Goal: Task Accomplishment & Management: Manage account settings

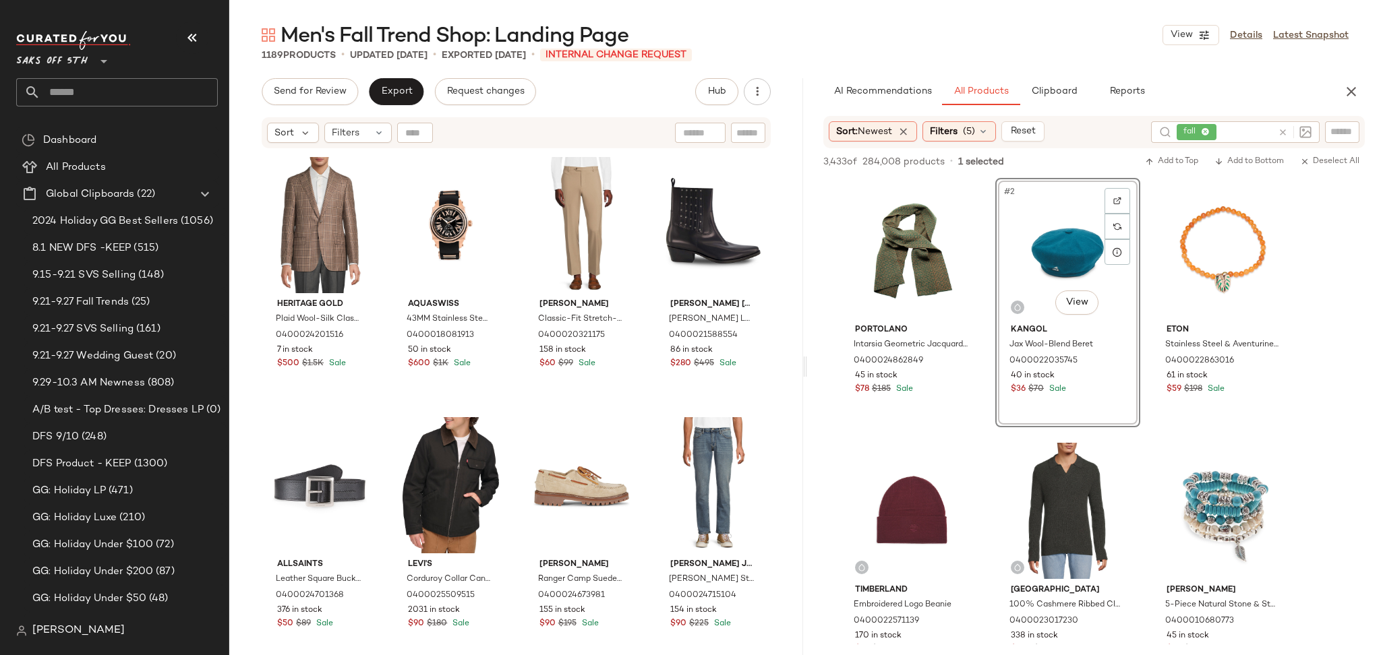
scroll to position [1601, 0]
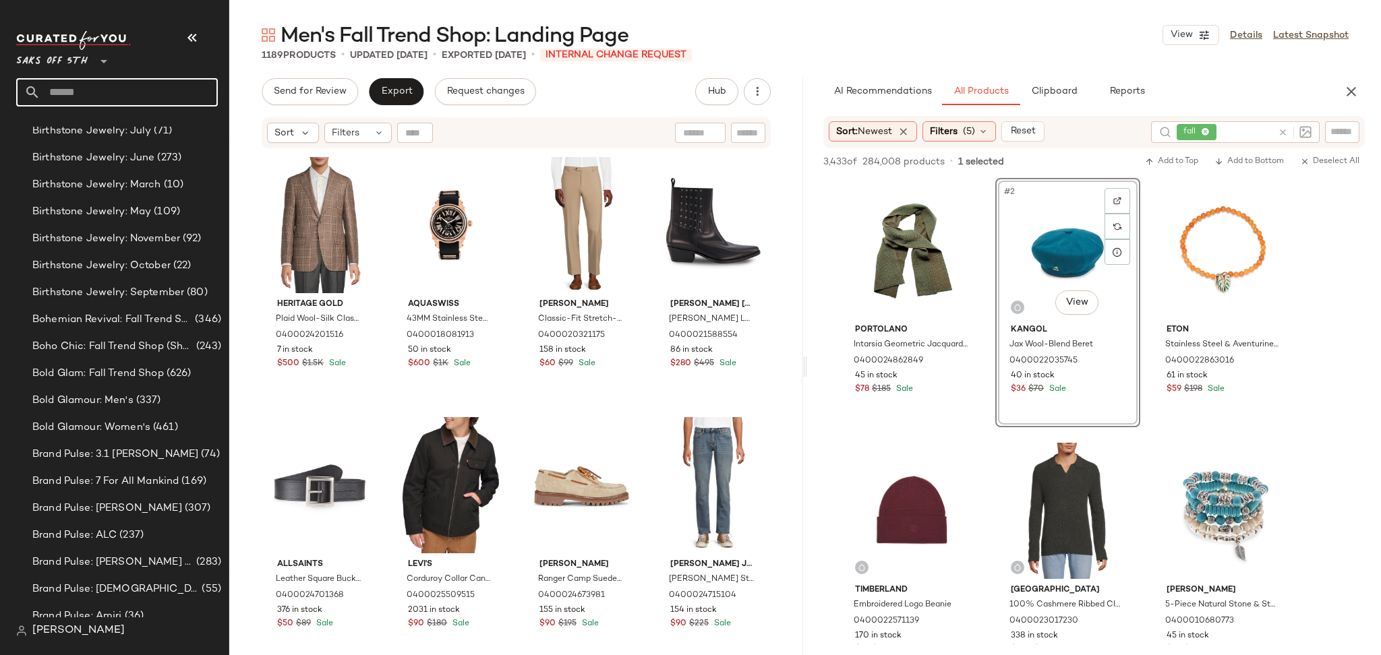
click at [167, 89] on input "text" at bounding box center [128, 92] width 177 height 28
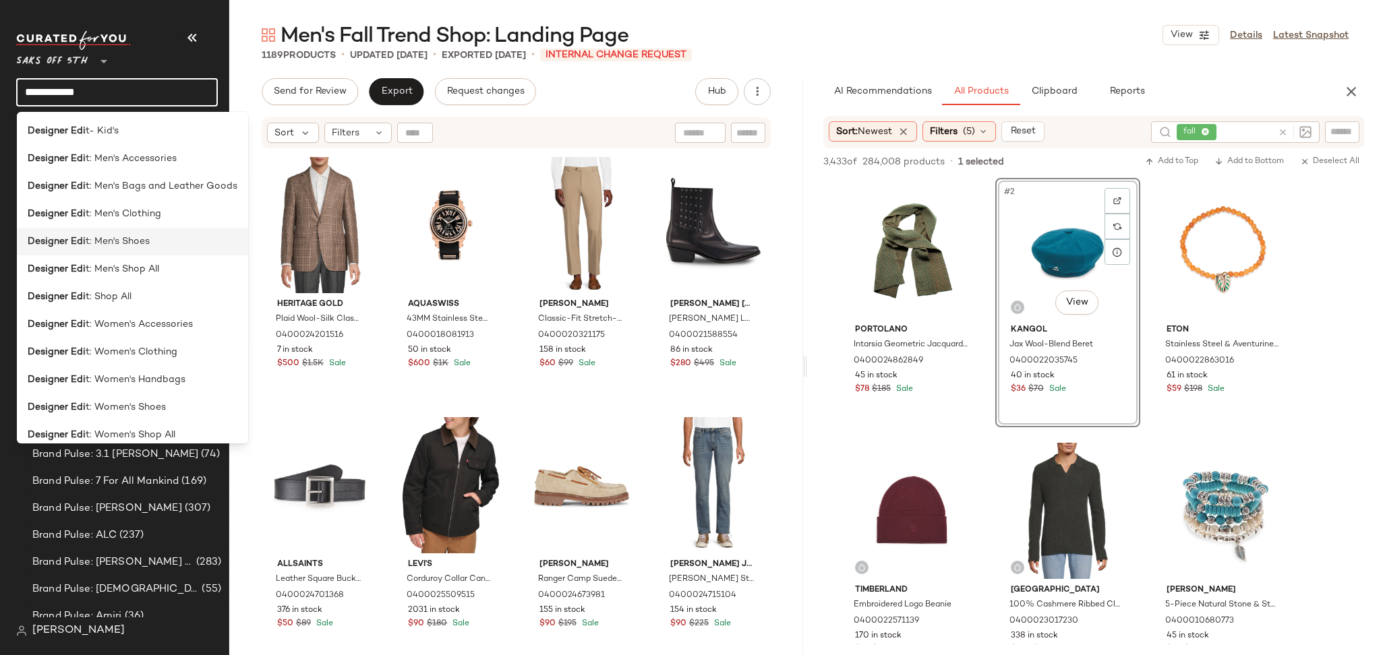
type input "**********"
click at [164, 241] on div "Designer Edi t: Men's Shoes" at bounding box center [133, 242] width 210 height 14
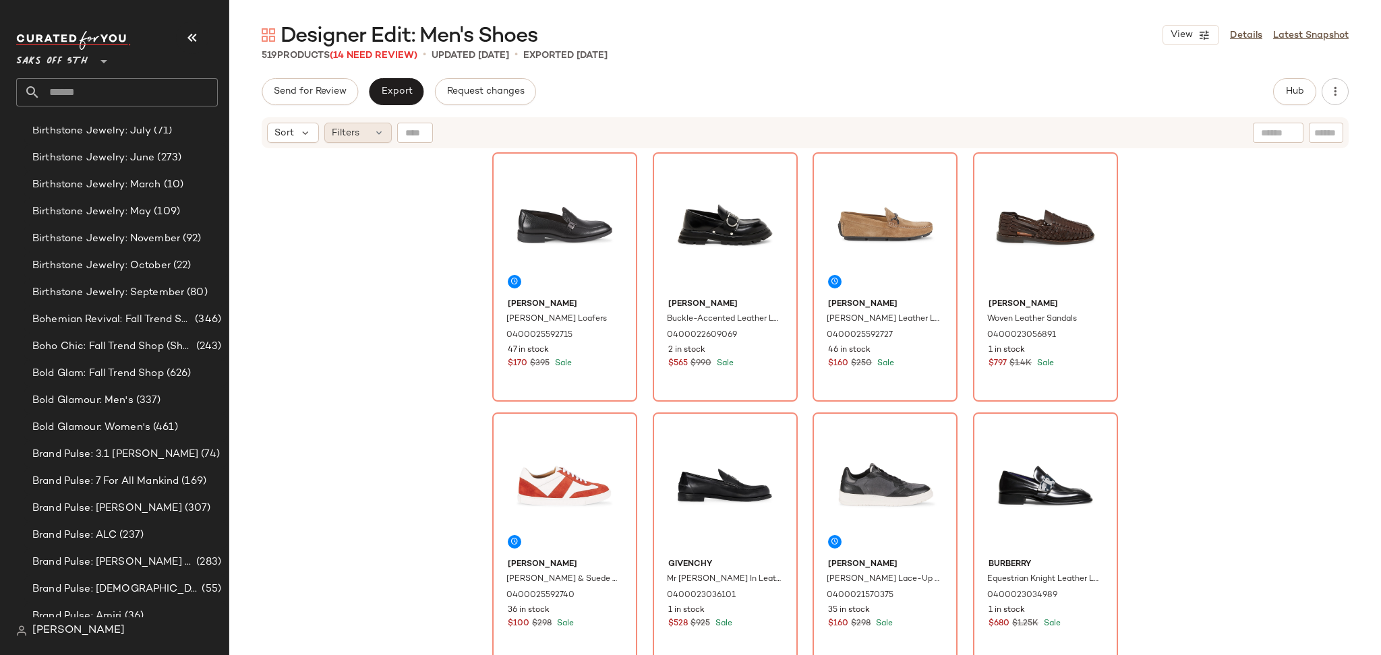
click at [367, 131] on div "Filters" at bounding box center [357, 133] width 67 height 20
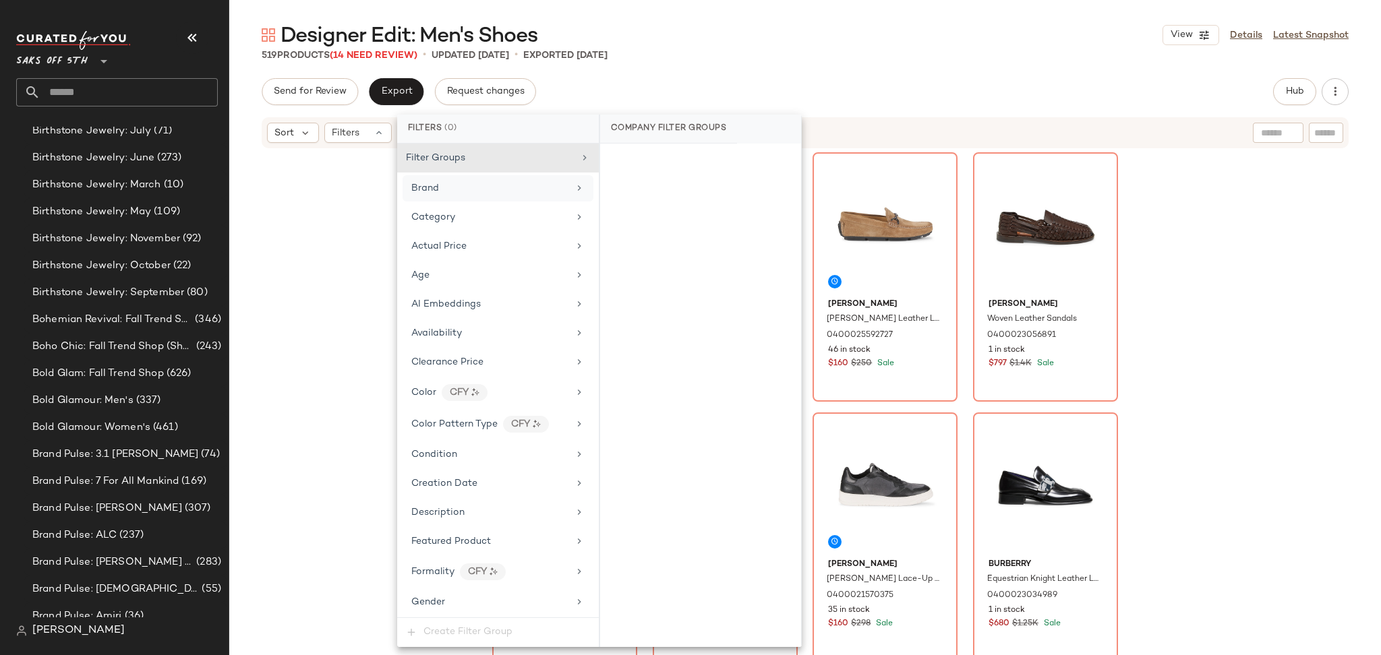
click at [468, 192] on div "Brand" at bounding box center [489, 188] width 157 height 14
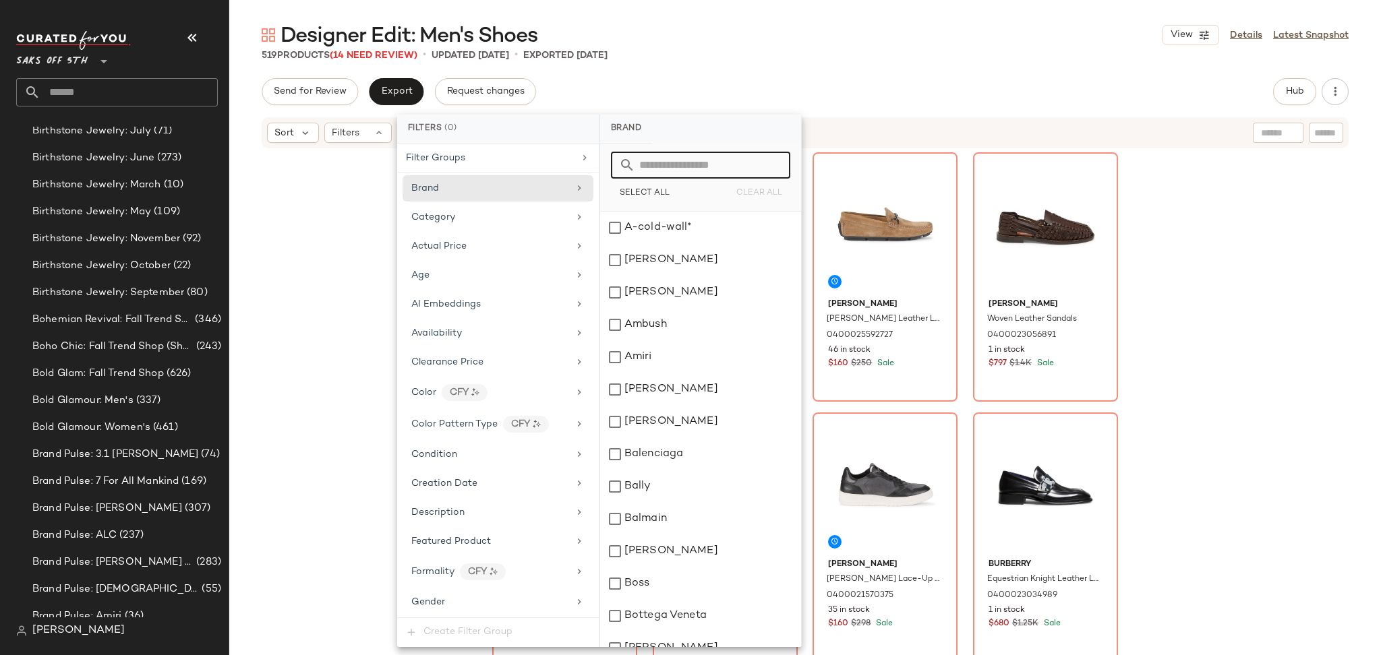
click at [664, 163] on input "text" at bounding box center [708, 165] width 147 height 27
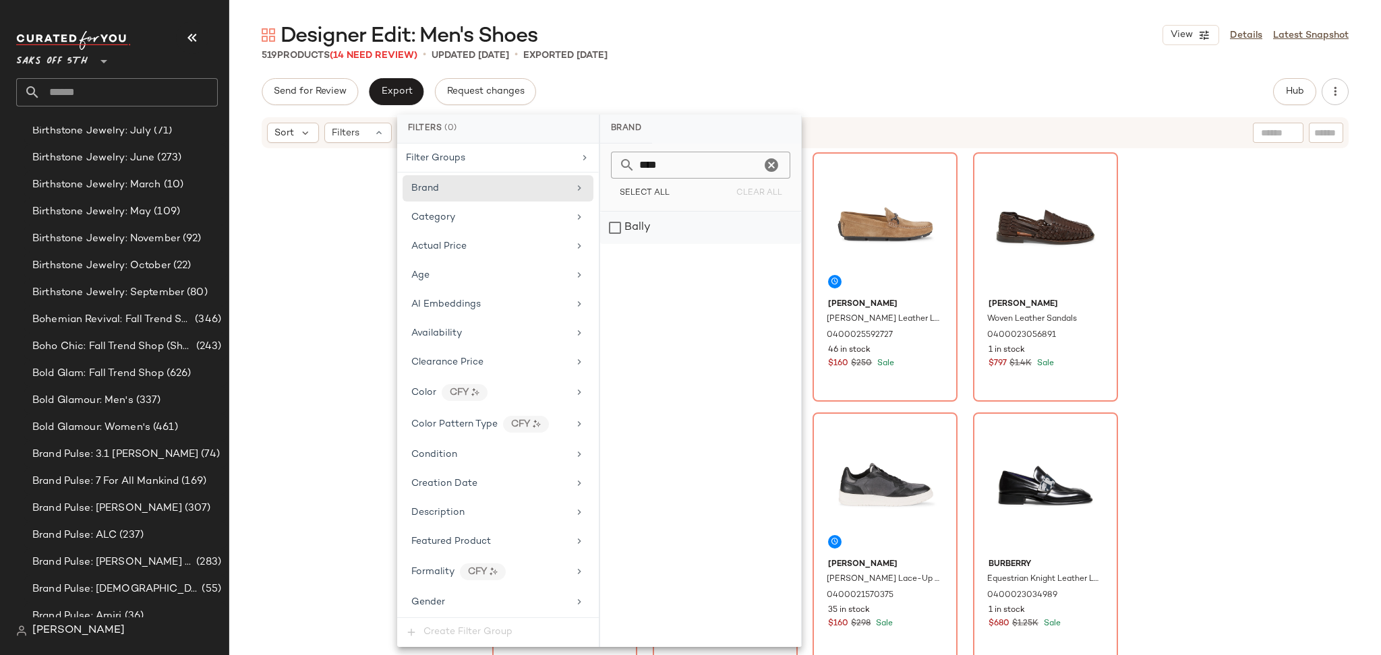
click at [612, 229] on div "Bally" at bounding box center [700, 228] width 201 height 32
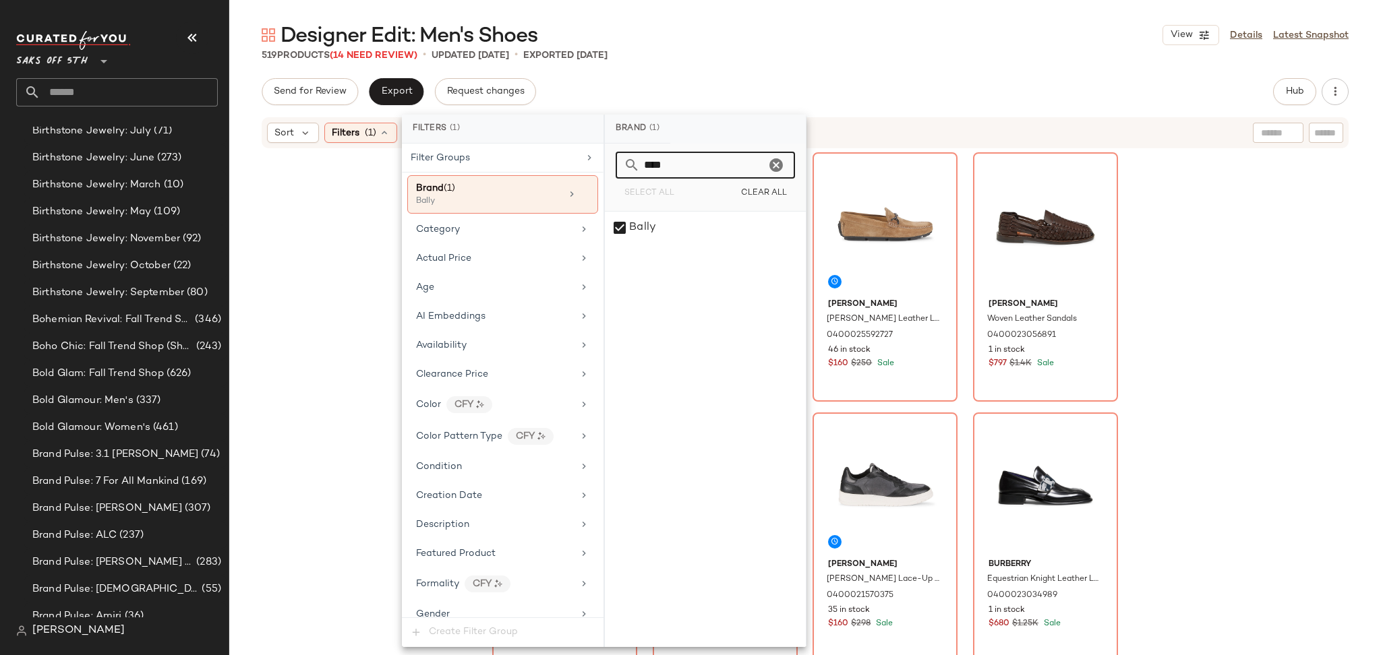
click at [699, 171] on input "****" at bounding box center [702, 165] width 125 height 27
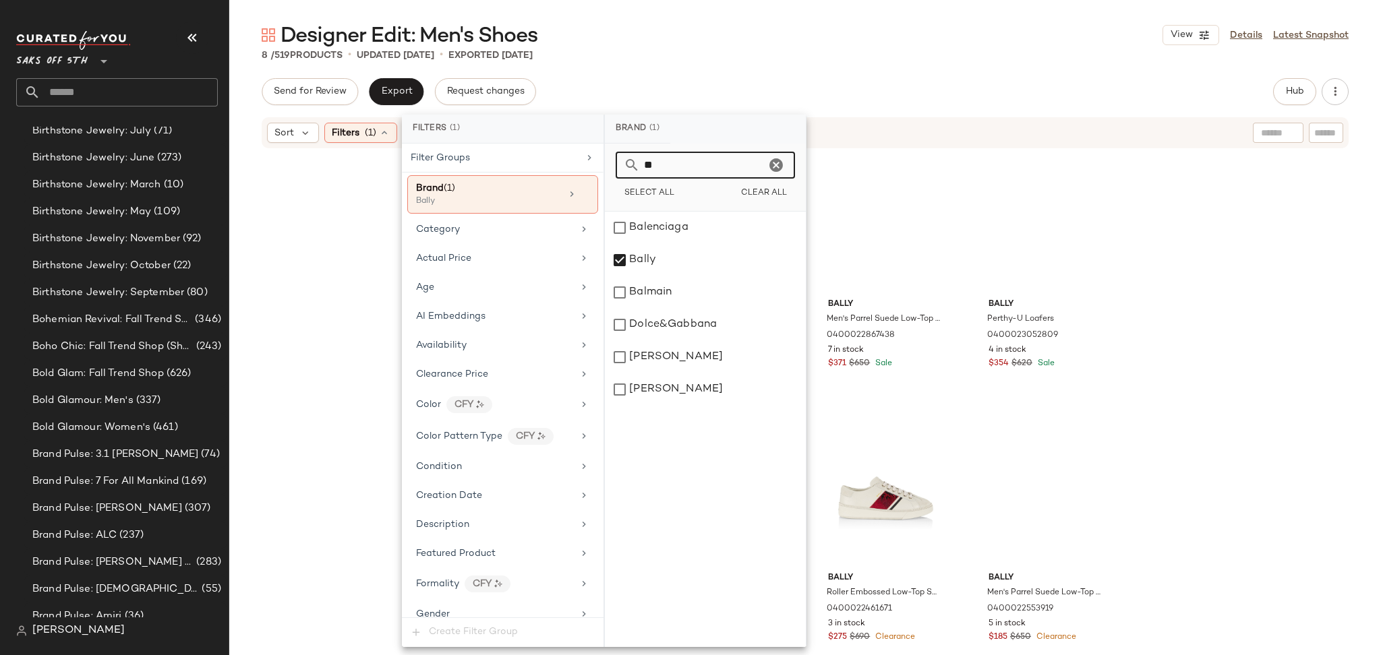
type input "*"
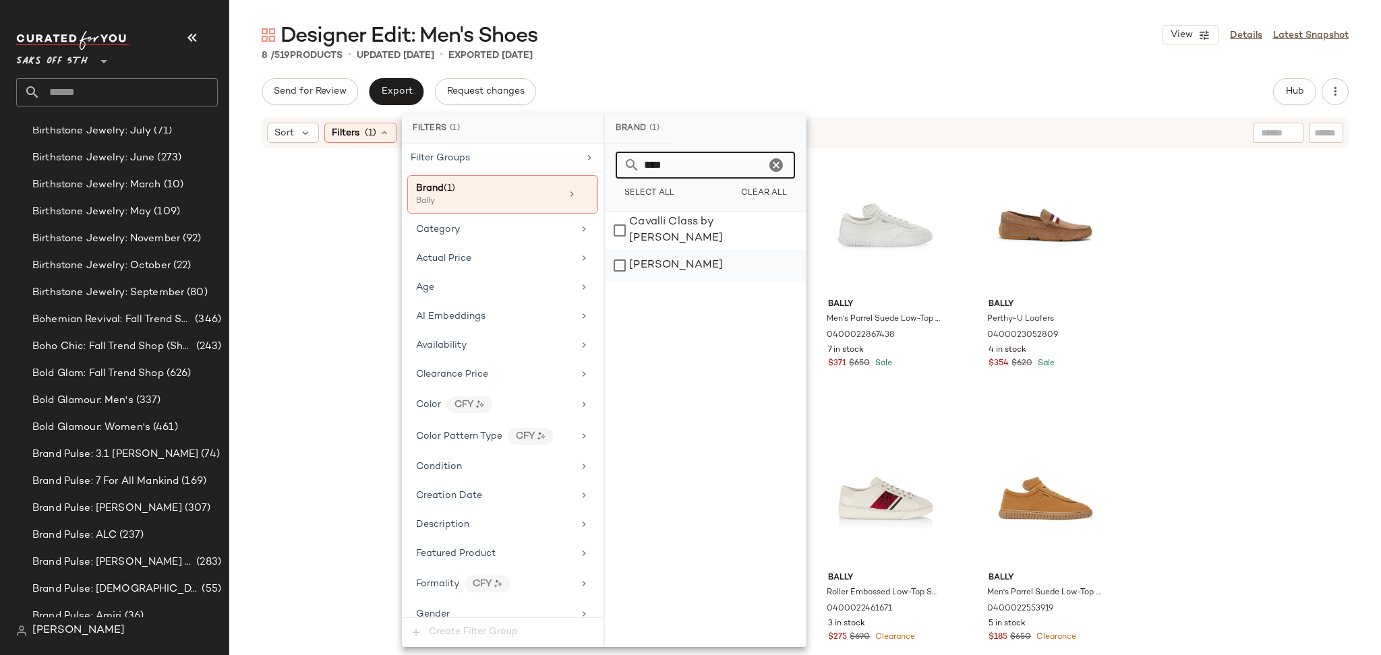
type input "****"
click at [609, 258] on div "[PERSON_NAME]" at bounding box center [705, 266] width 201 height 32
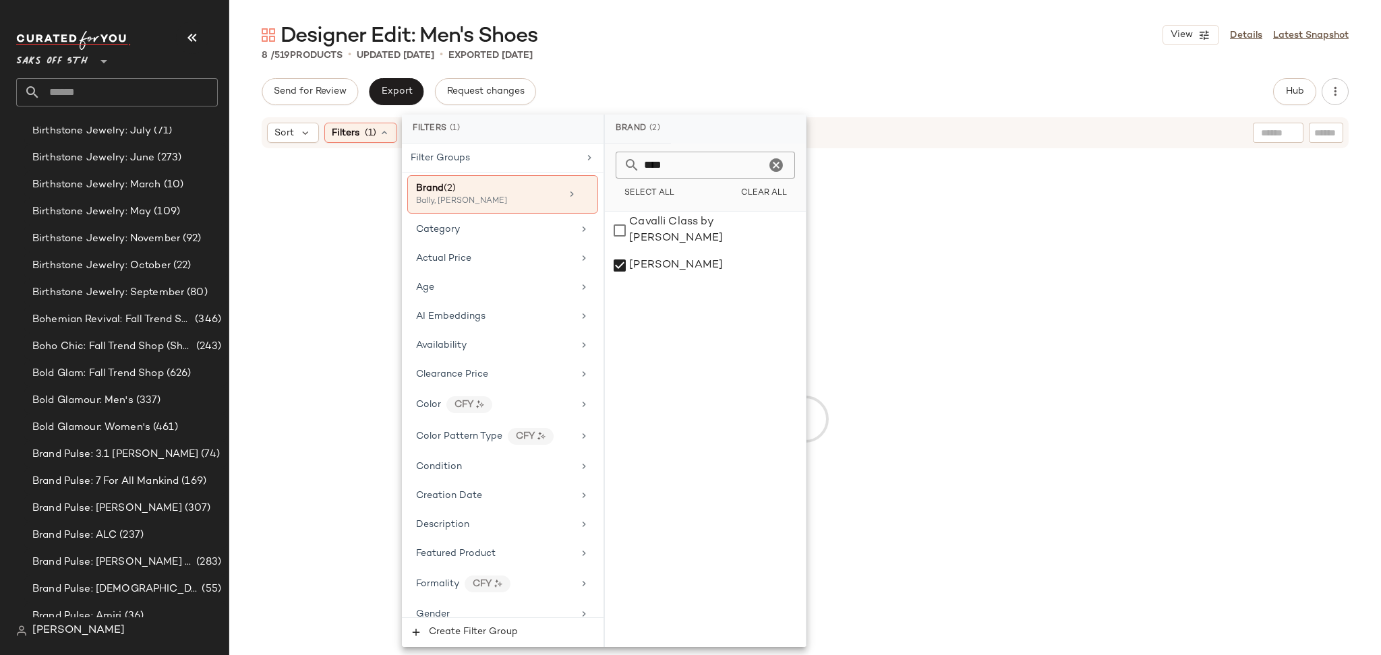
click at [836, 65] on div "Designer Edit: Men's Shoes View Details Latest Snapshot 8 / 519 Products • upda…" at bounding box center [805, 339] width 1152 height 634
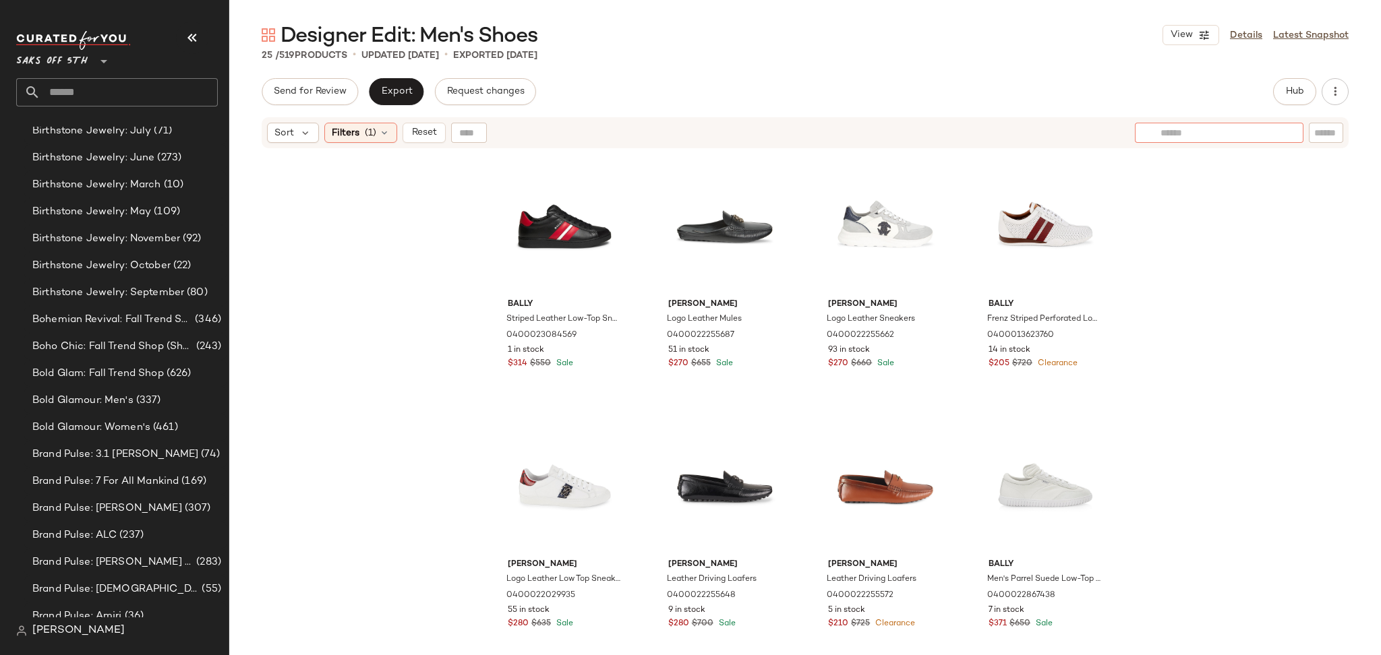
click at [1281, 129] on div at bounding box center [1219, 133] width 169 height 20
type input "****"
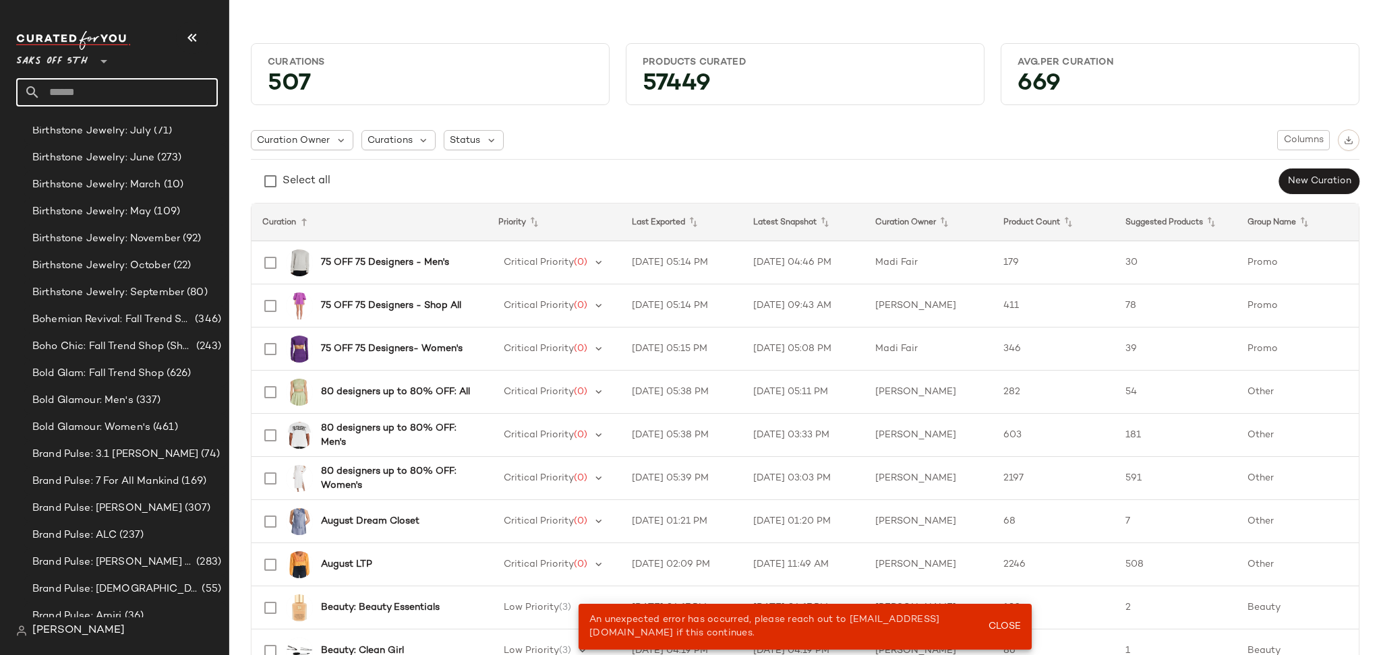
click at [190, 88] on input "text" at bounding box center [128, 92] width 177 height 28
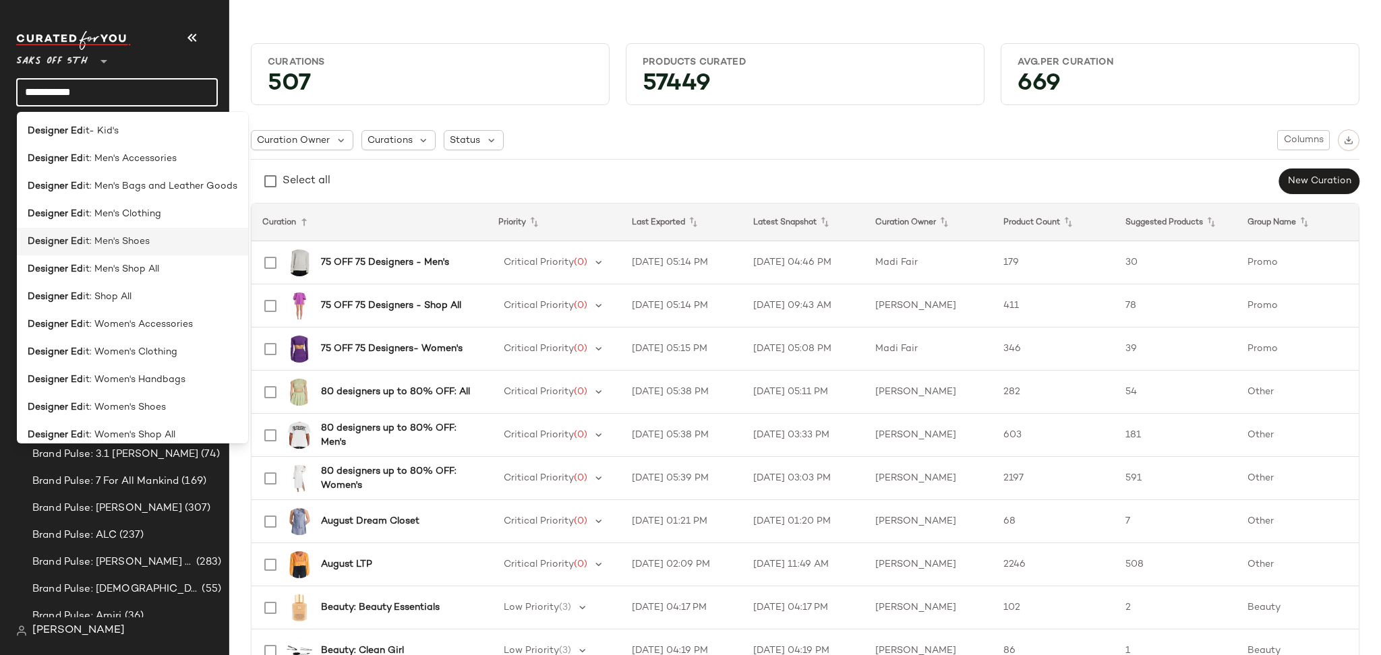
type input "**********"
click at [175, 235] on div "Designer Ed it: Men's Shoes" at bounding box center [133, 242] width 210 height 14
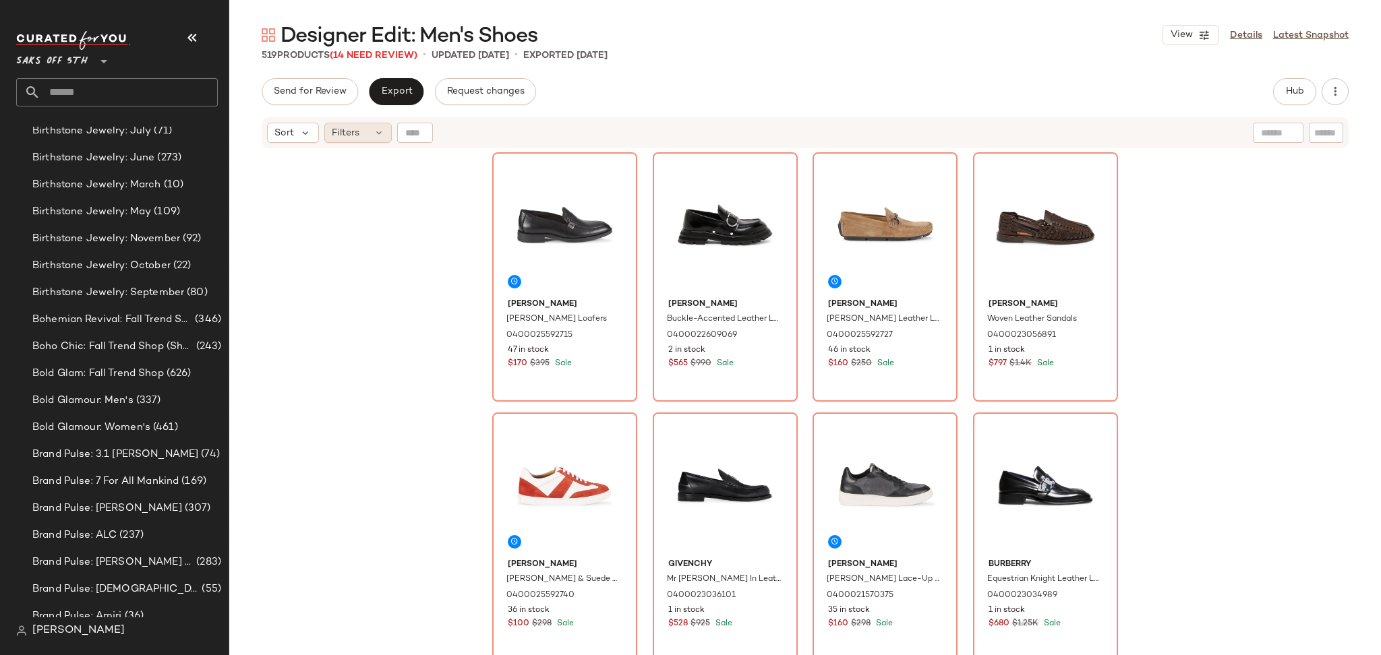
click at [362, 141] on div "Filters" at bounding box center [357, 133] width 67 height 20
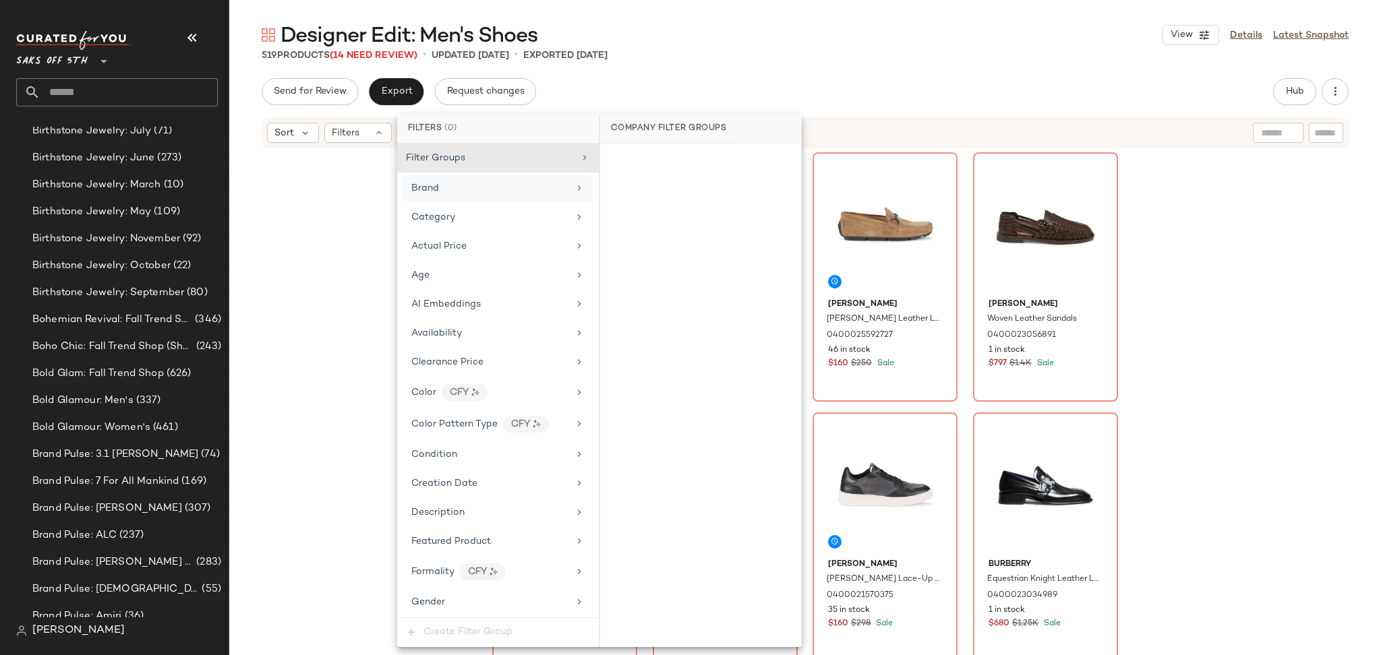
click at [499, 182] on div "Brand" at bounding box center [489, 188] width 157 height 14
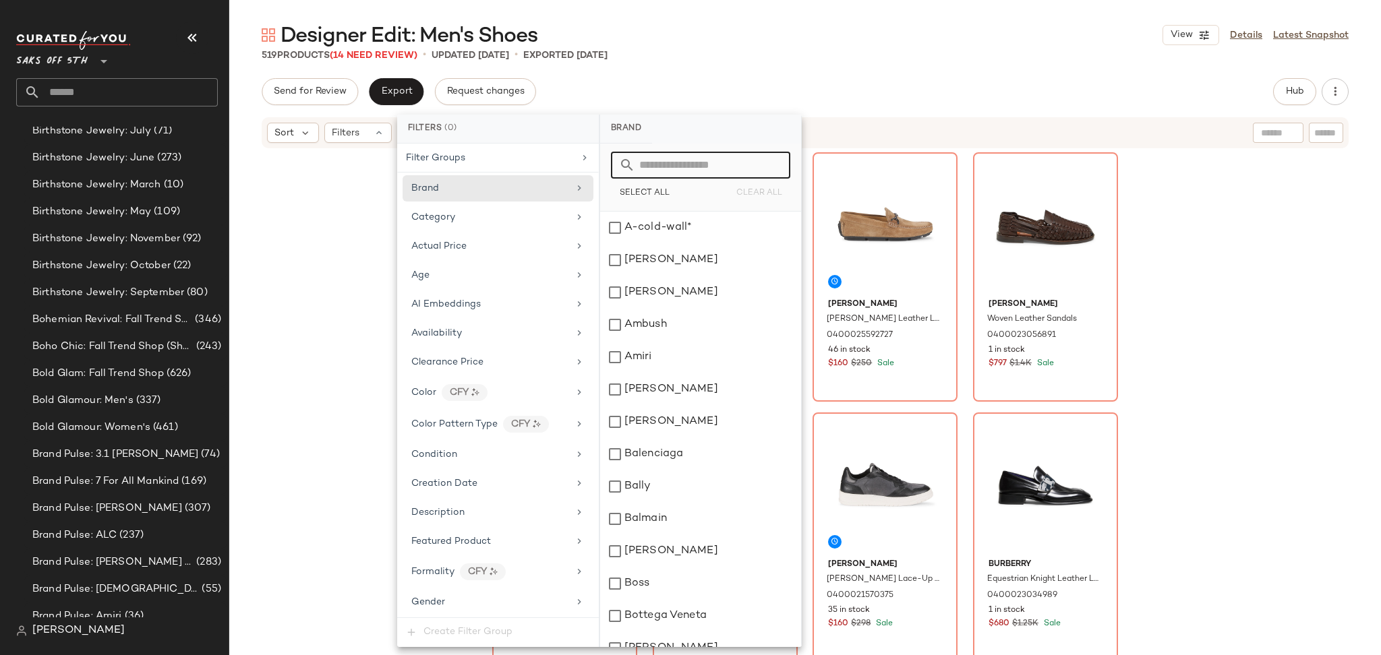
click at [674, 161] on input "text" at bounding box center [708, 165] width 147 height 27
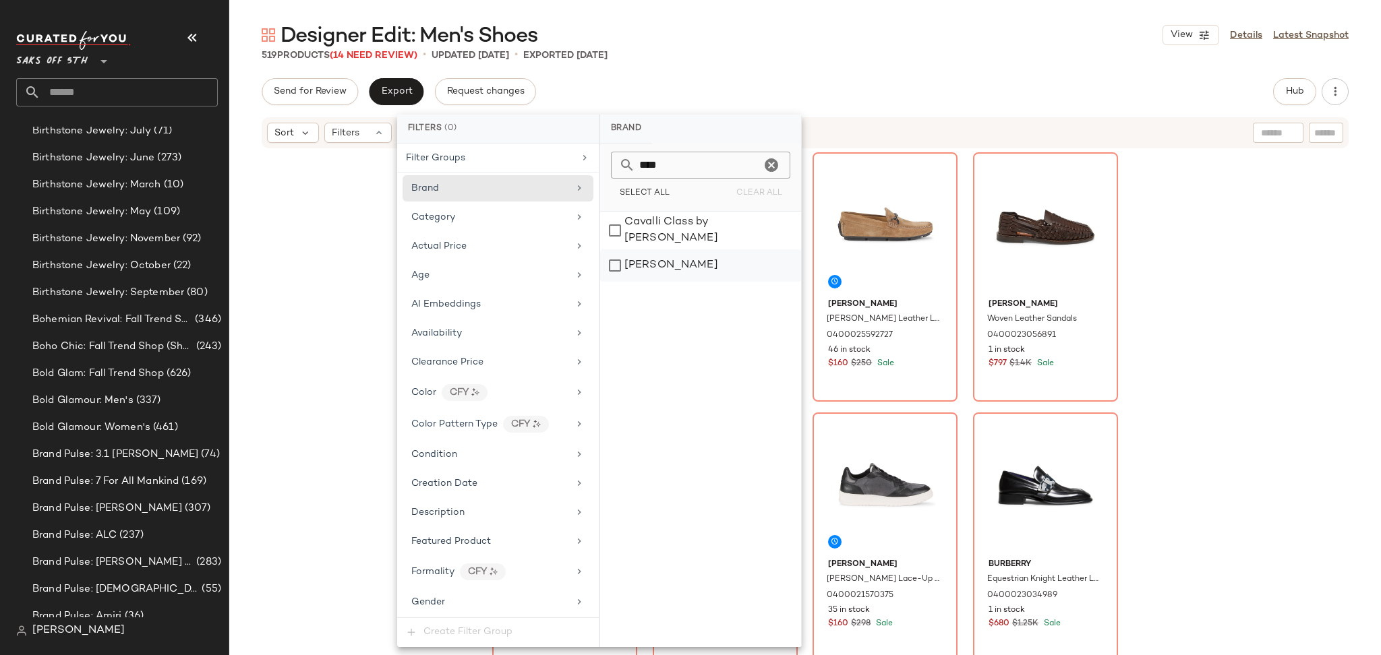
click at [638, 253] on div "[PERSON_NAME]" at bounding box center [700, 266] width 201 height 32
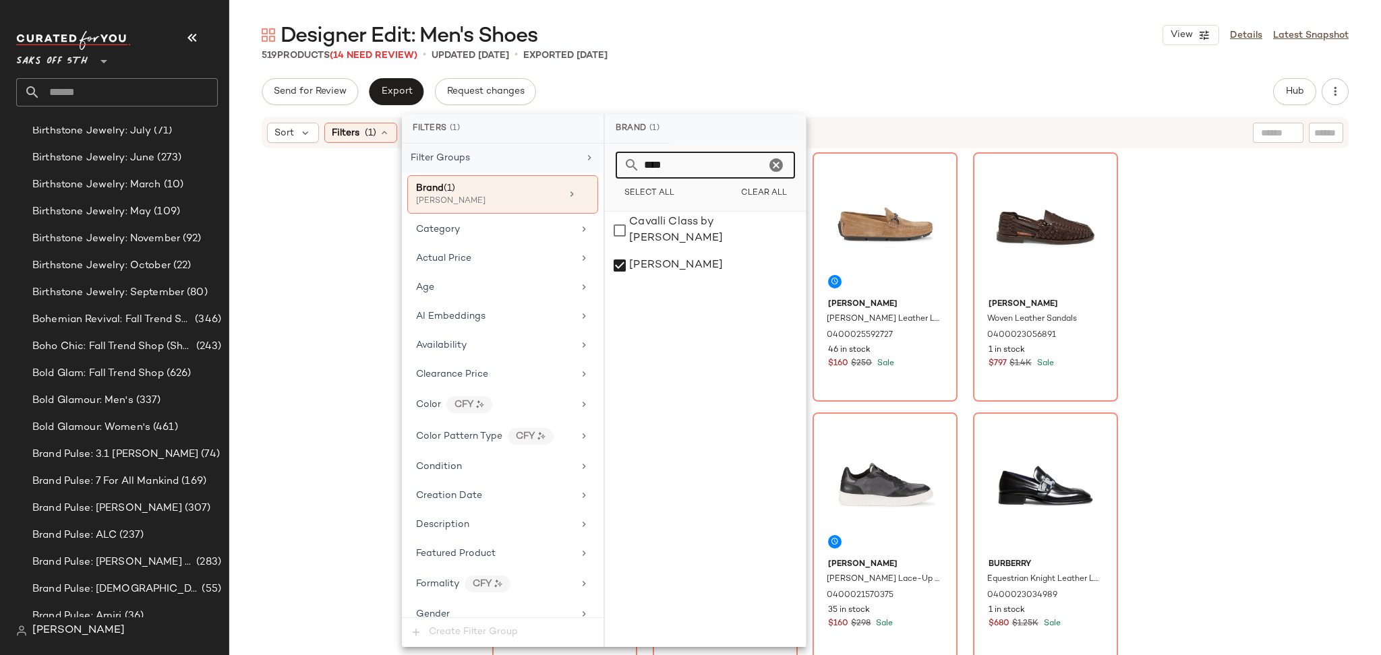
drag, startPoint x: 706, startPoint y: 172, endPoint x: 511, endPoint y: 167, distance: 194.9
click at [511, 167] on div "Filters (1) Filter Groups Brand (1) Roberto Cavalli Category Actual Price Age A…" at bounding box center [604, 381] width 405 height 533
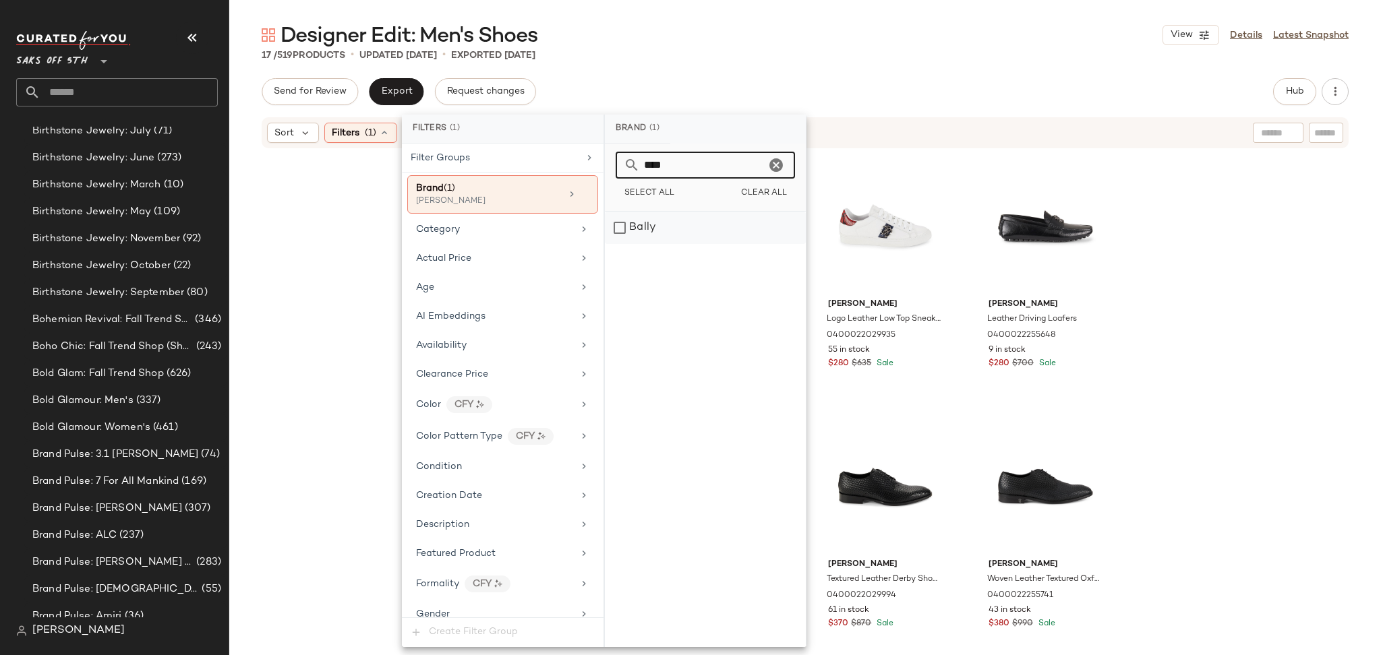
type input "****"
click at [635, 225] on div "Bally" at bounding box center [705, 228] width 201 height 32
click at [766, 75] on div "Designer Edit: Men's Shoes View Details Latest Snapshot 17 / 519 Products • upd…" at bounding box center [805, 339] width 1152 height 634
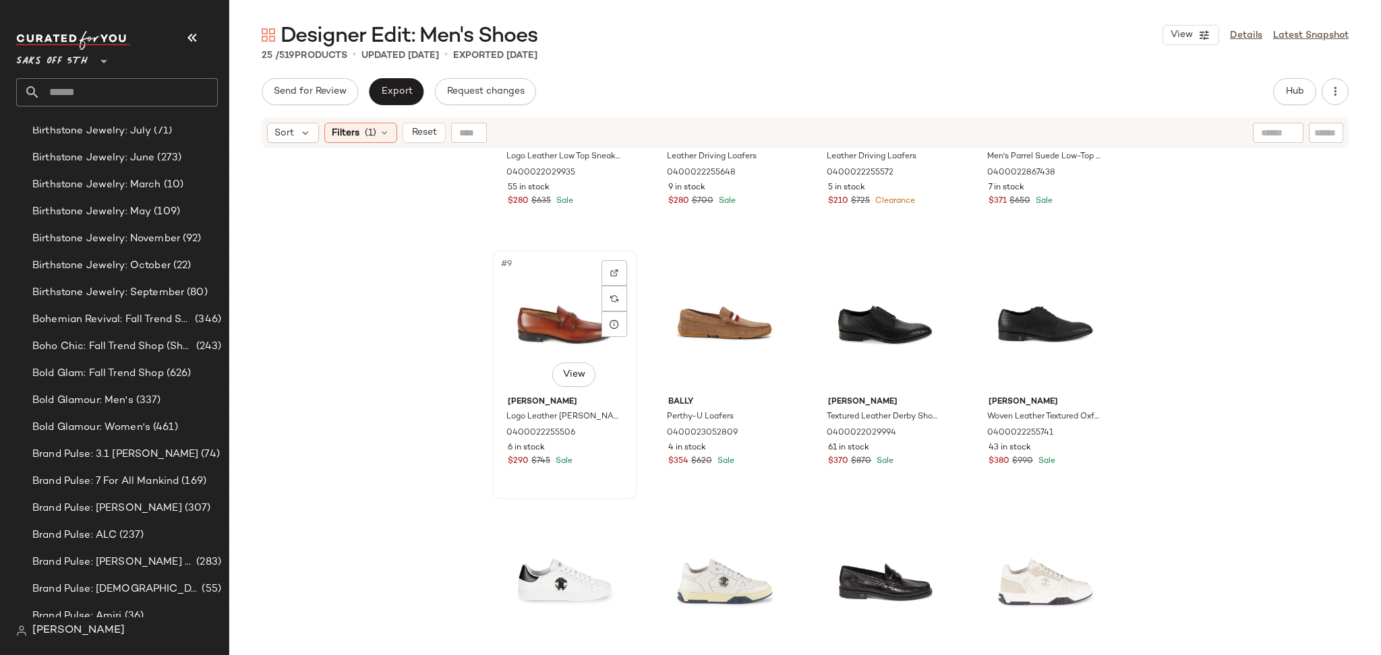
scroll to position [462, 0]
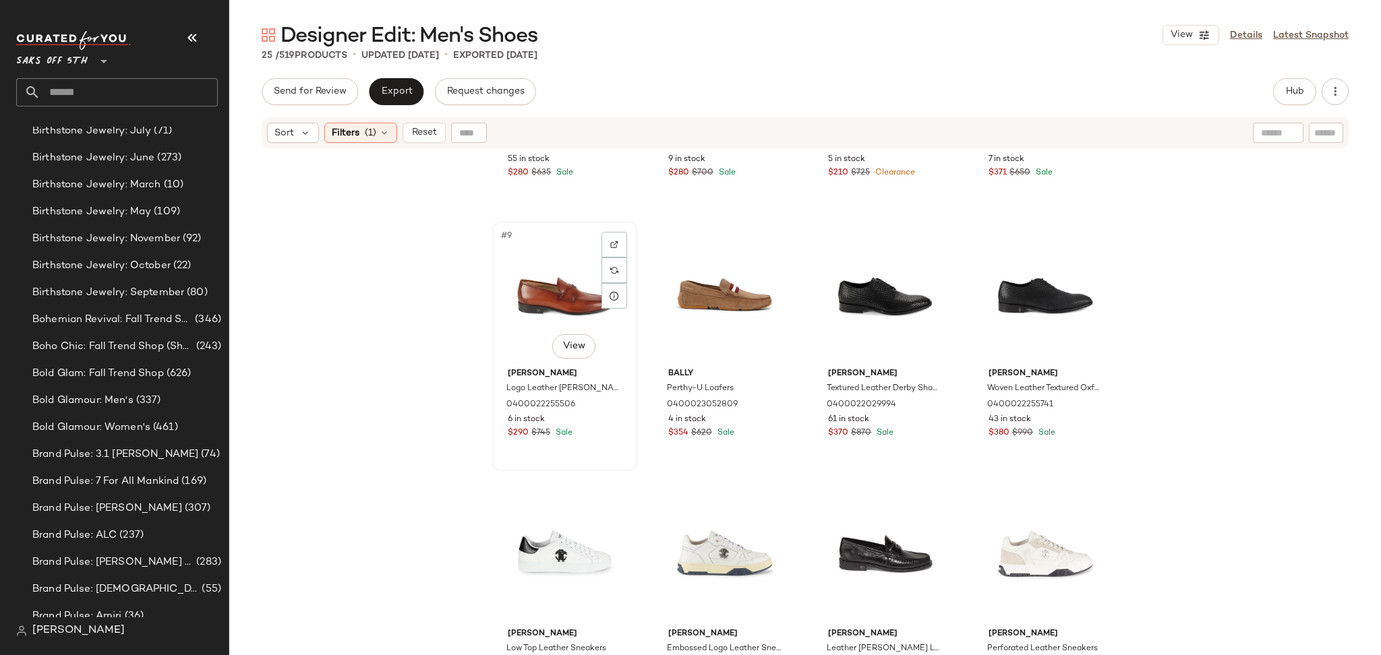
click at [532, 279] on div "#9 View" at bounding box center [565, 295] width 136 height 136
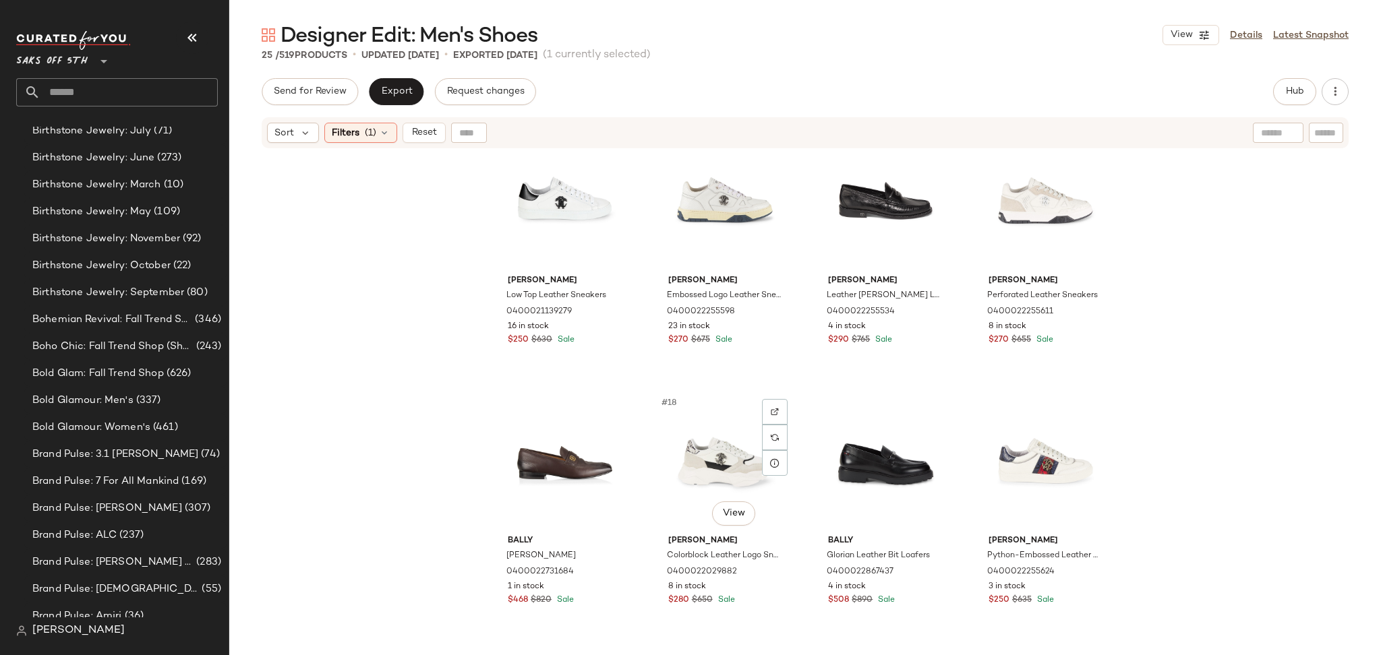
scroll to position [816, 0]
click at [1011, 453] on div "#20 View" at bounding box center [1046, 461] width 136 height 136
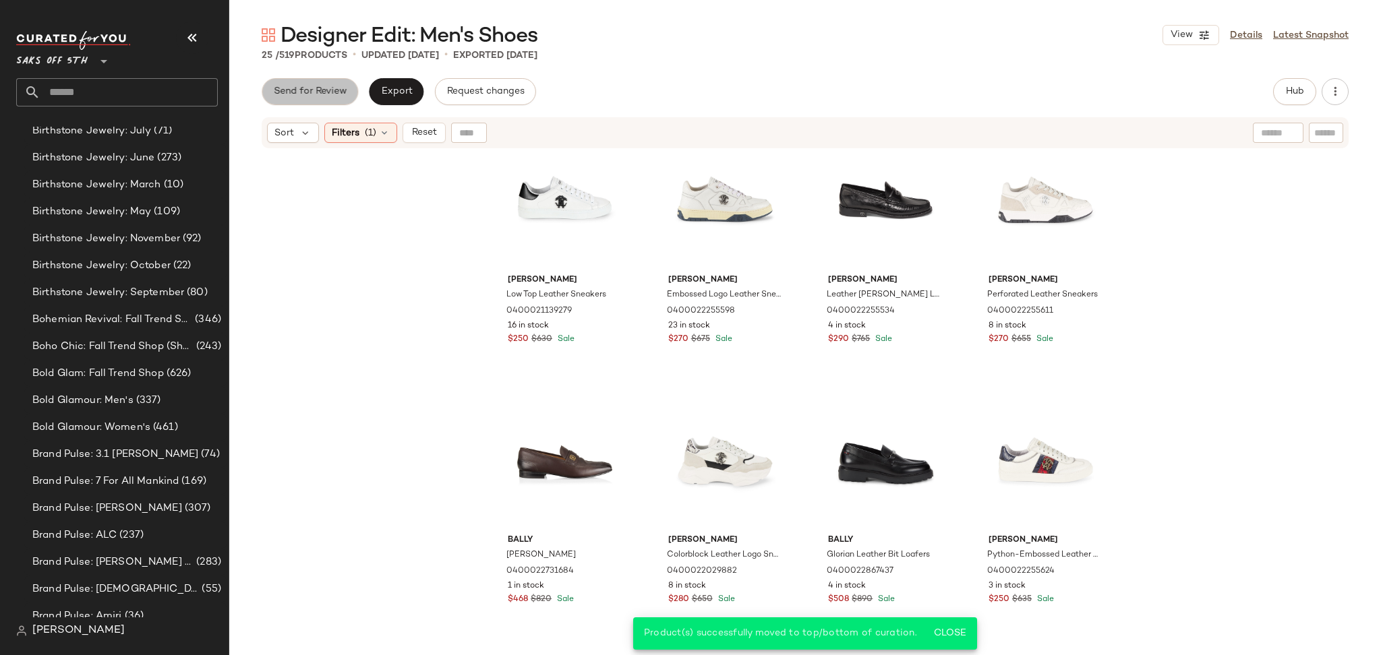
click at [328, 86] on span "Send for Review" at bounding box center [310, 91] width 74 height 11
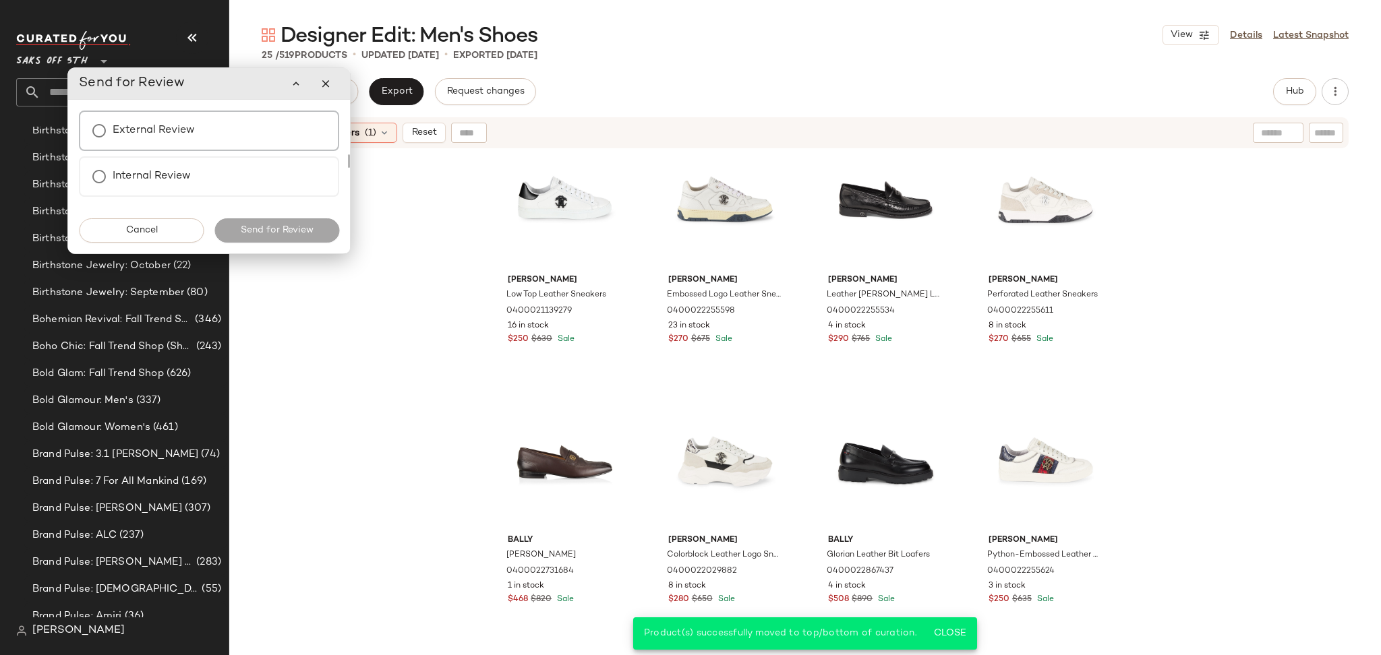
click at [185, 134] on label "External Review" at bounding box center [154, 130] width 82 height 27
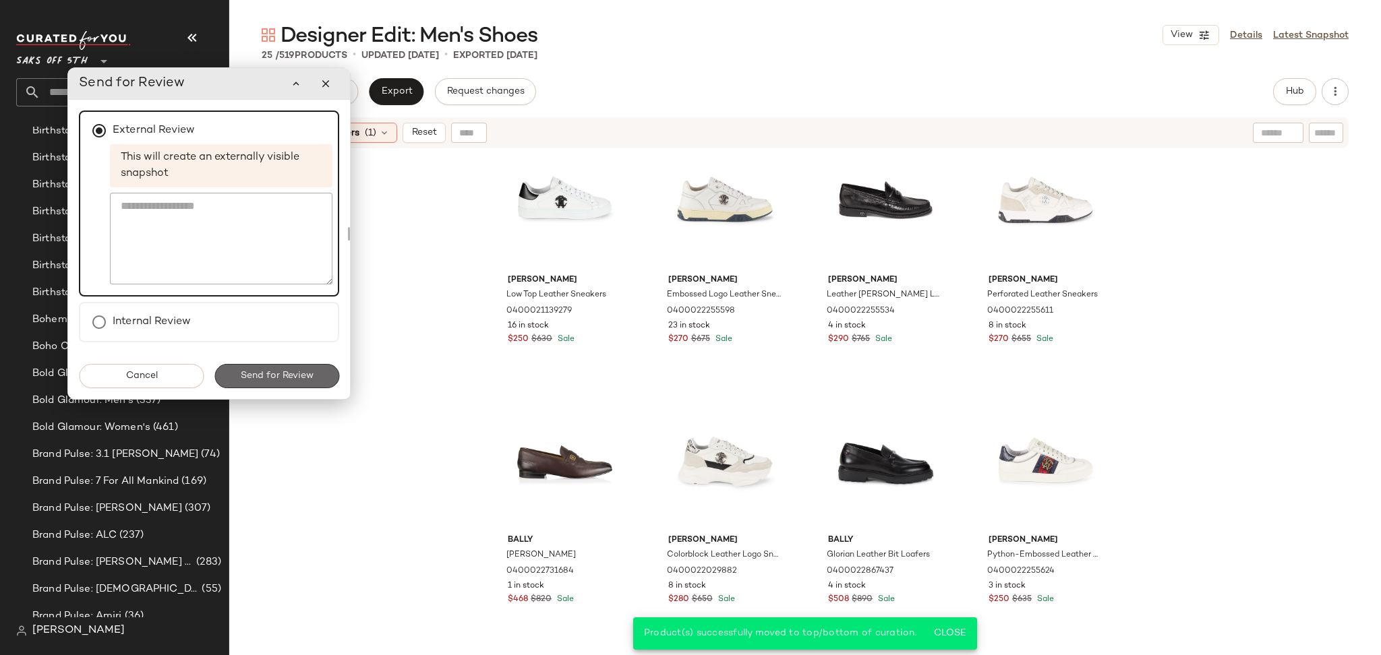
click at [305, 364] on button "Send for Review" at bounding box center [276, 376] width 125 height 24
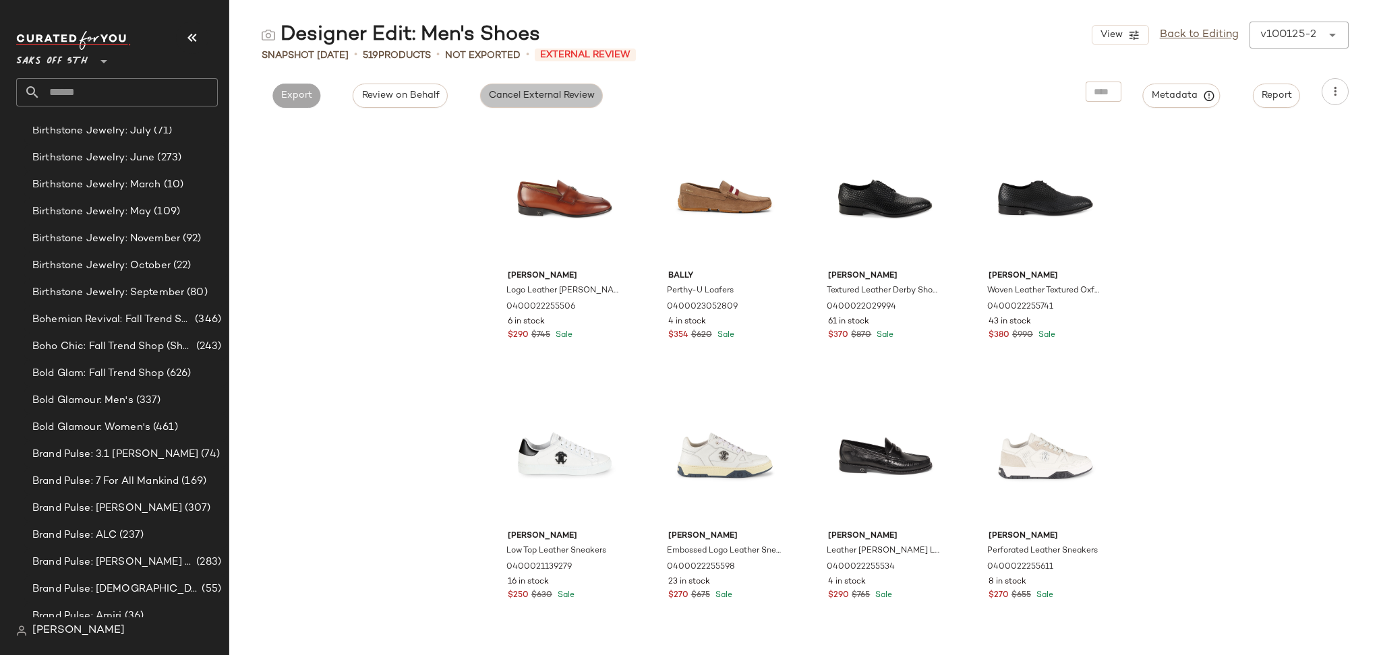
click at [488, 103] on button "Cancel External Review" at bounding box center [541, 96] width 123 height 24
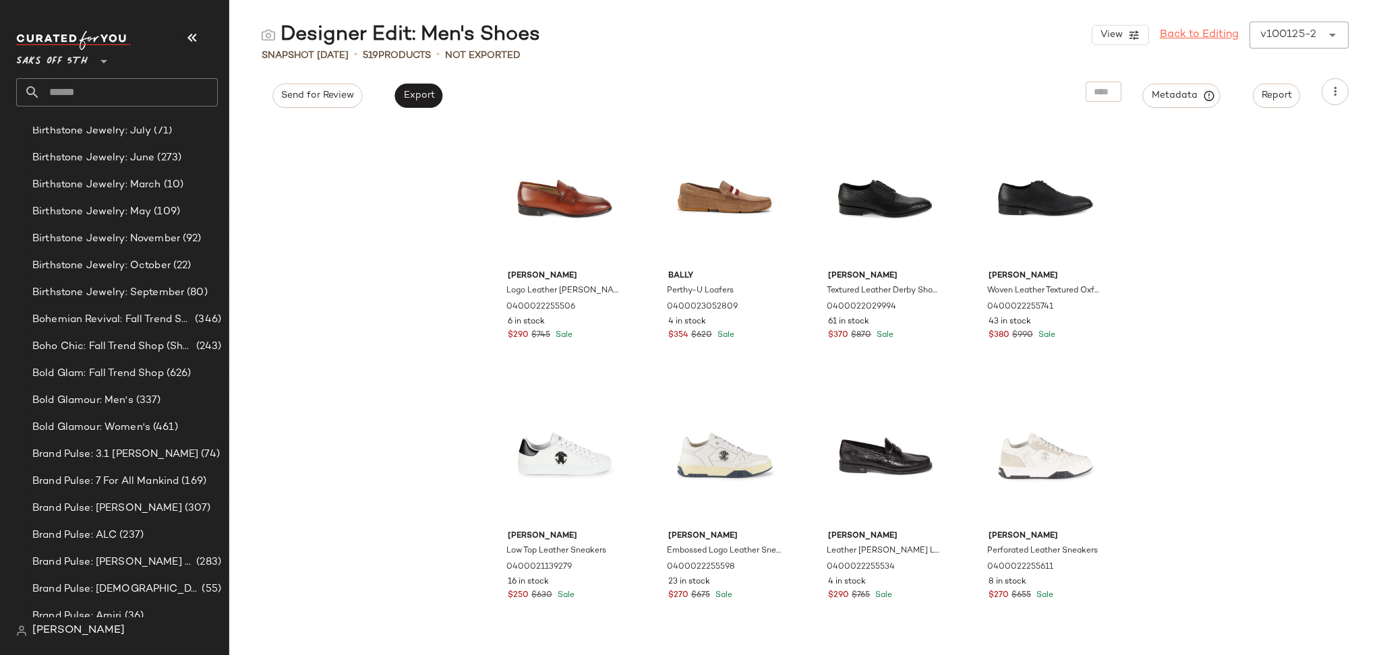
click at [1202, 30] on link "Back to Editing" at bounding box center [1199, 35] width 79 height 16
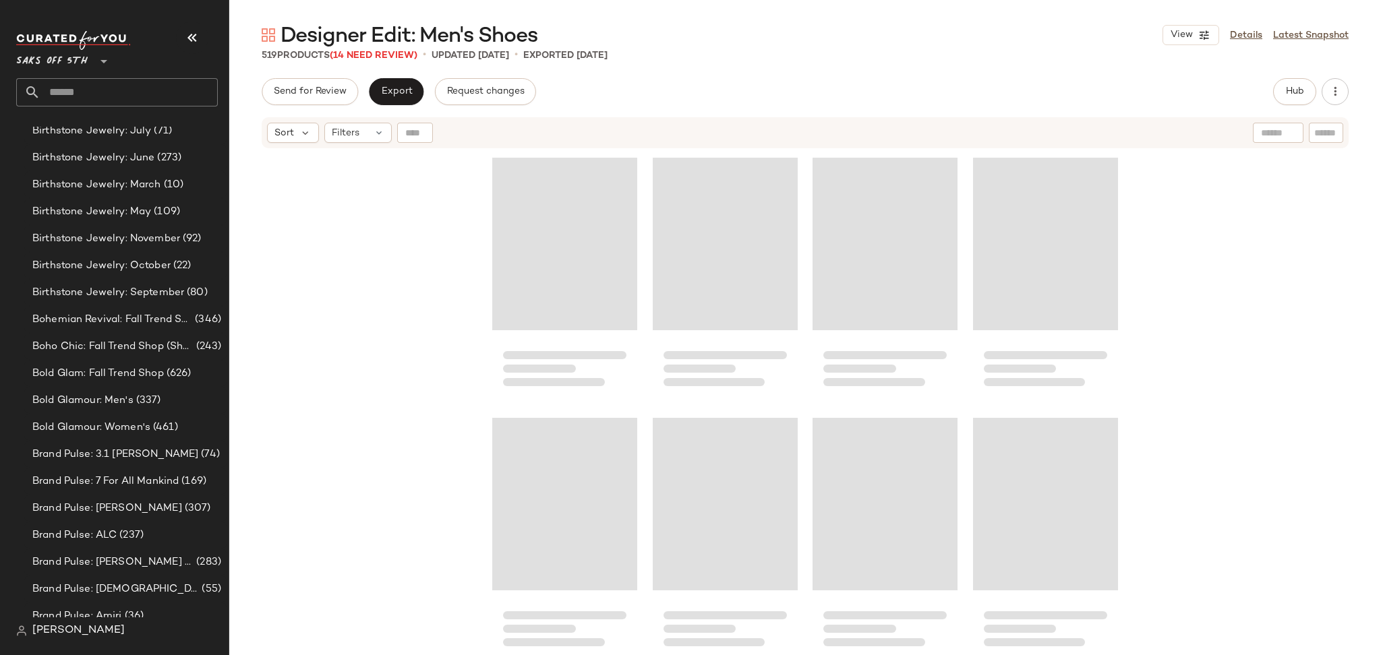
scroll to position [271, 0]
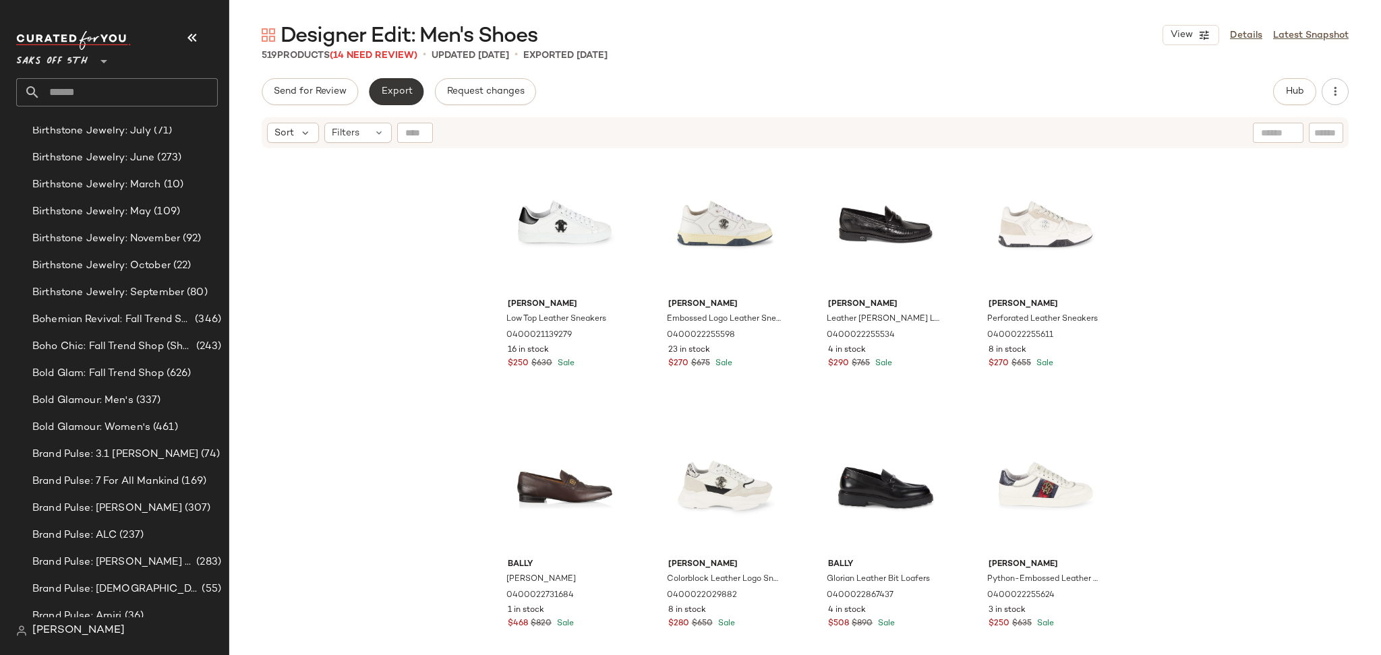
click at [405, 90] on span "Export" at bounding box center [396, 91] width 32 height 11
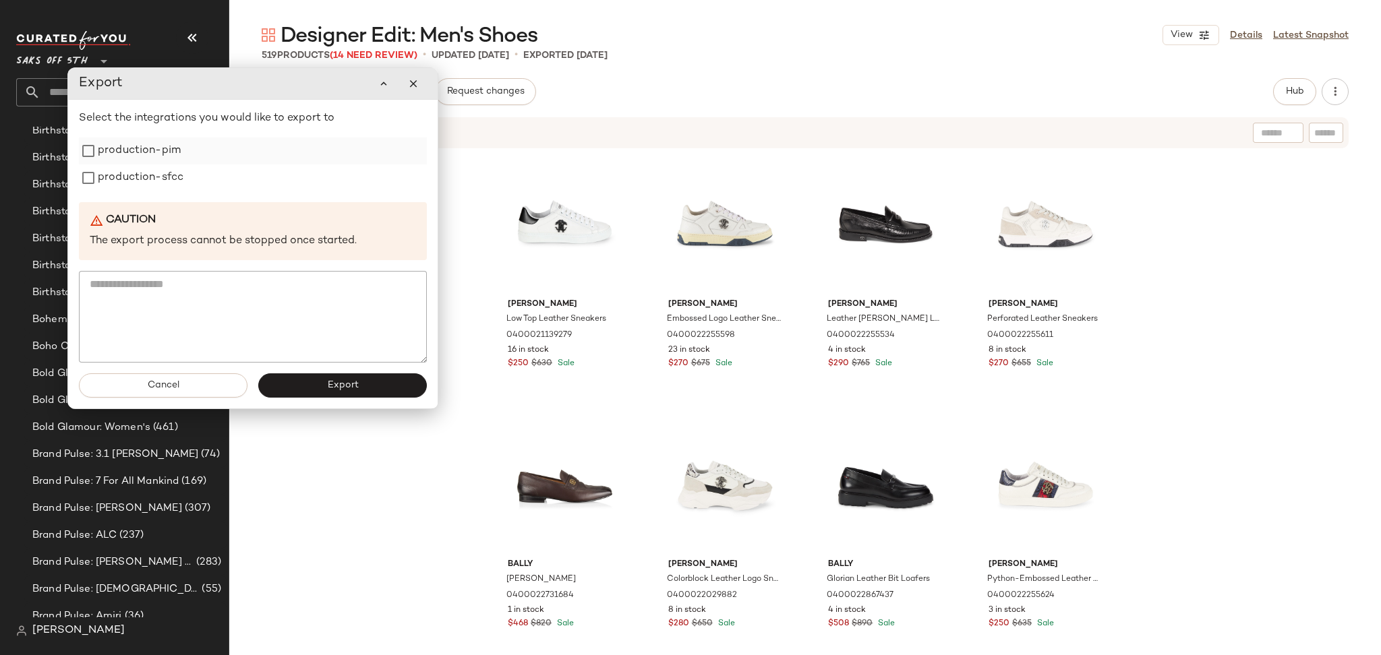
click at [202, 155] on div "production-pim" at bounding box center [253, 151] width 348 height 27
click at [123, 155] on label "production-pim" at bounding box center [139, 151] width 83 height 27
click at [128, 184] on label "production-sfcc" at bounding box center [141, 178] width 86 height 27
click at [310, 395] on button "Export" at bounding box center [342, 386] width 169 height 24
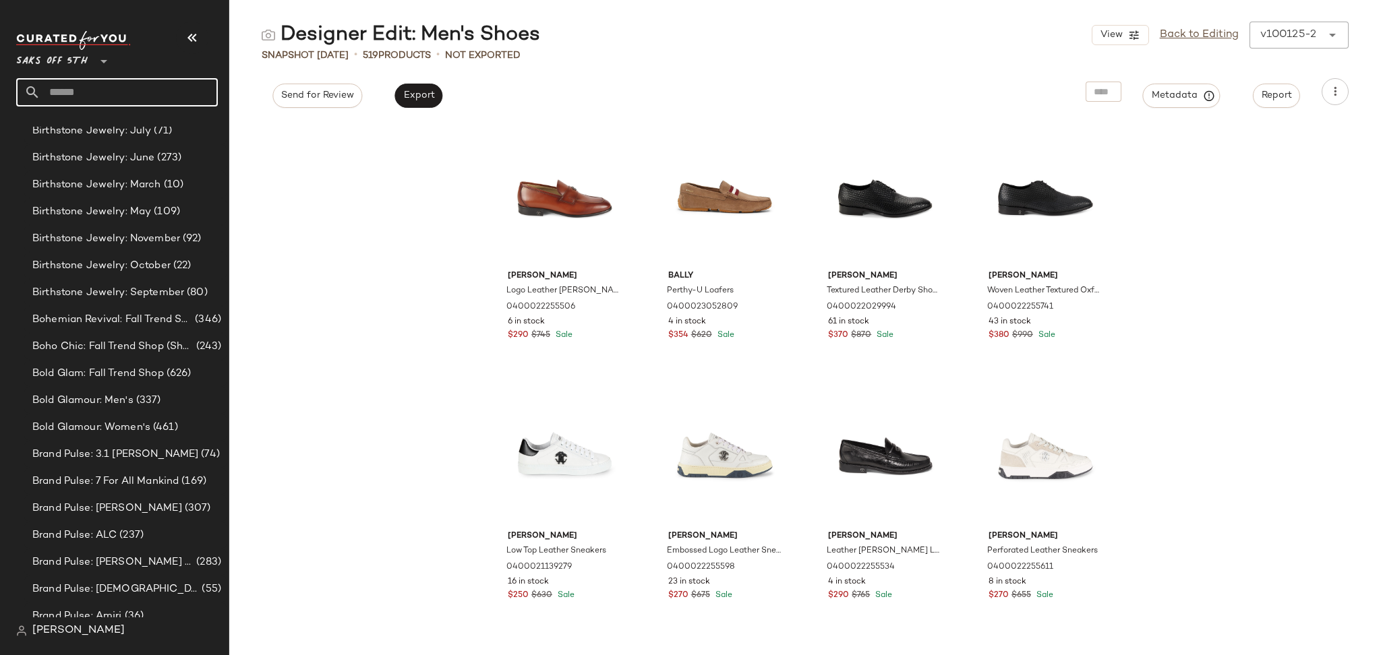
click at [121, 87] on input "text" at bounding box center [128, 92] width 177 height 28
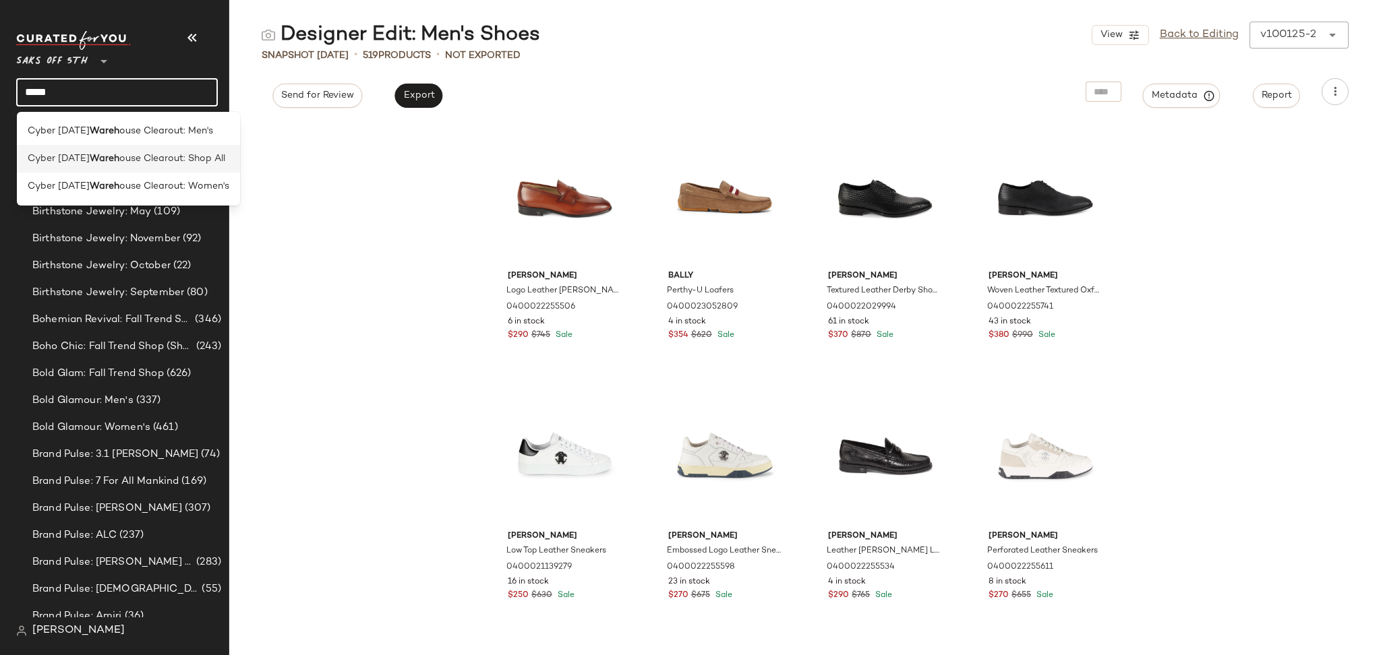
type input "*****"
click at [160, 155] on span "ouse Clearout: Shop All" at bounding box center [172, 159] width 106 height 14
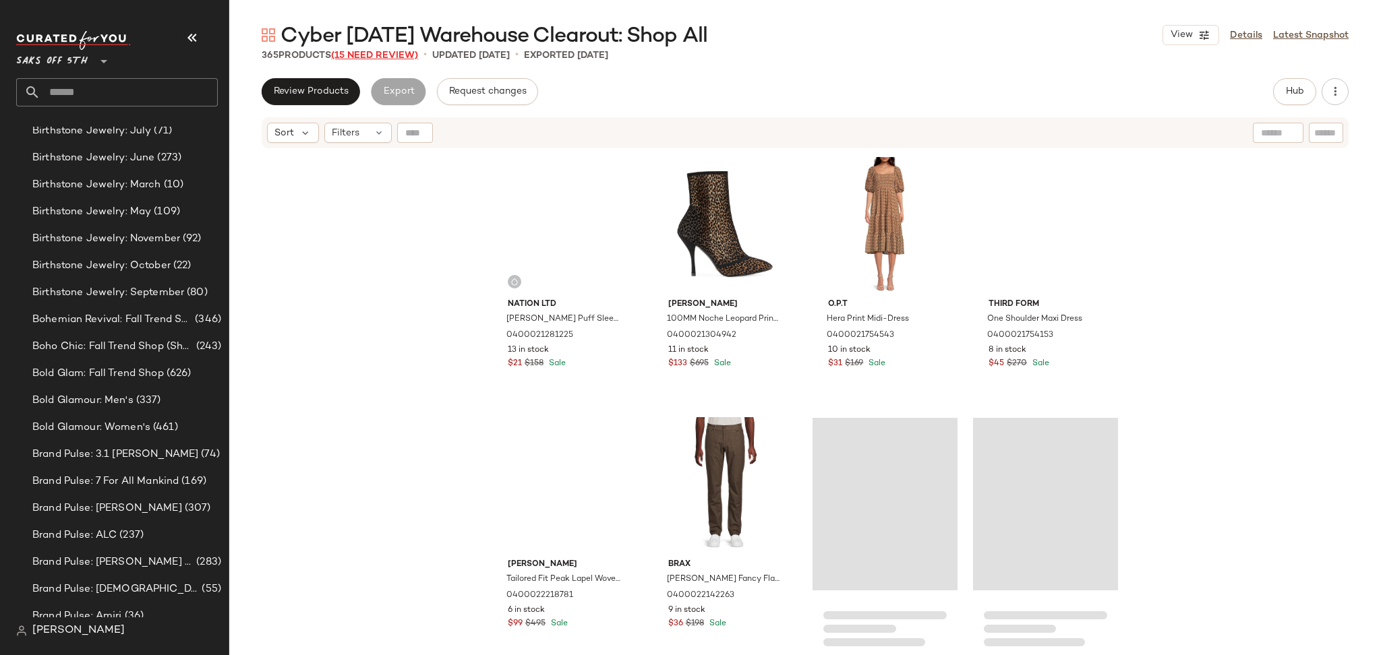
click at [386, 56] on span "(15 Need Review)" at bounding box center [374, 56] width 87 height 10
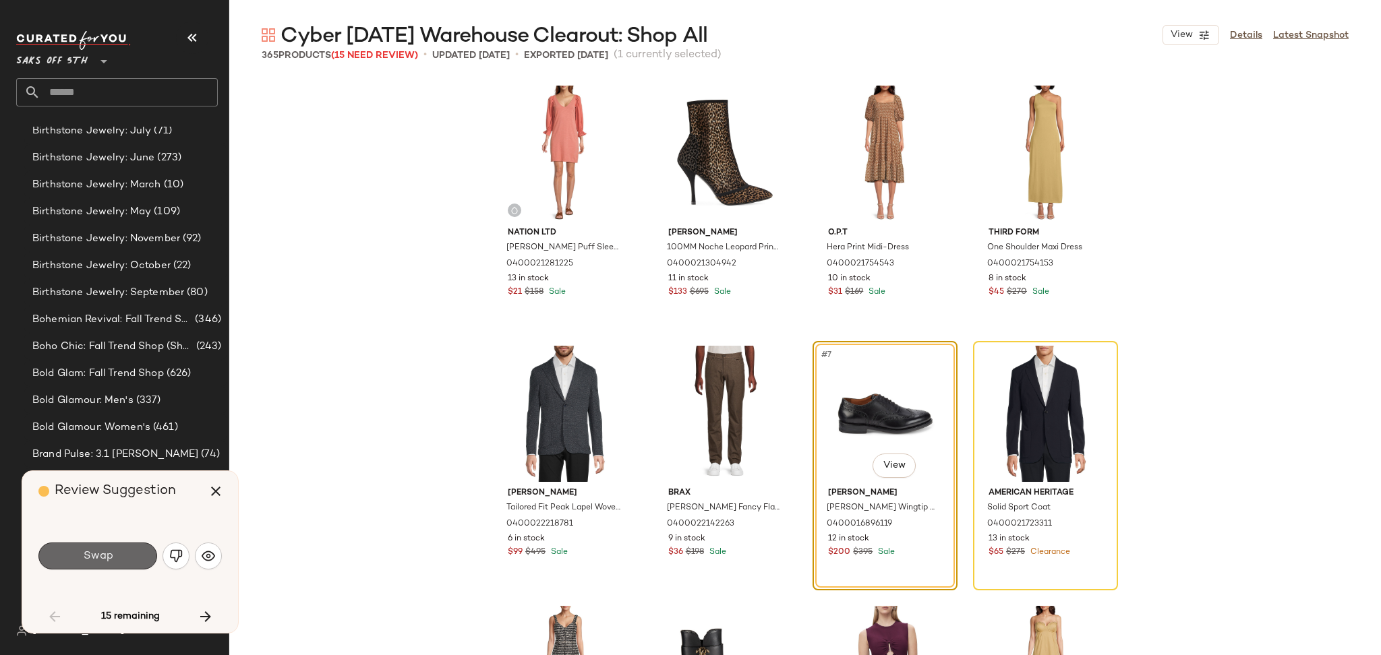
click at [136, 566] on button "Swap" at bounding box center [97, 556] width 119 height 27
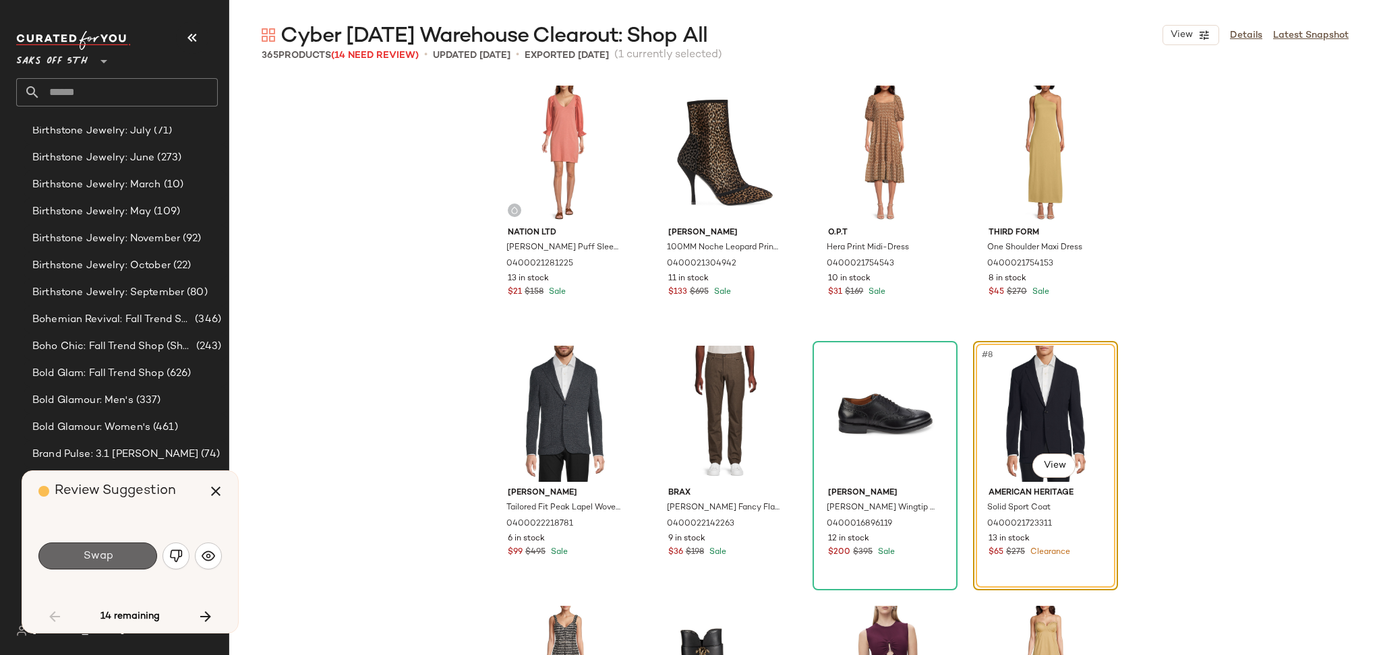
click at [131, 556] on button "Swap" at bounding box center [97, 556] width 119 height 27
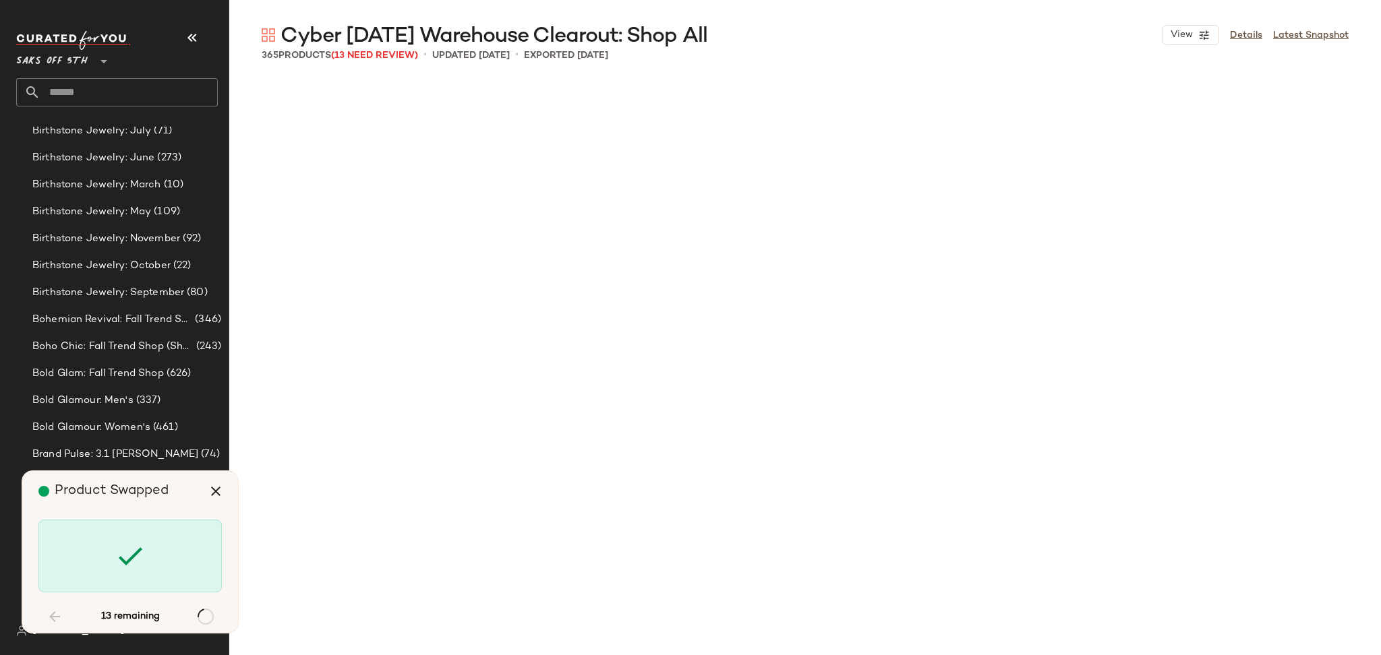
scroll to position [4685, 0]
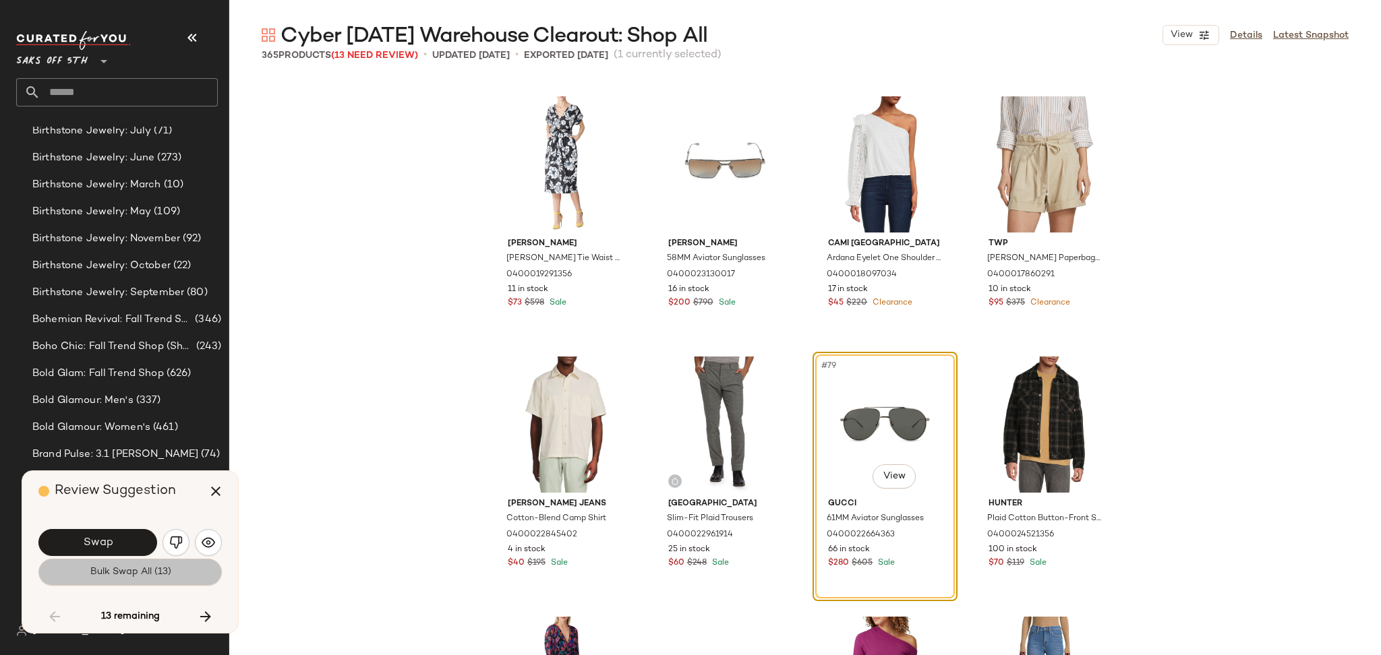
click at [132, 572] on span "Bulk Swap All (13)" at bounding box center [130, 572] width 82 height 11
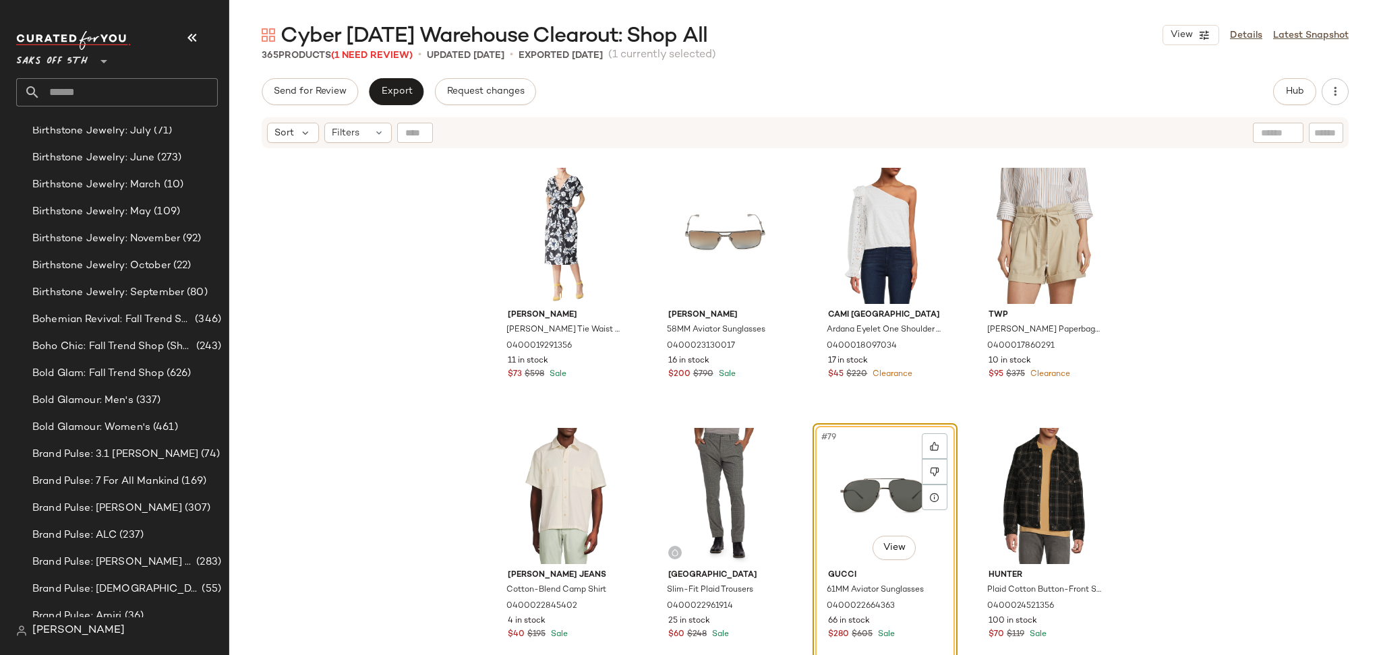
click at [402, 49] on span "Cyber Sunday Warehouse Clearout: Shop All" at bounding box center [494, 36] width 427 height 27
click at [401, 51] on span "(1 Need Review)" at bounding box center [372, 56] width 82 height 10
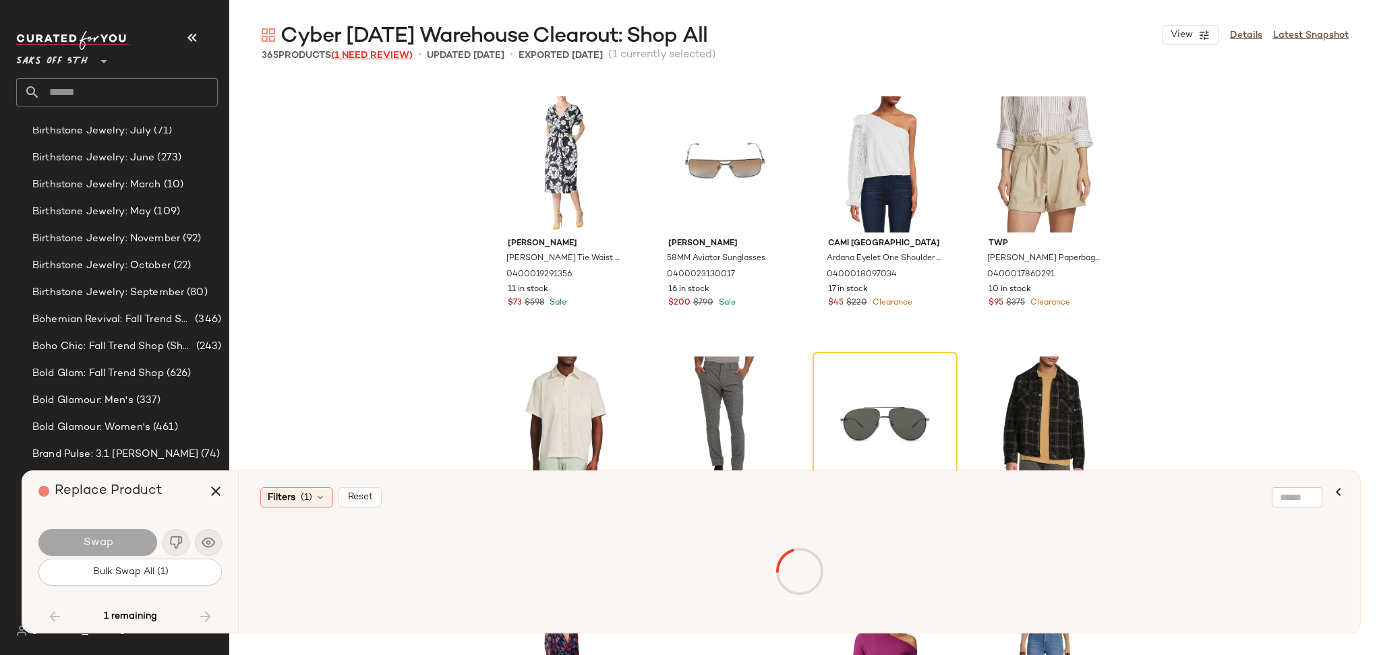
scroll to position [7808, 0]
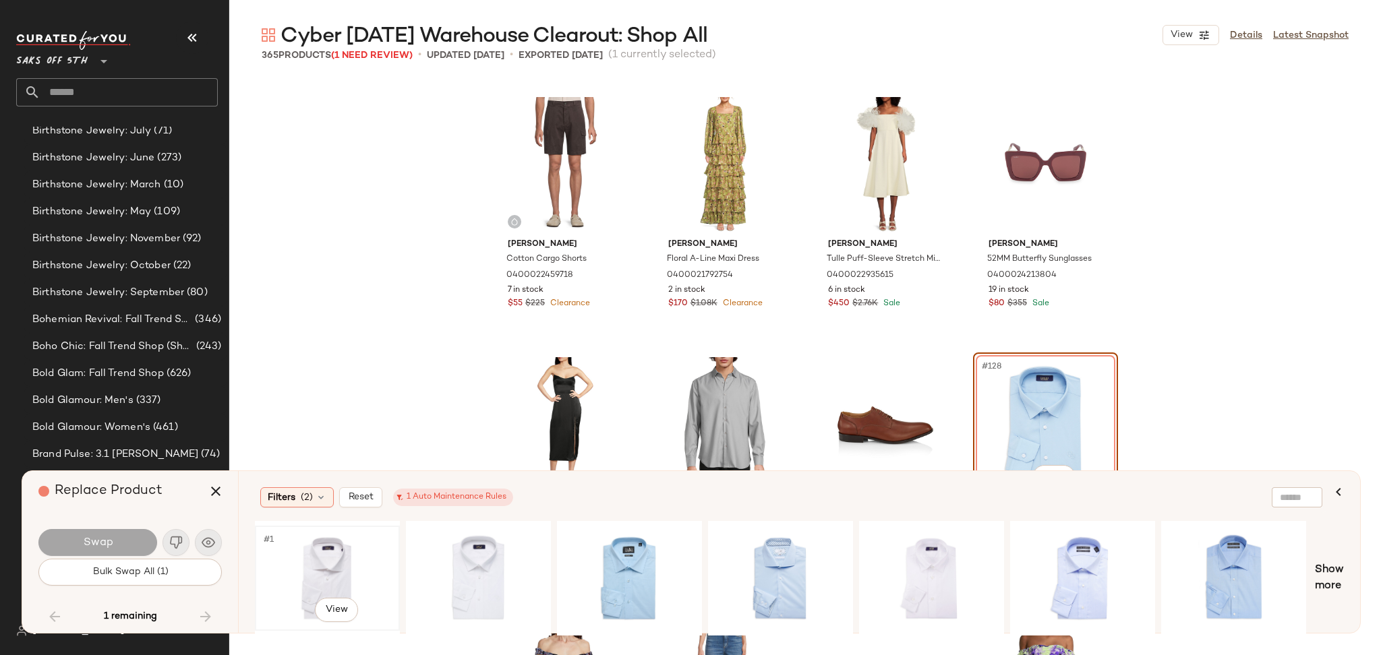
click at [347, 552] on div "#1 View" at bounding box center [328, 579] width 136 height 96
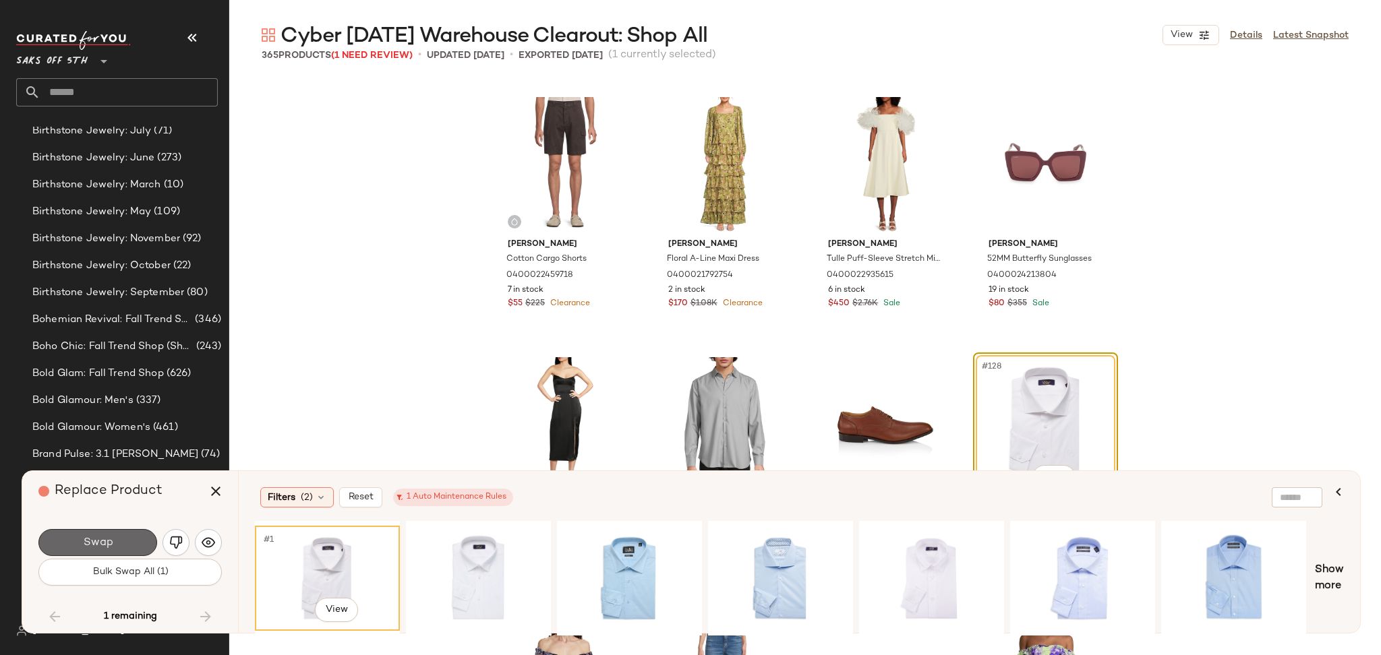
click at [125, 546] on button "Swap" at bounding box center [97, 542] width 119 height 27
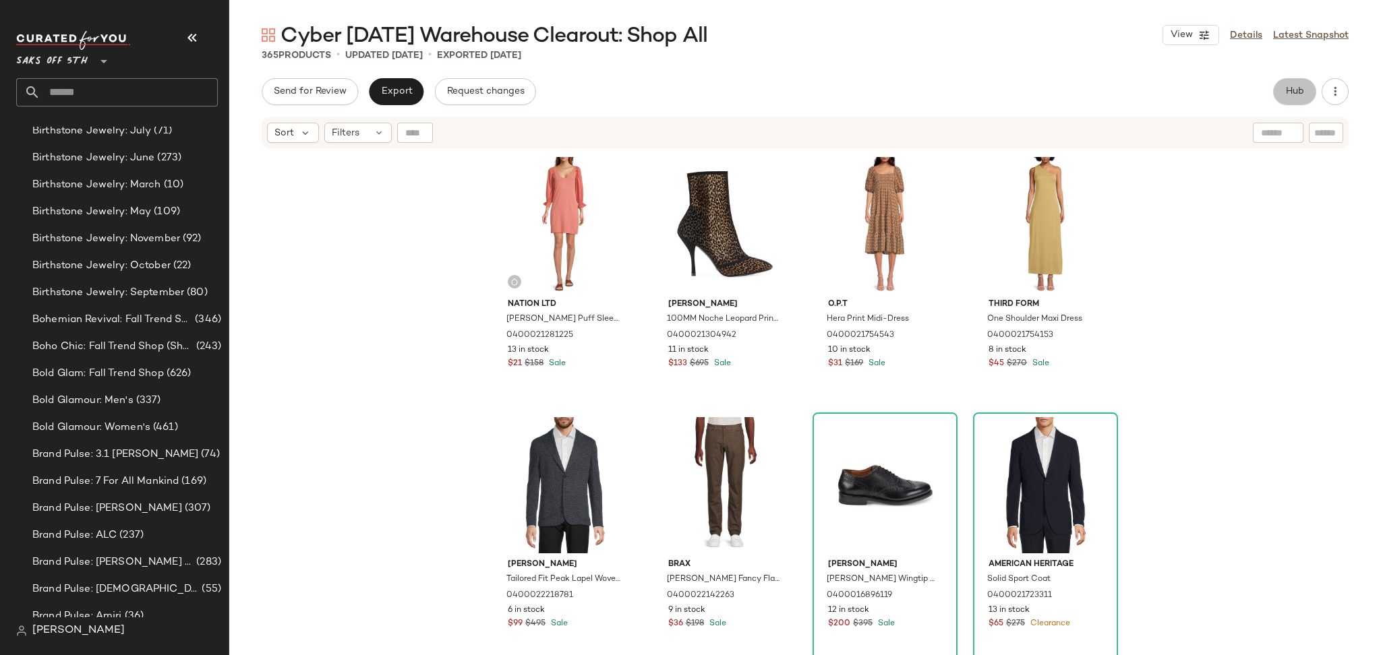
click at [1296, 92] on span "Hub" at bounding box center [1294, 91] width 19 height 11
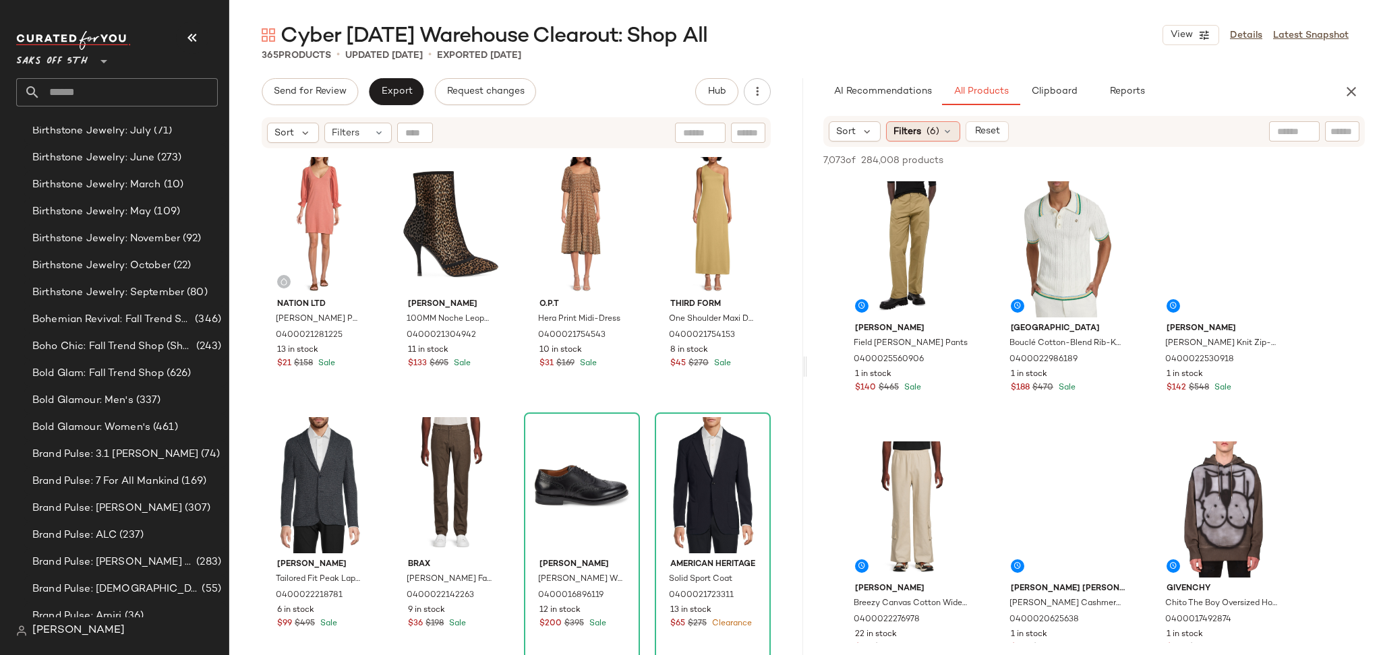
click at [940, 131] on div "Filters (6)" at bounding box center [923, 131] width 74 height 20
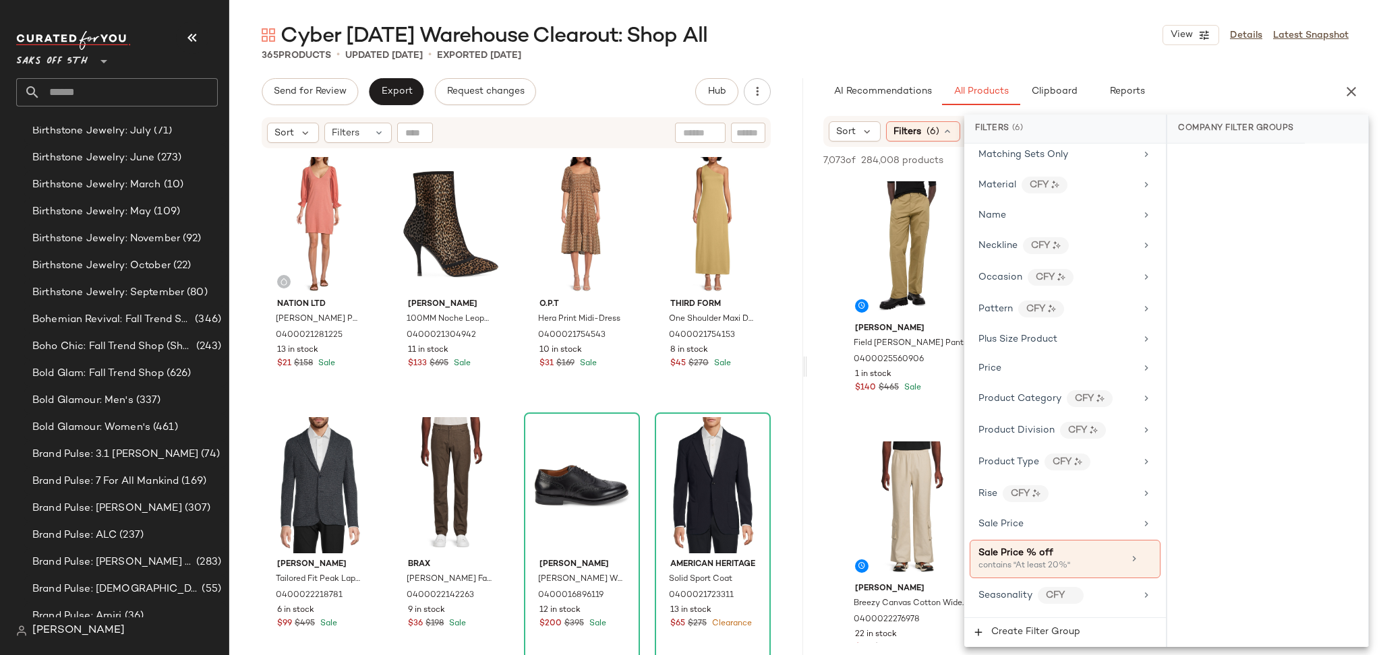
scroll to position [815, 0]
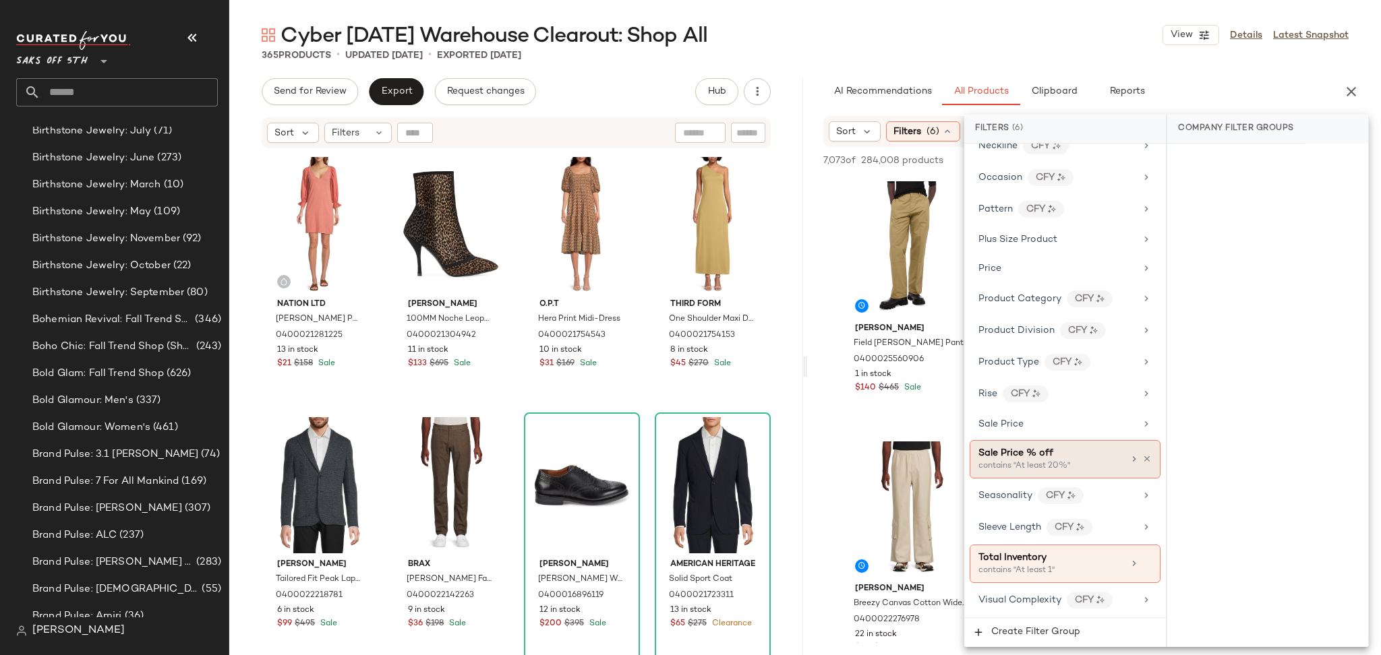
click at [1076, 465] on div "contains "At least 20%"" at bounding box center [1045, 467] width 135 height 12
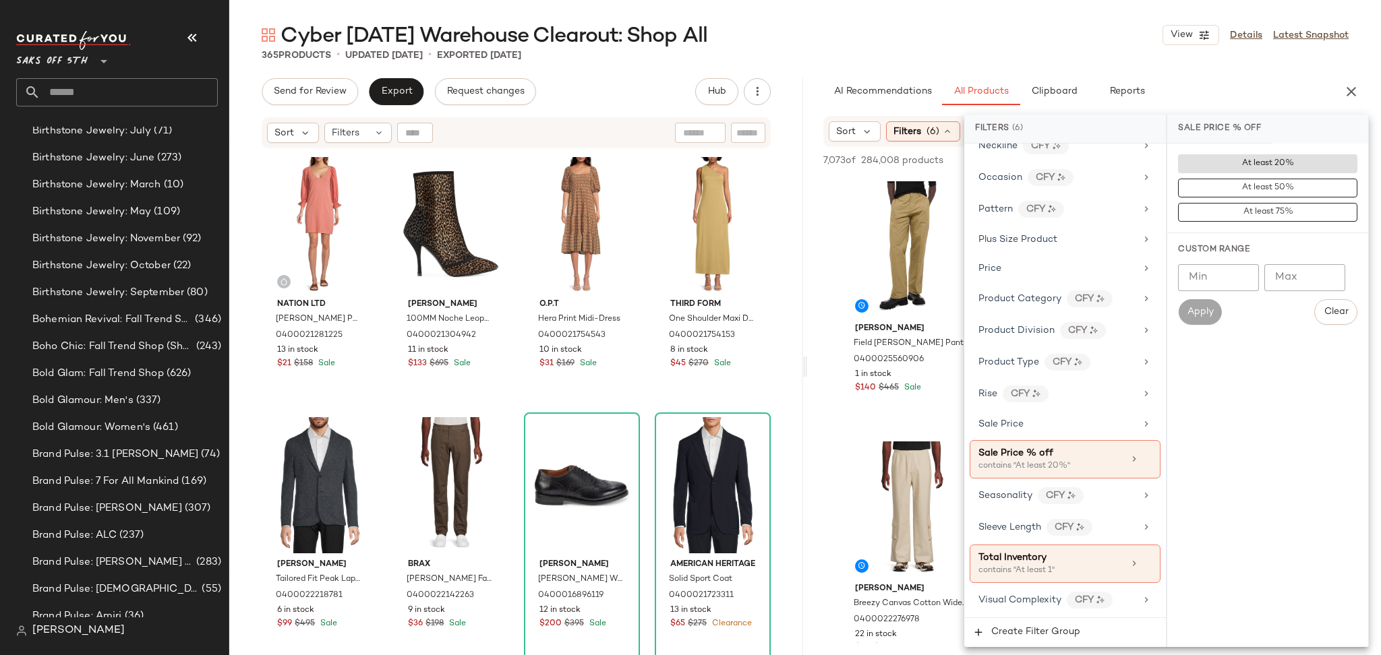
click at [1227, 281] on input "Min" at bounding box center [1218, 277] width 81 height 27
type input "**"
click at [1212, 307] on span "Apply" at bounding box center [1199, 312] width 27 height 11
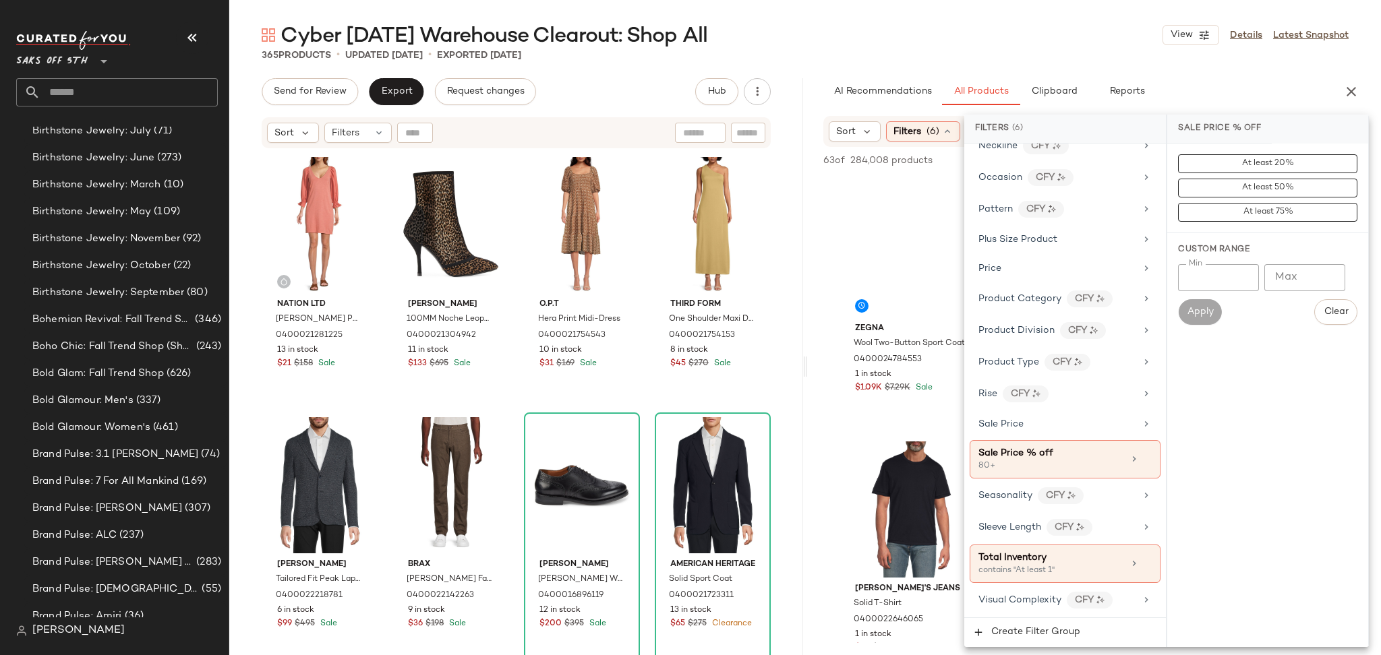
click at [920, 32] on div "Cyber Sunday Warehouse Clearout: Shop All View Details Latest Snapshot" at bounding box center [805, 35] width 1152 height 27
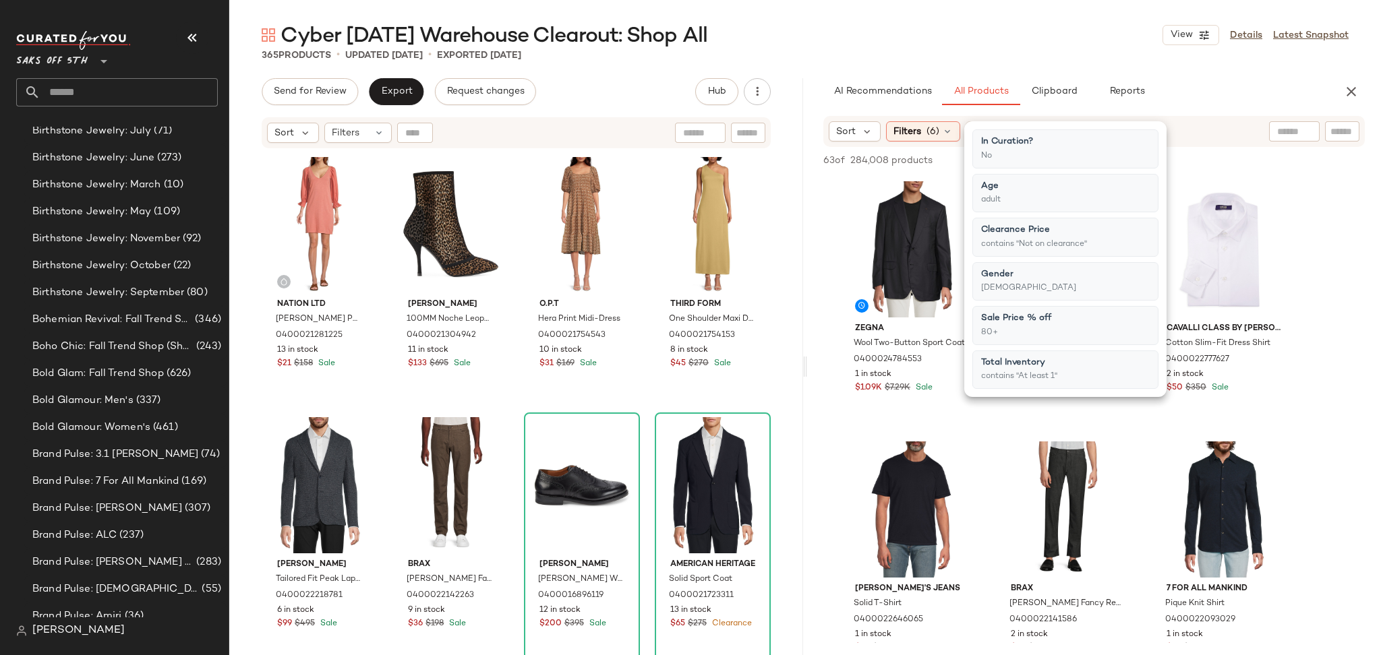
click at [920, 32] on div "Cyber Sunday Warehouse Clearout: Shop All View Details Latest Snapshot" at bounding box center [805, 35] width 1152 height 27
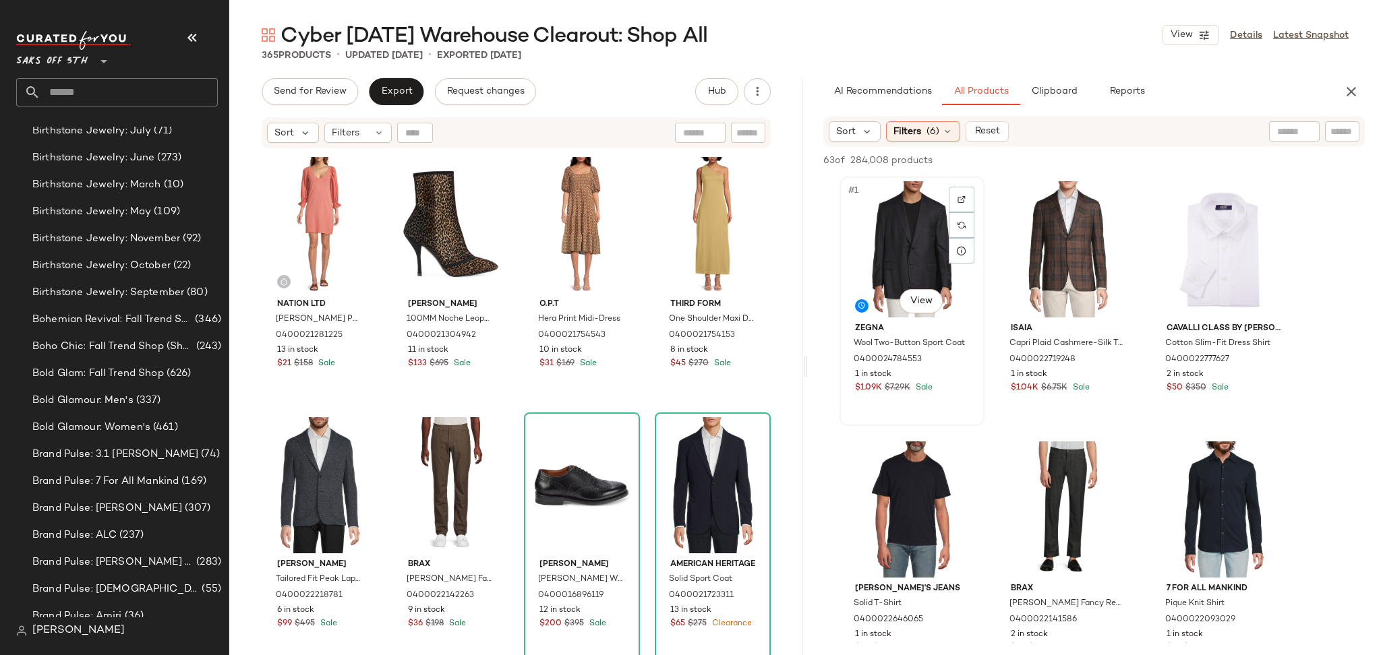
click at [914, 226] on div "#1 View" at bounding box center [912, 249] width 136 height 136
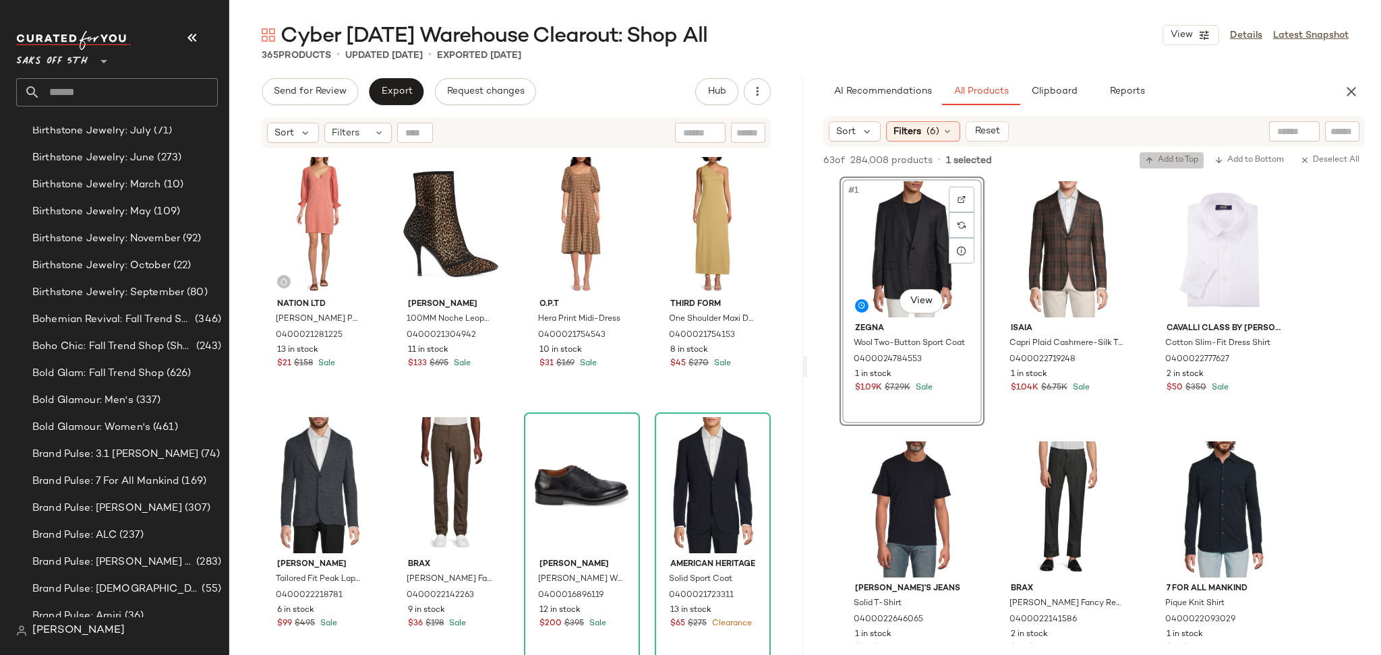
click at [1157, 158] on span "Add to Top" at bounding box center [1171, 160] width 53 height 9
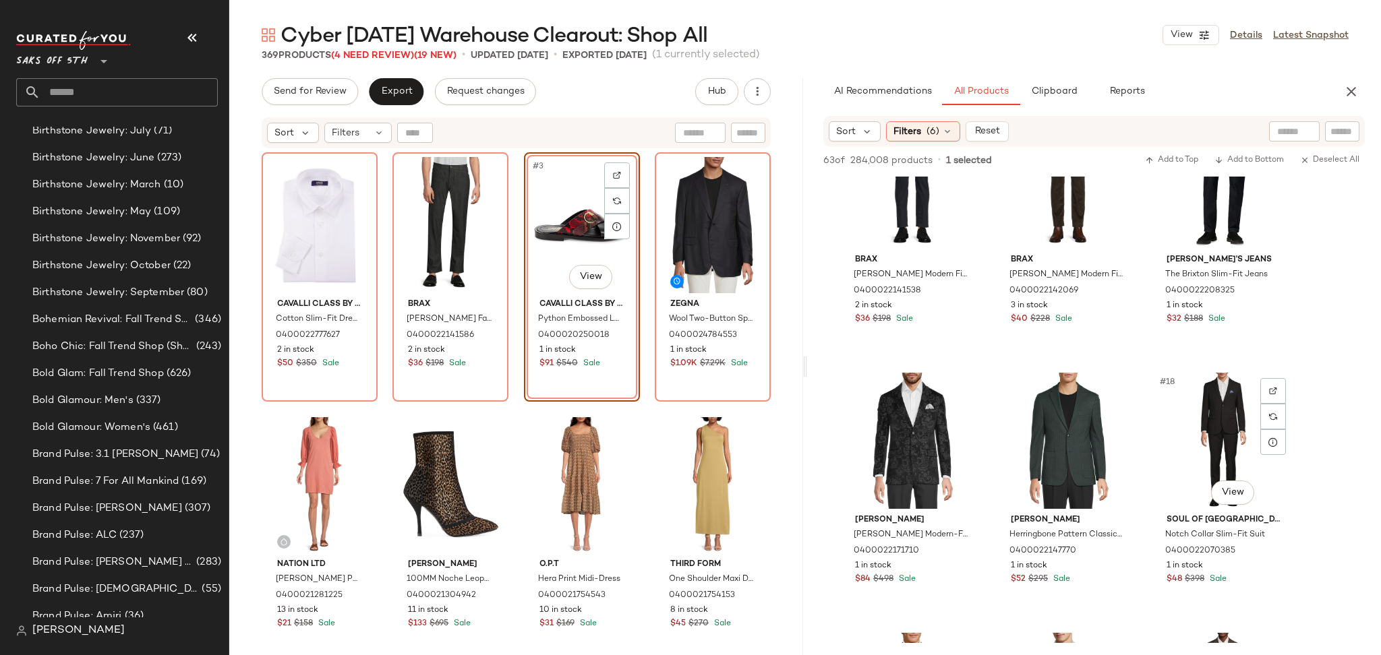
scroll to position [1108, 0]
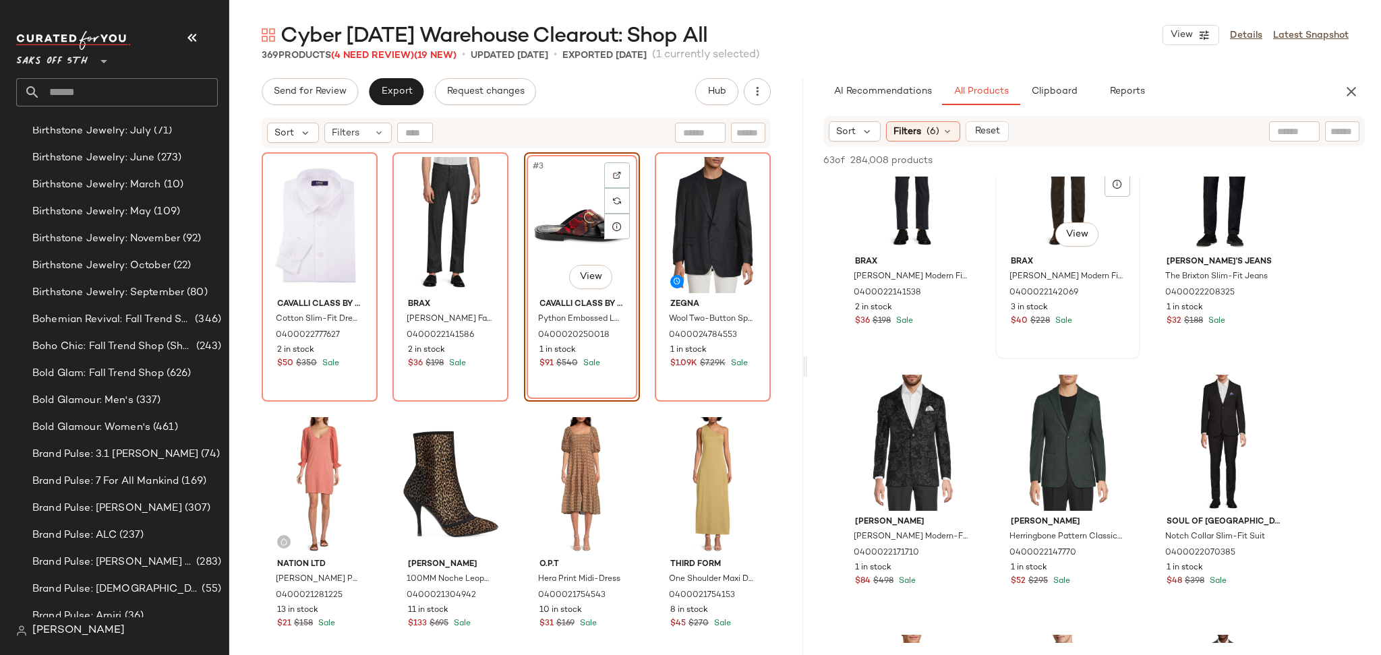
click at [1051, 202] on div "#14 View" at bounding box center [1068, 183] width 136 height 136
click at [1169, 164] on span "Add to Top" at bounding box center [1171, 160] width 53 height 9
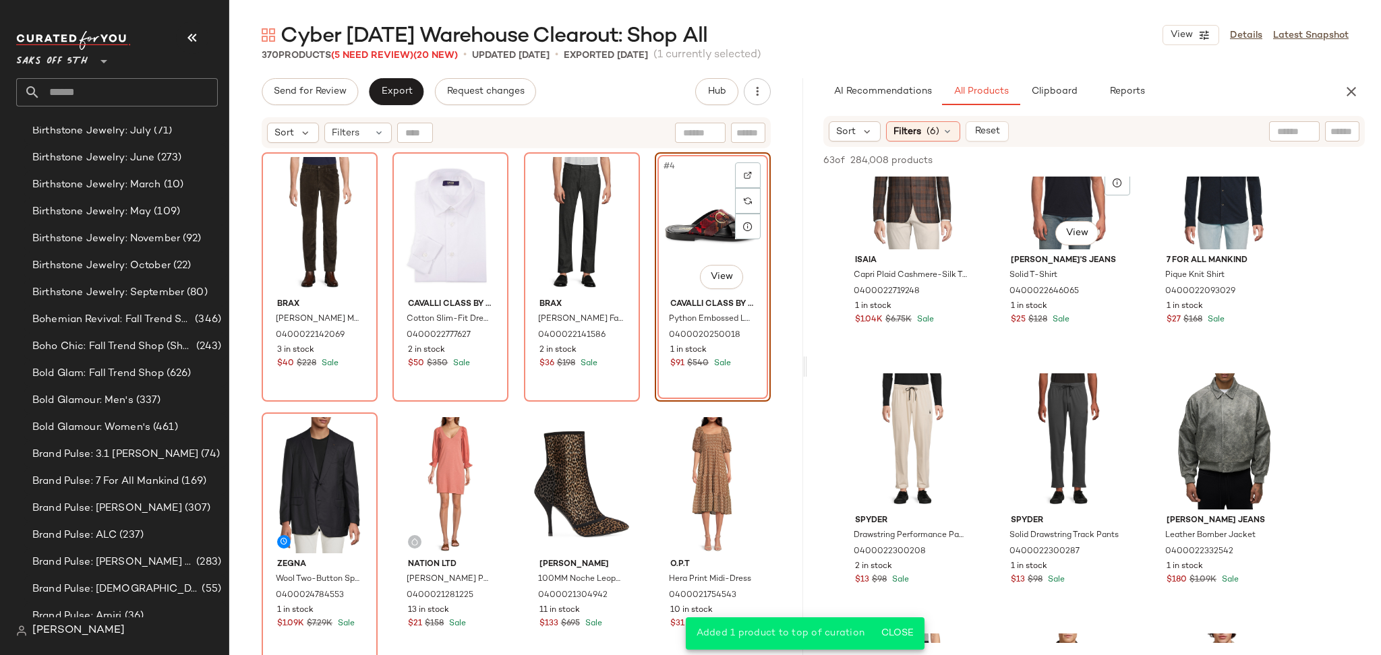
scroll to position [0, 0]
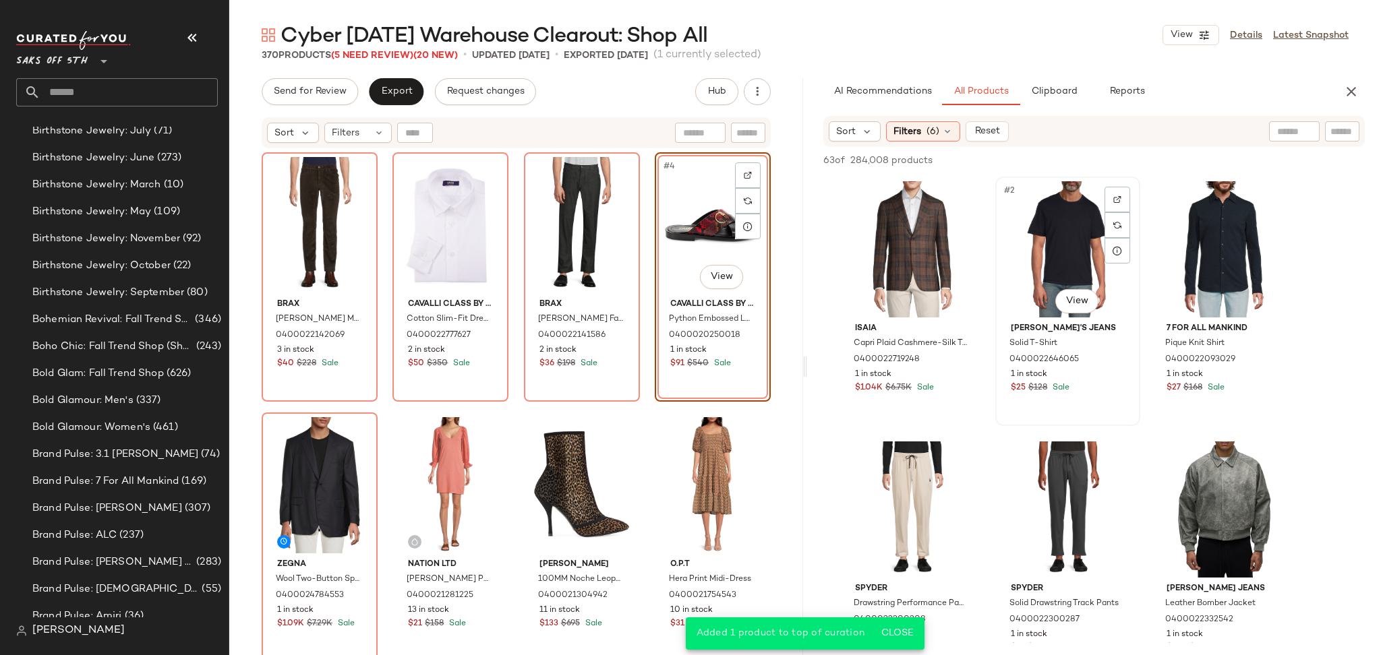
click at [1075, 255] on div "#2 View" at bounding box center [1068, 249] width 136 height 136
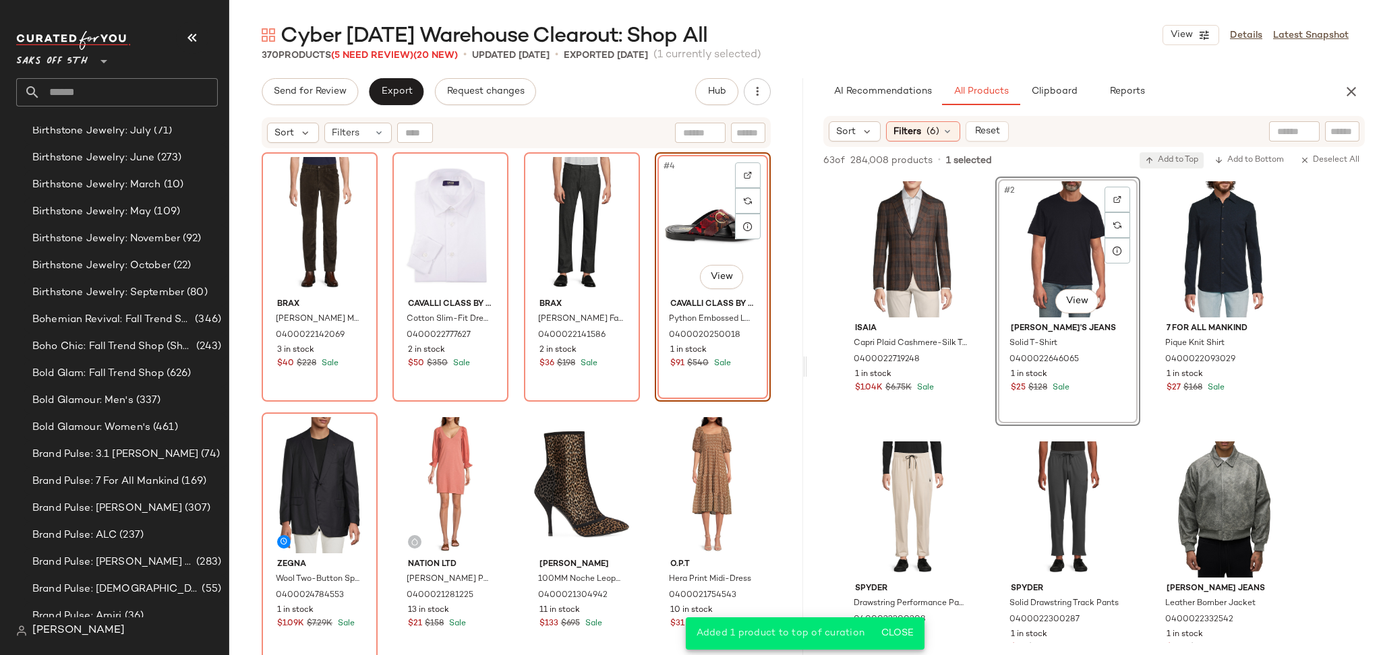
click at [1176, 163] on span "Add to Top" at bounding box center [1171, 160] width 53 height 9
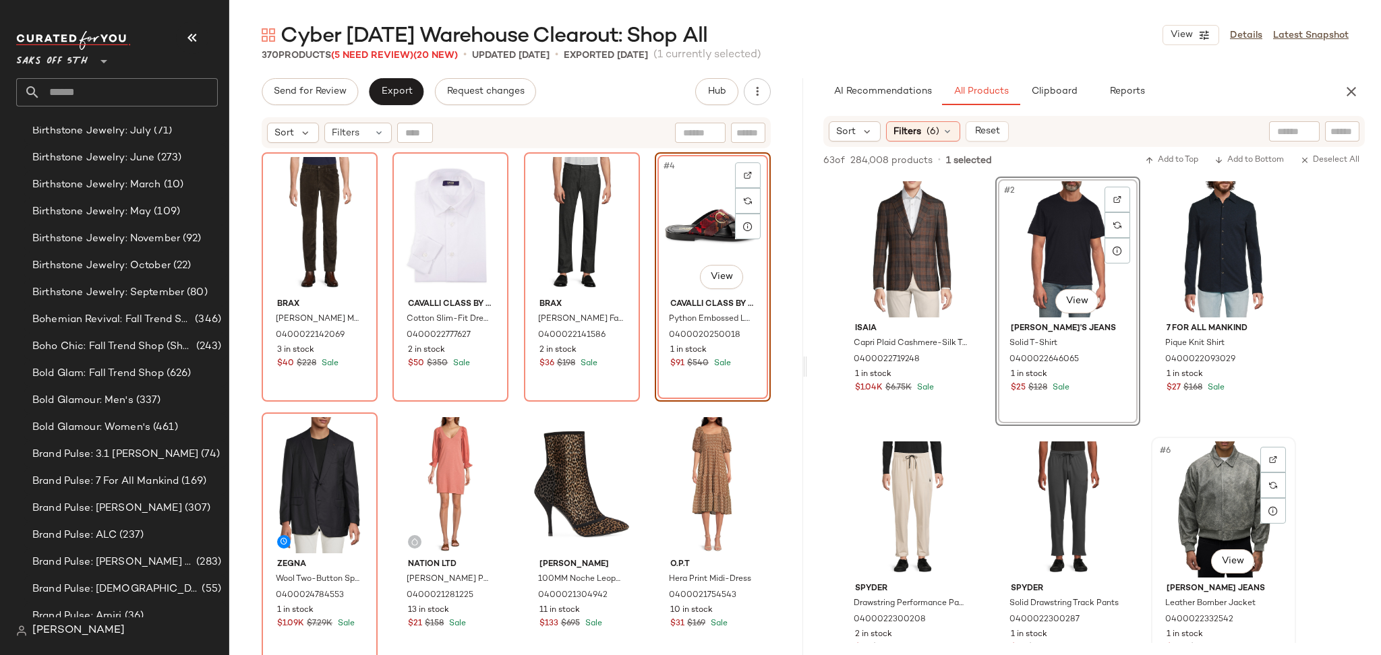
click at [1221, 459] on div "#6 View" at bounding box center [1224, 510] width 136 height 136
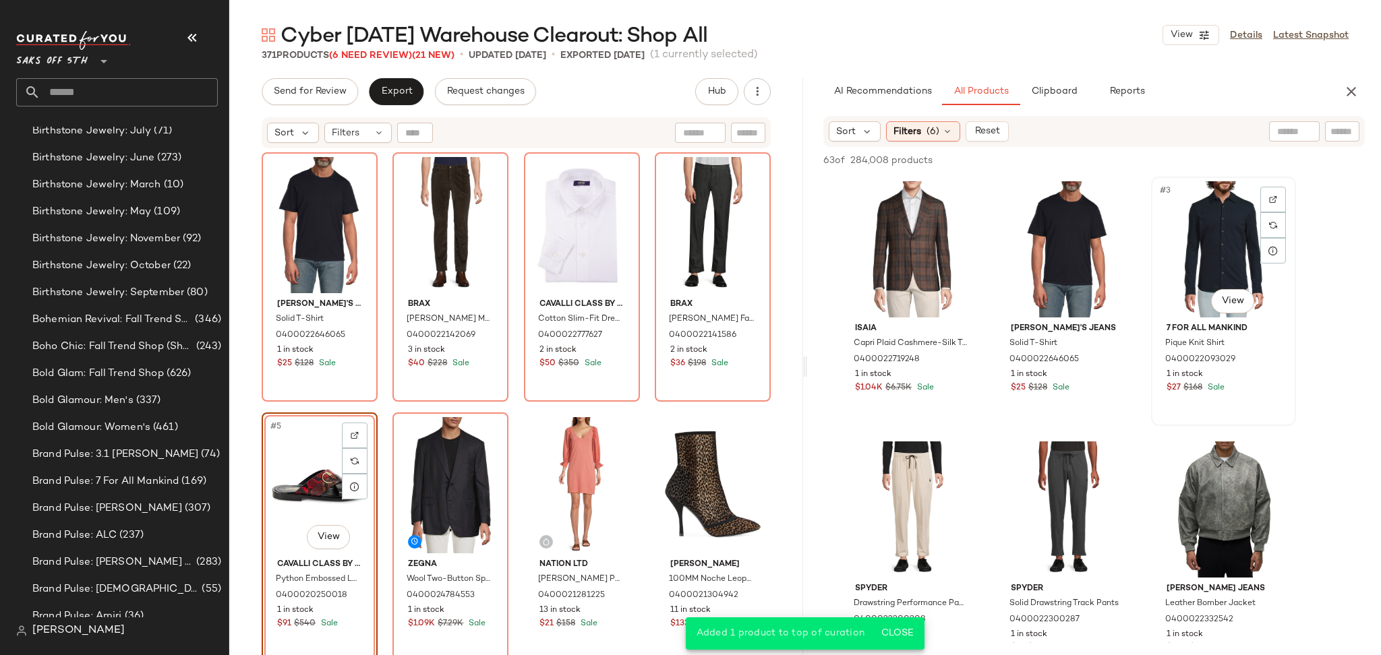
click at [1181, 409] on div "#3 View 7 For All Mankind Pique Knit Shirt 0400022093029 1 in stock $27 $168 Sa…" at bounding box center [1223, 301] width 142 height 247
click at [1237, 499] on div "#6 View" at bounding box center [1224, 510] width 136 height 136
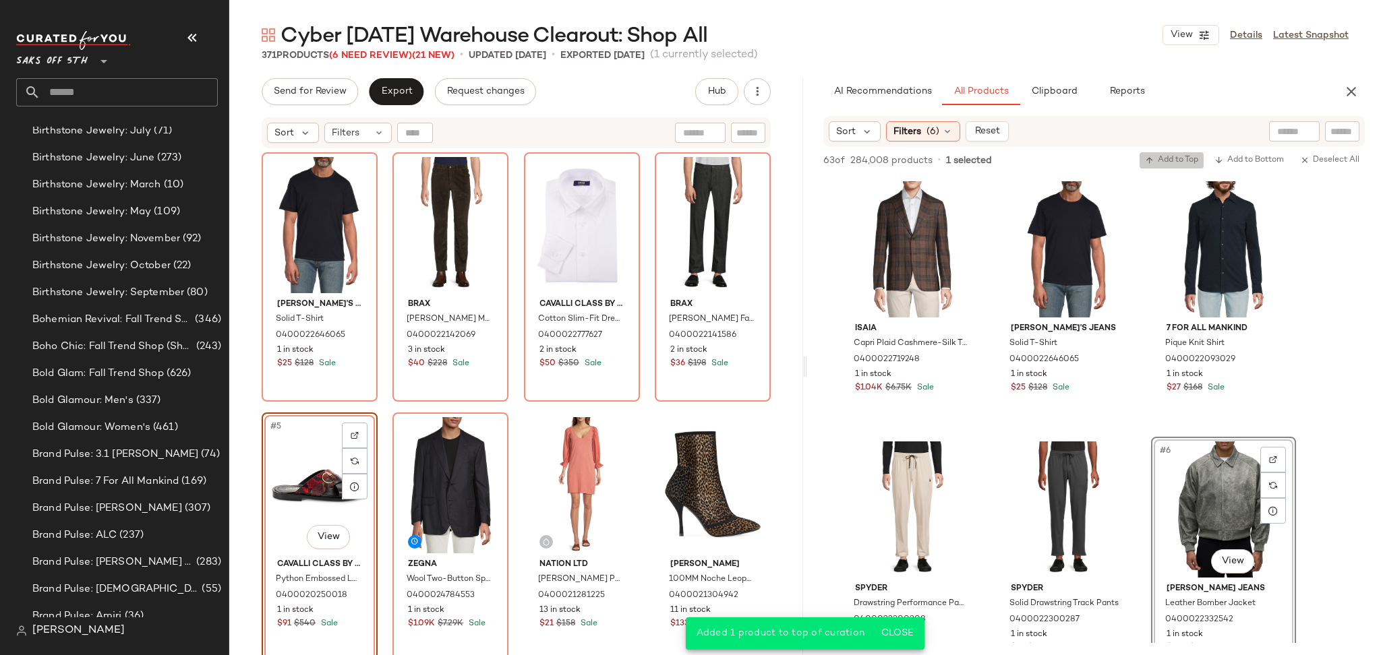
click at [1151, 156] on icon "button" at bounding box center [1149, 160] width 9 height 9
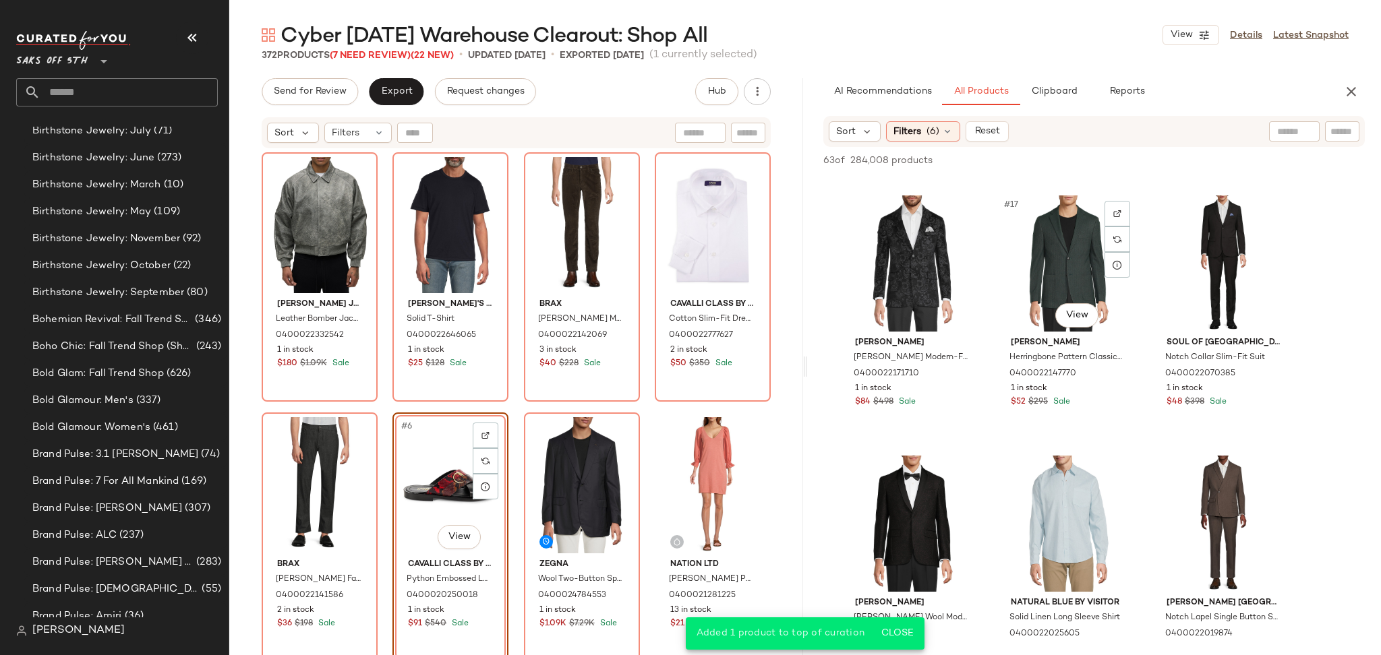
scroll to position [1295, 0]
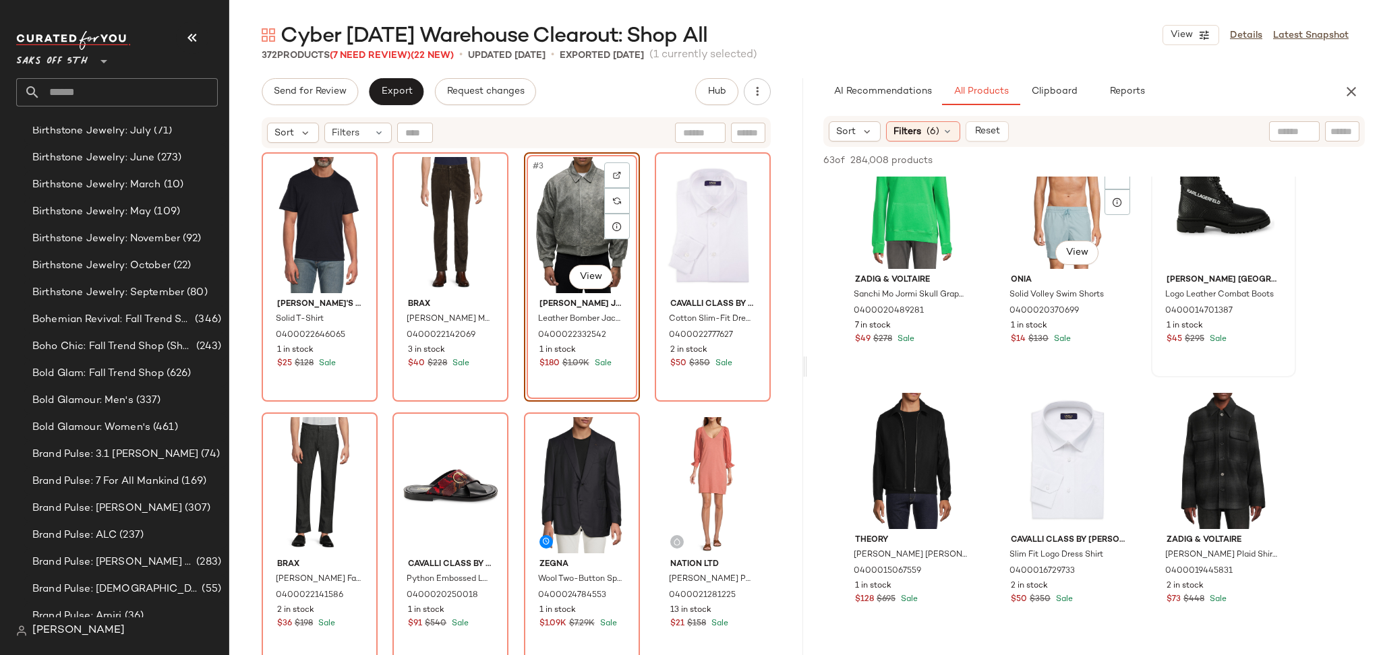
scroll to position [2908, 0]
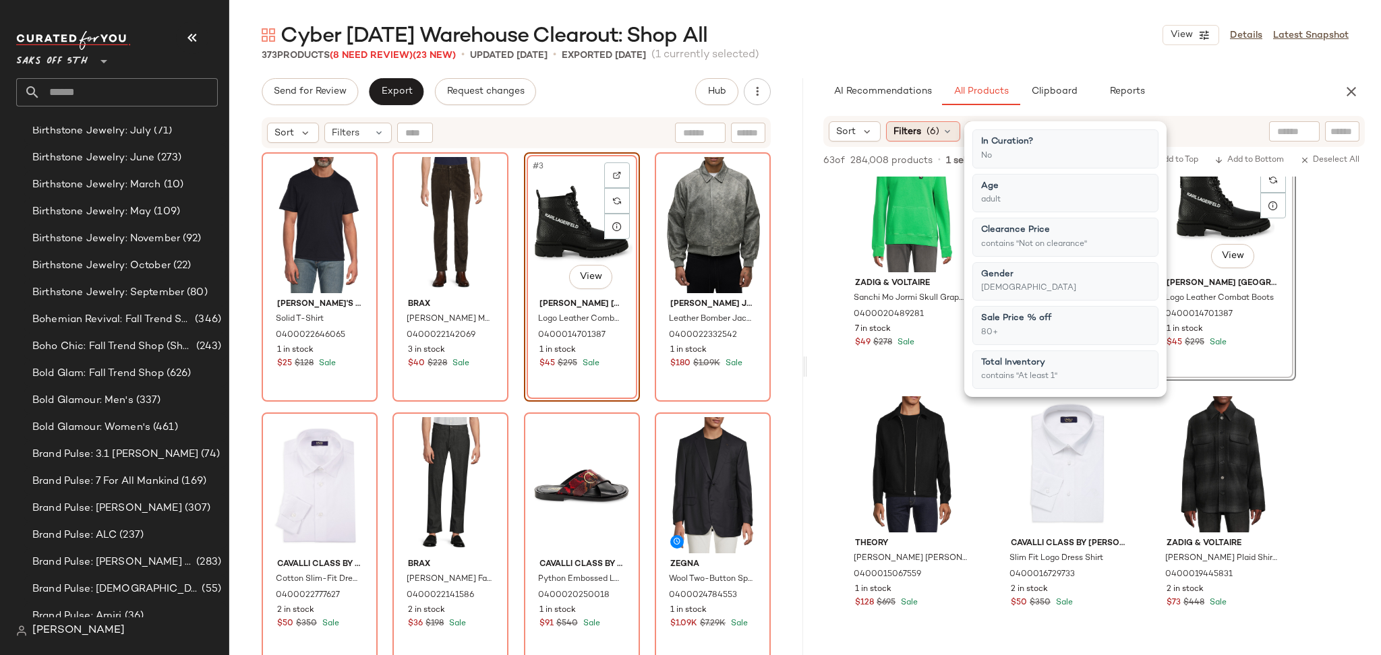
click at [914, 131] on span "Filters" at bounding box center [908, 132] width 28 height 14
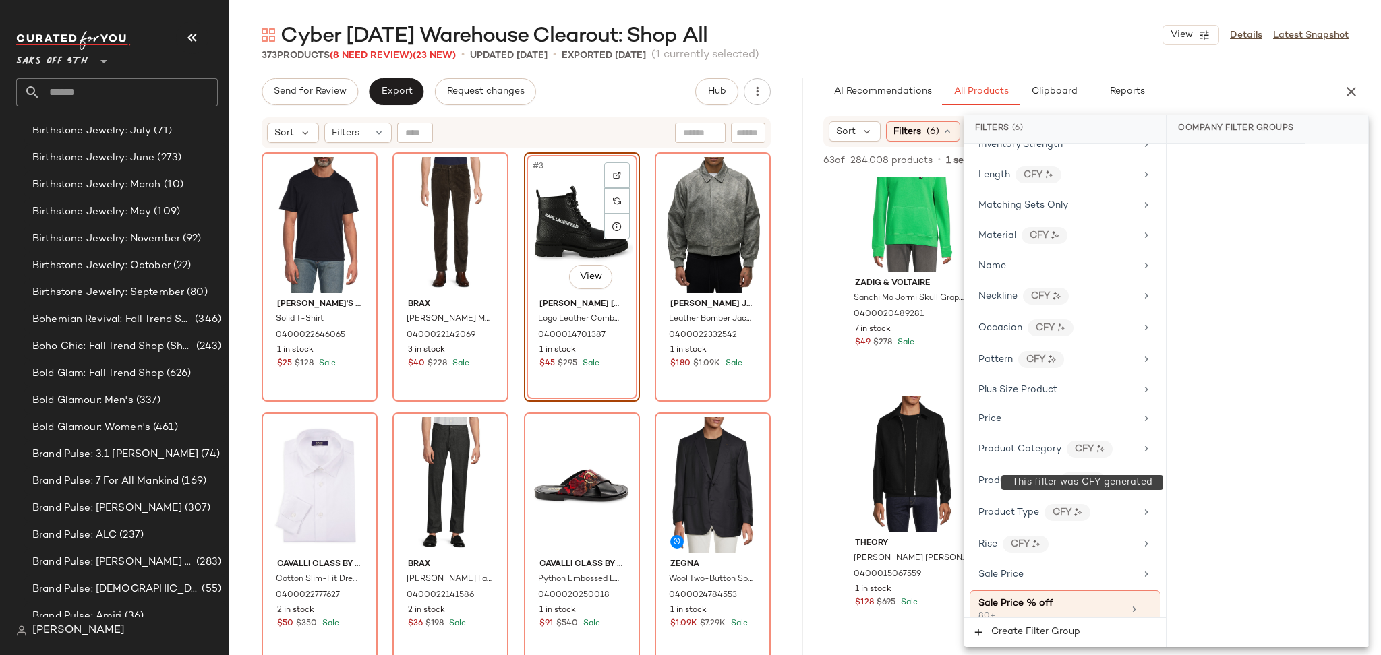
scroll to position [705, 0]
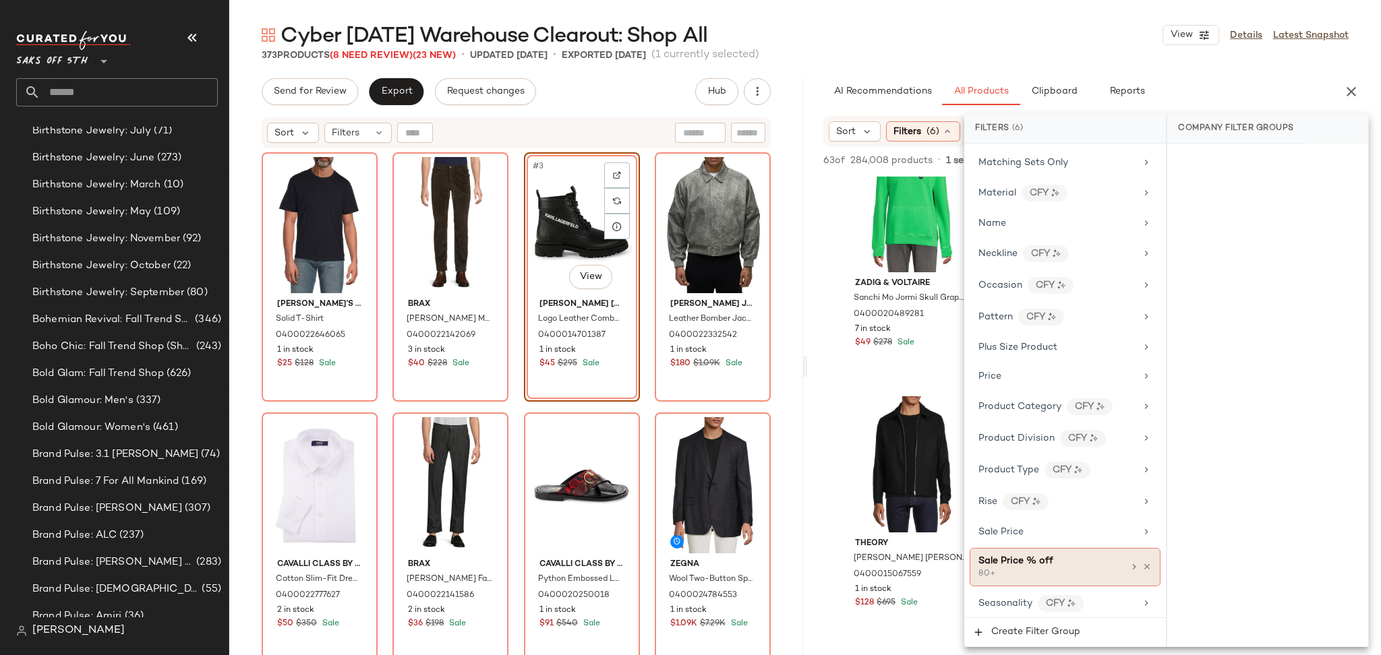
click at [1032, 566] on span "Sale Price % off" at bounding box center [1015, 561] width 75 height 10
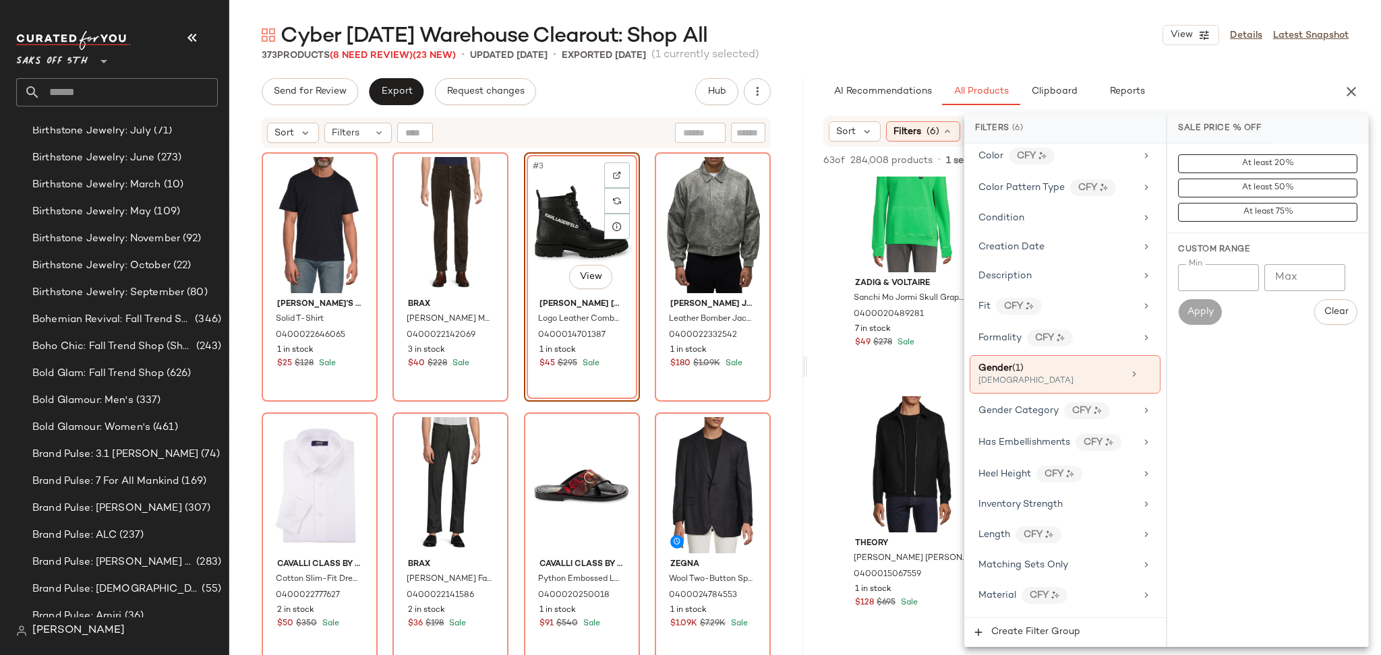
scroll to position [261, 0]
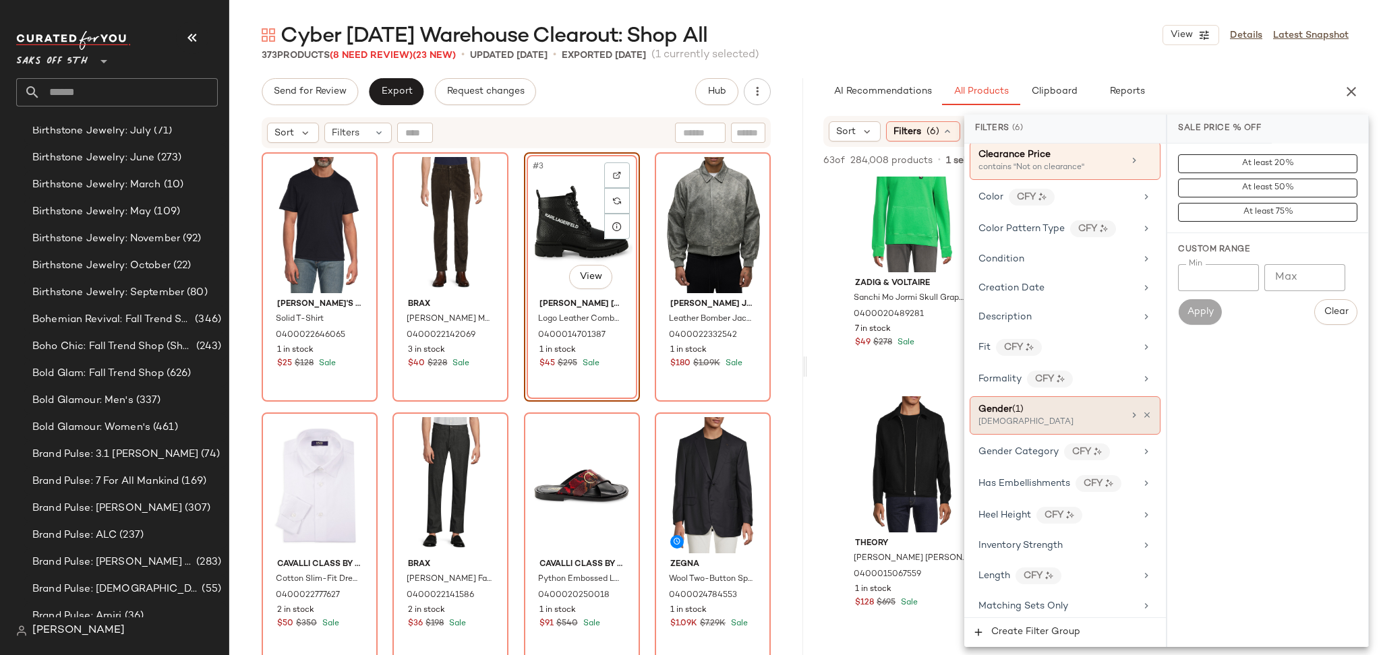
click at [1024, 413] on span "(1)" at bounding box center [1017, 410] width 11 height 10
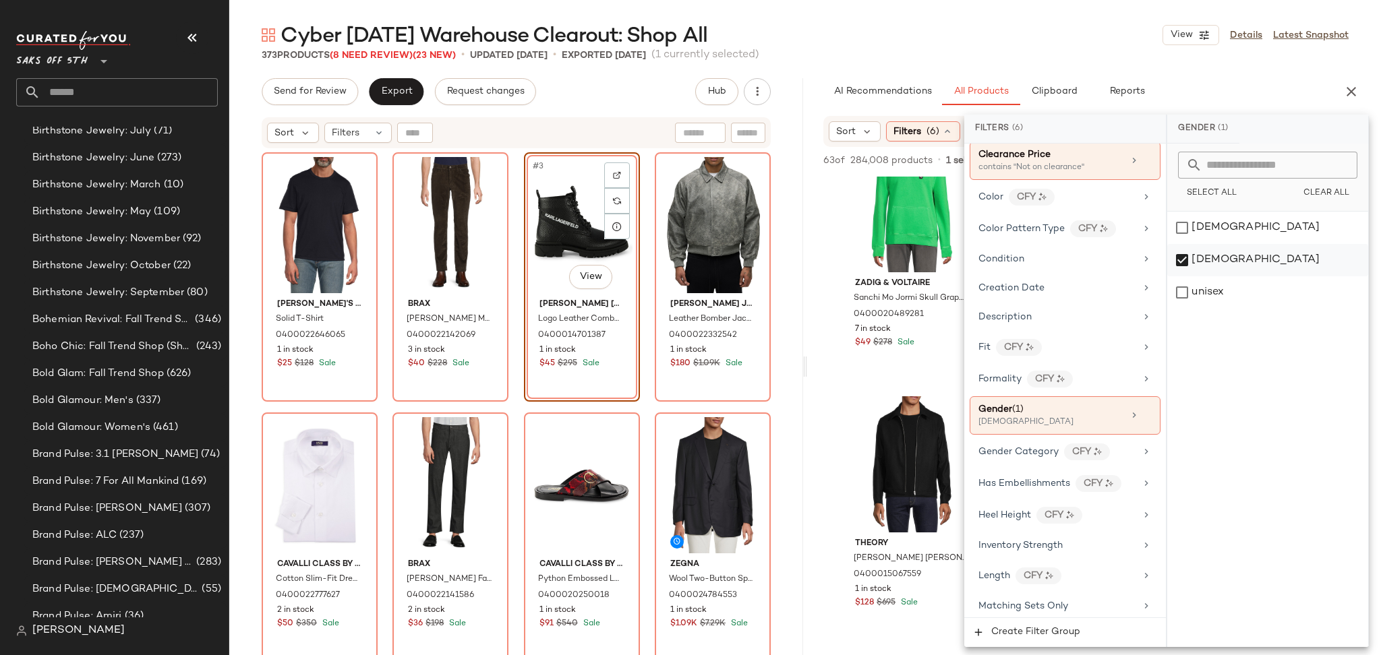
drag, startPoint x: 1183, startPoint y: 229, endPoint x: 1185, endPoint y: 247, distance: 18.3
click at [1185, 247] on div "female male unisex" at bounding box center [1267, 430] width 201 height 436
click at [1185, 247] on div "male" at bounding box center [1267, 260] width 201 height 32
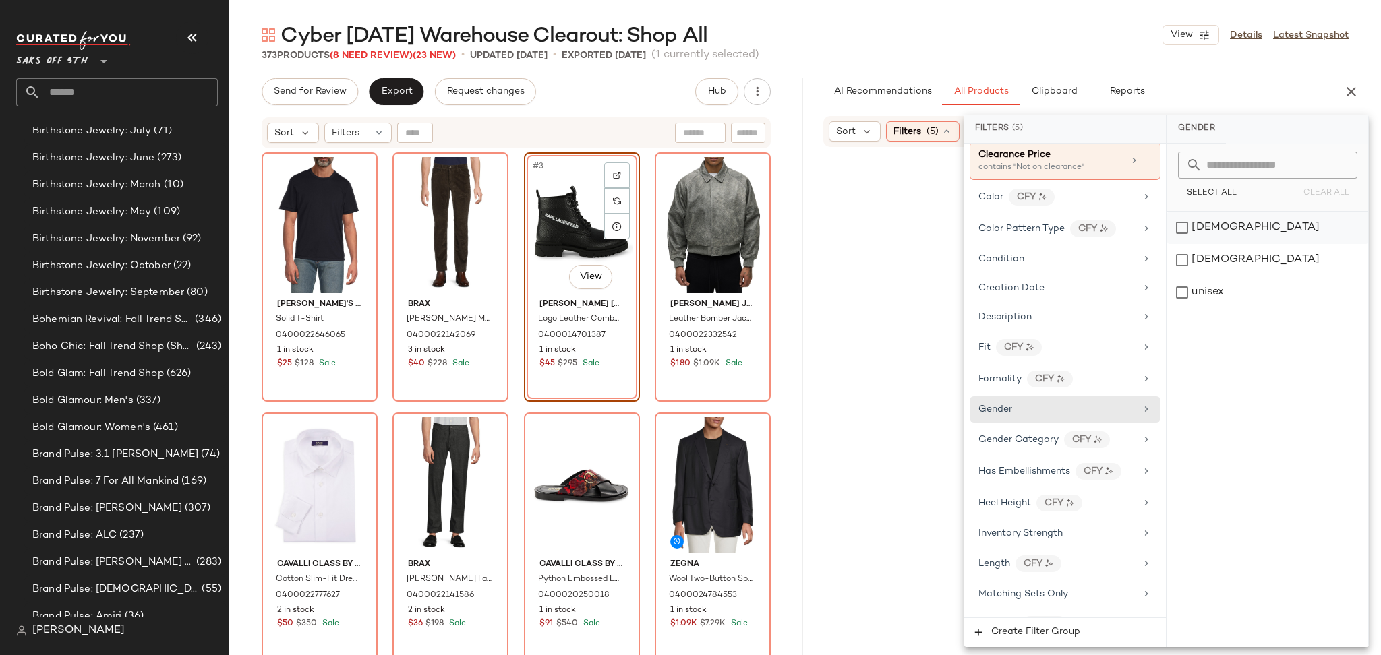
click at [1182, 231] on div "female" at bounding box center [1267, 228] width 201 height 32
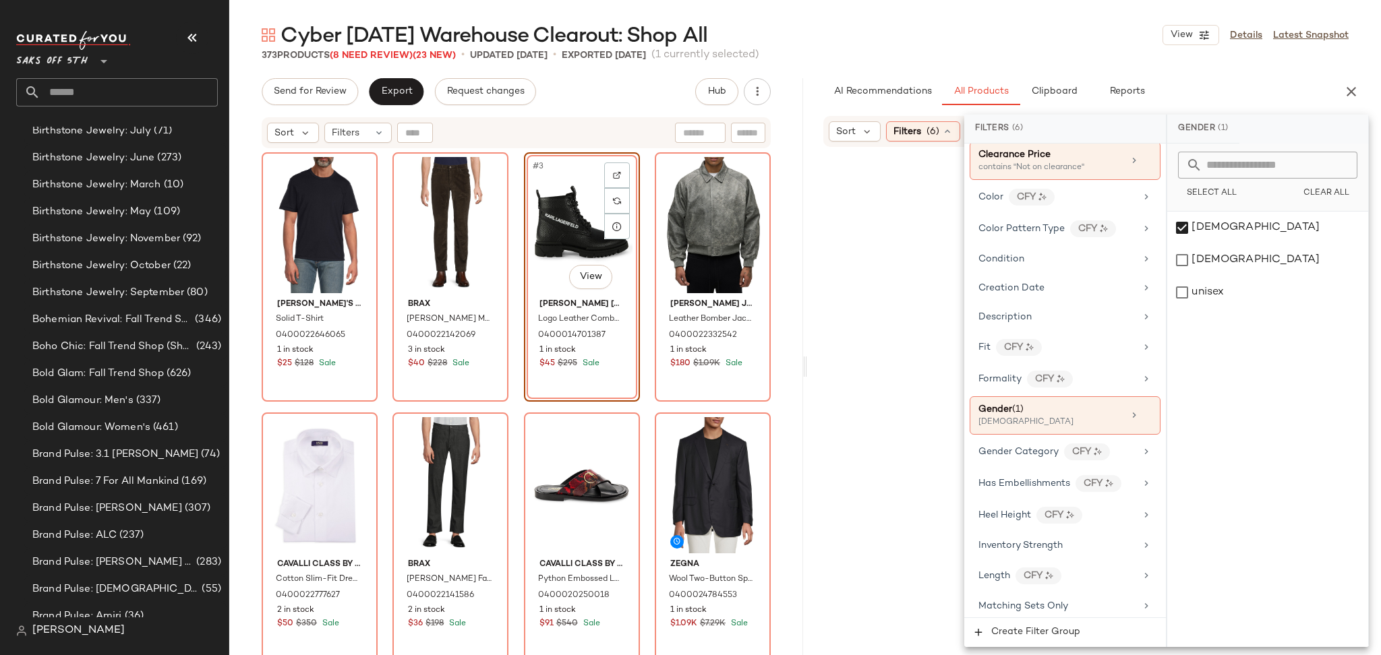
click at [1065, 47] on div "Cyber Sunday Warehouse Clearout: Shop All View Details Latest Snapshot" at bounding box center [805, 35] width 1152 height 27
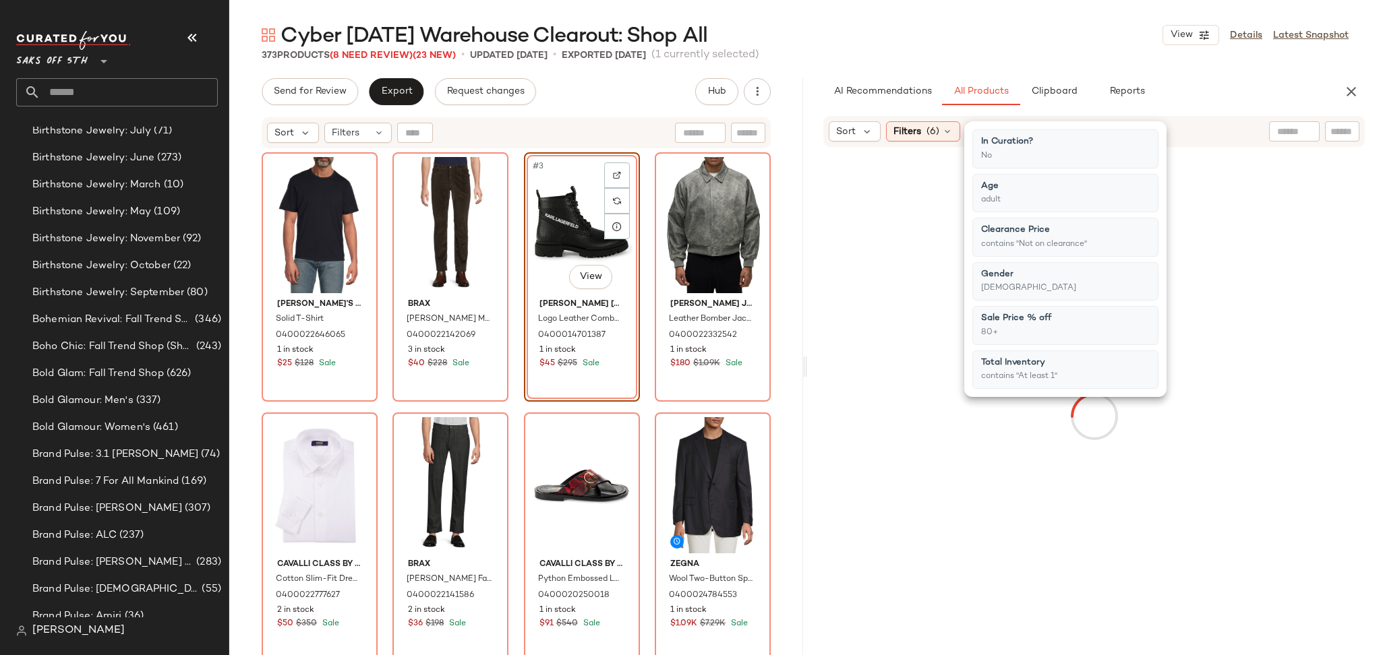
click at [1065, 47] on div "Cyber Sunday Warehouse Clearout: Shop All View Details Latest Snapshot" at bounding box center [805, 35] width 1152 height 27
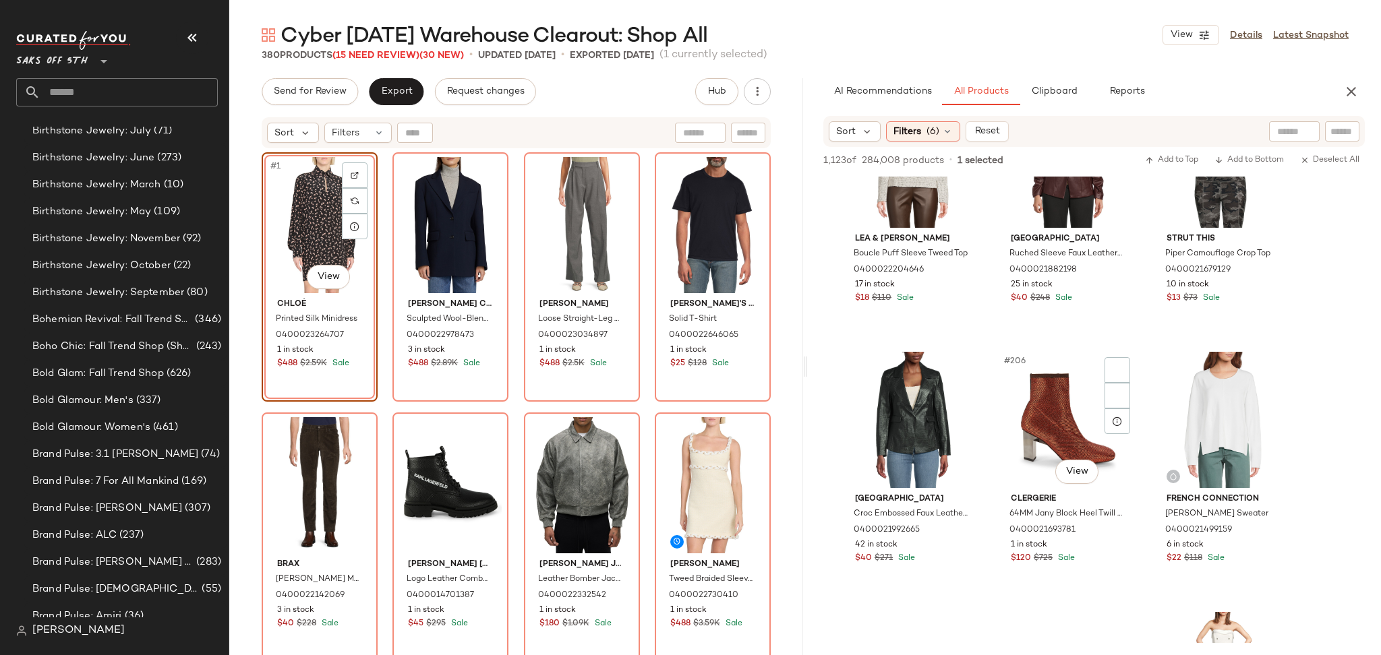
scroll to position [17535, 0]
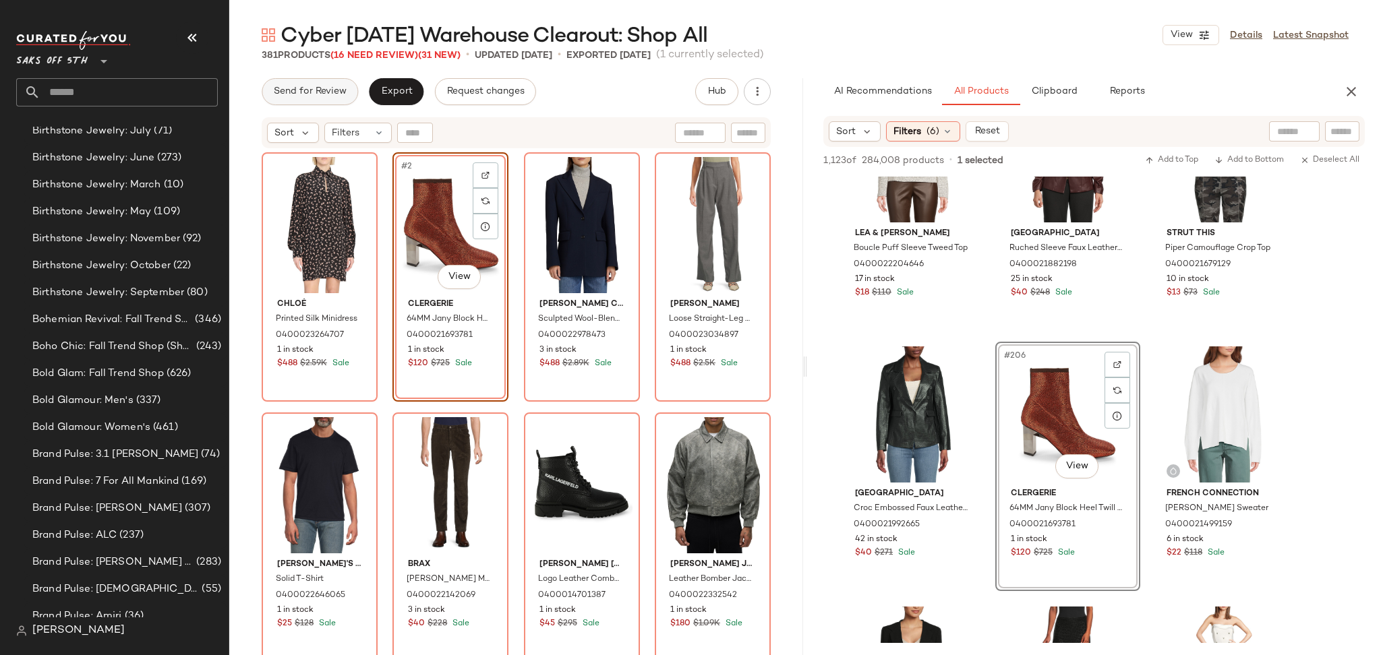
click at [326, 92] on span "Send for Review" at bounding box center [310, 91] width 74 height 11
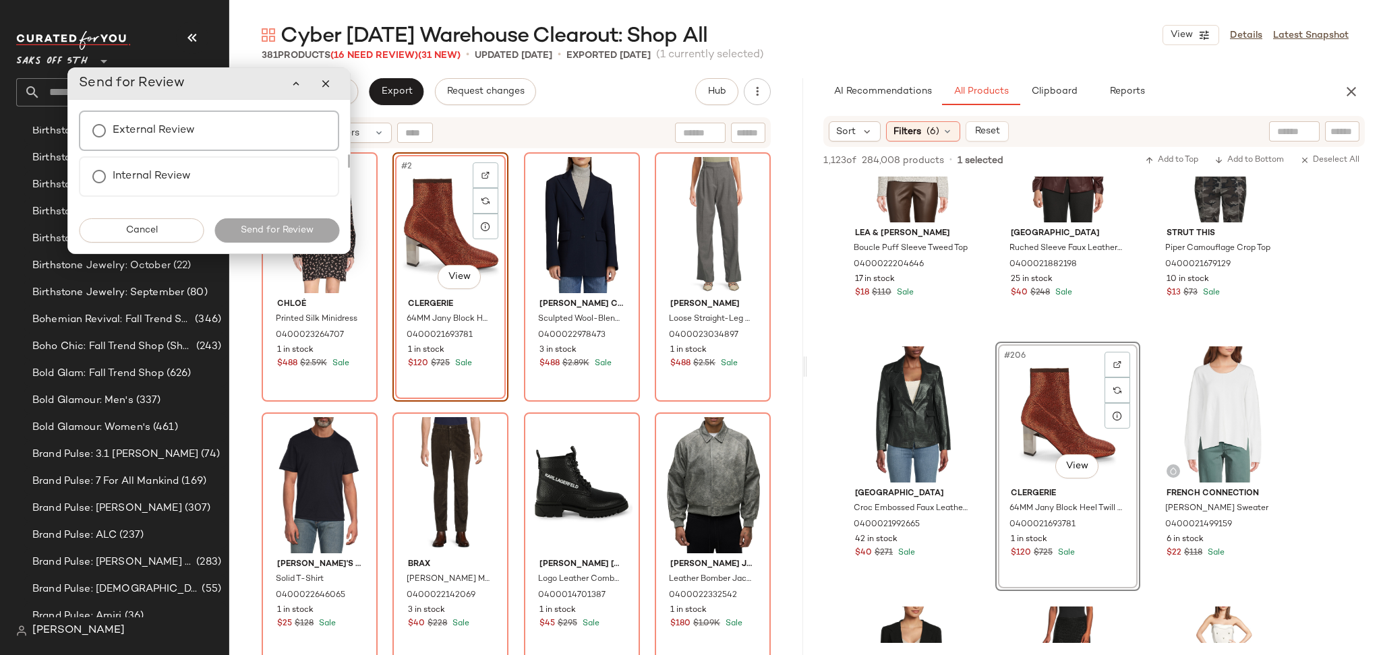
click at [203, 133] on div "External Review" at bounding box center [209, 131] width 260 height 40
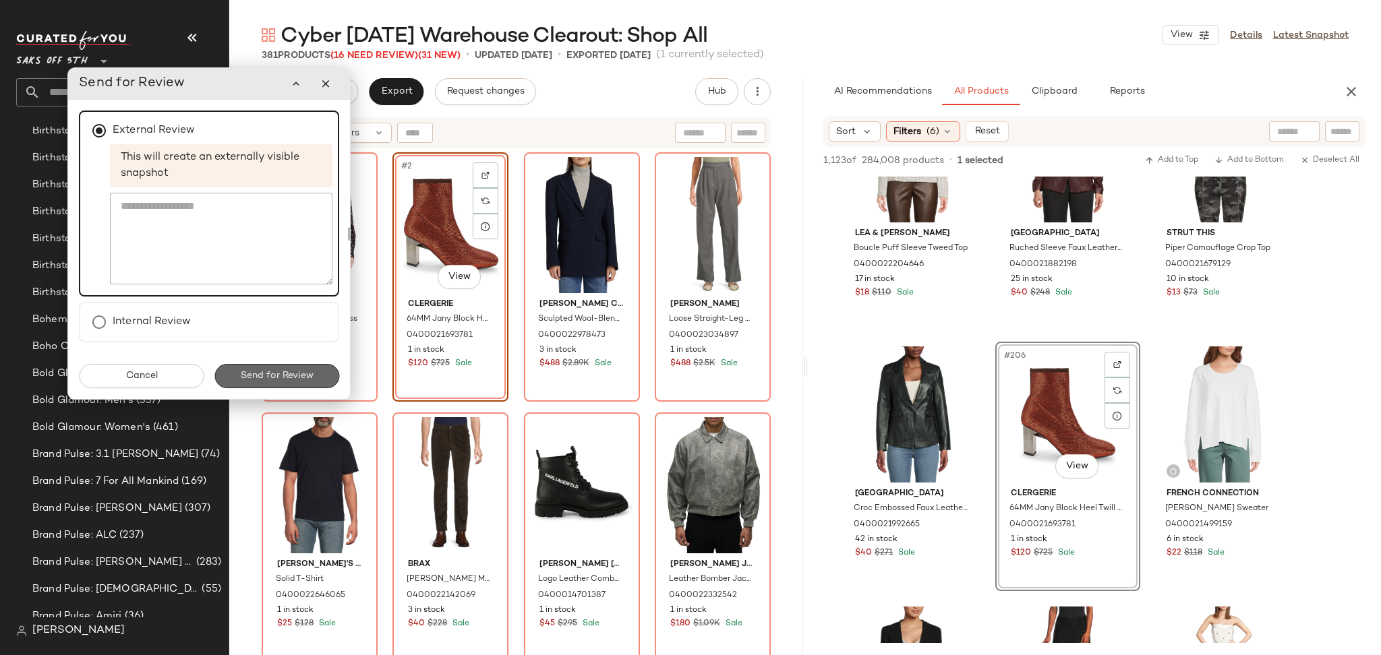
click at [275, 366] on button "Send for Review" at bounding box center [276, 376] width 125 height 24
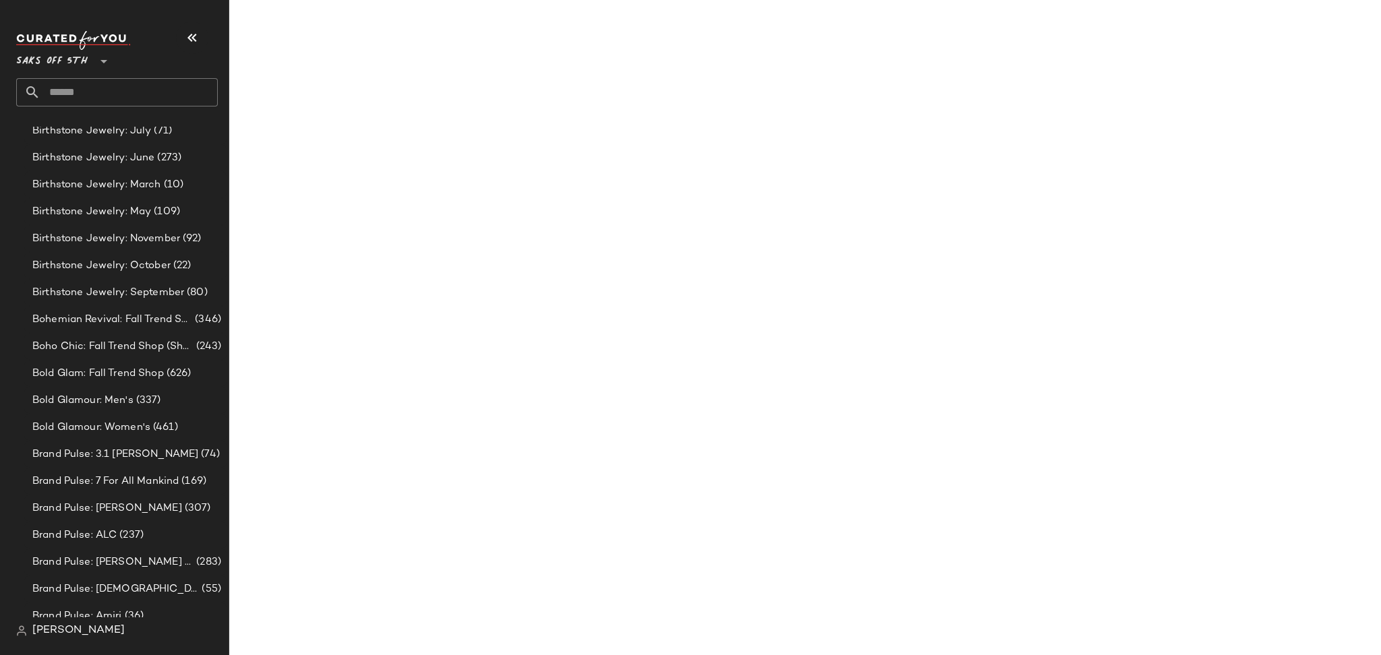
scroll to position [24042, 0]
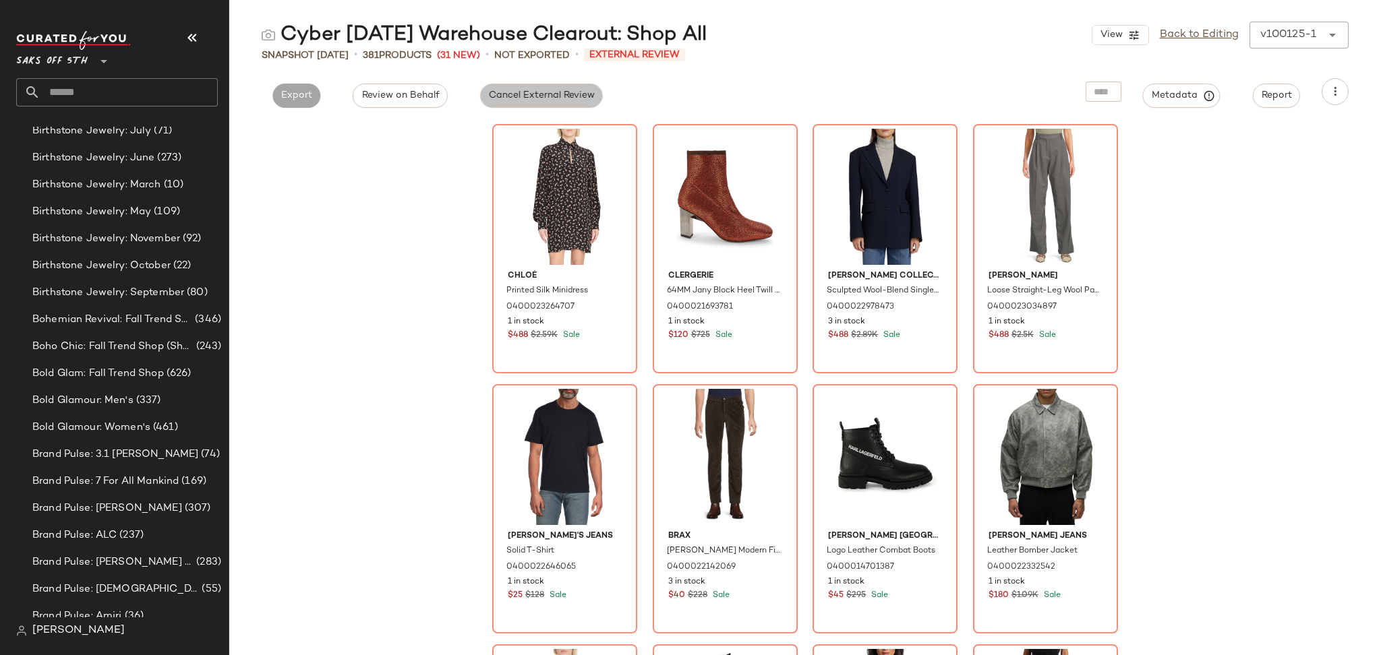
click at [536, 96] on span "Cancel External Review" at bounding box center [541, 95] width 107 height 11
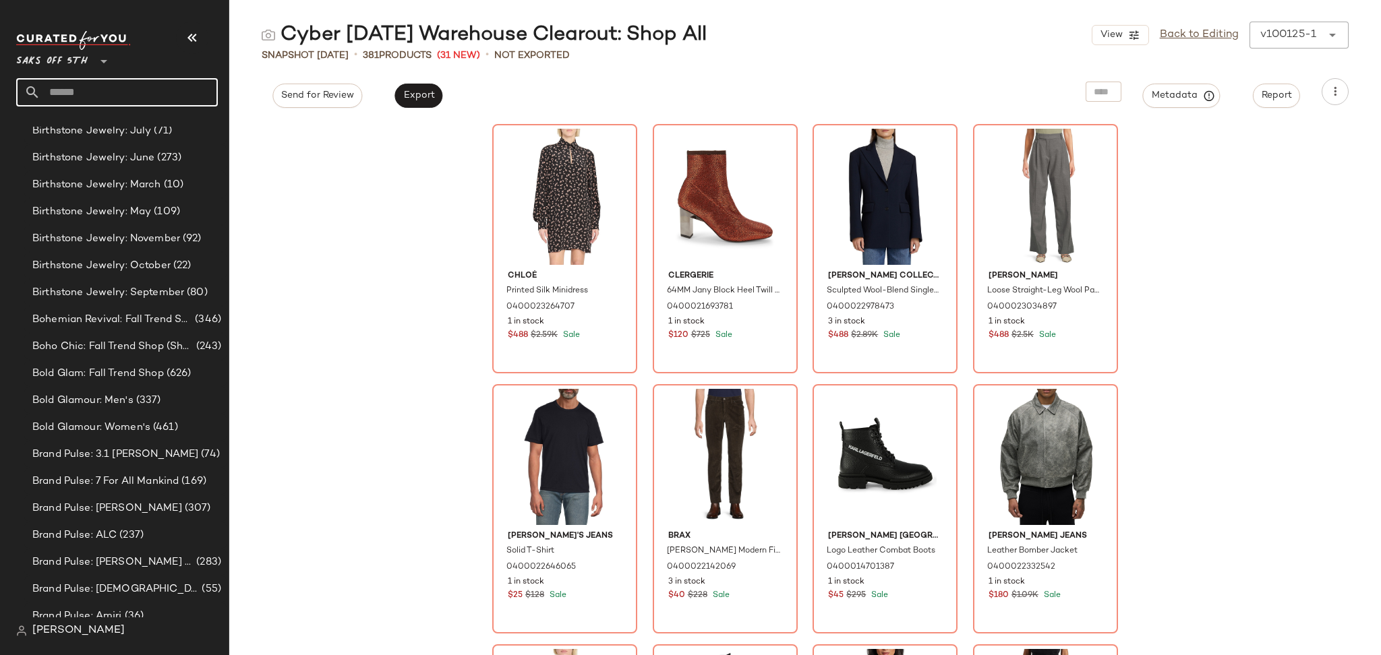
click at [119, 87] on input "text" at bounding box center [128, 92] width 177 height 28
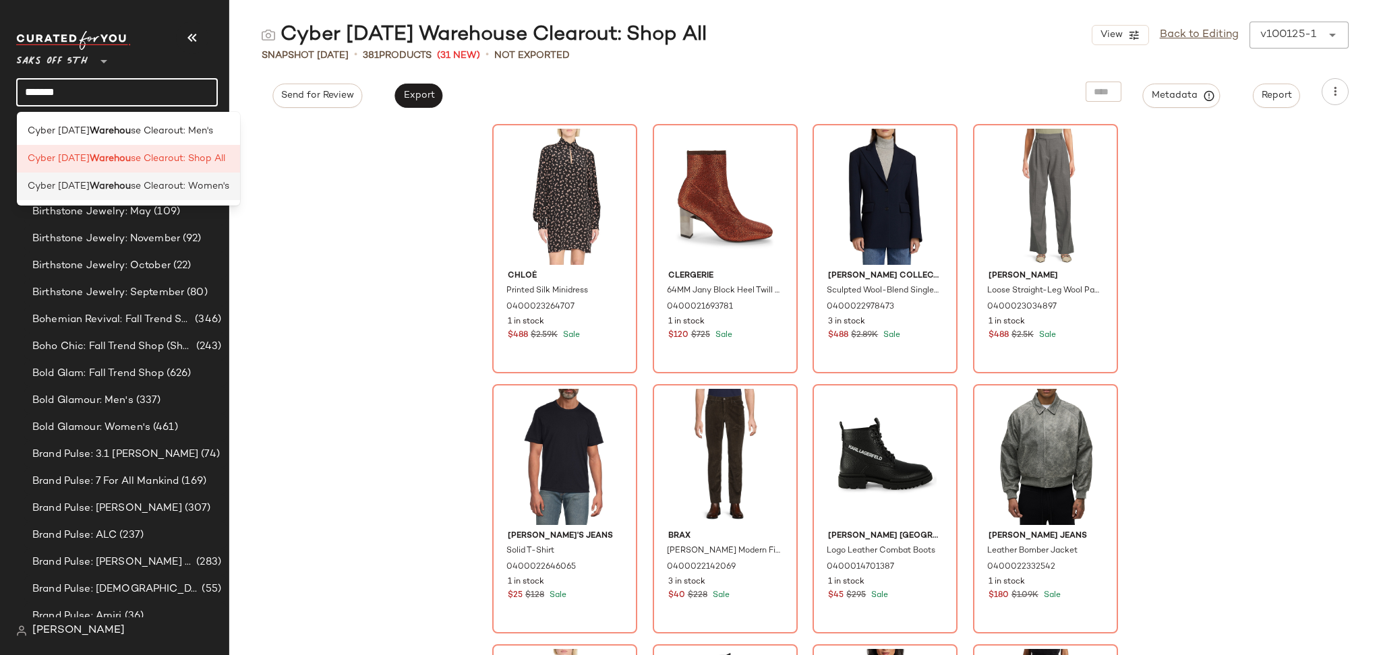
type input "*******"
click at [177, 181] on span "se Clearout: Women's" at bounding box center [180, 186] width 98 height 14
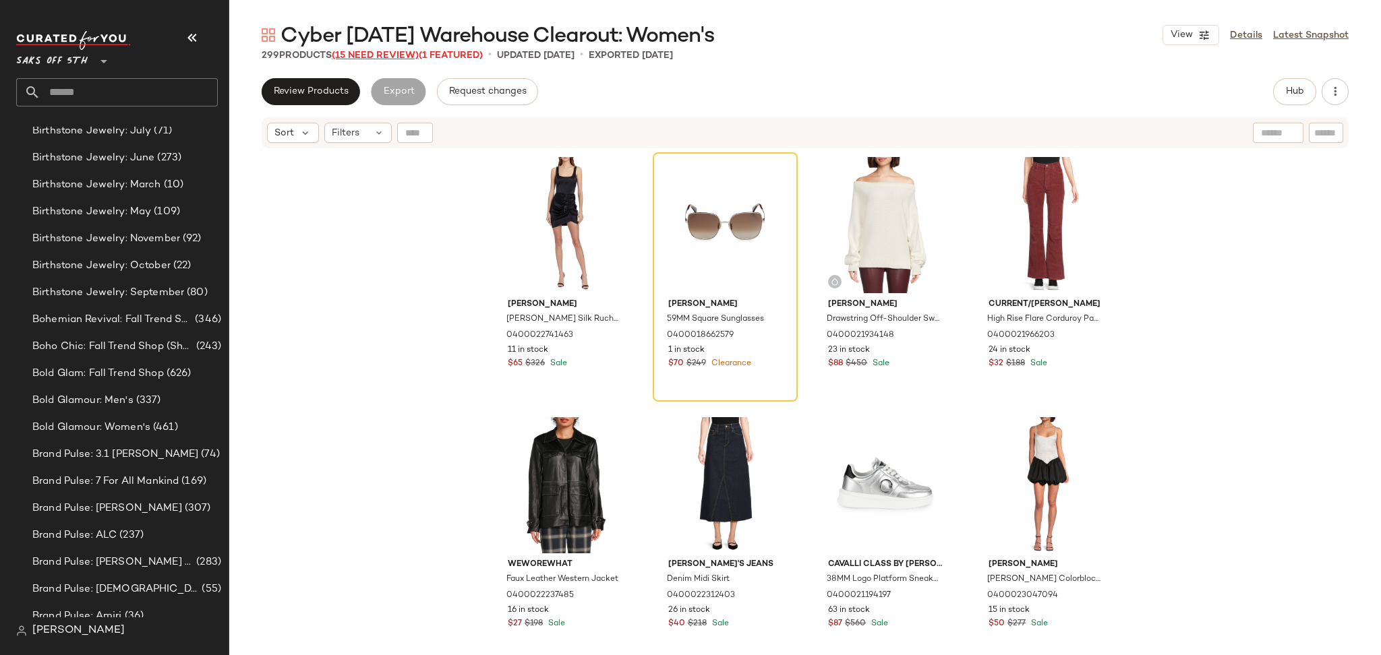
click at [394, 55] on span "(15 Need Review)" at bounding box center [375, 56] width 87 height 10
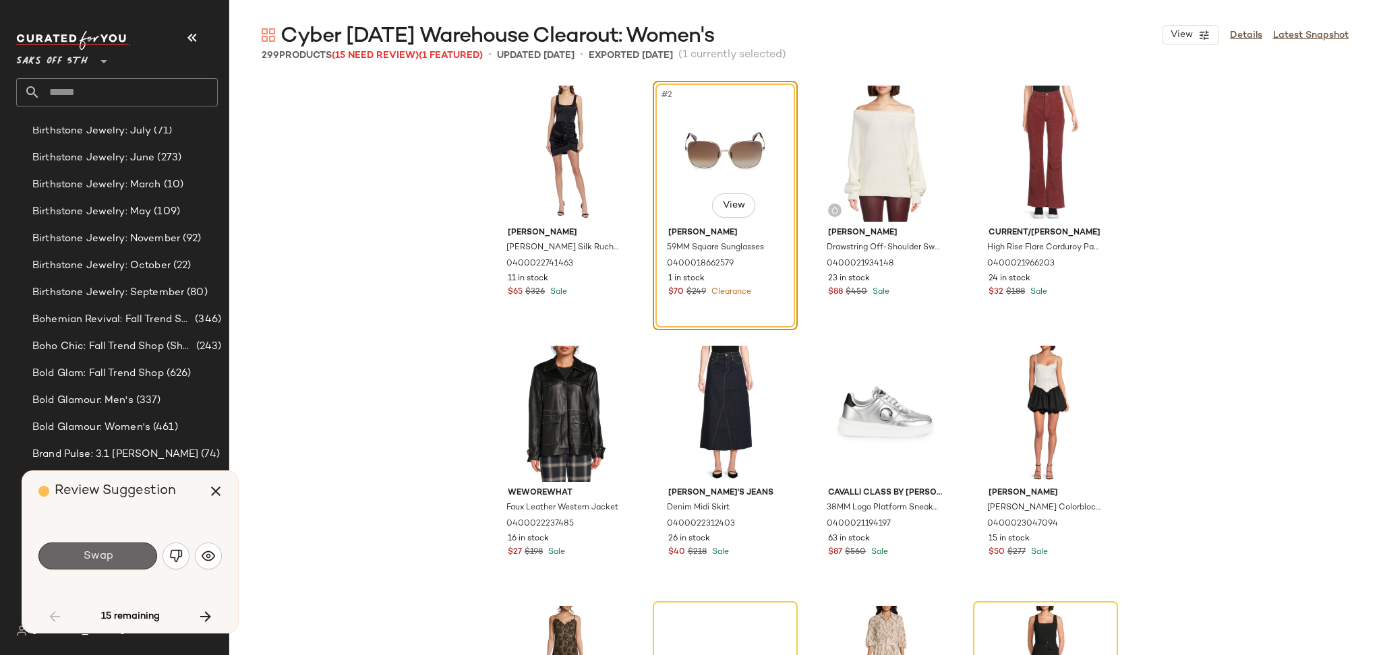
click at [117, 550] on button "Swap" at bounding box center [97, 556] width 119 height 27
click at [117, 564] on button "Swap" at bounding box center [97, 556] width 119 height 27
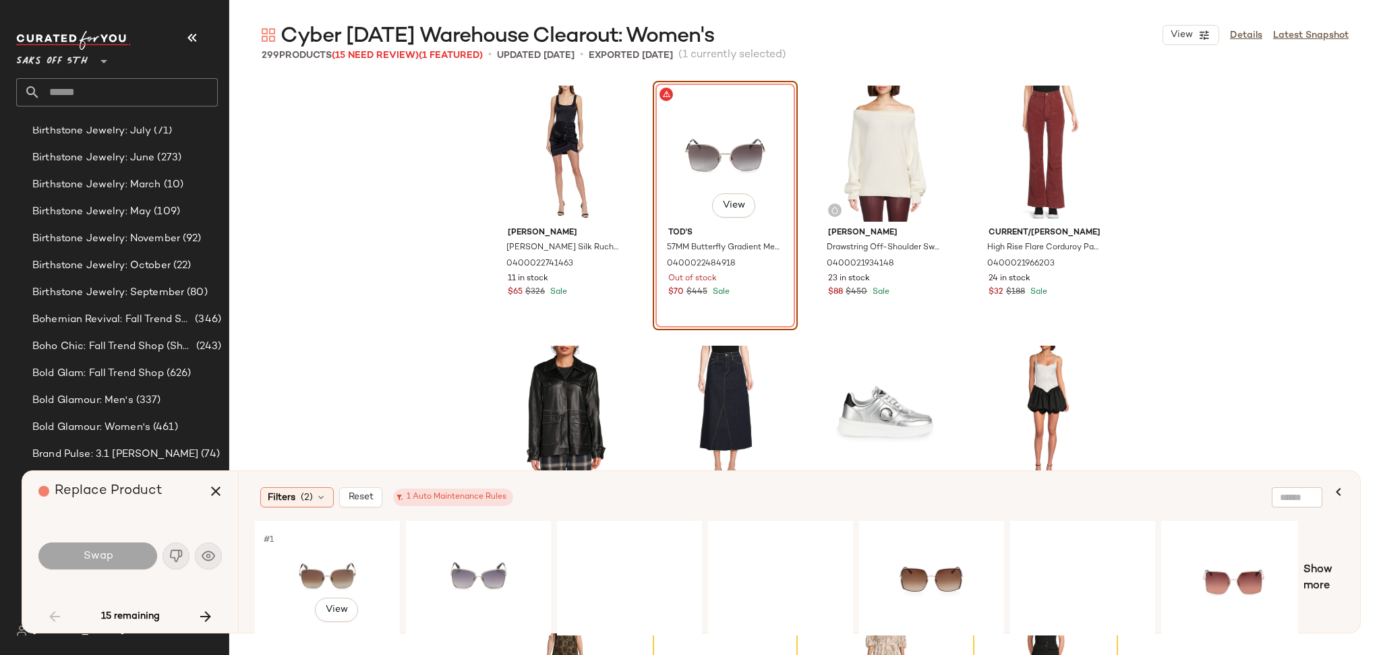
click at [317, 562] on div "#1 View" at bounding box center [328, 579] width 136 height 96
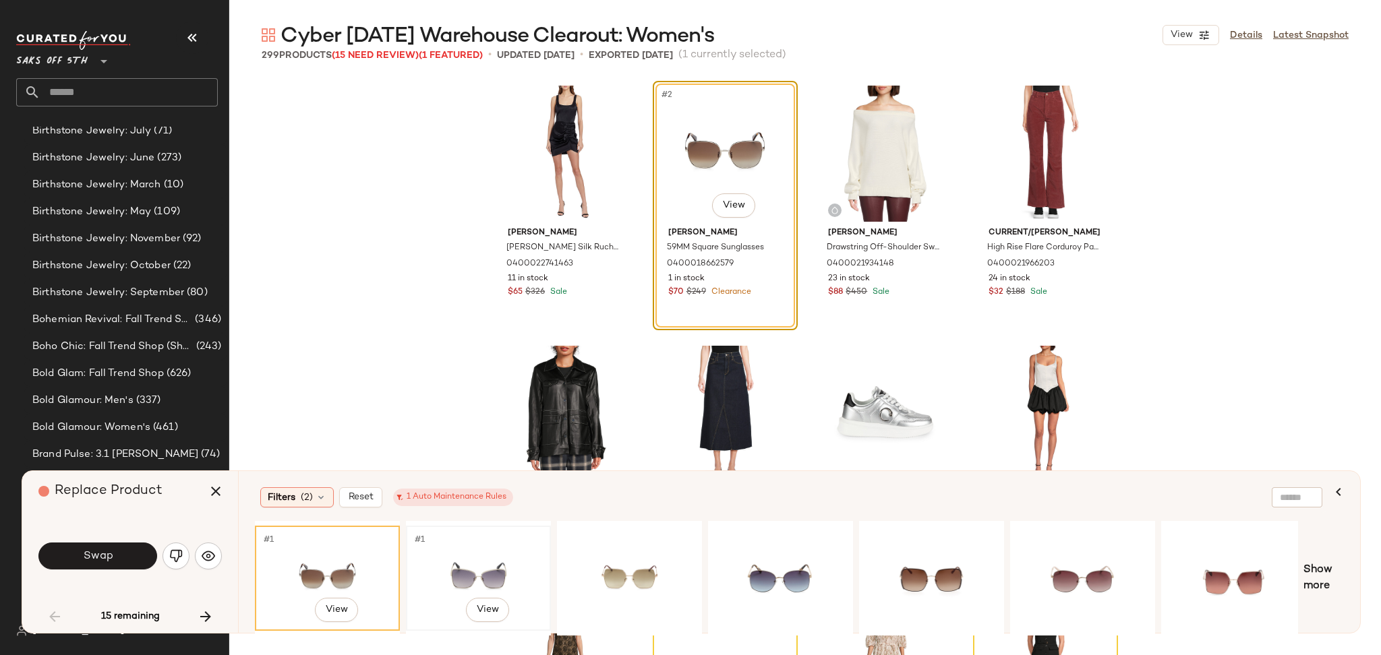
click at [491, 574] on div "#1 View" at bounding box center [479, 579] width 136 height 96
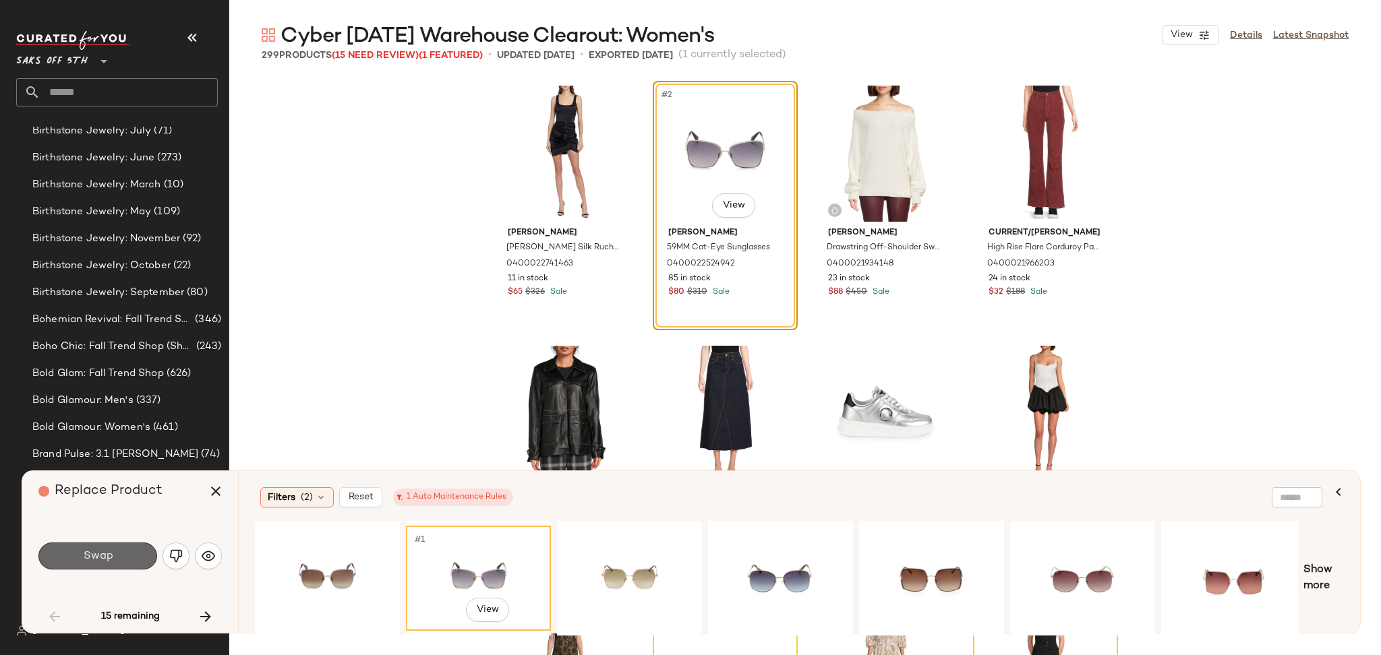
click at [131, 552] on button "Swap" at bounding box center [97, 556] width 119 height 27
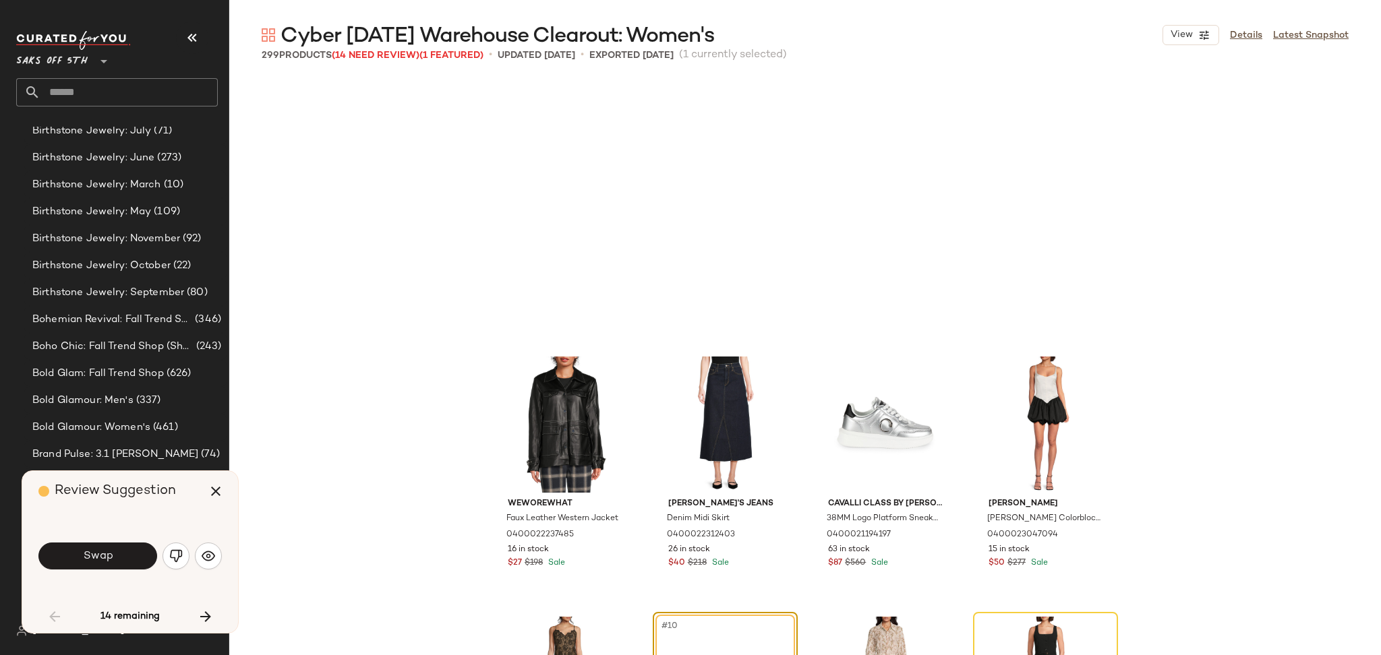
scroll to position [271, 0]
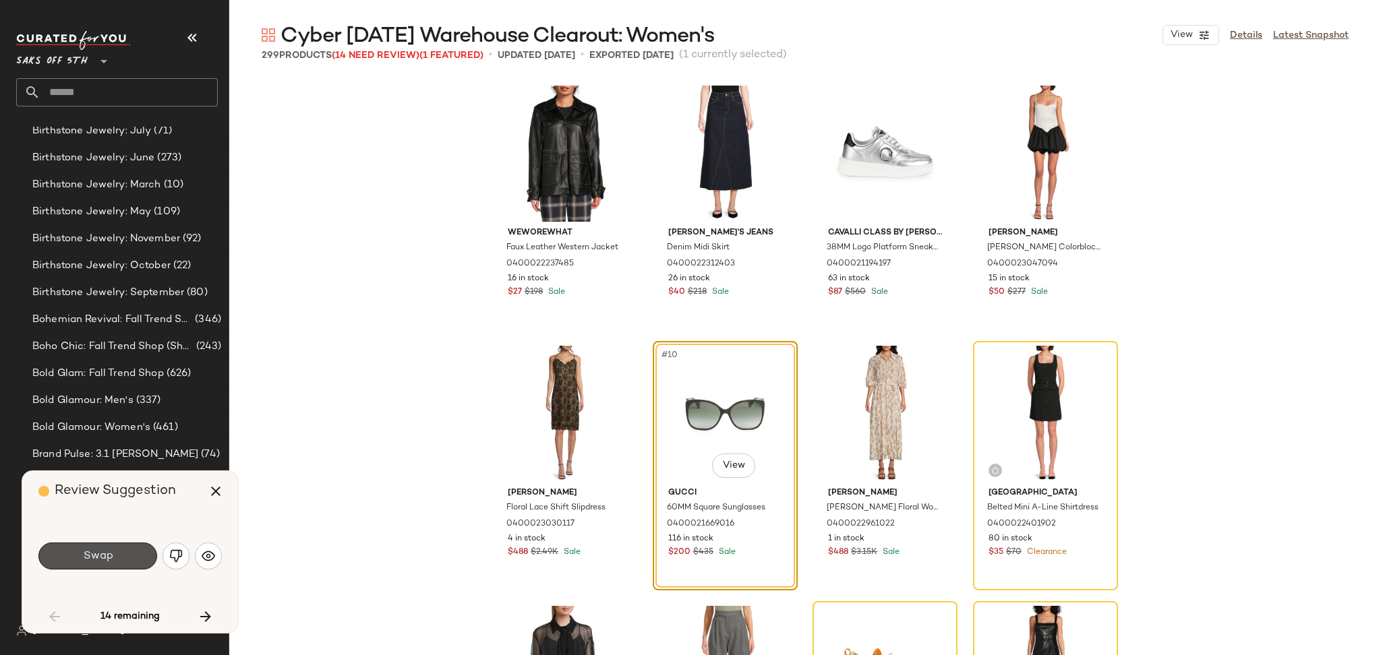
click at [131, 552] on button "Swap" at bounding box center [97, 556] width 119 height 27
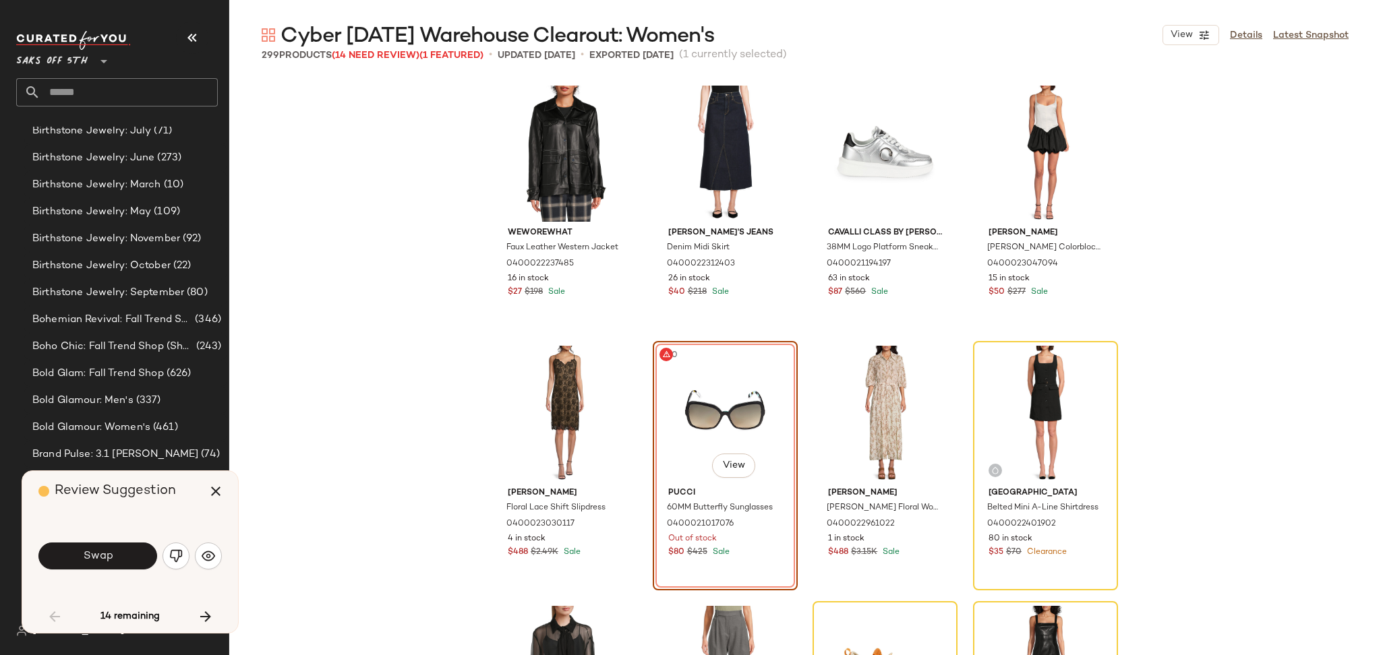
click at [119, 541] on div "Swap" at bounding box center [129, 556] width 183 height 32
click at [119, 546] on button "Swap" at bounding box center [97, 556] width 119 height 27
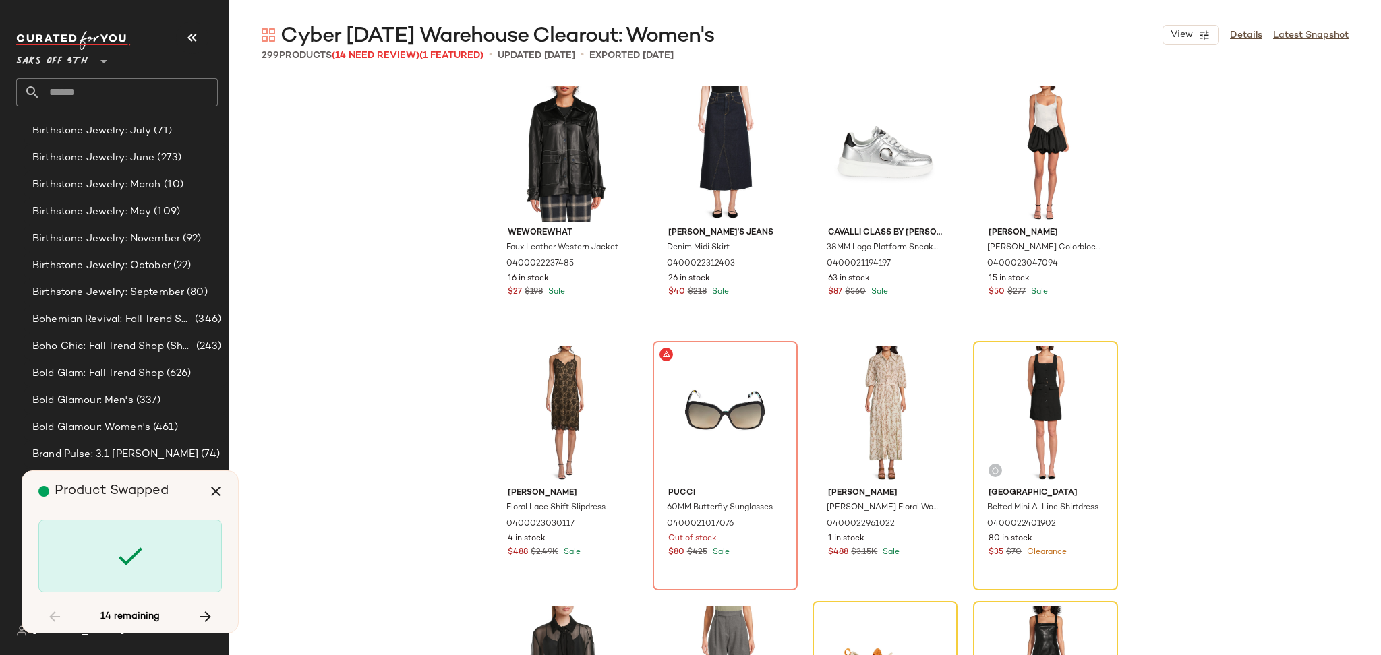
scroll to position [260, 0]
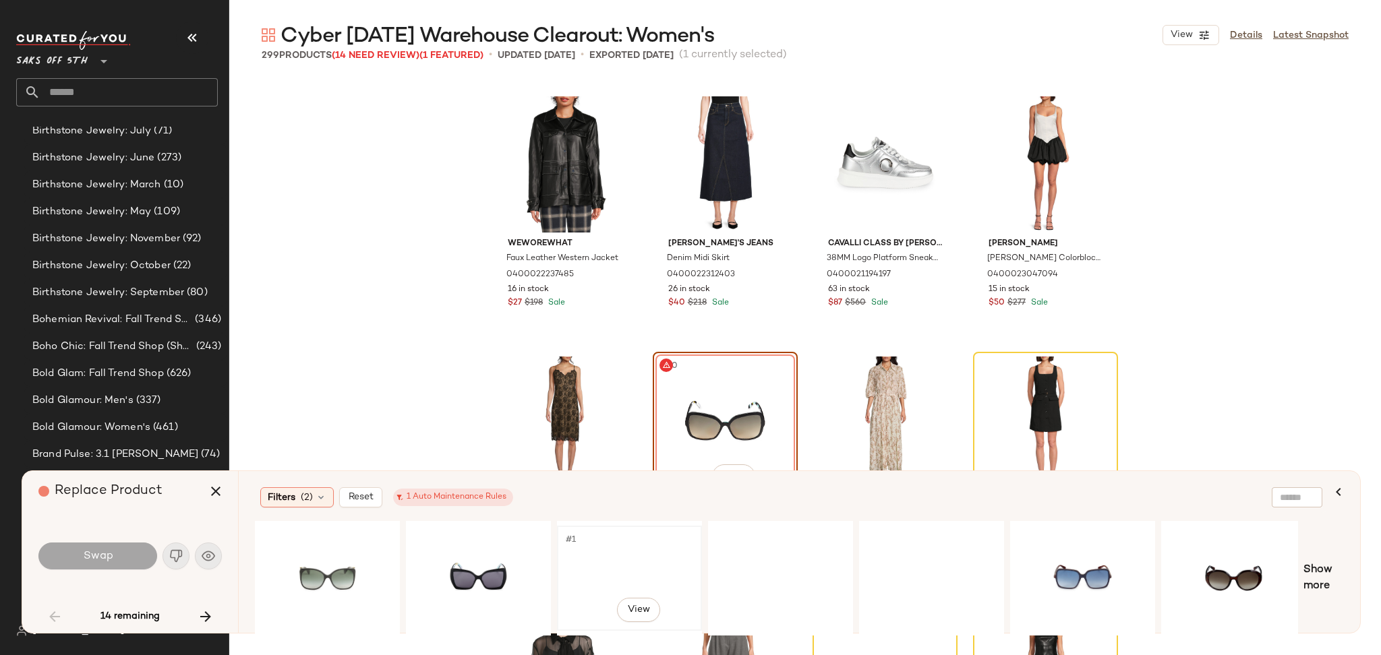
click at [588, 559] on div "#1 View" at bounding box center [630, 579] width 136 height 96
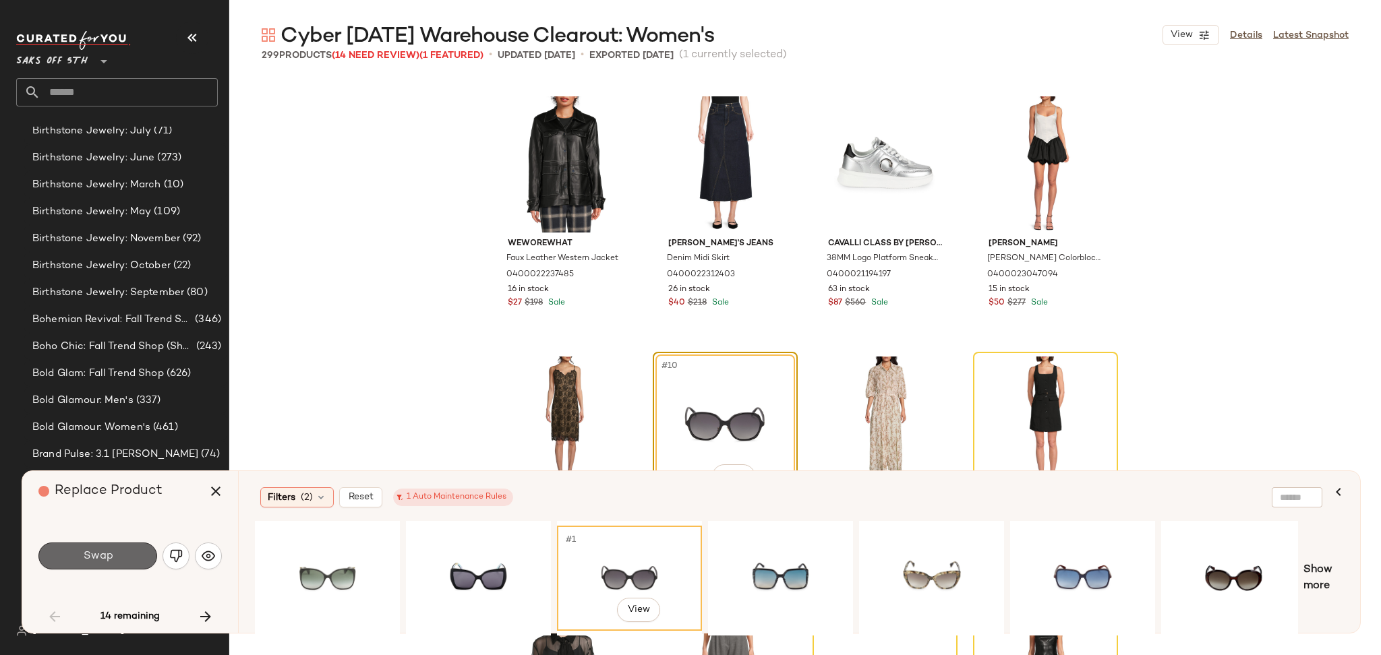
click at [119, 569] on button "Swap" at bounding box center [97, 556] width 119 height 27
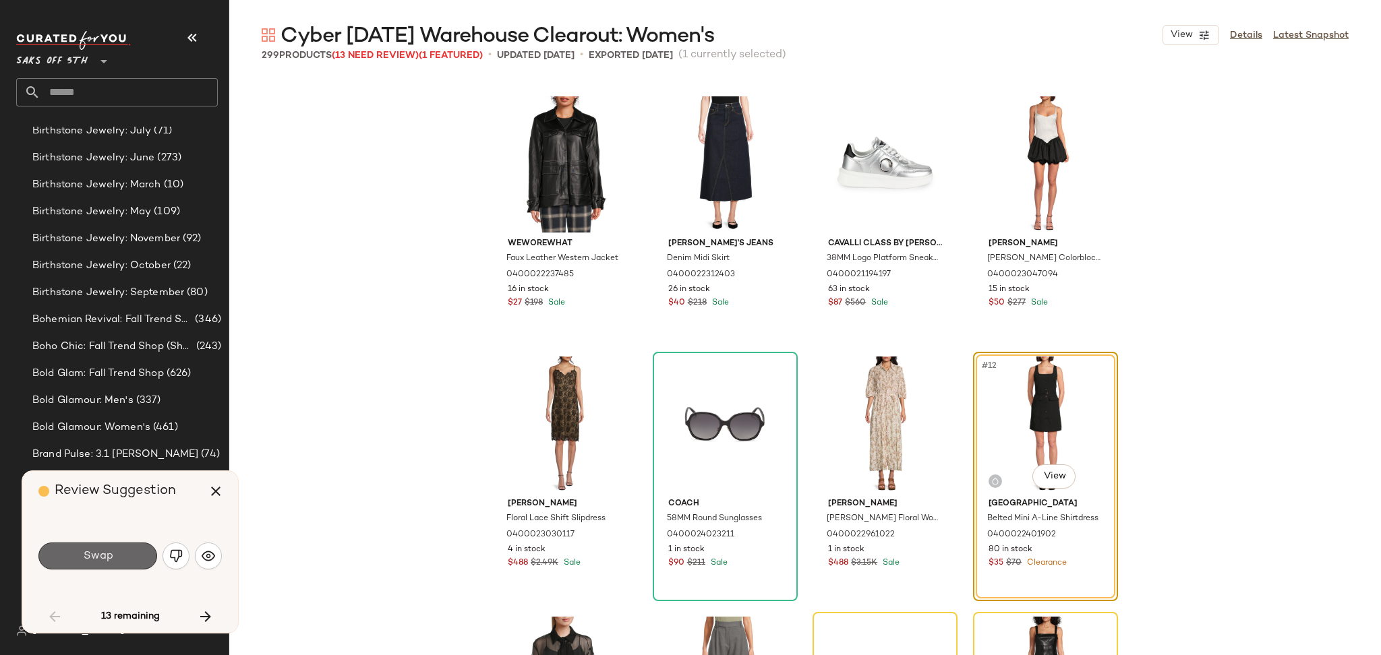
click at [124, 552] on button "Swap" at bounding box center [97, 556] width 119 height 27
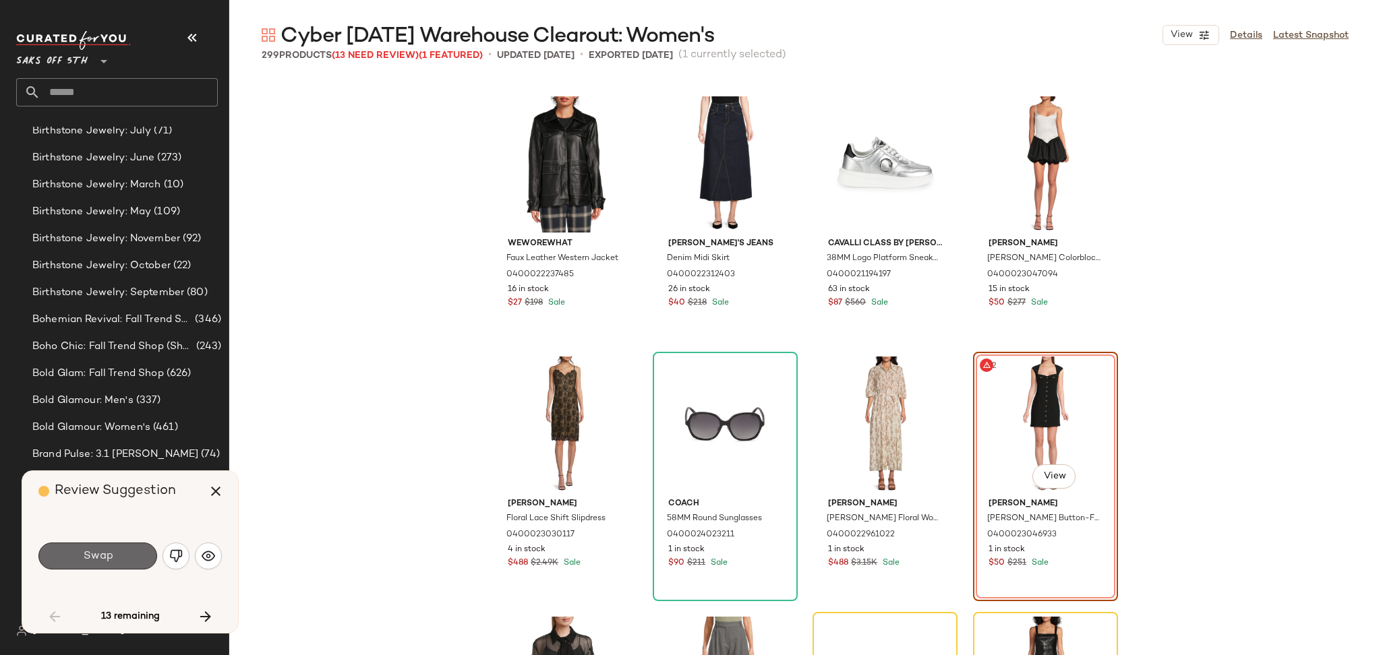
click at [80, 550] on button "Swap" at bounding box center [97, 556] width 119 height 27
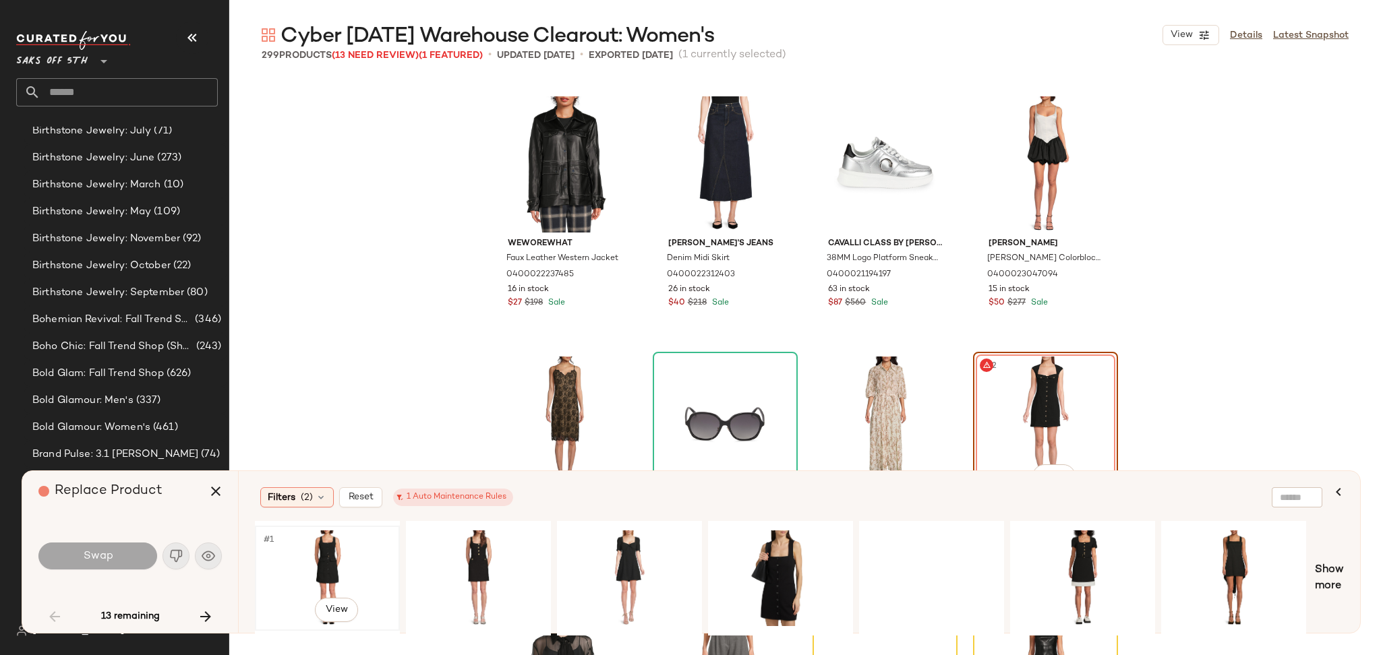
click at [329, 554] on div "#1 View" at bounding box center [328, 579] width 136 height 96
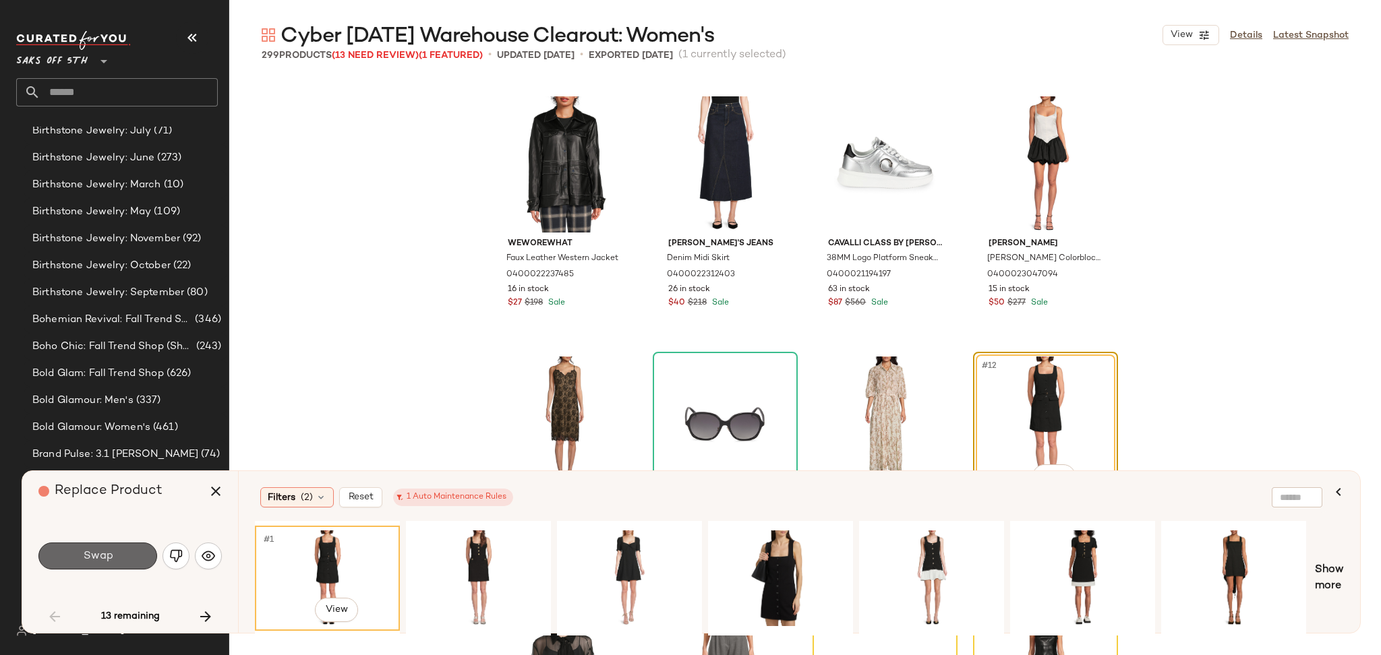
click at [65, 561] on button "Swap" at bounding box center [97, 556] width 119 height 27
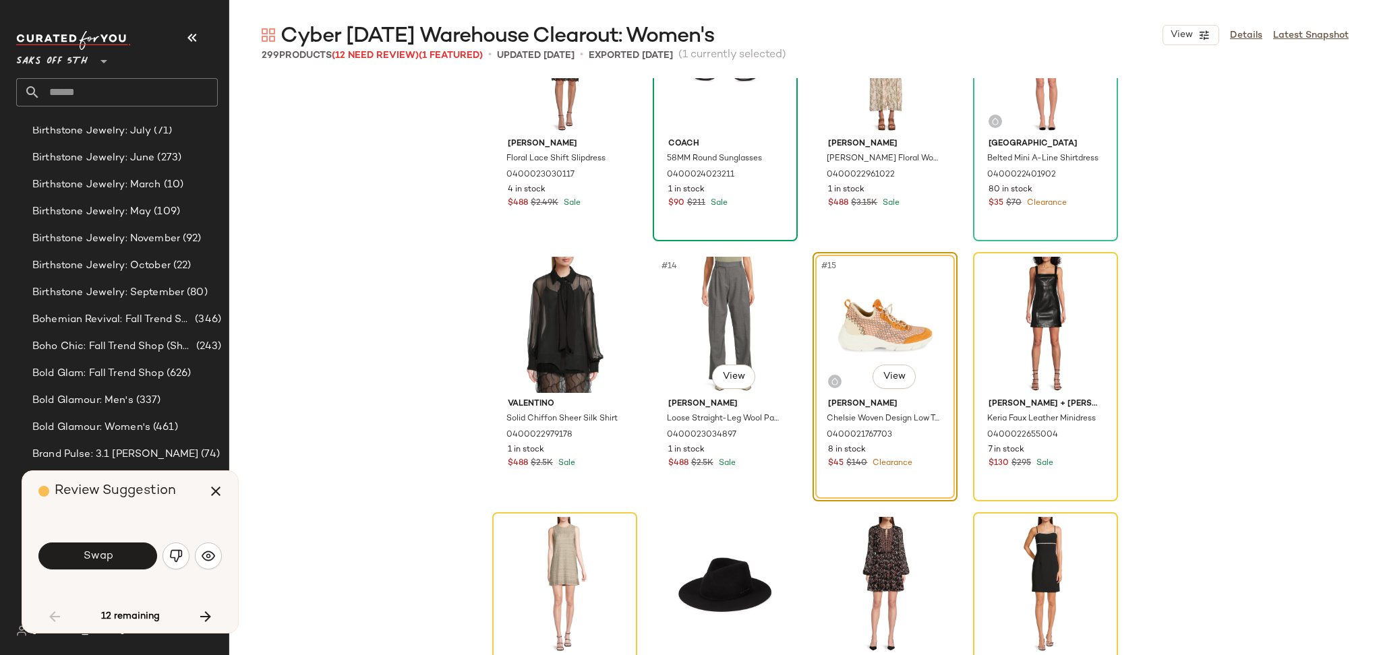
scroll to position [654, 0]
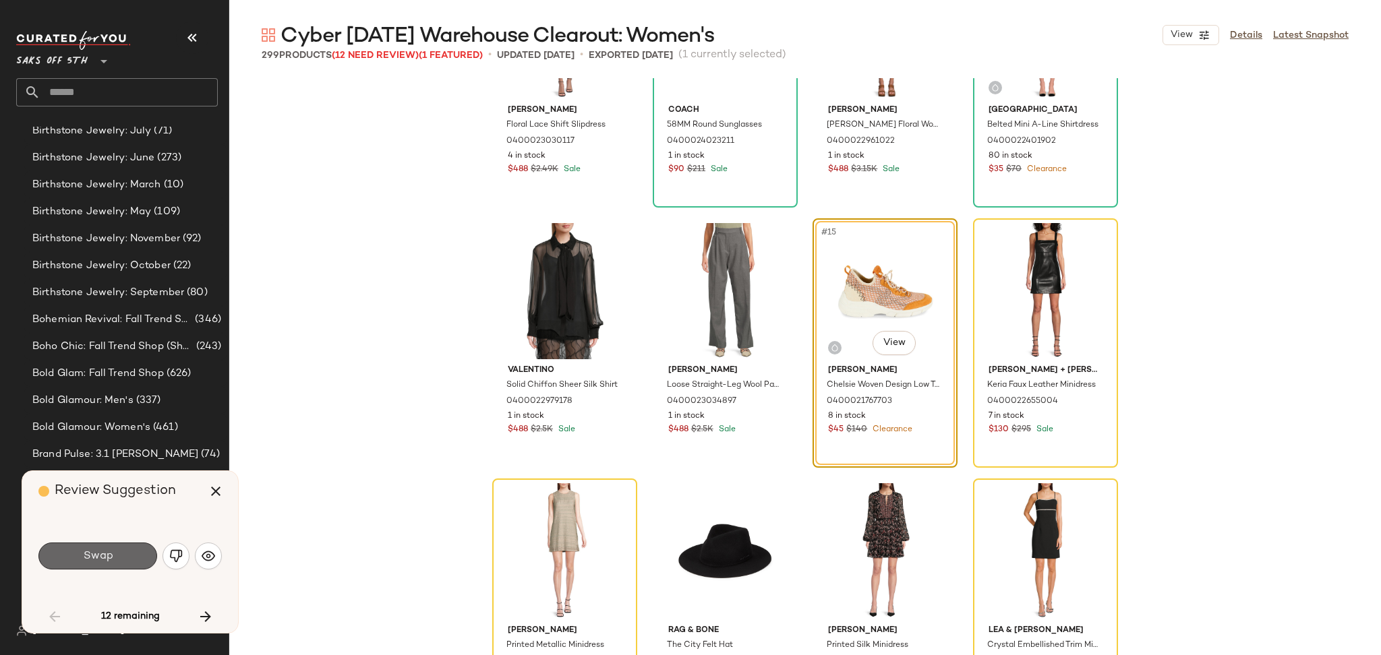
click at [137, 558] on button "Swap" at bounding box center [97, 556] width 119 height 27
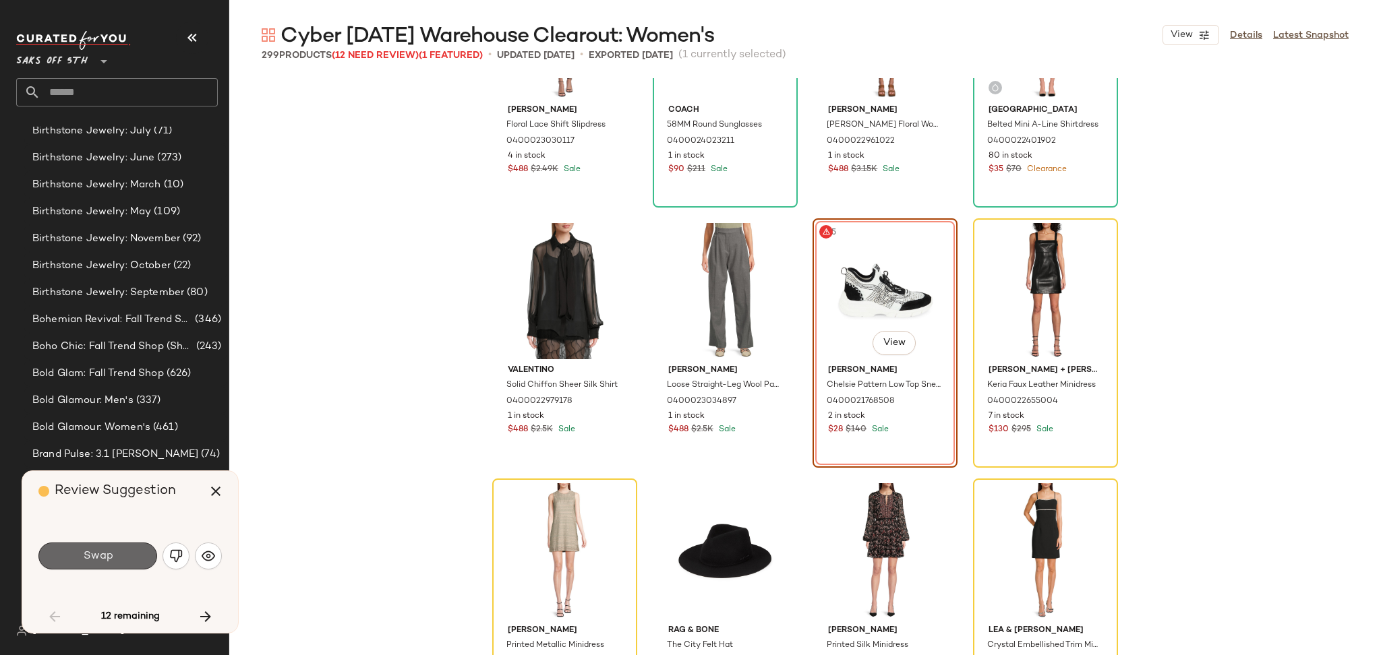
click at [137, 558] on button "Swap" at bounding box center [97, 556] width 119 height 27
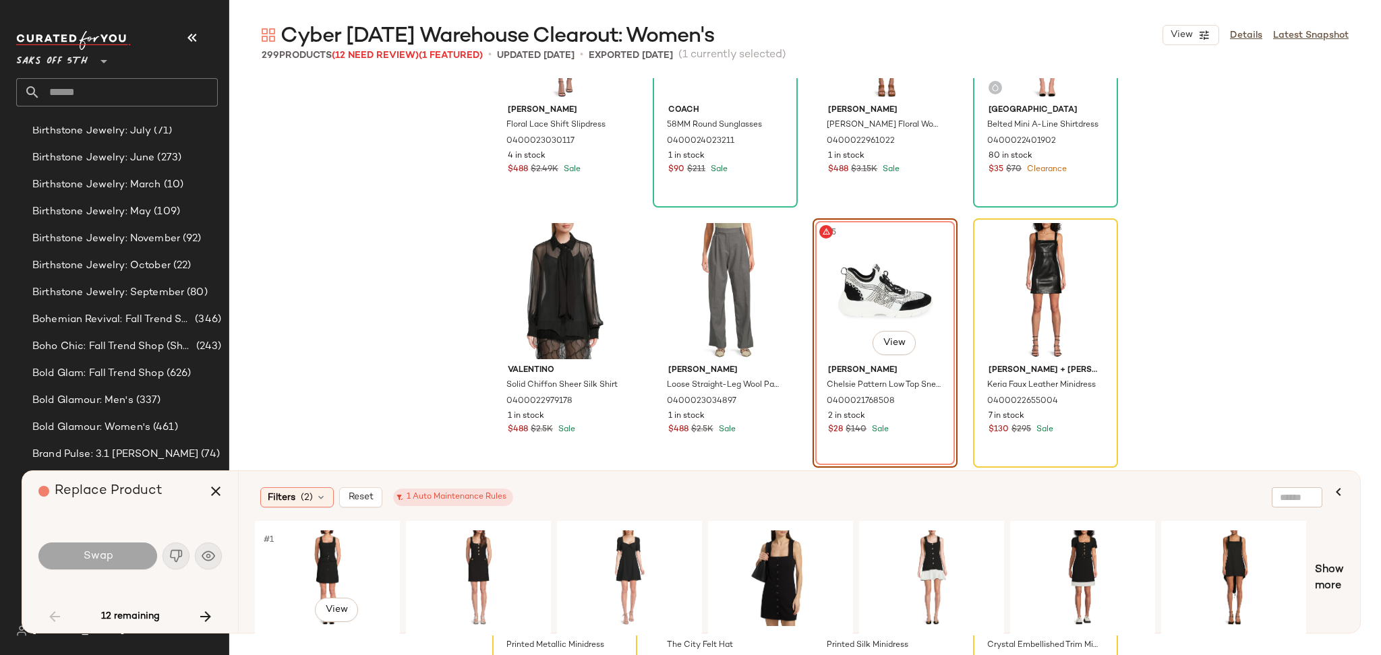
scroll to position [521, 0]
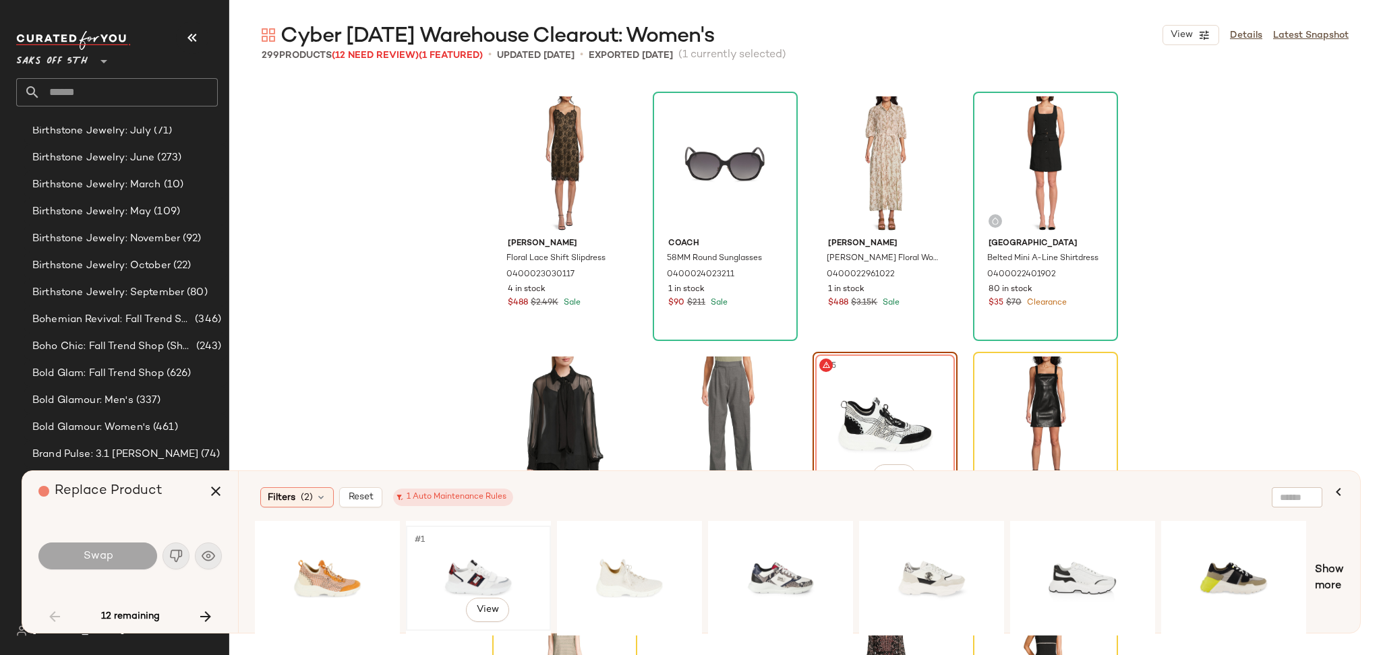
click at [463, 564] on div "#1 View" at bounding box center [479, 579] width 136 height 96
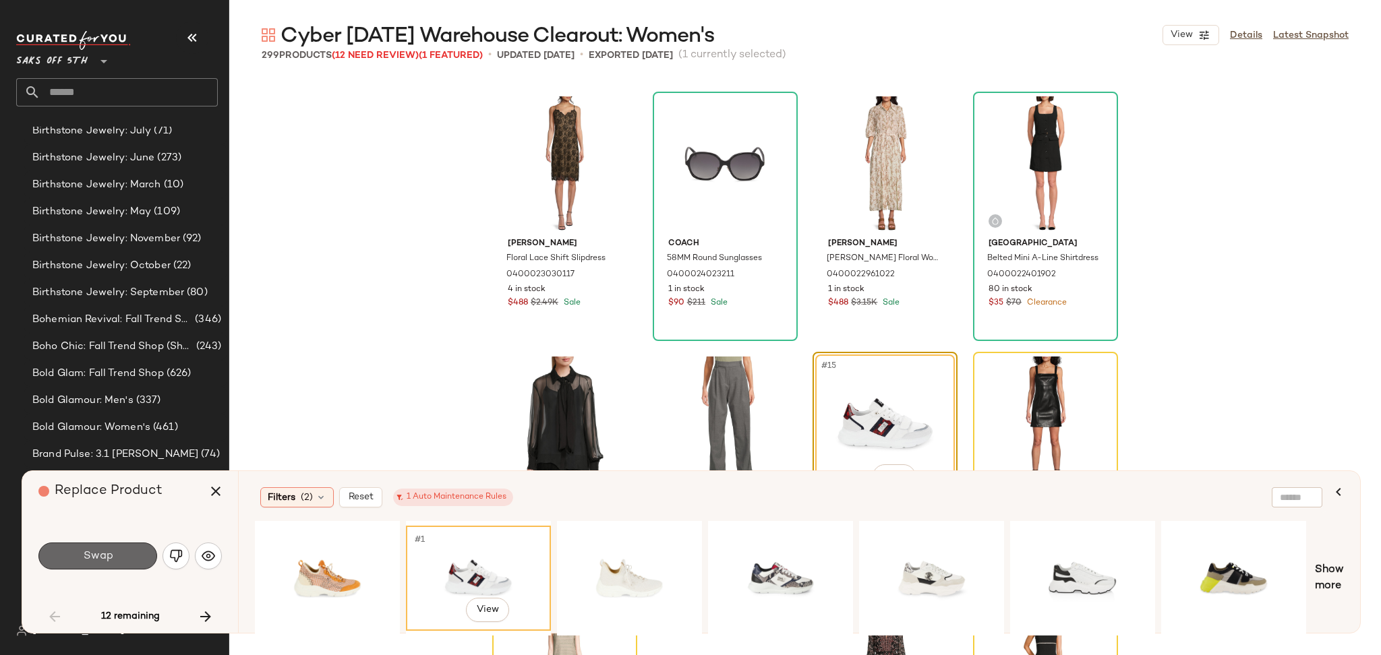
click at [131, 549] on button "Swap" at bounding box center [97, 556] width 119 height 27
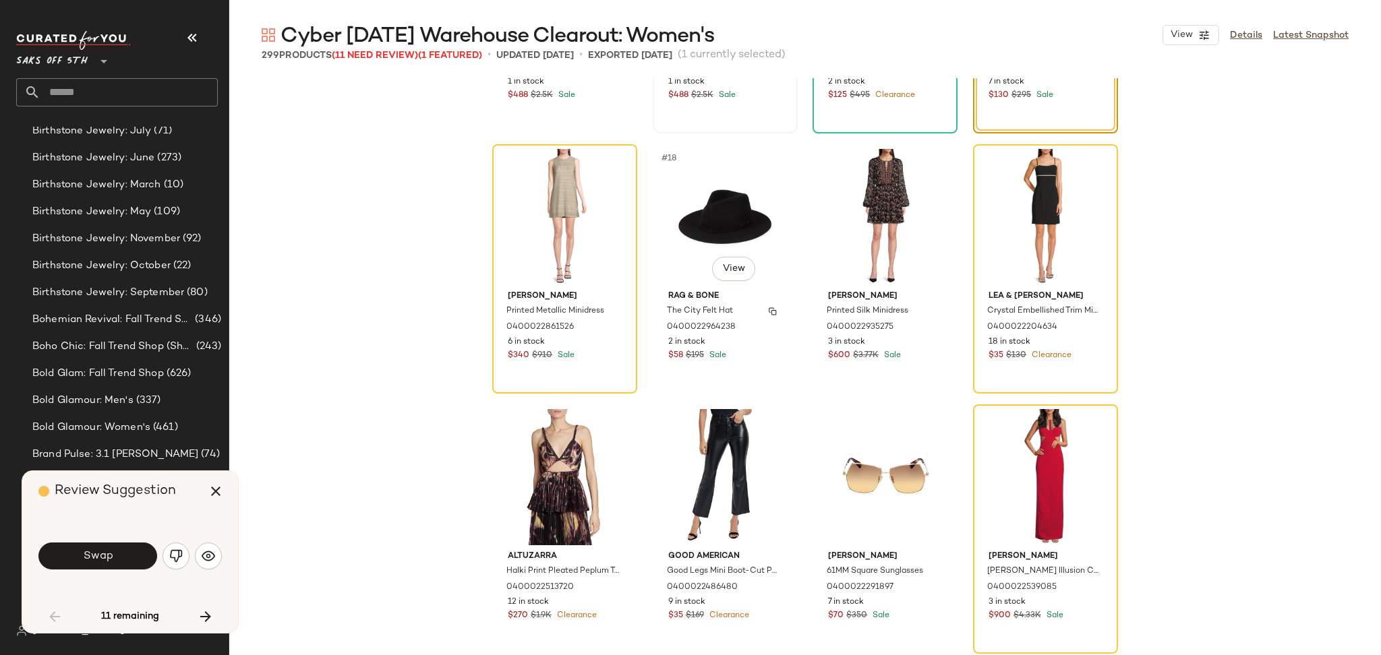
scroll to position [989, 0]
click at [208, 492] on icon "button" at bounding box center [216, 492] width 16 height 16
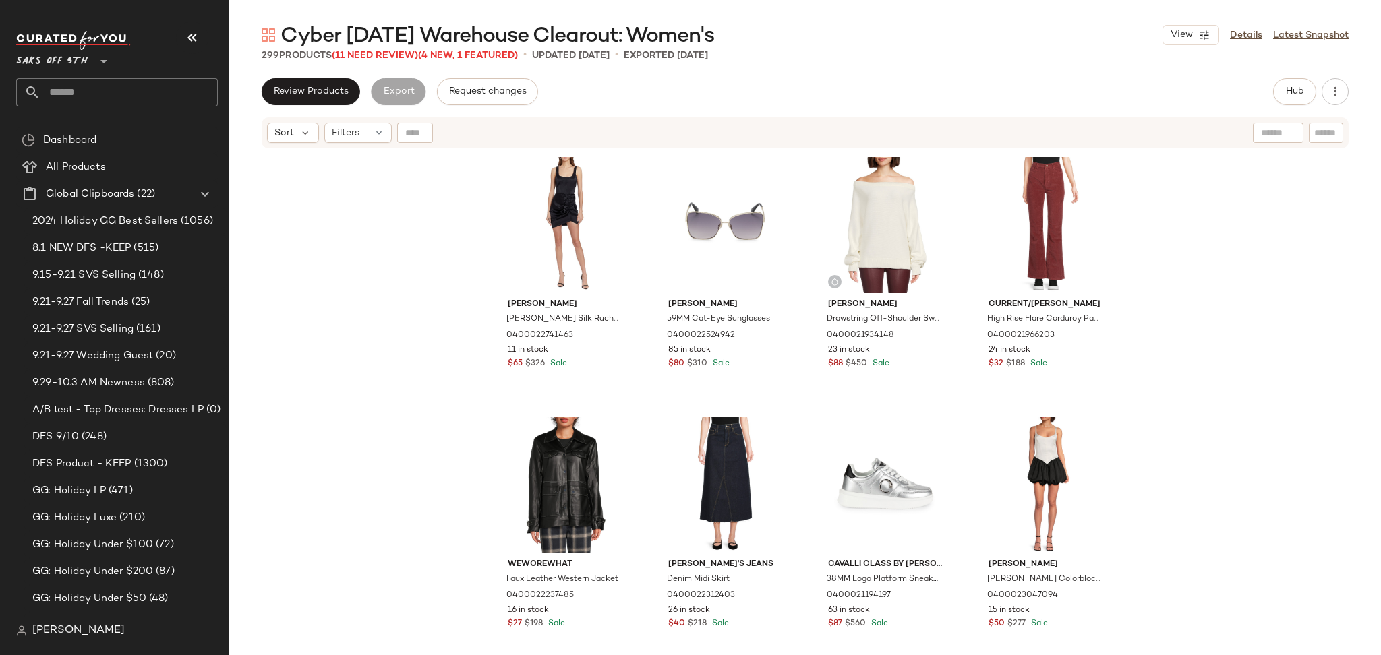
click at [359, 57] on span "(11 Need Review)" at bounding box center [375, 56] width 86 height 10
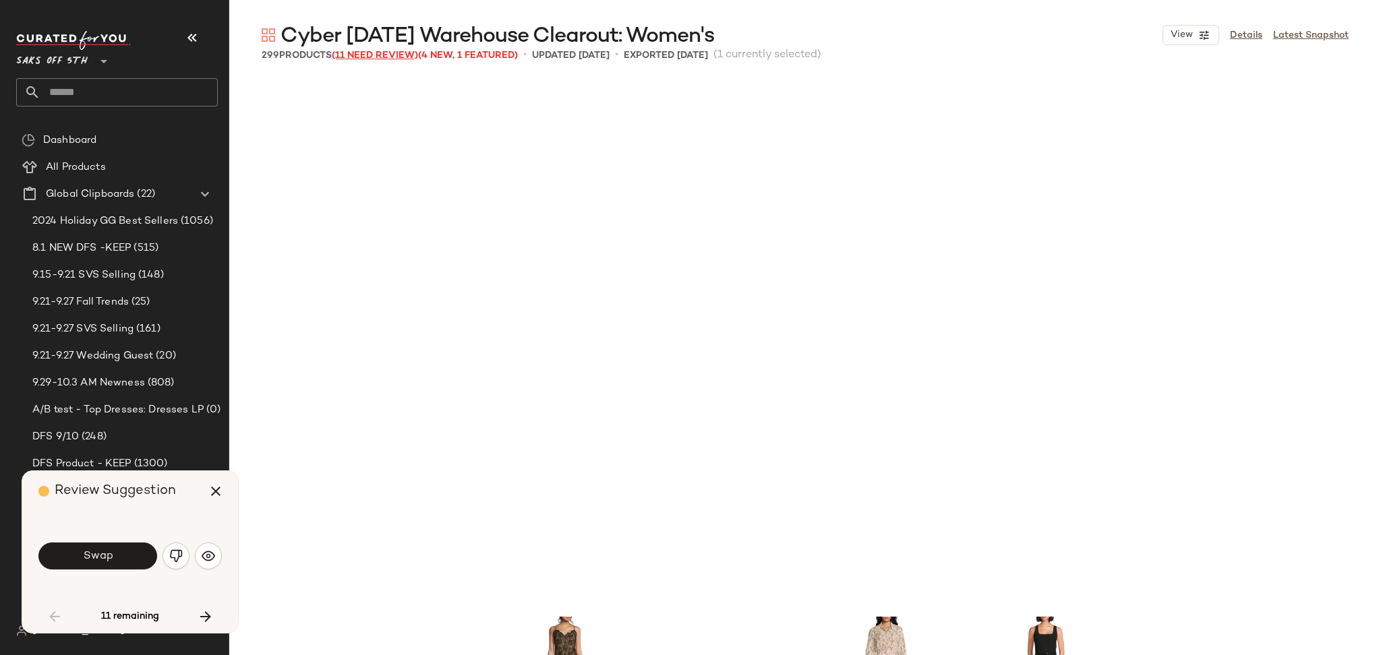
scroll to position [531, 0]
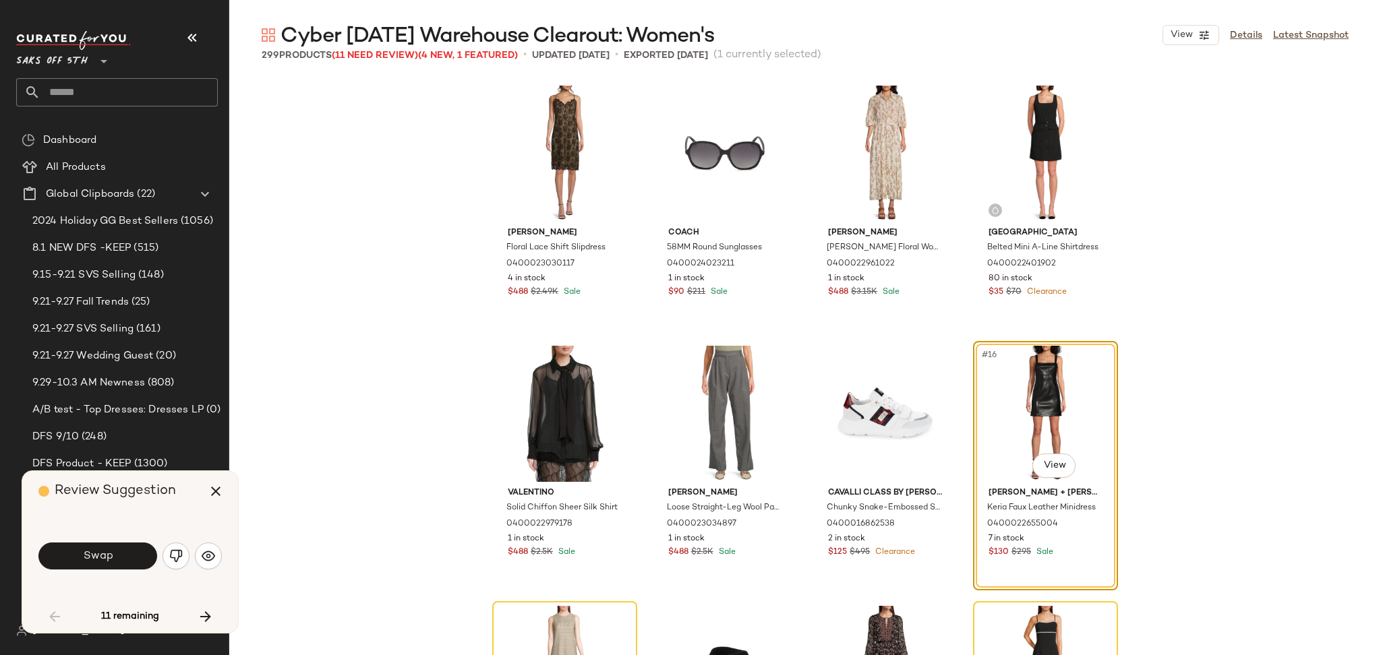
click at [104, 570] on div "Swap" at bounding box center [129, 556] width 183 height 32
click at [119, 557] on button "Swap" at bounding box center [97, 556] width 119 height 27
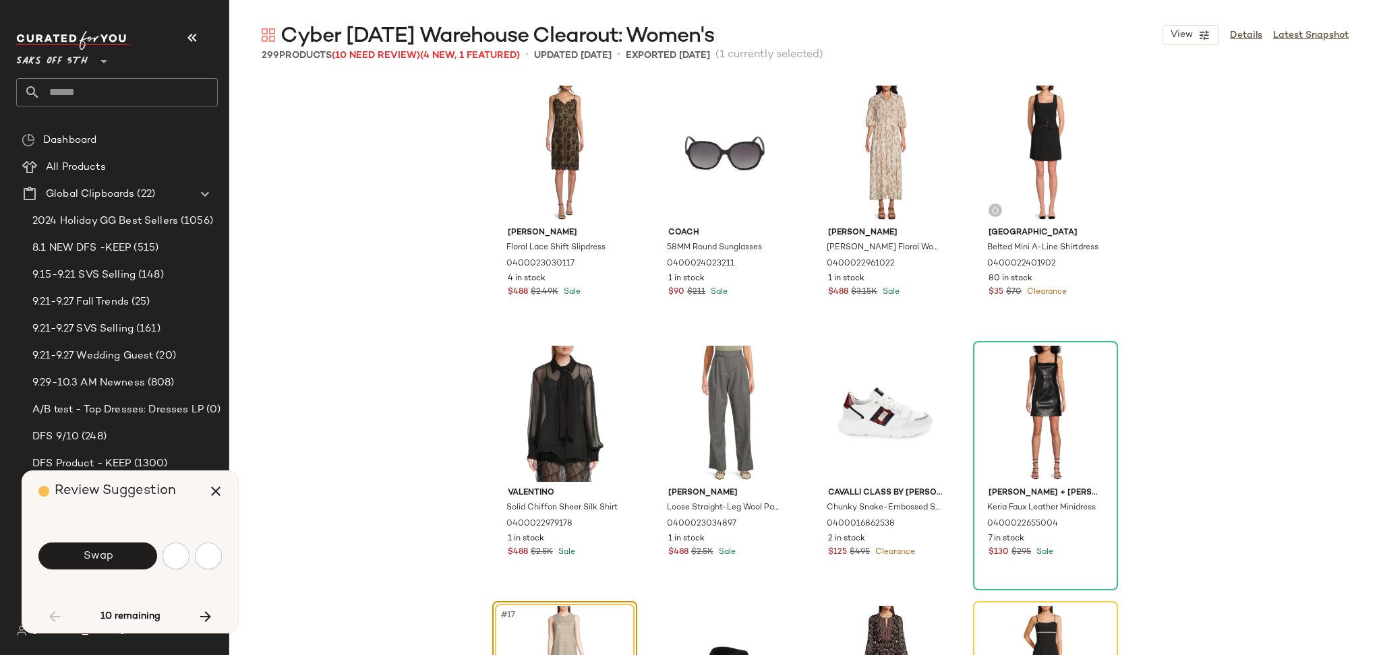
scroll to position [781, 0]
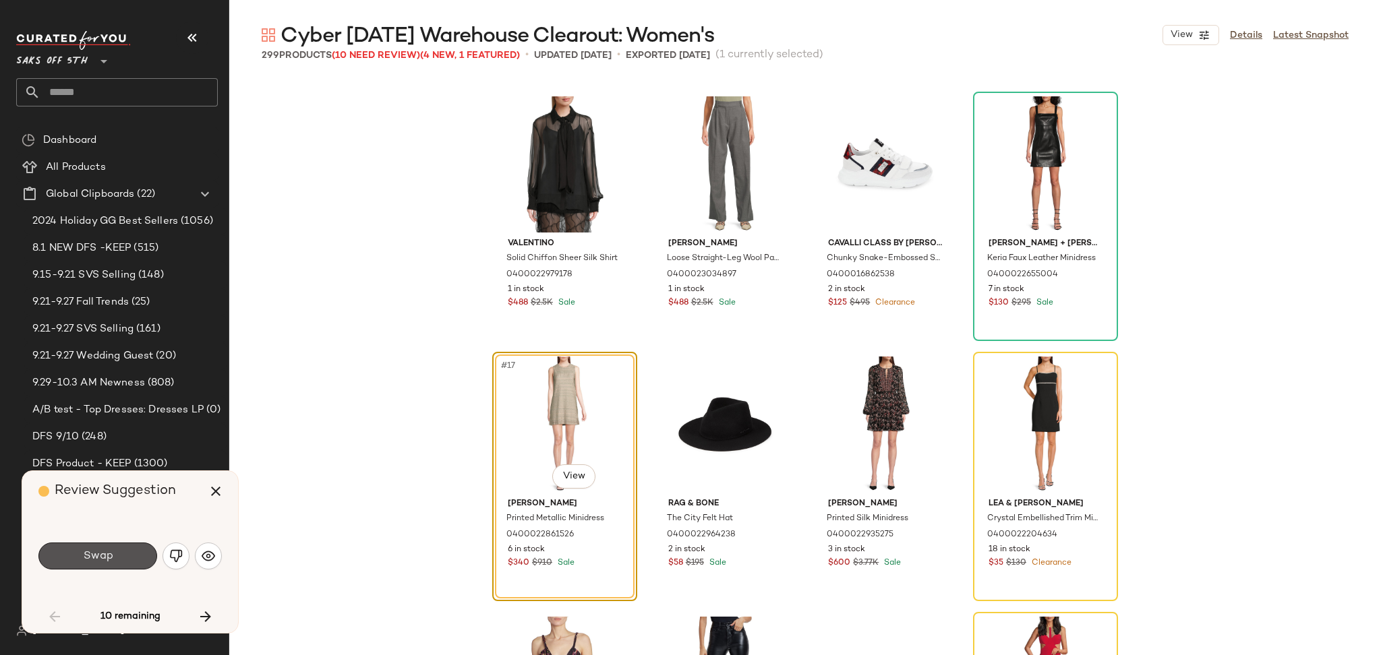
click at [119, 557] on button "Swap" at bounding box center [97, 556] width 119 height 27
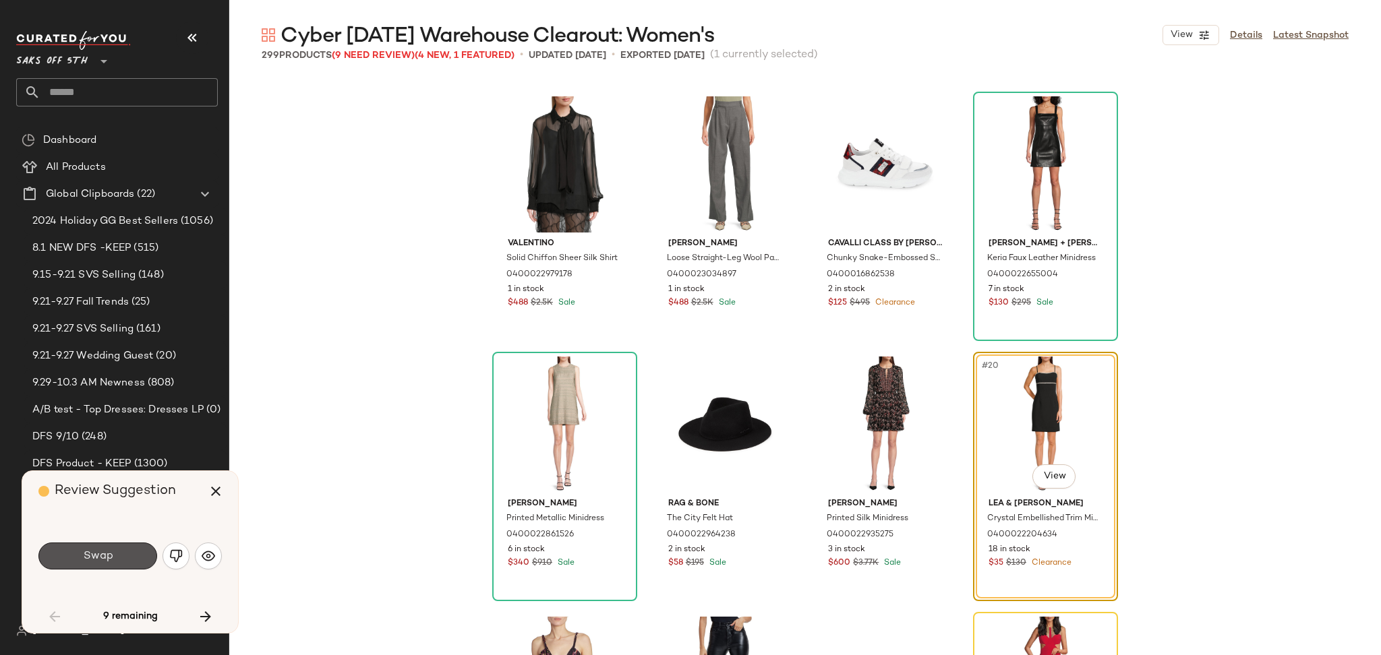
click at [119, 557] on button "Swap" at bounding box center [97, 556] width 119 height 27
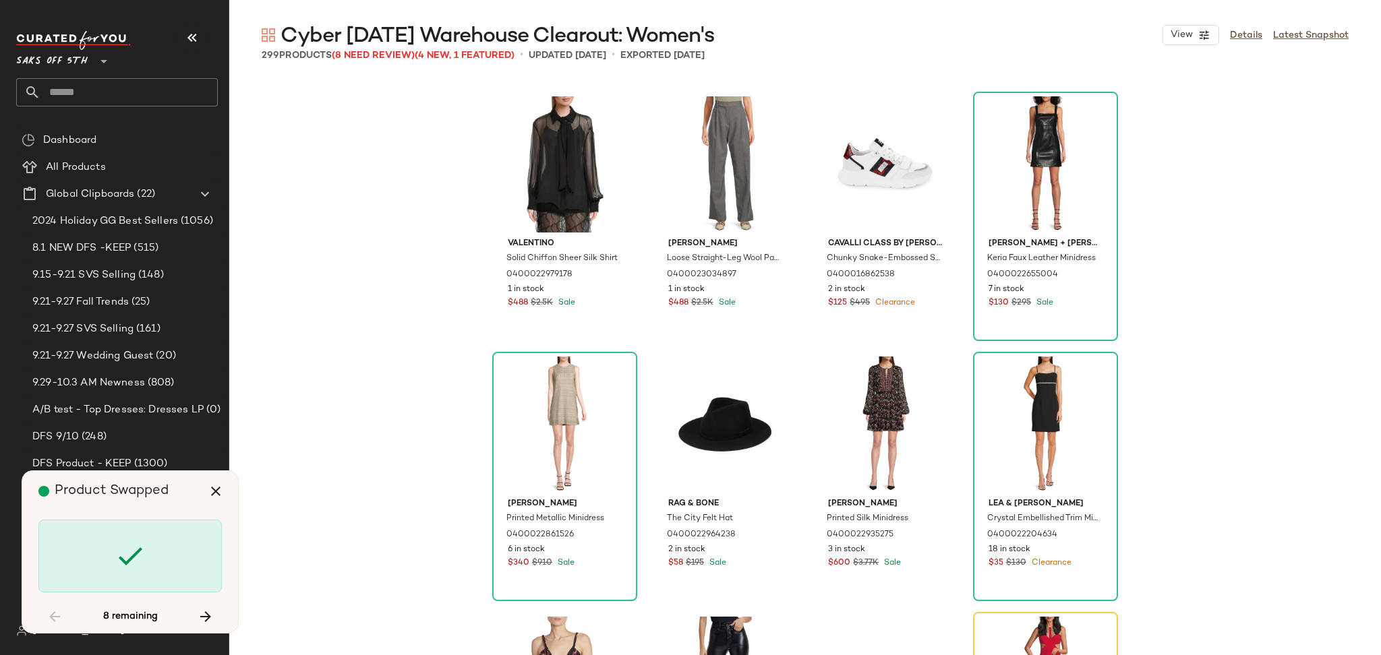
scroll to position [1041, 0]
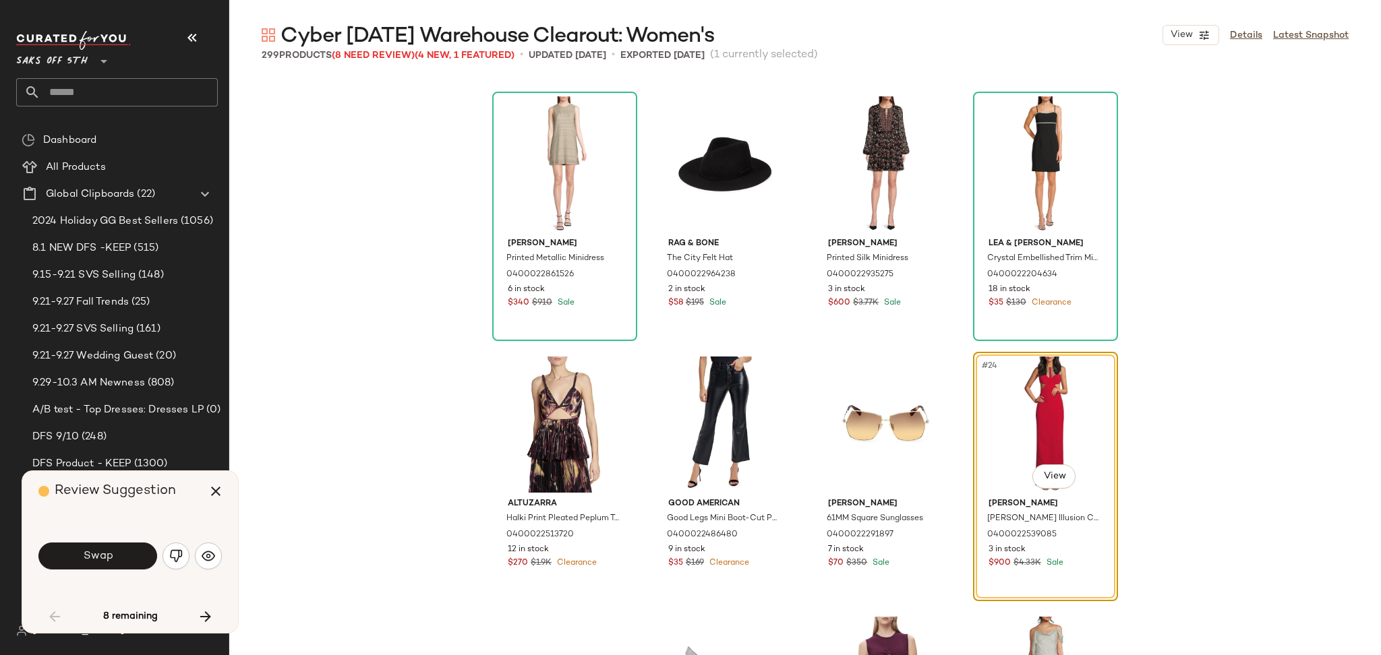
click at [119, 557] on button "Swap" at bounding box center [97, 556] width 119 height 27
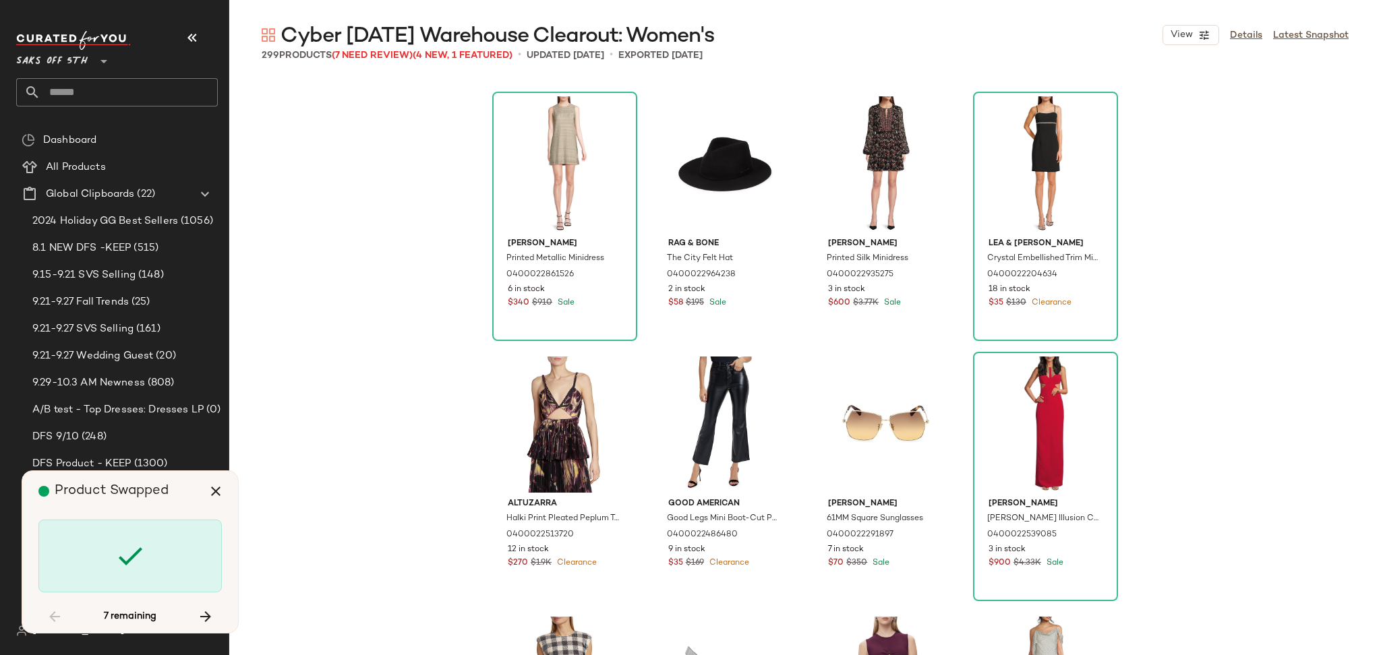
scroll to position [2863, 0]
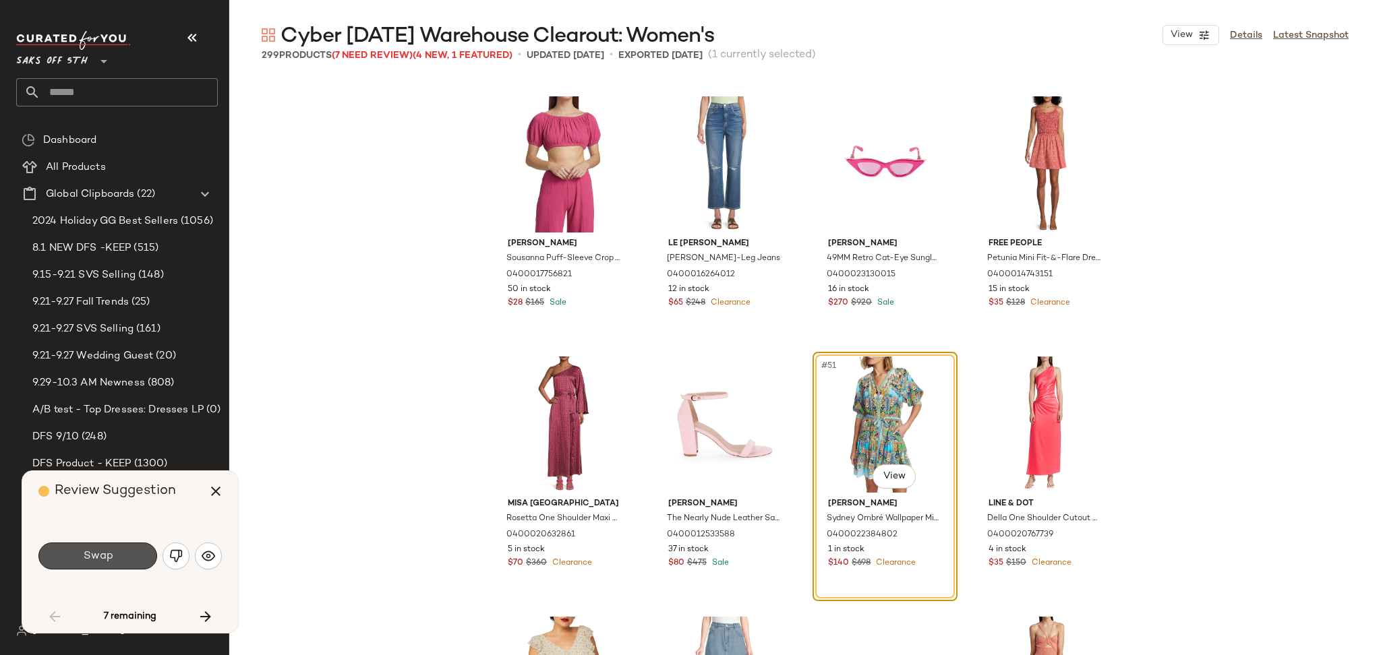
click at [119, 557] on button "Swap" at bounding box center [97, 556] width 119 height 27
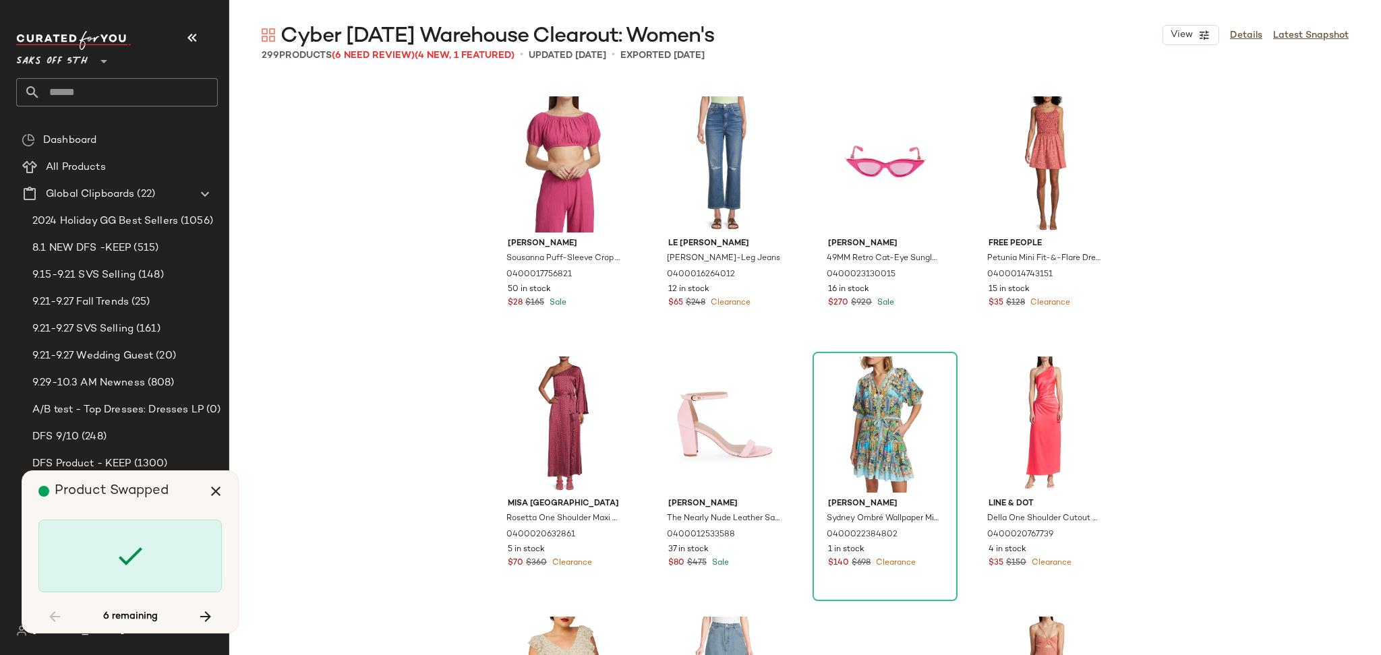
scroll to position [9630, 0]
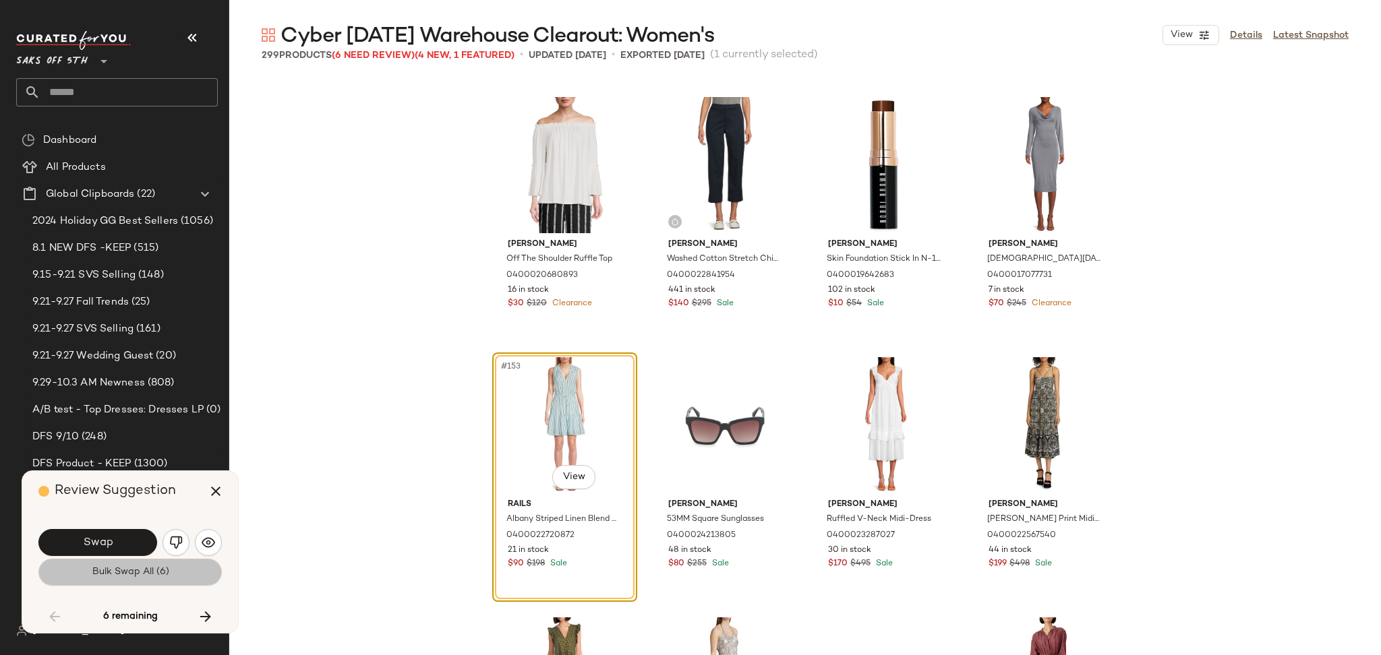
click at [127, 576] on span "Bulk Swap All (6)" at bounding box center [130, 572] width 78 height 11
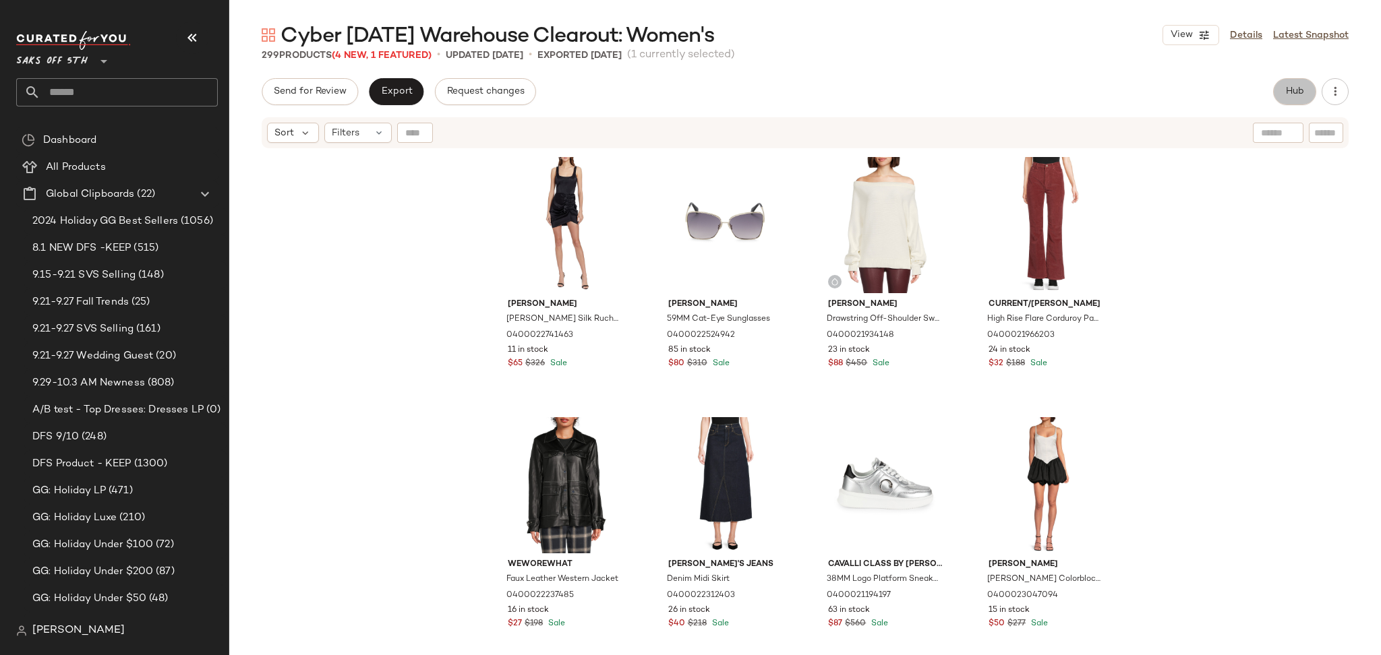
click at [1288, 88] on span "Hub" at bounding box center [1294, 91] width 19 height 11
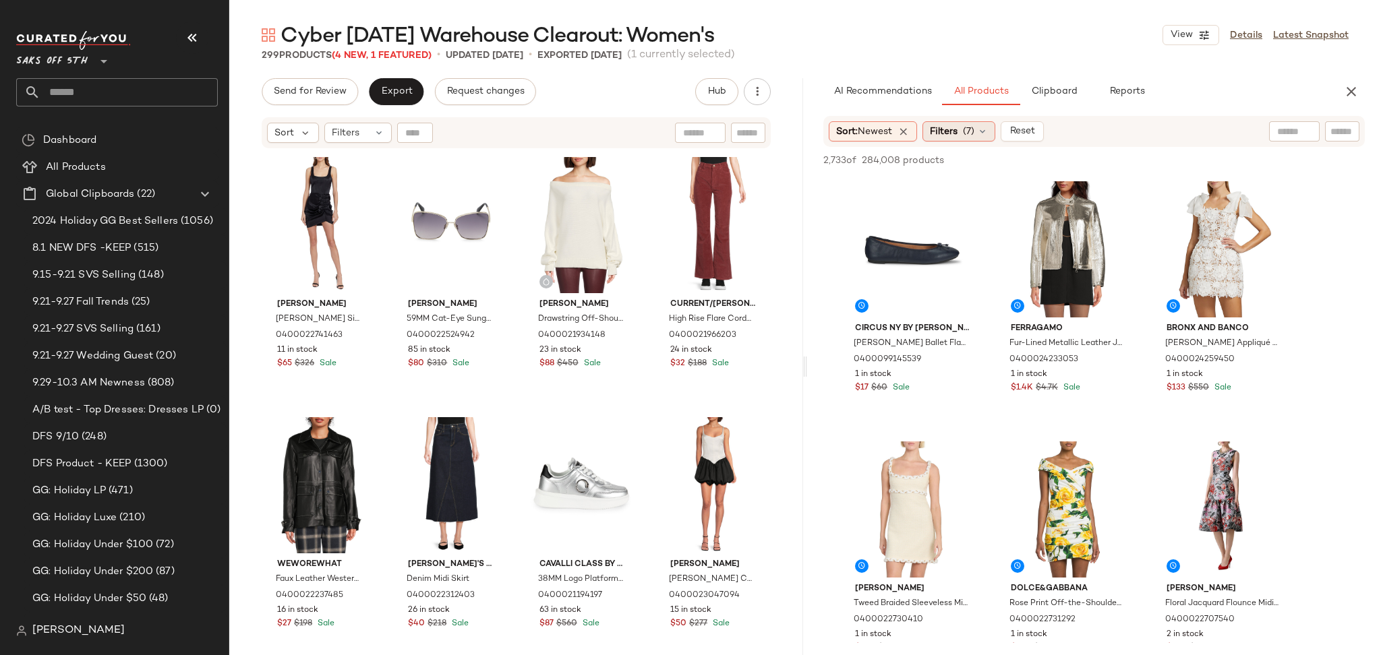
click at [955, 121] on div "Filters (7)" at bounding box center [958, 131] width 73 height 20
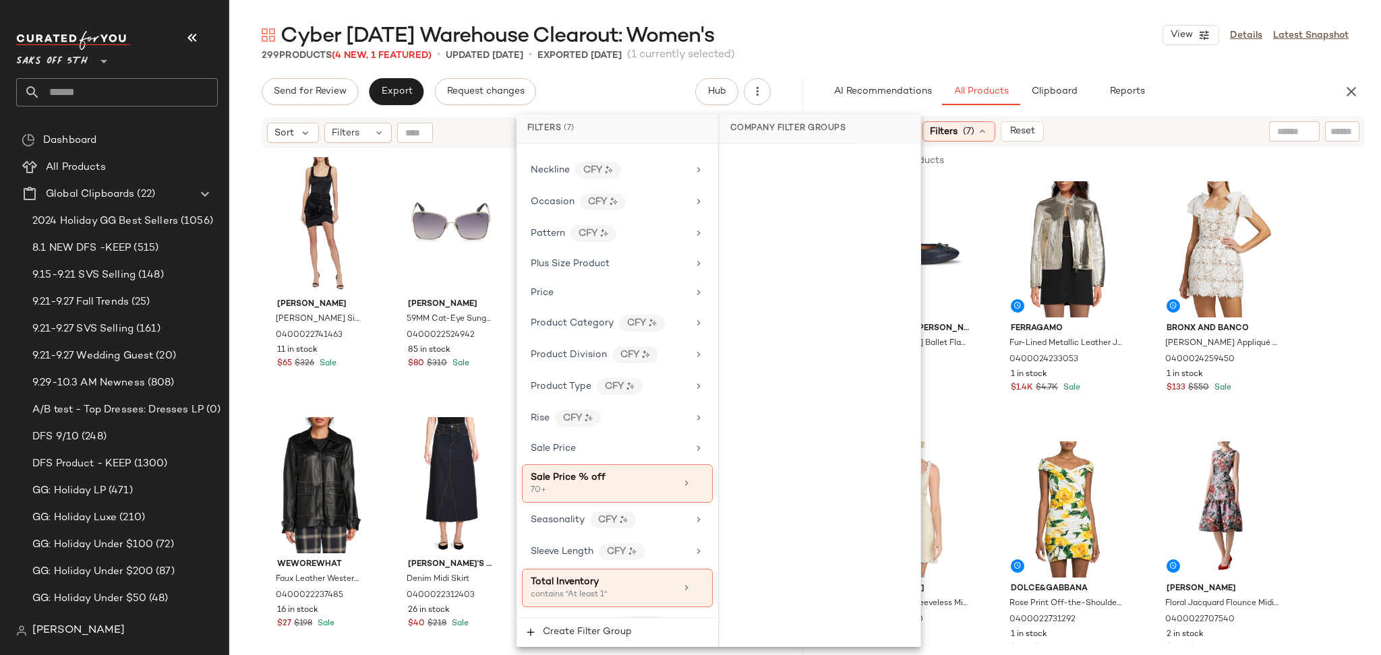
scroll to position [827, 0]
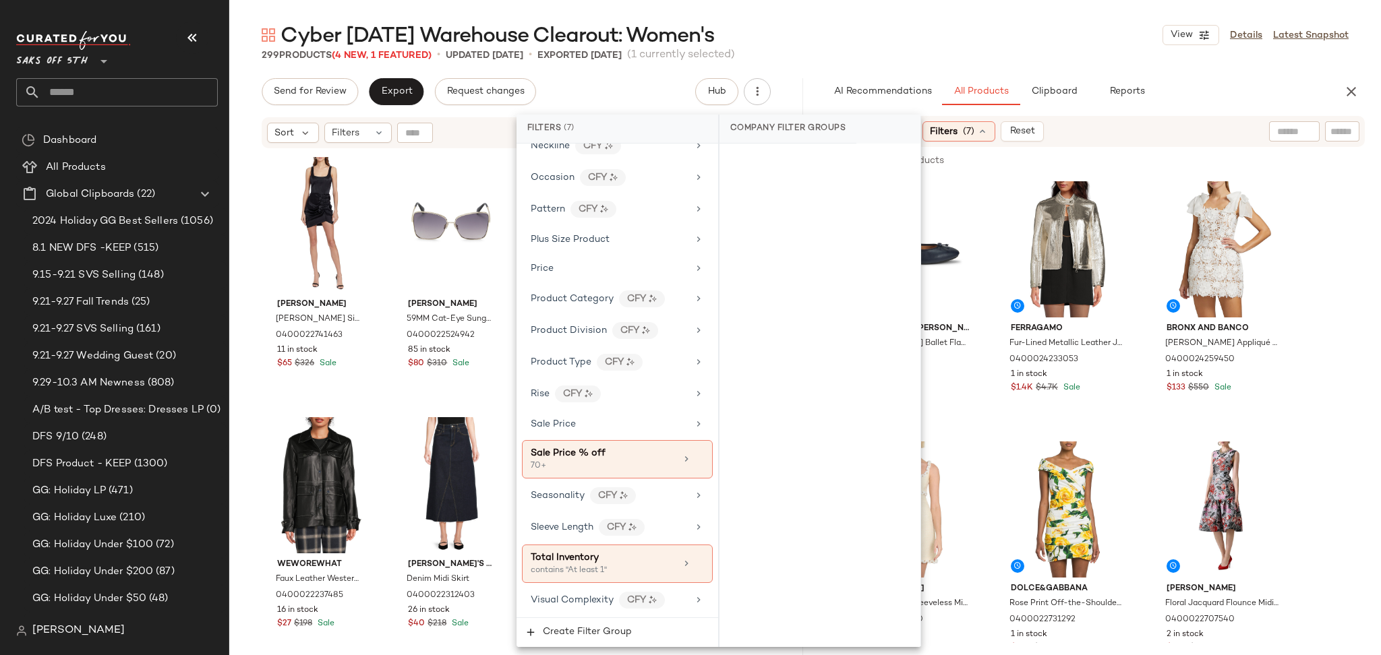
click at [939, 49] on div "299 Products (4 New, 1 Featured) • updated Sep 17th • Exported Sep 17th (1 curr…" at bounding box center [805, 55] width 1152 height 13
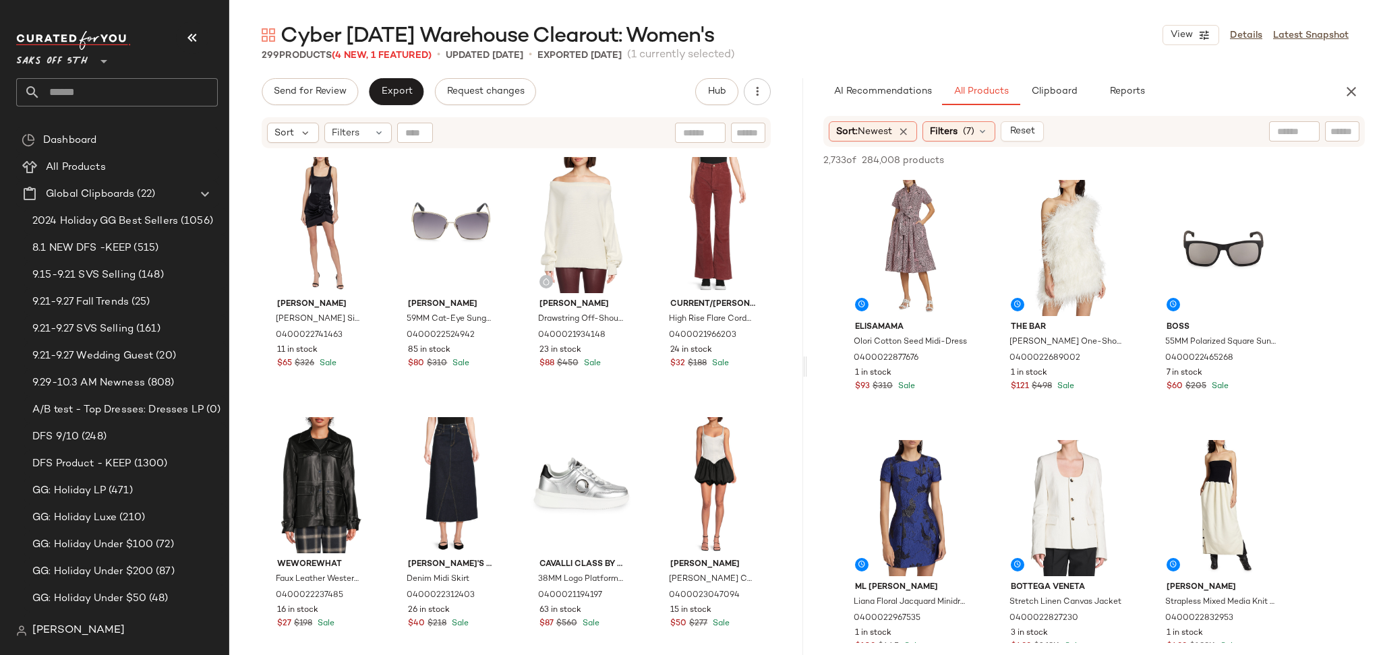
scroll to position [1043, 0]
click at [1341, 134] on input "Filter" at bounding box center [1296, 132] width 115 height 14
type input "*****"
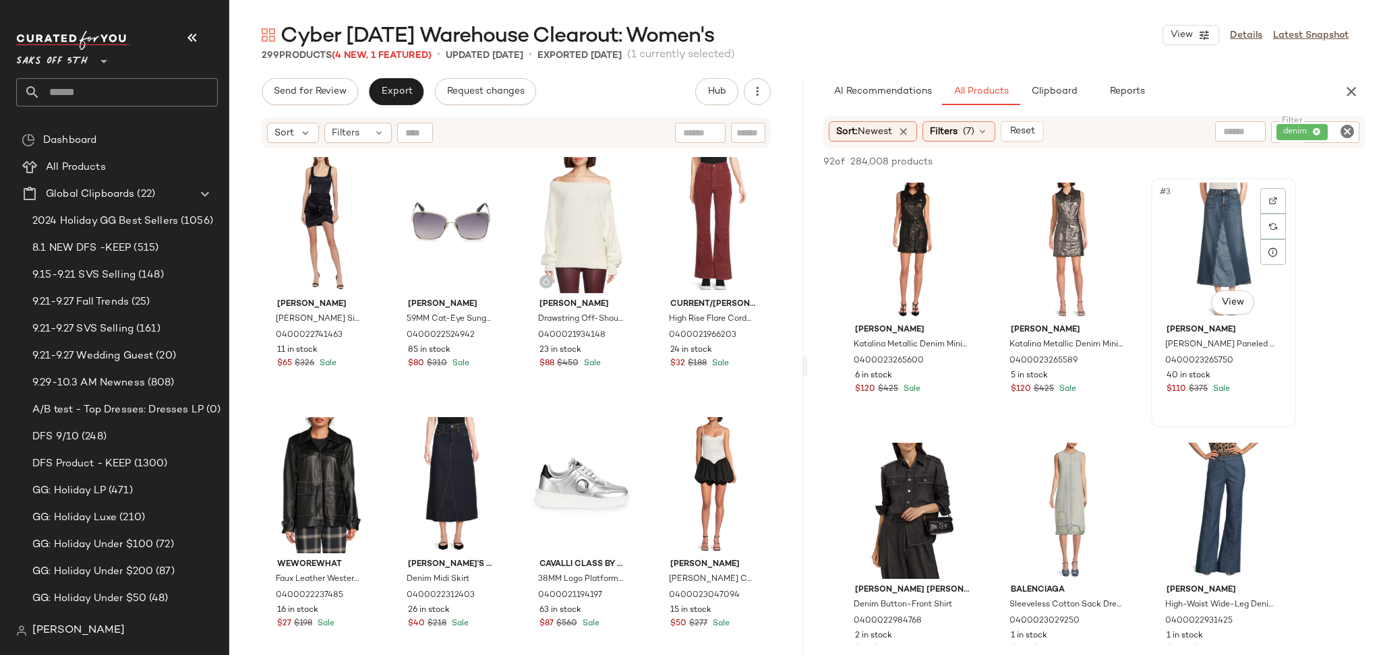
click at [1217, 233] on div "#3 View" at bounding box center [1224, 251] width 136 height 136
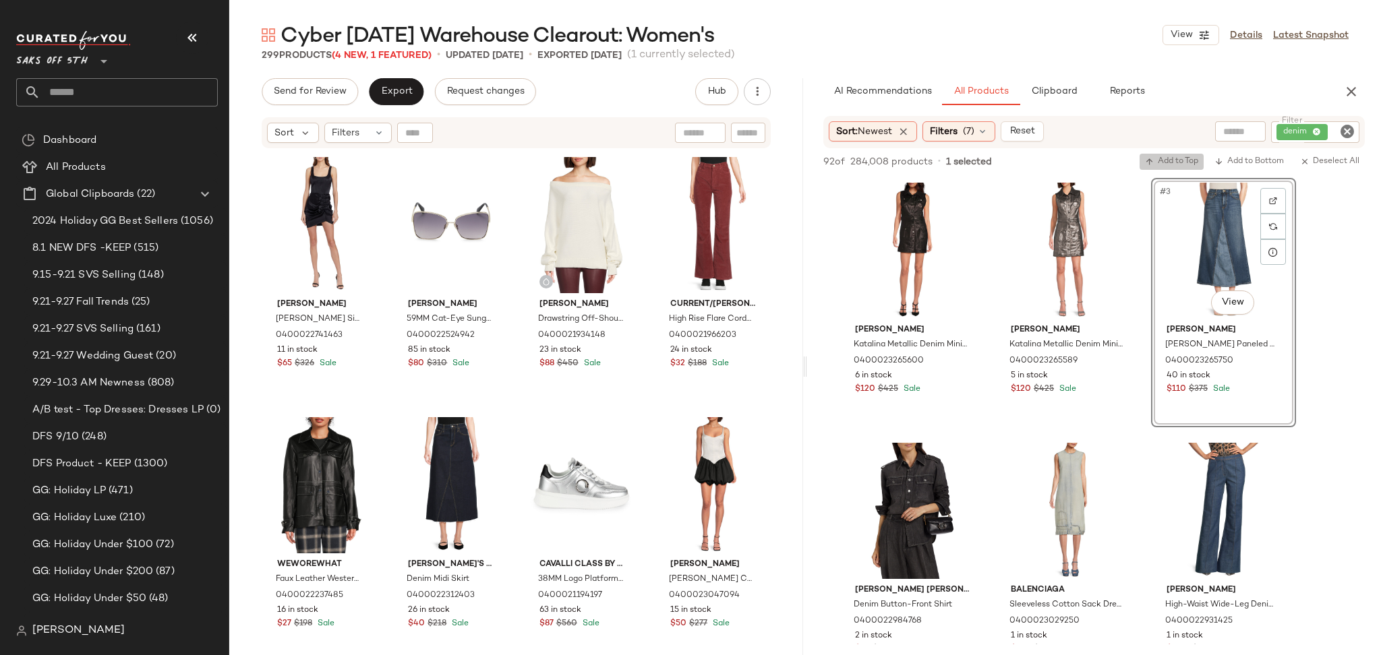
click at [1179, 157] on span "Add to Top" at bounding box center [1171, 161] width 53 height 9
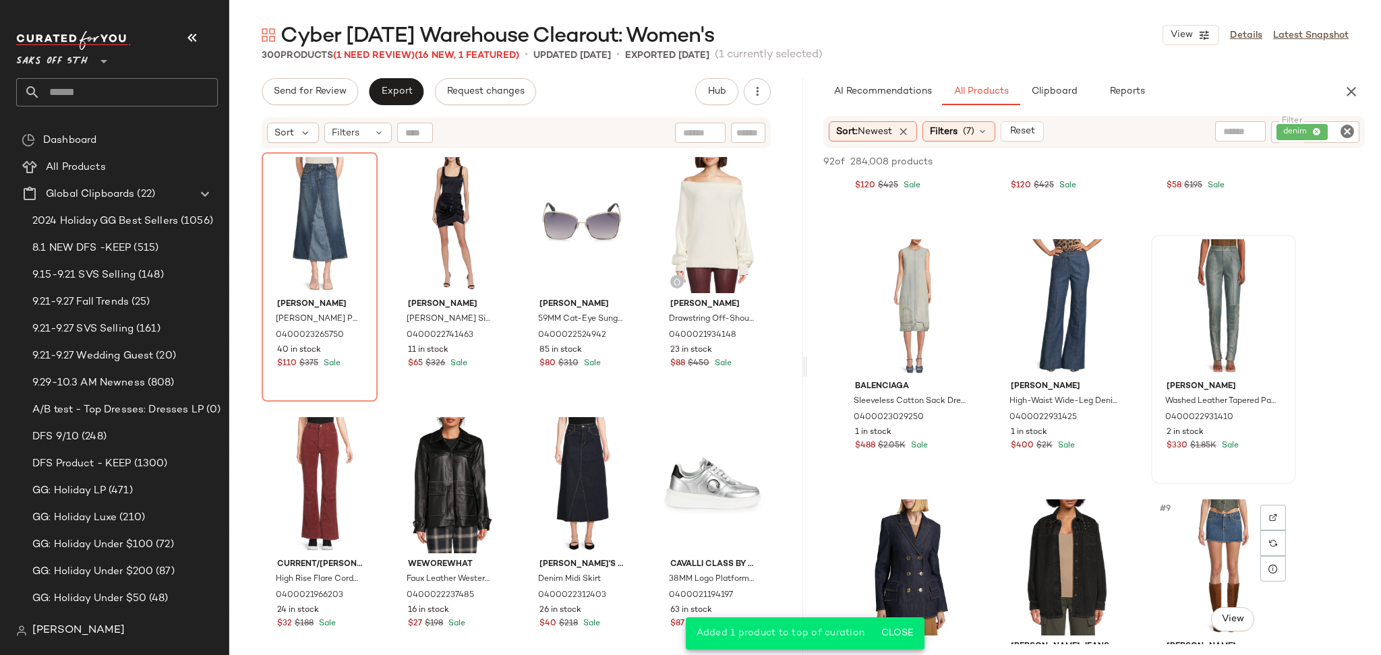
scroll to position [165, 0]
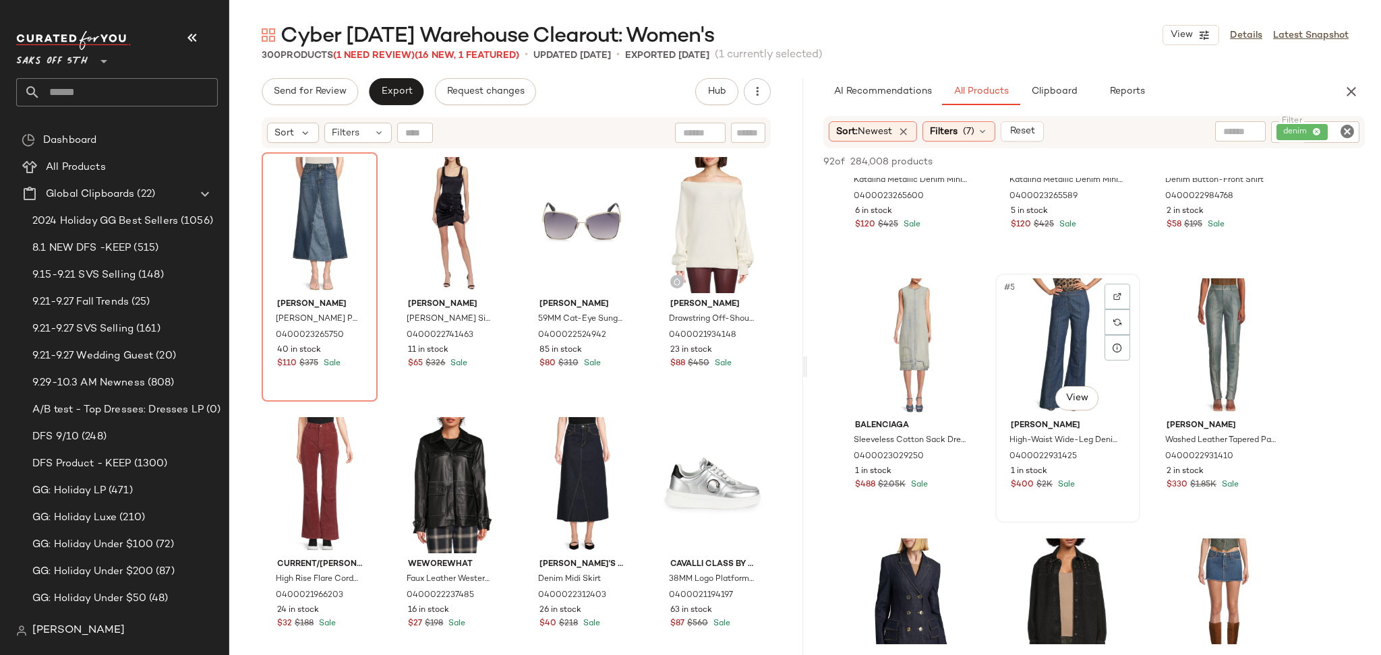
click at [1049, 343] on div "#5 View" at bounding box center [1068, 347] width 136 height 136
click at [1170, 170] on div "92 of 284,008 products • 1 selected Add to Top Add to Bottom Deselect All" at bounding box center [1094, 163] width 574 height 30
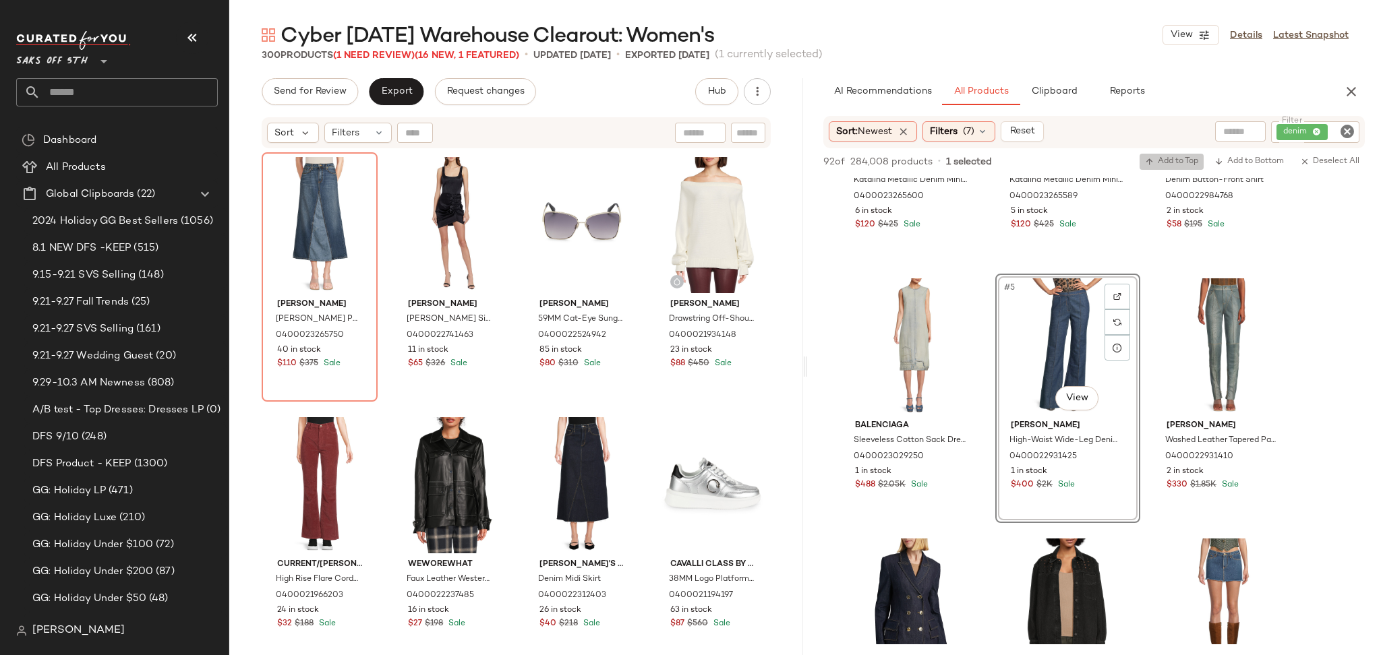
click at [1172, 157] on span "Add to Top" at bounding box center [1171, 161] width 53 height 9
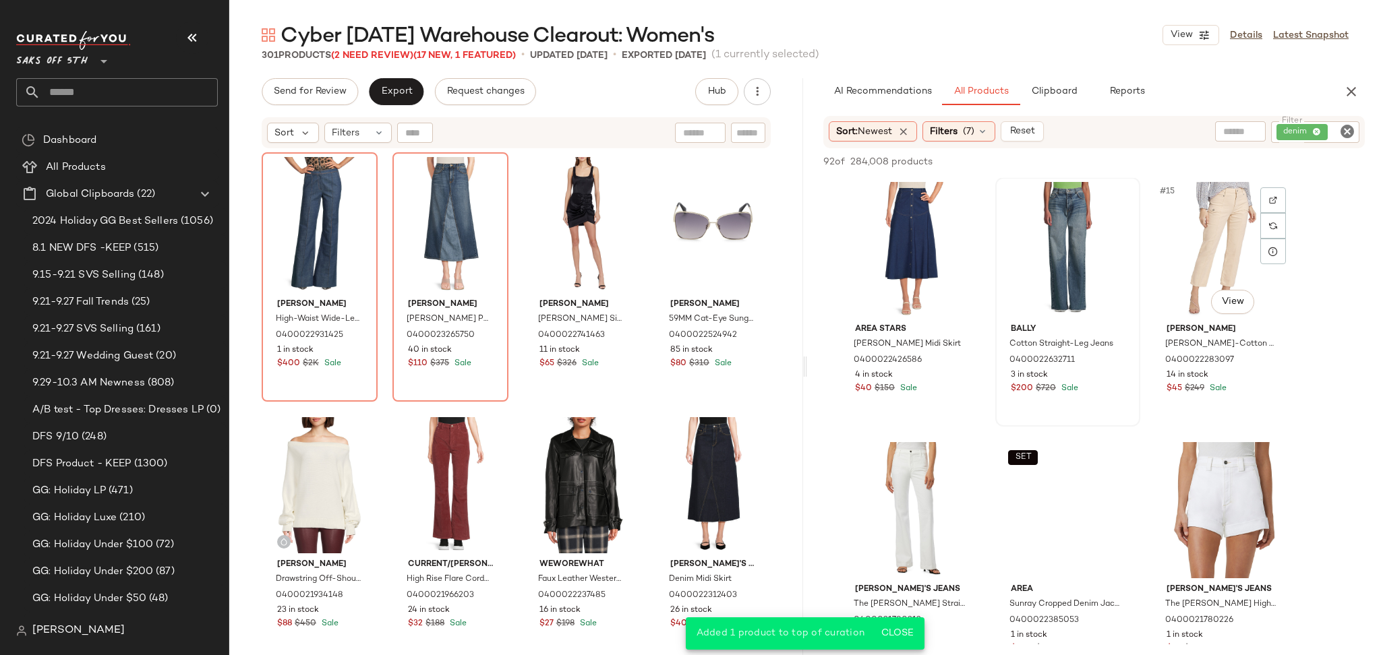
scroll to position [1047, 0]
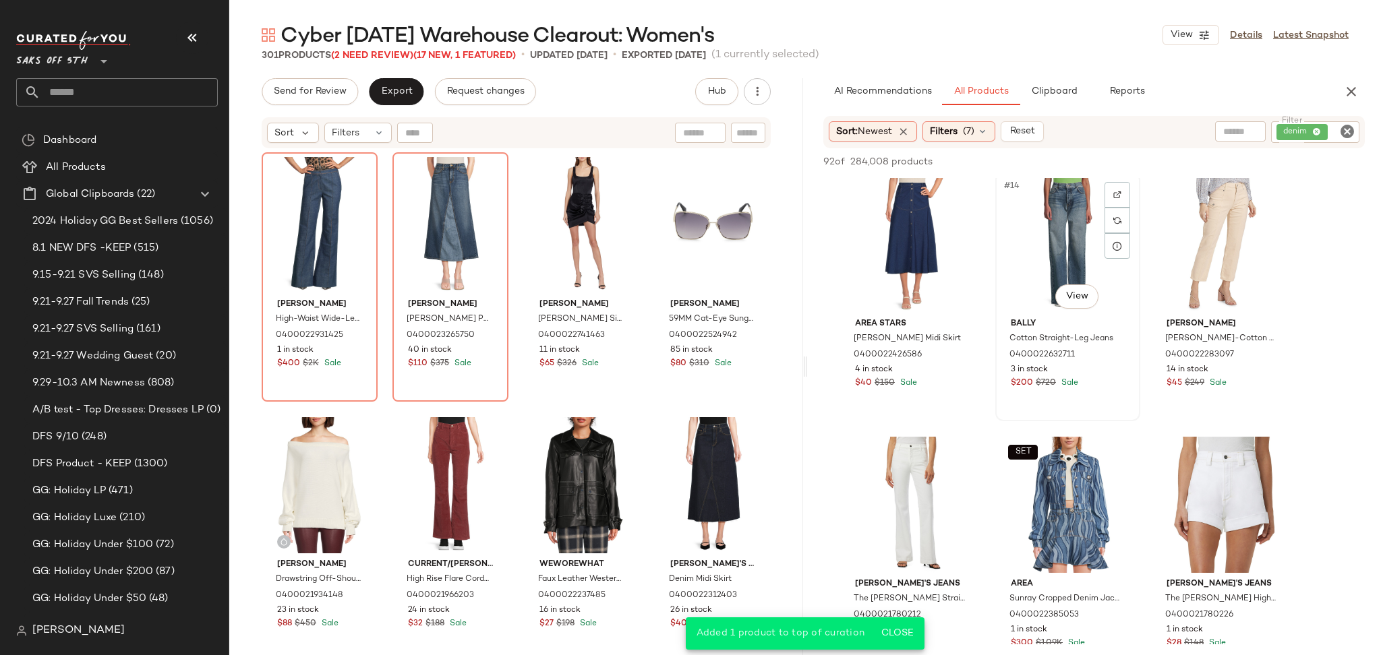
click at [1065, 244] on div "#14 View" at bounding box center [1068, 245] width 136 height 136
click at [1170, 161] on span "Add to Top" at bounding box center [1171, 161] width 53 height 9
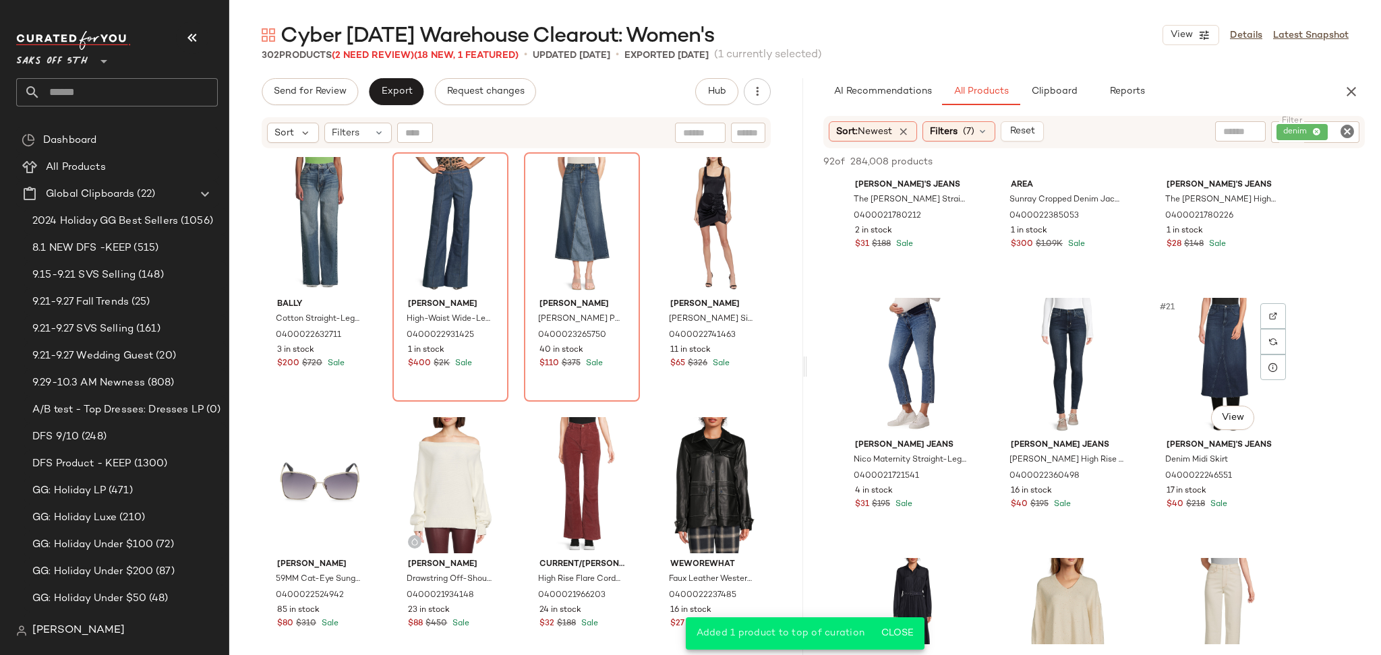
scroll to position [1448, 0]
click at [1216, 364] on div "#21 View" at bounding box center [1224, 365] width 136 height 136
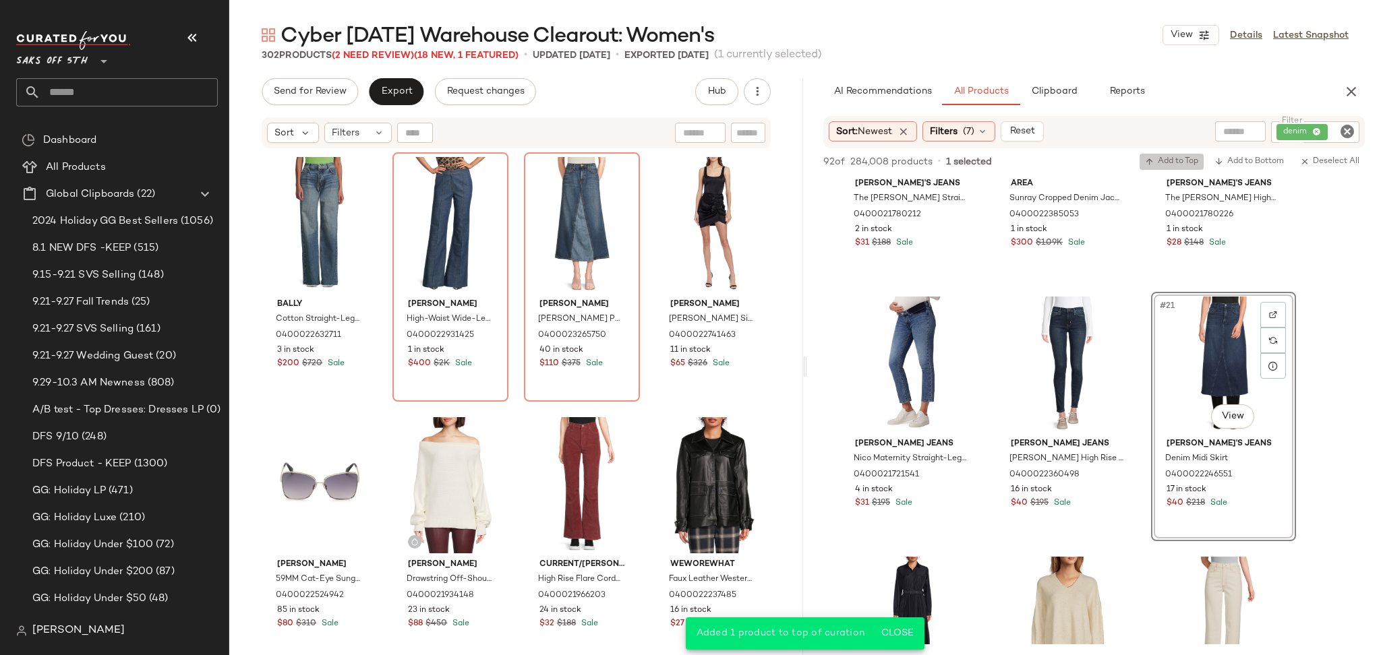
click at [1184, 162] on span "Add to Top" at bounding box center [1171, 161] width 53 height 9
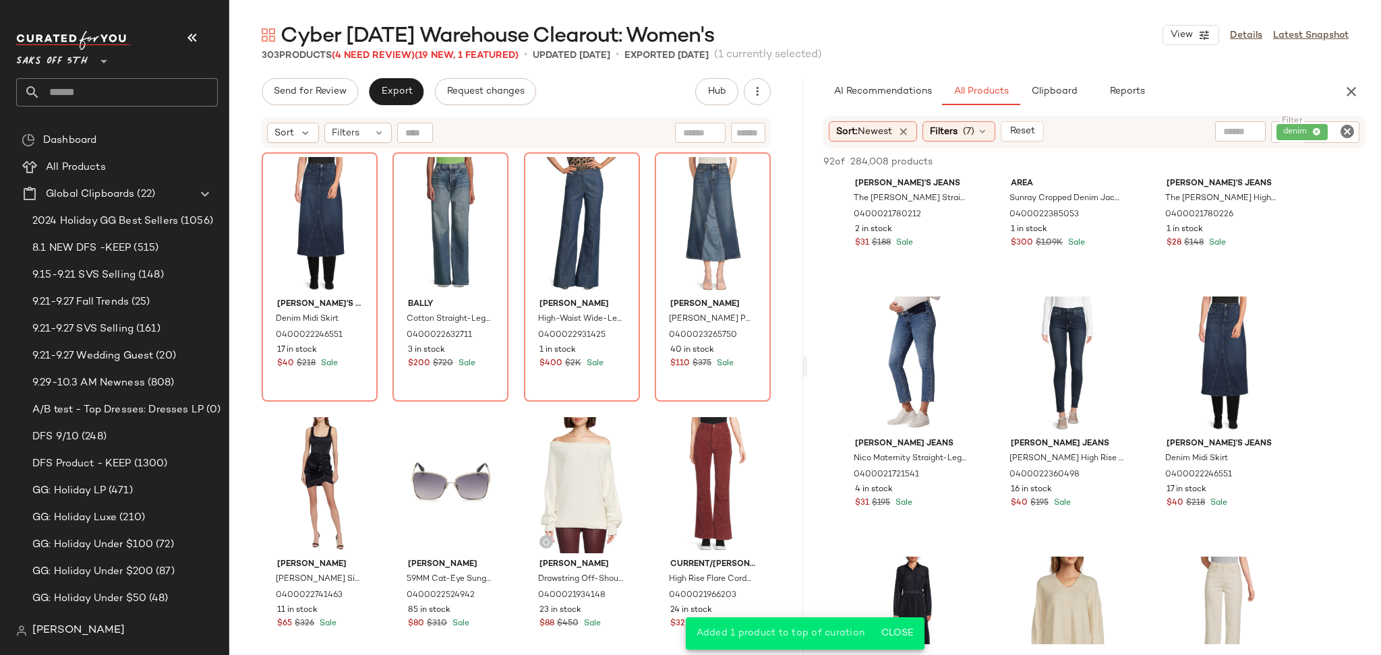
click at [1344, 131] on icon "Clear Filter" at bounding box center [1347, 131] width 16 height 16
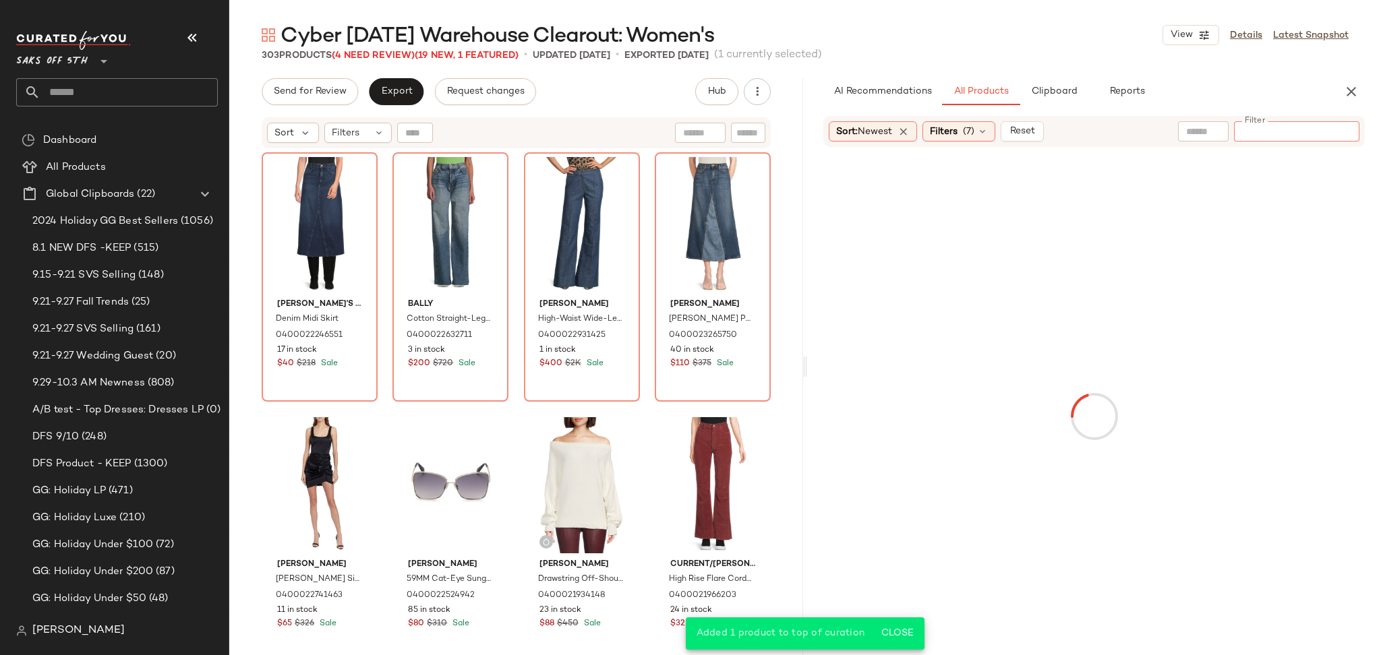
click at [1189, 136] on input "text" at bounding box center [1203, 132] width 34 height 14
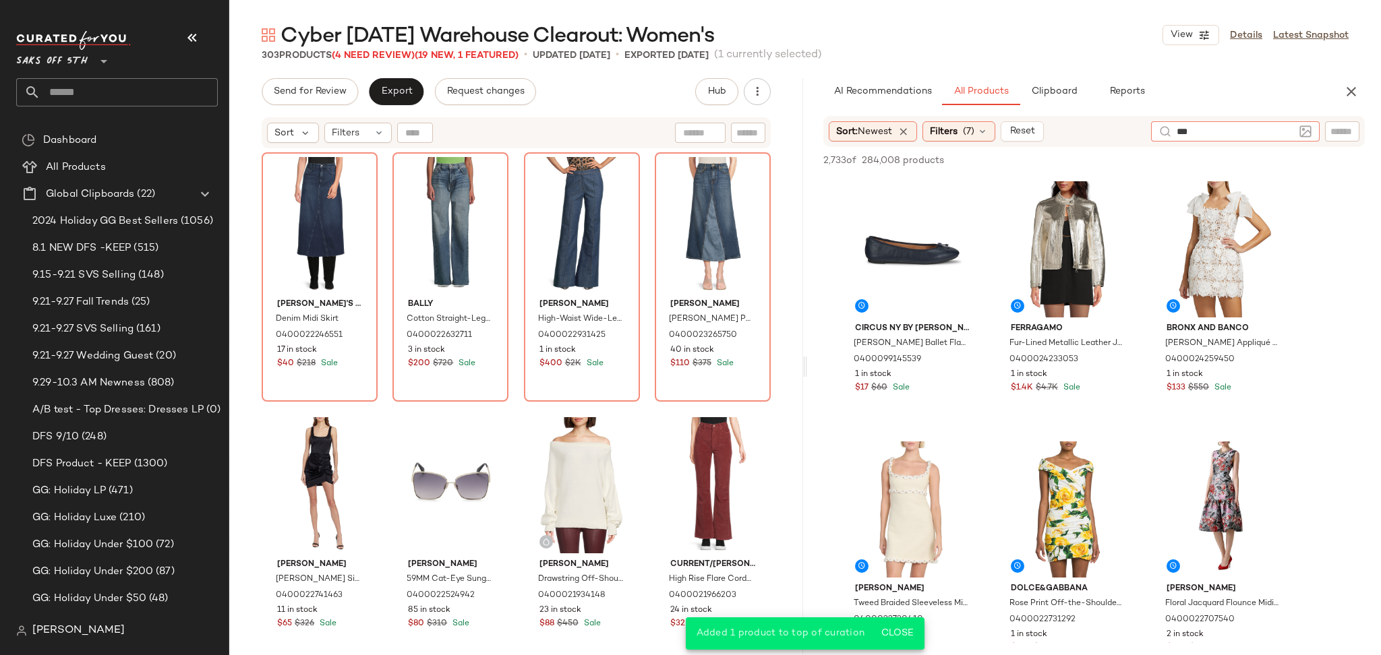
type input "****"
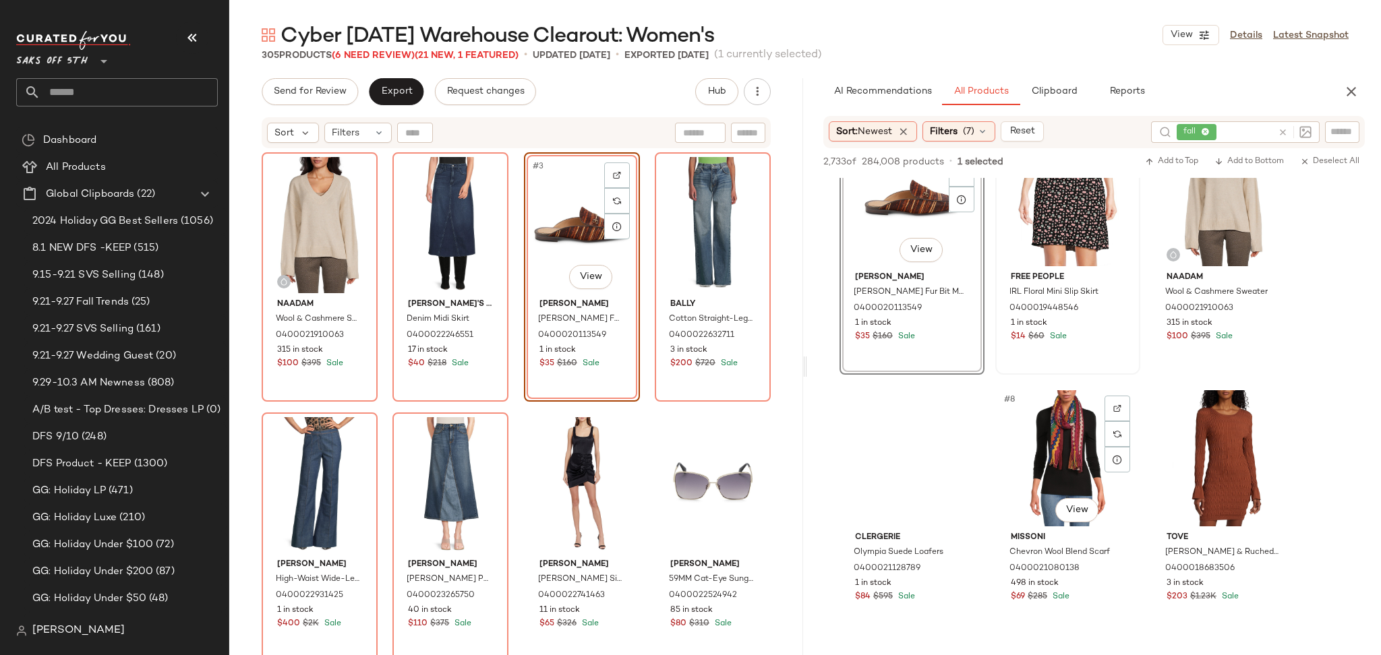
scroll to position [317, 0]
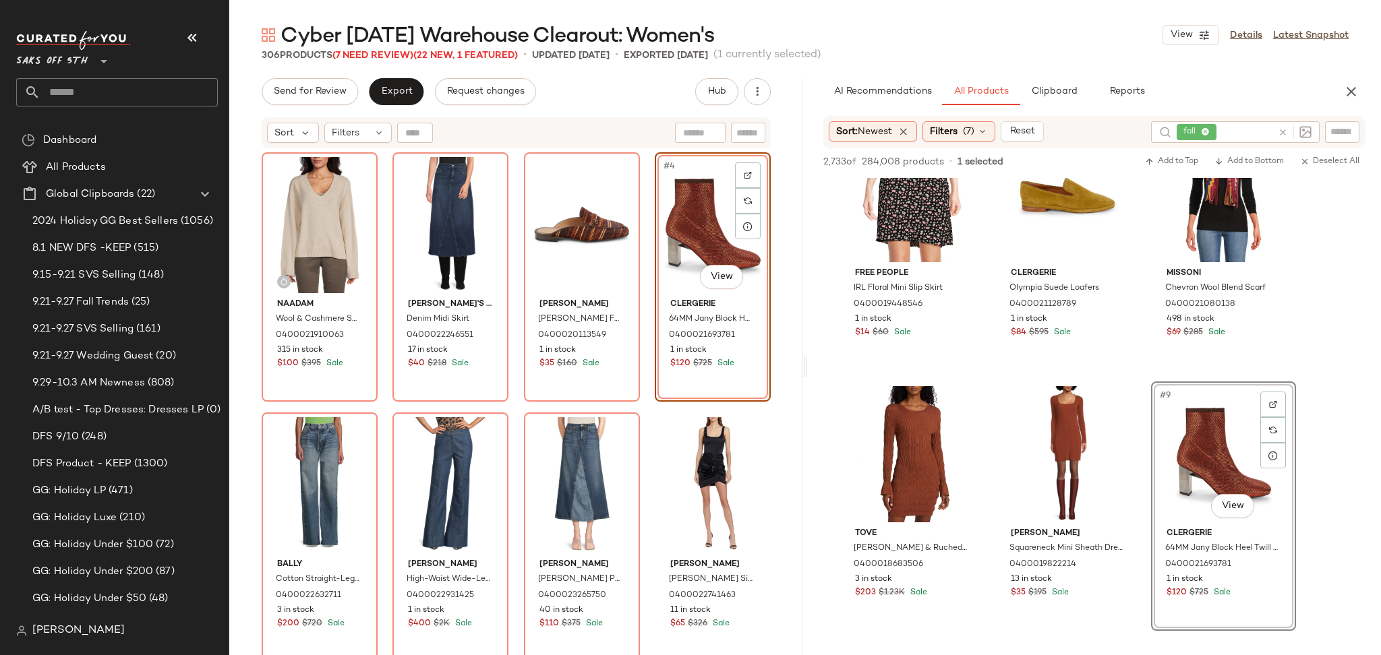
click at [686, 224] on div "#4 View" at bounding box center [713, 225] width 107 height 136
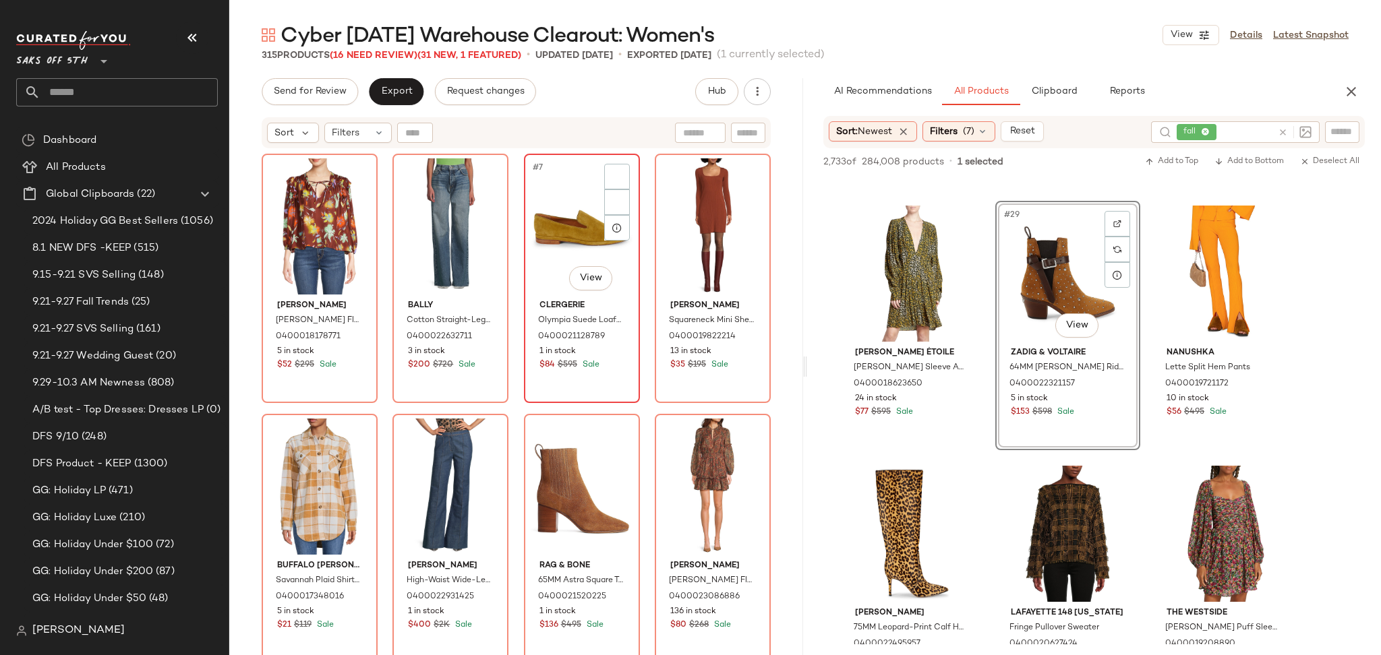
scroll to position [260, 0]
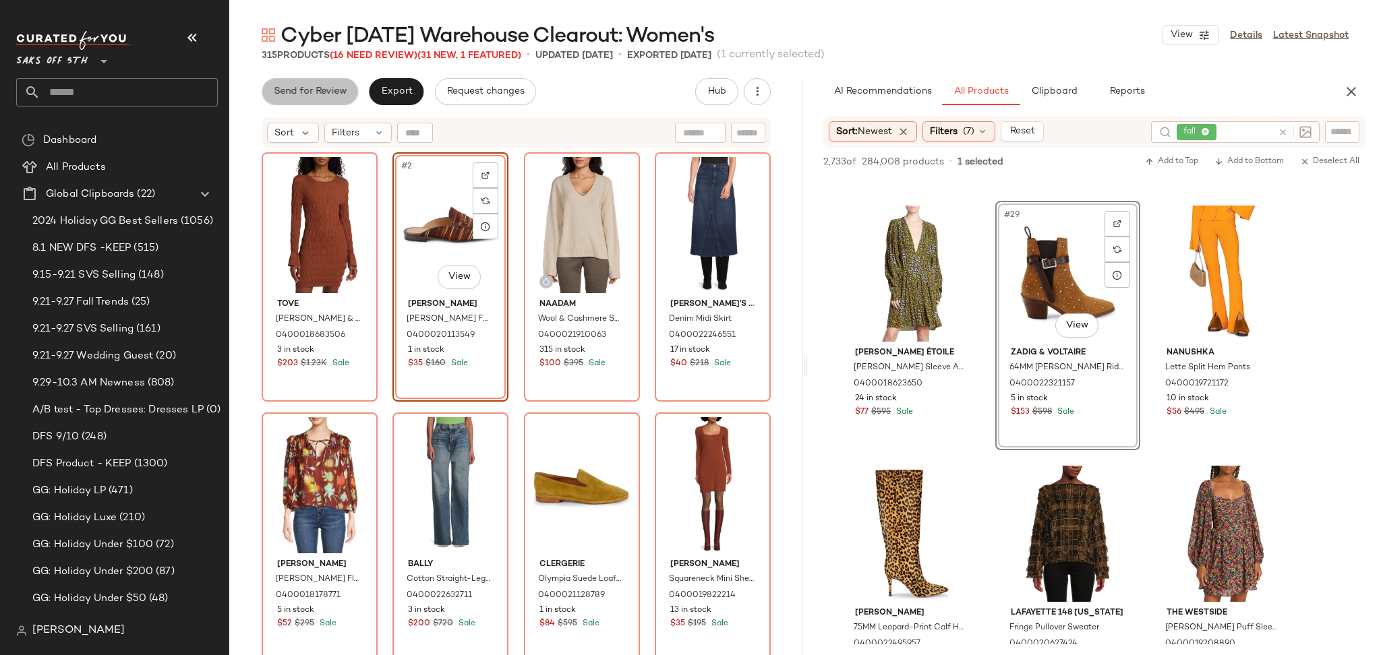
click at [314, 97] on span "Send for Review" at bounding box center [310, 91] width 74 height 11
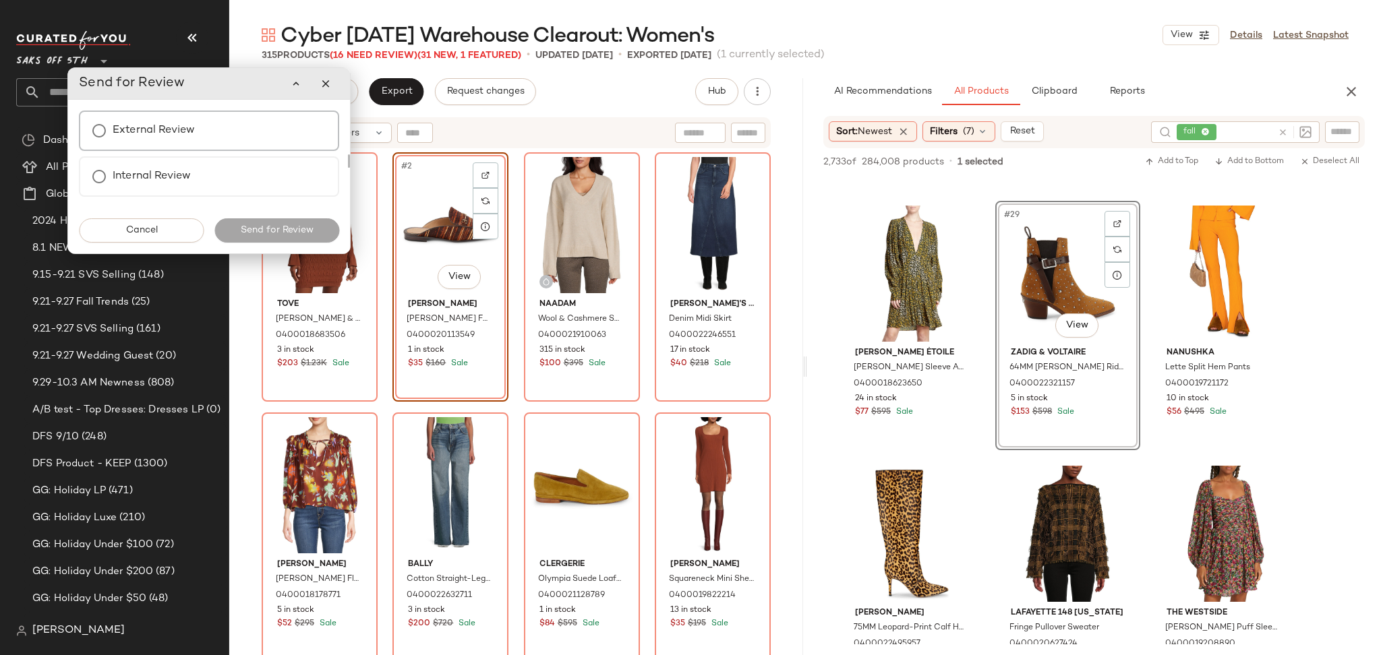
click at [231, 129] on div "External Review" at bounding box center [209, 131] width 260 height 40
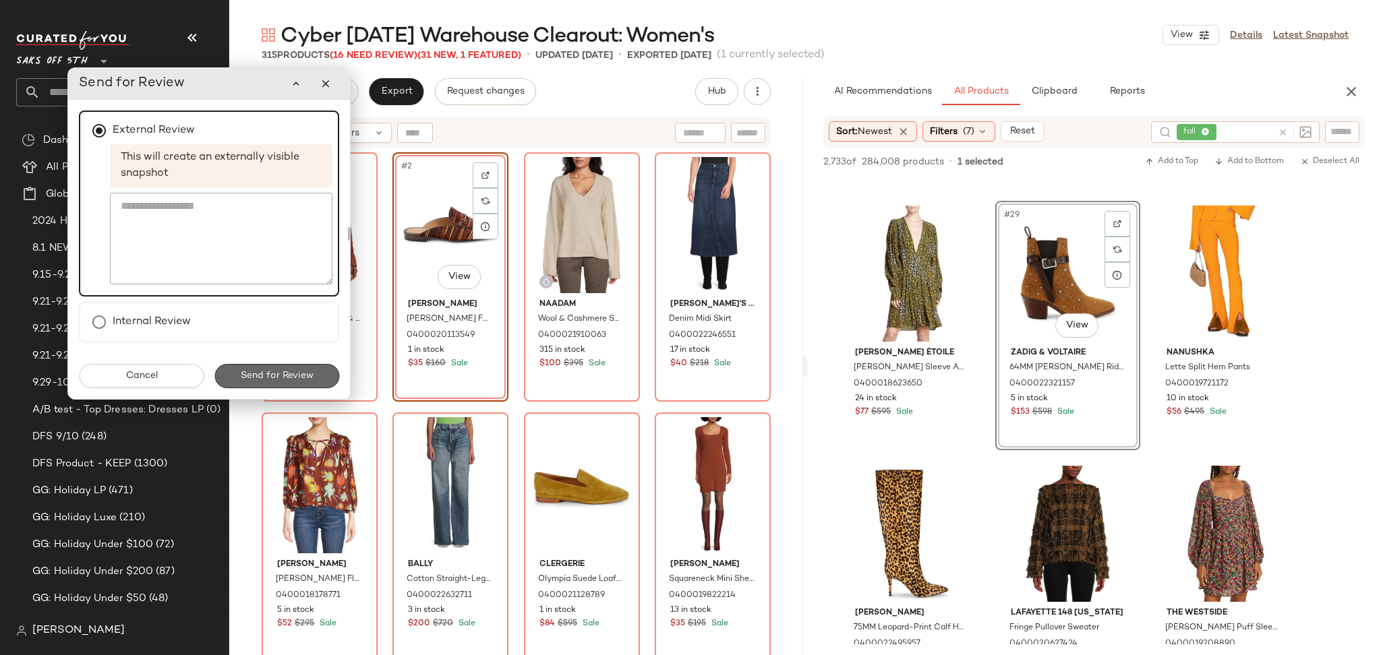
click at [275, 371] on span "Send for Review" at bounding box center [277, 376] width 74 height 11
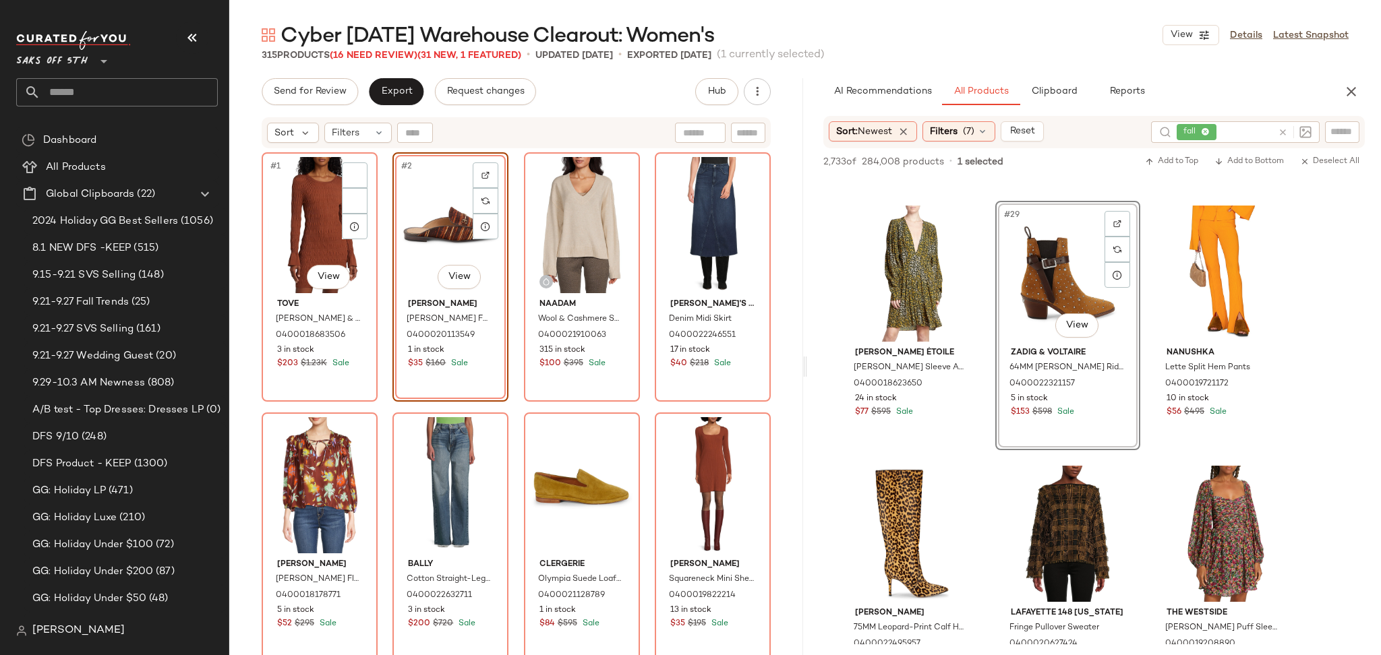
scroll to position [3361, 0]
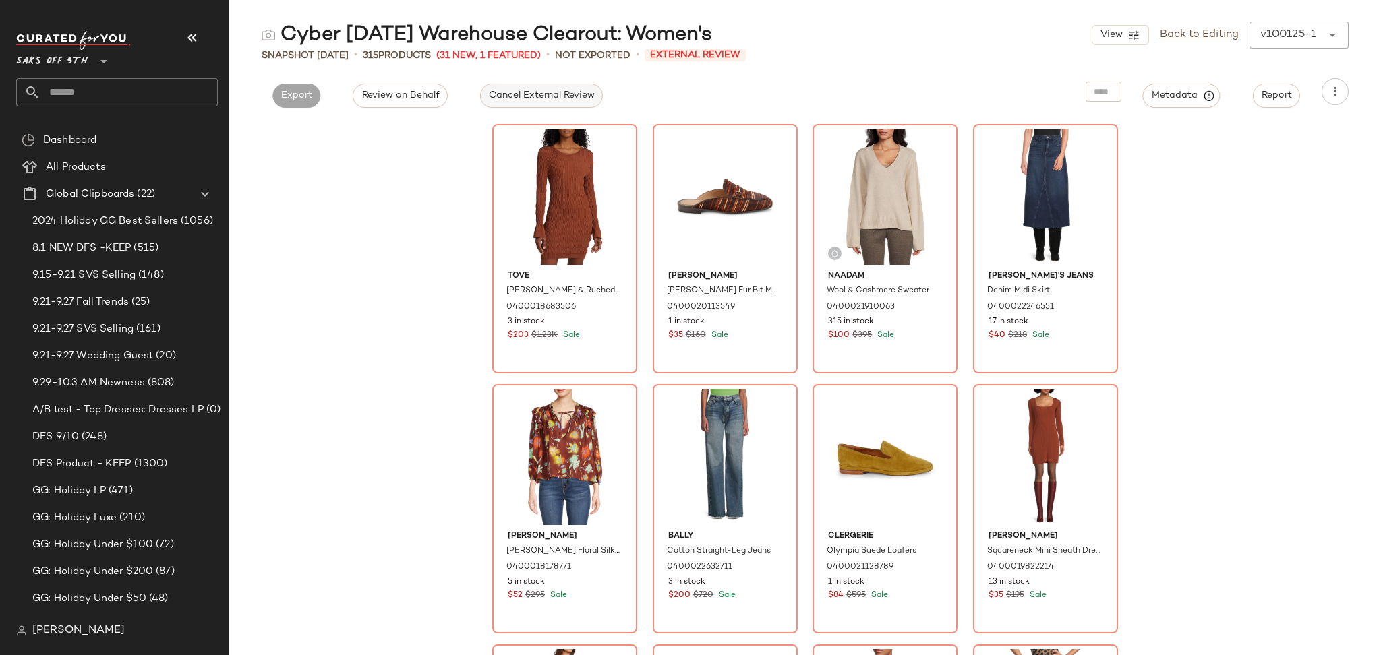
click at [567, 95] on span "Cancel External Review" at bounding box center [541, 95] width 107 height 11
click at [1189, 35] on link "Back to Editing" at bounding box center [1199, 35] width 79 height 16
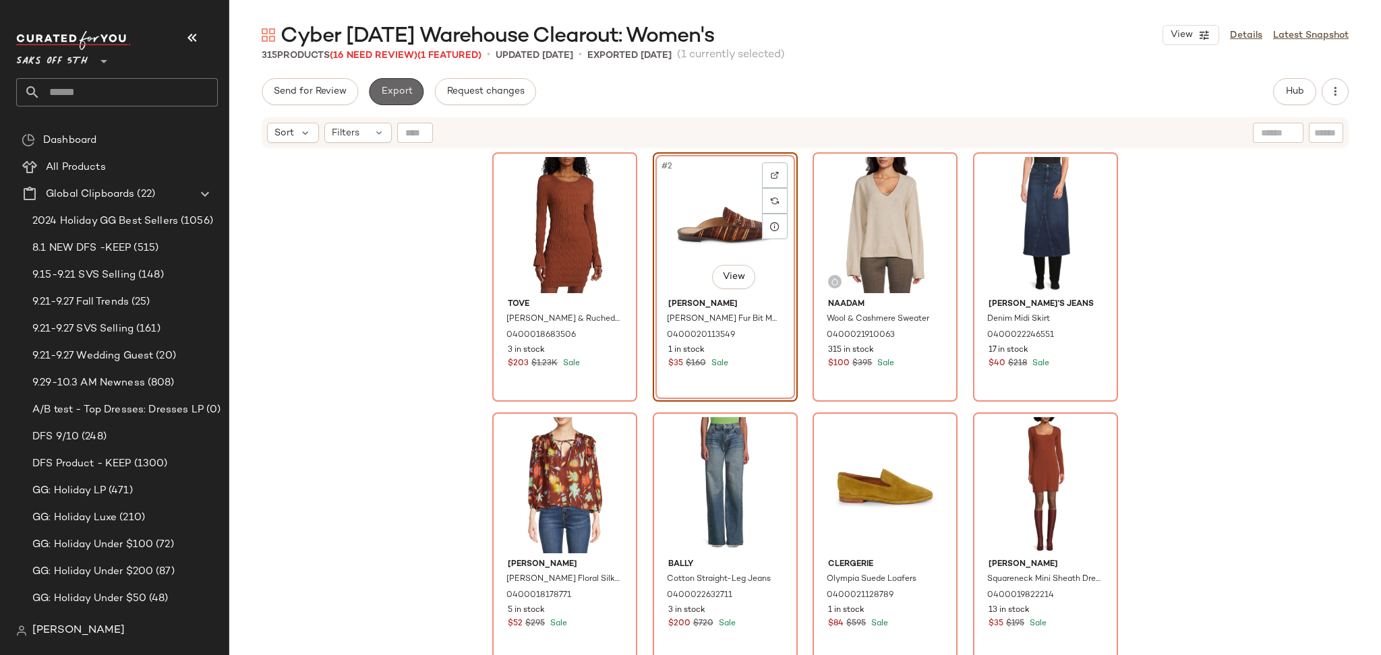
click at [413, 95] on button "Export" at bounding box center [396, 91] width 55 height 27
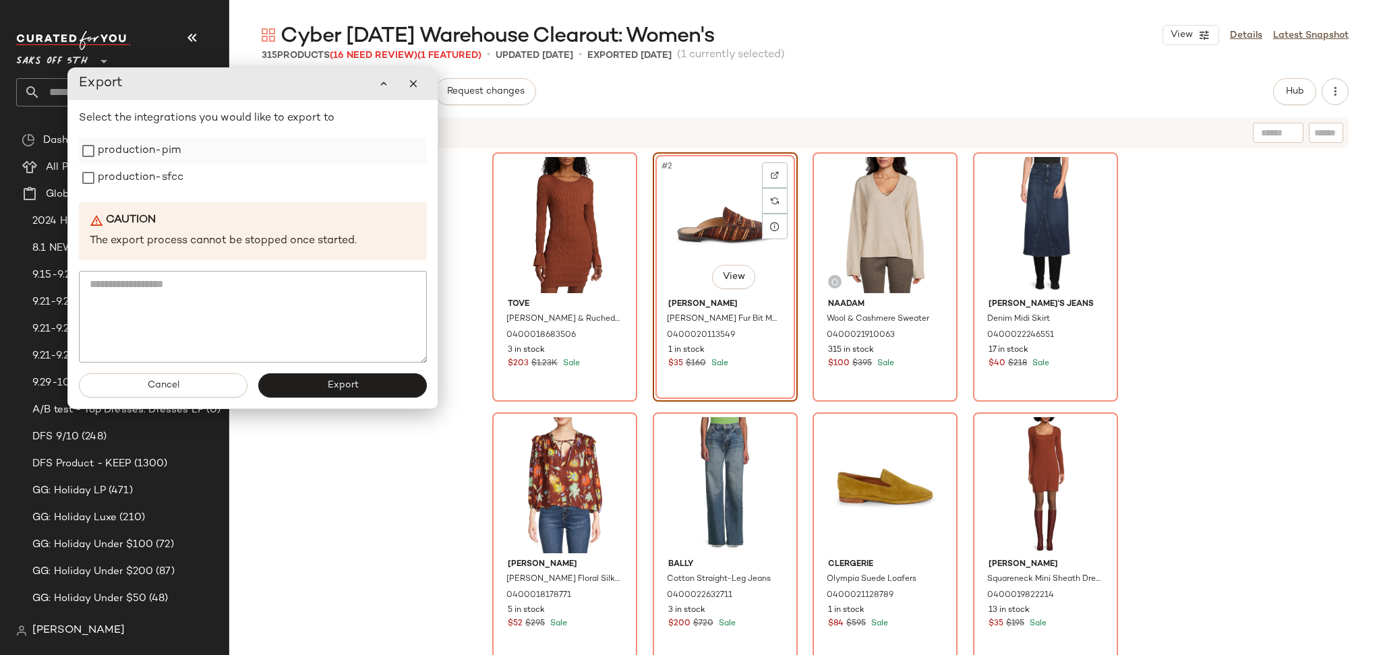
click at [103, 152] on label "production-pim" at bounding box center [139, 151] width 83 height 27
click at [100, 168] on label "production-sfcc" at bounding box center [141, 178] width 86 height 27
click at [316, 383] on button "Export" at bounding box center [342, 386] width 169 height 24
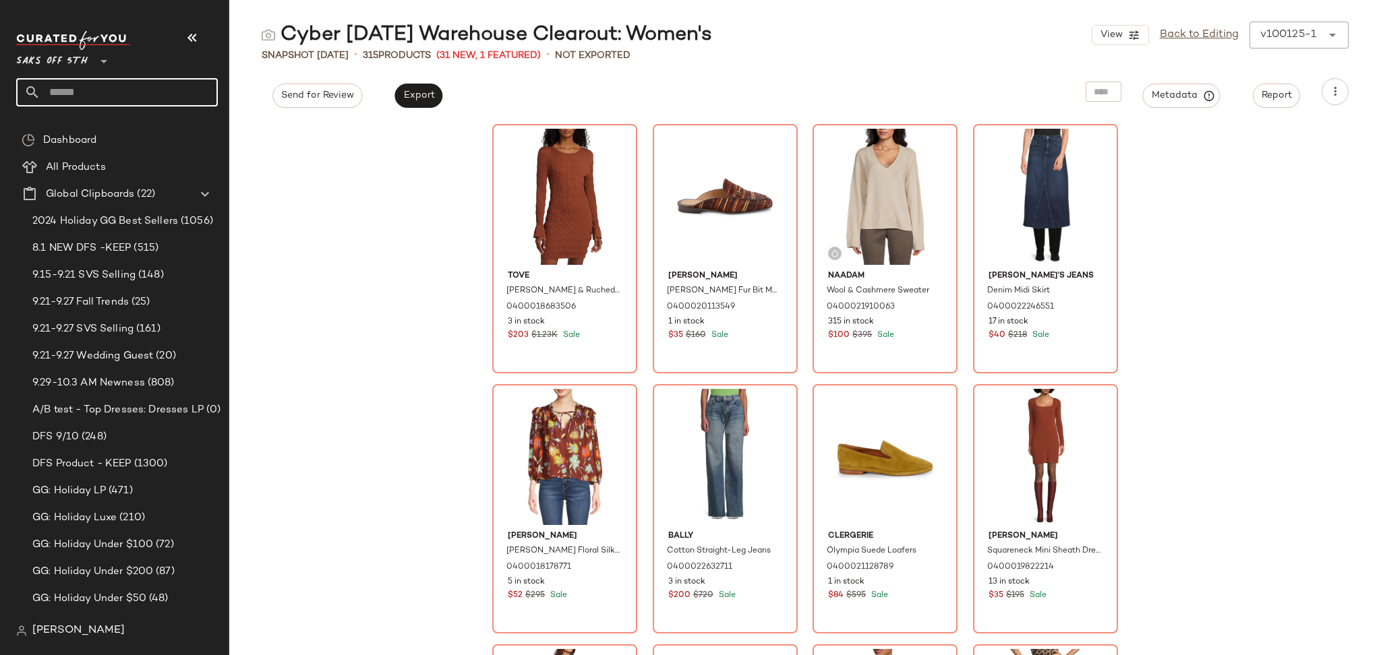
click at [113, 101] on input "text" at bounding box center [128, 92] width 177 height 28
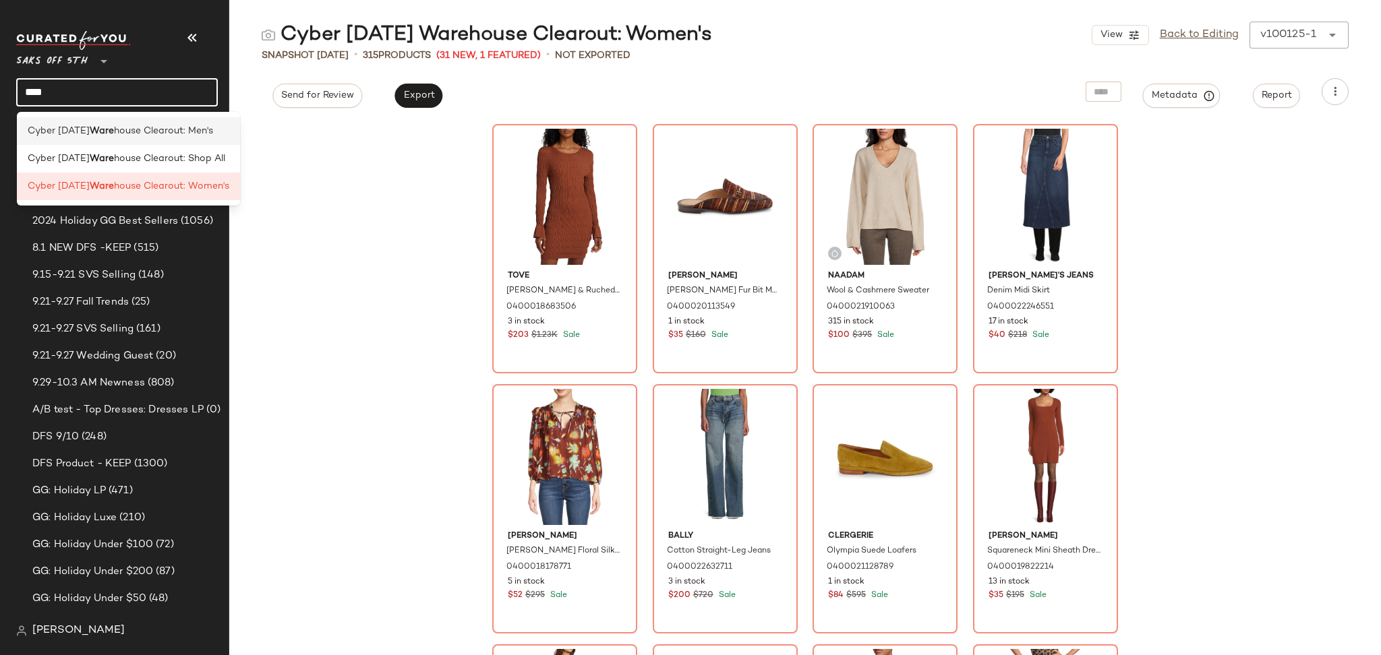
type input "****"
click at [169, 121] on div "Cyber Sunday Ware house Clearout: Men's" at bounding box center [128, 131] width 223 height 28
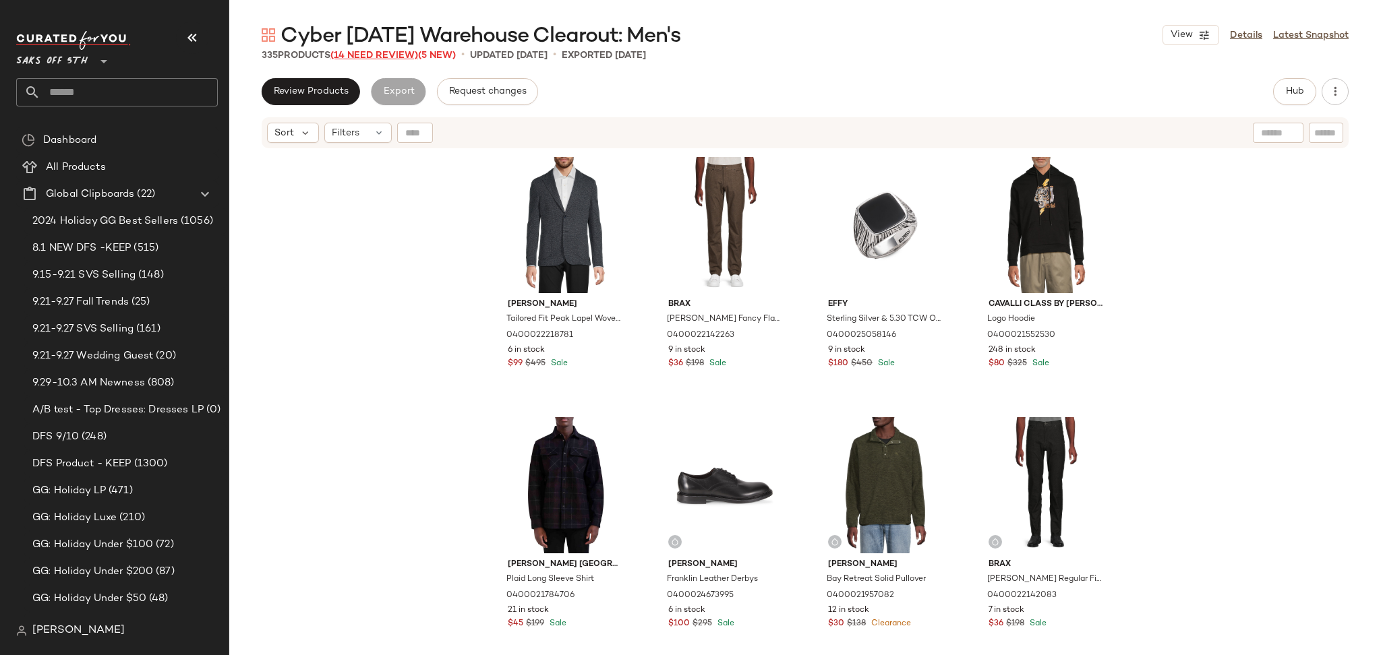
click at [401, 58] on span "(14 Need Review)" at bounding box center [374, 56] width 88 height 10
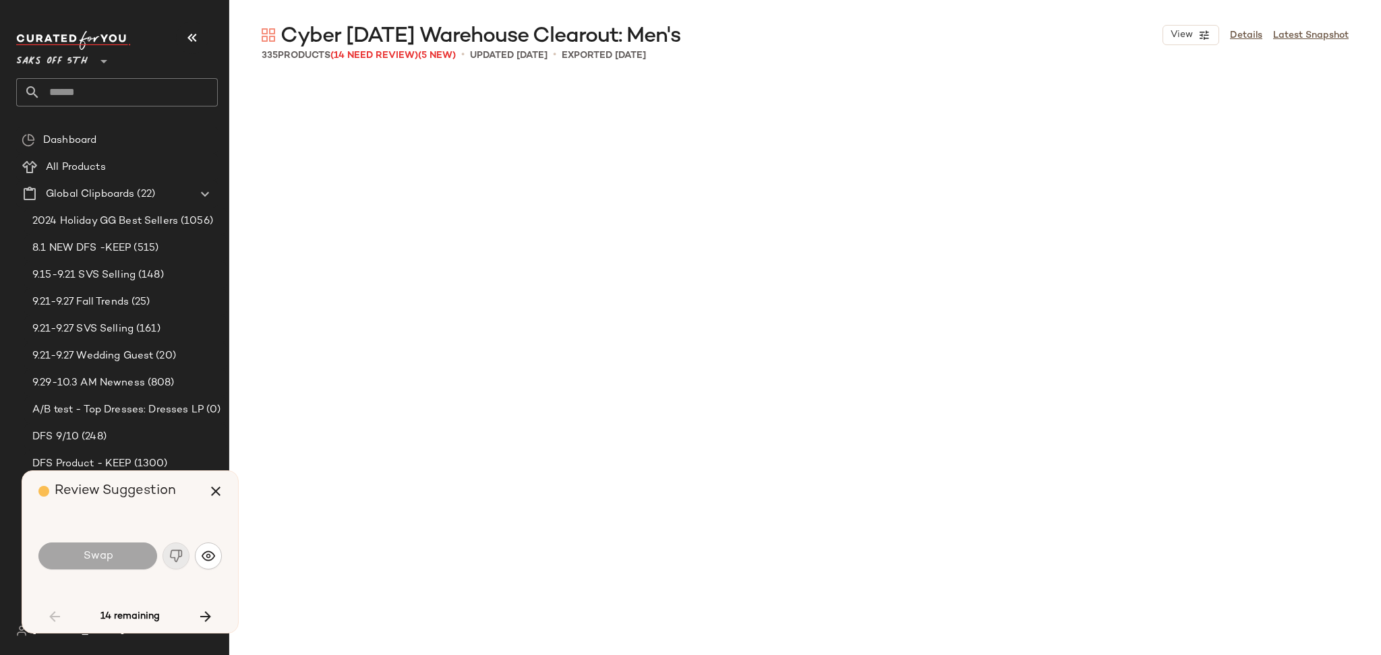
scroll to position [3904, 0]
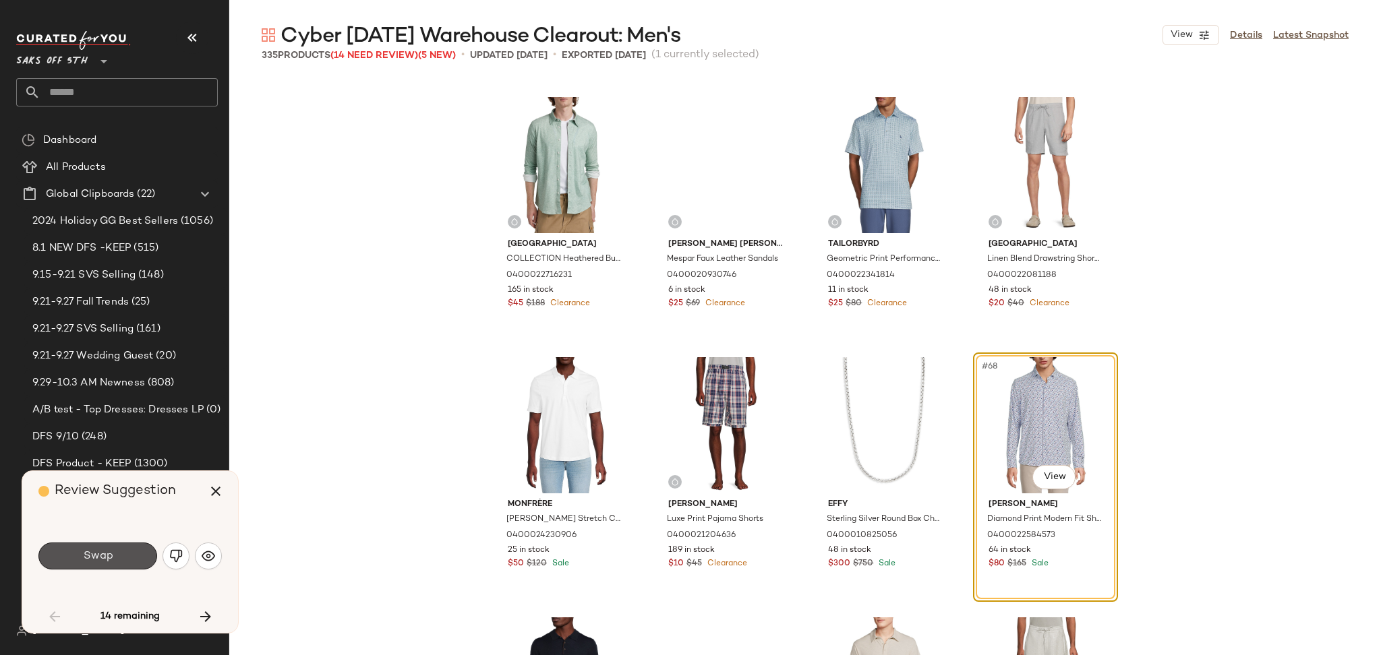
click at [111, 554] on span "Swap" at bounding box center [97, 556] width 30 height 13
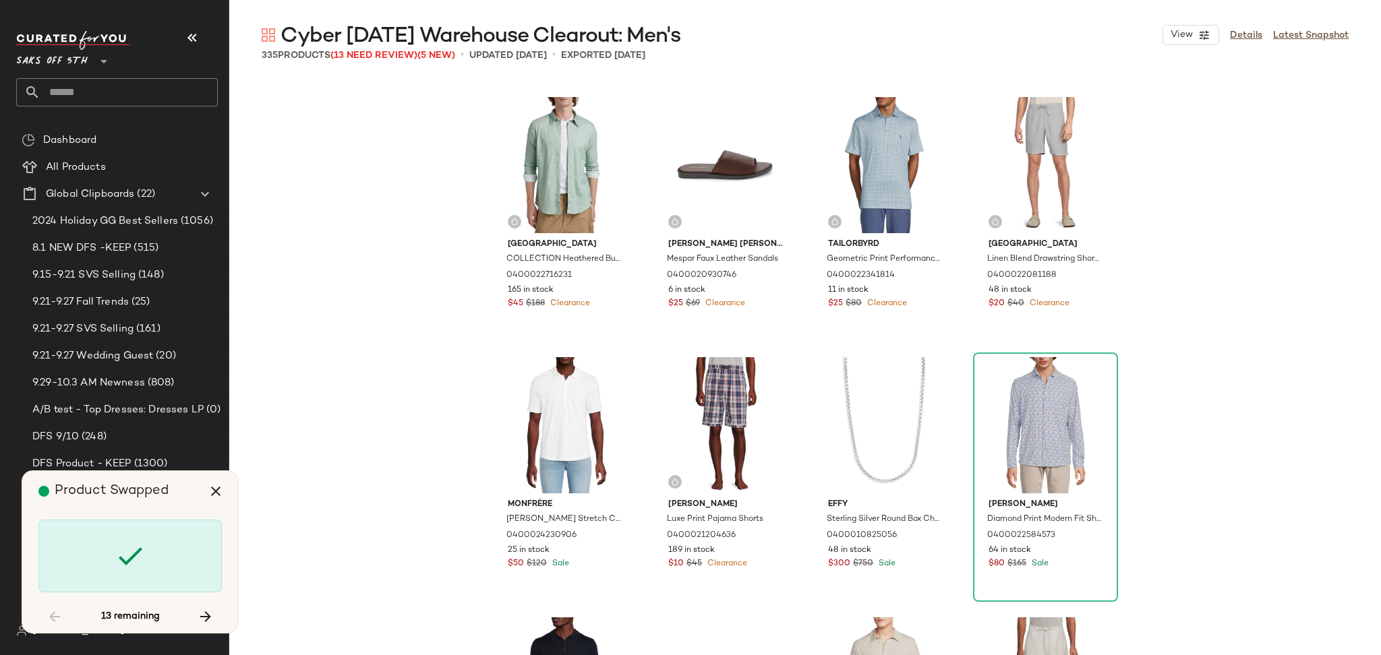
scroll to position [5726, 0]
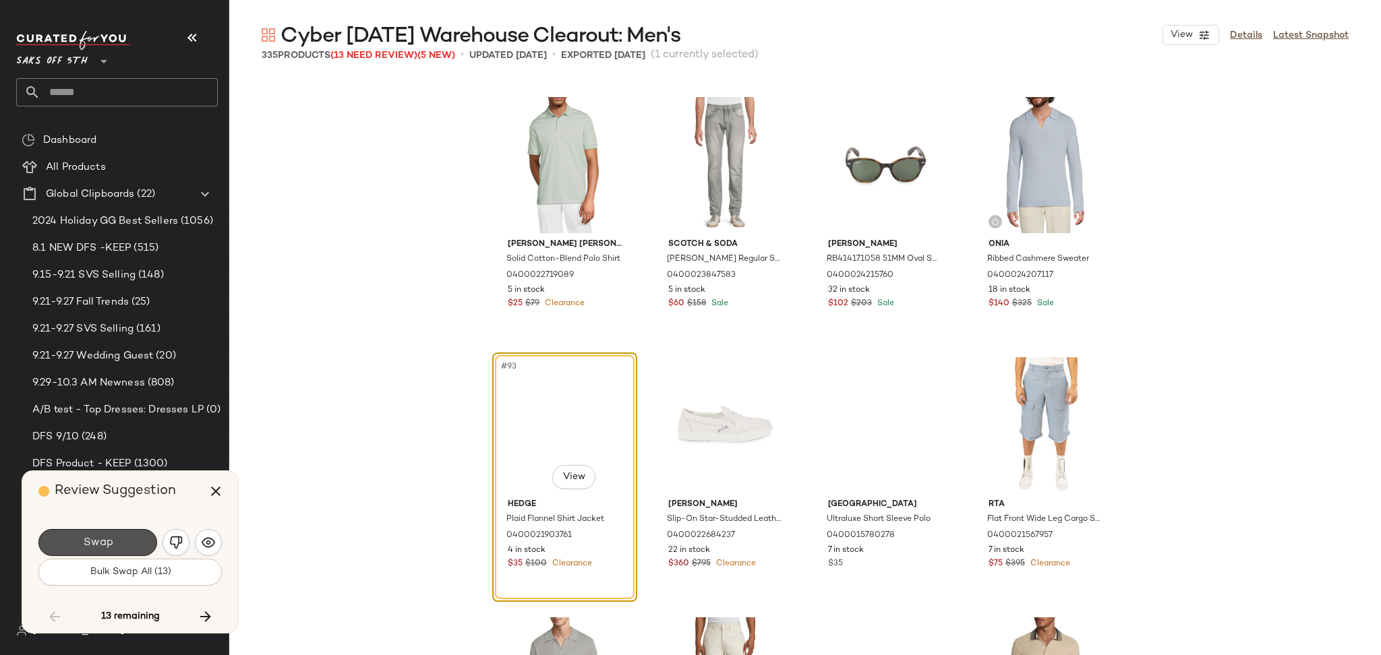
click at [111, 554] on button "Swap" at bounding box center [97, 542] width 119 height 27
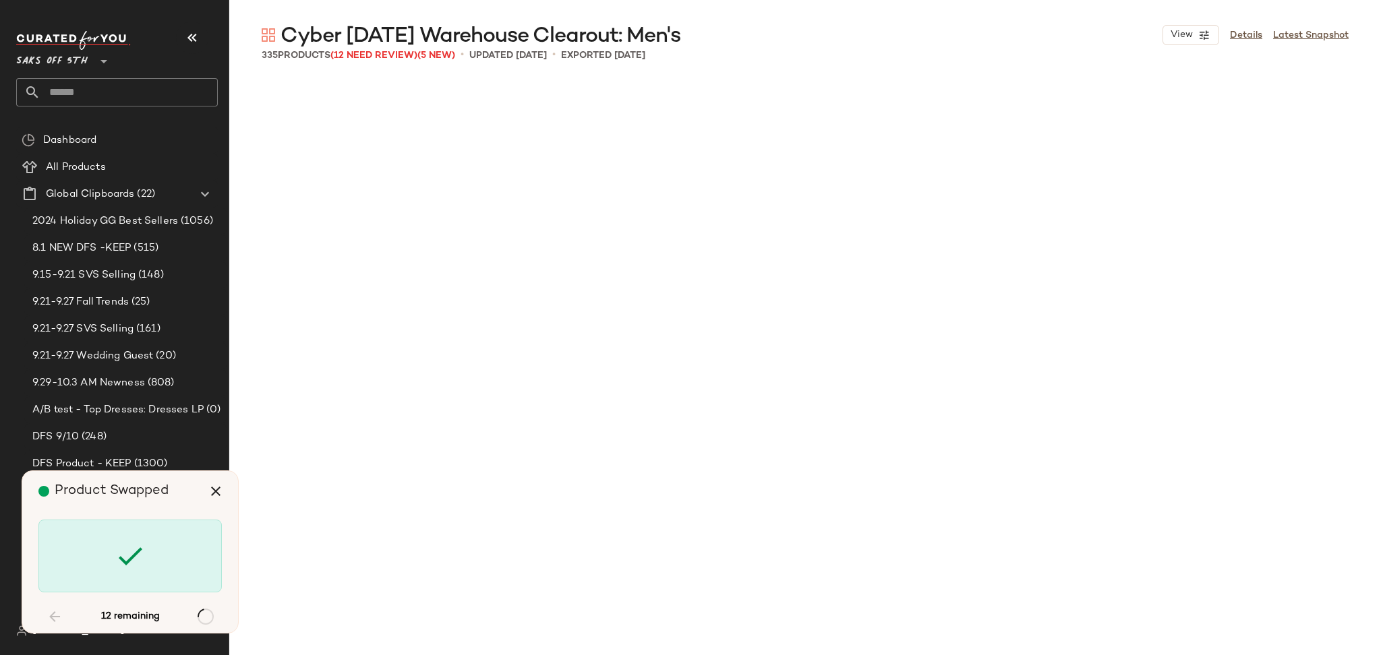
scroll to position [8850, 0]
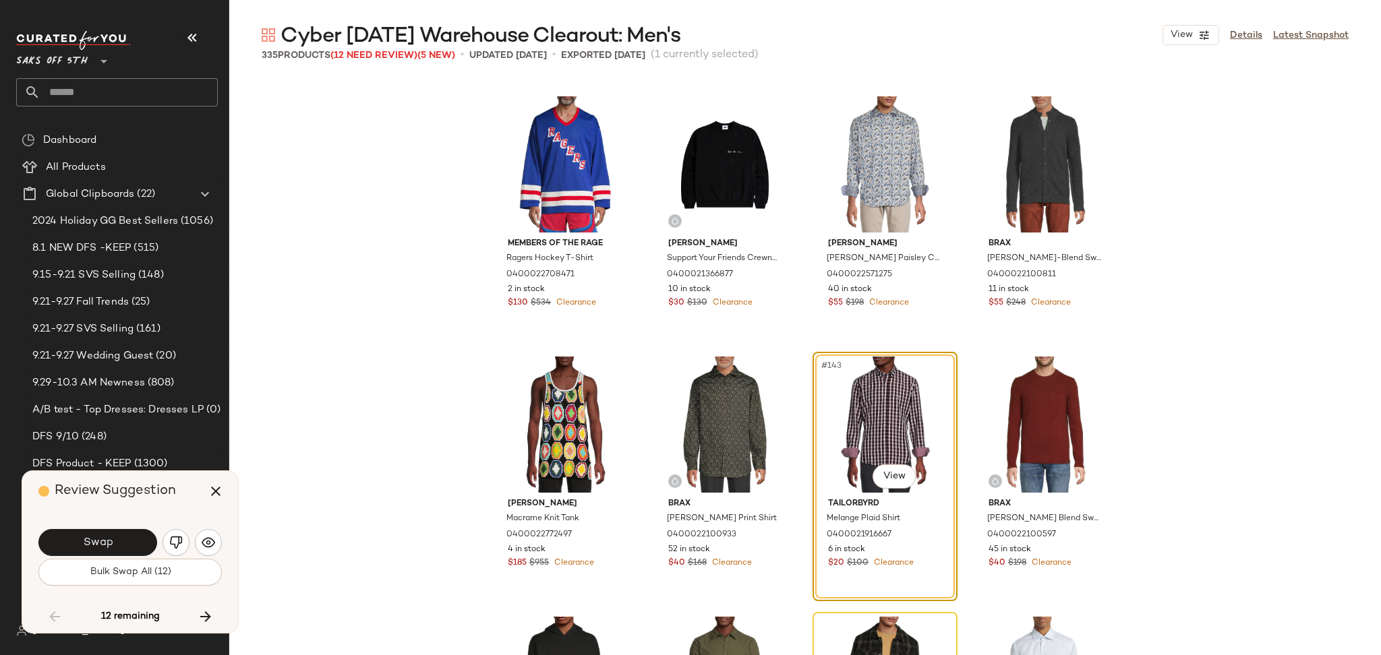
click at [125, 585] on button "Bulk Swap All (12)" at bounding box center [129, 572] width 183 height 27
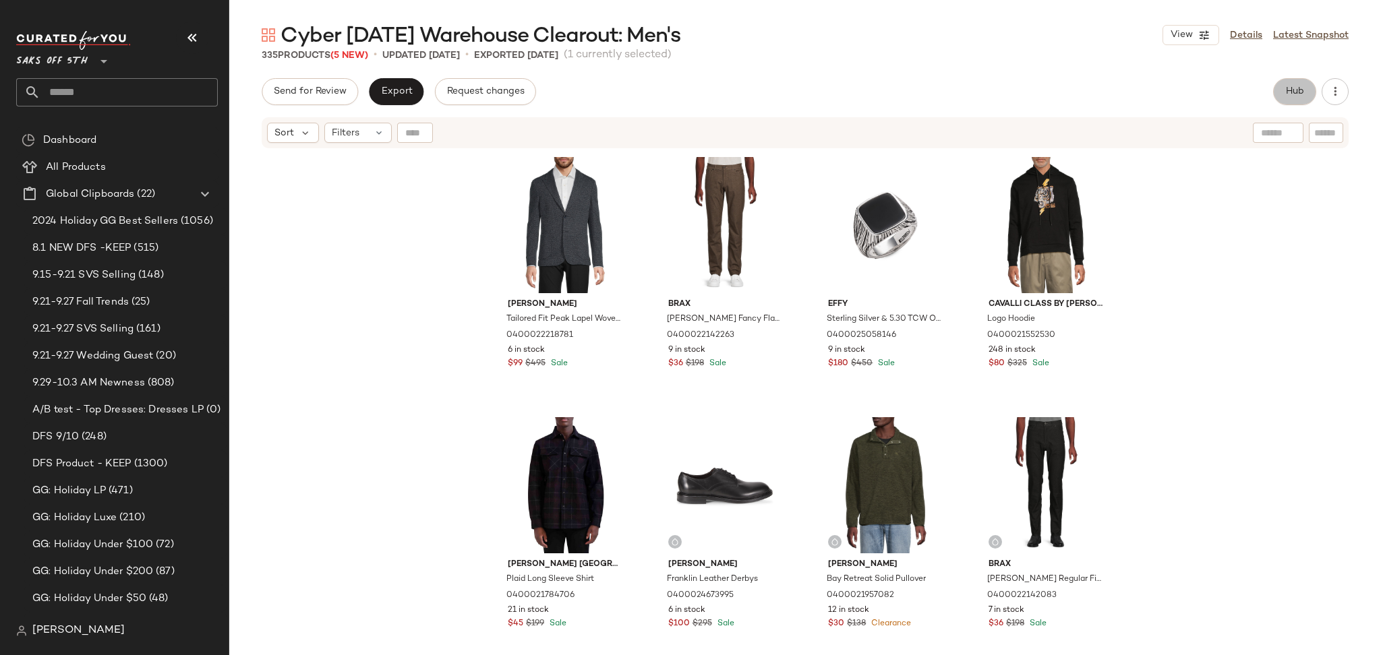
click at [1307, 94] on button "Hub" at bounding box center [1294, 91] width 43 height 27
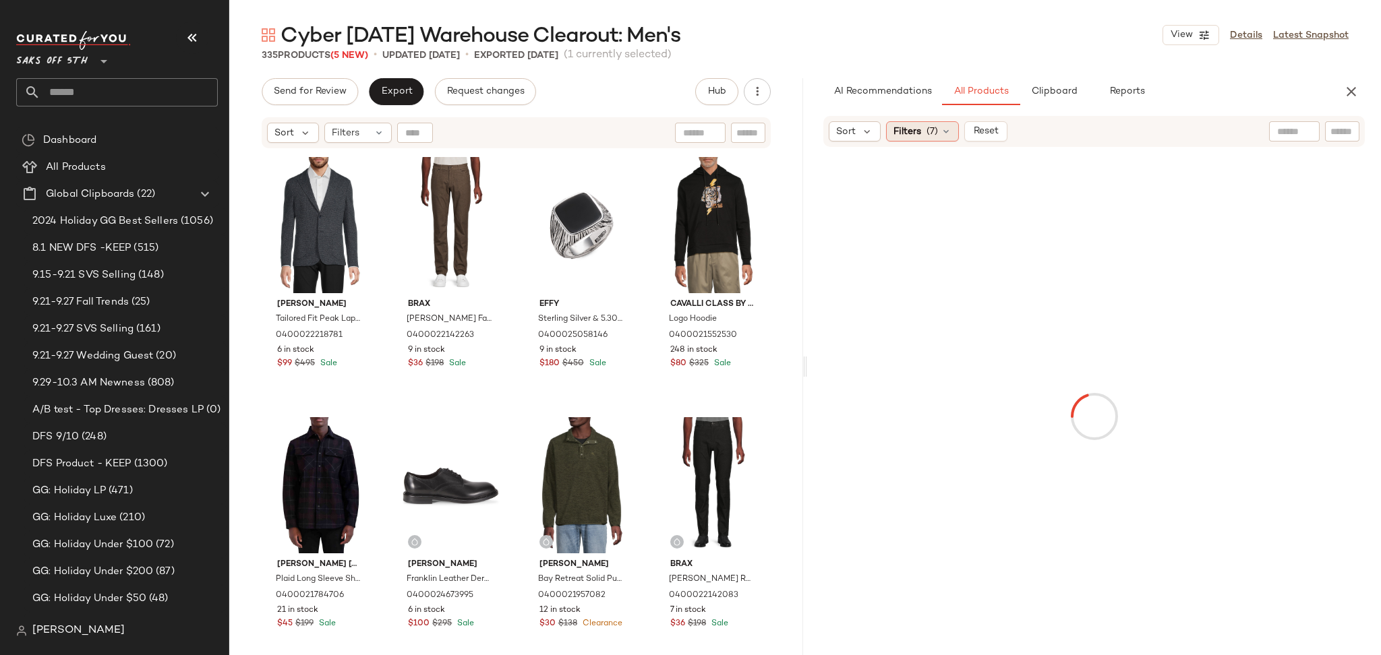
click at [927, 129] on span "(7)" at bounding box center [932, 132] width 11 height 14
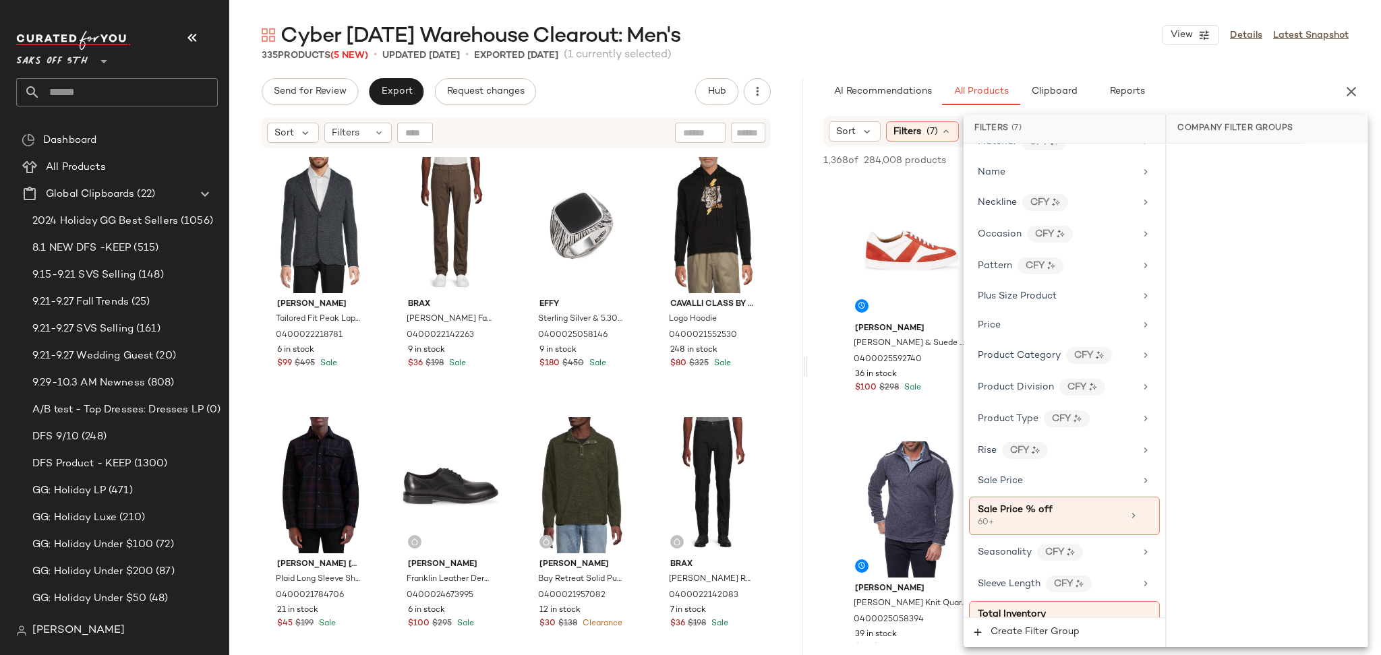
scroll to position [827, 0]
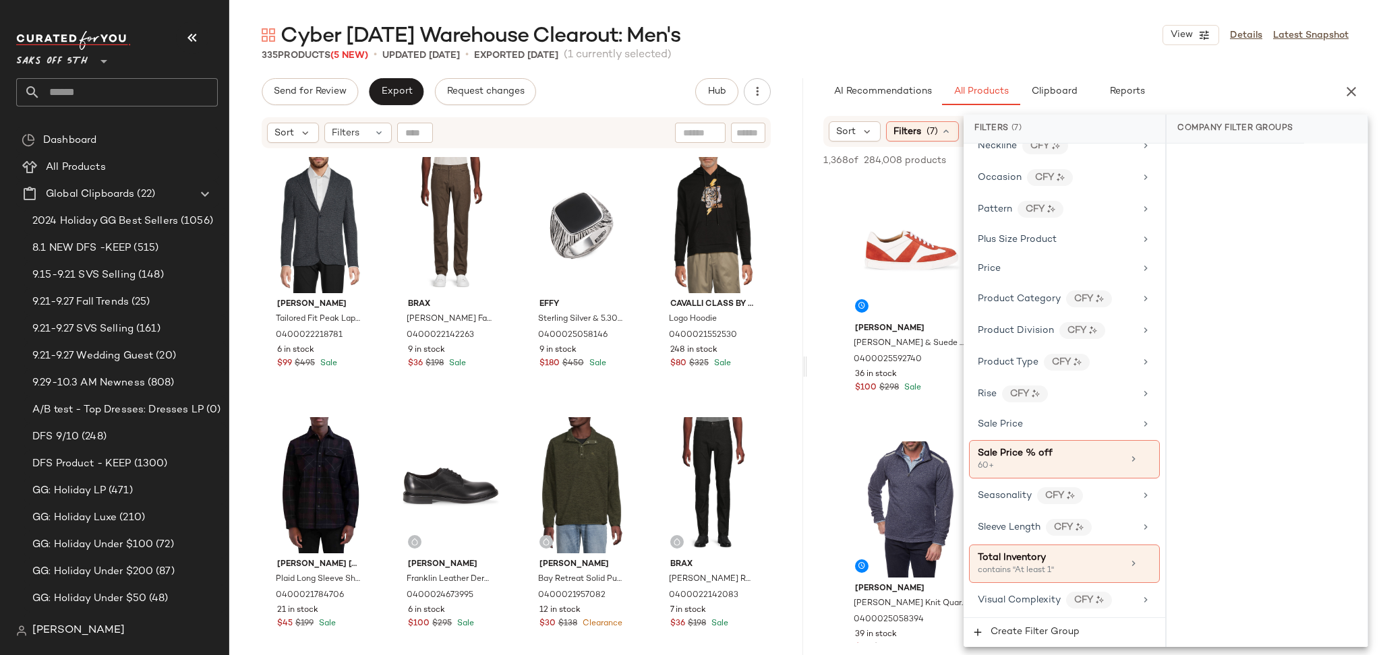
click at [964, 70] on div "Cyber Sunday Warehouse Clearout: Men's View Details Latest Snapshot 335 Product…" at bounding box center [805, 339] width 1152 height 634
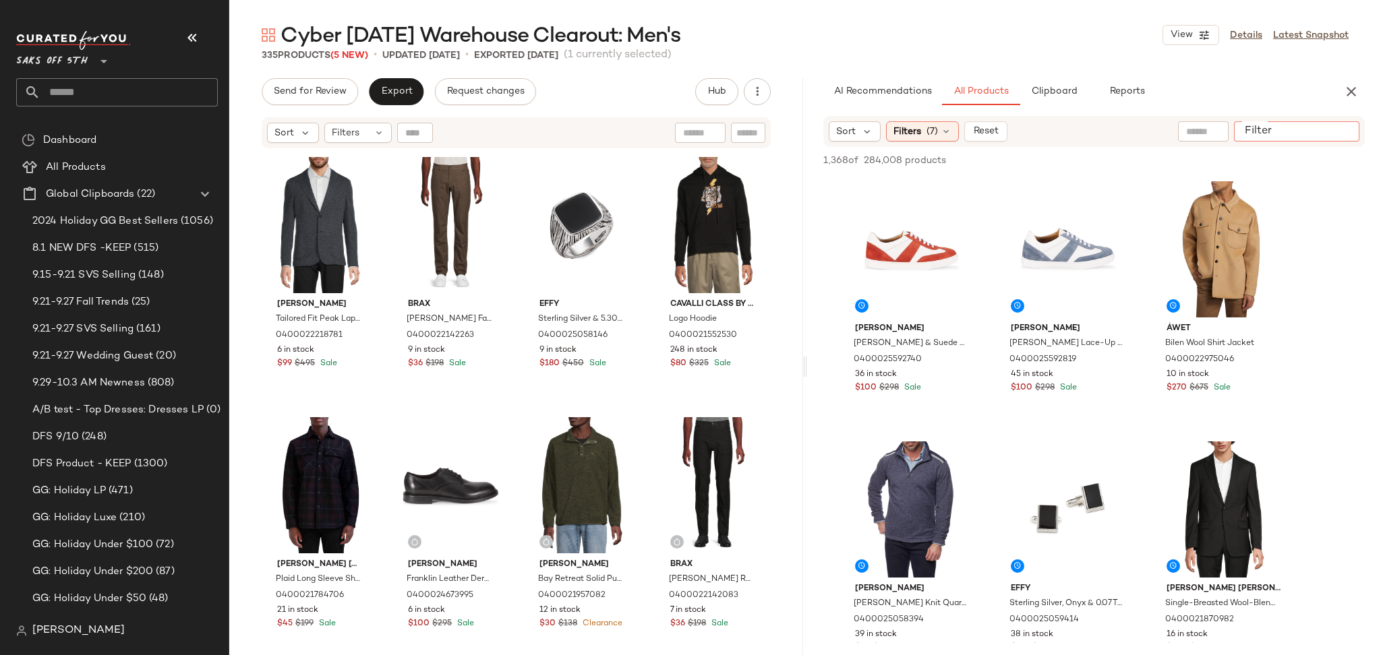
click at [1351, 135] on input "Filter" at bounding box center [1296, 132] width 115 height 14
type input "*****"
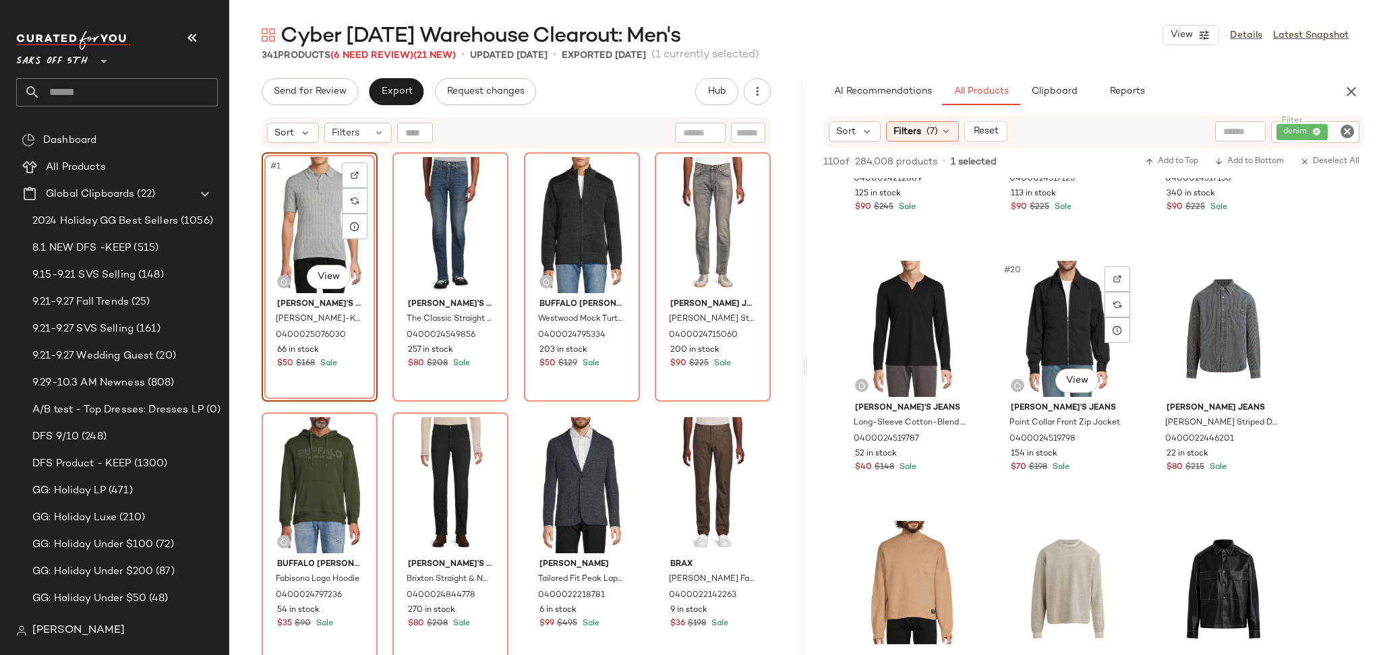
scroll to position [1484, 0]
click at [1187, 340] on div "#21 View" at bounding box center [1224, 328] width 136 height 136
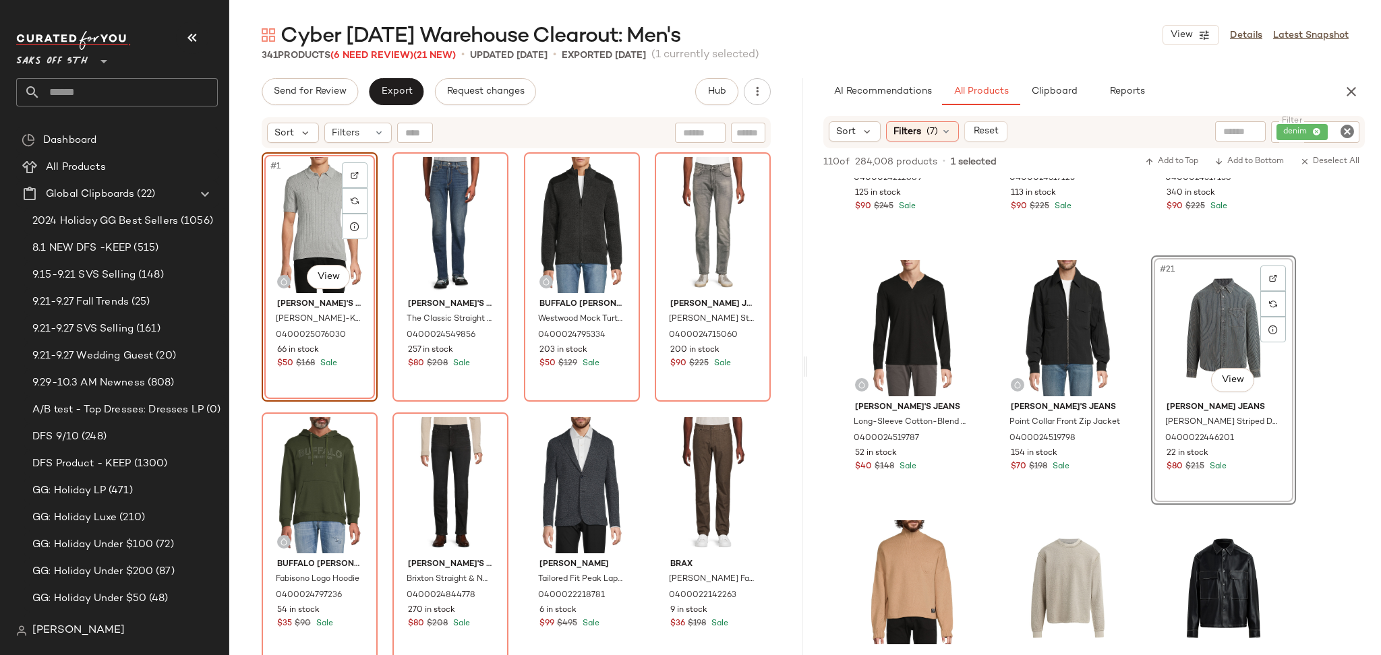
click at [1163, 151] on div "110 of 284,008 products • 1 selected Add to Top Add to Bottom Deselect All" at bounding box center [1094, 163] width 574 height 30
click at [1164, 163] on span "Add to Top" at bounding box center [1171, 161] width 53 height 9
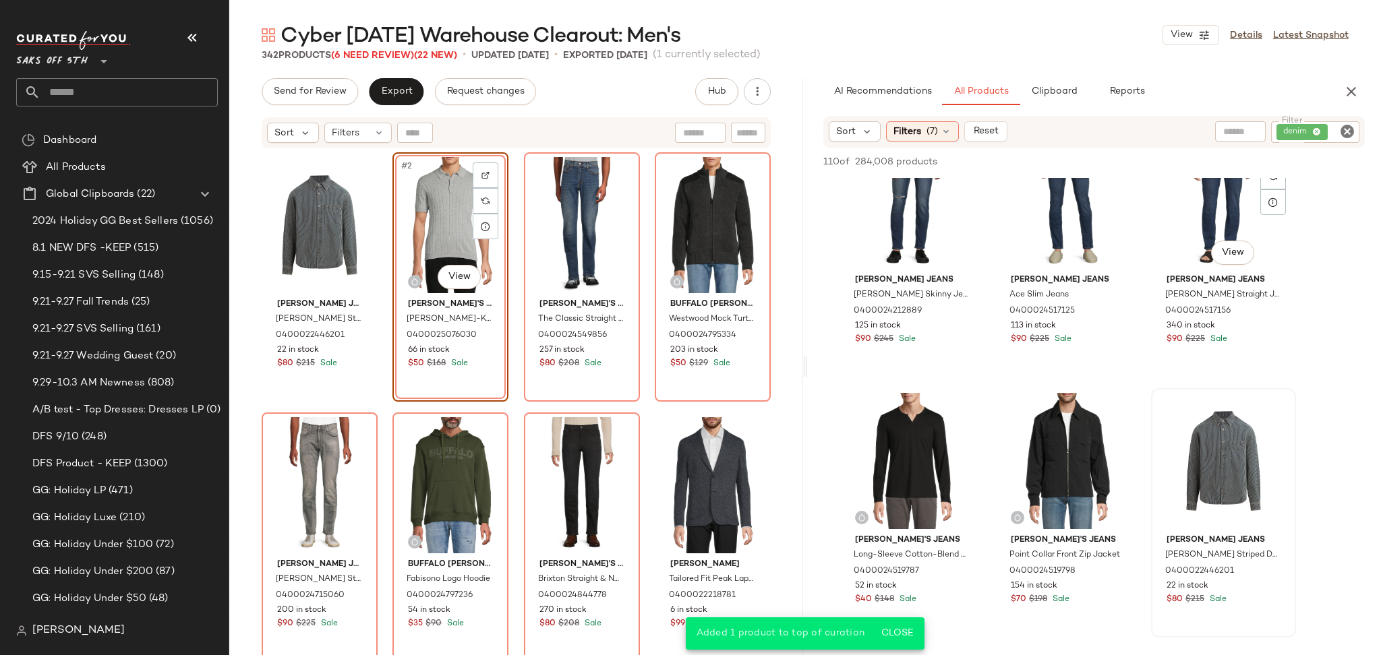
scroll to position [1347, 0]
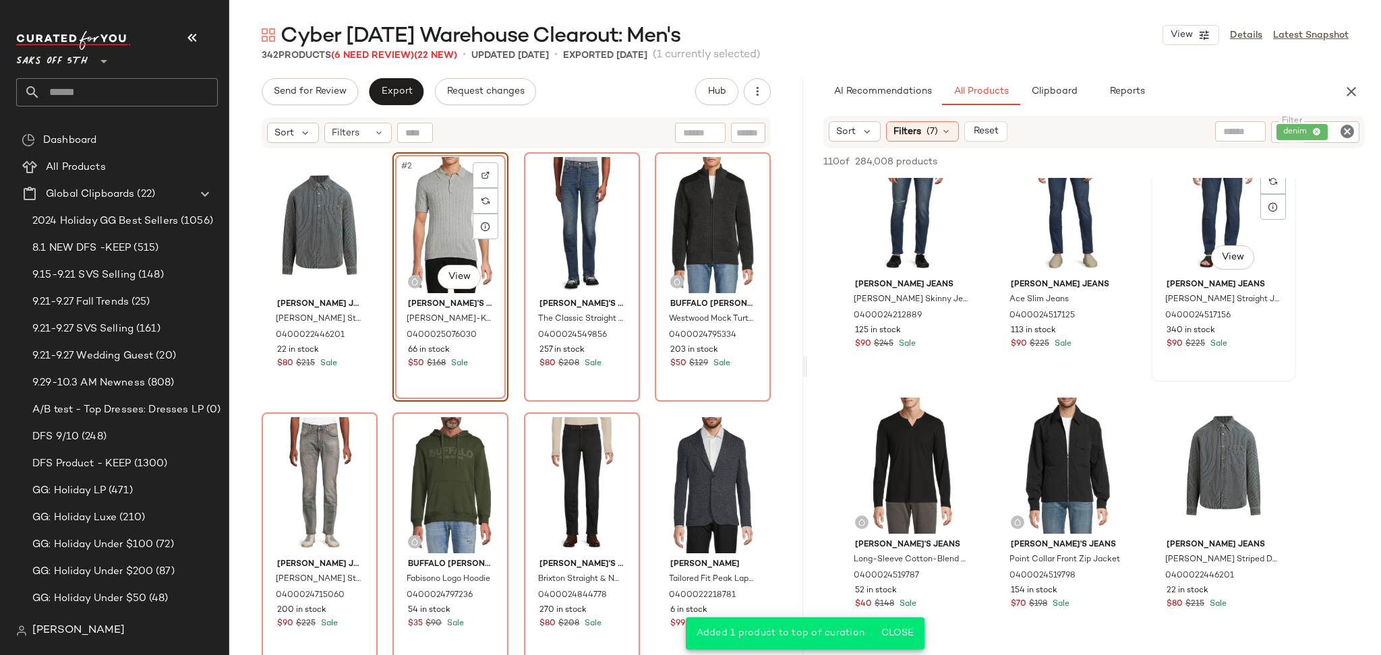
click at [1185, 243] on div "#18 View" at bounding box center [1224, 206] width 136 height 136
click at [1177, 163] on span "Add to Top" at bounding box center [1171, 161] width 53 height 9
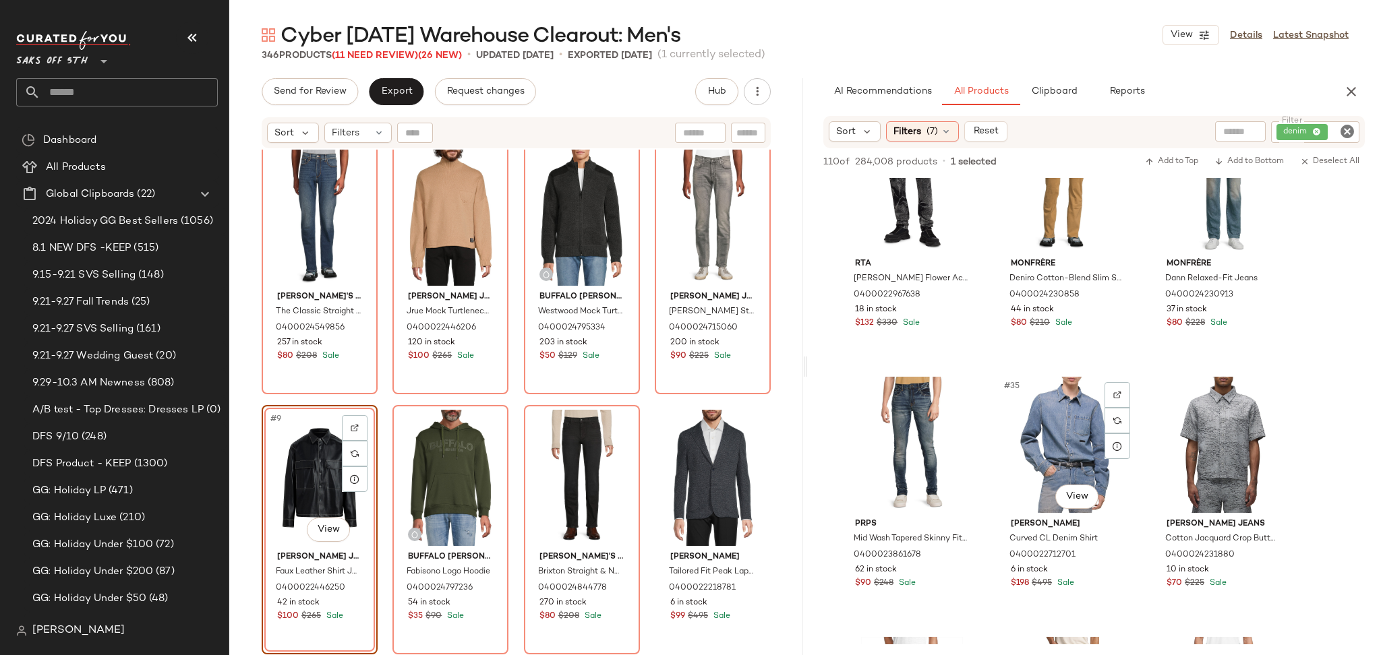
scroll to position [2722, 0]
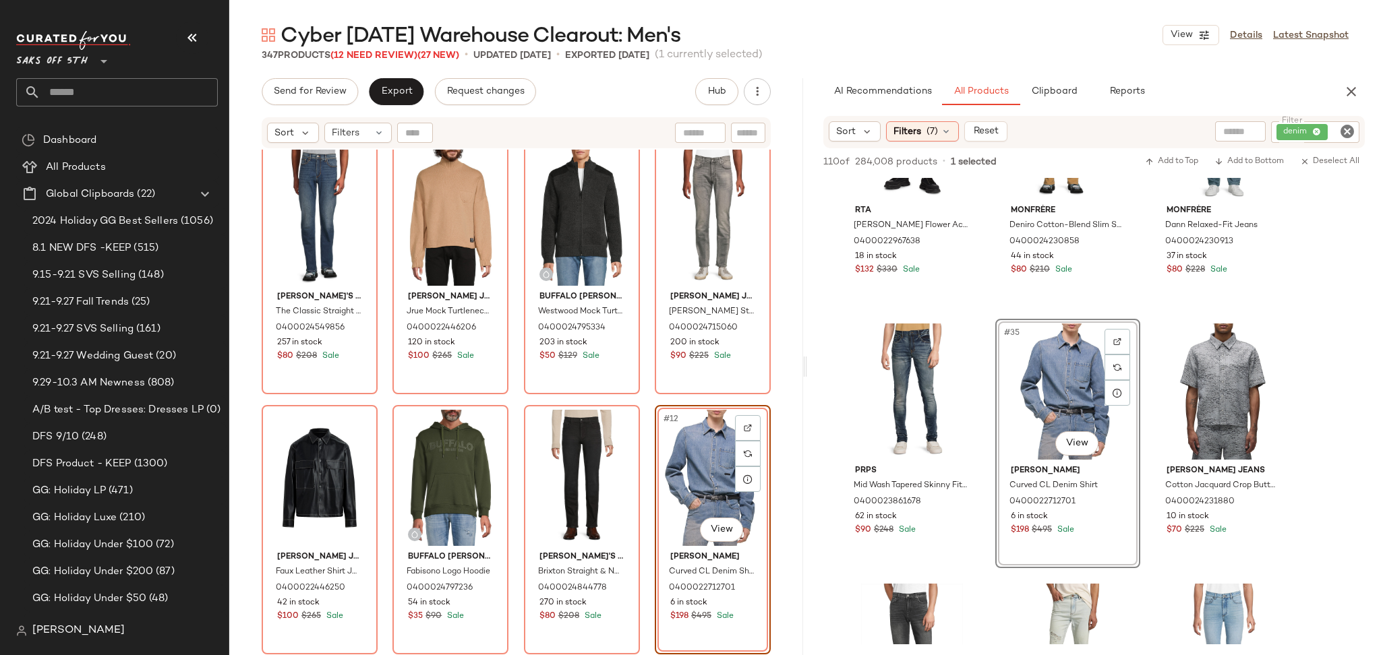
click at [1349, 134] on icon "Clear Filter" at bounding box center [1347, 131] width 16 height 16
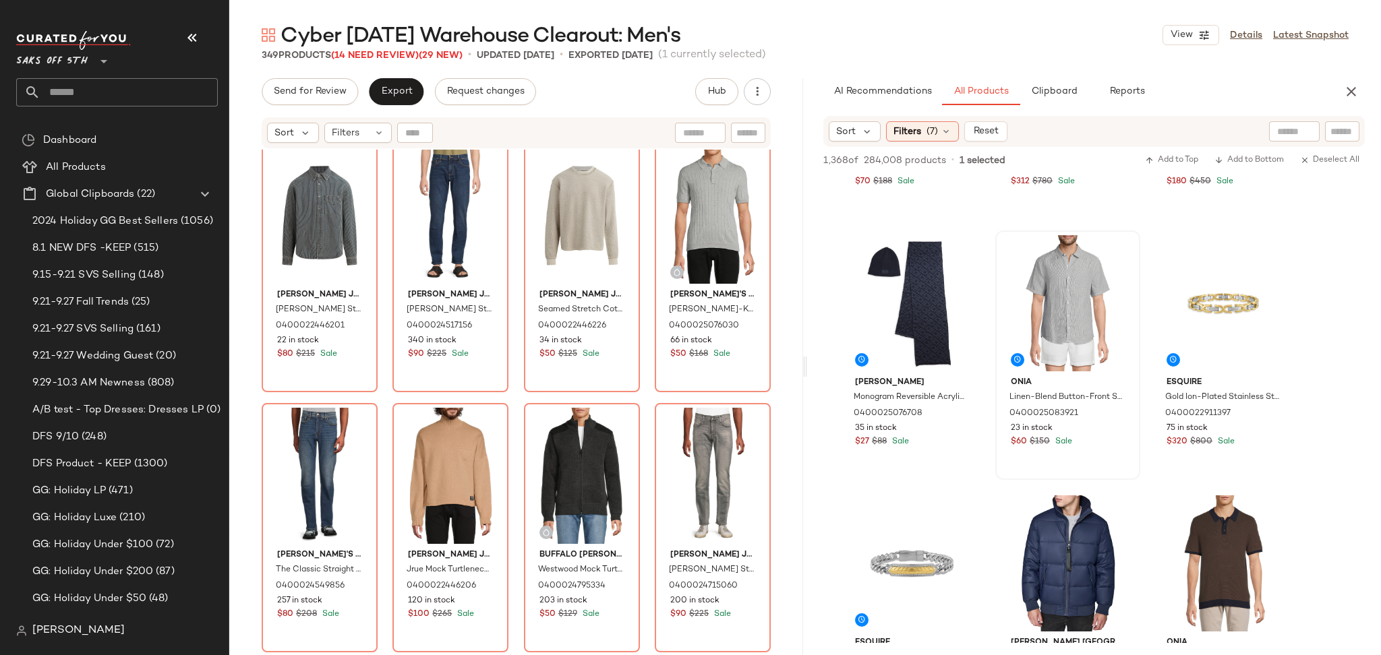
scroll to position [467, 0]
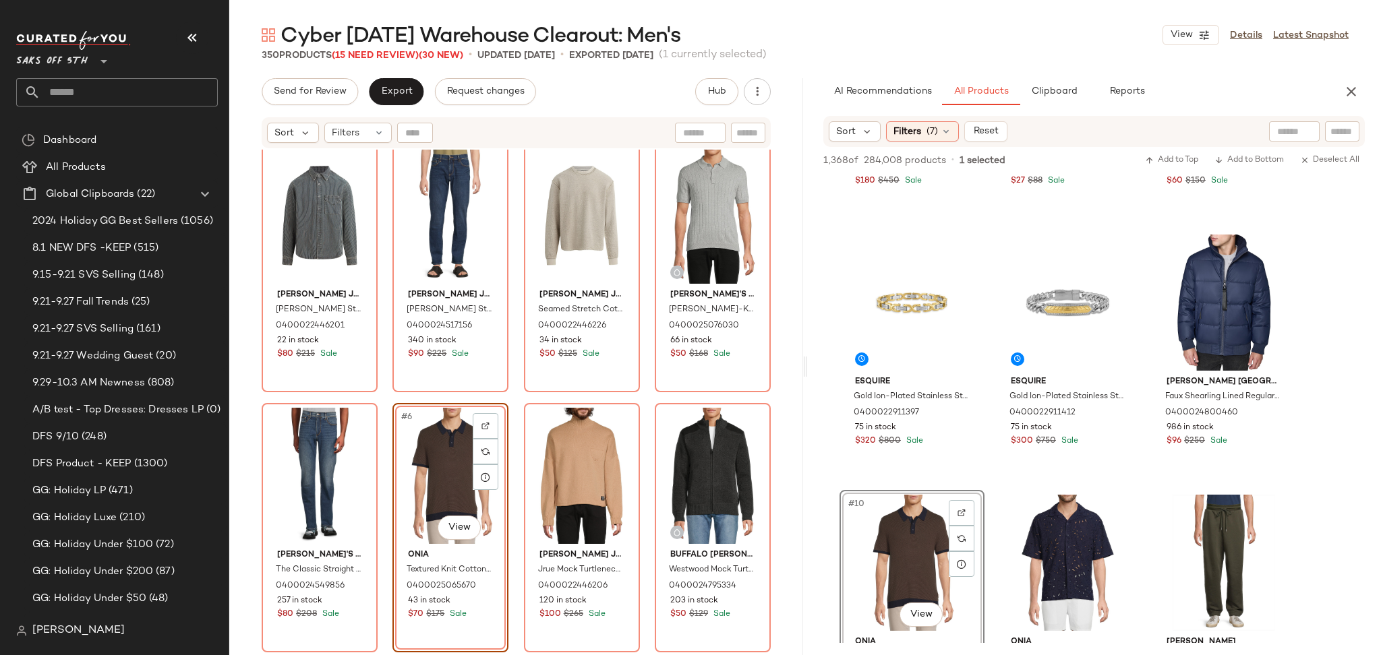
click at [430, 458] on div "#6 View" at bounding box center [450, 476] width 107 height 136
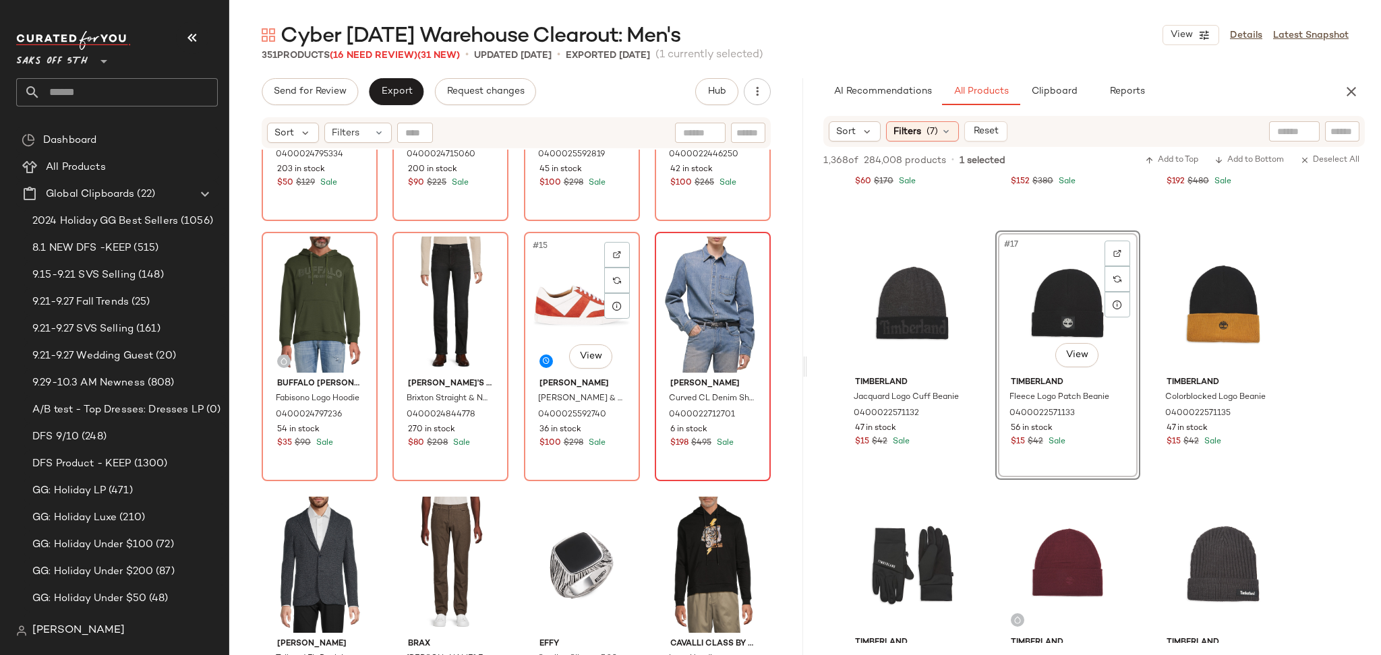
scroll to position [705, 0]
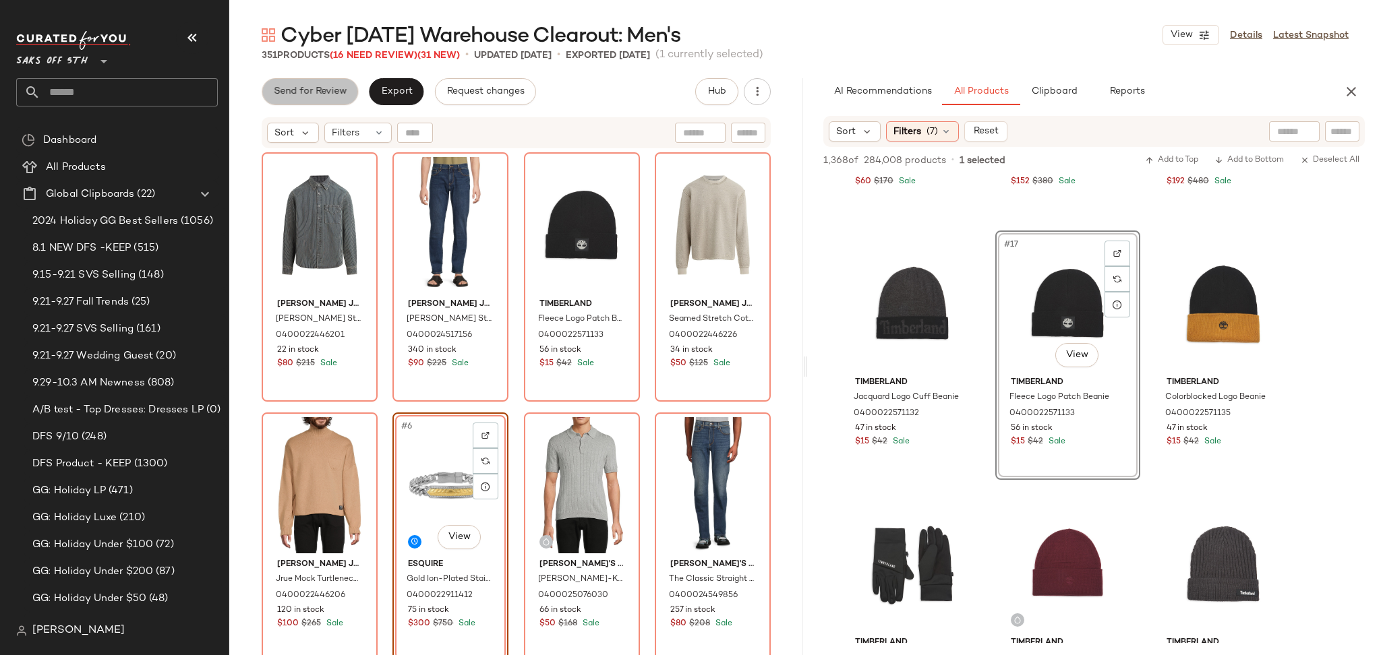
click at [305, 90] on span "Send for Review" at bounding box center [310, 91] width 74 height 11
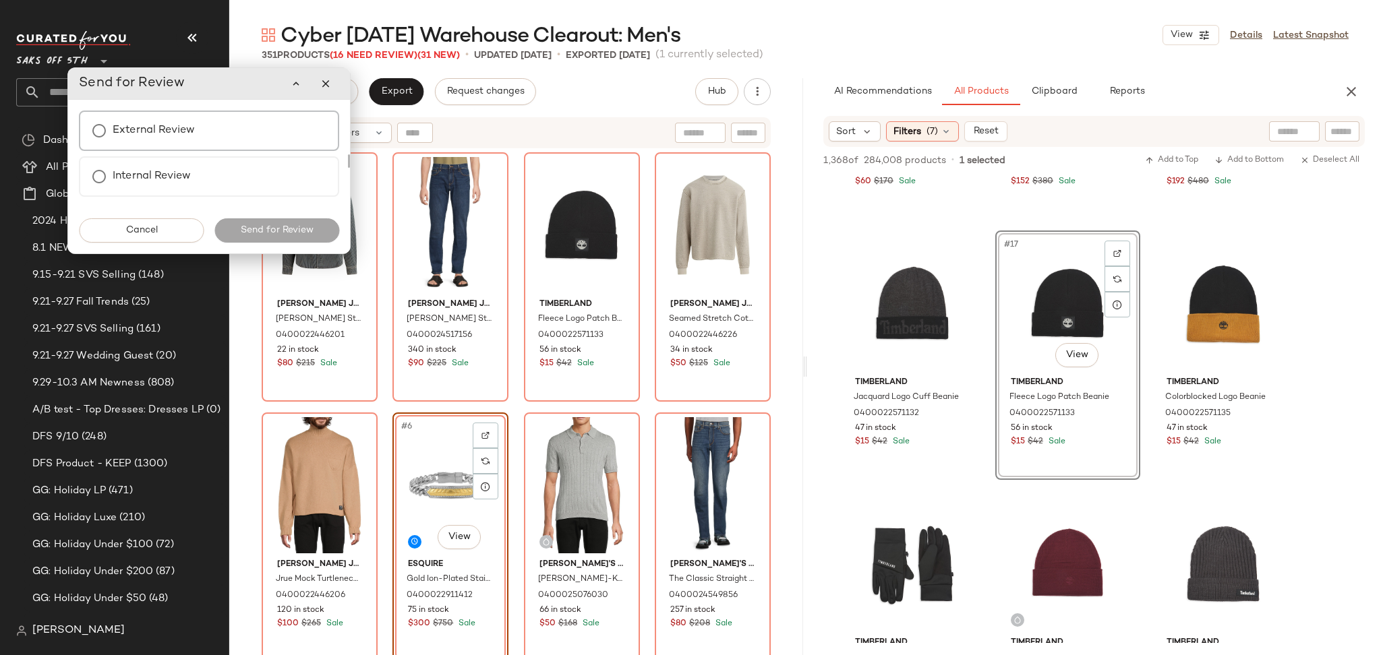
click at [212, 136] on div "External Review" at bounding box center [209, 131] width 260 height 40
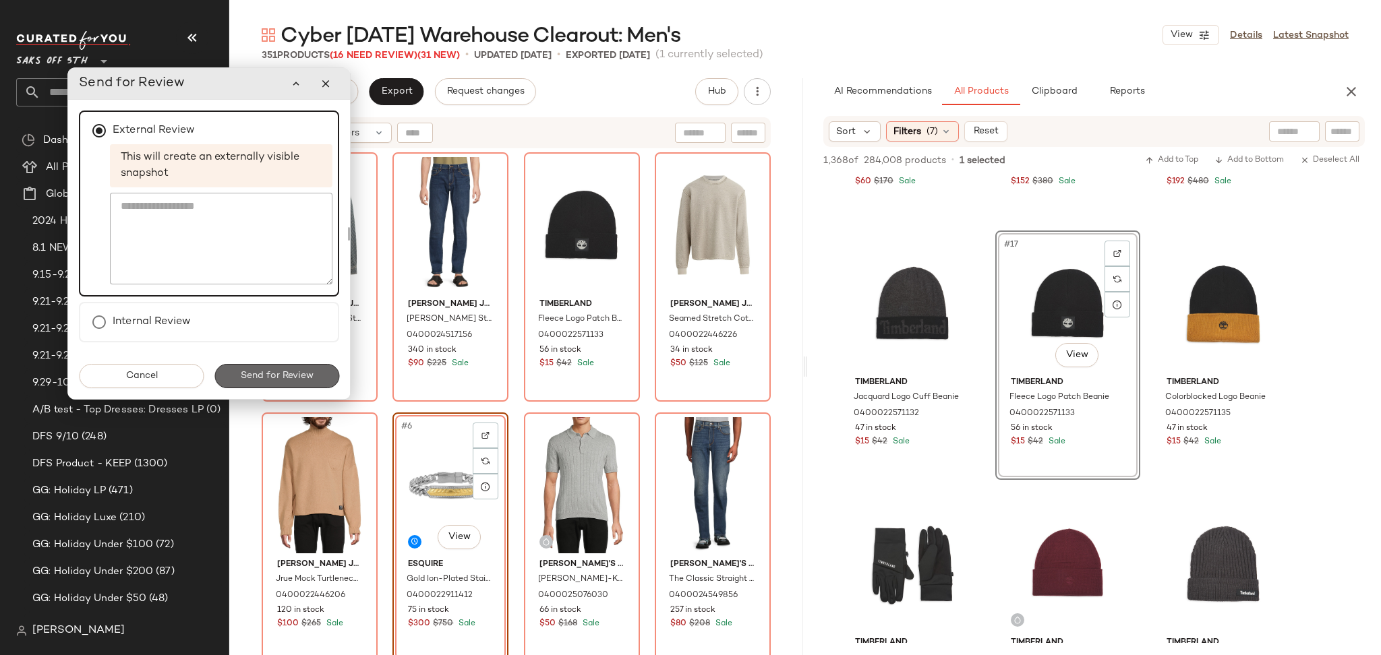
click at [279, 380] on button "Send for Review" at bounding box center [276, 376] width 125 height 24
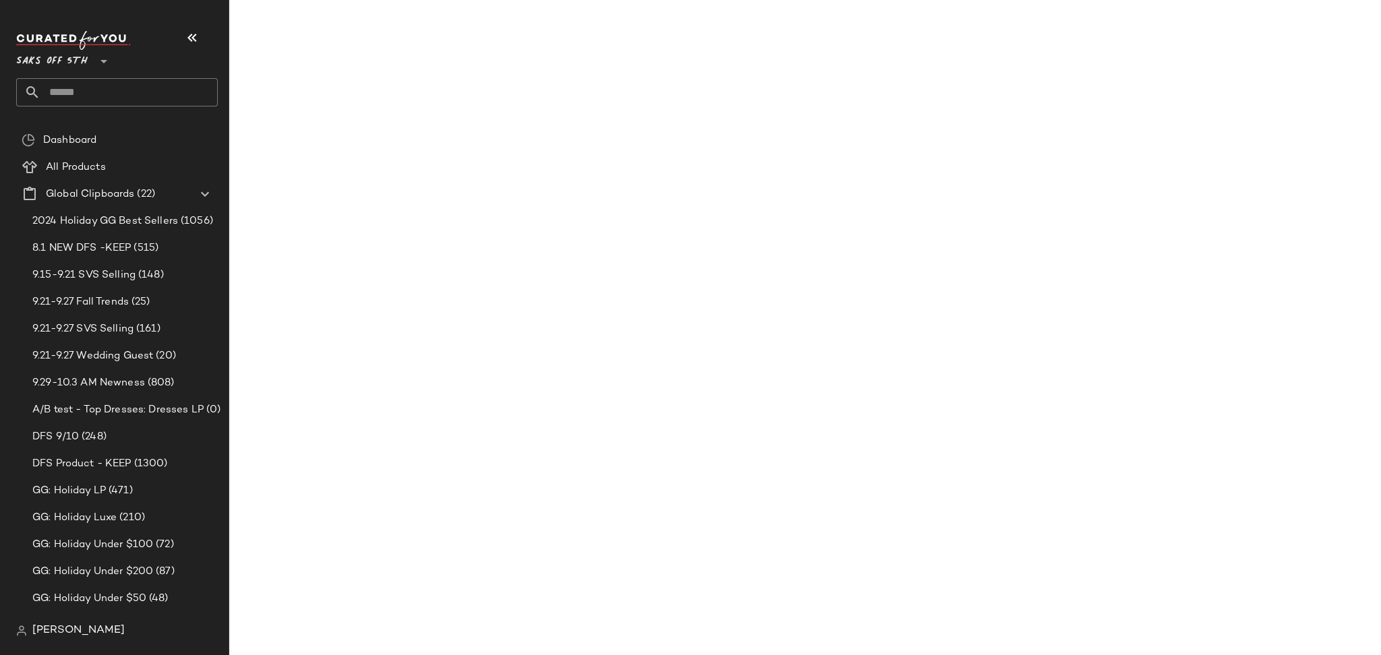
scroll to position [1767, 0]
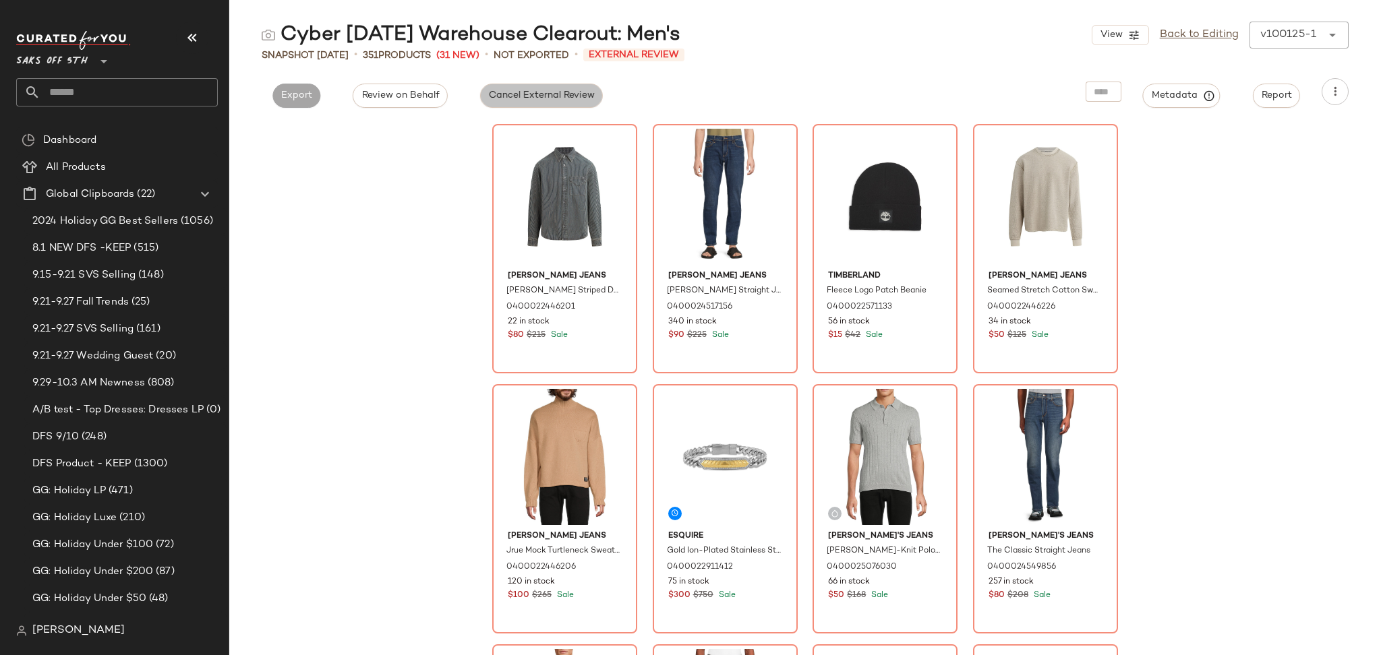
click at [529, 102] on button "Cancel External Review" at bounding box center [541, 96] width 123 height 24
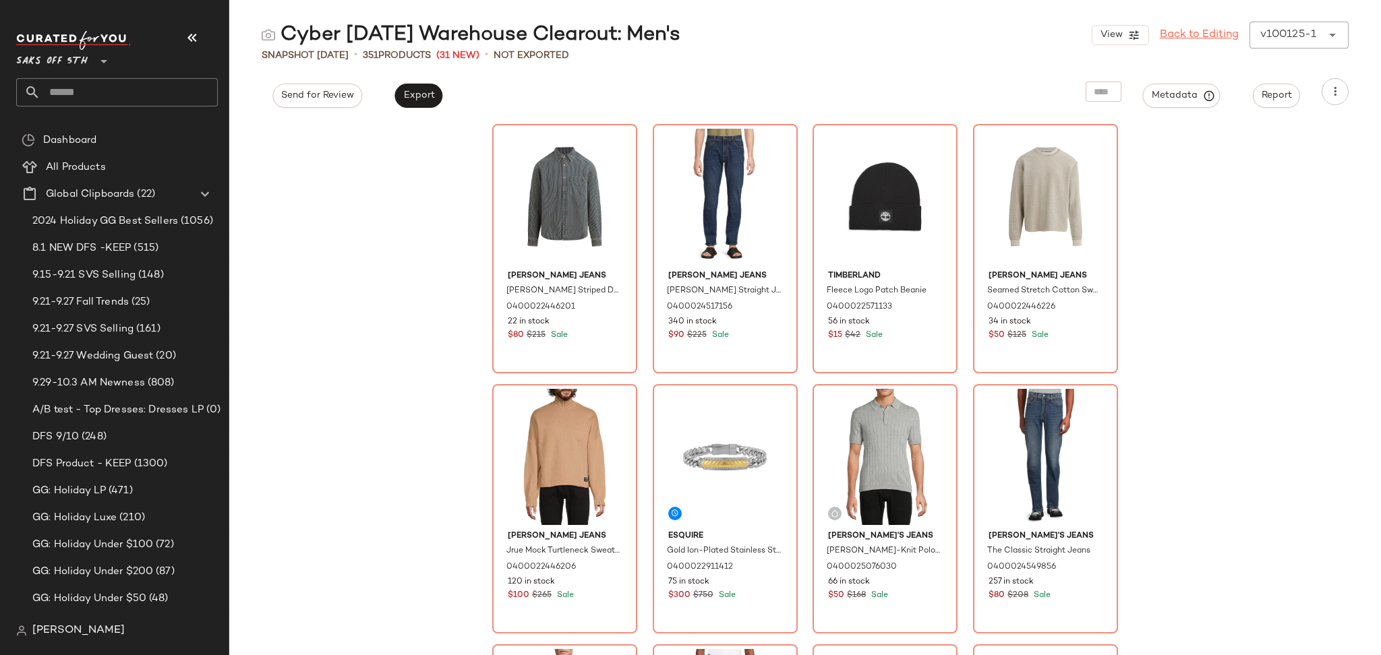
click at [1185, 37] on link "Back to Editing" at bounding box center [1199, 35] width 79 height 16
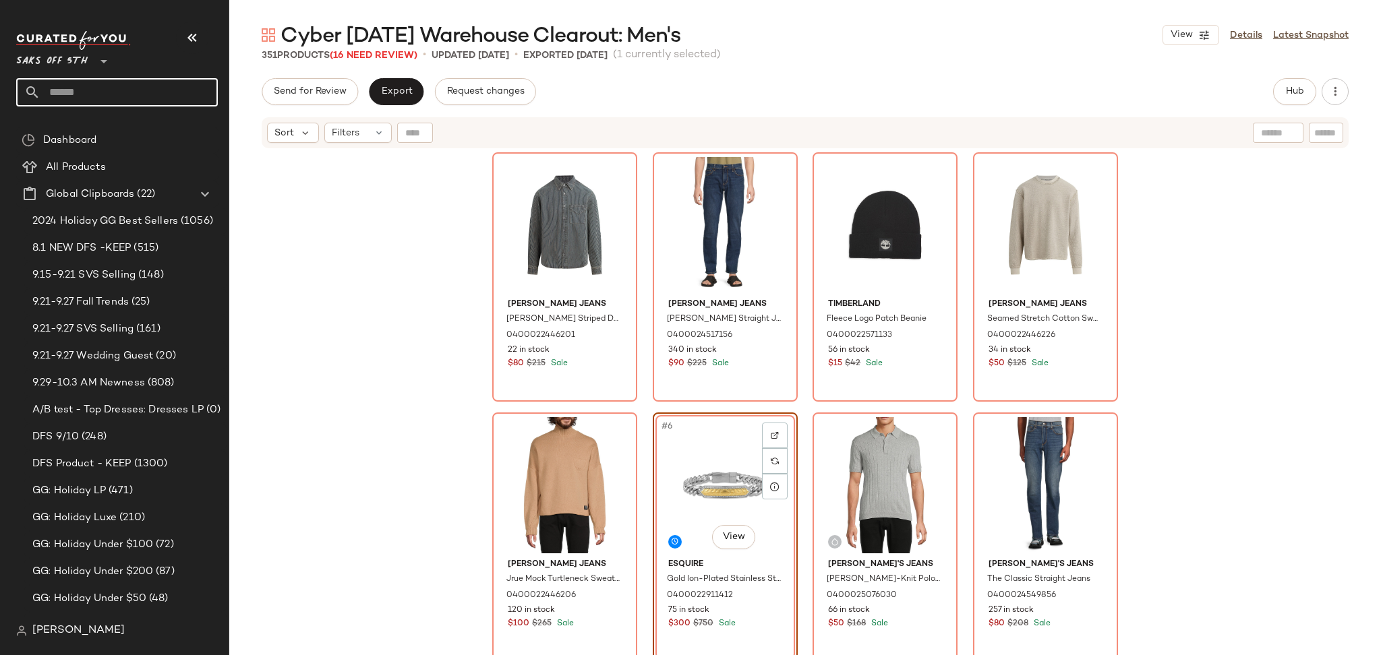
click at [105, 87] on input "text" at bounding box center [128, 92] width 177 height 28
type input "*"
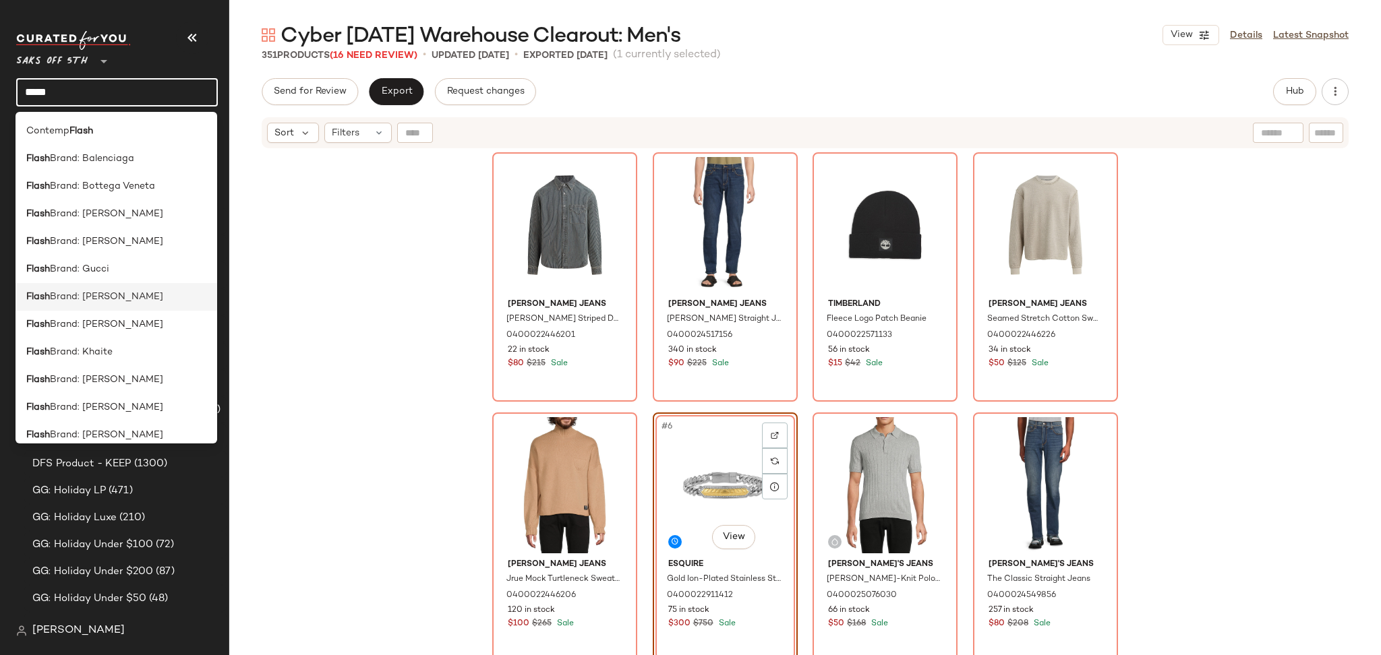
scroll to position [65, 0]
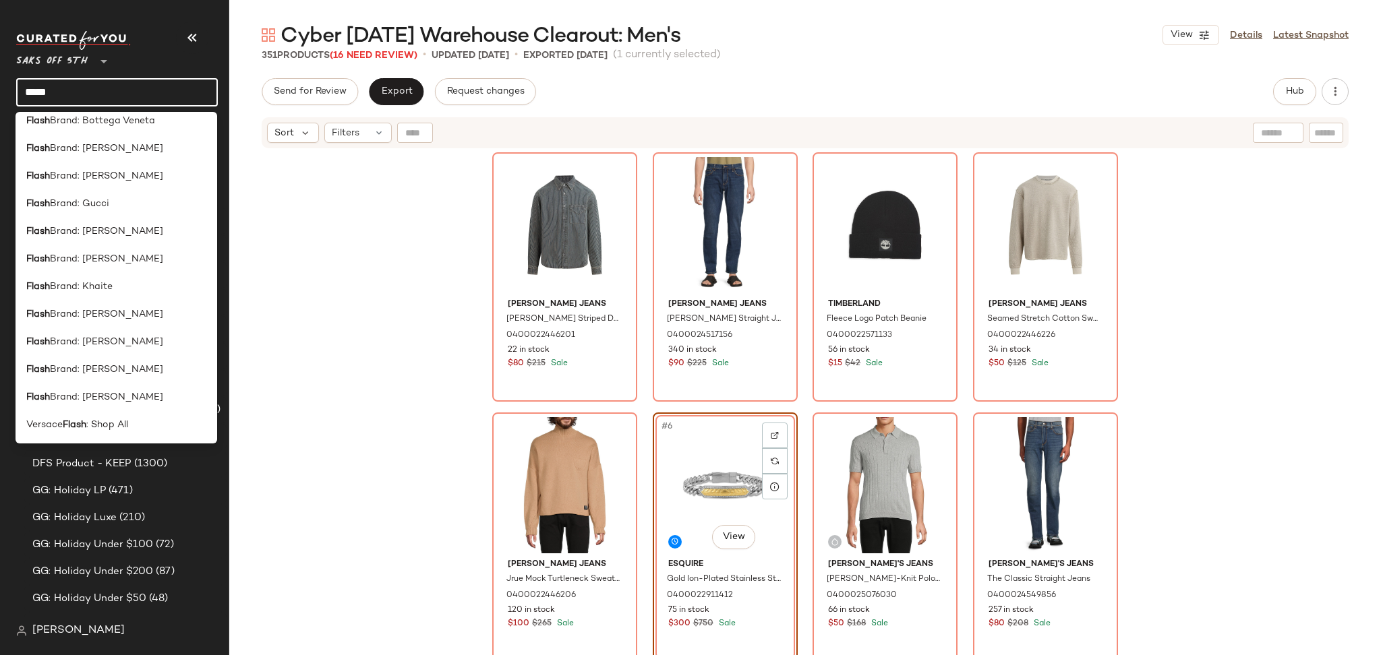
type input "*****"
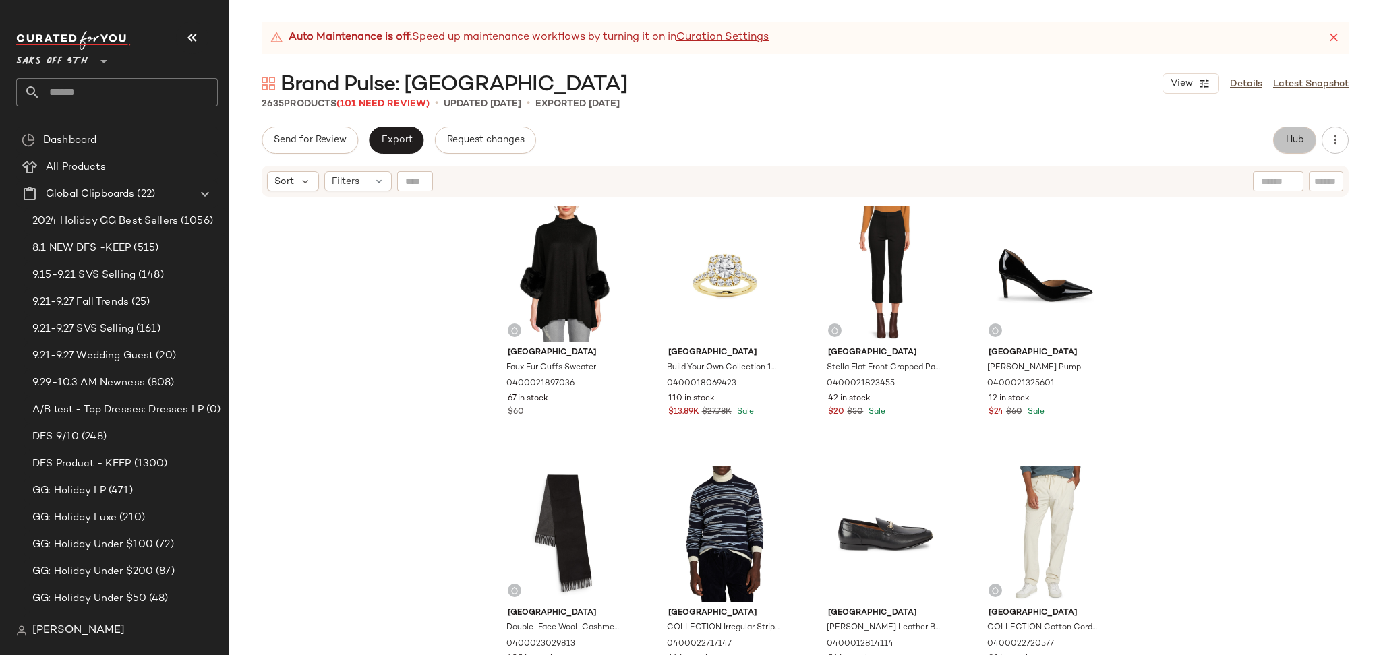
click at [1291, 132] on button "Hub" at bounding box center [1294, 140] width 43 height 27
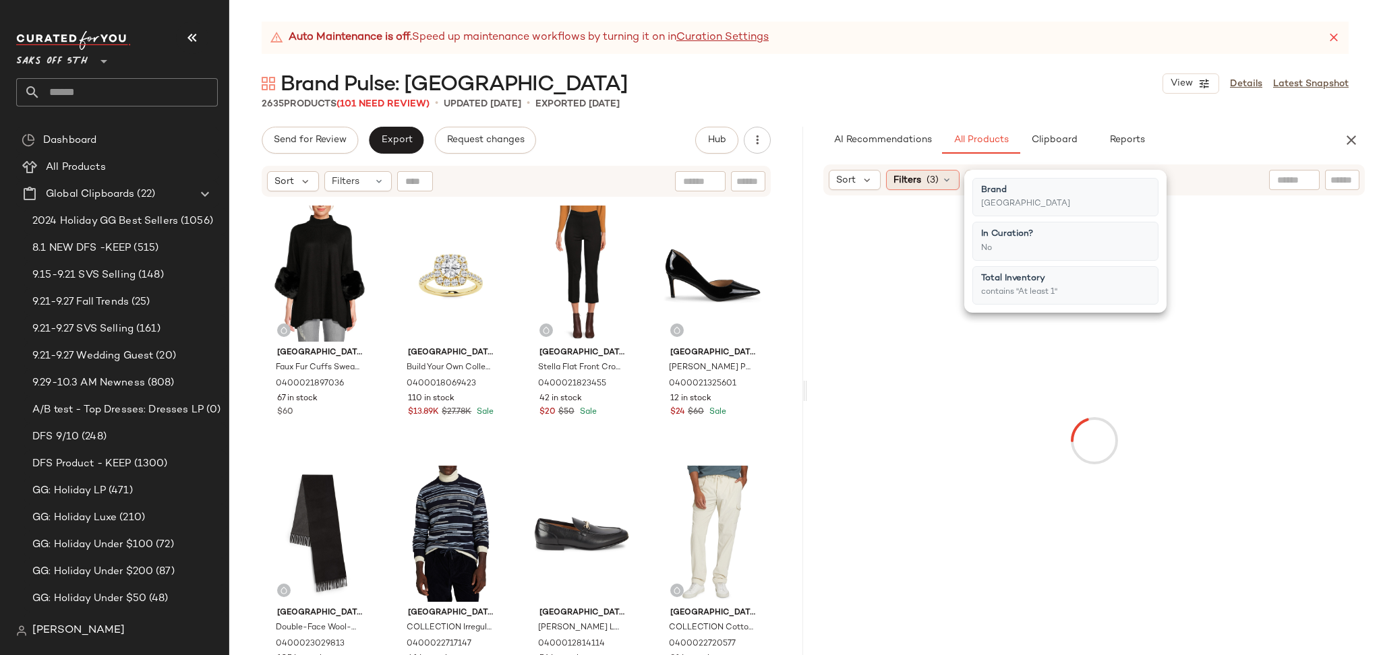
click at [929, 178] on span "(3)" at bounding box center [933, 180] width 12 height 14
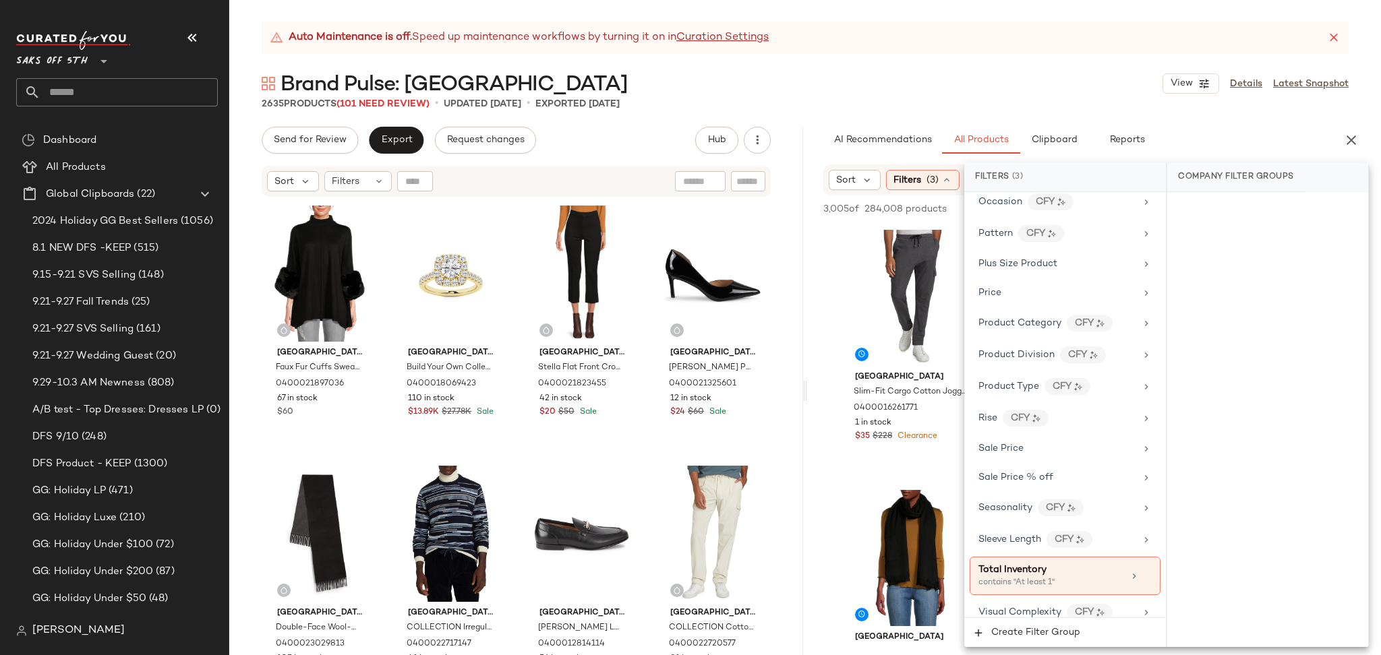
scroll to position [827, 0]
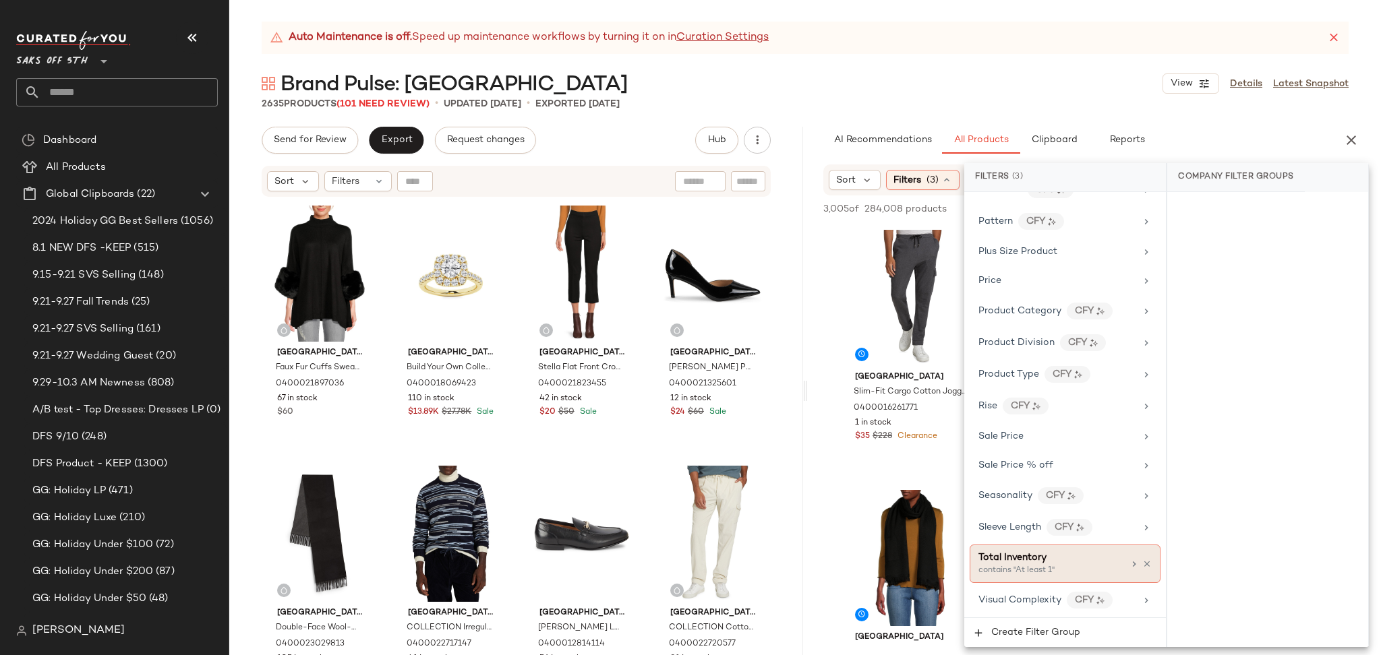
click at [1049, 563] on div "Total Inventory" at bounding box center [1050, 558] width 145 height 14
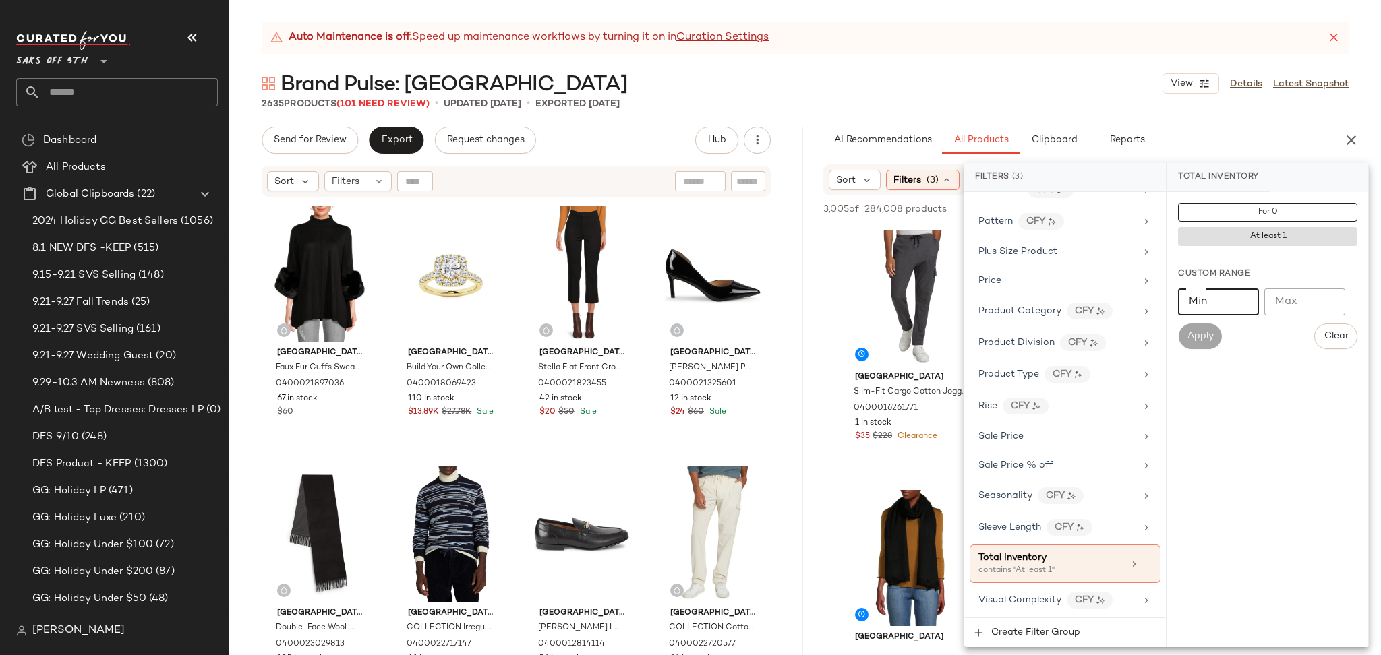
click at [1210, 301] on input "Min" at bounding box center [1218, 302] width 81 height 27
type input "*"
click at [1204, 331] on span "Apply" at bounding box center [1199, 336] width 27 height 11
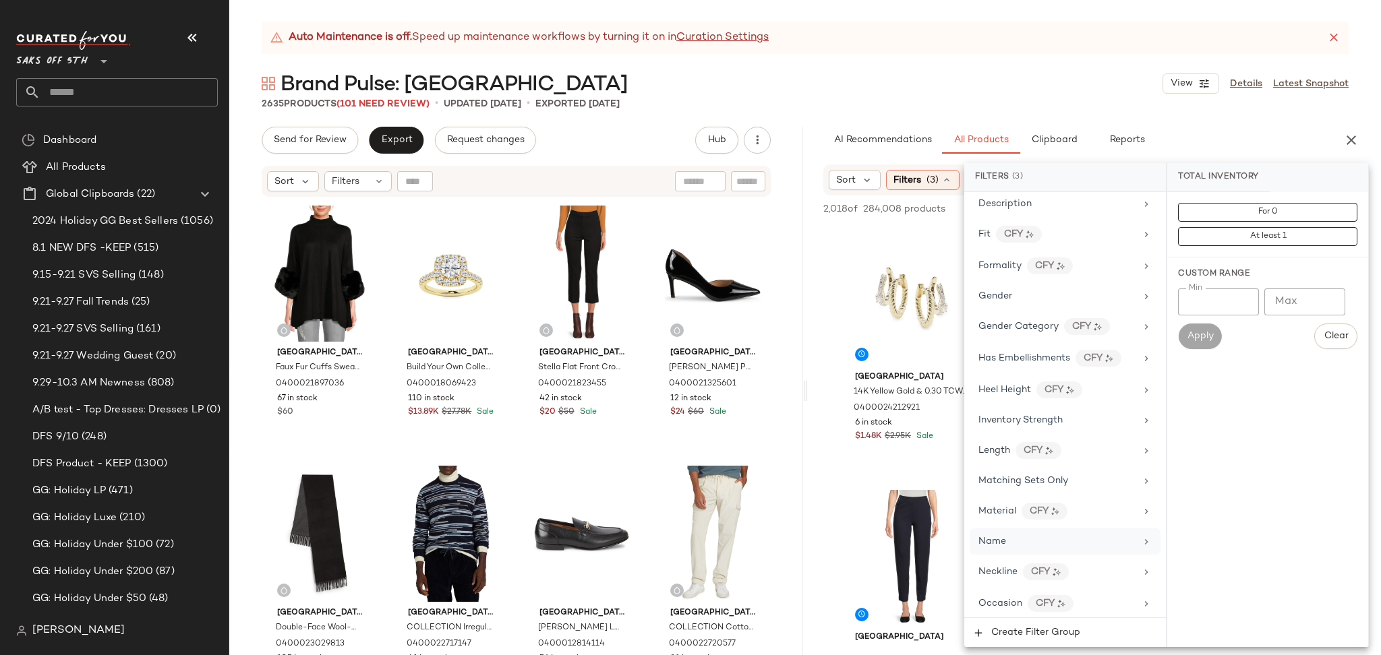
scroll to position [408, 0]
click at [1003, 298] on span "Gender" at bounding box center [995, 299] width 34 height 10
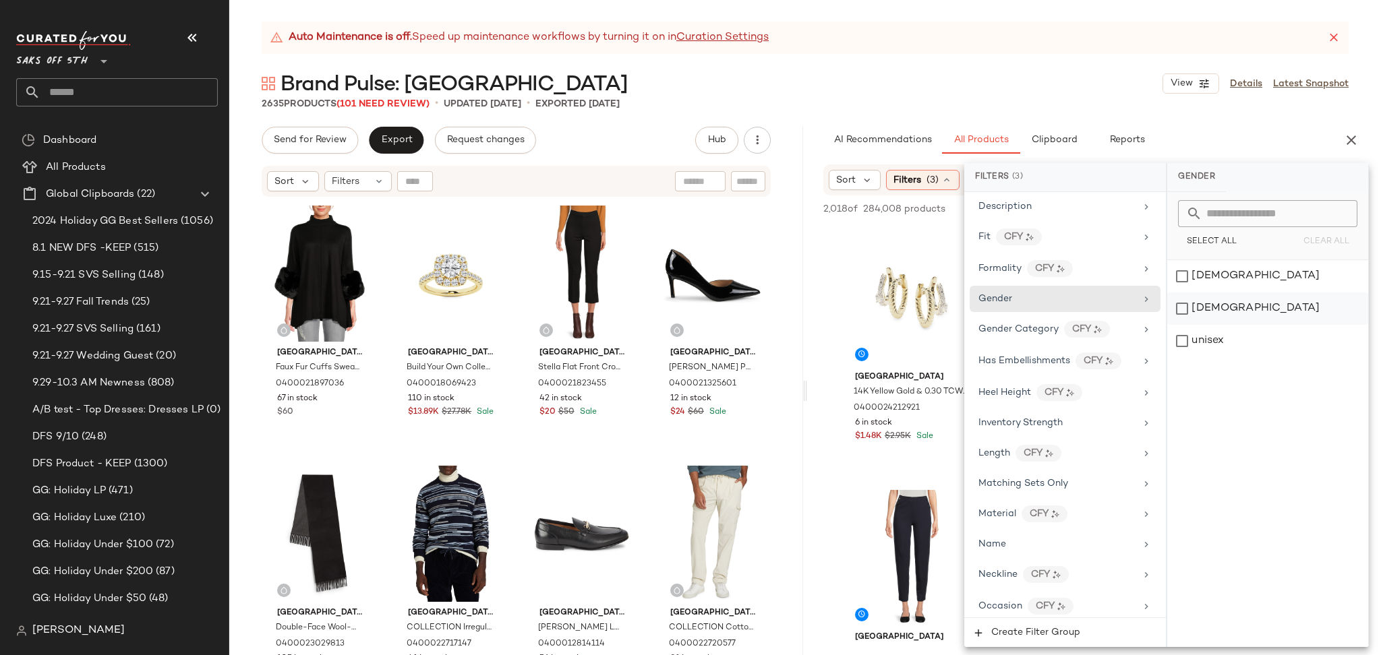
click at [1183, 307] on div "[DEMOGRAPHIC_DATA]" at bounding box center [1267, 309] width 201 height 32
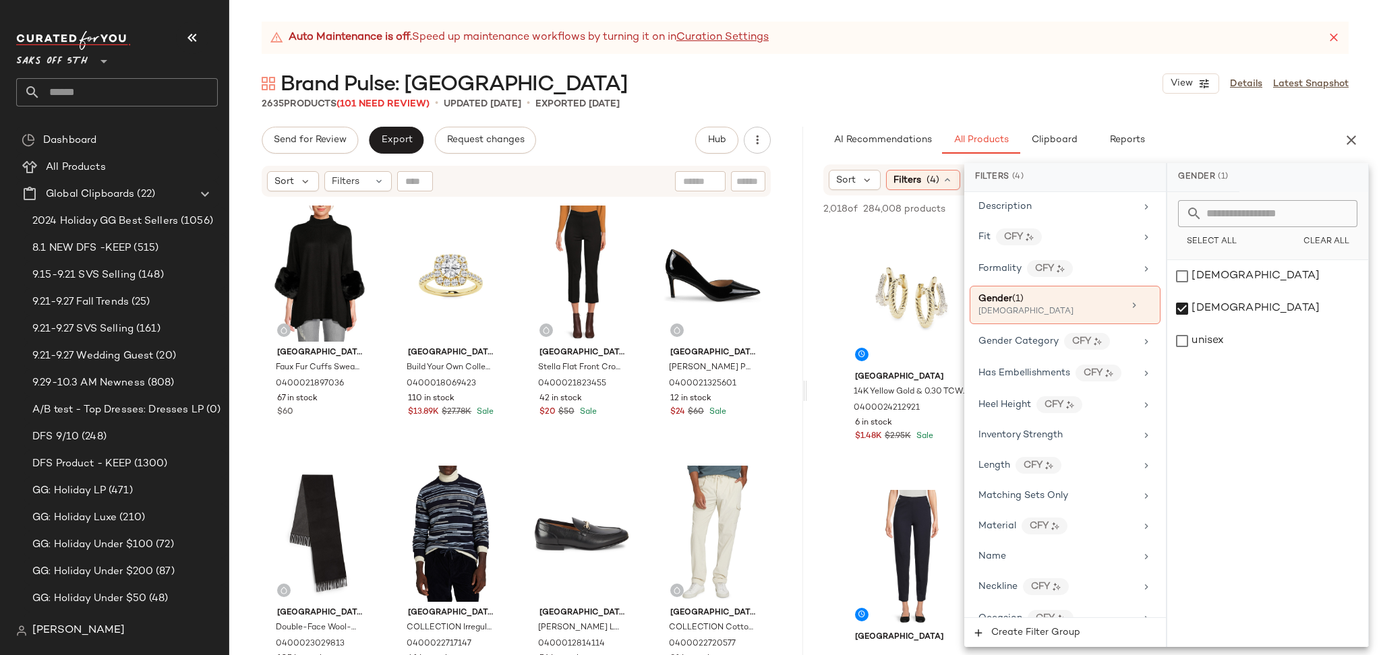
click at [1029, 86] on div "Brand Pulse: Saks Fith Avenue View Details Latest Snapshot" at bounding box center [805, 83] width 1152 height 27
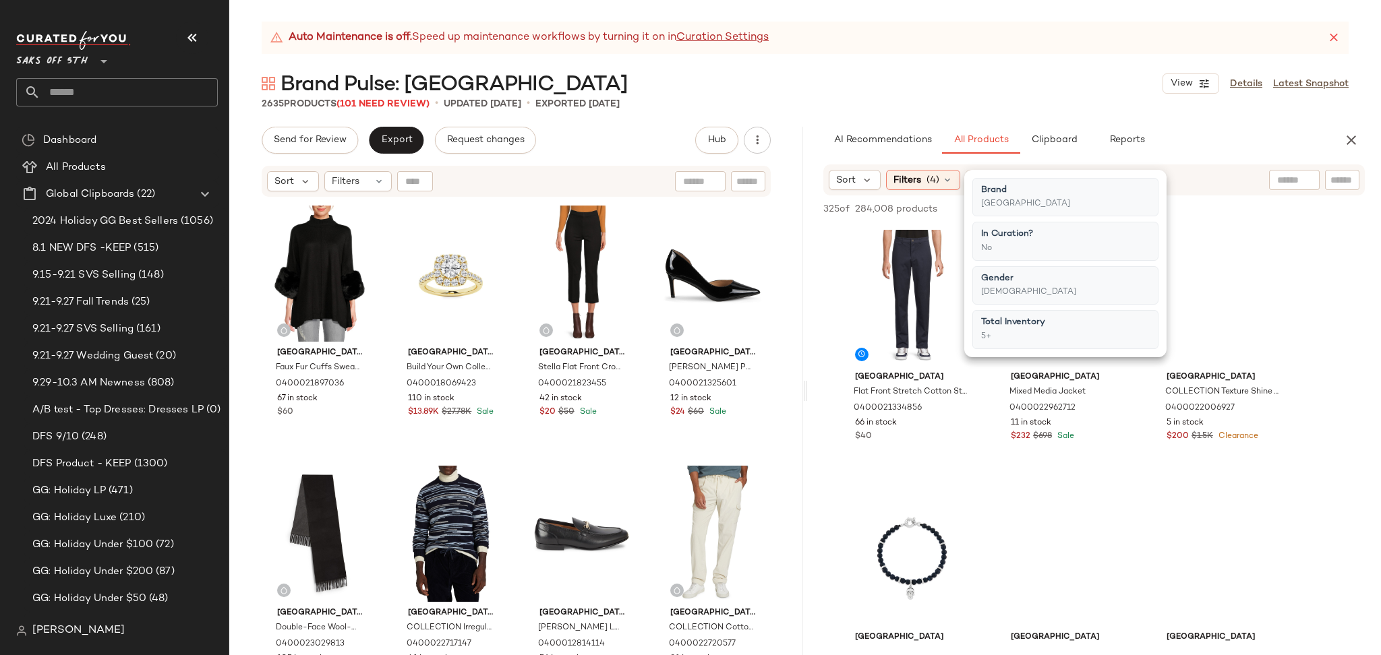
click at [1029, 86] on div "Brand Pulse: Saks Fith Avenue View Details Latest Snapshot" at bounding box center [805, 83] width 1152 height 27
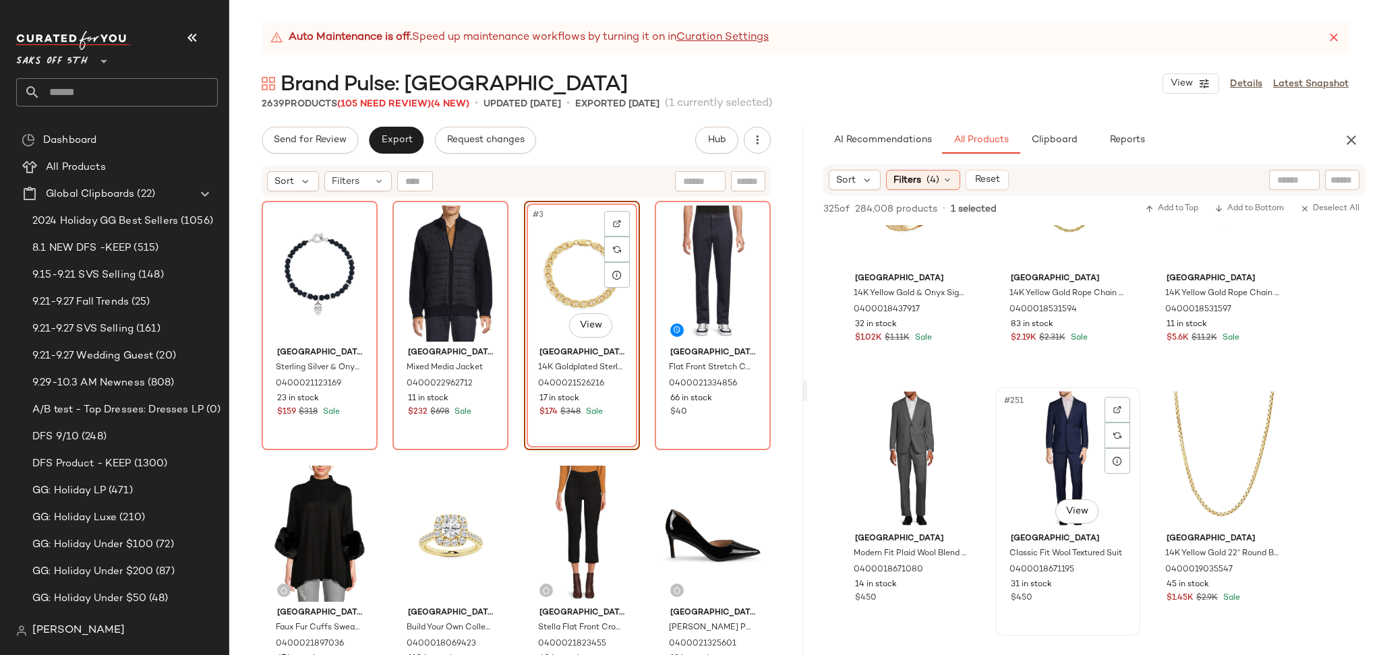
scroll to position [4526, 0]
click at [894, 465] on div "#250 View" at bounding box center [912, 457] width 136 height 136
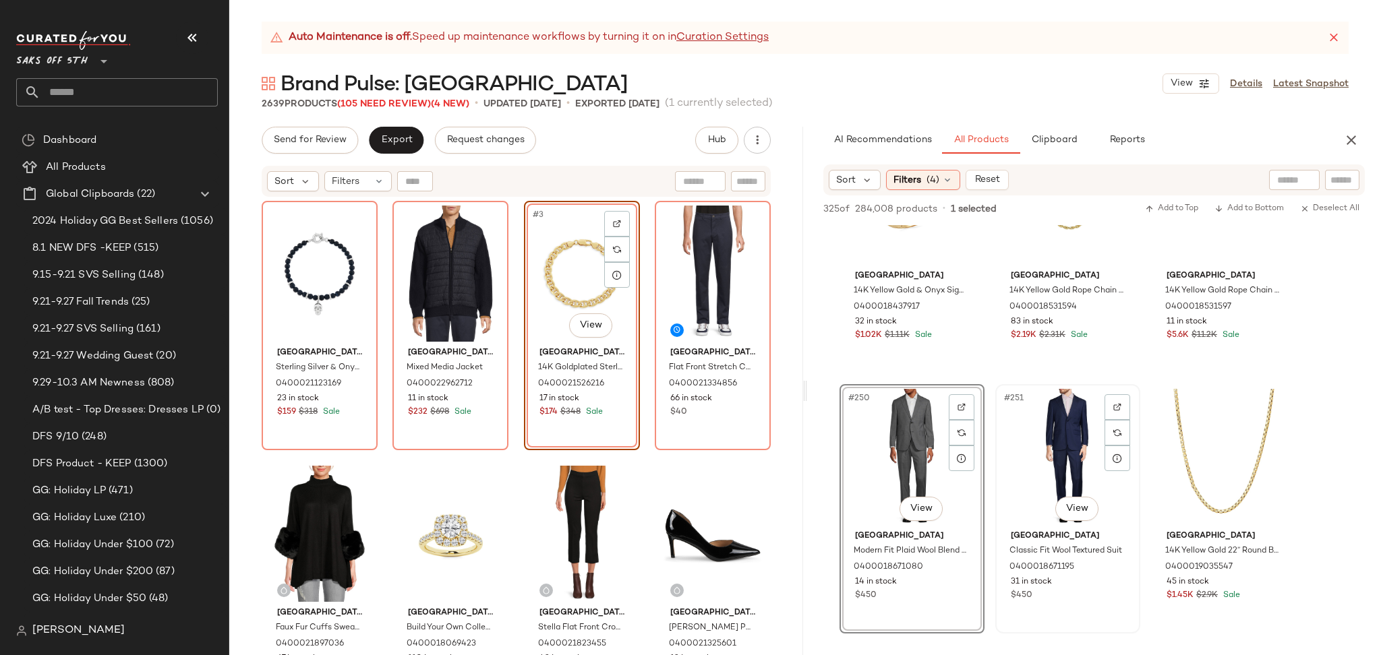
click at [1049, 423] on div "#251 View" at bounding box center [1068, 457] width 136 height 136
click at [1161, 208] on span "Add to Top" at bounding box center [1171, 208] width 53 height 9
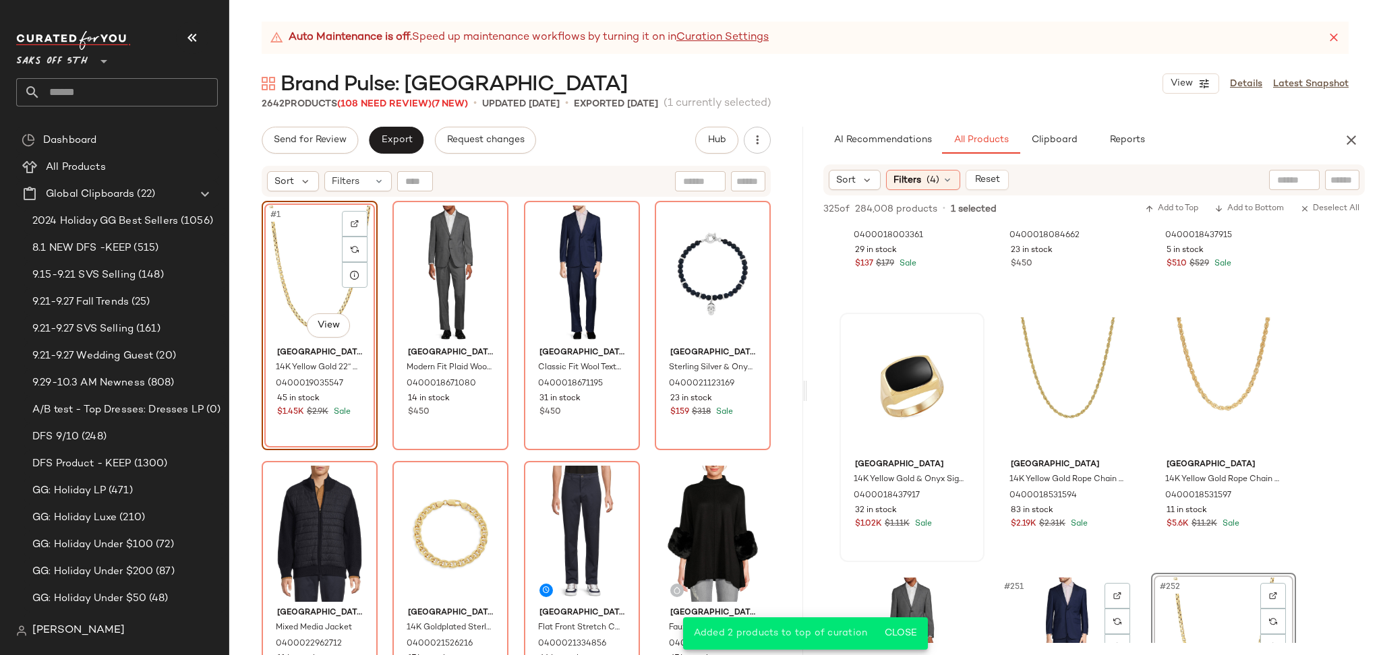
scroll to position [4333, 0]
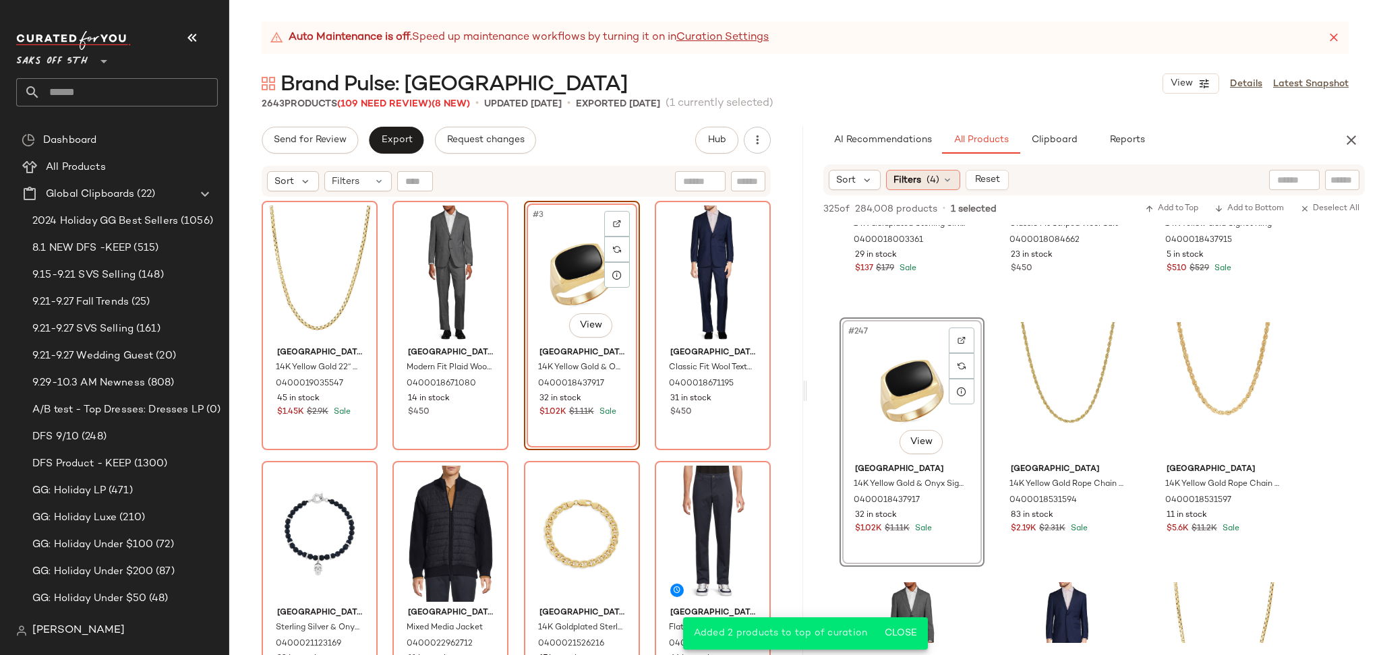
click at [929, 184] on span "(4)" at bounding box center [933, 180] width 13 height 14
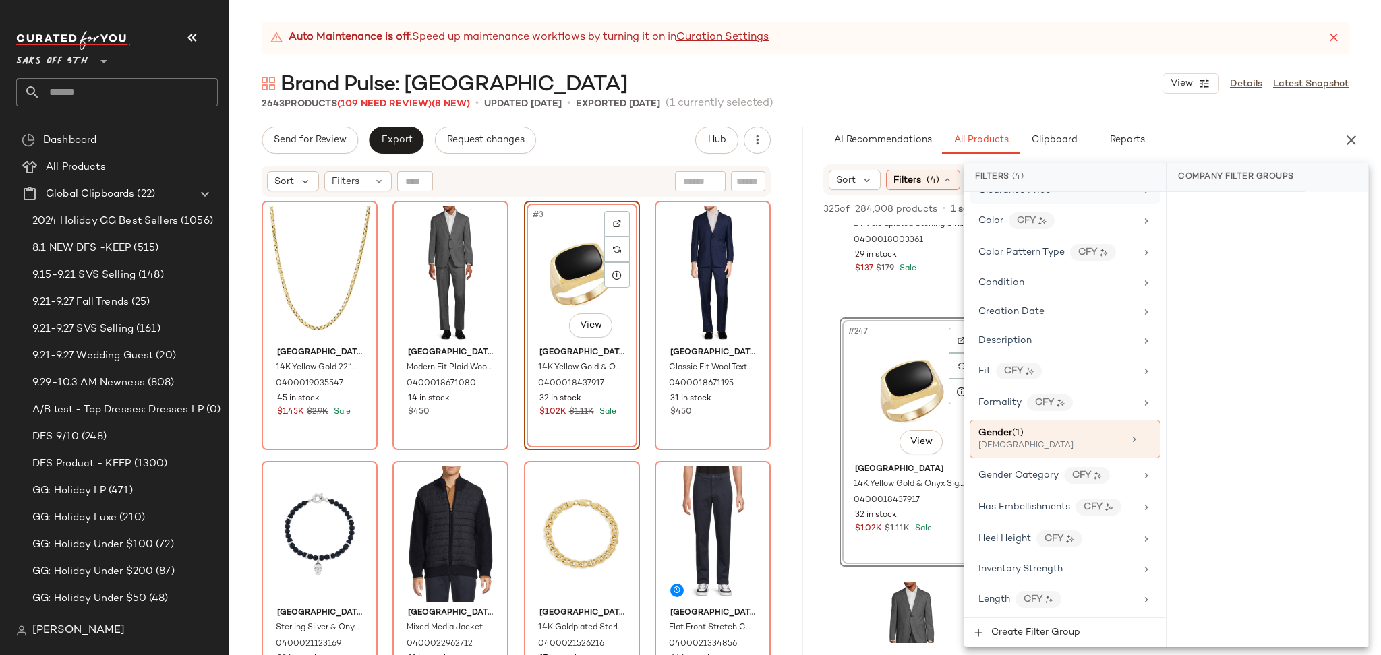
scroll to position [281, 0]
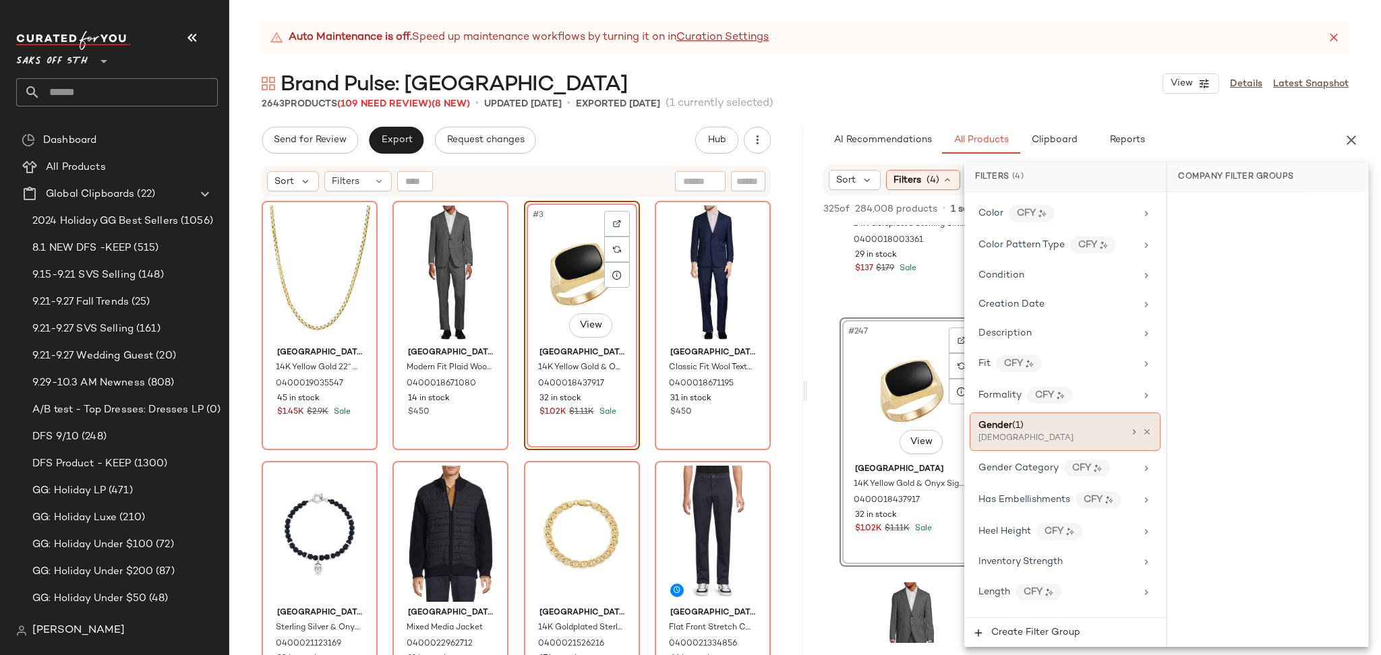
click at [1037, 438] on div "[DEMOGRAPHIC_DATA]" at bounding box center [1045, 439] width 135 height 12
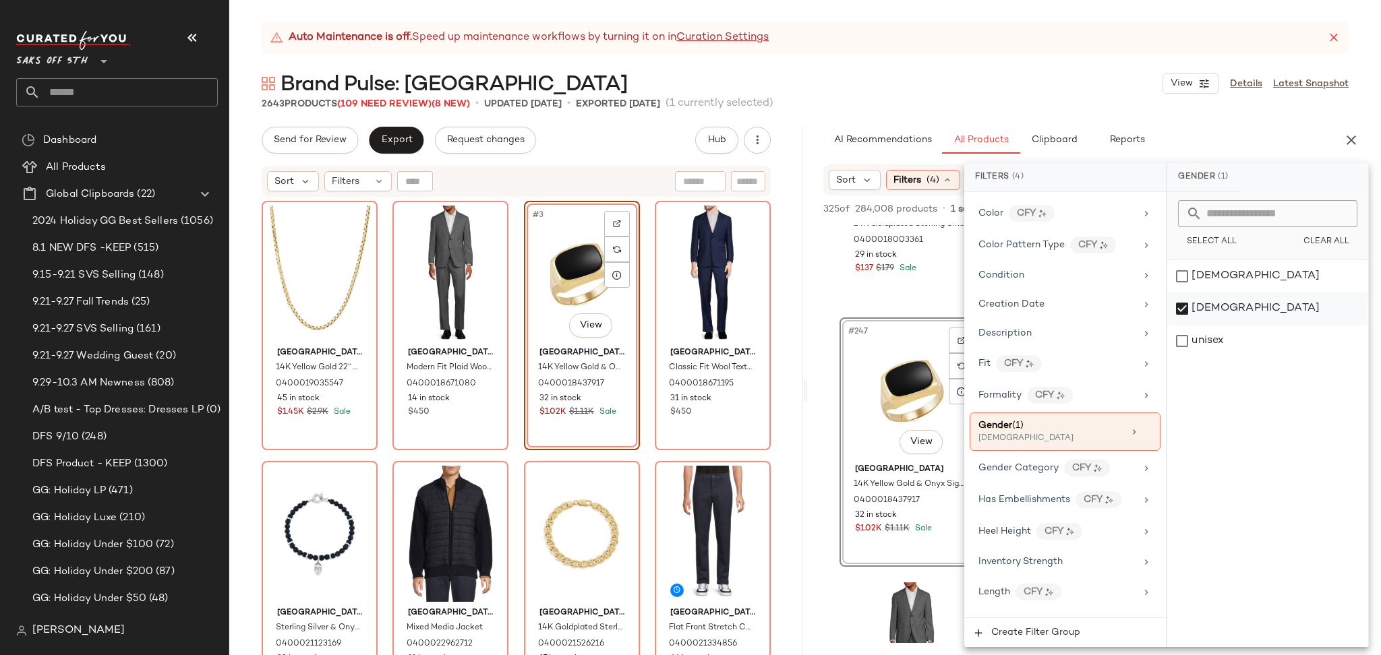
drag, startPoint x: 1182, startPoint y: 275, endPoint x: 1188, endPoint y: 299, distance: 25.0
click at [1188, 299] on div "[DEMOGRAPHIC_DATA] [DEMOGRAPHIC_DATA] unisex" at bounding box center [1267, 453] width 201 height 387
click at [1188, 299] on div "[DEMOGRAPHIC_DATA]" at bounding box center [1267, 309] width 201 height 32
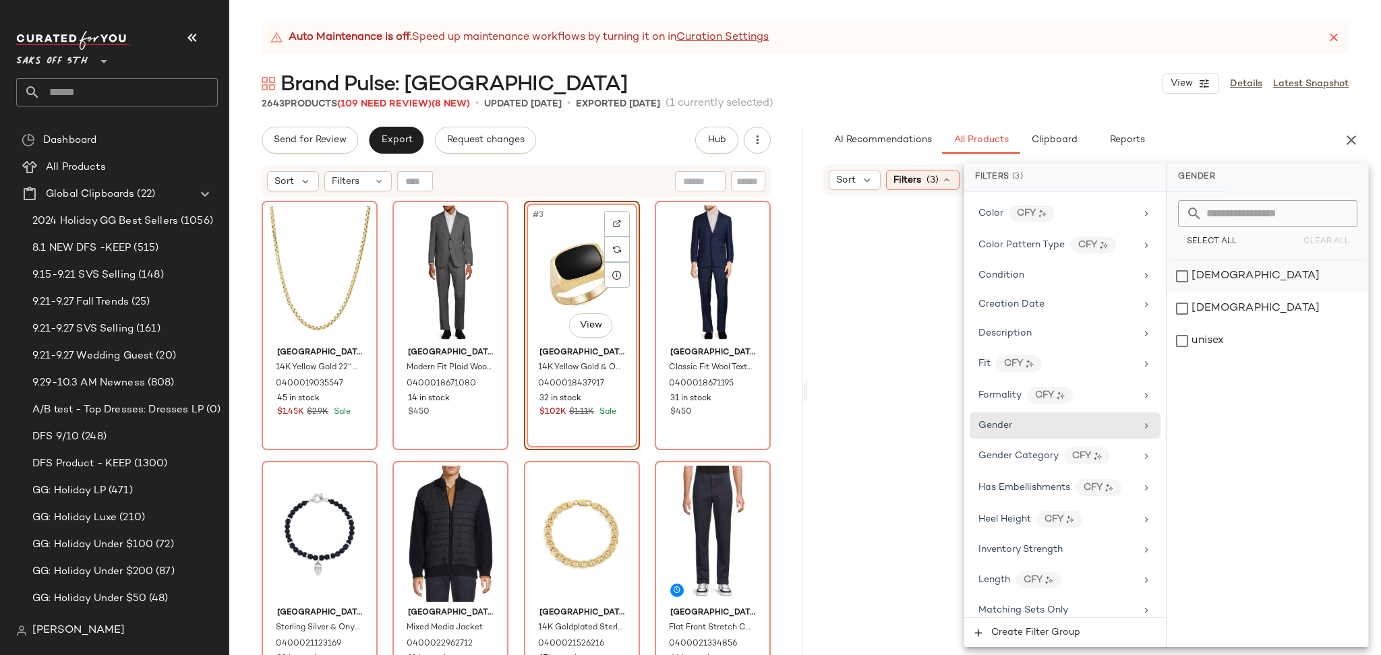
click at [1182, 279] on div "[DEMOGRAPHIC_DATA]" at bounding box center [1267, 276] width 201 height 32
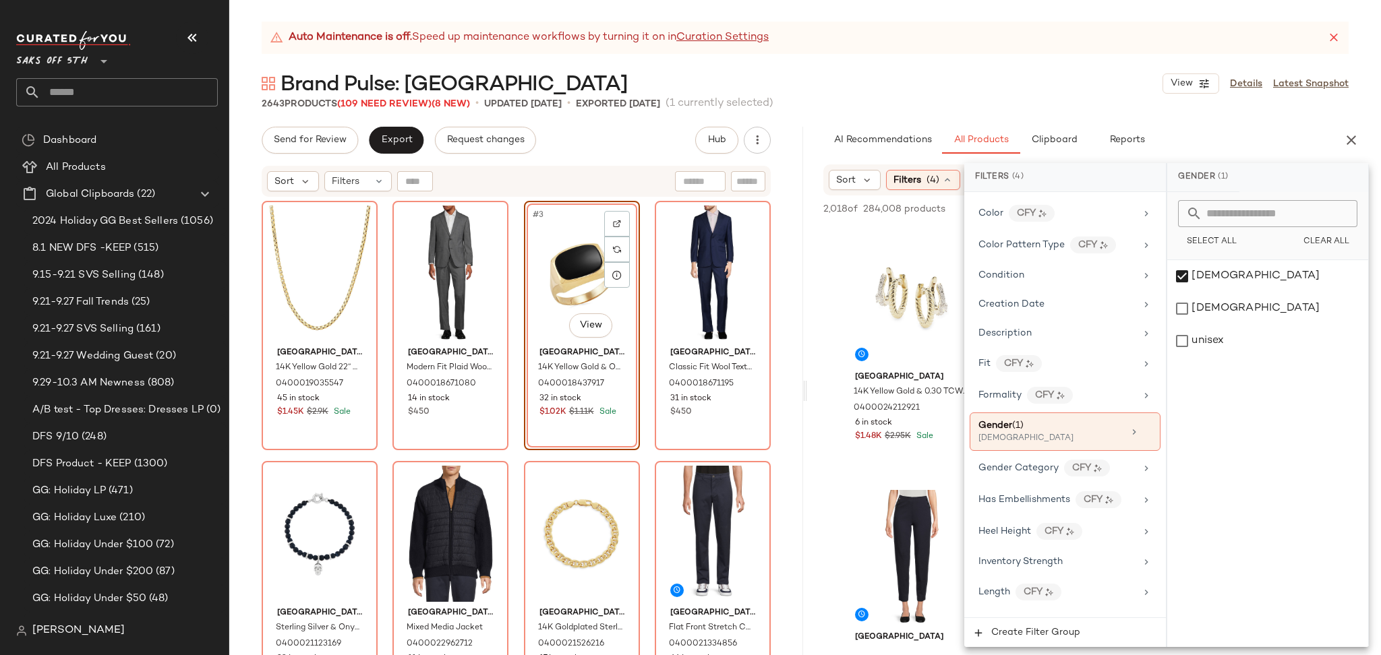
click at [1029, 93] on div "Brand Pulse: Saks Fith Avenue View Details Latest Snapshot" at bounding box center [805, 83] width 1152 height 27
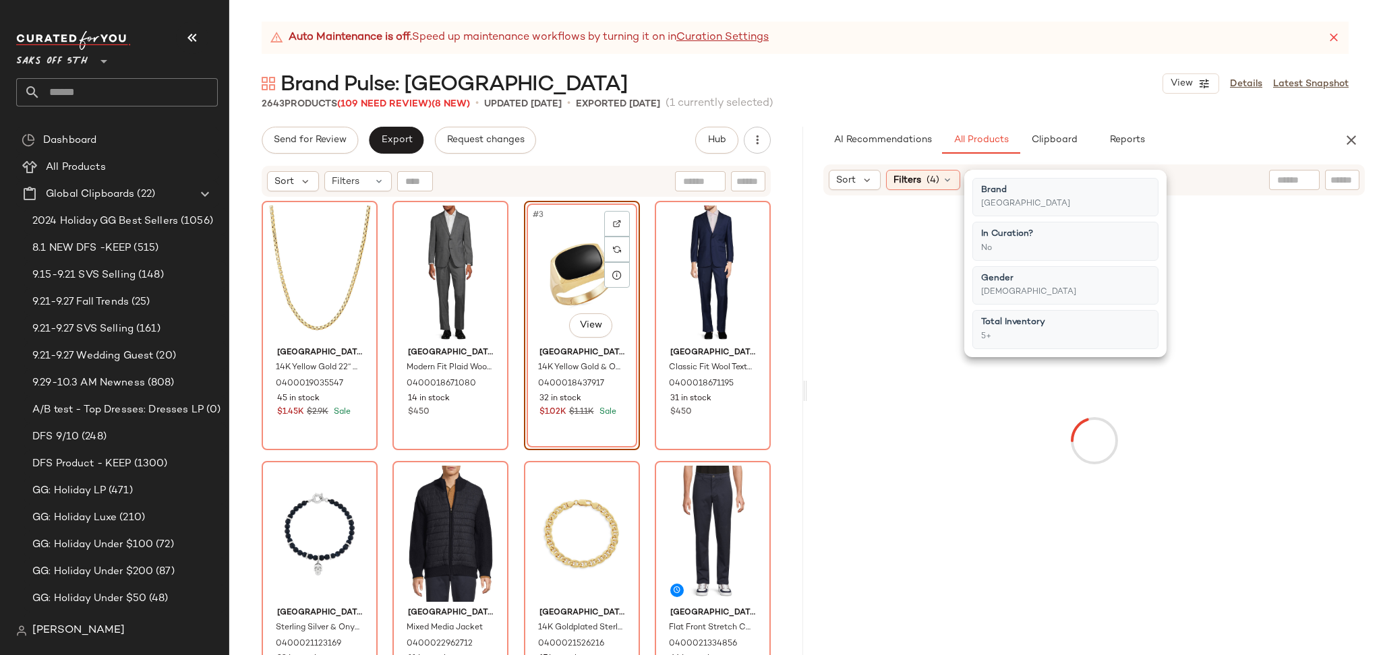
click at [1029, 93] on div "Brand Pulse: Saks Fith Avenue View Details Latest Snapshot" at bounding box center [805, 83] width 1152 height 27
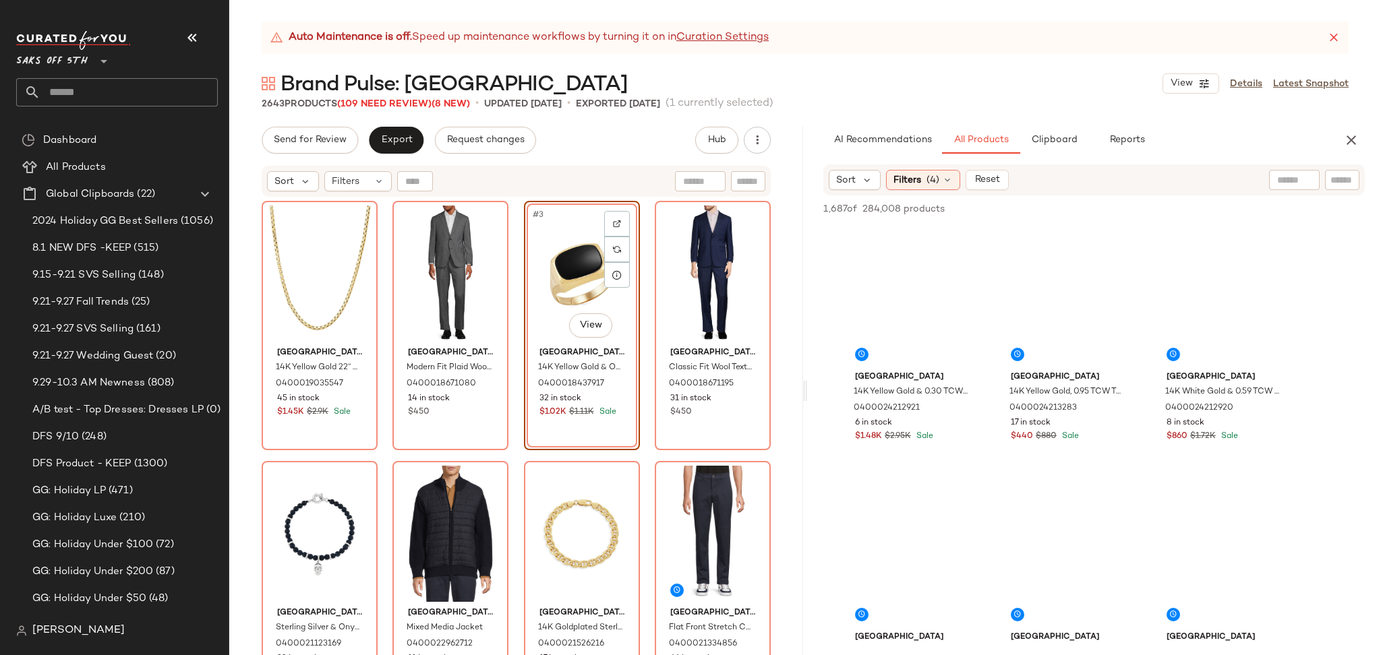
click at [1029, 93] on div "Brand Pulse: Saks Fith Avenue View Details Latest Snapshot" at bounding box center [805, 83] width 1152 height 27
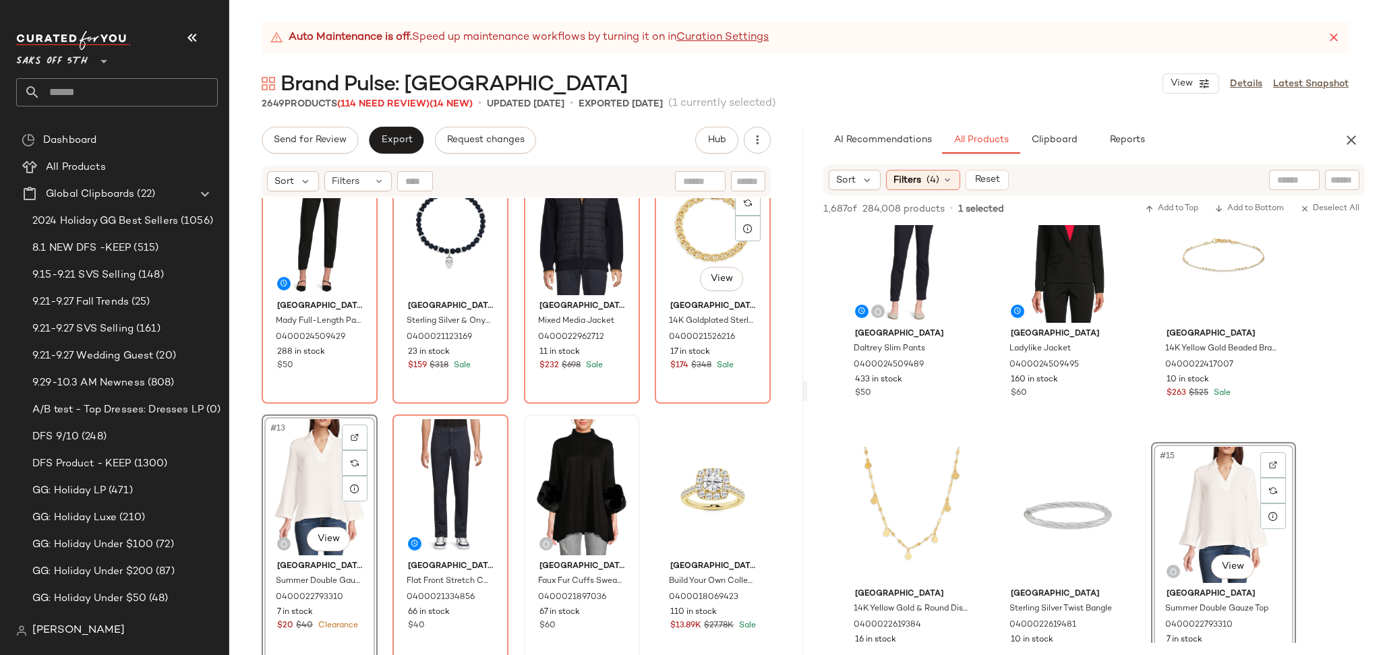
scroll to position [596, 0]
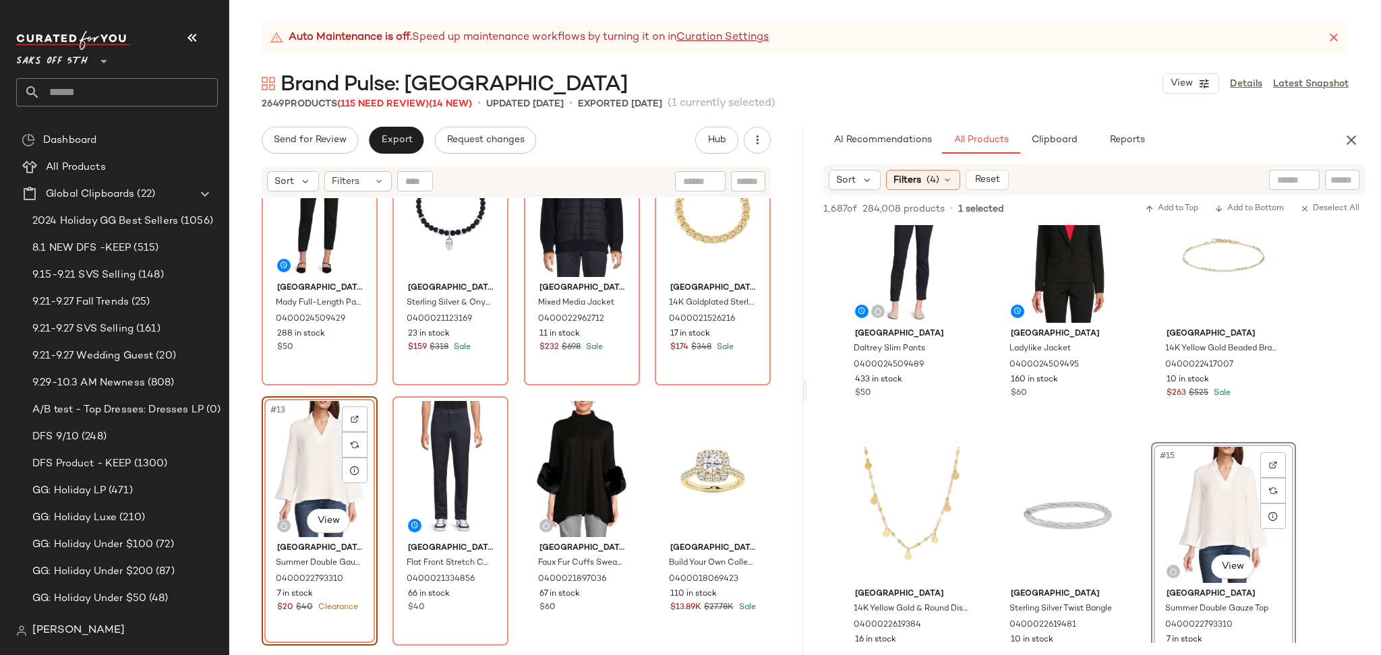
click at [307, 455] on div "#13 View" at bounding box center [319, 469] width 107 height 136
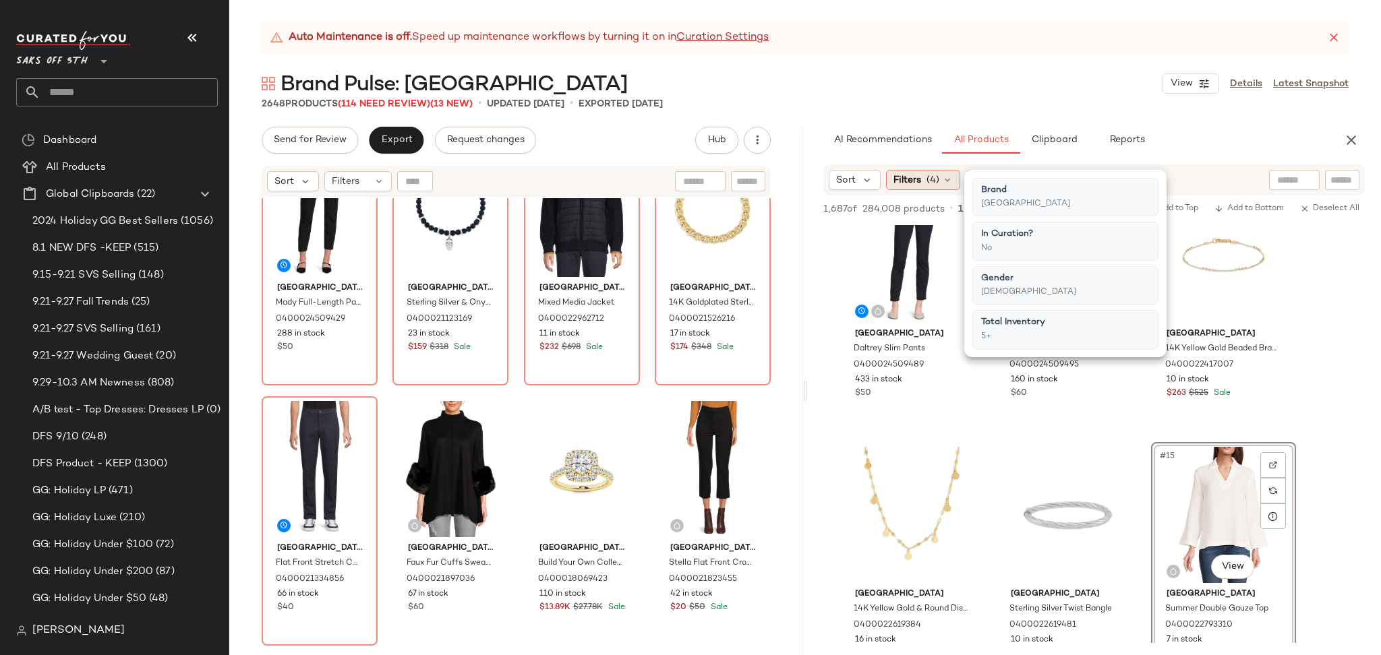
click at [923, 183] on div "Filters (4)" at bounding box center [923, 180] width 74 height 20
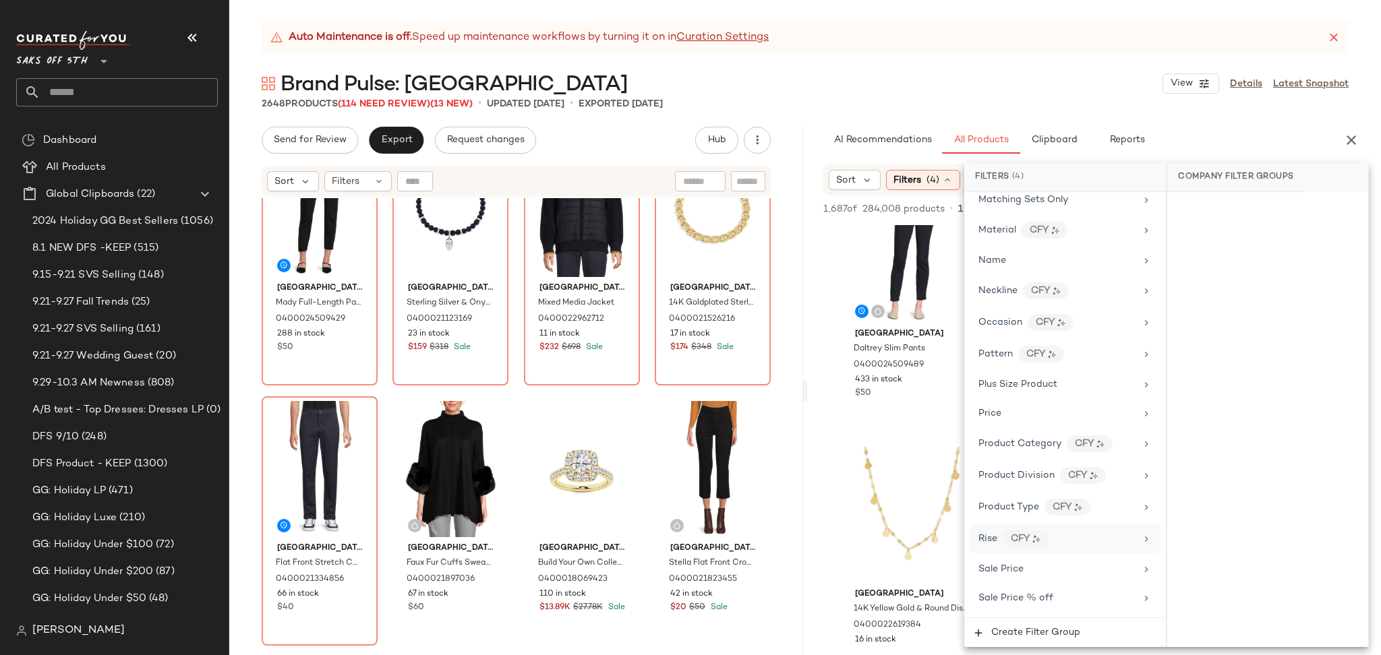
scroll to position [839, 0]
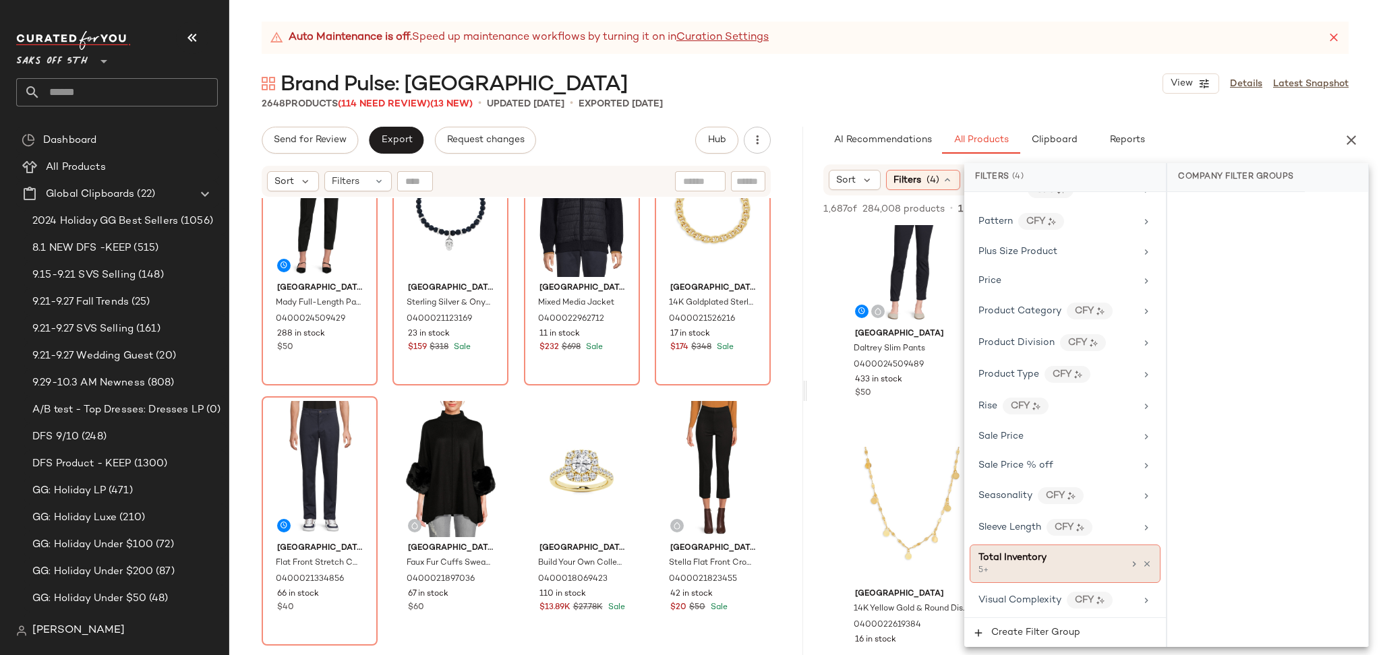
click at [1016, 562] on span "Total Inventory" at bounding box center [1012, 558] width 68 height 10
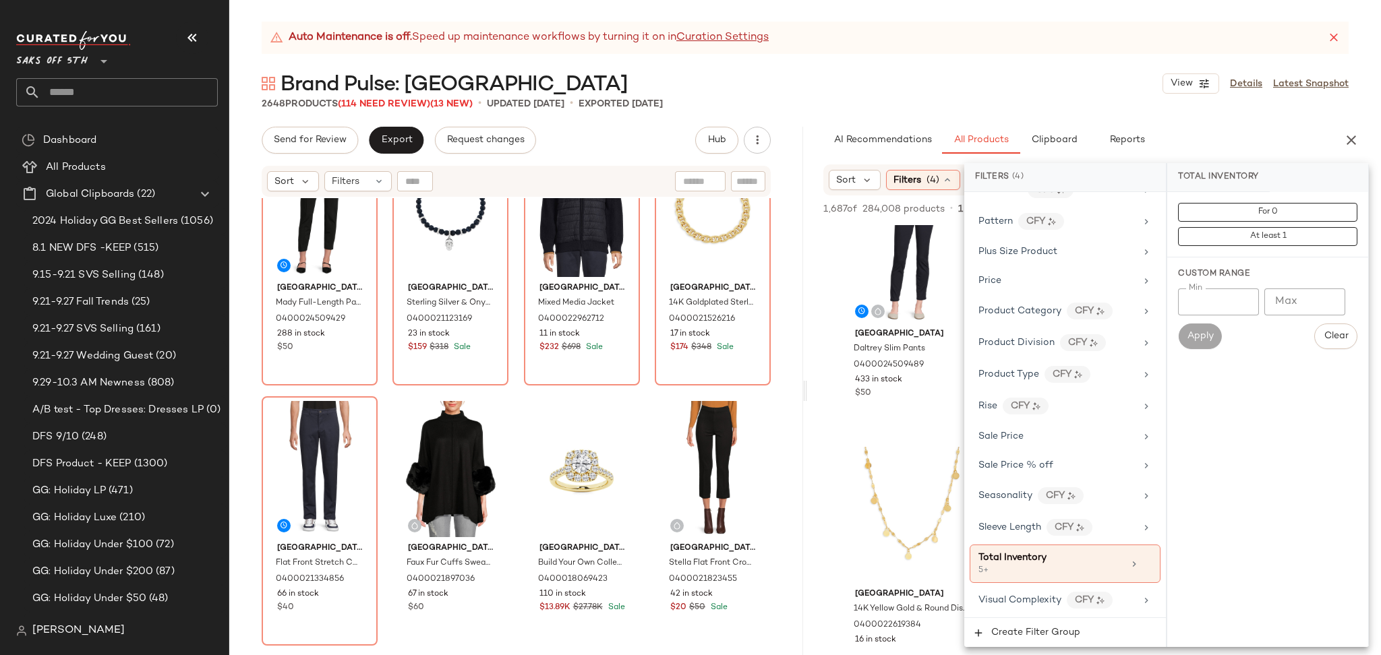
click at [1202, 225] on div "For 0 At least 1" at bounding box center [1267, 224] width 179 height 43
click at [1203, 231] on button "At least 1" at bounding box center [1267, 236] width 179 height 19
click at [1103, 91] on div "Brand Pulse: Saks Fith Avenue View Details Latest Snapshot" at bounding box center [805, 83] width 1152 height 27
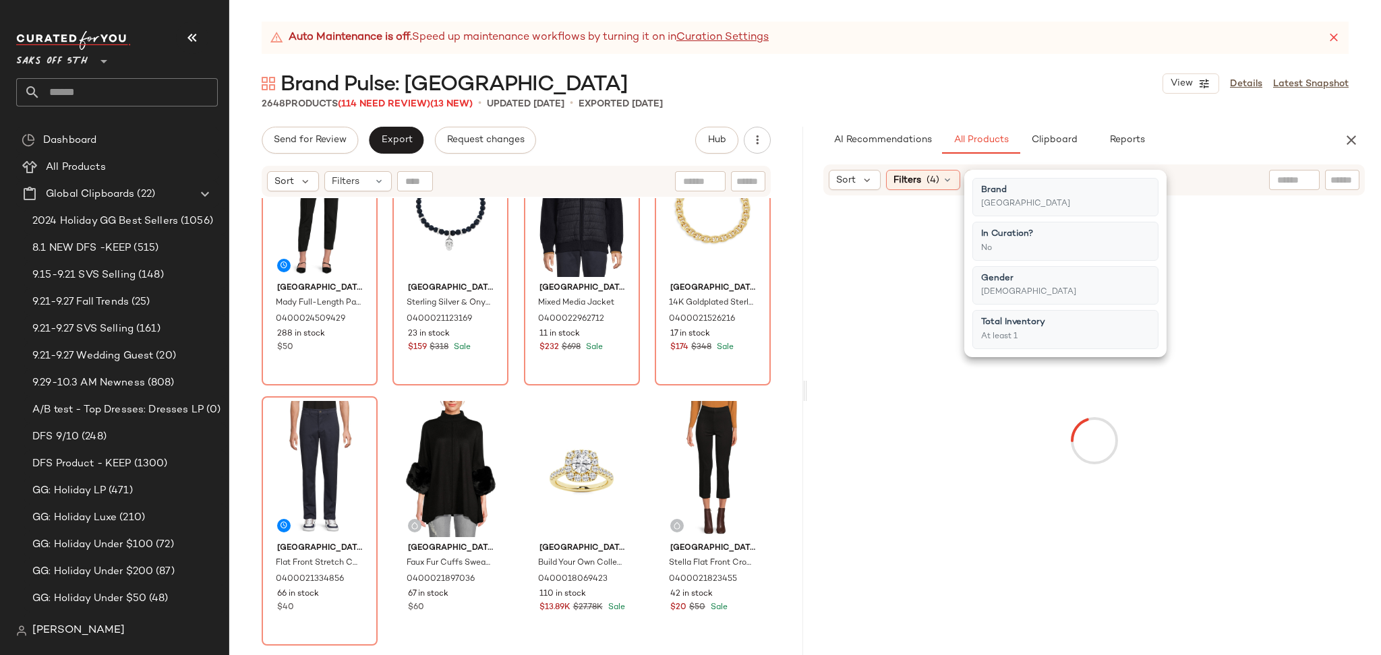
click at [1103, 91] on div "Brand Pulse: Saks Fith Avenue View Details Latest Snapshot" at bounding box center [805, 83] width 1152 height 27
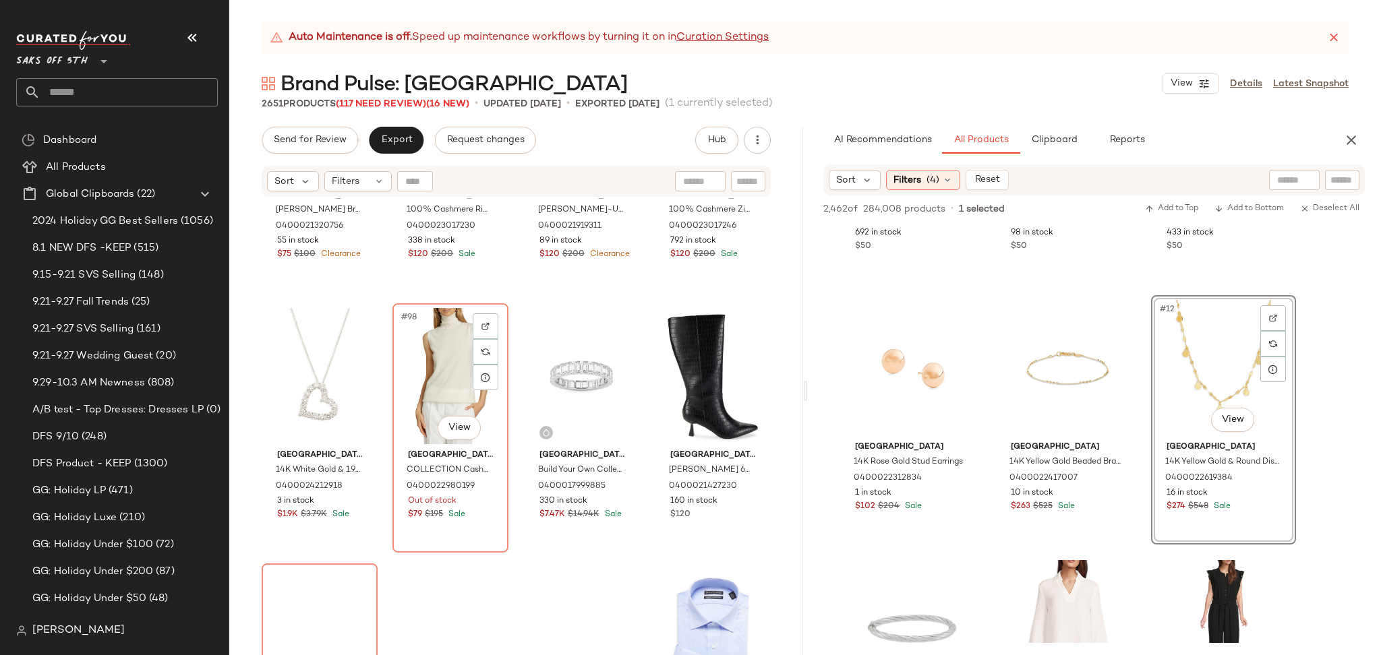
scroll to position [6197, 0]
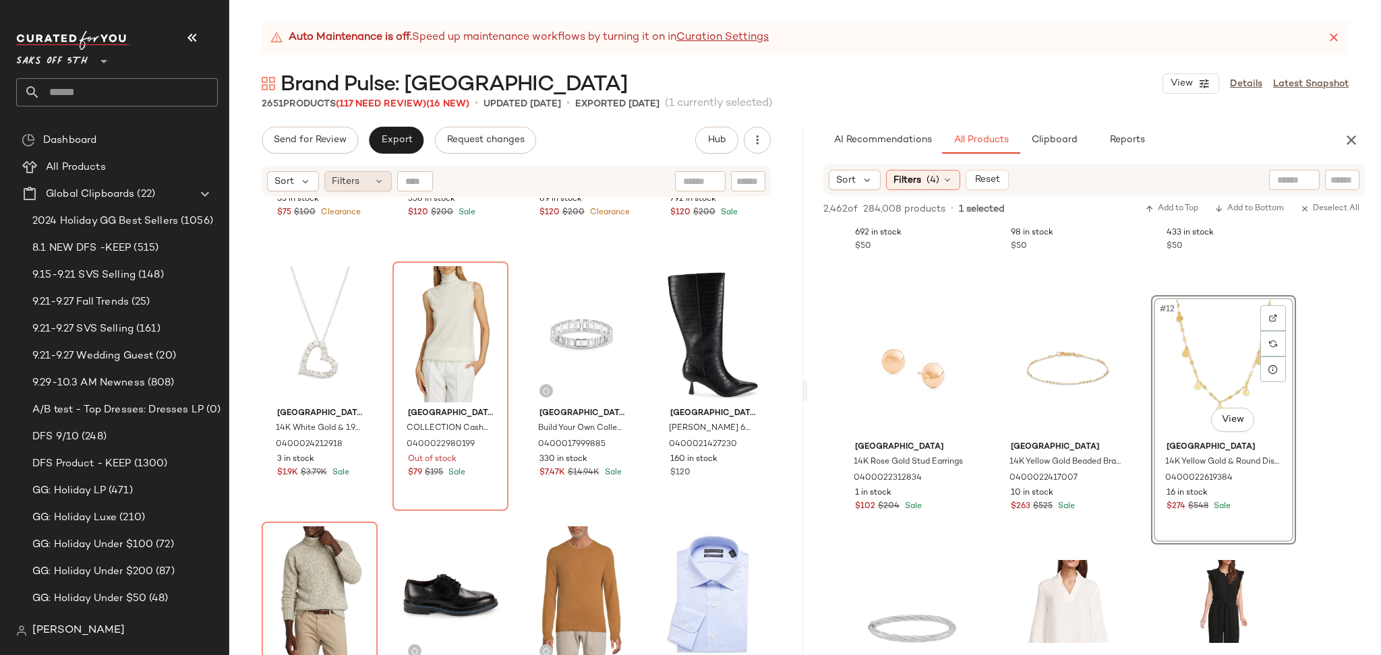
click at [345, 184] on span "Filters" at bounding box center [346, 182] width 28 height 14
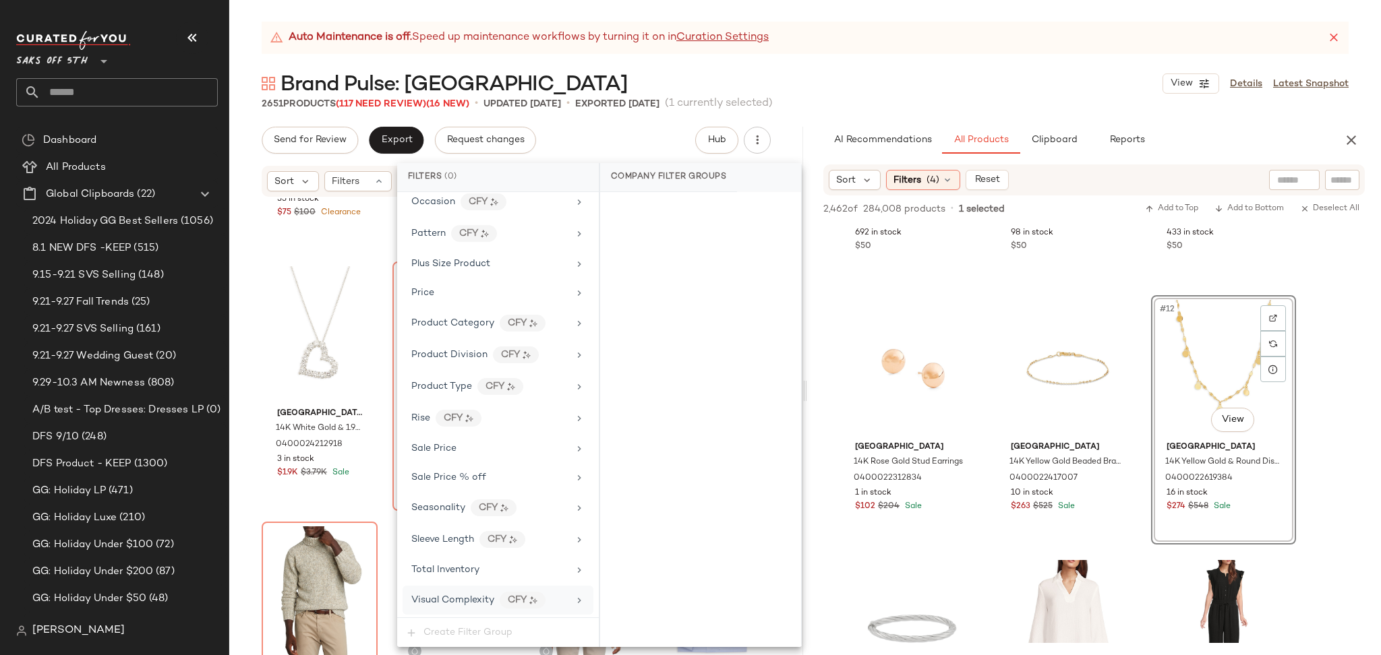
scroll to position [790, 0]
click at [484, 574] on div "Total Inventory" at bounding box center [489, 570] width 157 height 14
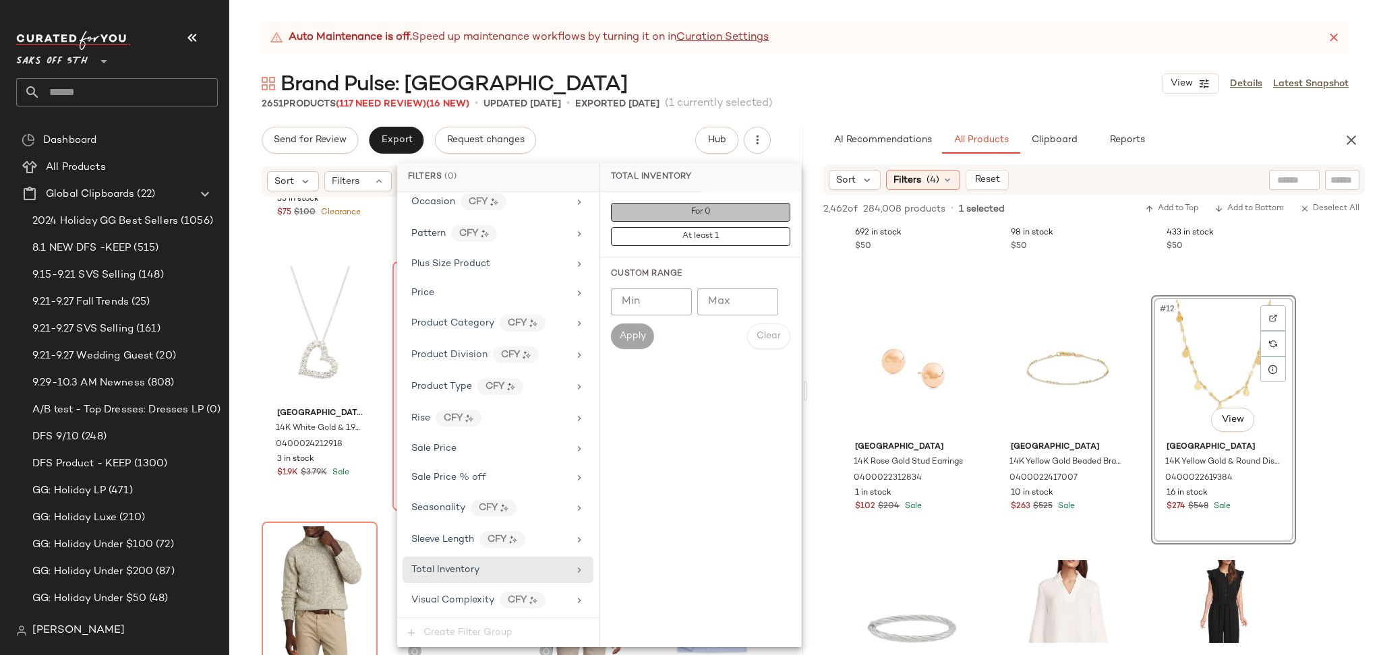
click at [737, 204] on button "For 0" at bounding box center [700, 212] width 179 height 19
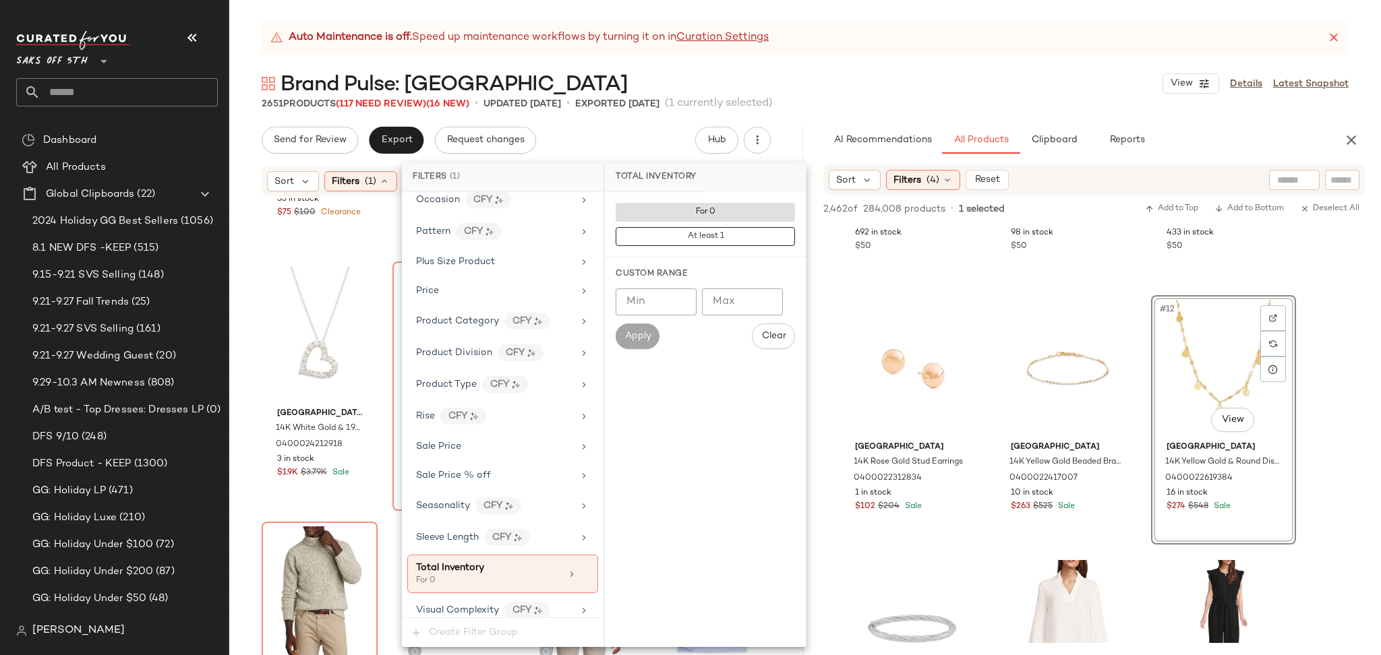
click at [941, 87] on div "Brand Pulse: Saks Fith Avenue View Details Latest Snapshot" at bounding box center [805, 83] width 1152 height 27
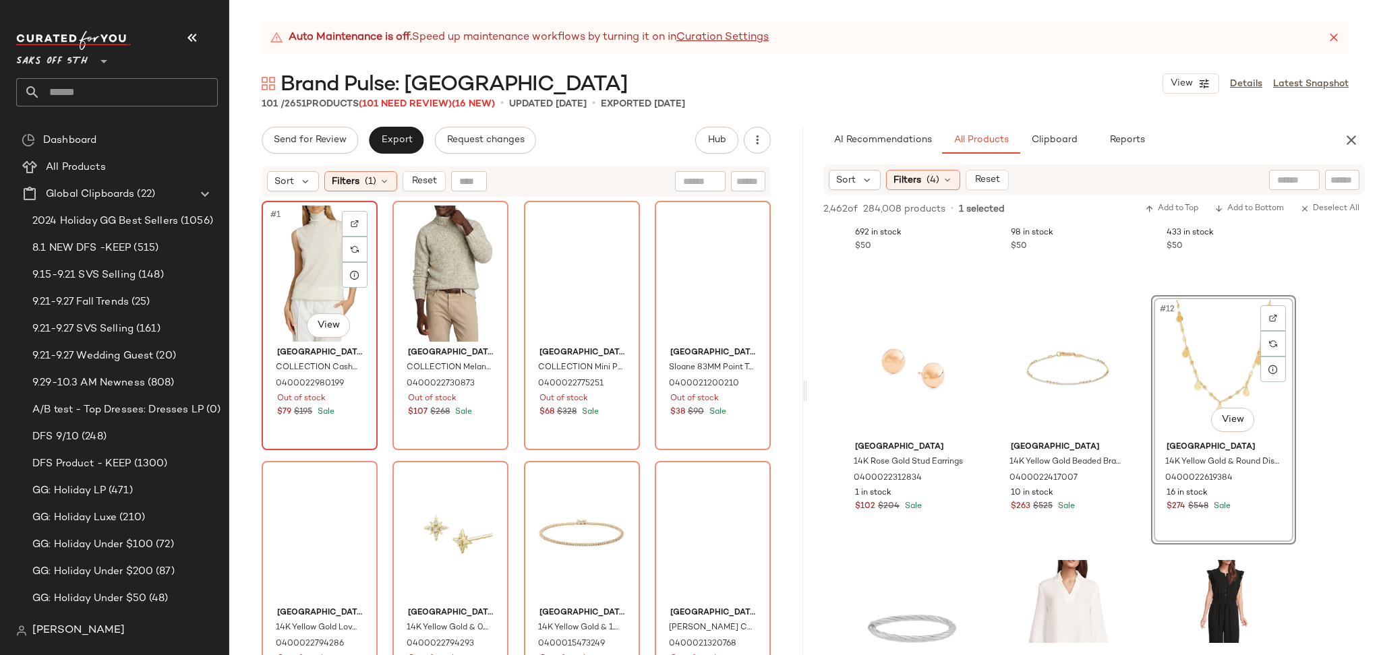
click at [305, 278] on div "#1 View" at bounding box center [319, 274] width 107 height 136
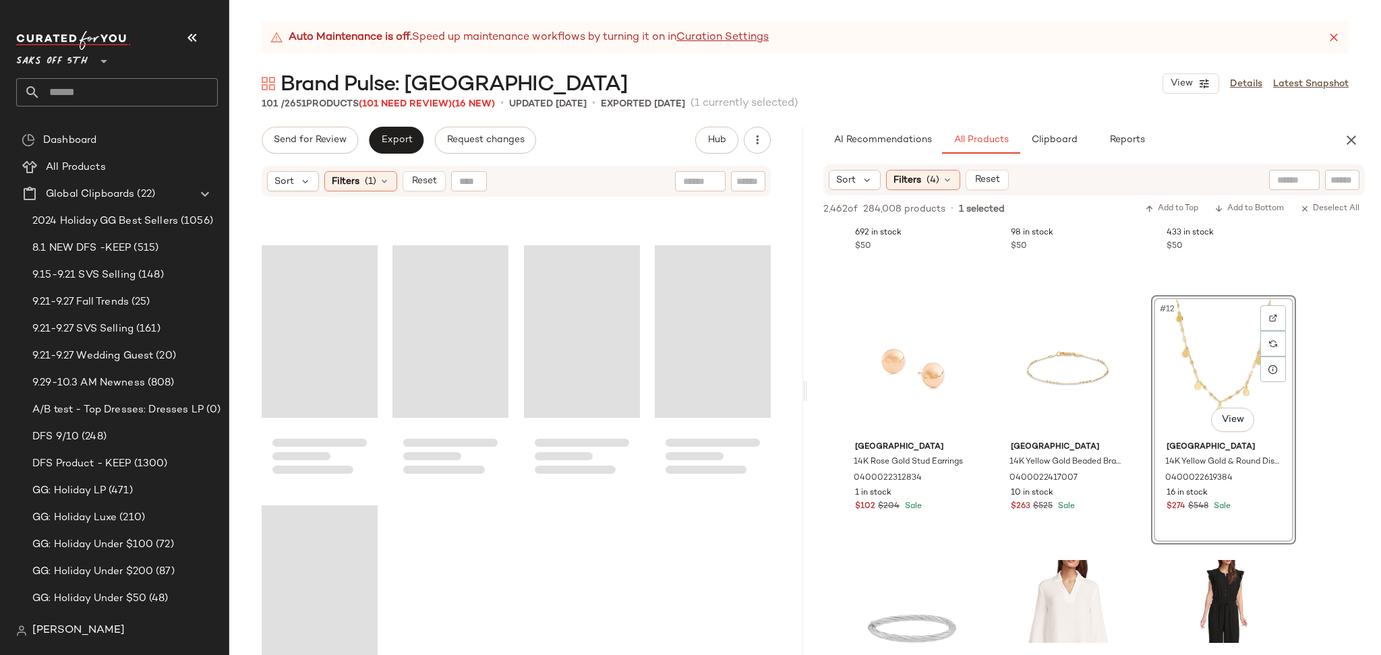
scroll to position [6278, 0]
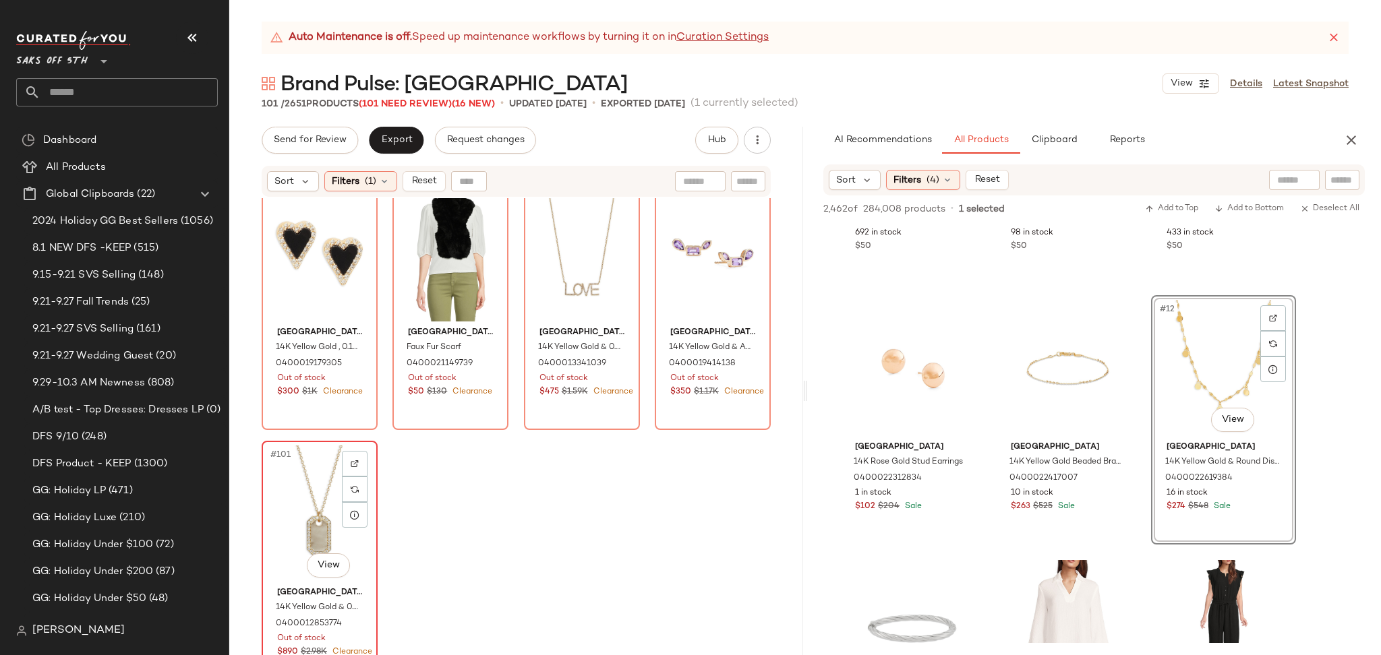
click at [306, 485] on div "#101 View" at bounding box center [319, 514] width 107 height 136
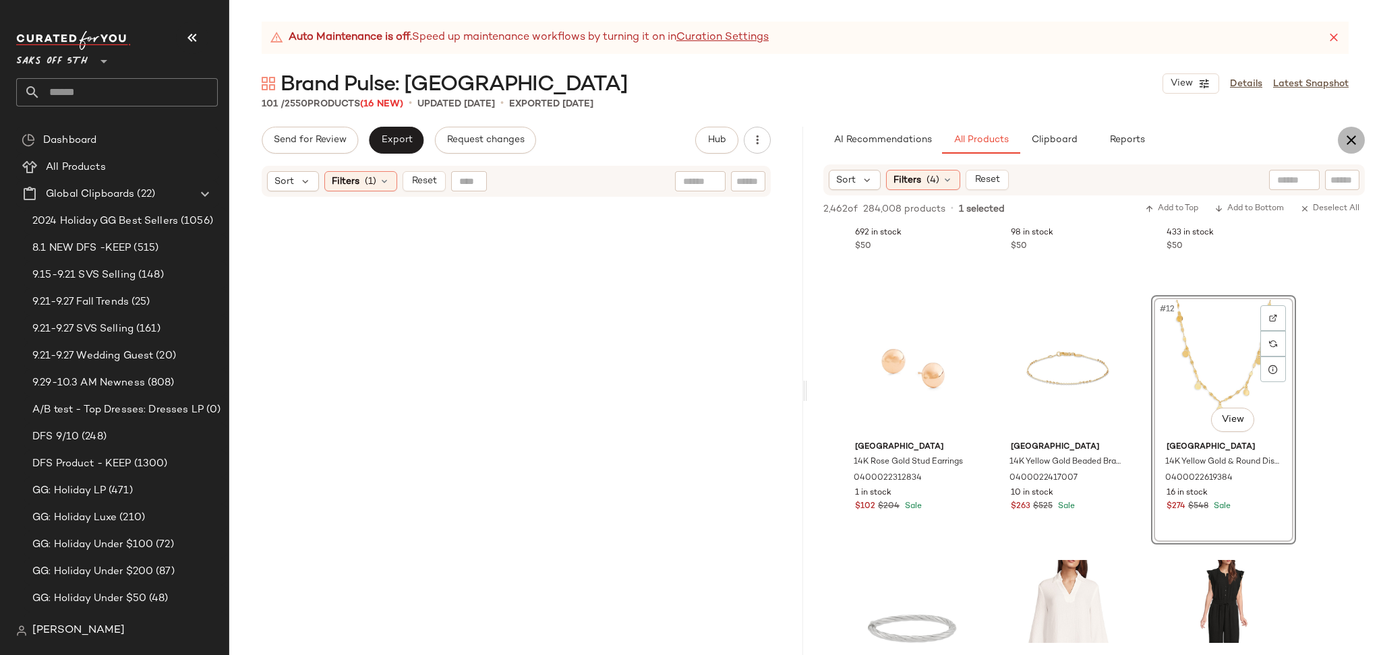
click at [1349, 144] on icon "button" at bounding box center [1351, 140] width 16 height 16
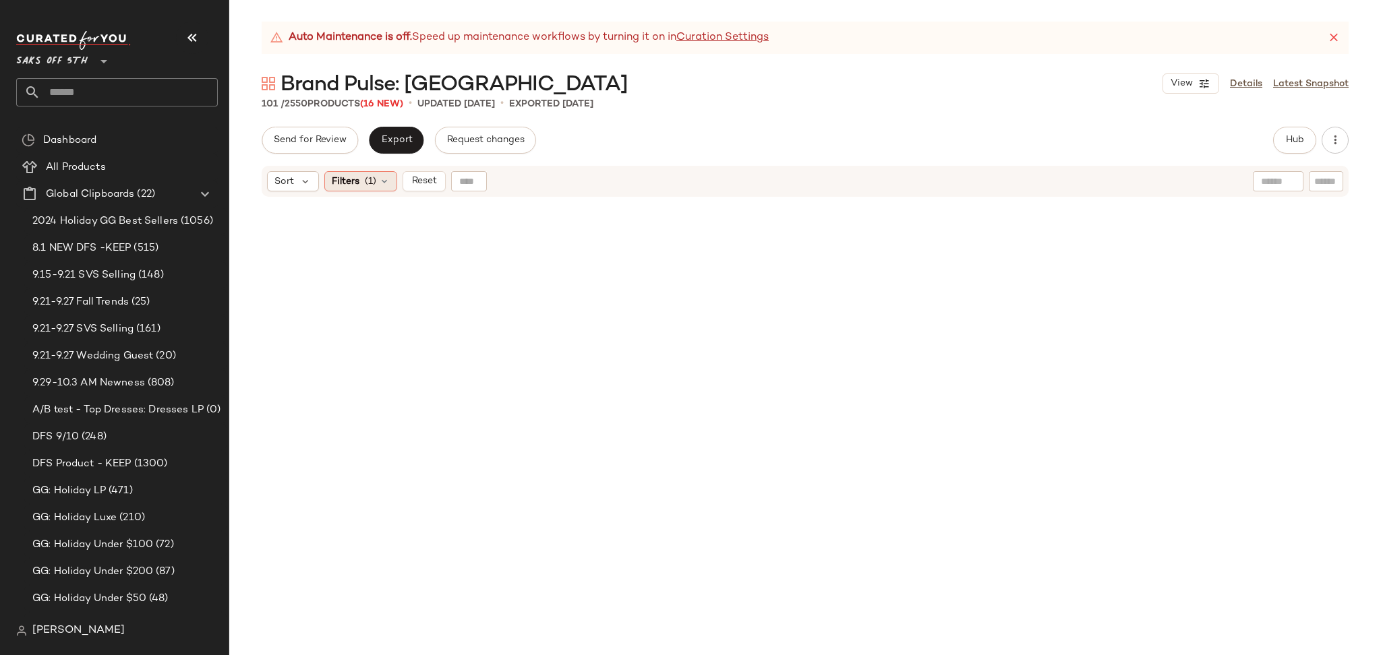
click at [365, 181] on span "(1)" at bounding box center [370, 182] width 11 height 14
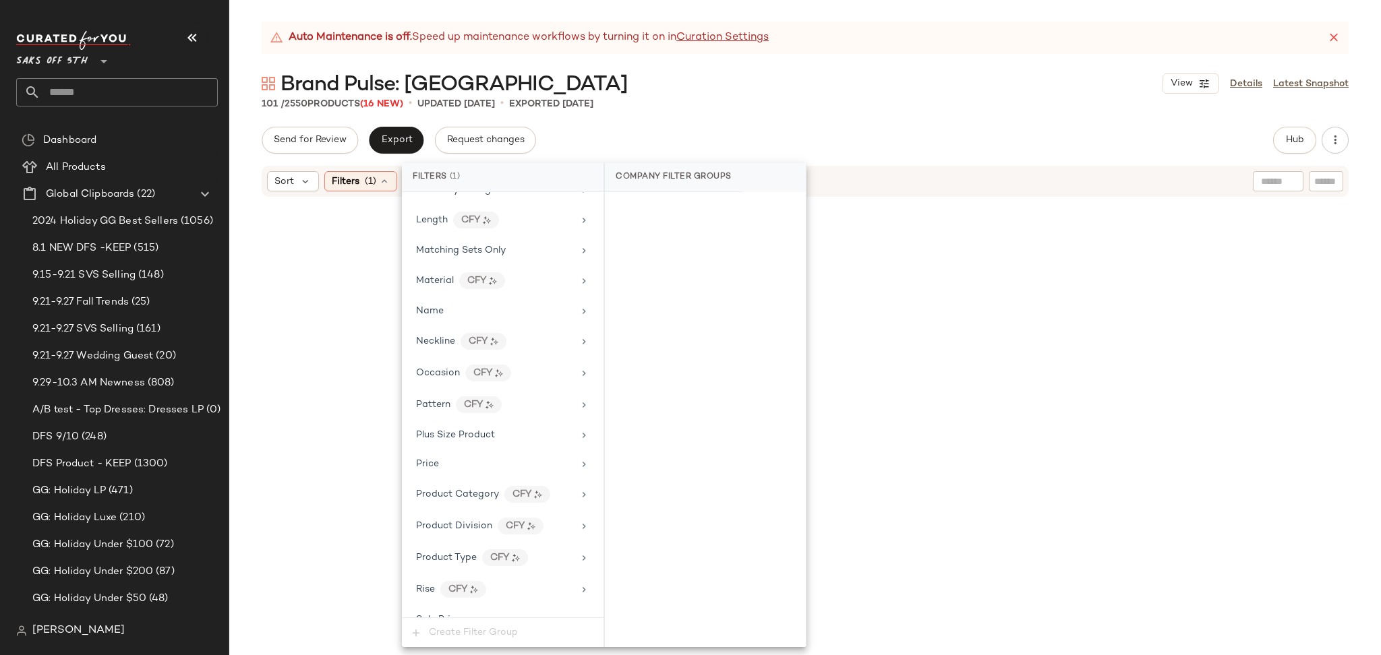
scroll to position [803, 0]
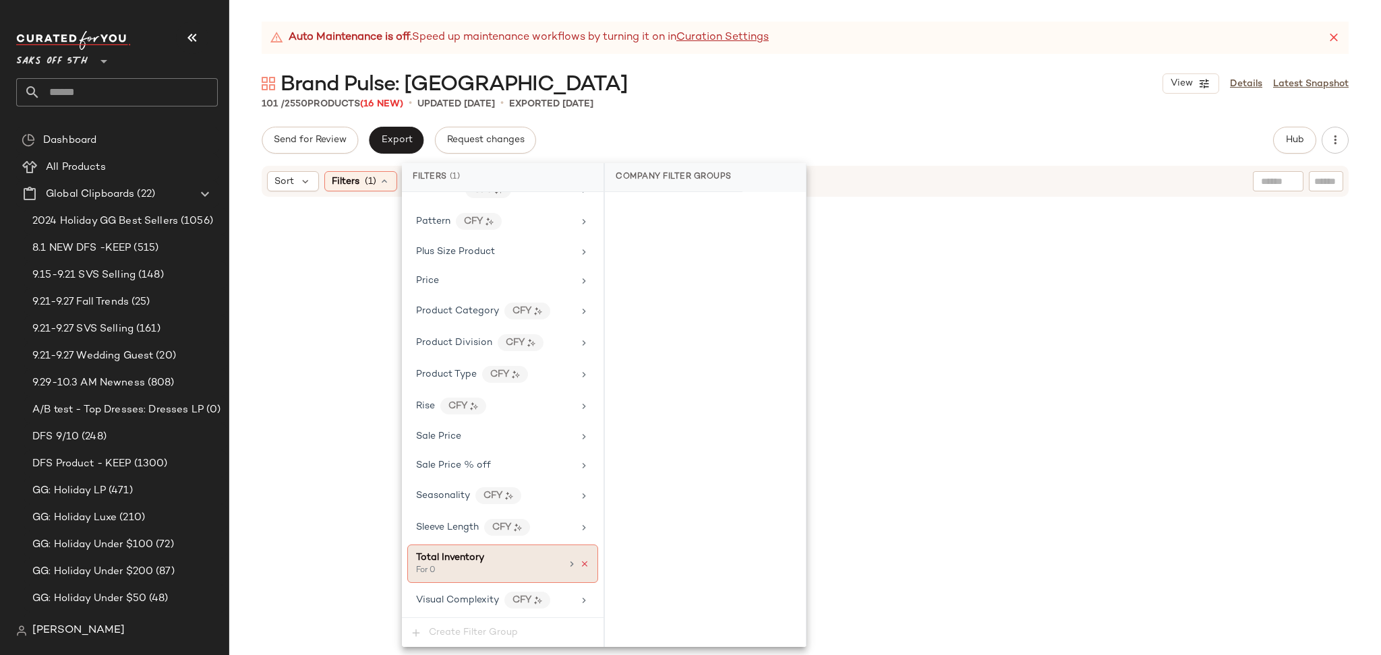
click at [580, 564] on icon at bounding box center [584, 564] width 9 height 9
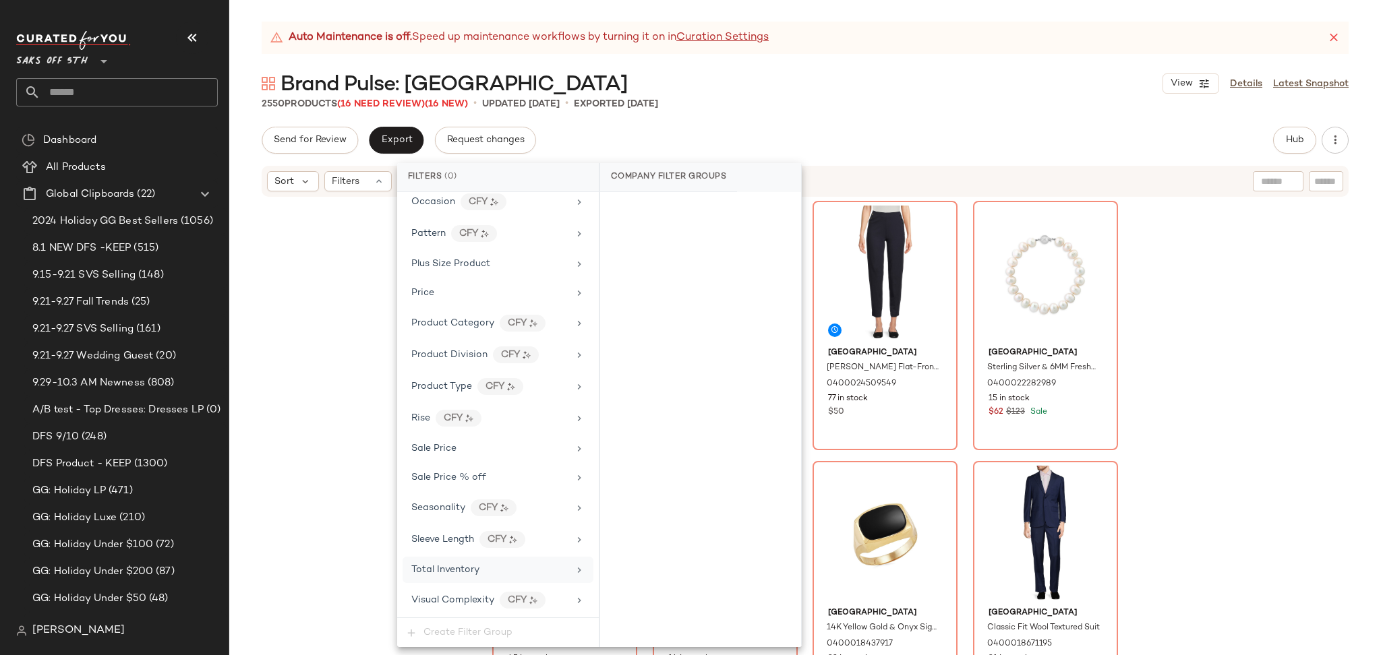
click at [728, 94] on div "Brand Pulse: Saks Fith Avenue View Details Latest Snapshot" at bounding box center [805, 83] width 1152 height 27
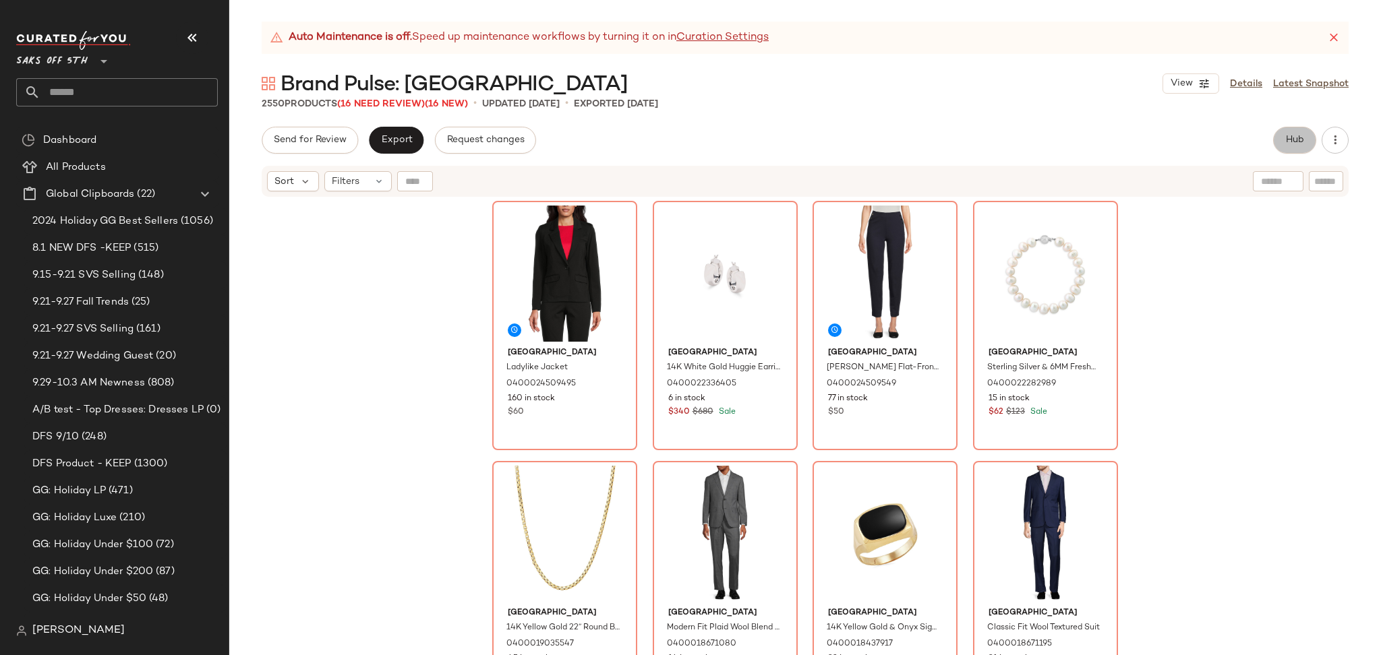
click at [1293, 143] on span "Hub" at bounding box center [1294, 140] width 19 height 11
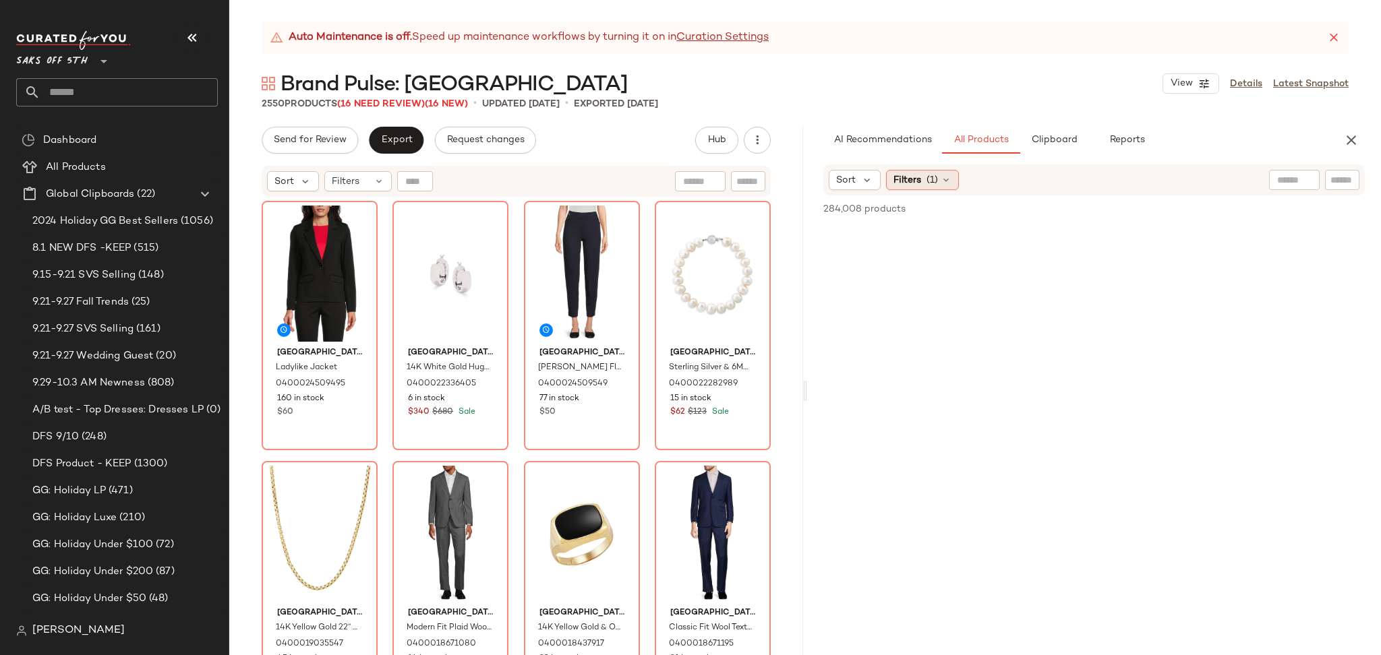
click at [955, 177] on div "Filters (1)" at bounding box center [922, 180] width 73 height 20
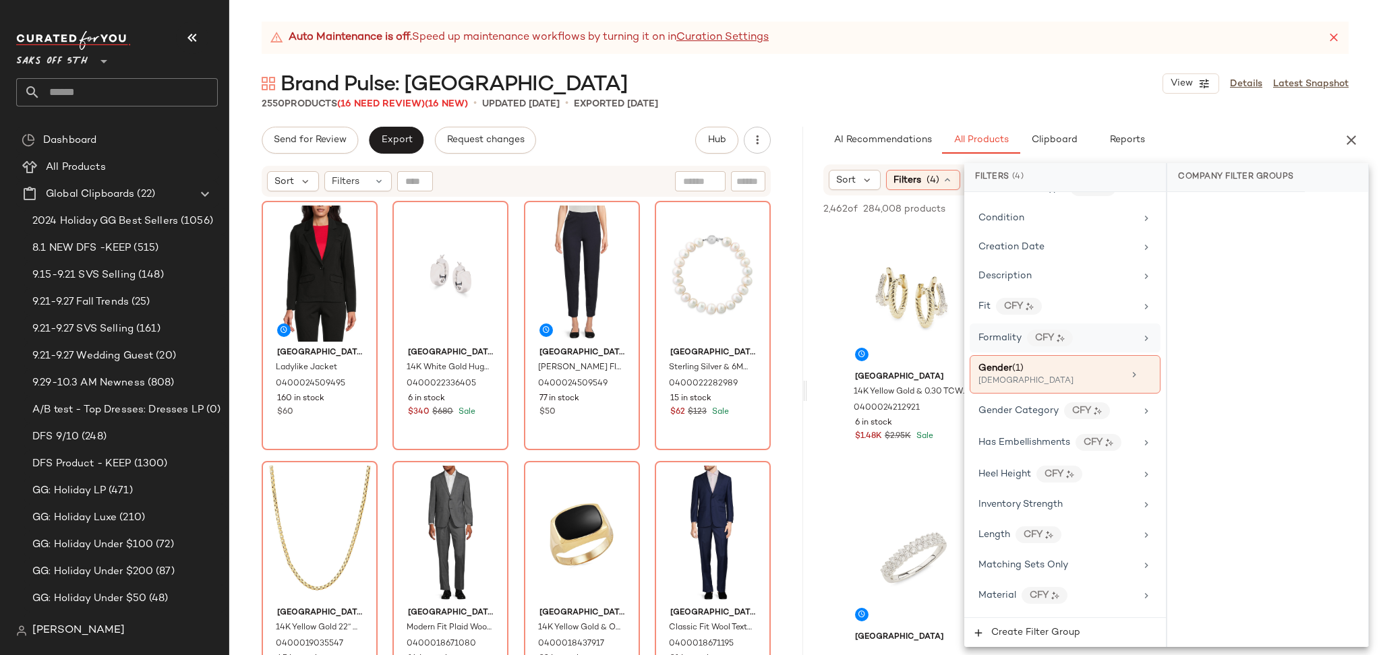
scroll to position [356, 0]
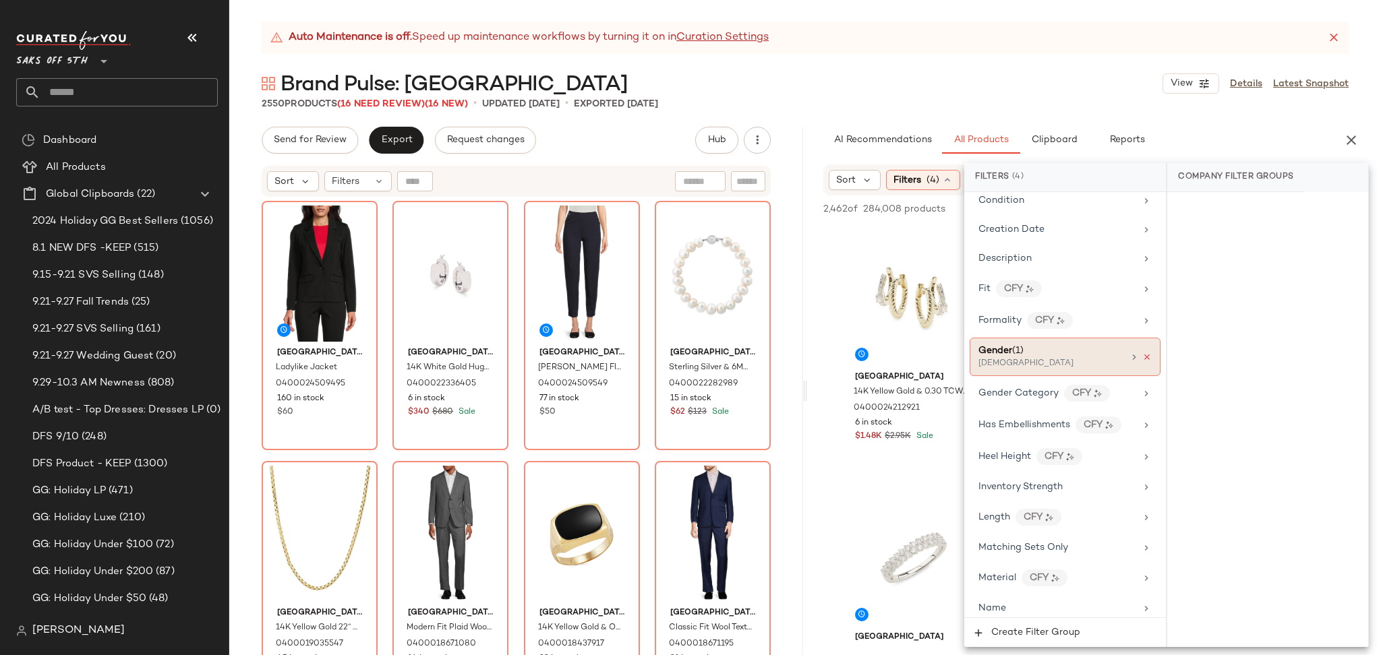
click at [1145, 361] on icon at bounding box center [1146, 357] width 9 height 9
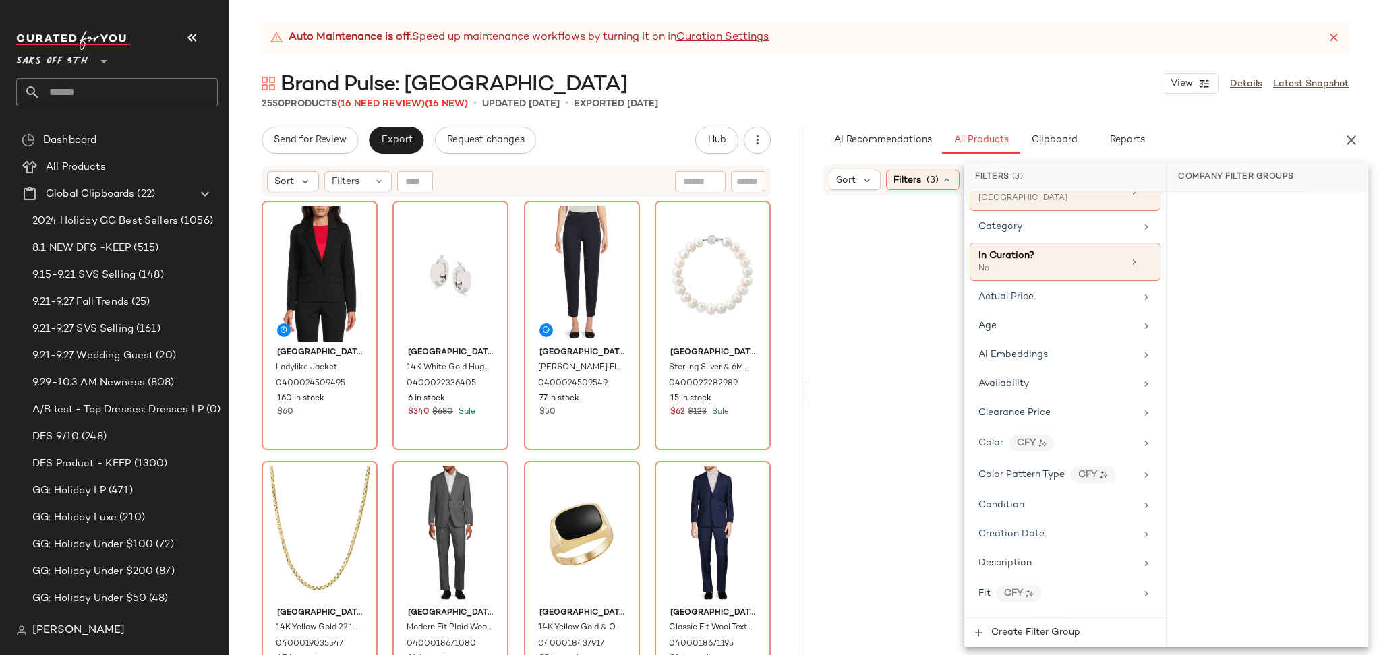
scroll to position [4, 0]
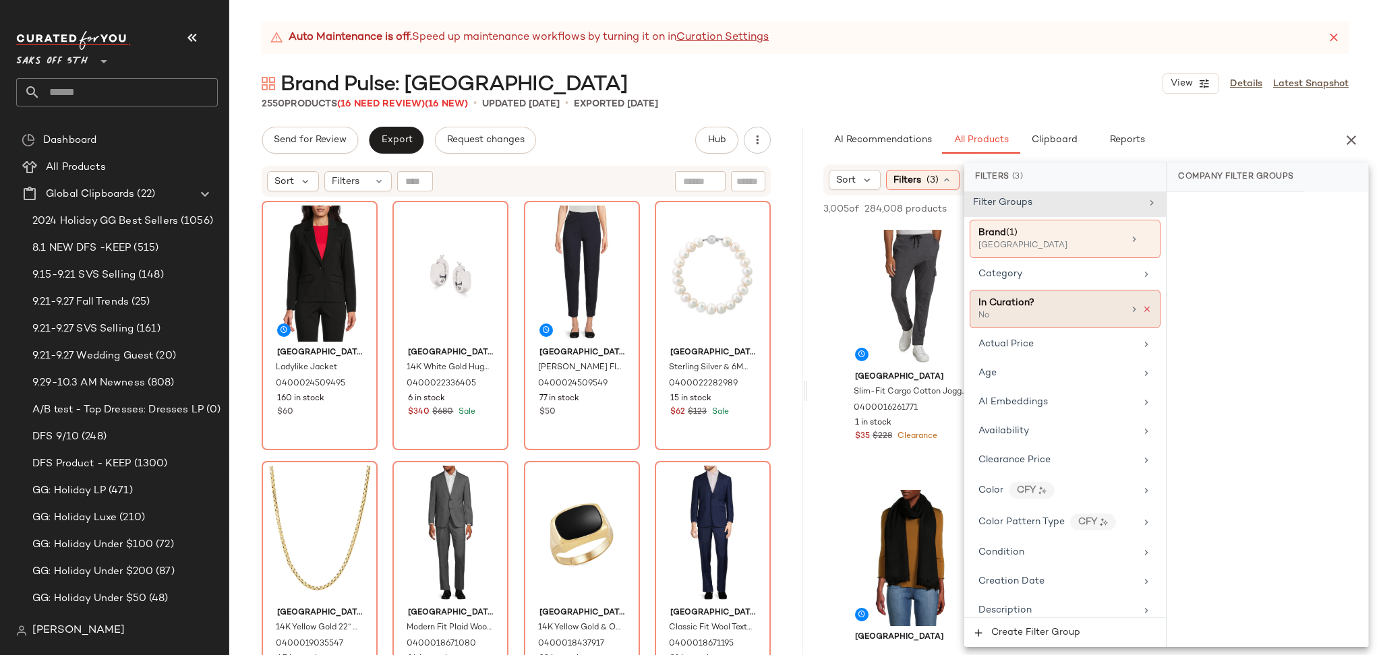
click at [1142, 310] on icon at bounding box center [1146, 309] width 9 height 9
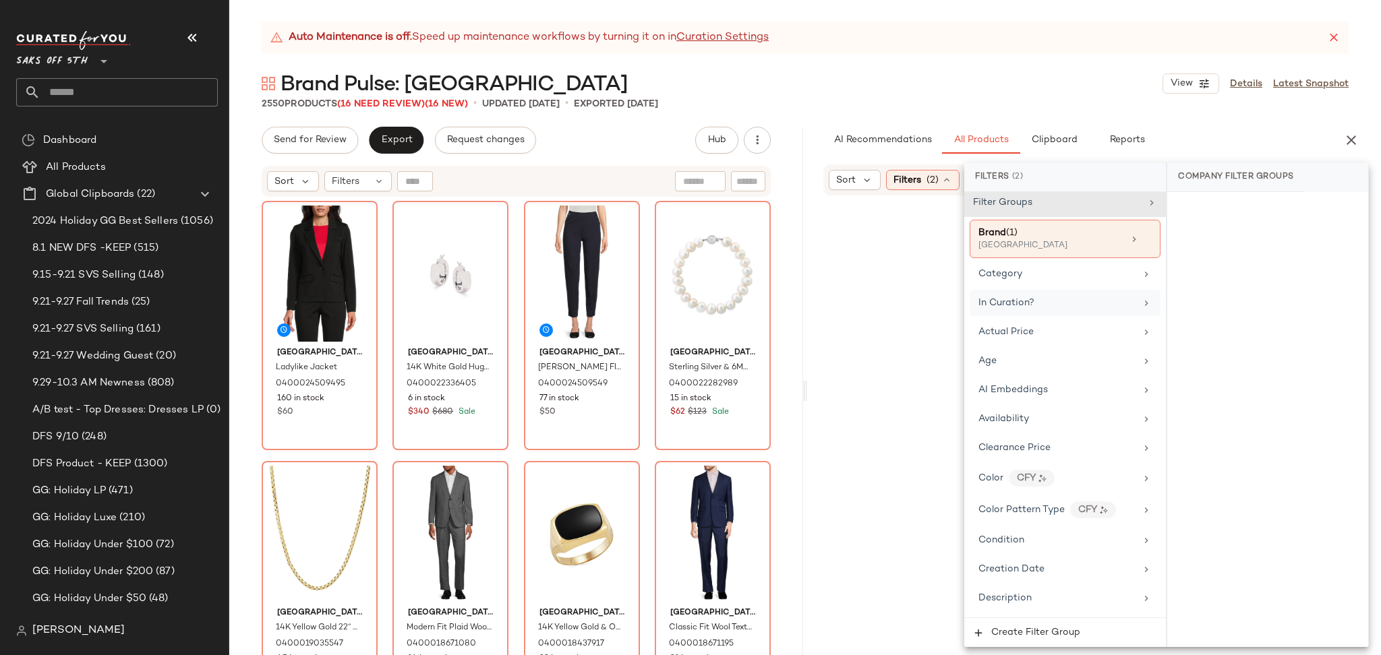
click at [1099, 117] on div "Auto Maintenance is off. Speed up maintenance workflows by turning it on in Cur…" at bounding box center [805, 339] width 1152 height 634
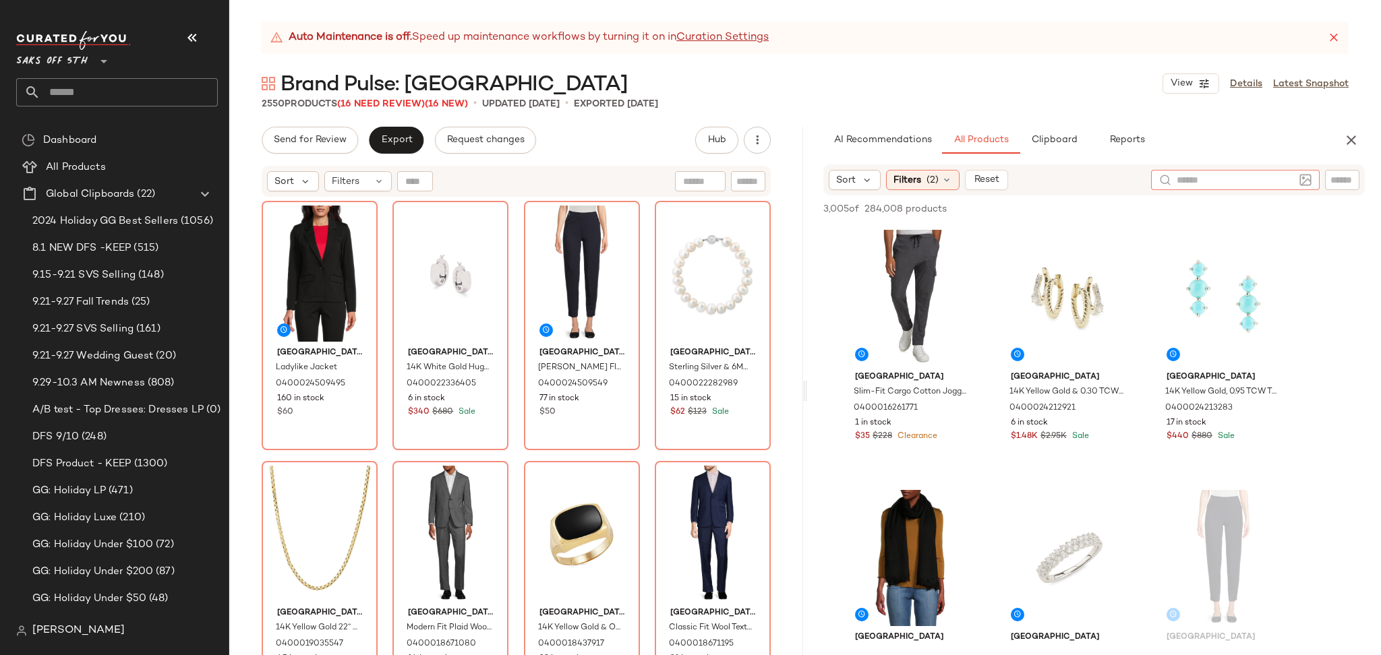
click at [1295, 185] on div at bounding box center [1235, 180] width 169 height 20
click at [1333, 182] on input "Filter" at bounding box center [1296, 180] width 115 height 14
click at [1243, 186] on input "Filter" at bounding box center [1296, 180] width 115 height 14
drag, startPoint x: 1259, startPoint y: 177, endPoint x: 713, endPoint y: 81, distance: 553.9
click at [713, 81] on div "Brand Pulse: Saks Fith Avenue View Details Latest Snapshot" at bounding box center [805, 83] width 1152 height 27
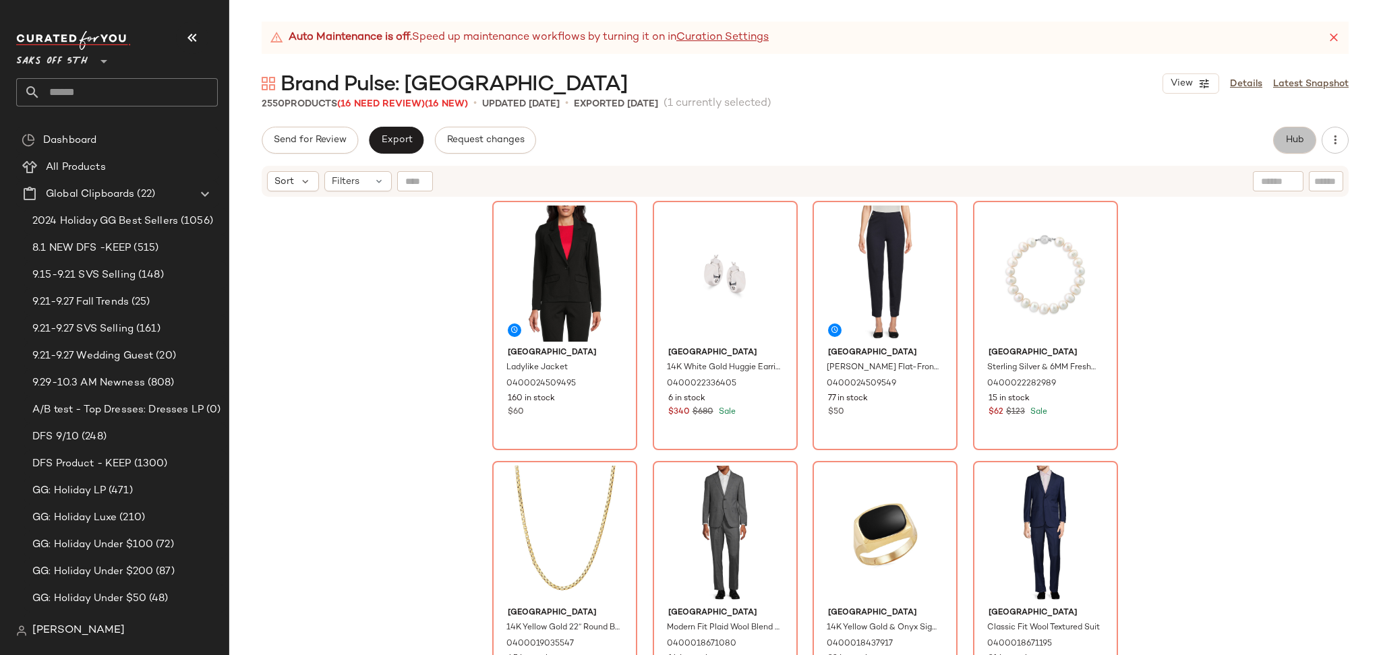
click at [1301, 144] on span "Hub" at bounding box center [1294, 140] width 19 height 11
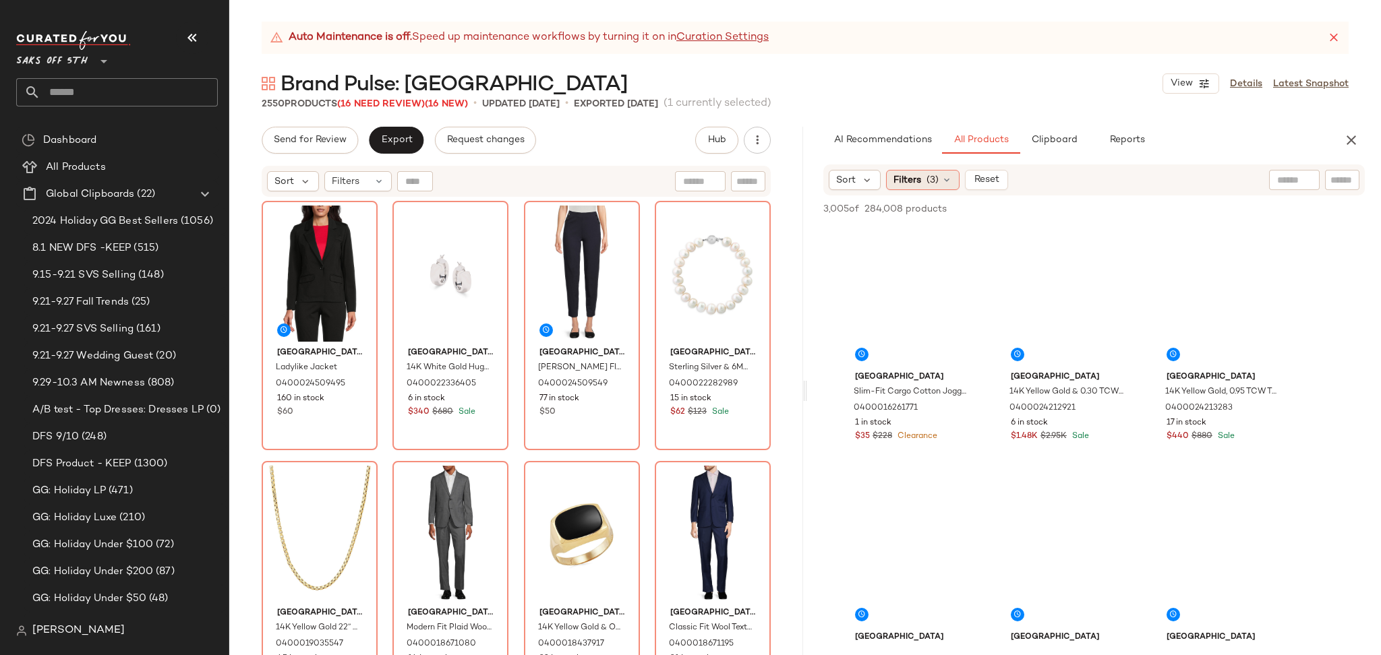
click at [922, 179] on div "Filters (3)" at bounding box center [923, 180] width 74 height 20
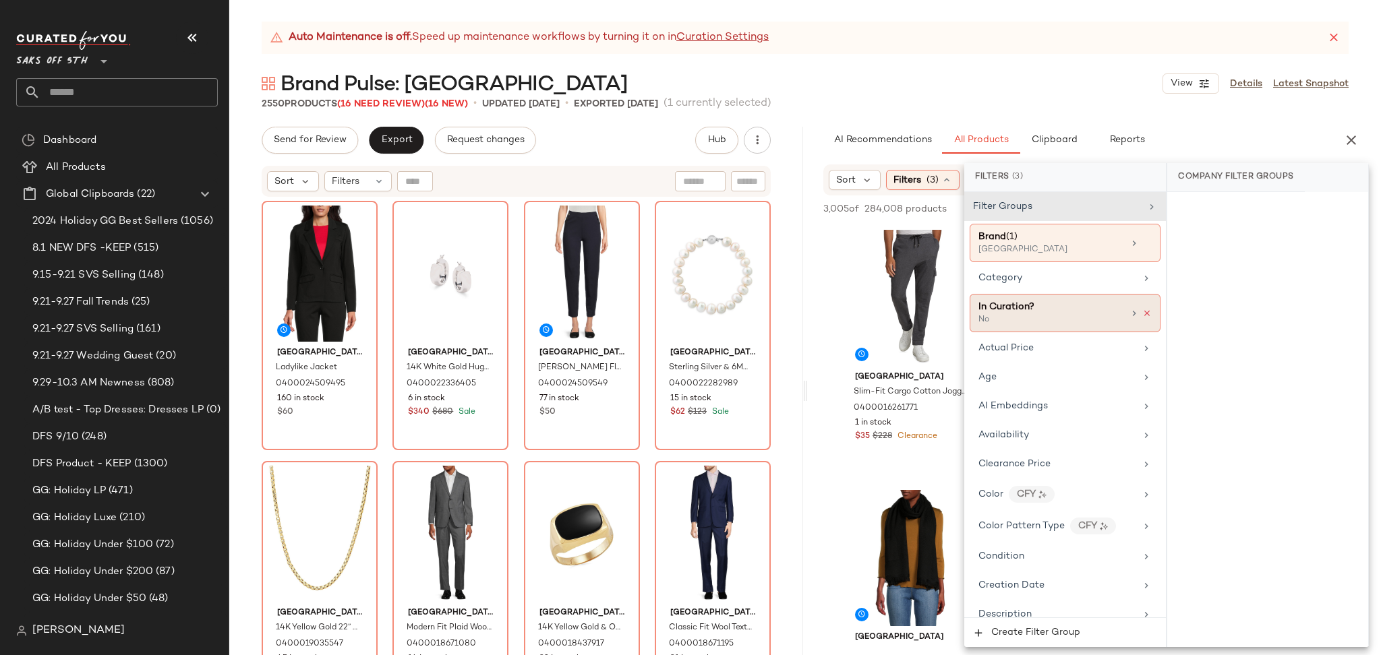
click at [1142, 316] on icon at bounding box center [1146, 313] width 9 height 9
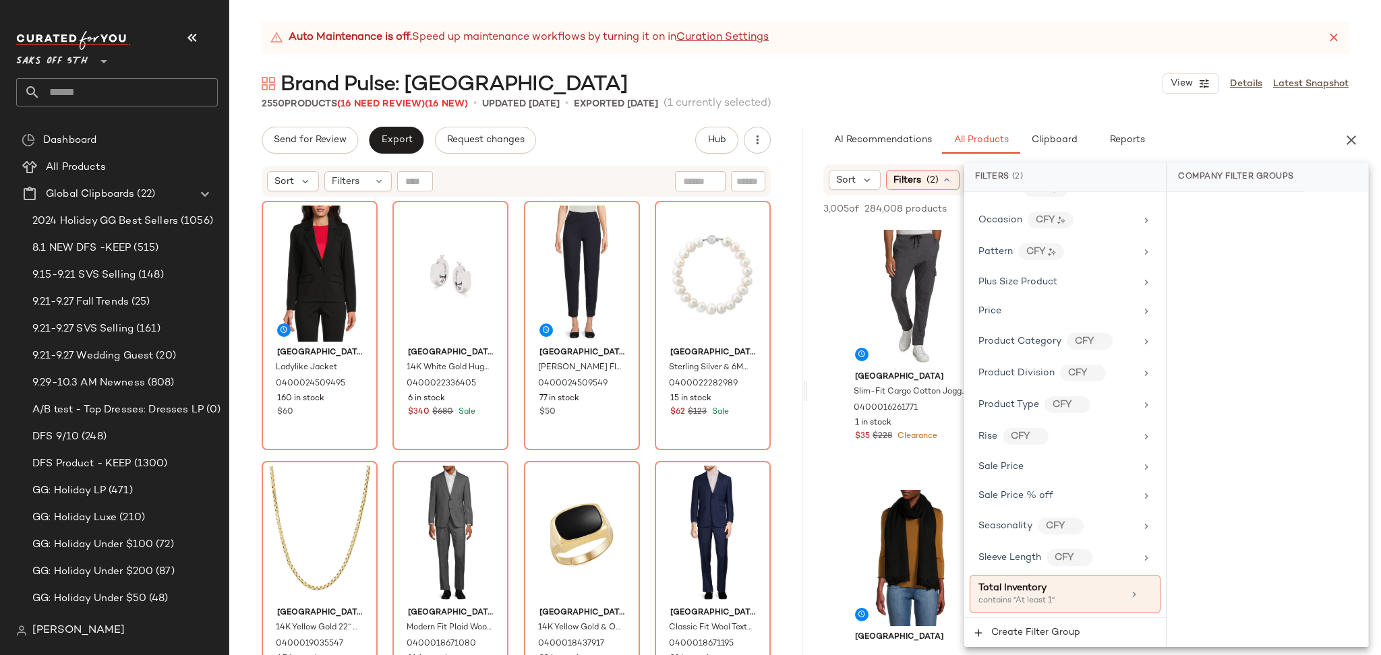
scroll to position [815, 0]
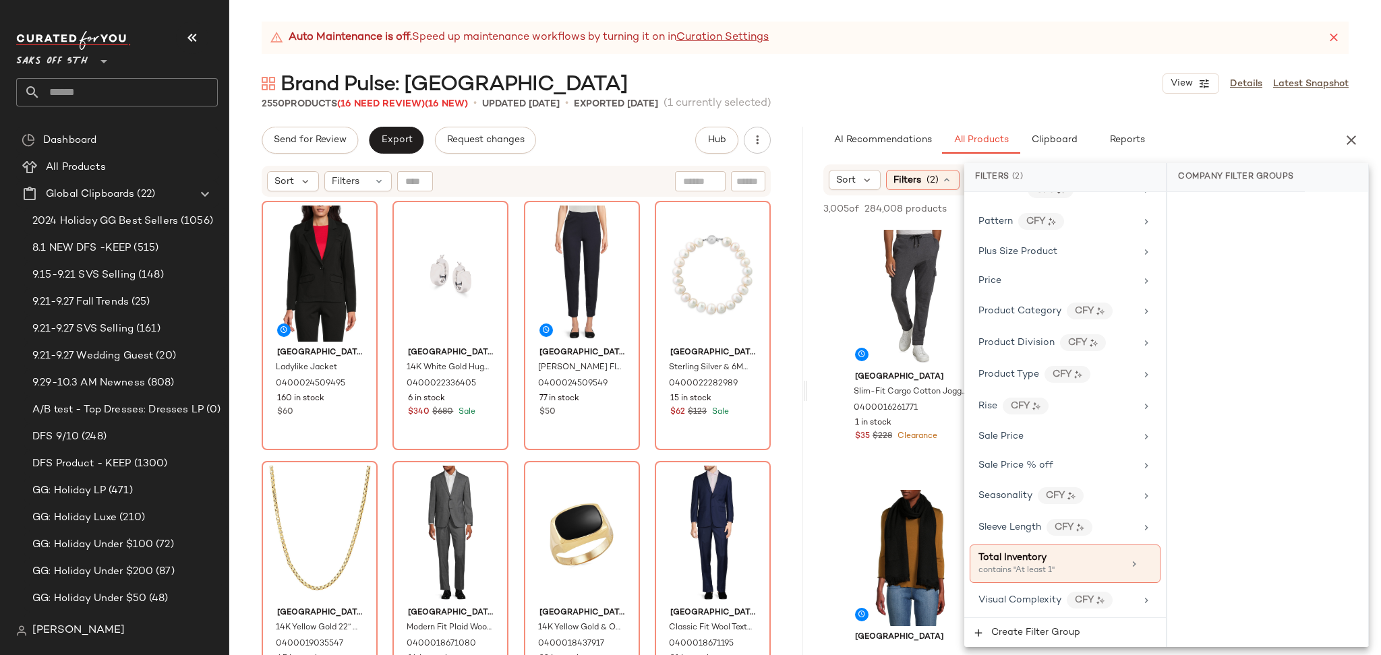
click at [1077, 95] on div "Brand Pulse: Saks Fith Avenue View Details Latest Snapshot" at bounding box center [805, 83] width 1152 height 27
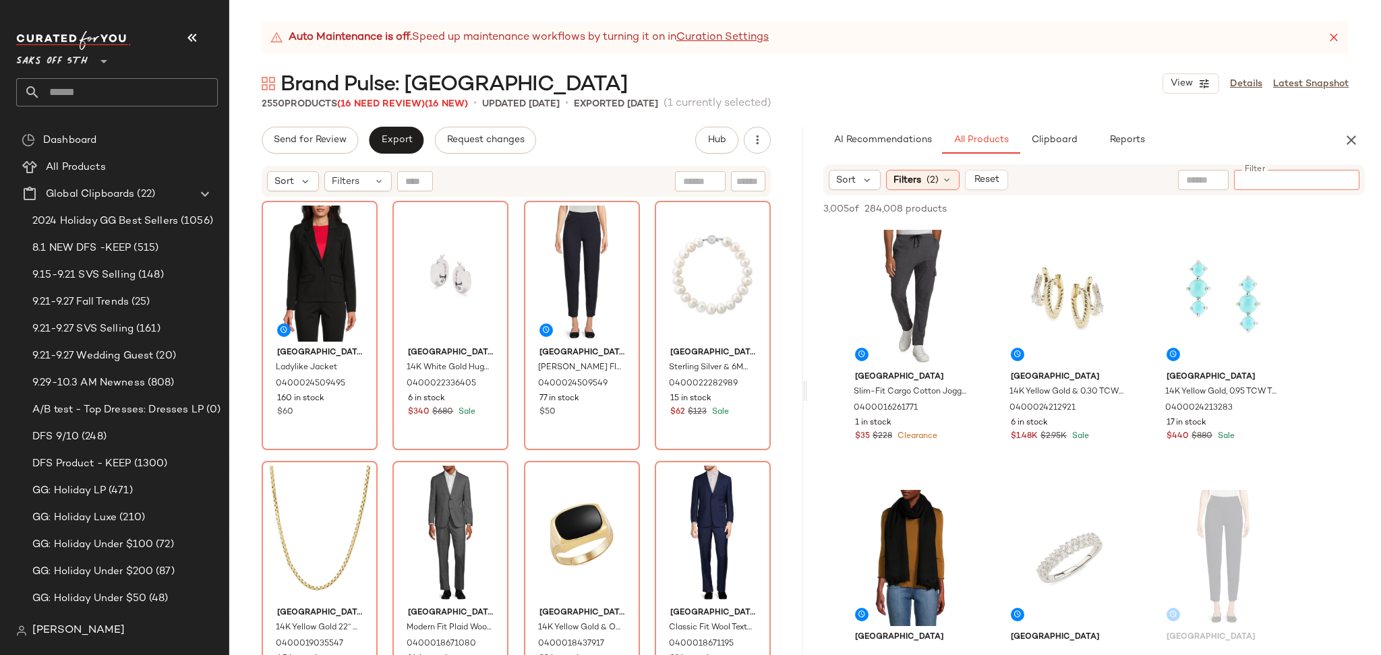
click at [1339, 183] on input "Filter" at bounding box center [1296, 180] width 115 height 14
paste input "**********"
type input "**********"
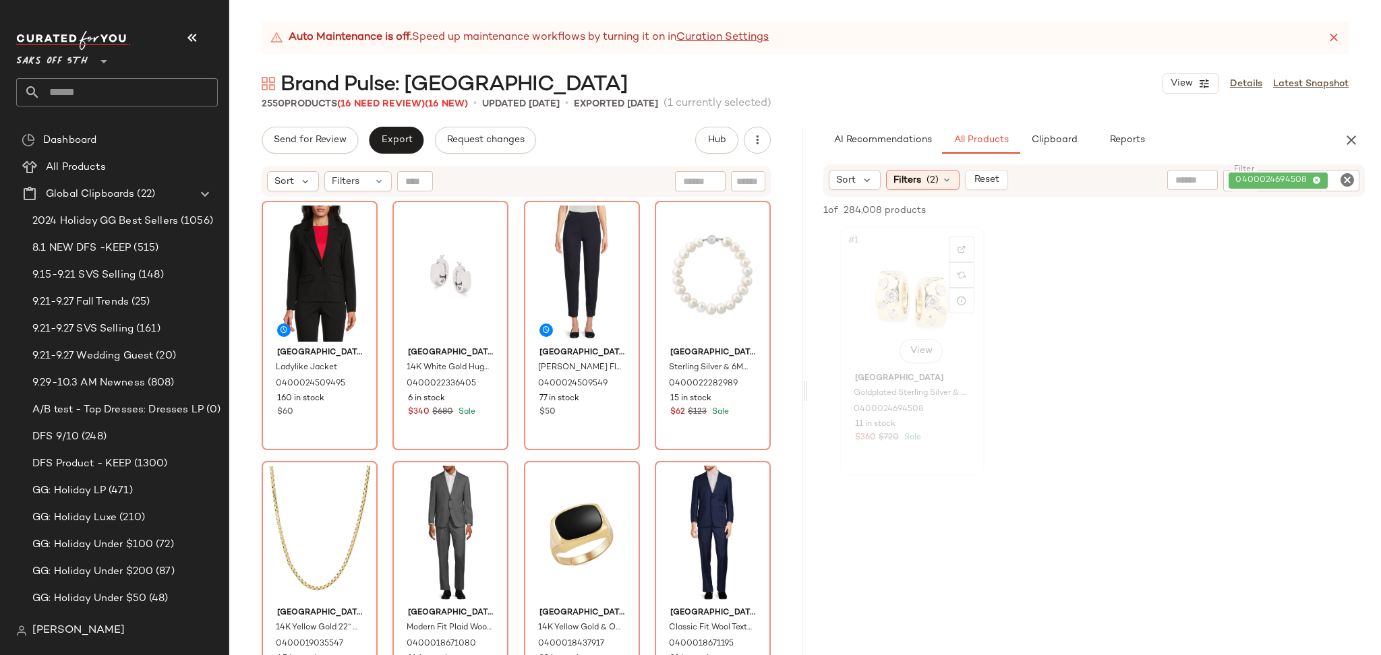
click at [926, 298] on div "#1 View" at bounding box center [912, 299] width 136 height 136
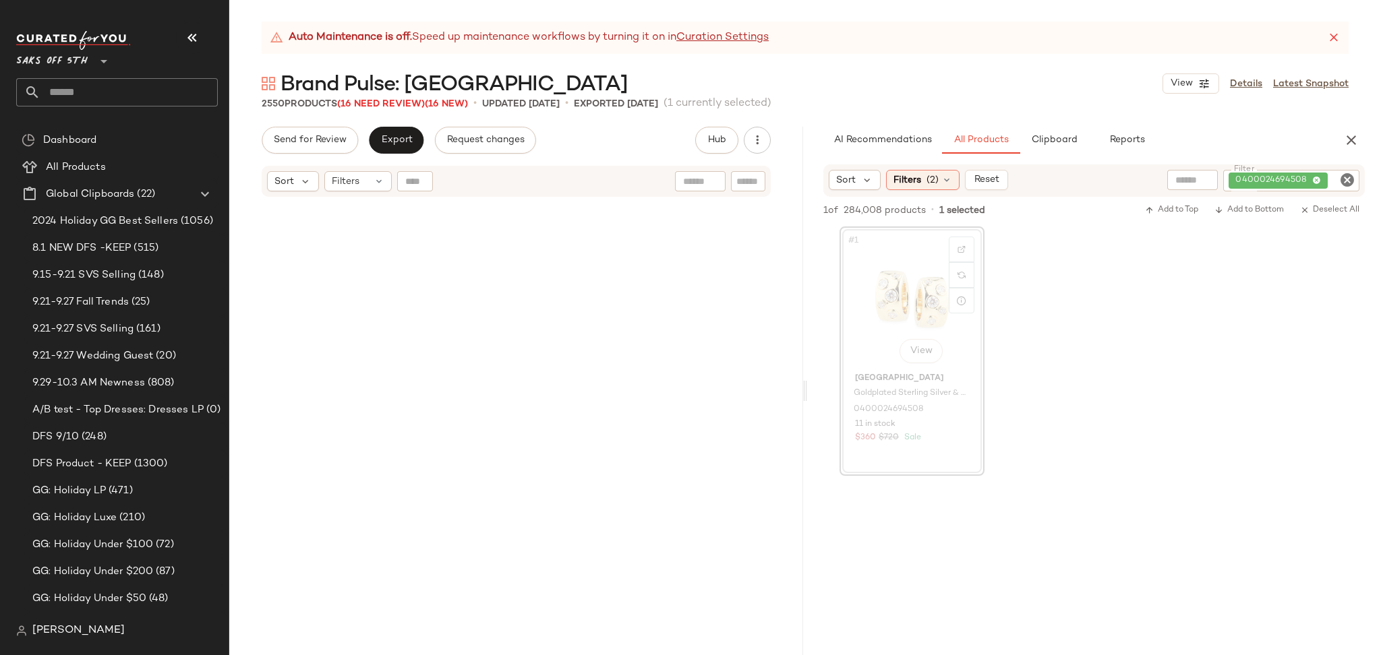
scroll to position [118434, 0]
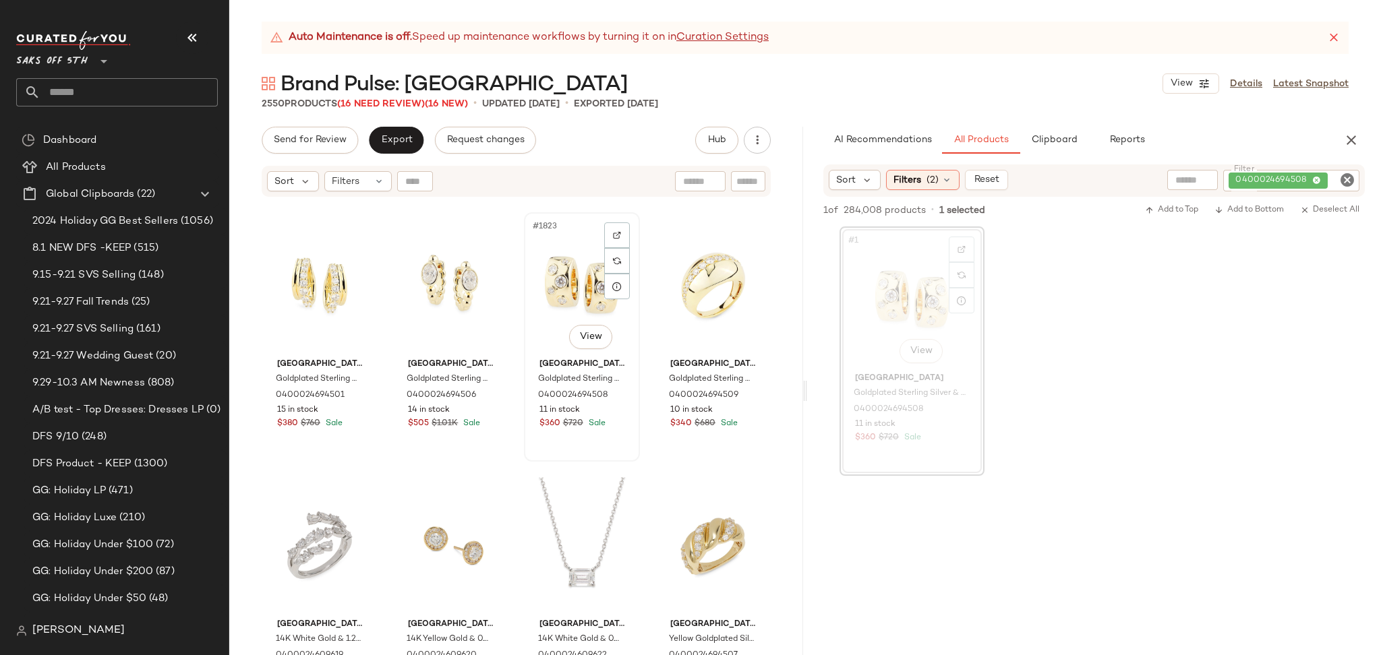
click at [587, 293] on div "#1823 View" at bounding box center [582, 285] width 107 height 136
click at [1351, 179] on icon "Clear Filter" at bounding box center [1347, 180] width 16 height 16
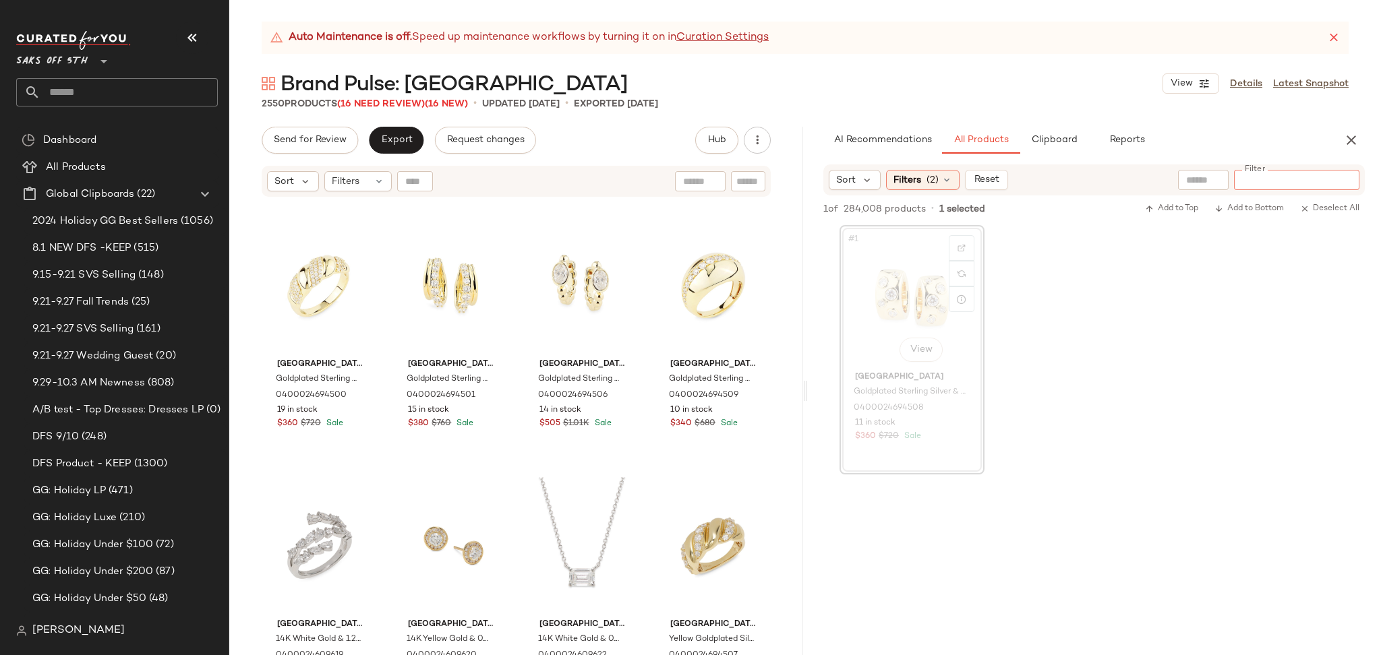
paste input "**********"
type input "**********"
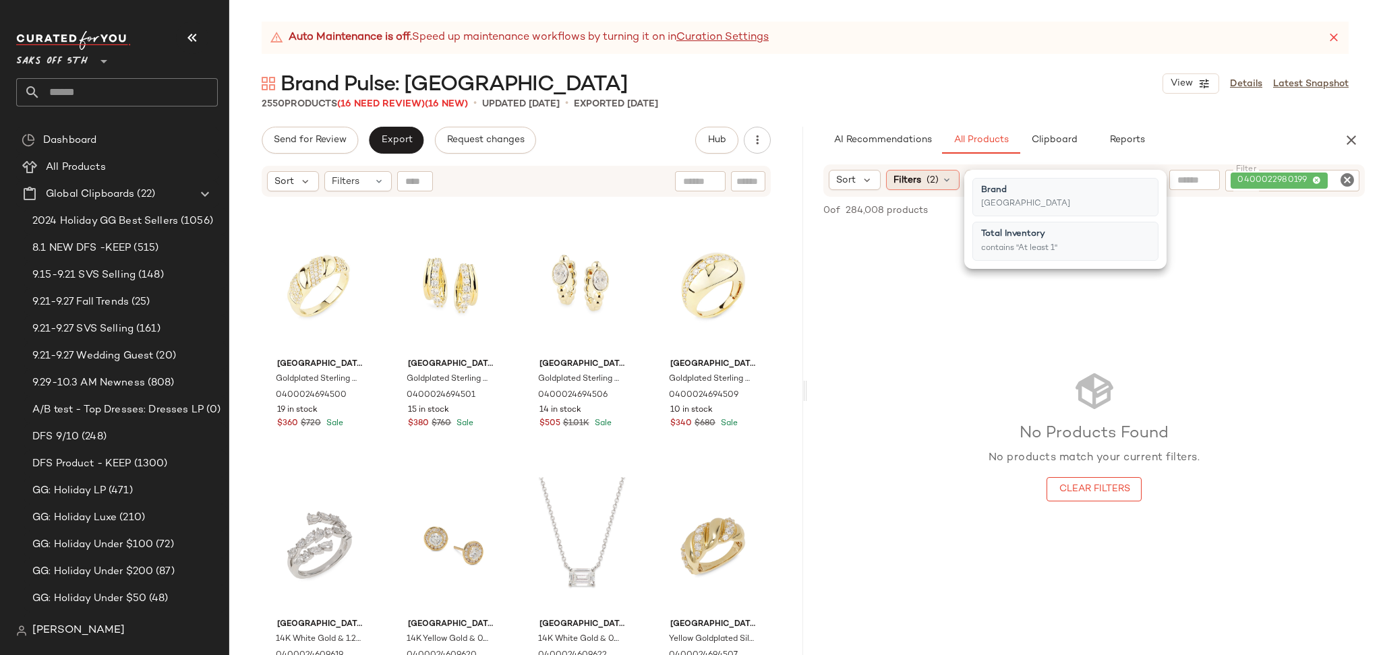
click at [933, 183] on span "(2)" at bounding box center [933, 180] width 12 height 14
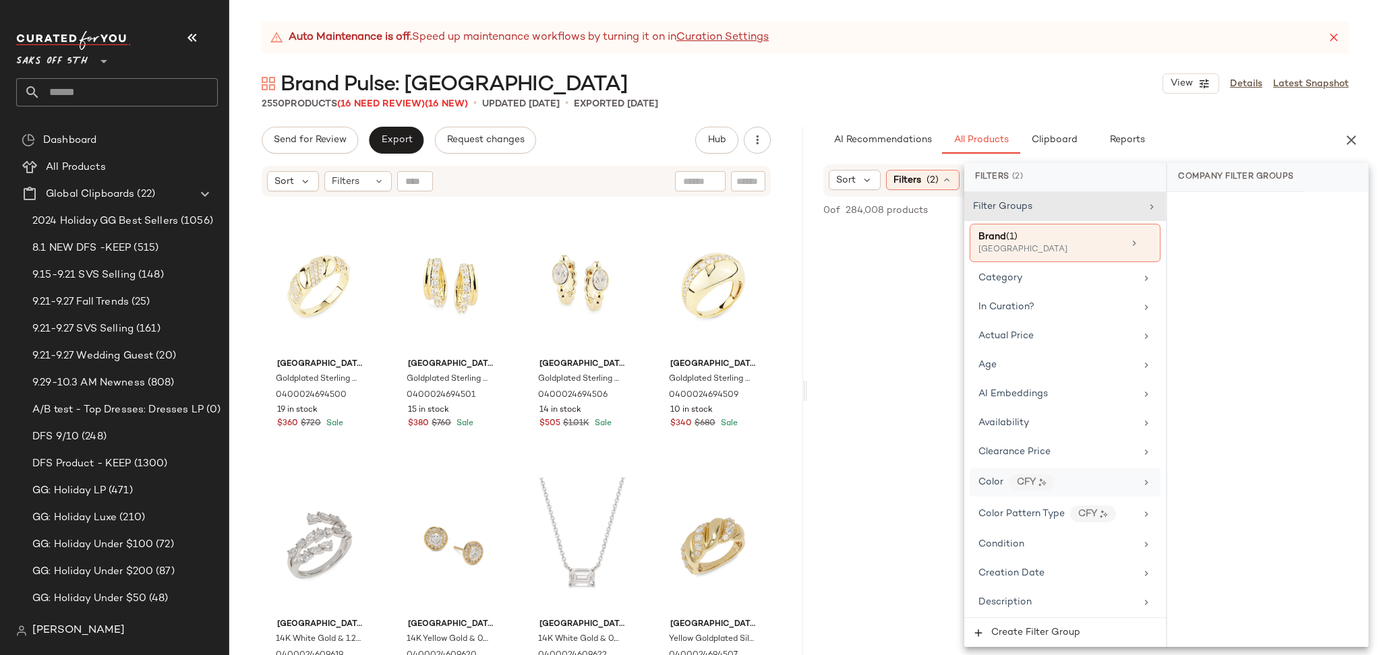
scroll to position [815, 0]
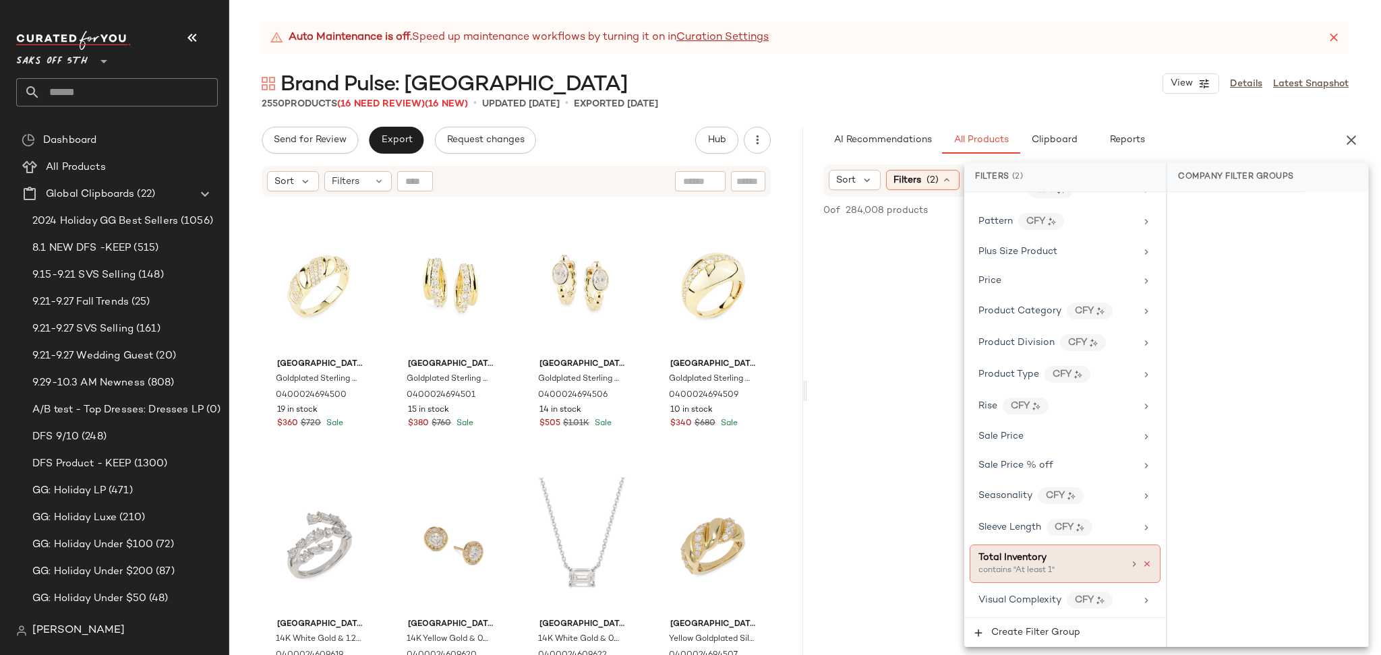
click at [1142, 564] on icon at bounding box center [1146, 564] width 9 height 9
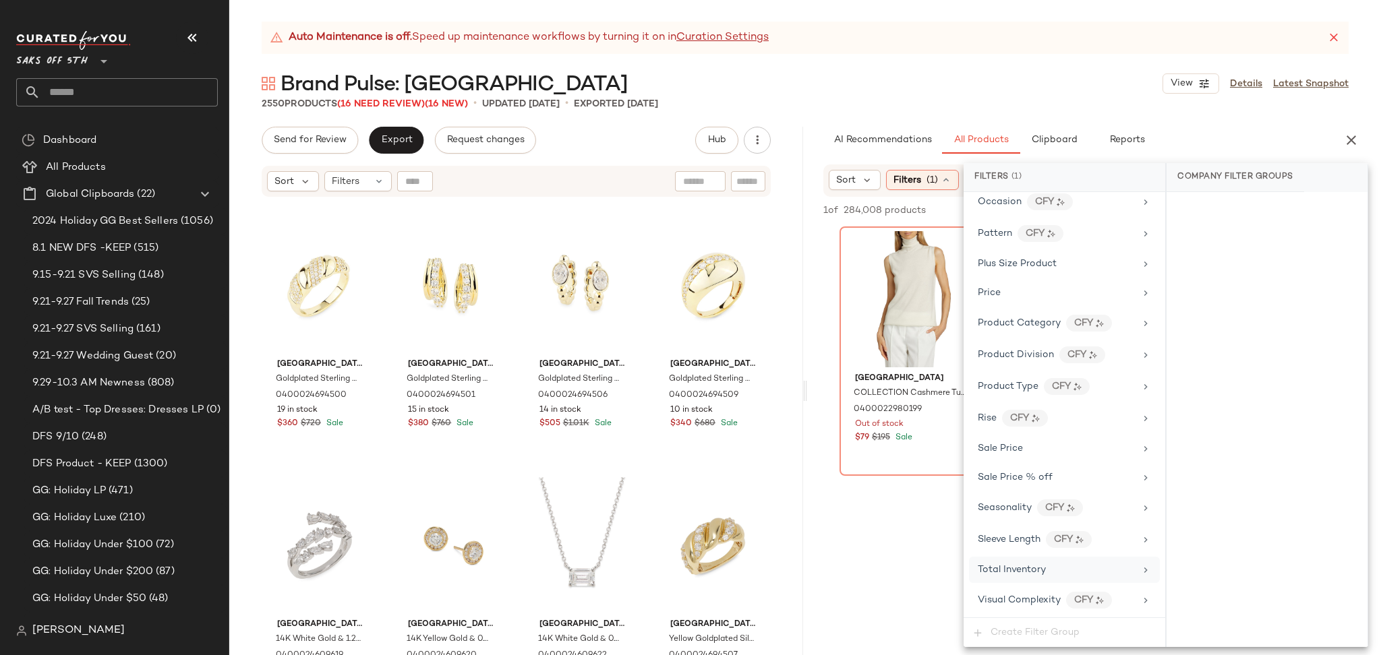
click at [939, 108] on div "2550 Products (16 Need Review) (16 New) • updated Oct 1st • Exported Sep 23rd" at bounding box center [805, 103] width 1152 height 13
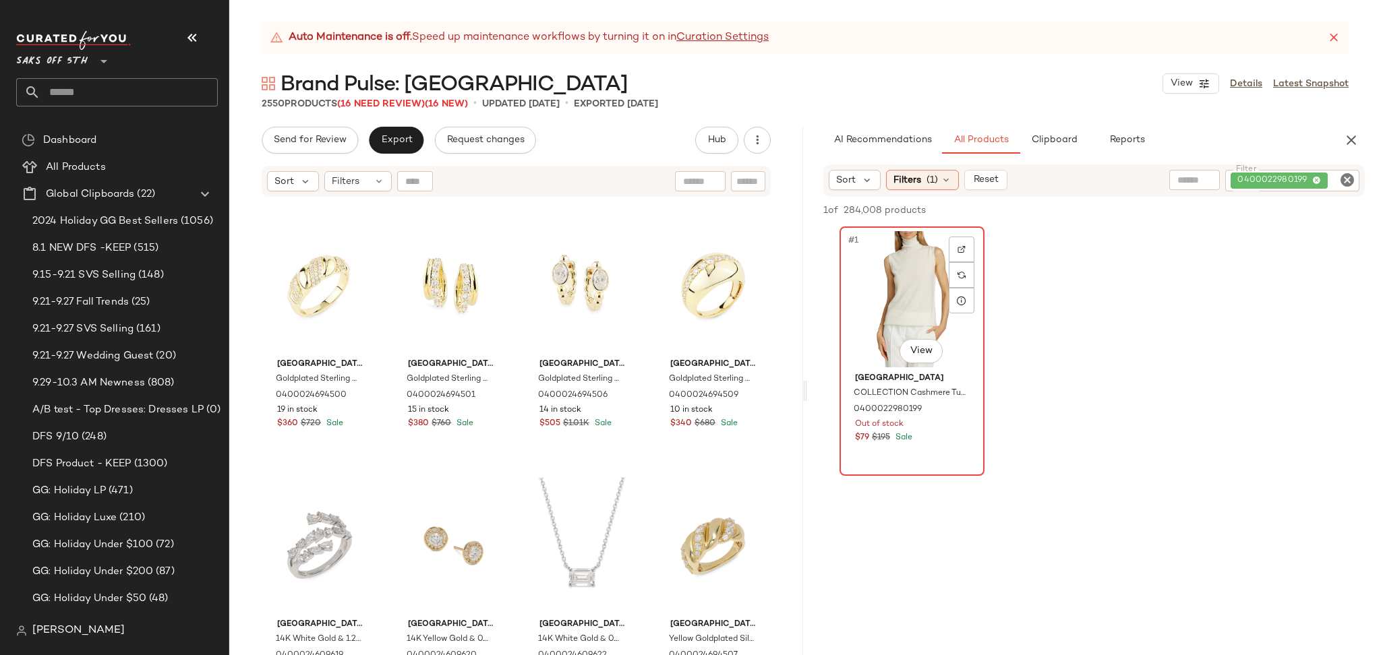
click at [918, 261] on div "#1 View" at bounding box center [912, 299] width 136 height 136
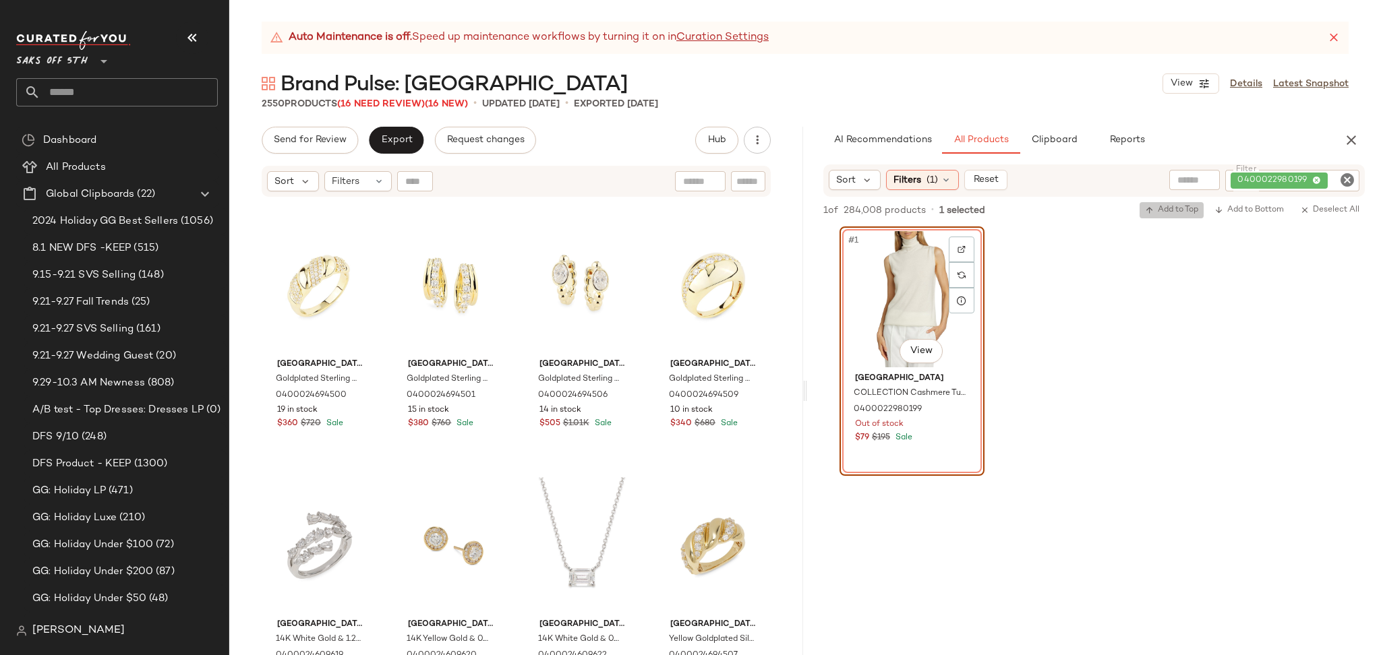
click at [1167, 208] on span "Add to Top" at bounding box center [1171, 210] width 53 height 9
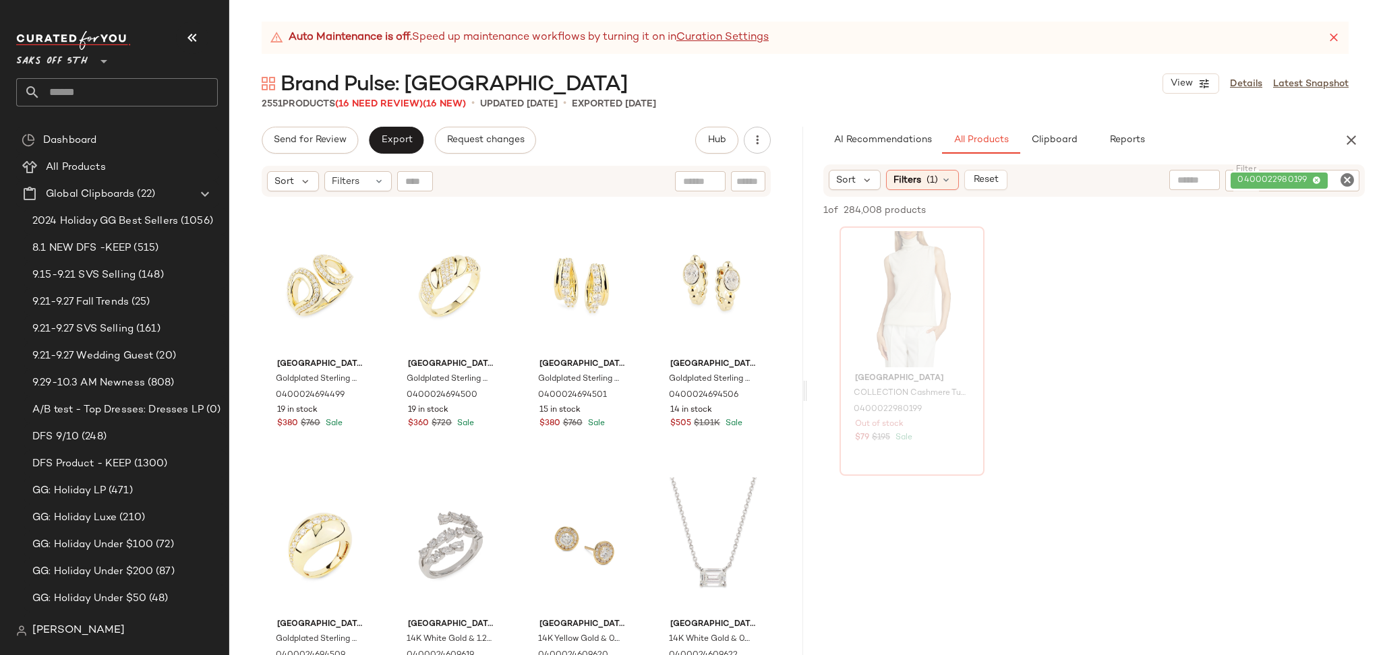
click at [1346, 183] on icon "Clear Filter" at bounding box center [1347, 180] width 16 height 16
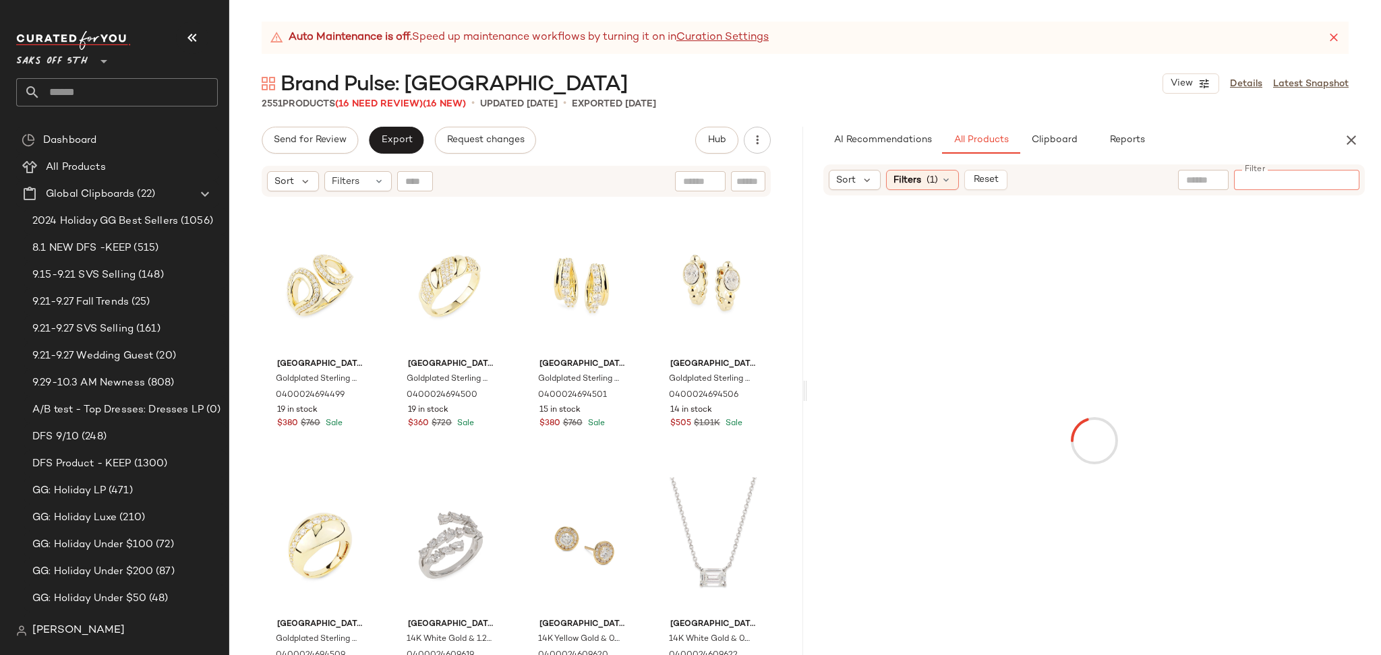
paste input "**********"
type input "**********"
click at [901, 296] on div "#1 View" at bounding box center [912, 299] width 136 height 136
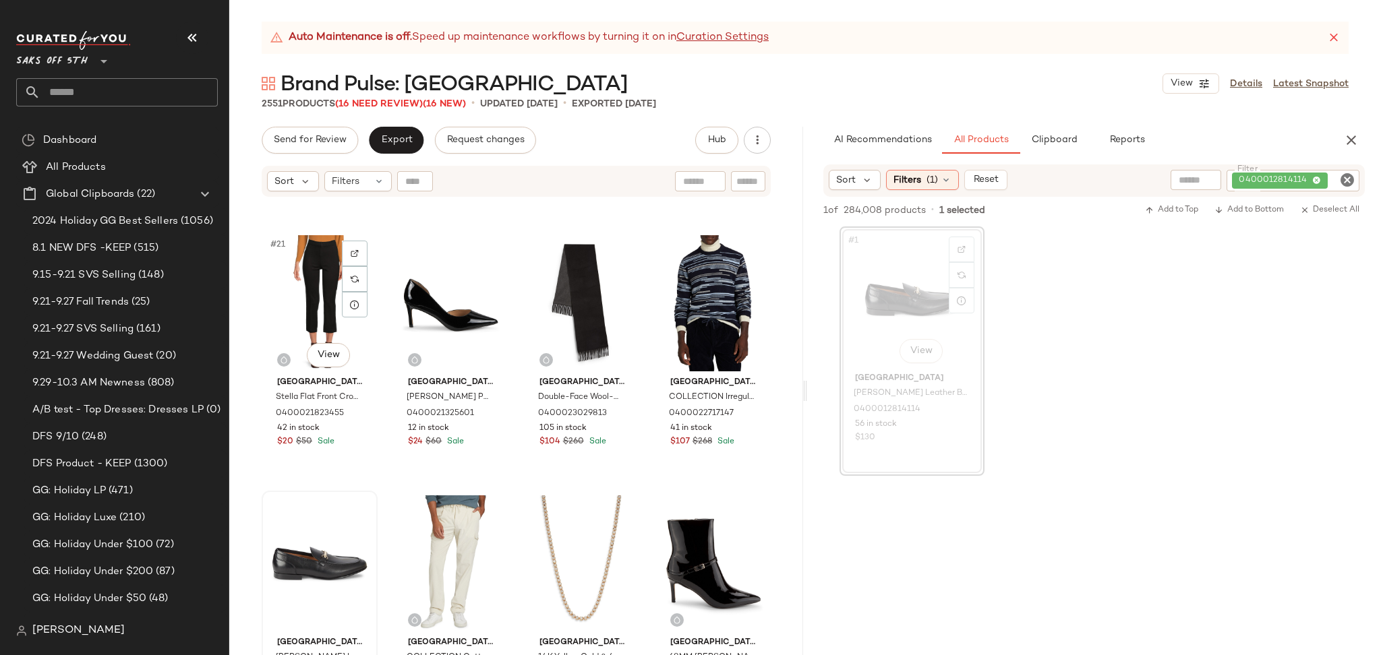
scroll to position [1259, 0]
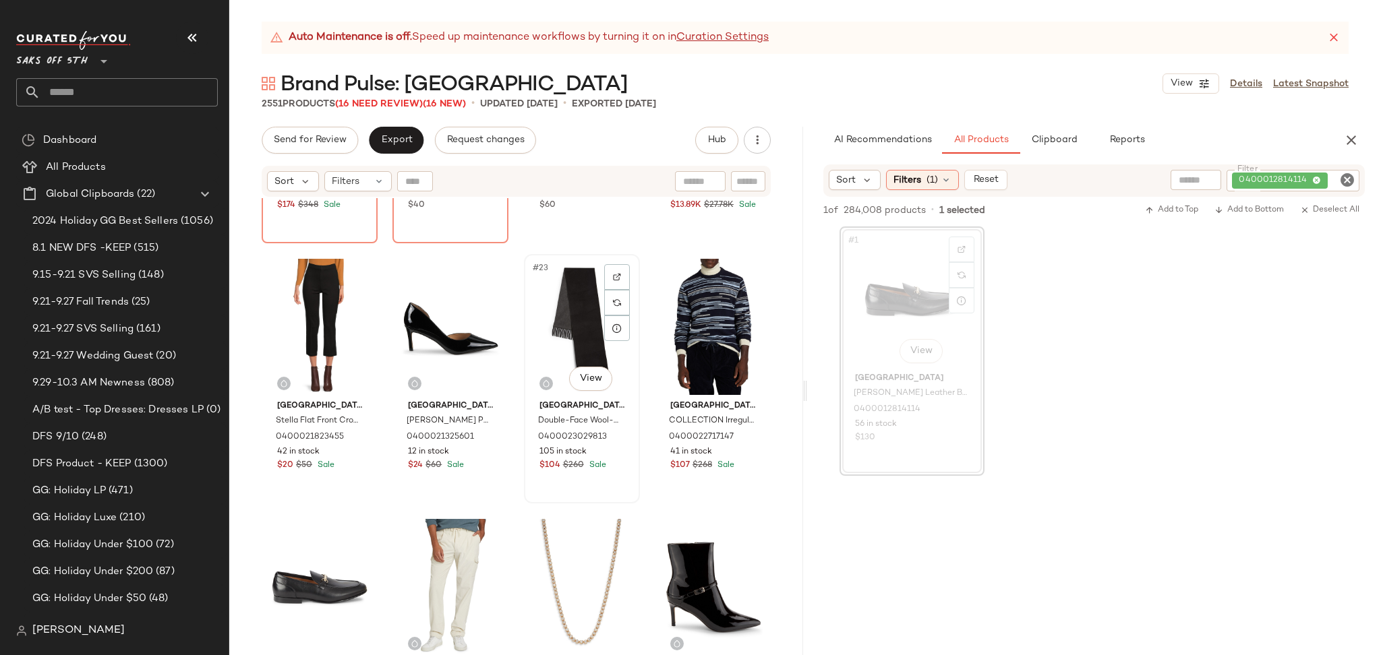
click at [548, 313] on div "#23 View" at bounding box center [582, 327] width 107 height 136
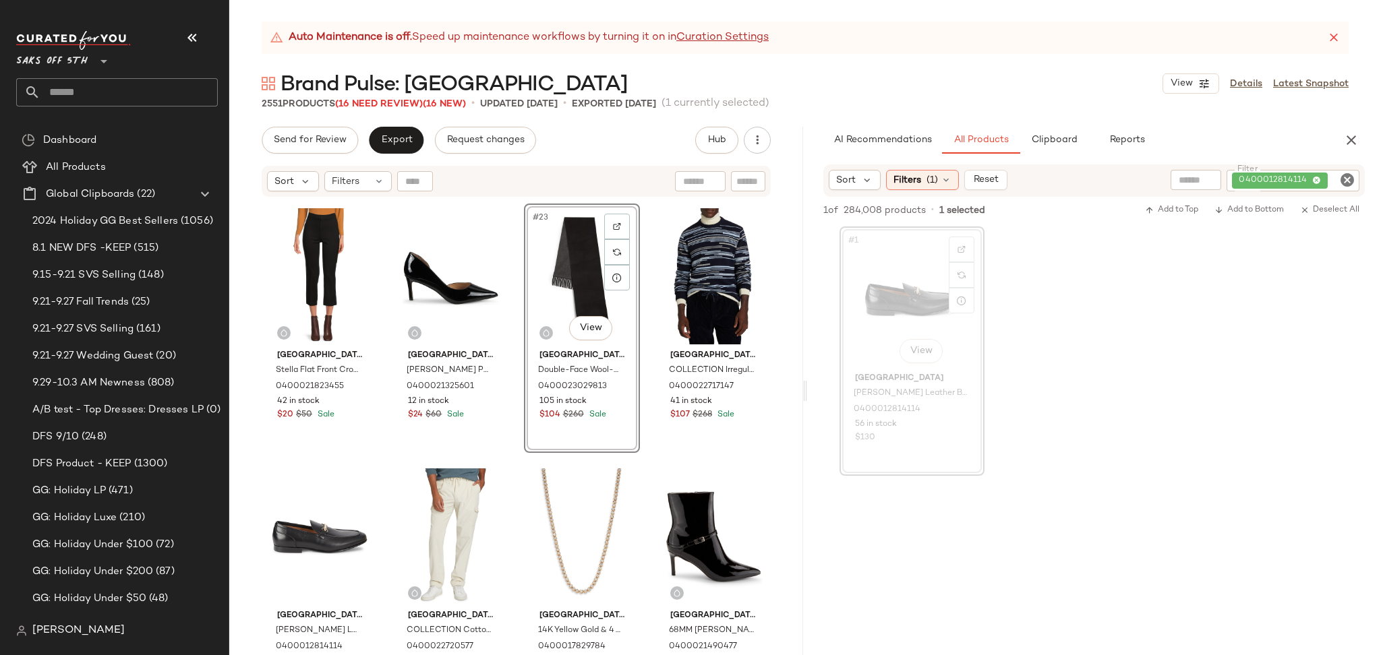
scroll to position [1321, 0]
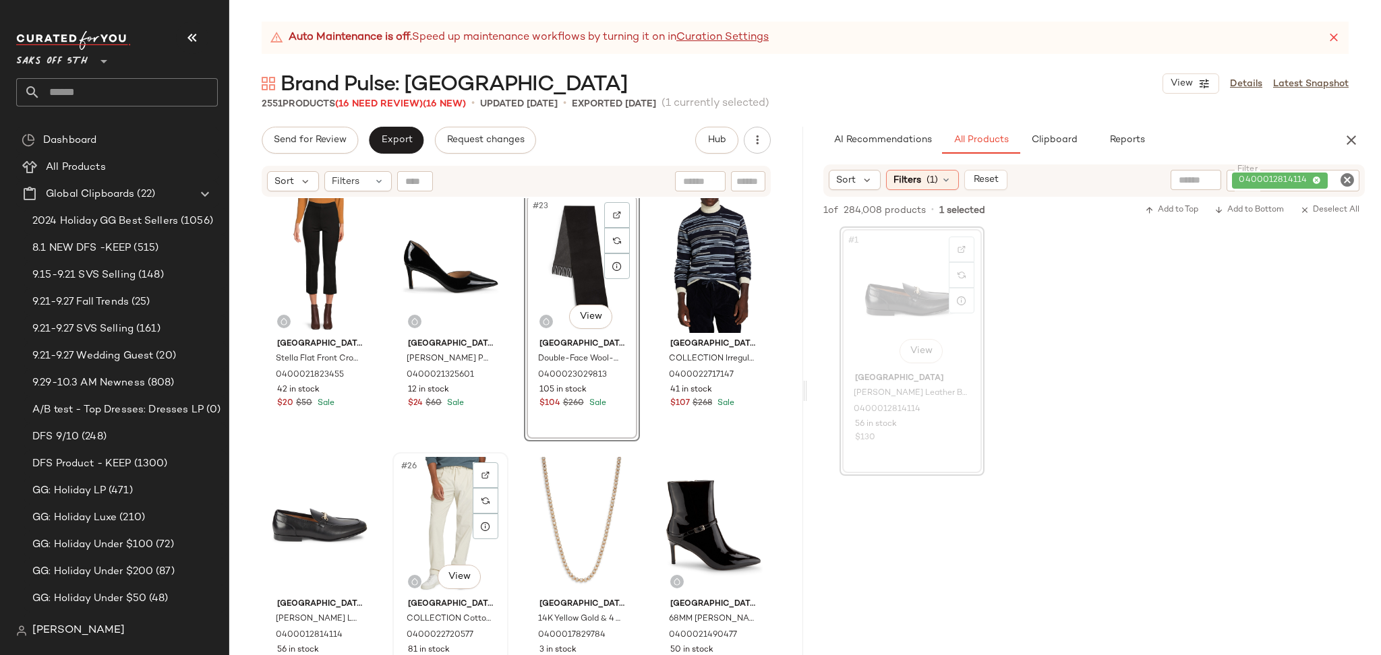
click at [447, 499] on div "#26 View" at bounding box center [450, 525] width 107 height 136
click at [705, 256] on div at bounding box center [713, 265] width 107 height 136
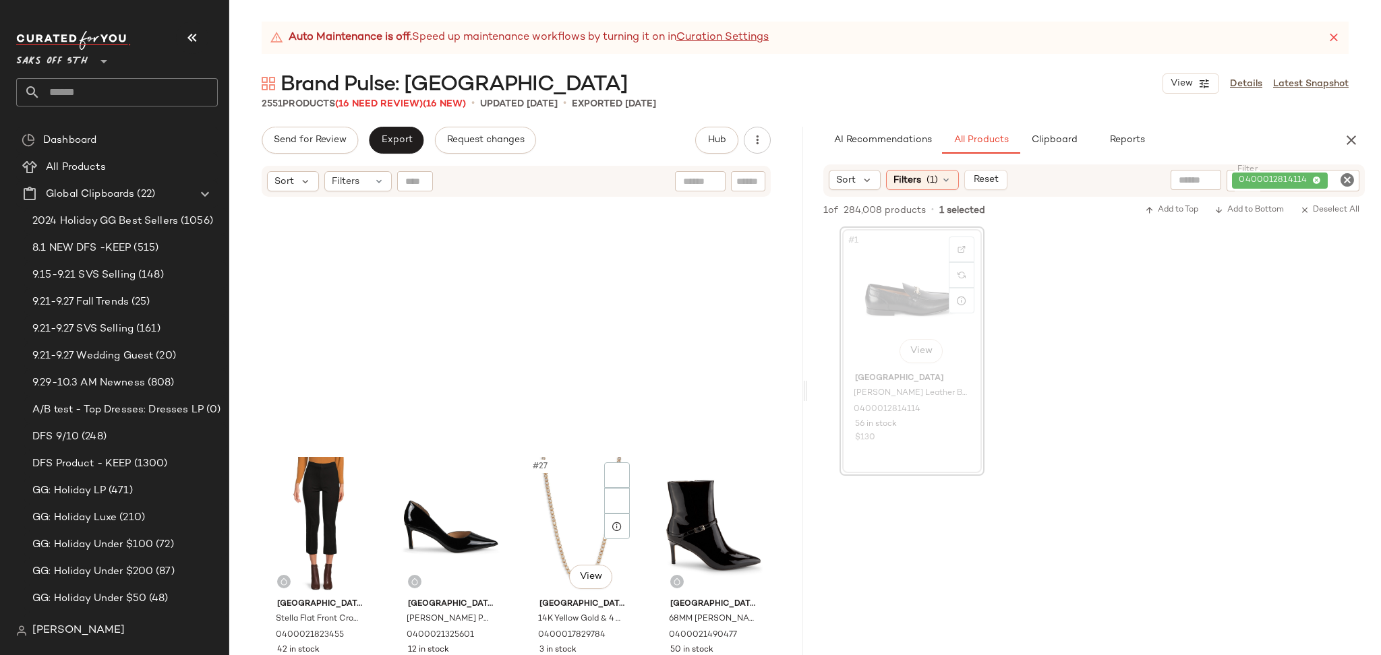
scroll to position [1581, 0]
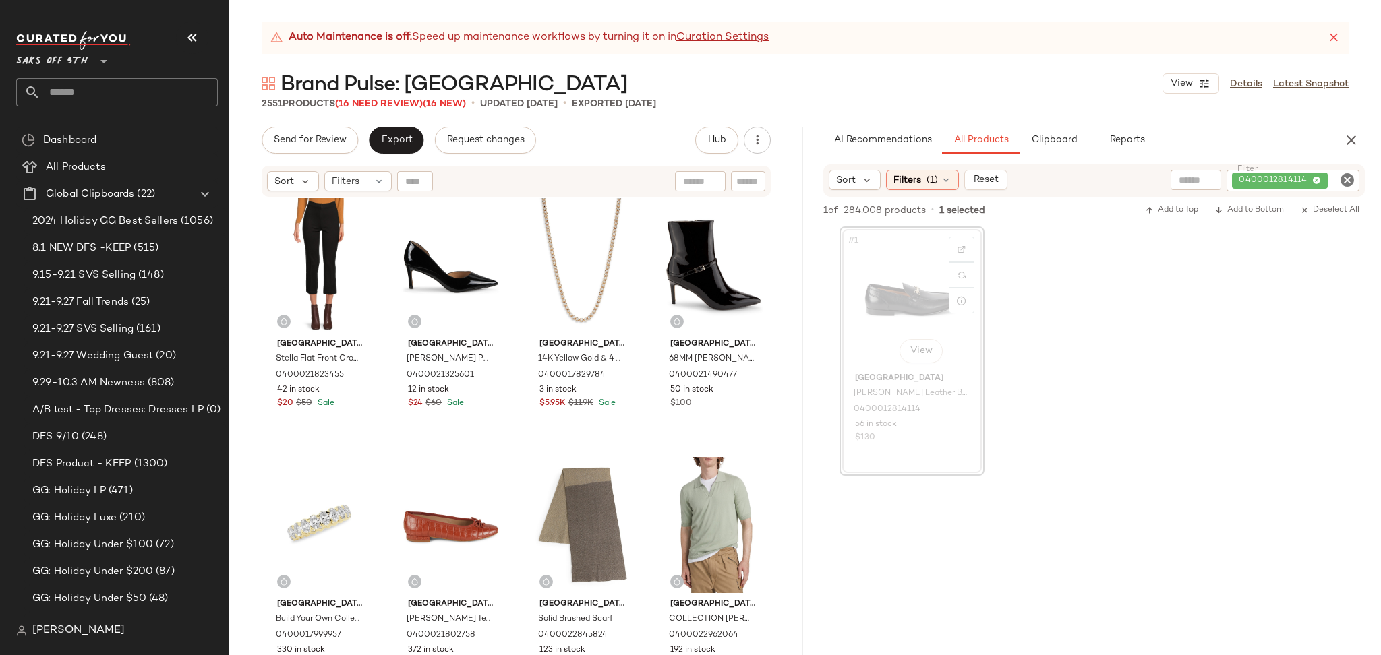
click at [1343, 178] on icon "Clear Filter" at bounding box center [1347, 180] width 16 height 16
click at [1330, 177] on input "Filter" at bounding box center [1342, 181] width 24 height 14
click at [1330, 178] on input "Filter" at bounding box center [1342, 181] width 24 height 14
click at [1345, 182] on input "text" at bounding box center [1342, 180] width 24 height 14
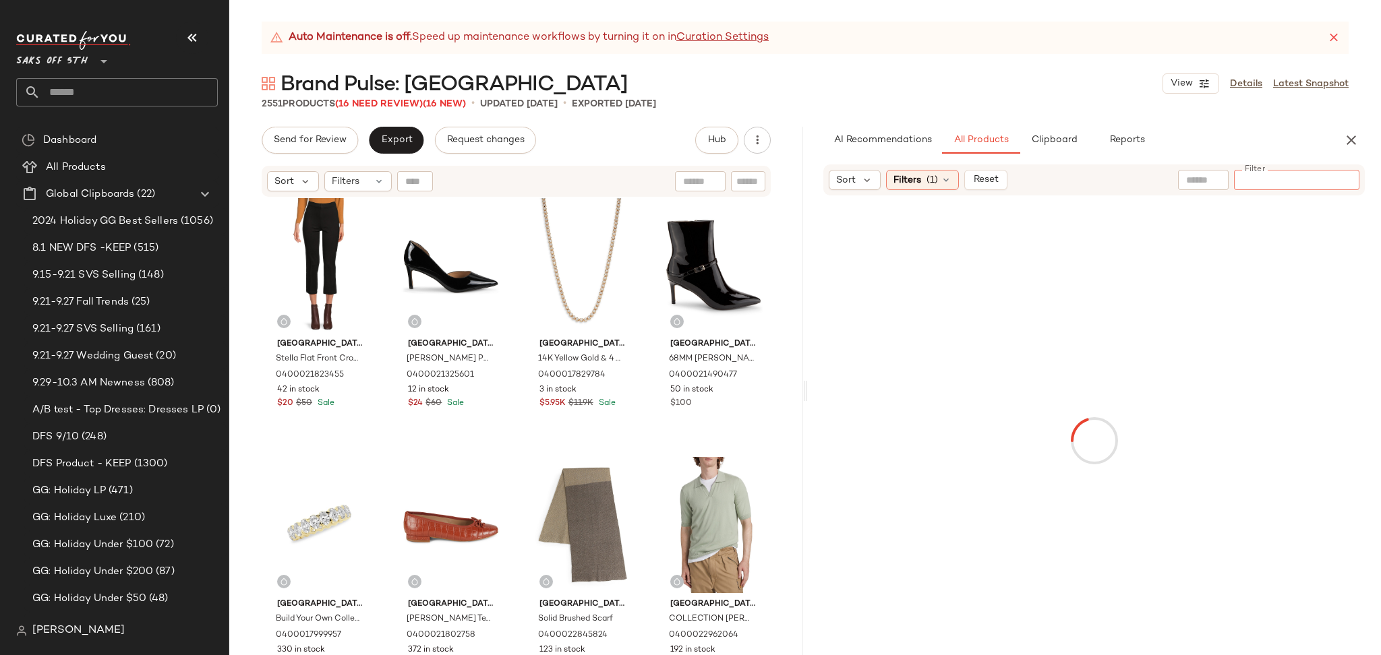
click at [1345, 182] on input "Filter" at bounding box center [1296, 180] width 115 height 14
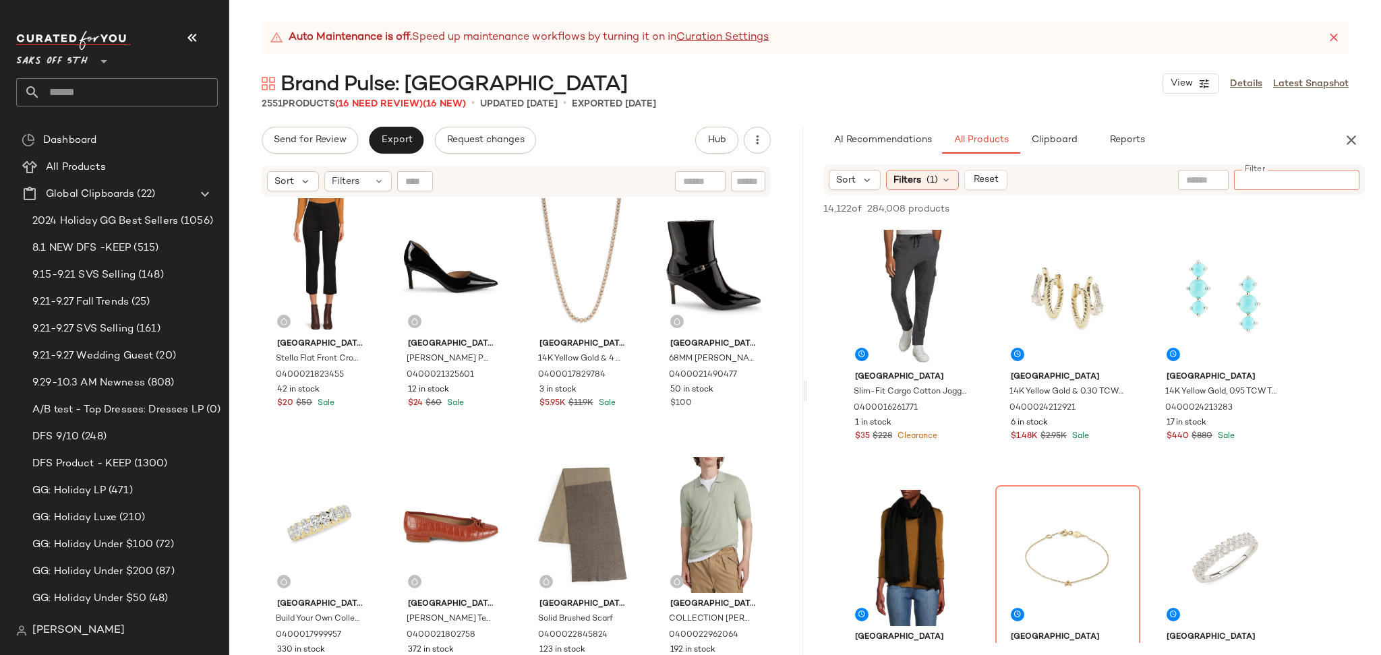
type input "**********"
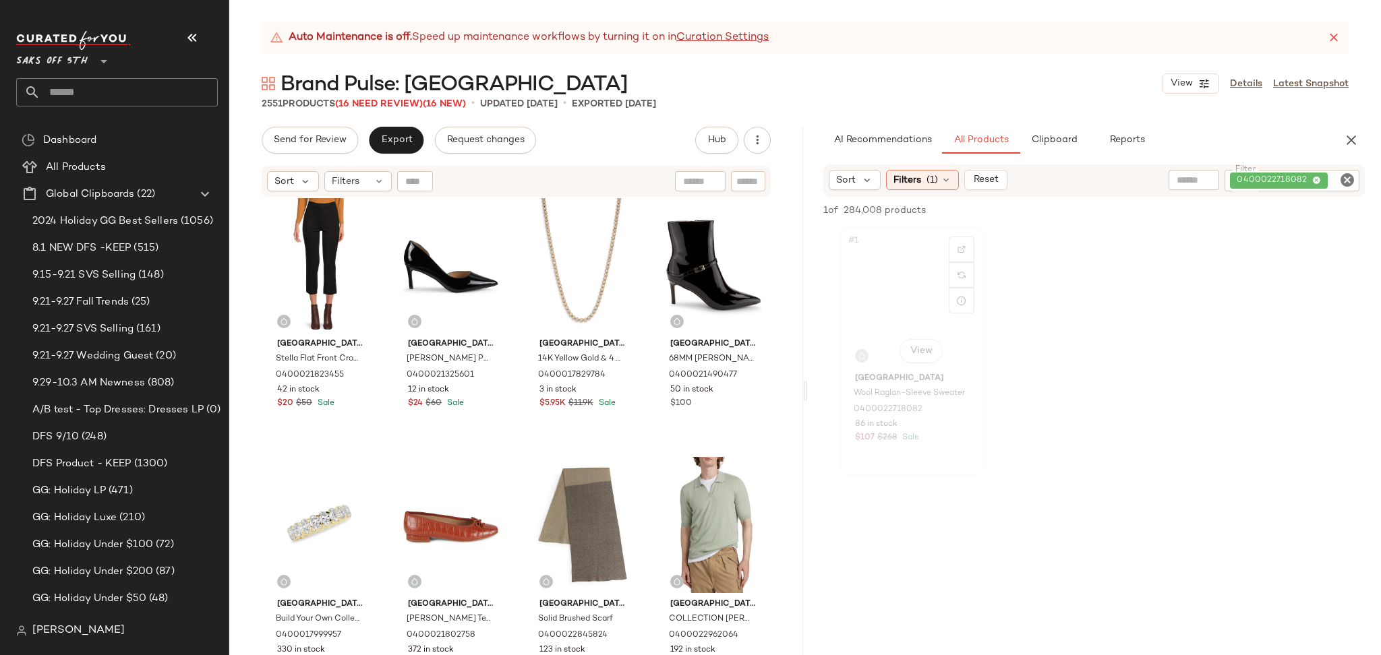
click at [896, 308] on div "#1 View" at bounding box center [912, 299] width 136 height 136
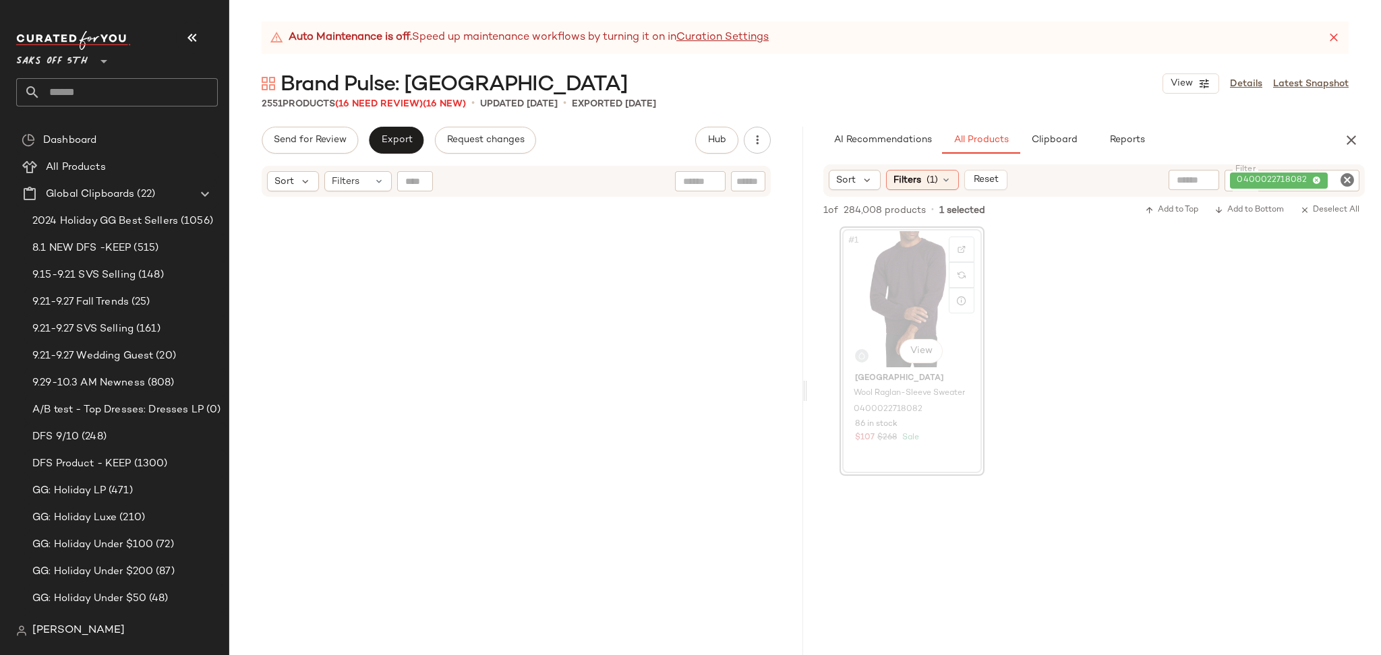
scroll to position [10412, 0]
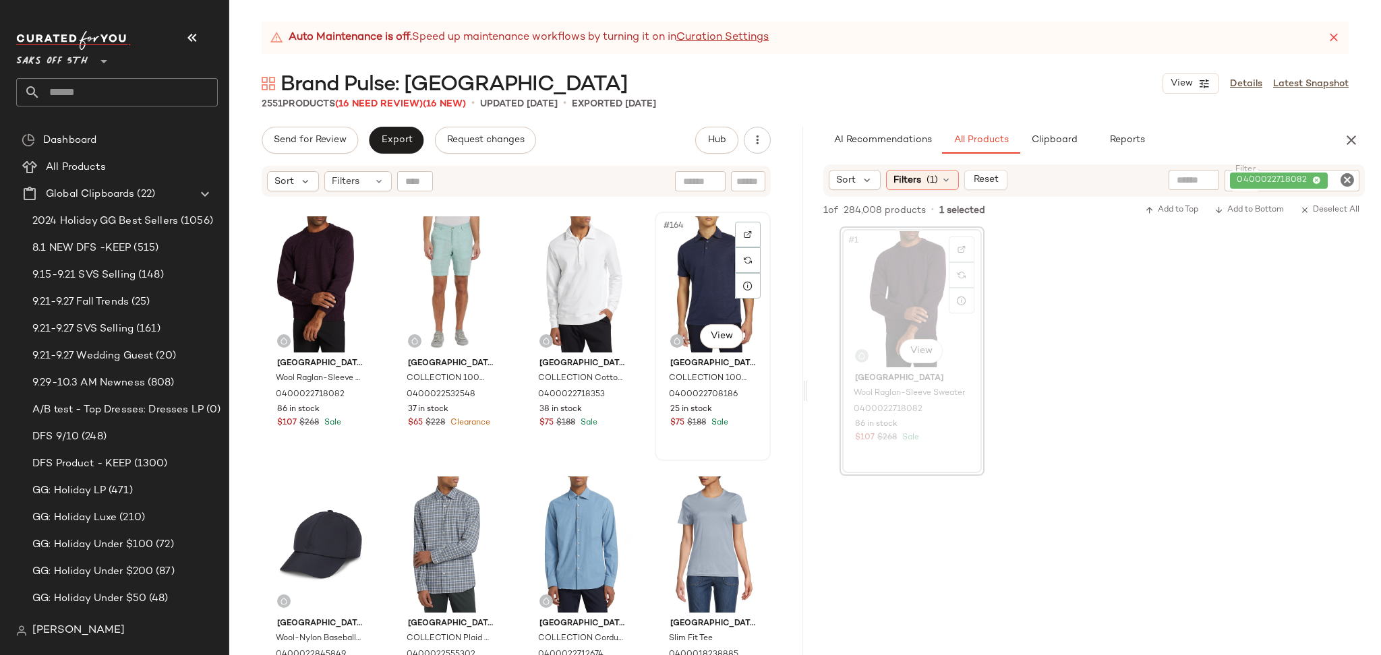
click at [699, 312] on div "#164 View" at bounding box center [713, 284] width 107 height 136
click at [1159, 213] on span "Add to Top" at bounding box center [1171, 210] width 53 height 9
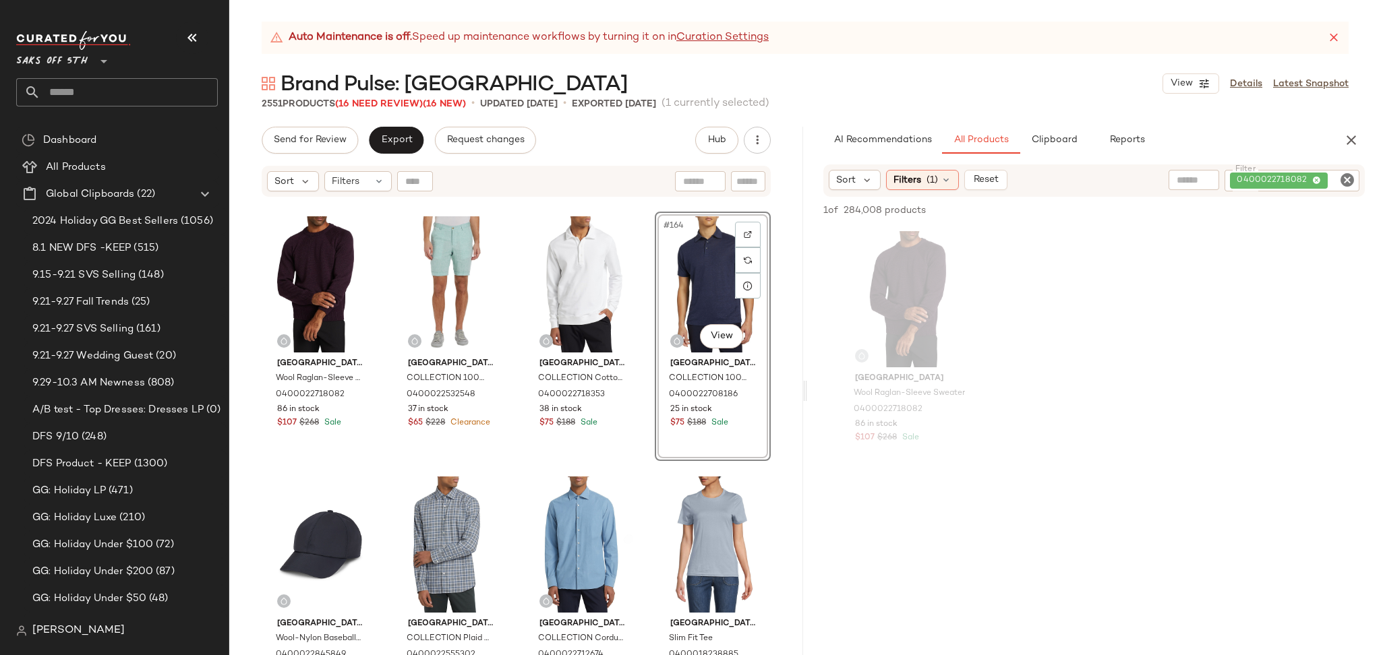
click at [1351, 184] on icon "Clear Filter" at bounding box center [1347, 180] width 16 height 16
paste input "**********"
type input "**********"
click at [865, 315] on div "#1 View" at bounding box center [912, 299] width 136 height 136
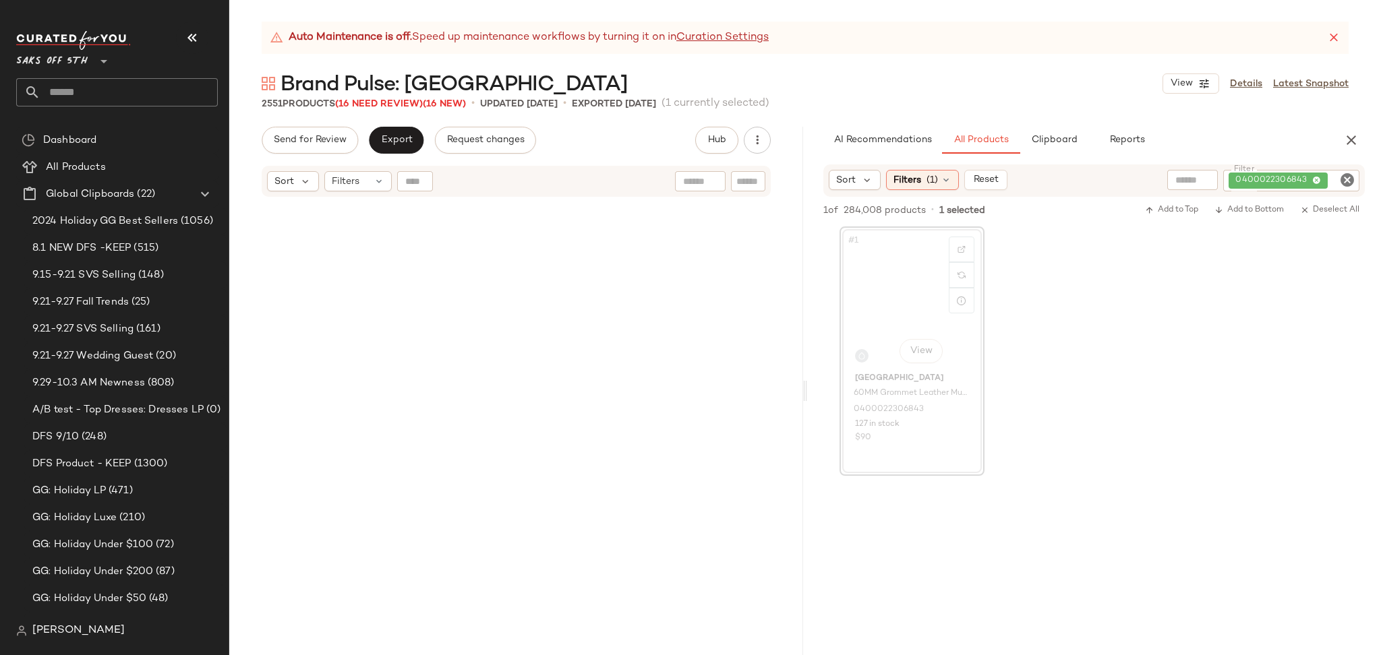
scroll to position [22124, 0]
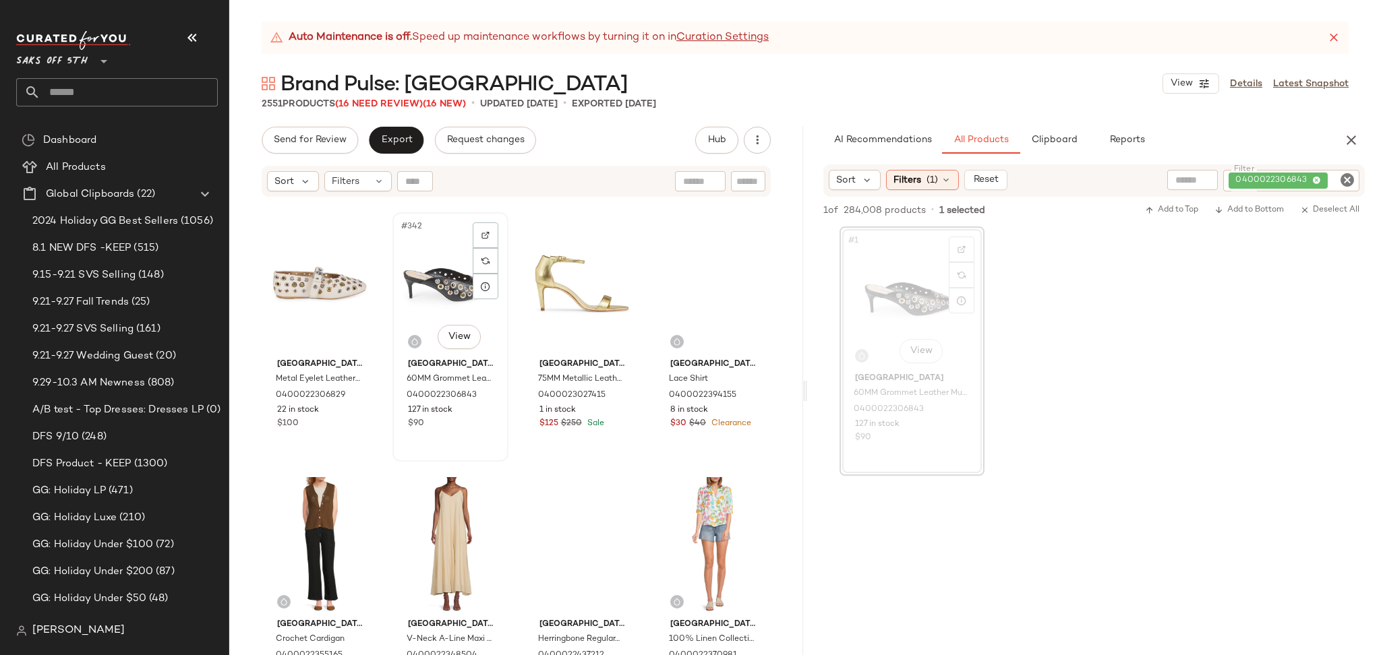
click at [399, 276] on div "#342 View" at bounding box center [450, 285] width 107 height 136
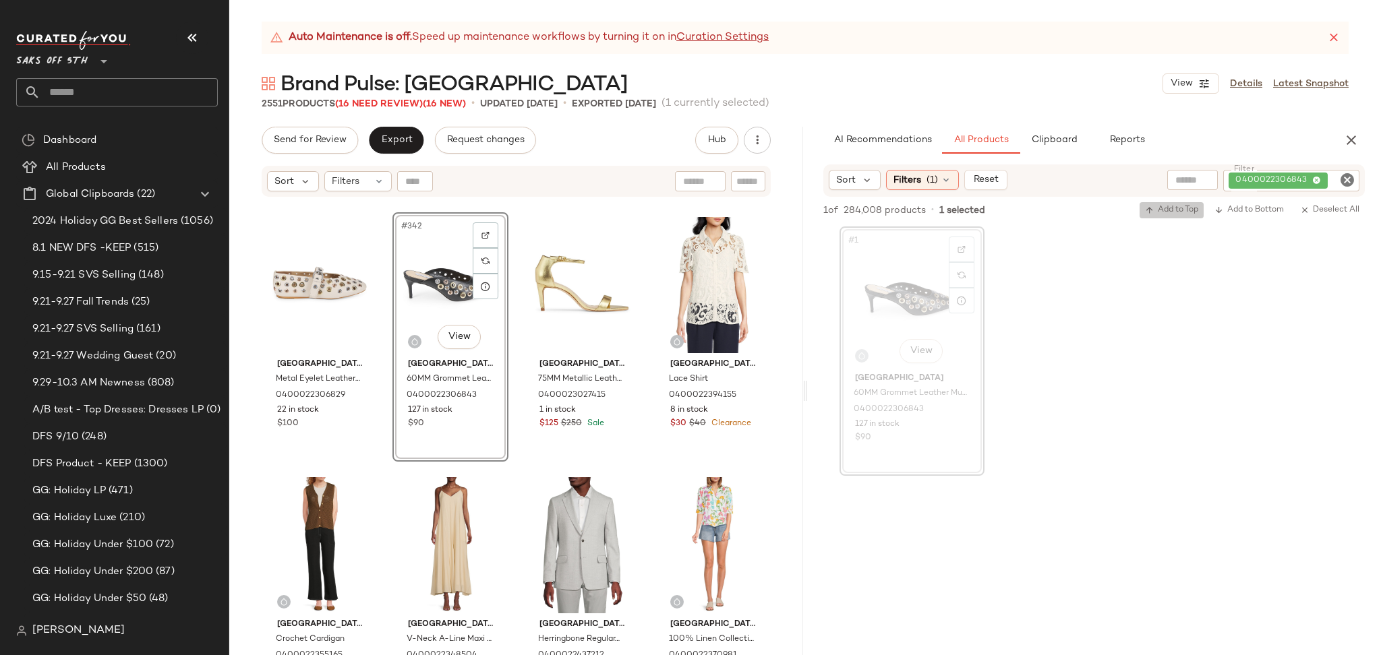
click at [1146, 208] on icon "button" at bounding box center [1149, 210] width 9 height 9
click at [1343, 185] on icon "Clear Filter" at bounding box center [1347, 180] width 16 height 16
type input "**********"
click at [906, 304] on div "#1 View" at bounding box center [912, 299] width 136 height 136
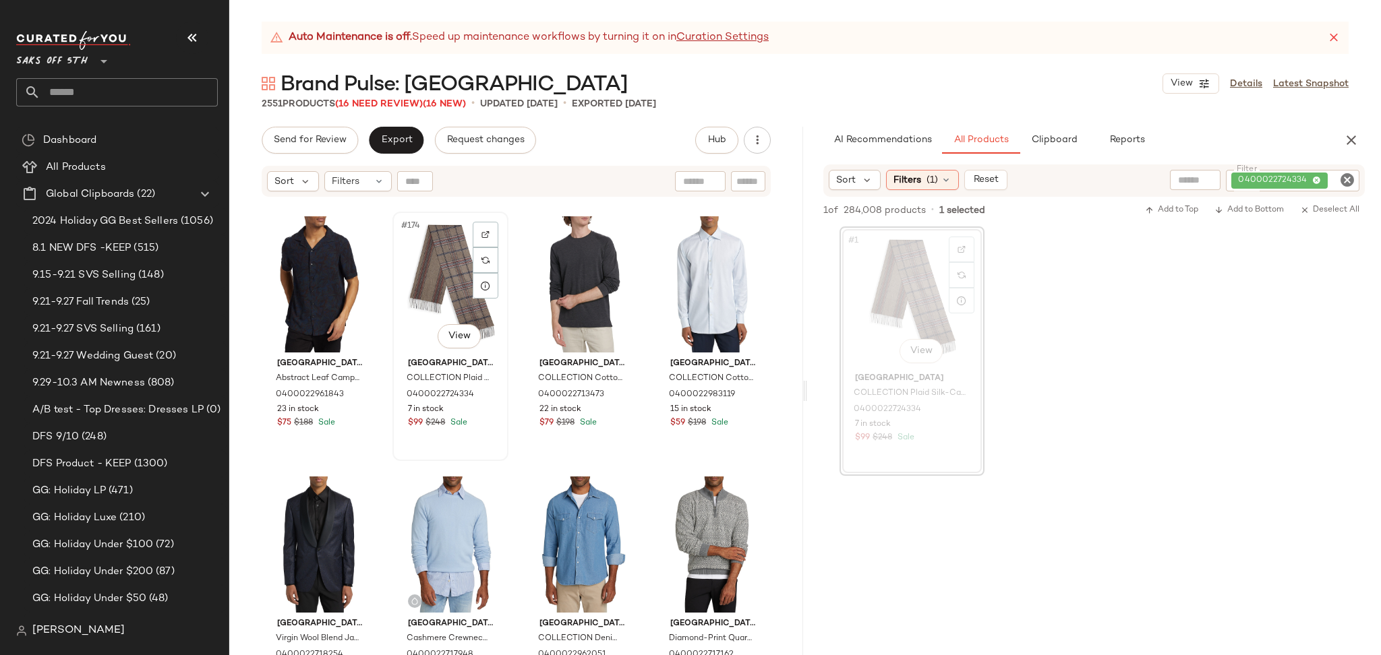
click at [422, 271] on div "#174 View" at bounding box center [450, 284] width 107 height 136
click at [1181, 214] on span "Add to Top" at bounding box center [1171, 210] width 53 height 9
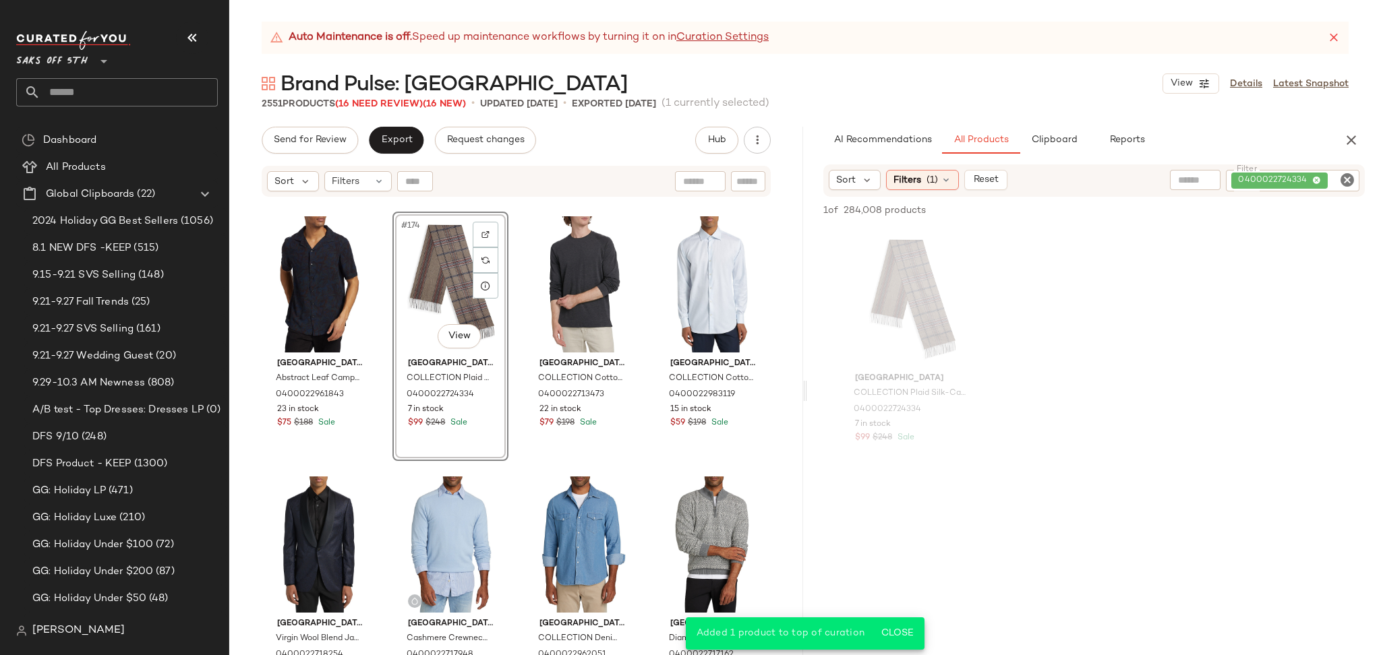
click at [427, 270] on div "#174 View" at bounding box center [450, 284] width 107 height 136
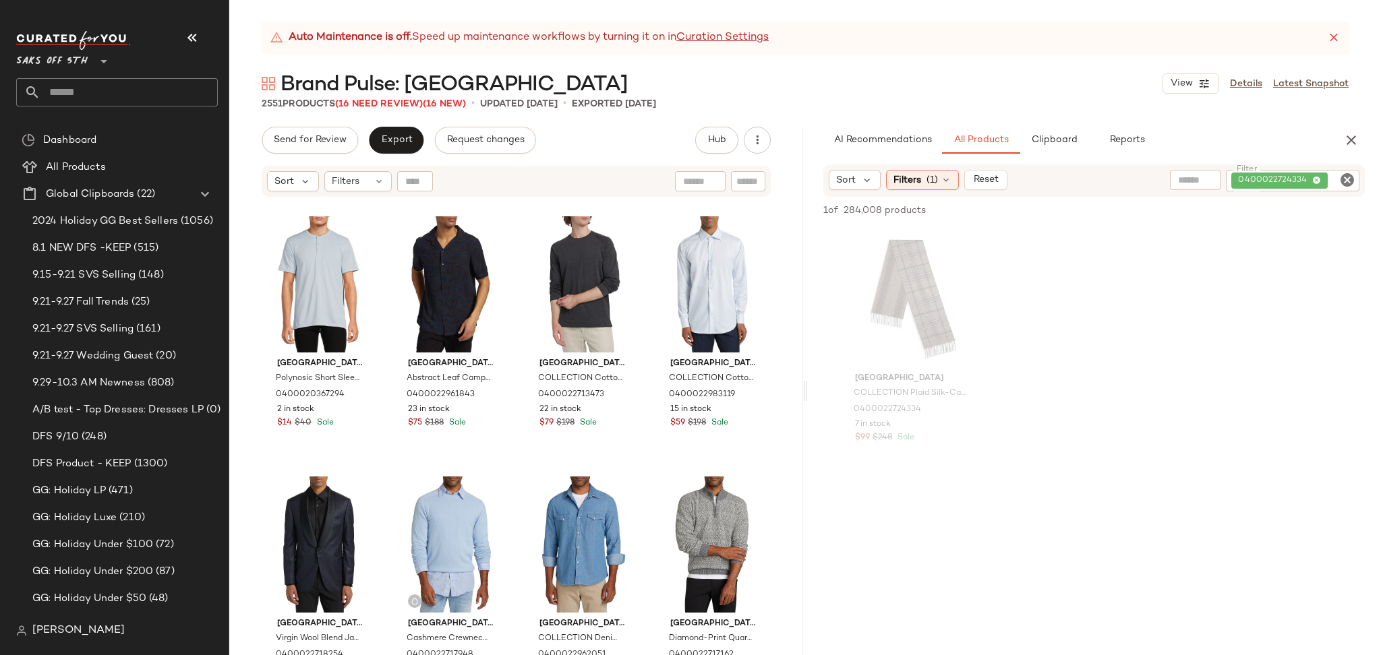
click at [1347, 178] on icon "Clear Filter" at bounding box center [1347, 180] width 16 height 16
paste input "**********"
type input "**********"
click at [900, 303] on div "#1 View" at bounding box center [912, 299] width 136 height 136
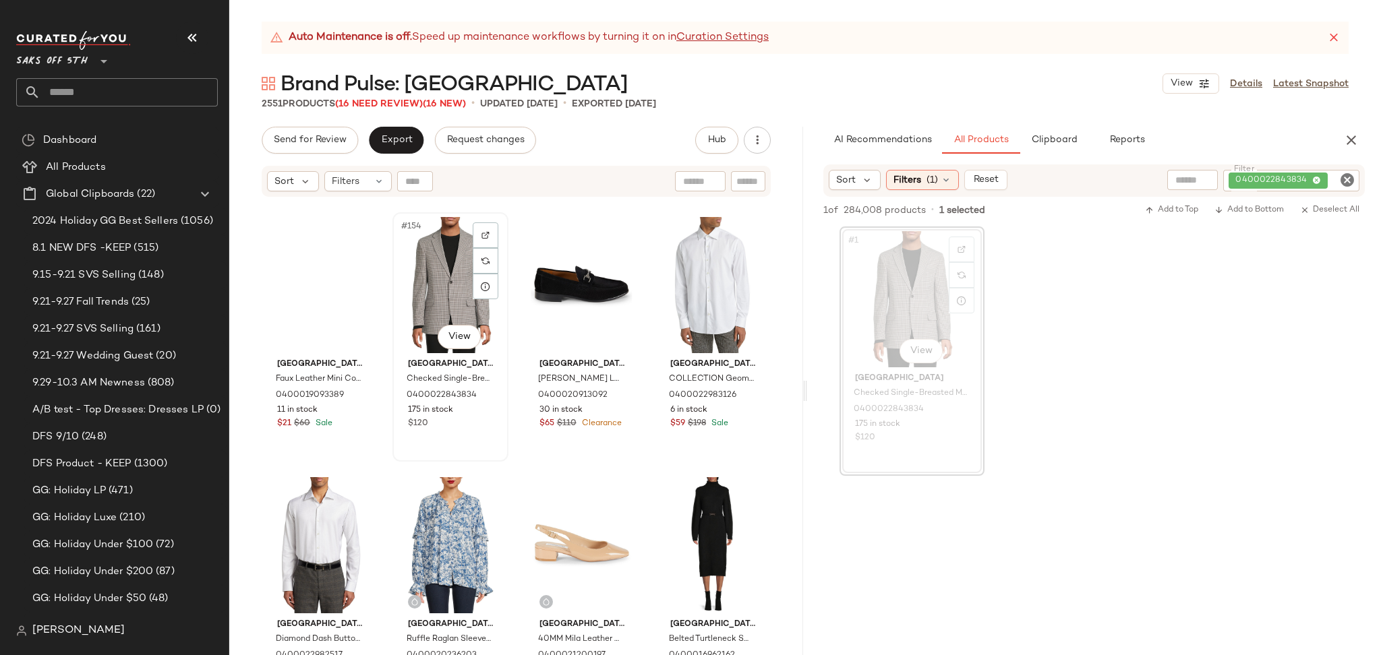
click at [440, 281] on div "#154 View" at bounding box center [450, 285] width 107 height 136
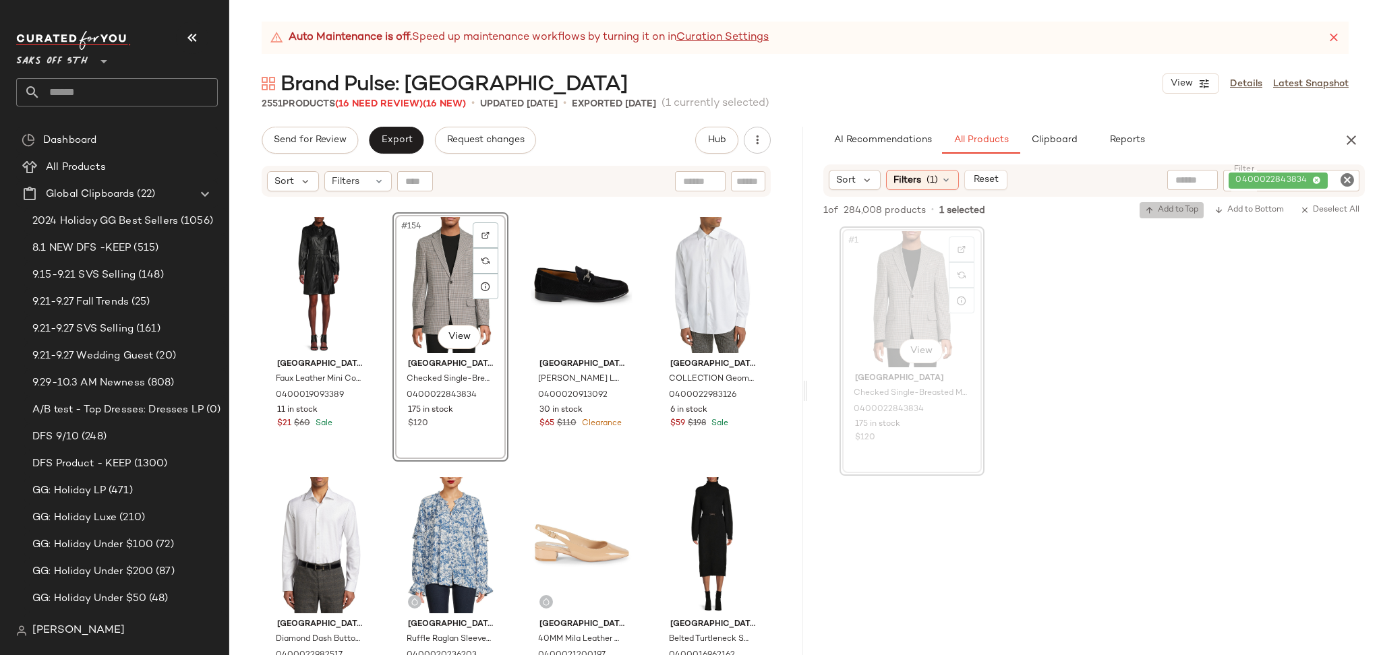
click at [1156, 208] on span "Add to Top" at bounding box center [1171, 210] width 53 height 9
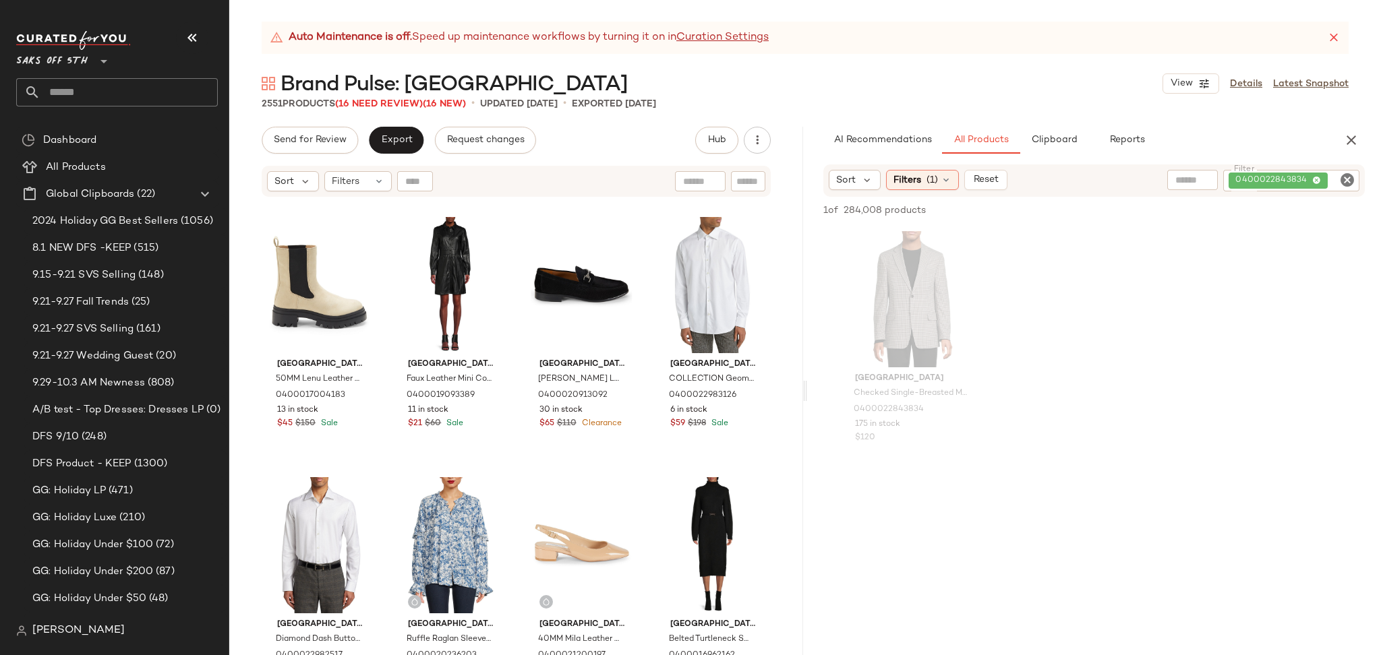
click at [1345, 178] on icon "Clear Filter" at bounding box center [1347, 180] width 16 height 16
paste input "**********"
type input "**********"
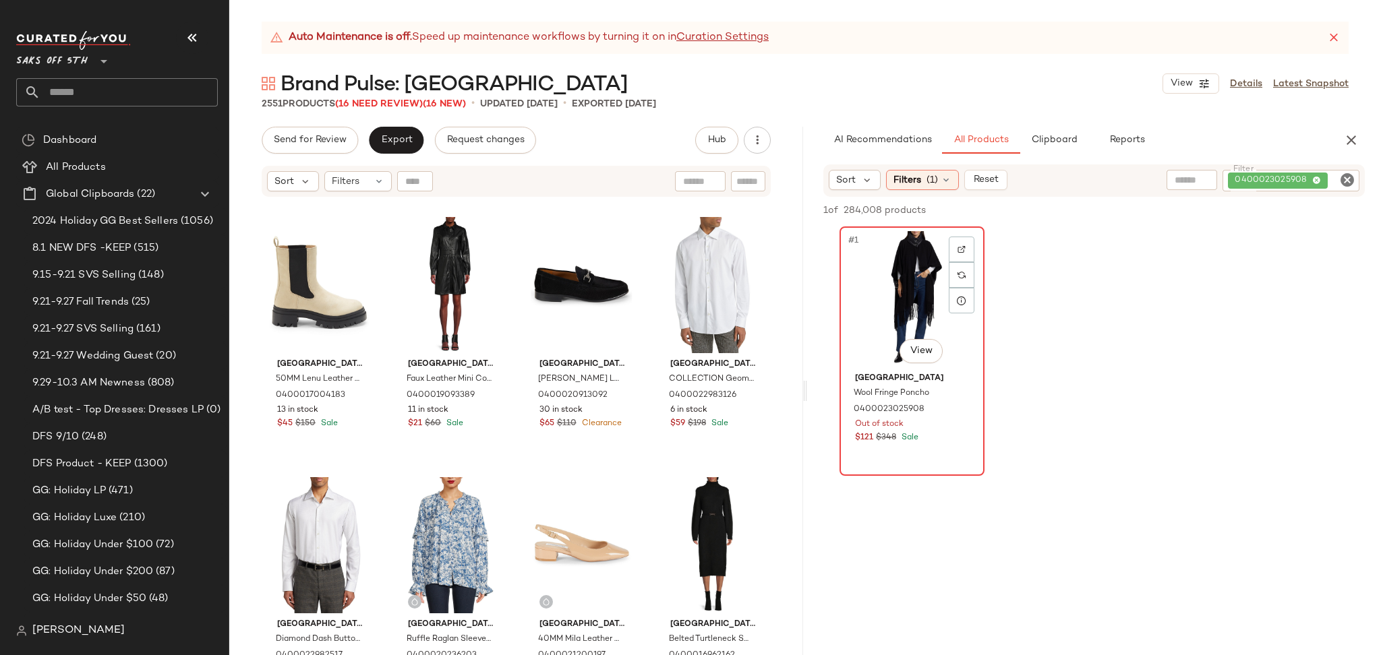
click at [903, 272] on div "#1 View" at bounding box center [912, 299] width 136 height 136
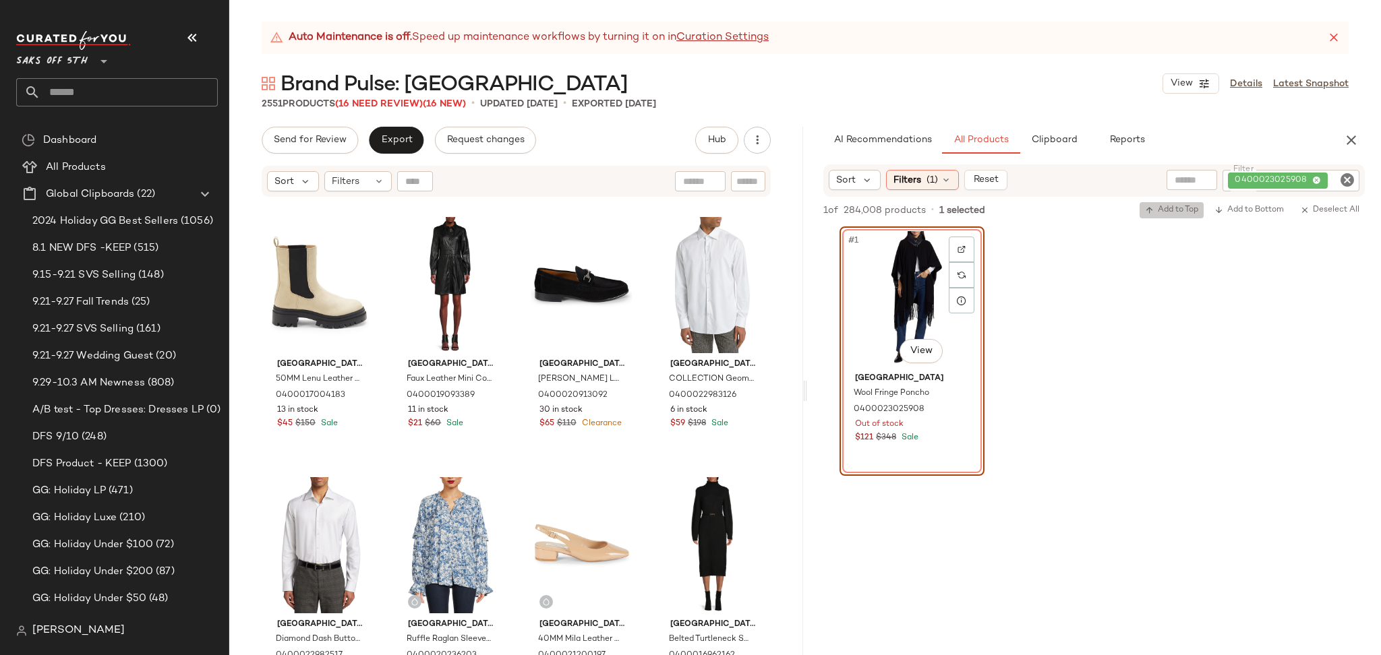
click at [1156, 211] on span "Add to Top" at bounding box center [1171, 210] width 53 height 9
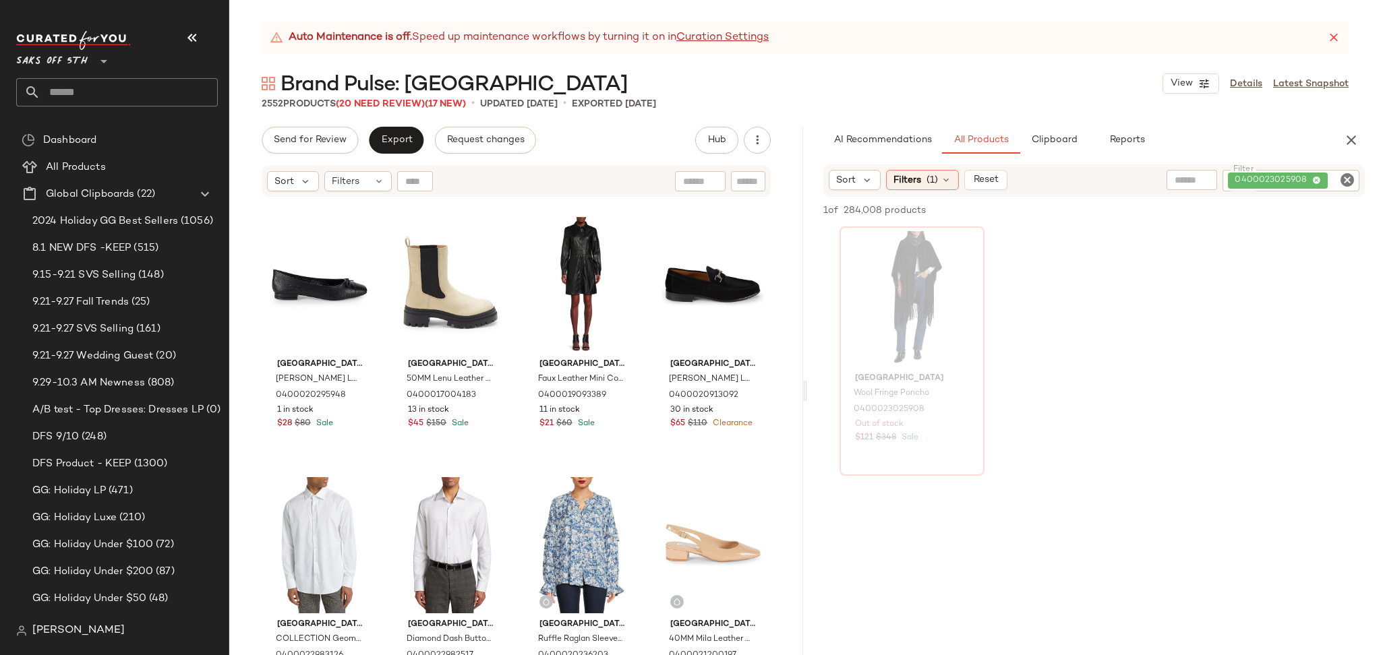
click at [1345, 179] on icon "Clear Filter" at bounding box center [1347, 180] width 16 height 16
paste input "**********"
type input "**********"
click at [867, 283] on div "#1 View" at bounding box center [912, 299] width 136 height 136
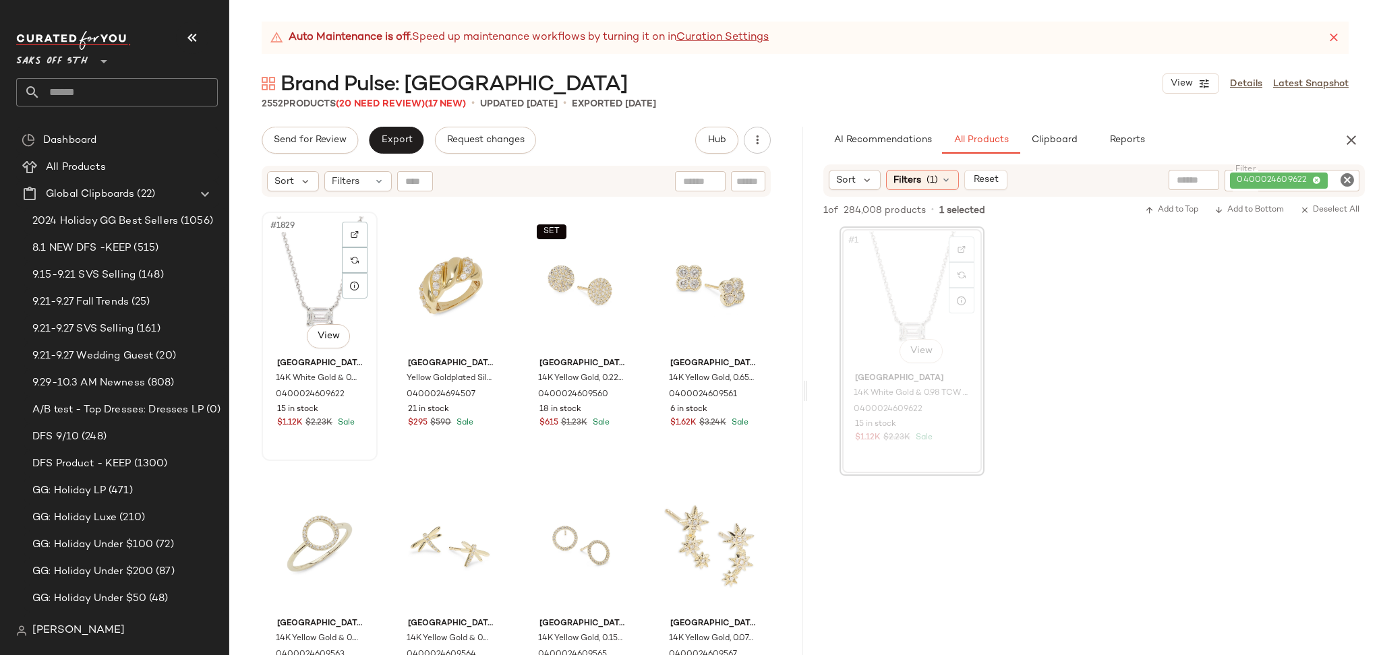
click at [292, 260] on div "#1829 View" at bounding box center [319, 284] width 107 height 136
click at [1146, 212] on icon "button" at bounding box center [1149, 210] width 9 height 9
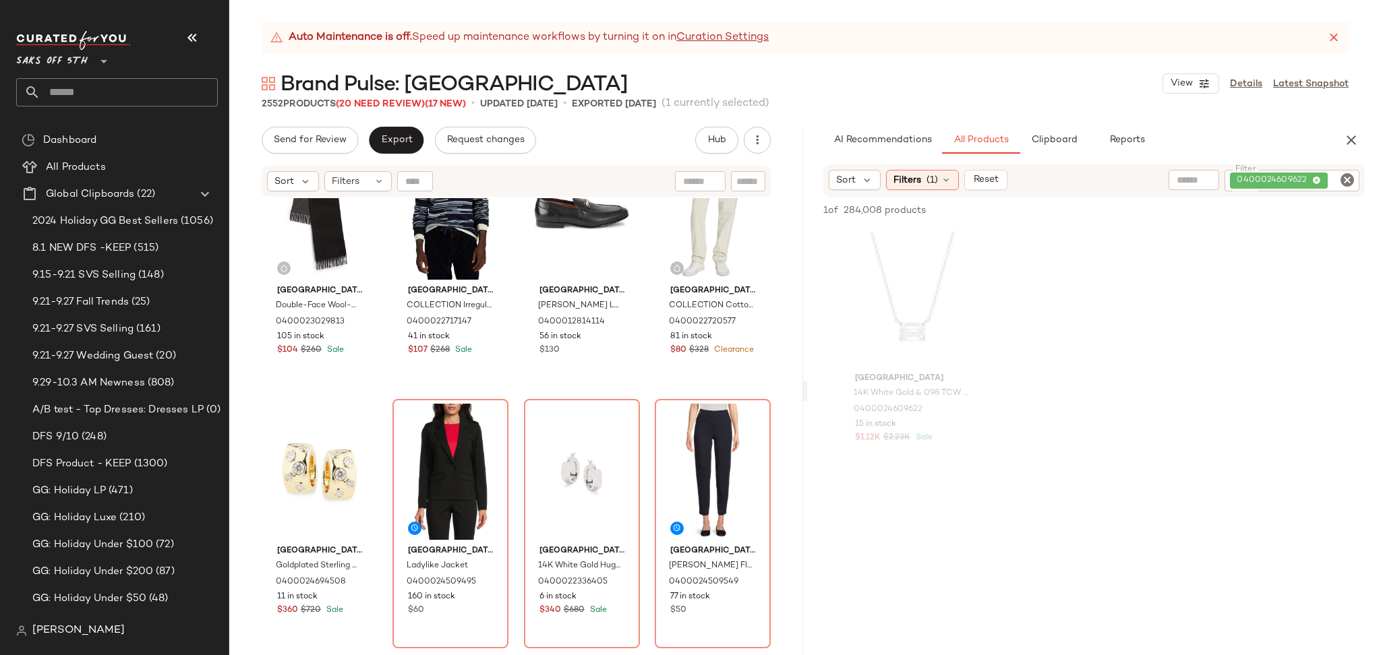
scroll to position [337, 0]
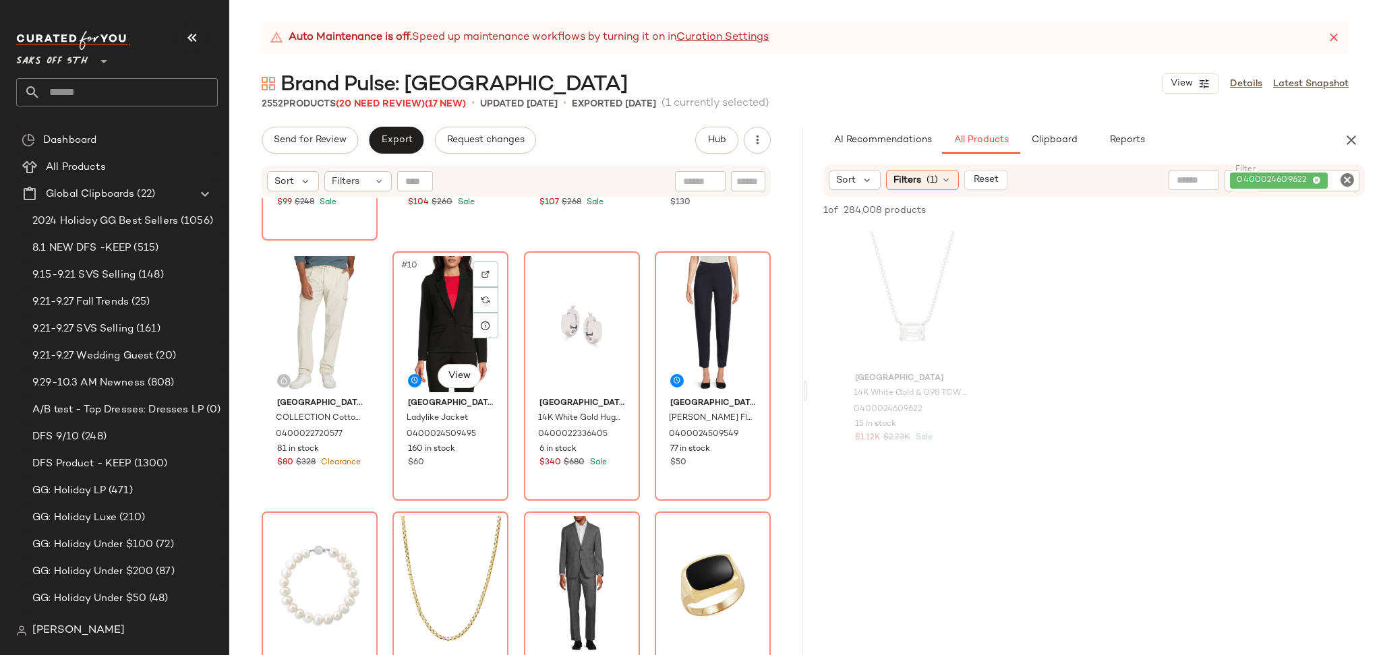
scroll to position [495, 0]
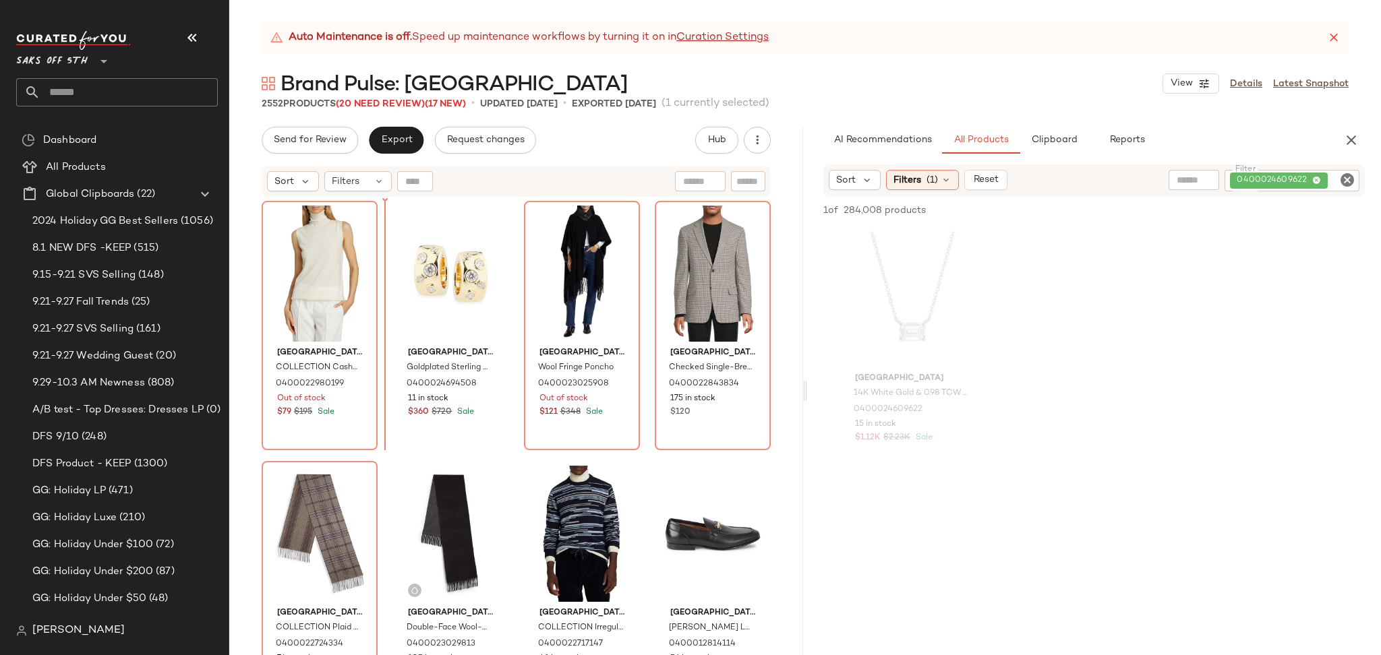
scroll to position [1, 0]
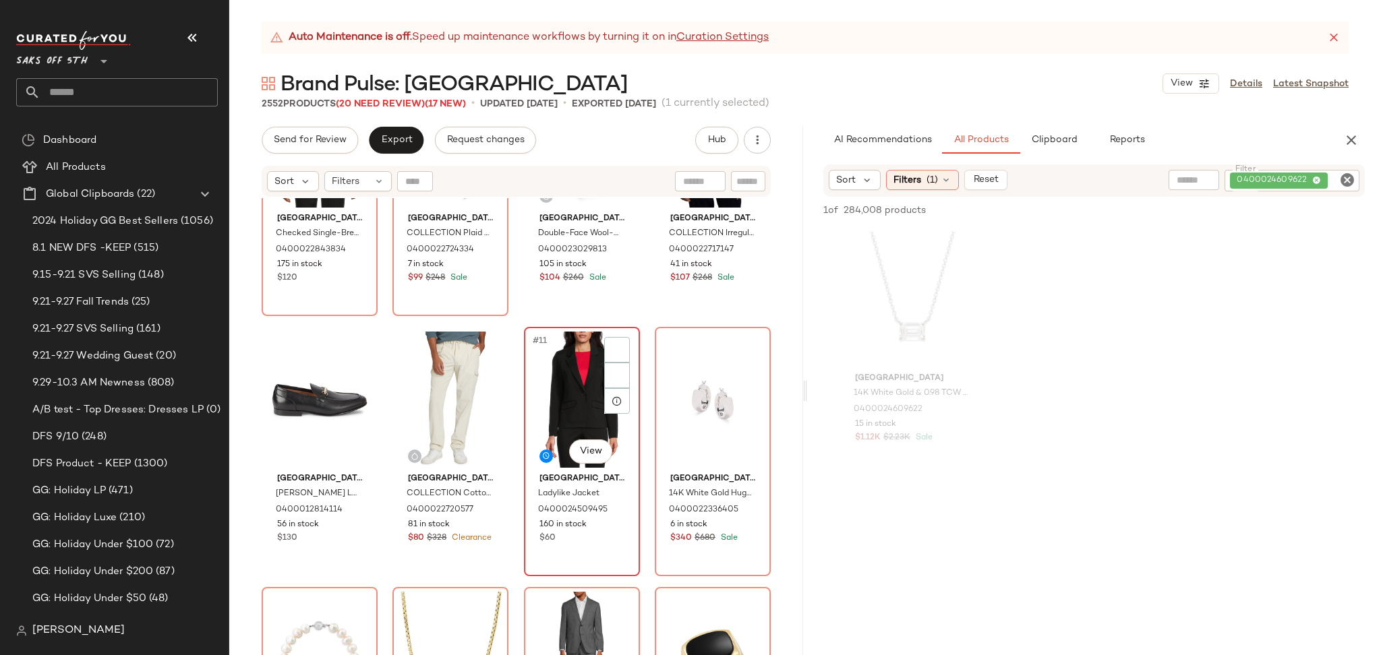
scroll to position [407, 0]
click at [566, 394] on div "#11 View" at bounding box center [582, 398] width 107 height 136
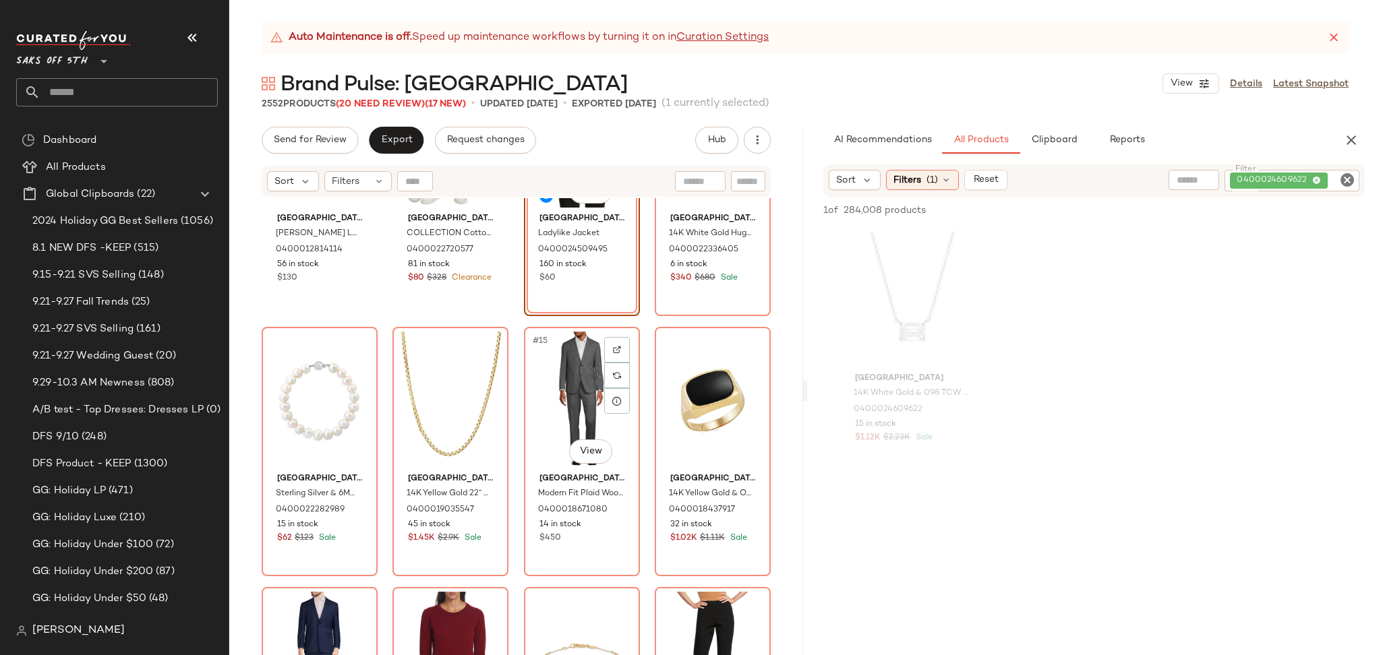
scroll to position [666, 0]
click at [321, 403] on div "#13 View" at bounding box center [319, 399] width 107 height 136
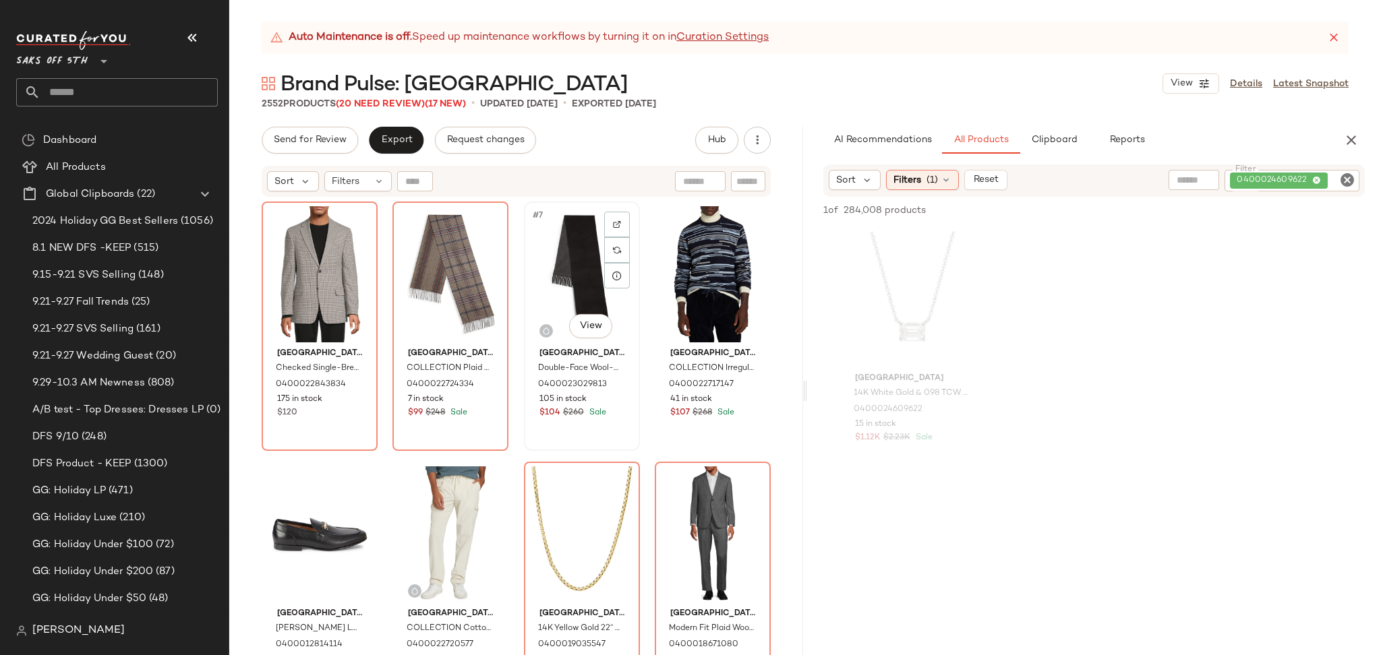
scroll to position [261, 0]
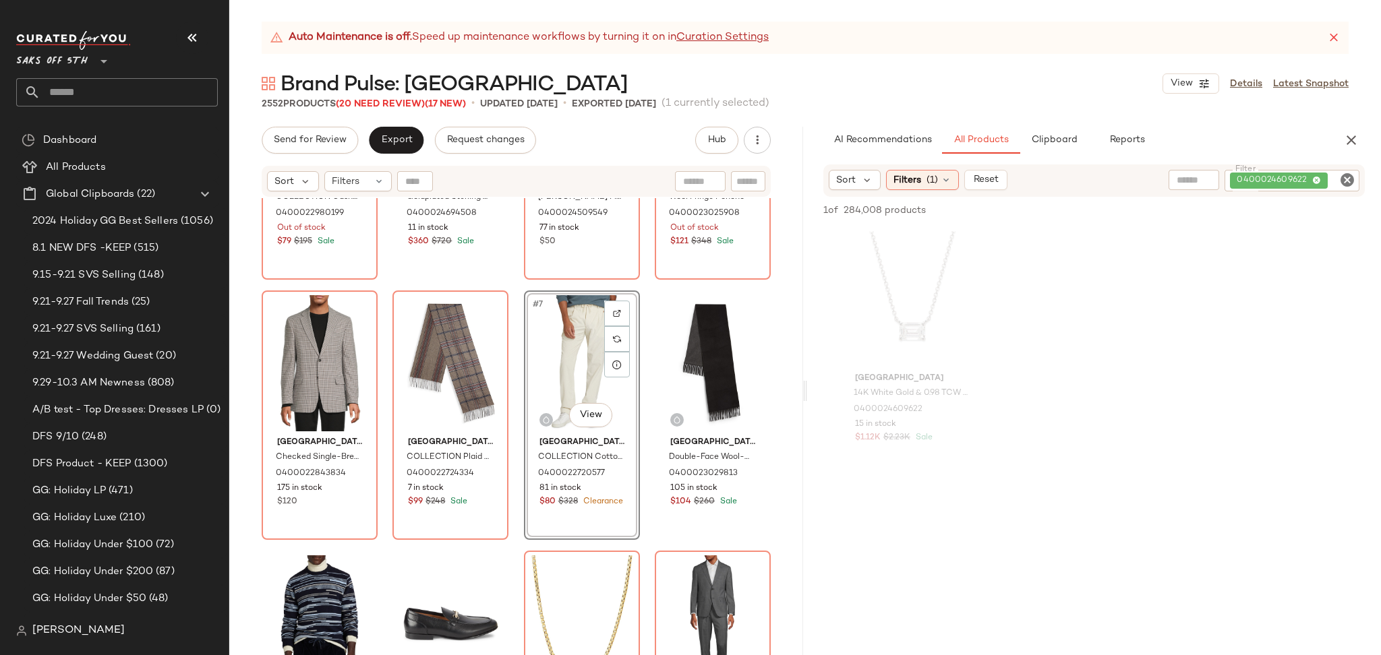
scroll to position [176, 0]
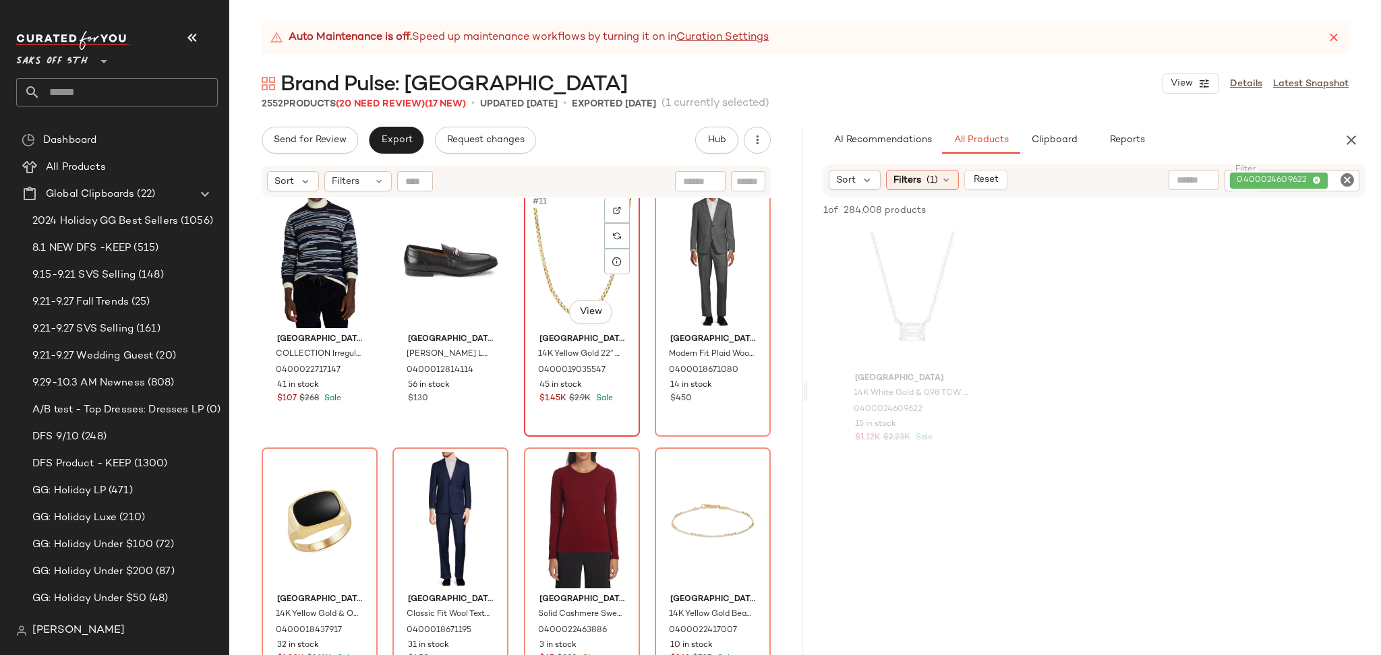
scroll to position [546, 0]
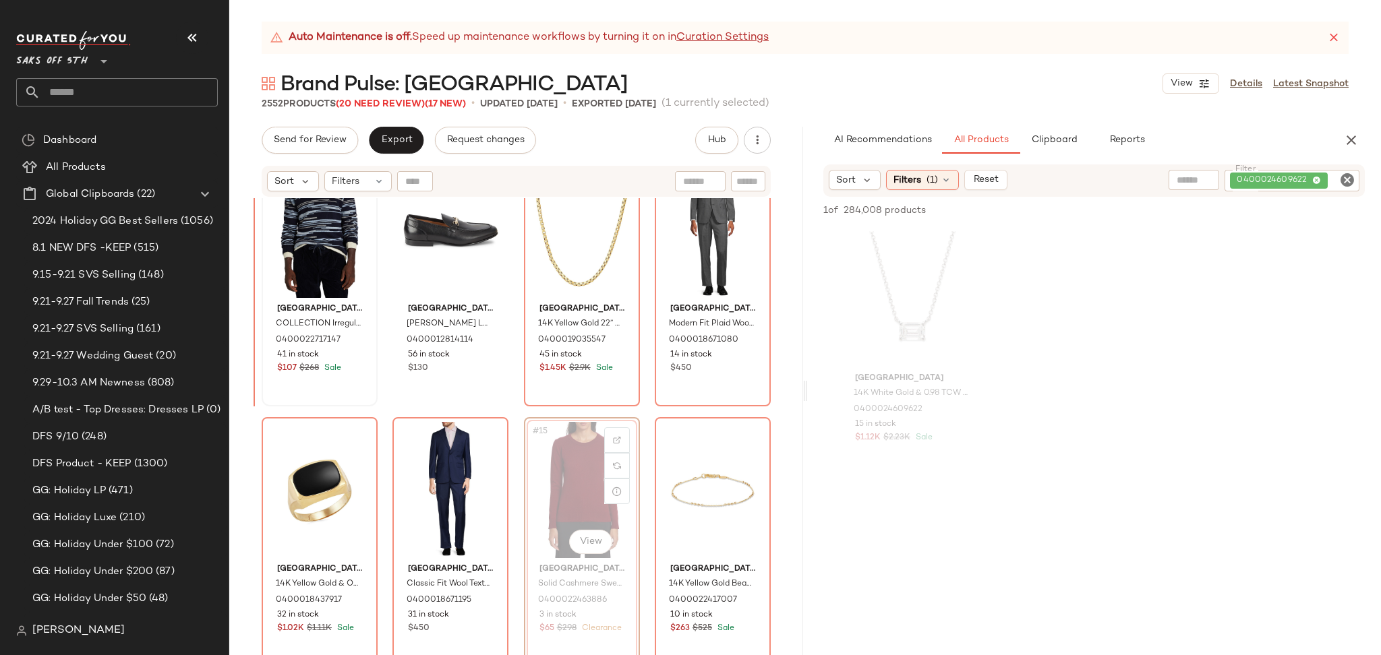
scroll to position [564, 0]
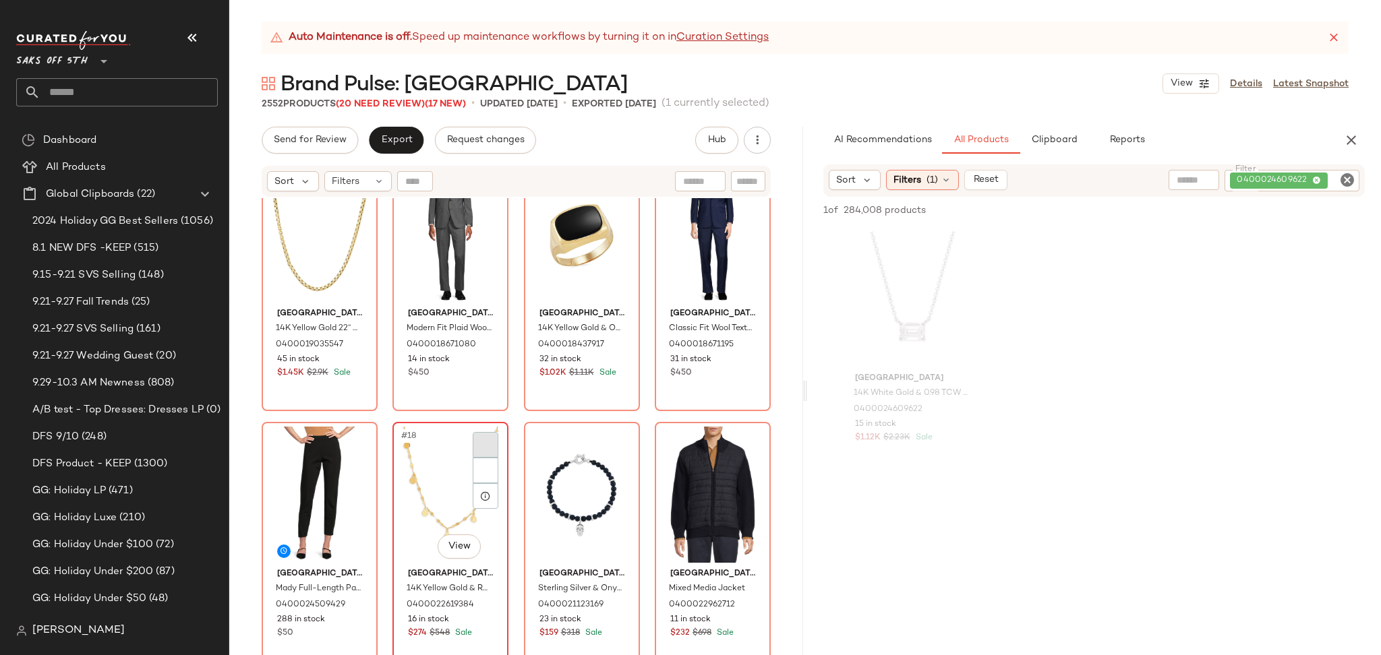
scroll to position [831, 0]
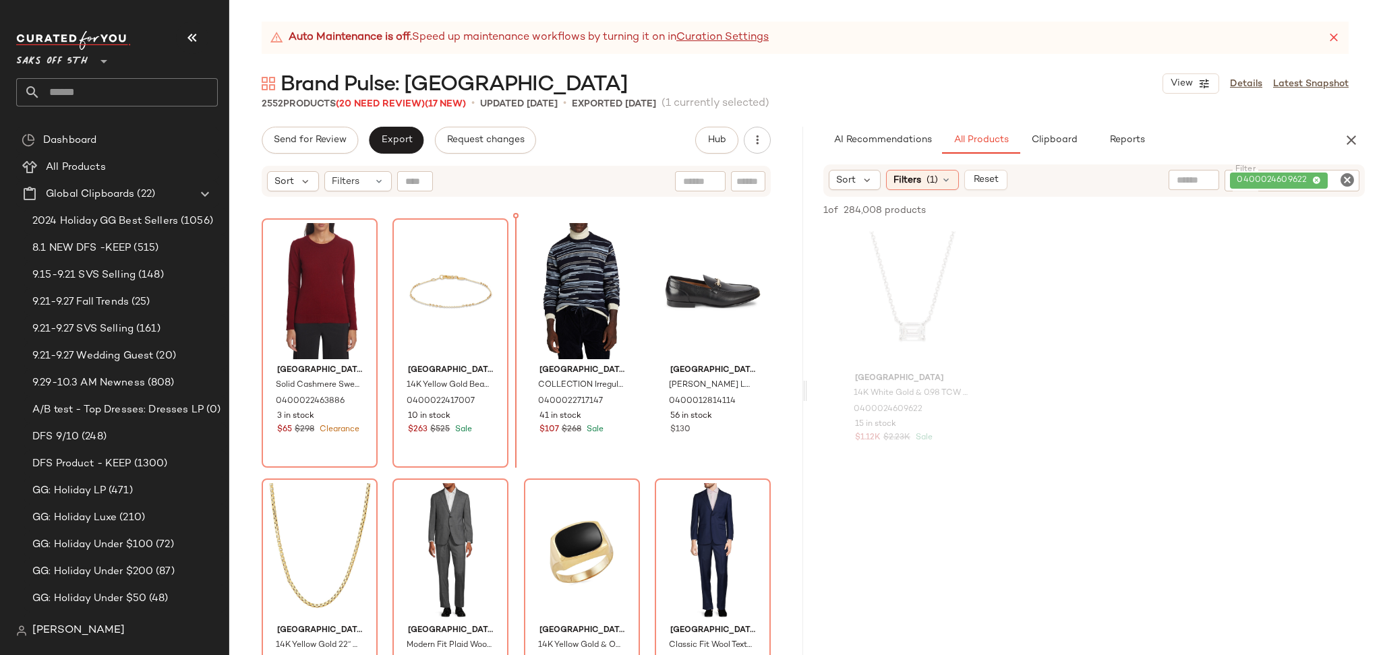
scroll to position [510, 0]
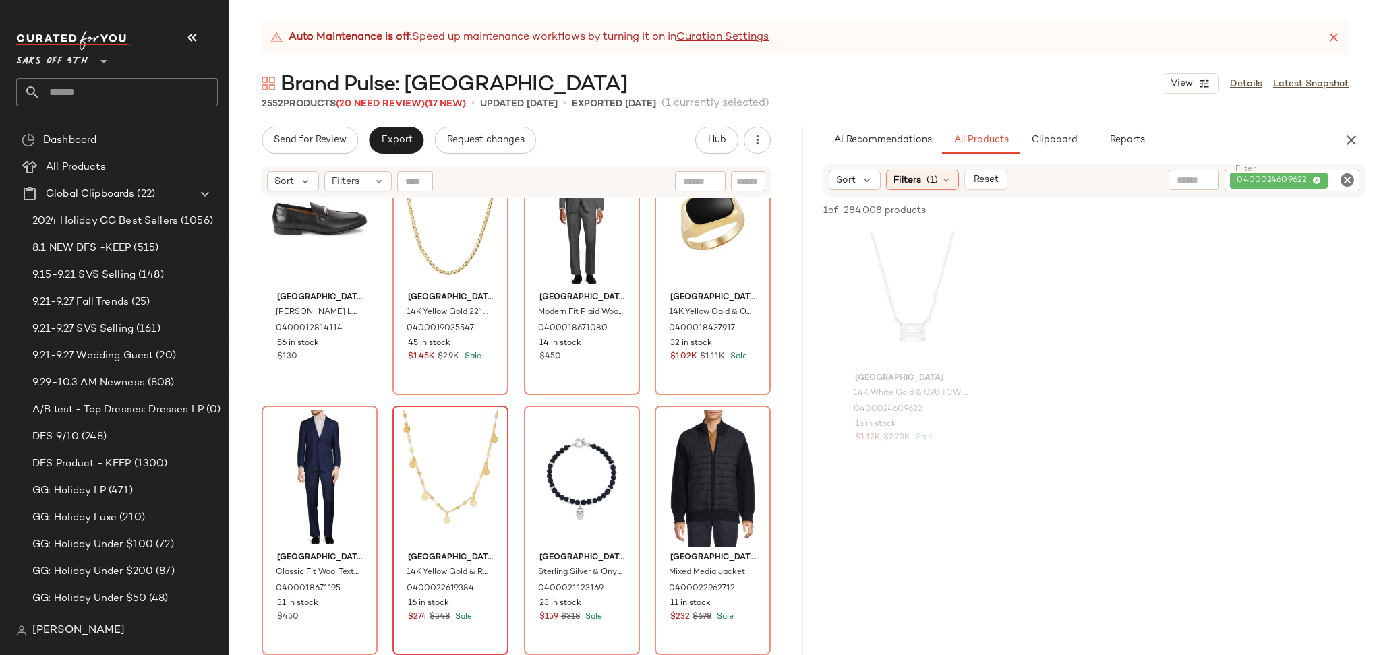
scroll to position [850, 0]
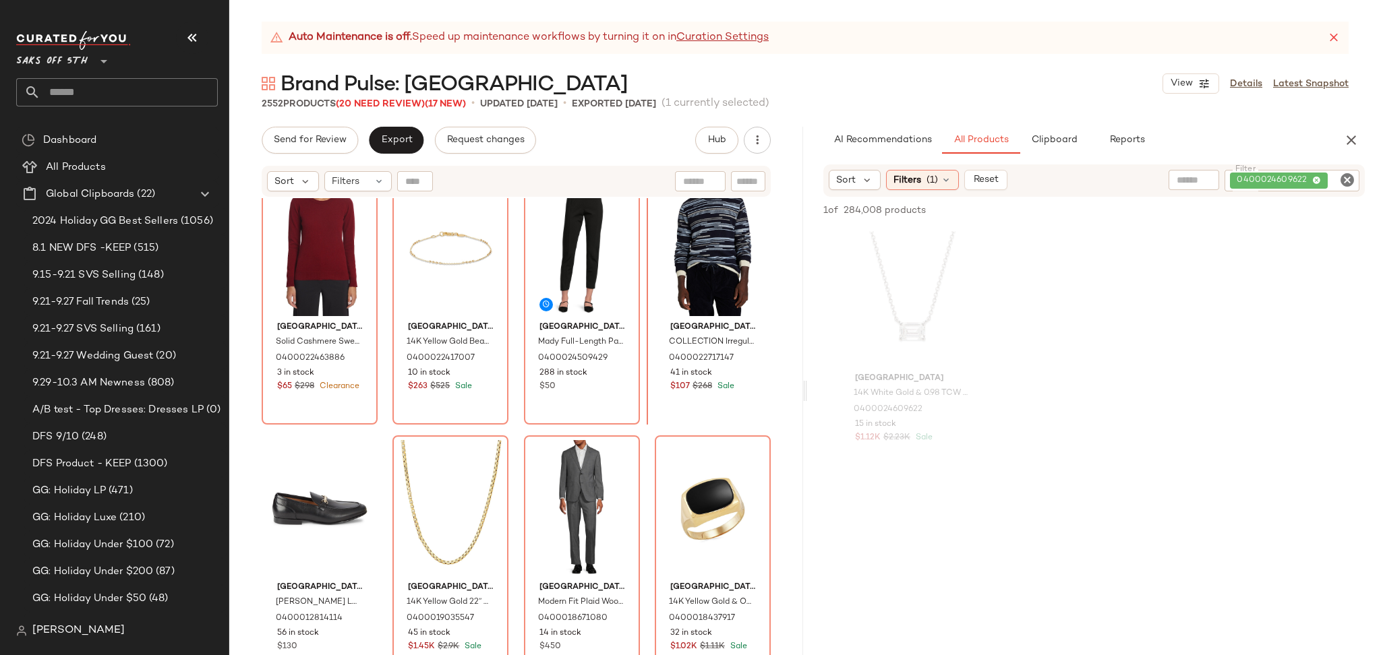
scroll to position [557, 0]
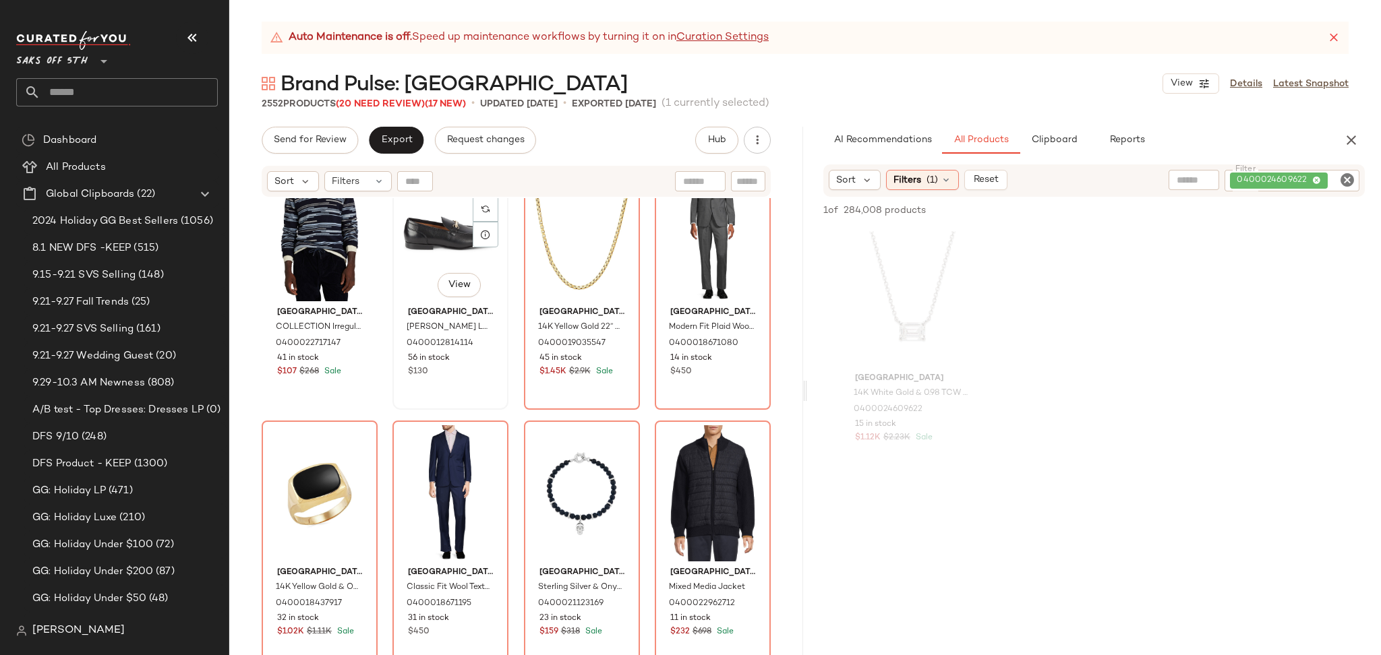
scroll to position [833, 0]
click at [306, 248] on div "#13 View" at bounding box center [319, 233] width 107 height 136
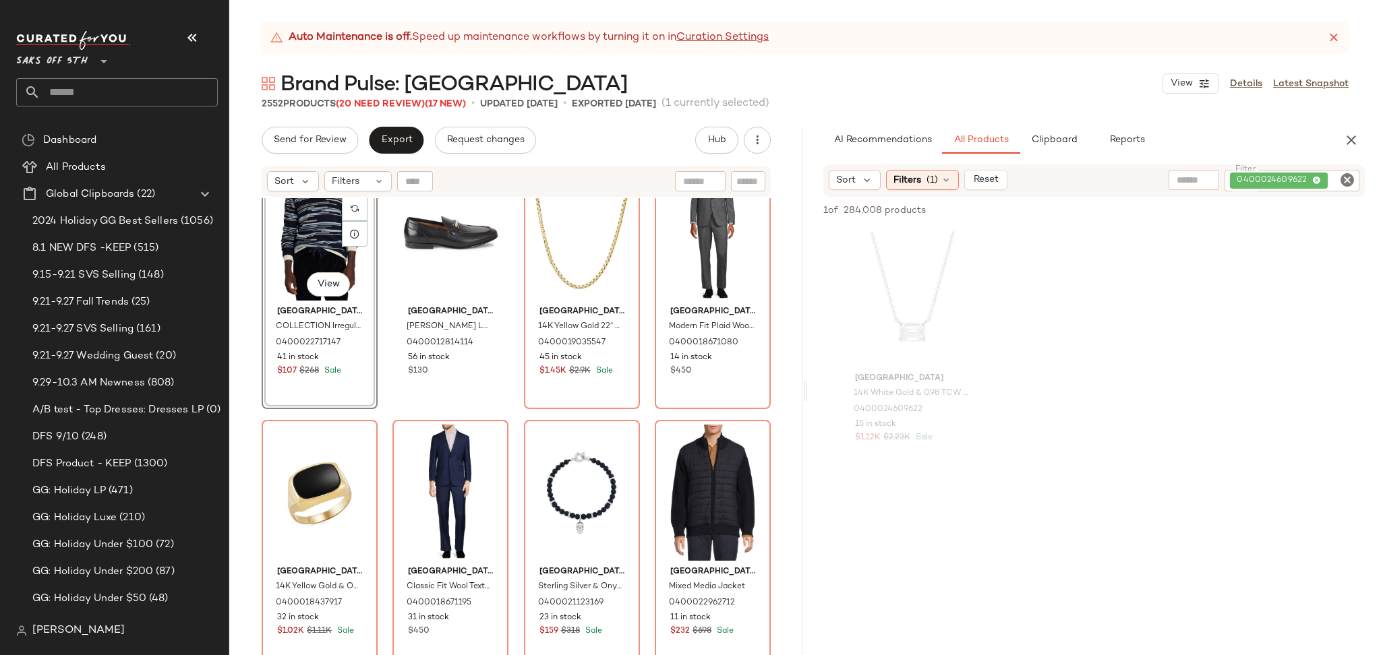
click at [307, 249] on div "#13 View" at bounding box center [319, 233] width 107 height 136
click at [561, 252] on div "#15 View" at bounding box center [582, 233] width 107 height 136
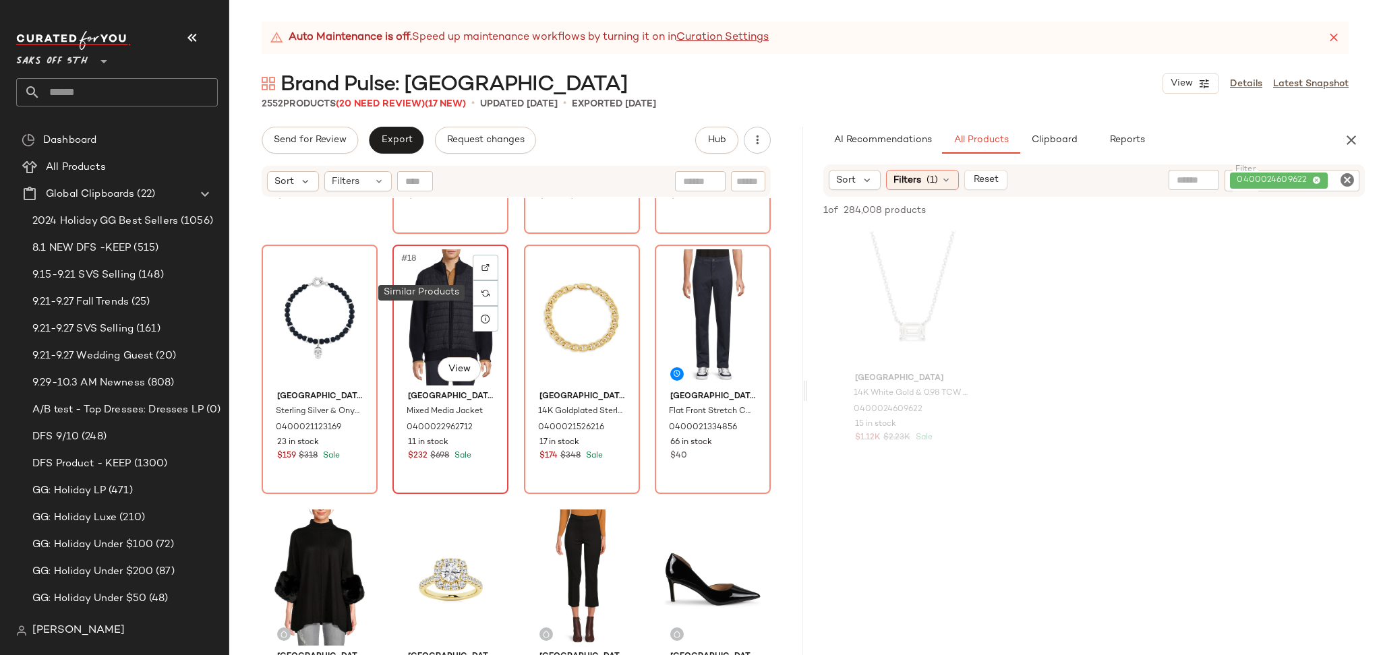
scroll to position [1007, 0]
click at [316, 311] on div "#17 View" at bounding box center [319, 318] width 107 height 136
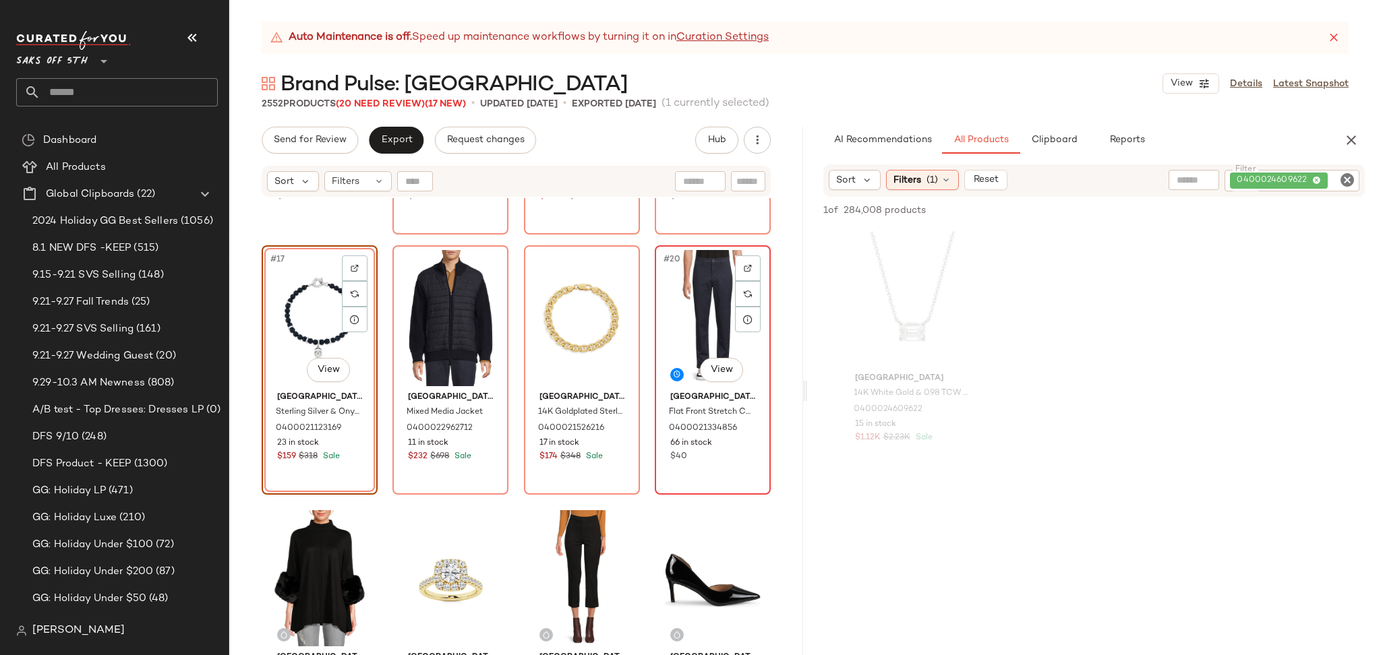
click at [688, 318] on div "#20 View" at bounding box center [713, 318] width 107 height 136
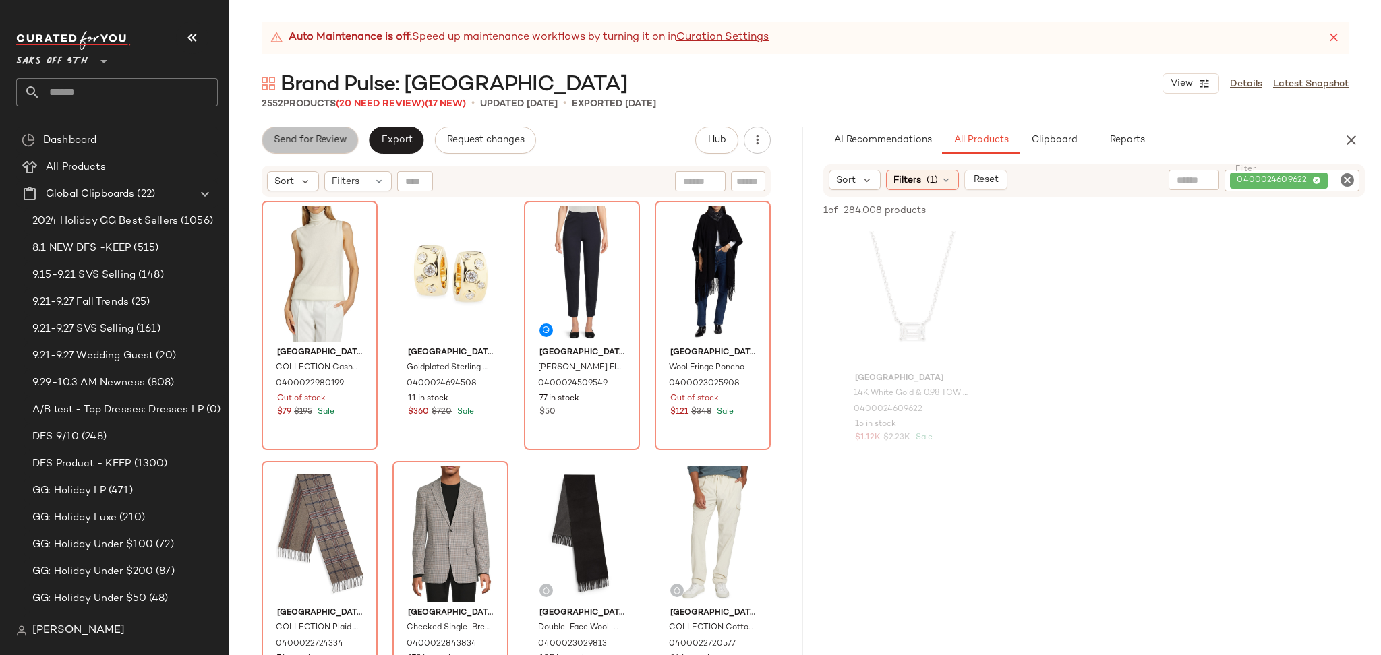
click at [316, 140] on span "Send for Review" at bounding box center [310, 140] width 74 height 11
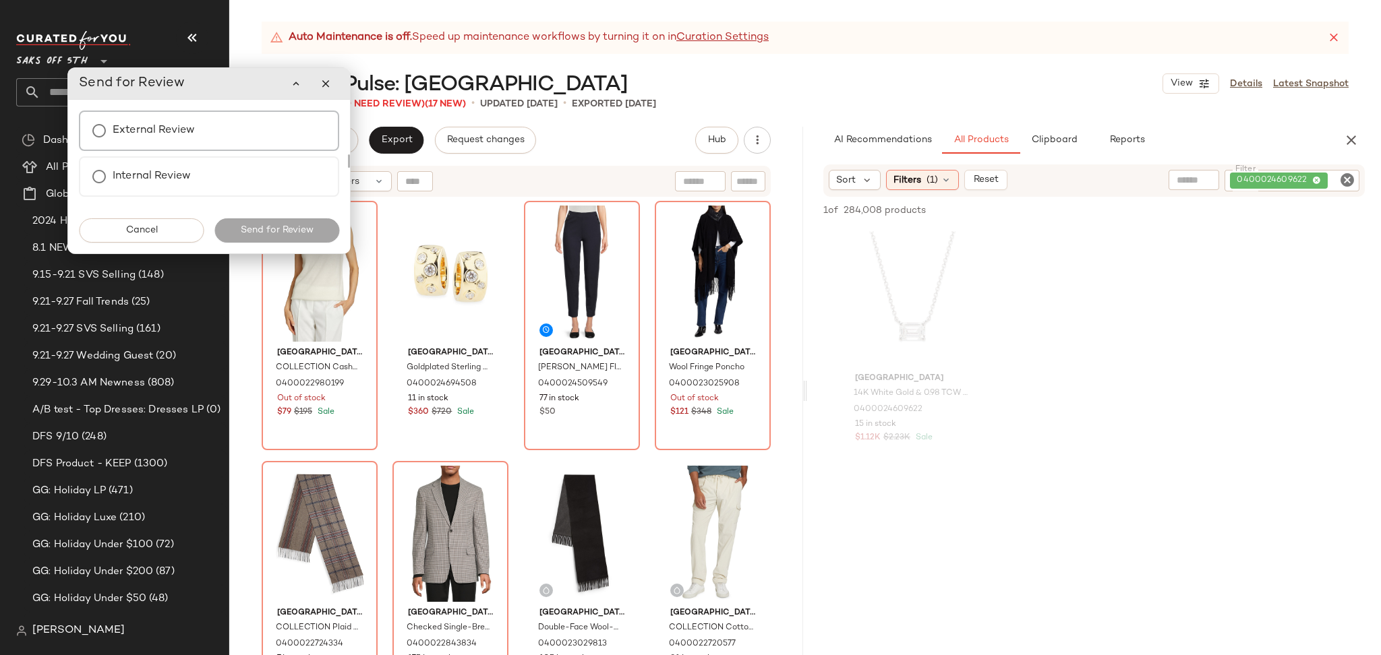
click at [238, 144] on div "External Review" at bounding box center [209, 131] width 260 height 40
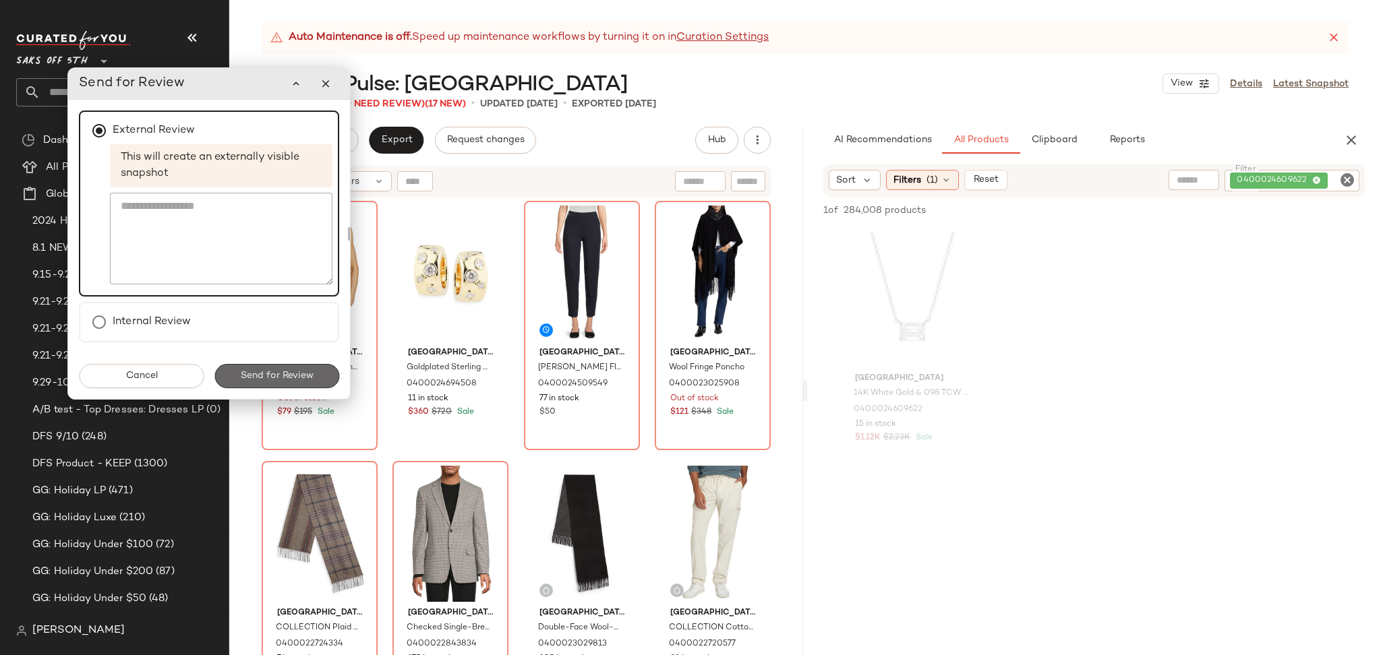
click at [292, 375] on span "Send for Review" at bounding box center [277, 376] width 74 height 11
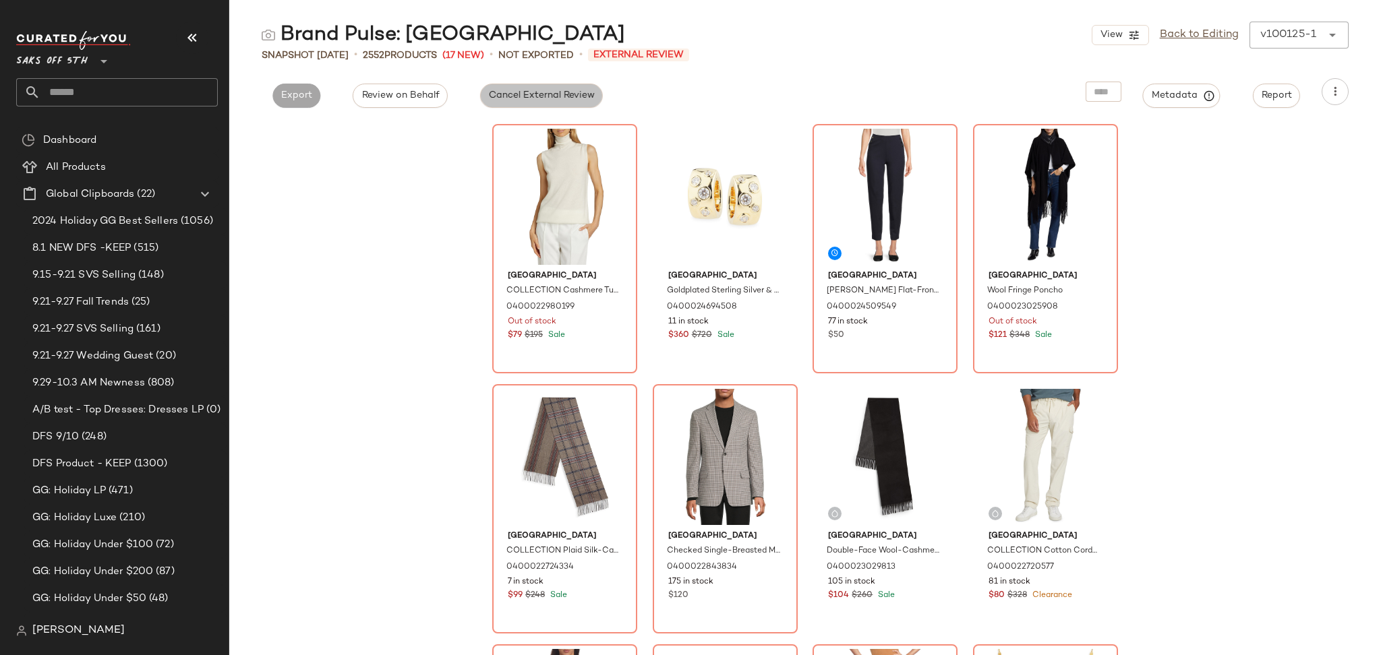
click at [550, 107] on button "Cancel External Review" at bounding box center [541, 96] width 123 height 24
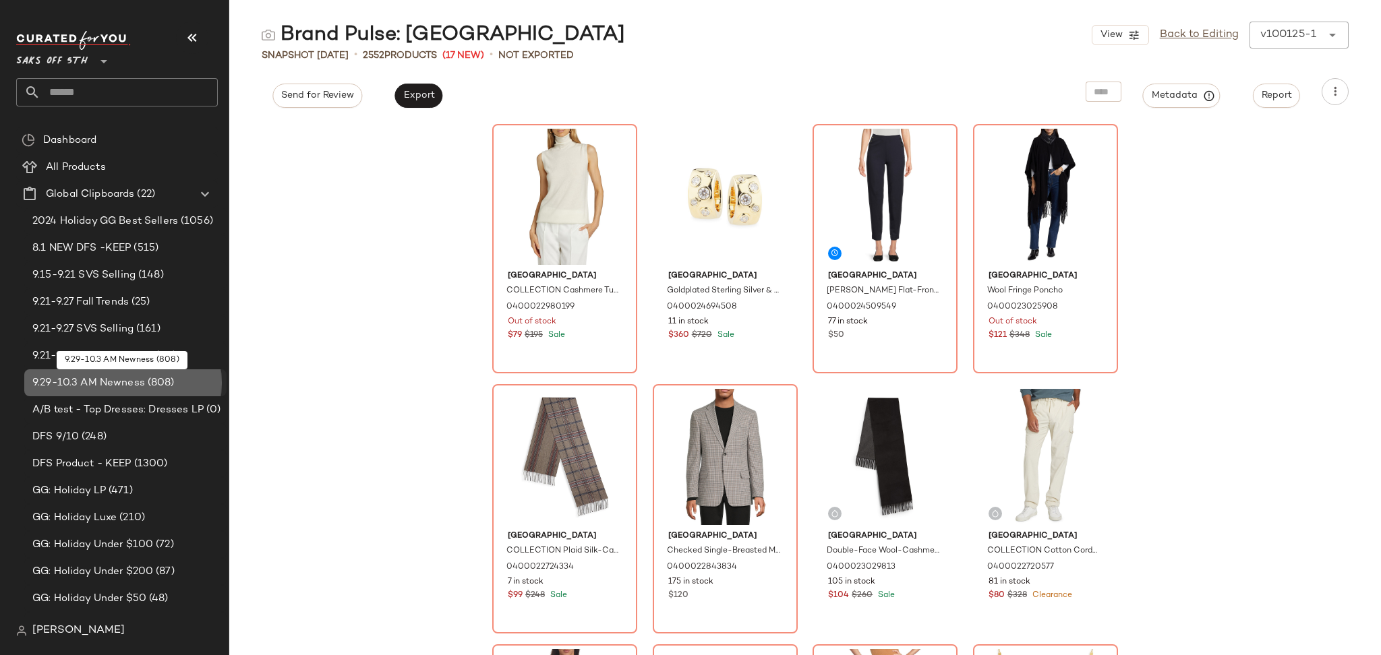
click at [145, 376] on span "(808)" at bounding box center [160, 384] width 30 height 16
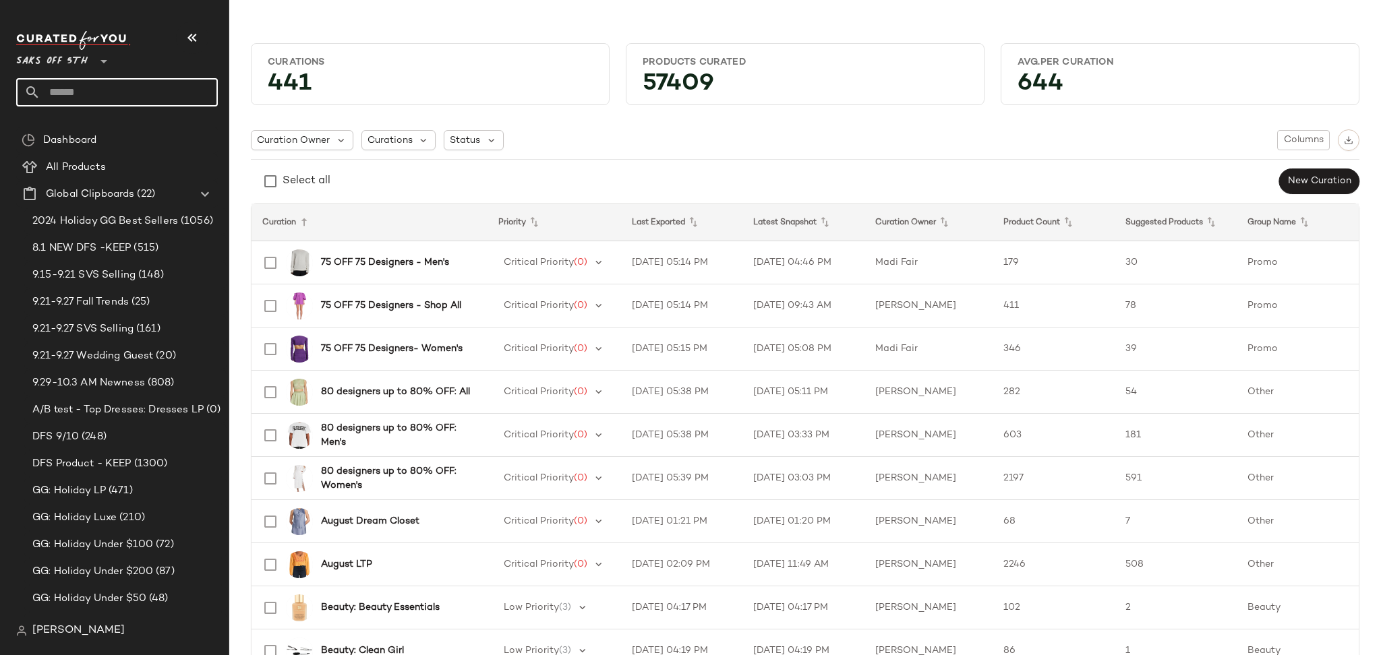
click at [171, 95] on input "text" at bounding box center [128, 92] width 177 height 28
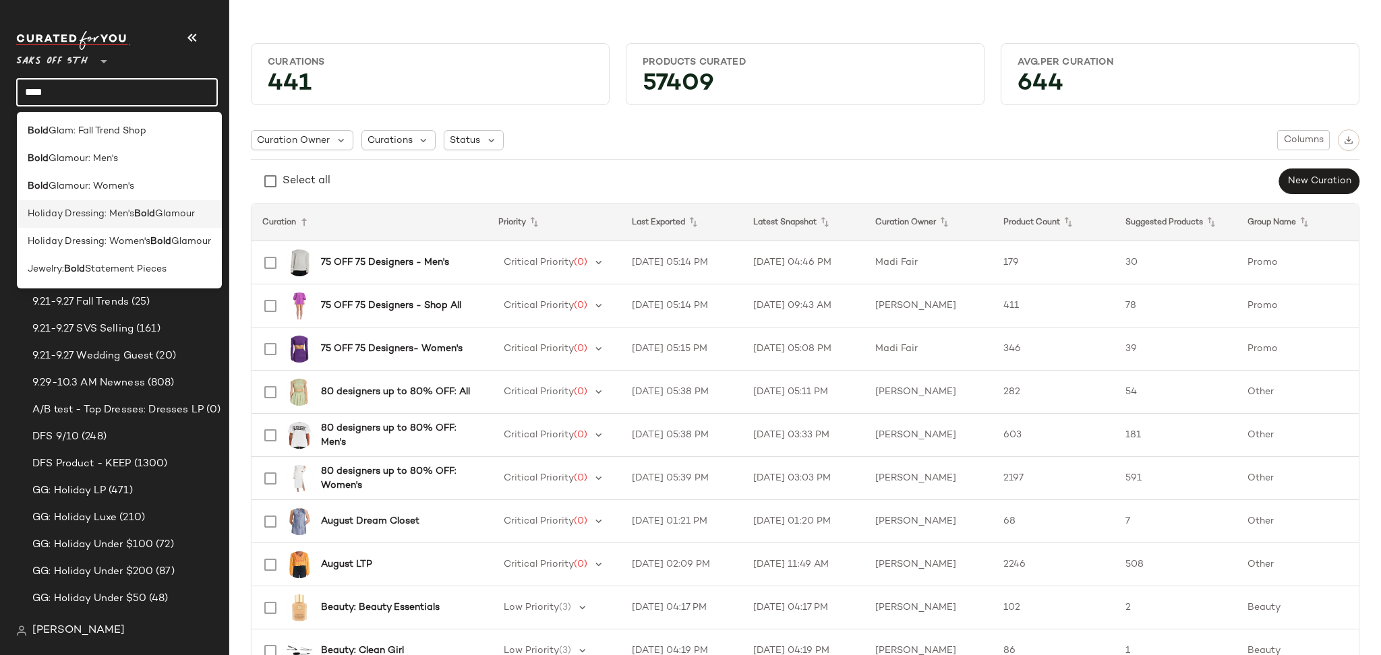
type input "****"
click at [160, 213] on span "Glamour" at bounding box center [175, 214] width 40 height 14
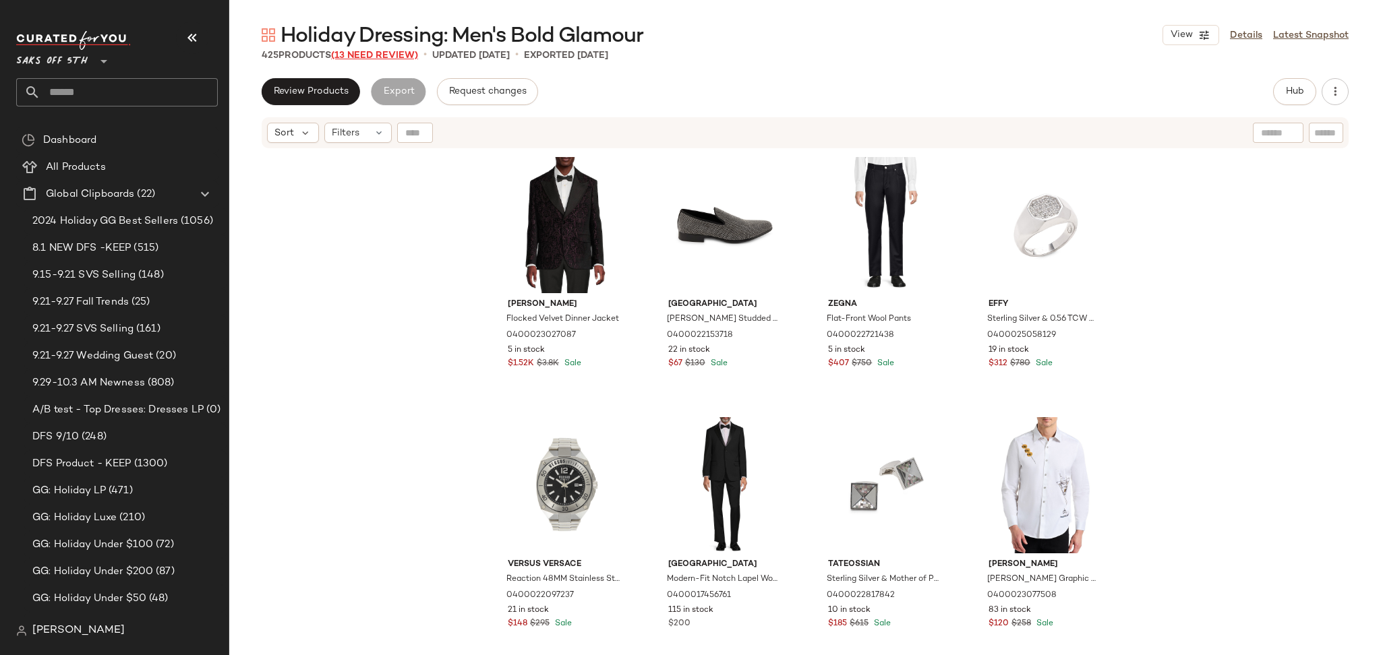
click at [380, 57] on span "(13 Need Review)" at bounding box center [374, 56] width 87 height 10
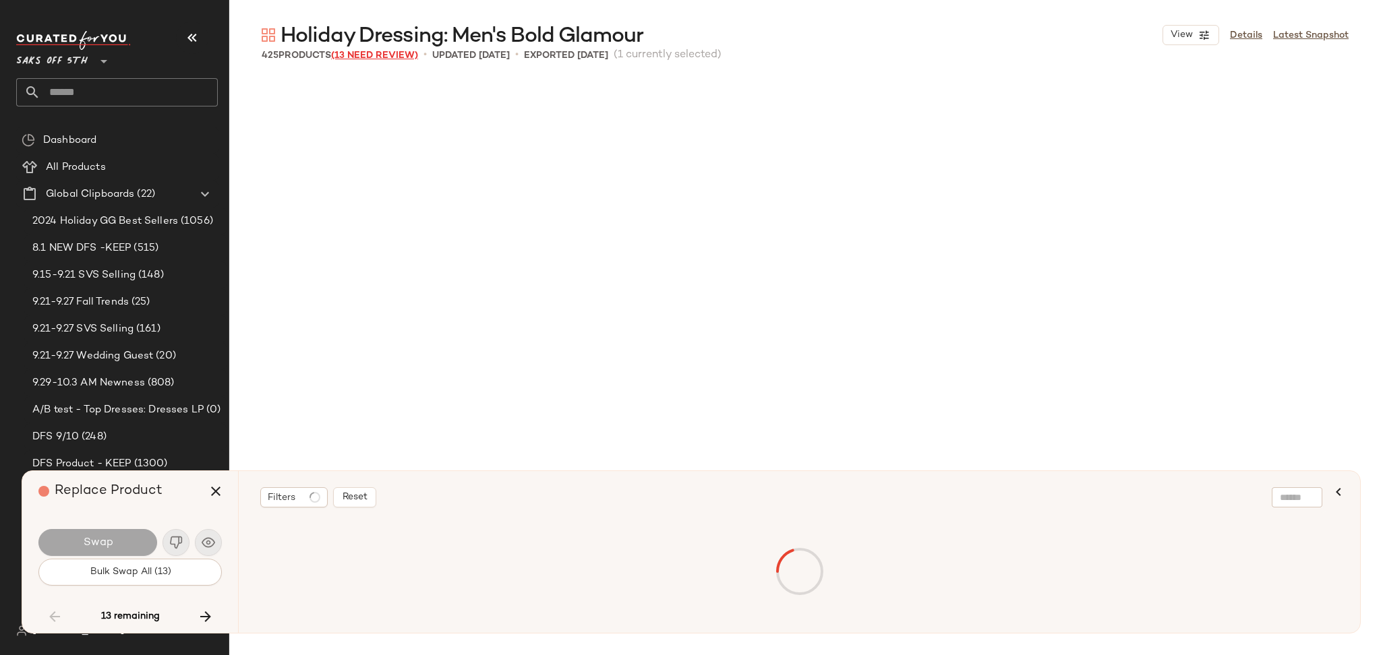
scroll to position [5466, 0]
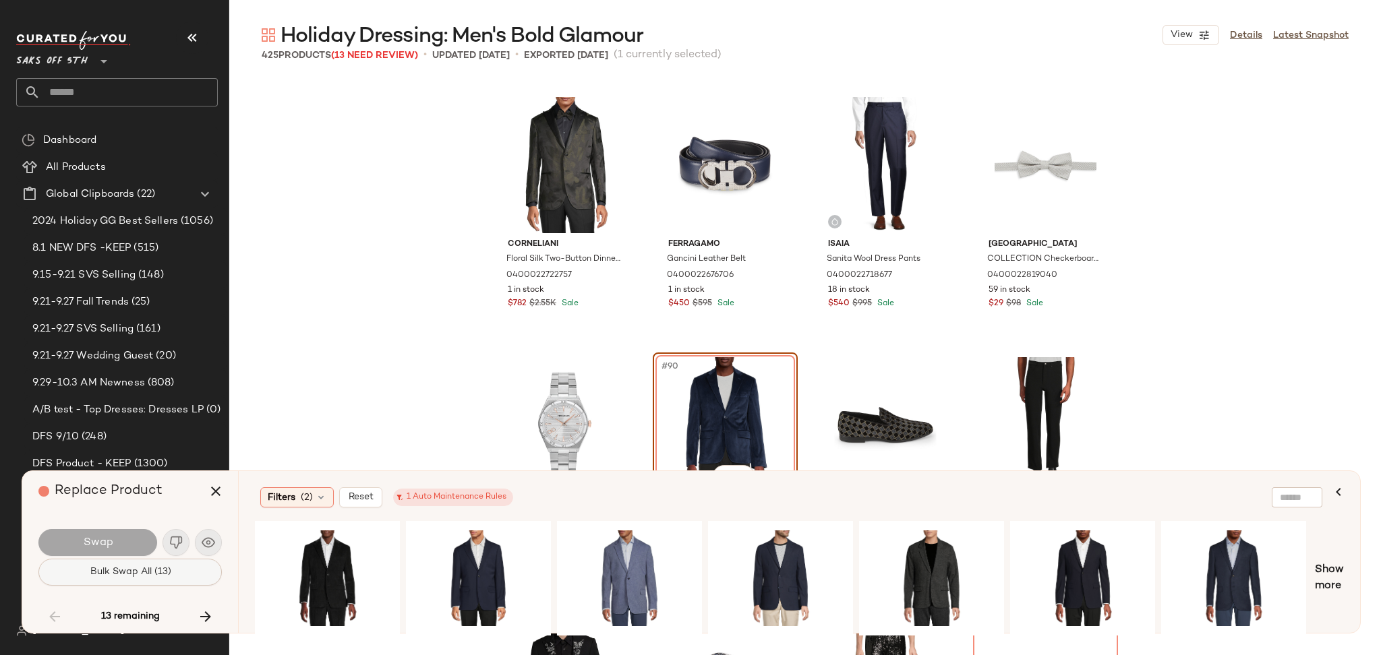
click at [194, 575] on button "Bulk Swap All (13)" at bounding box center [129, 572] width 183 height 27
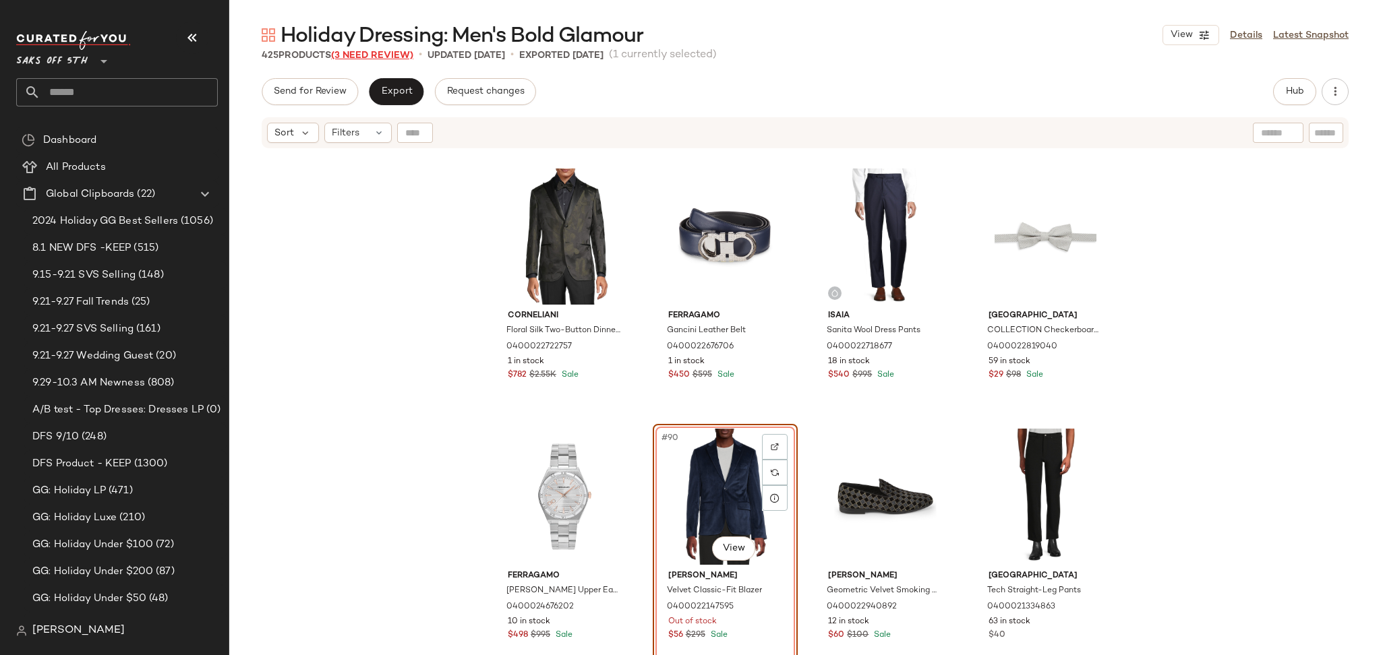
click at [376, 55] on span "(3 Need Review)" at bounding box center [372, 56] width 82 height 10
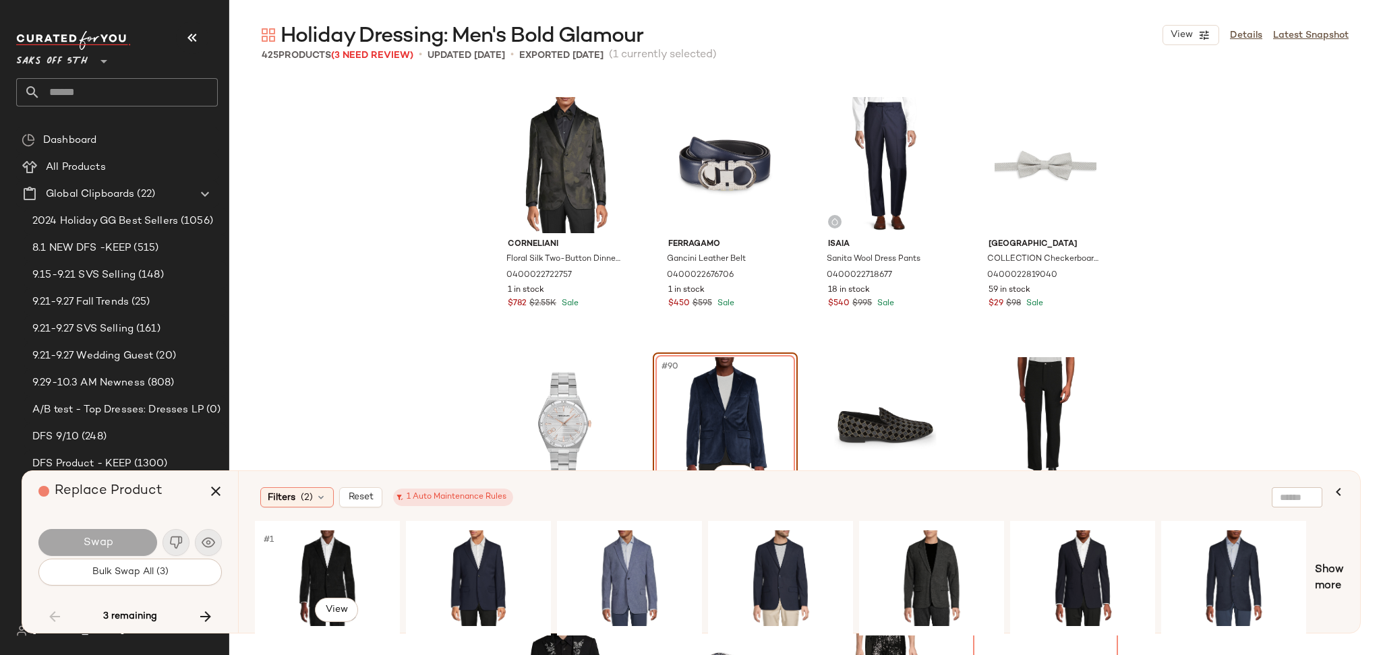
click at [320, 566] on div "#1 View" at bounding box center [328, 579] width 136 height 96
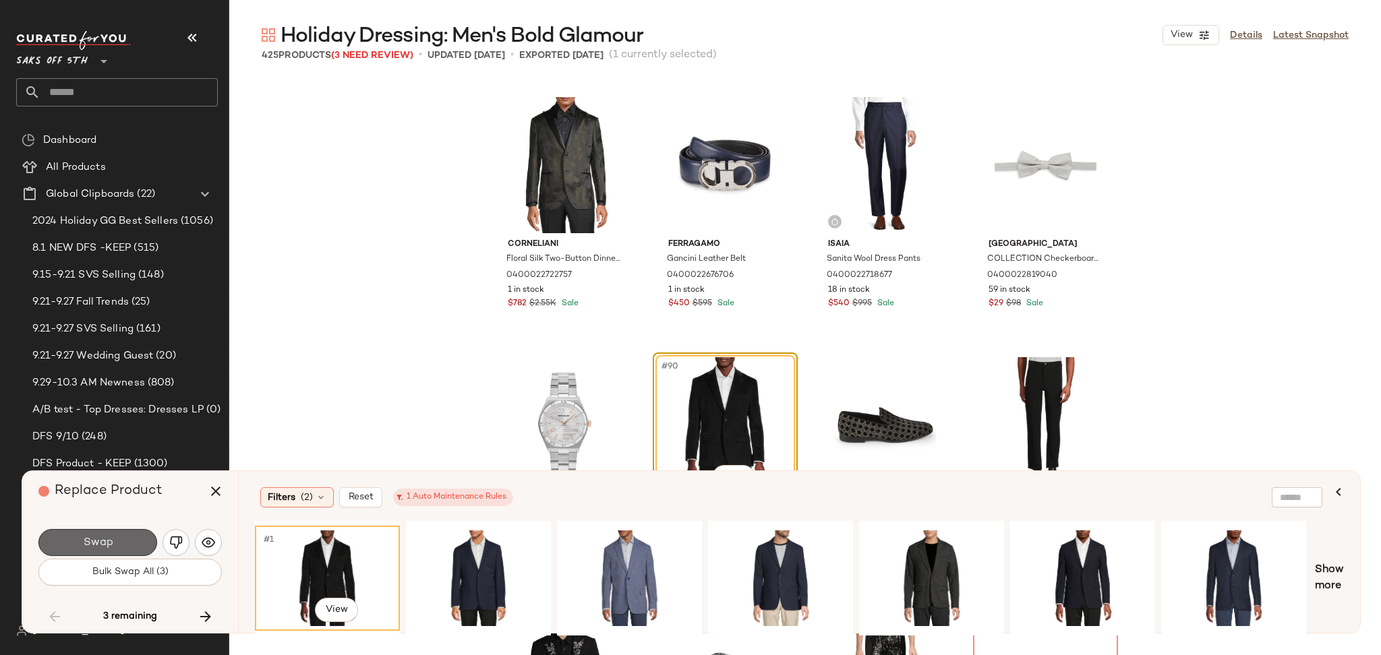
click at [131, 551] on button "Swap" at bounding box center [97, 542] width 119 height 27
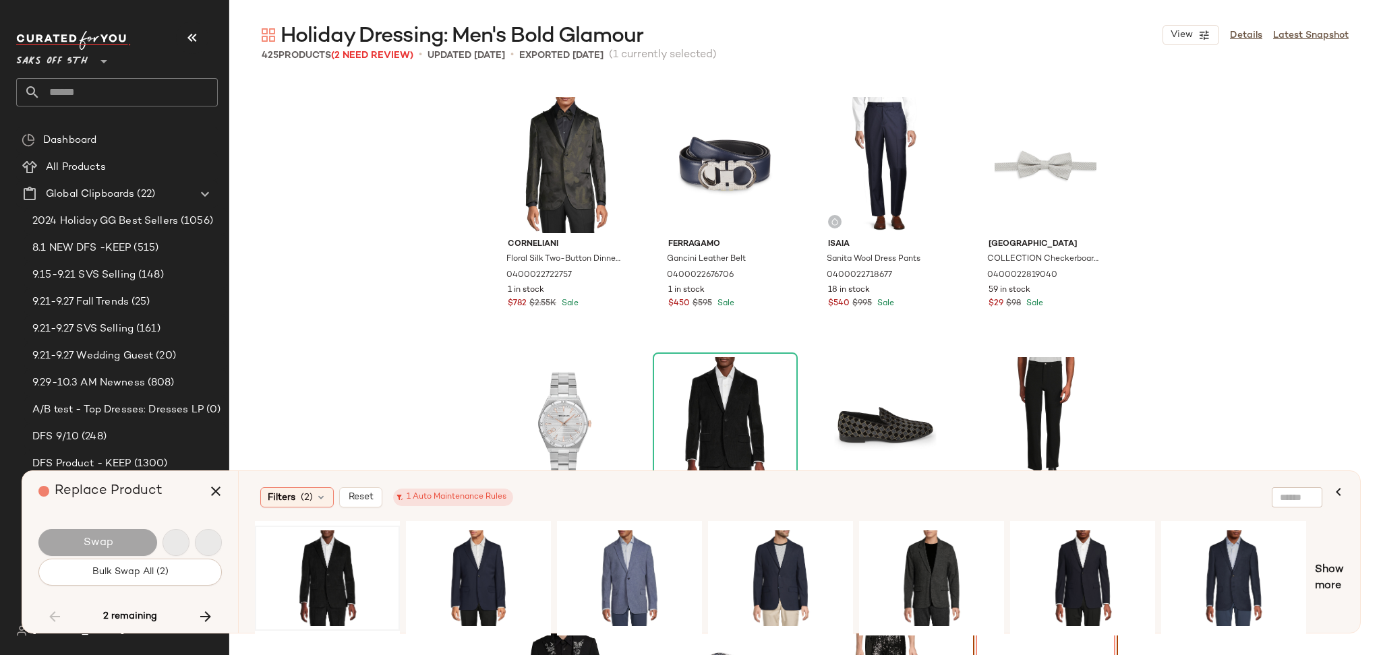
scroll to position [5726, 0]
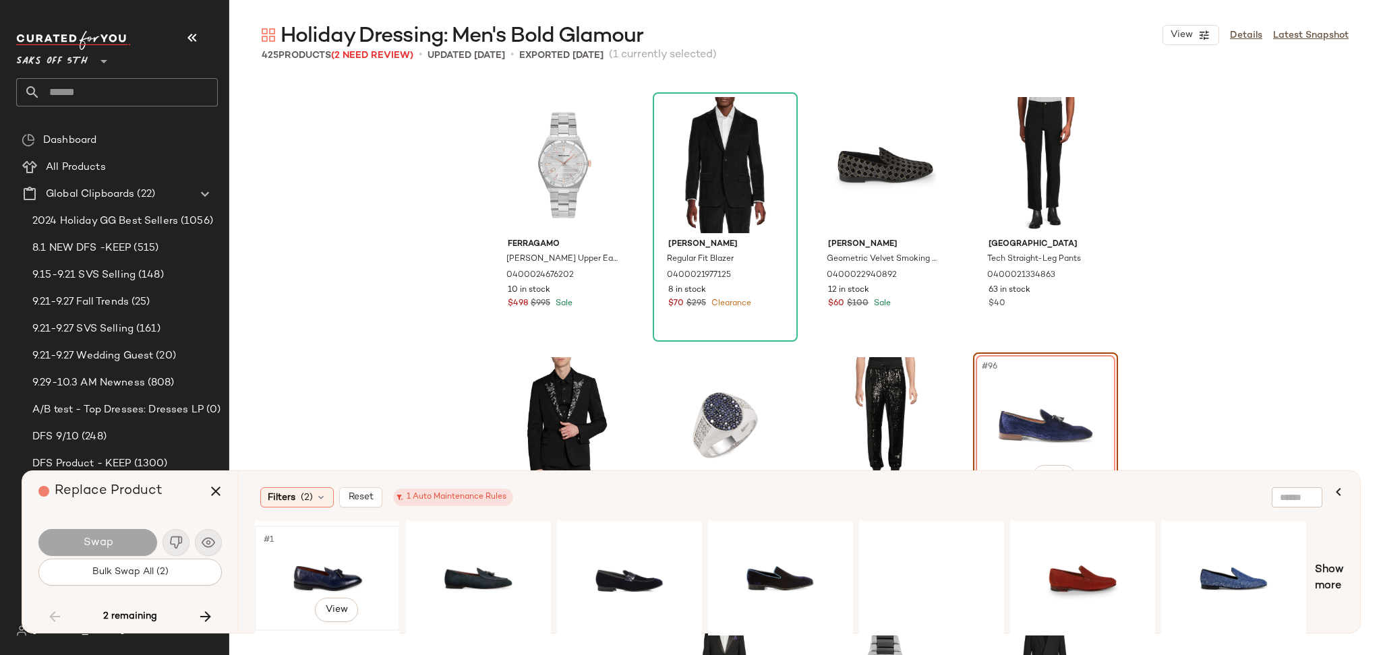
click at [318, 564] on div "#1 View" at bounding box center [328, 579] width 136 height 96
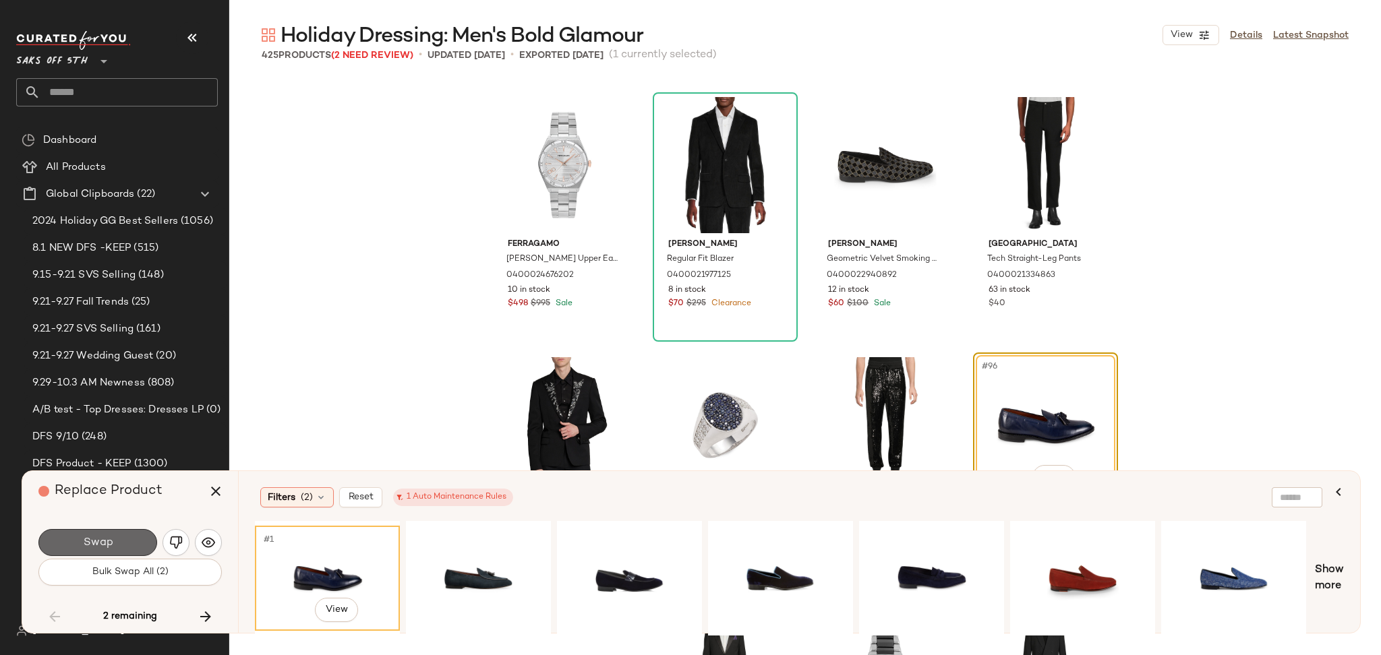
click at [139, 545] on button "Swap" at bounding box center [97, 542] width 119 height 27
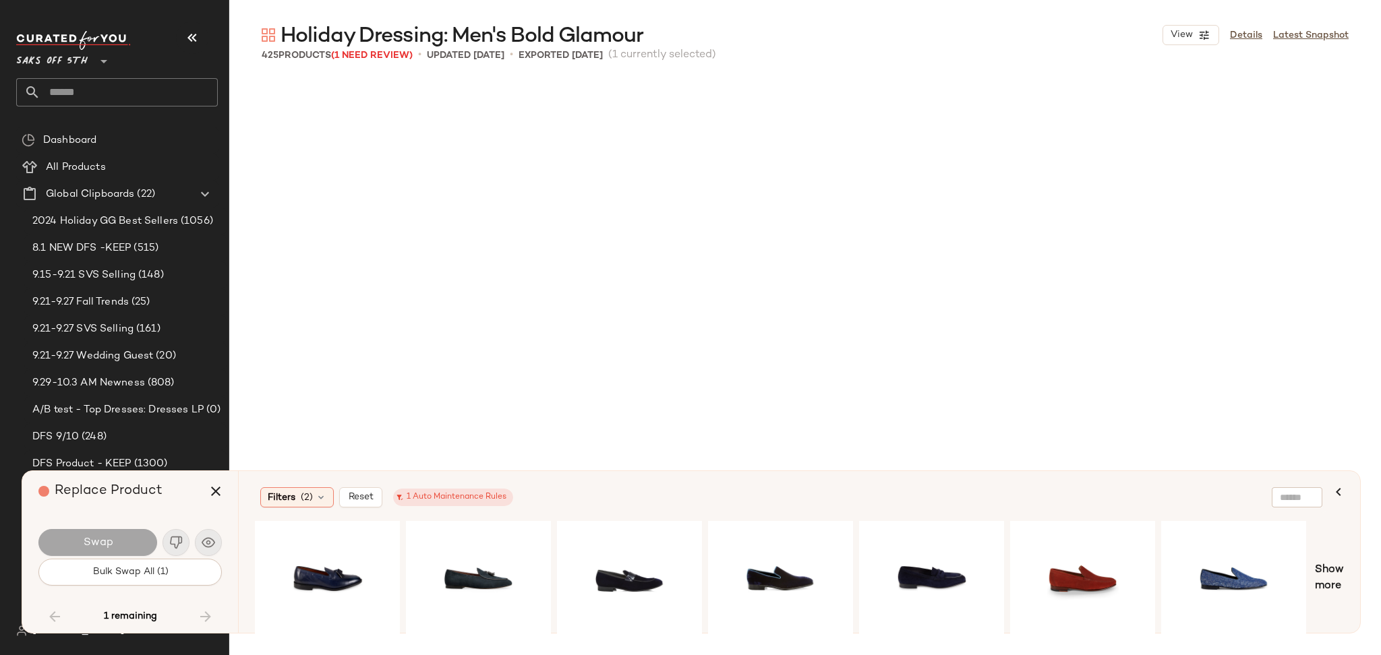
scroll to position [15097, 0]
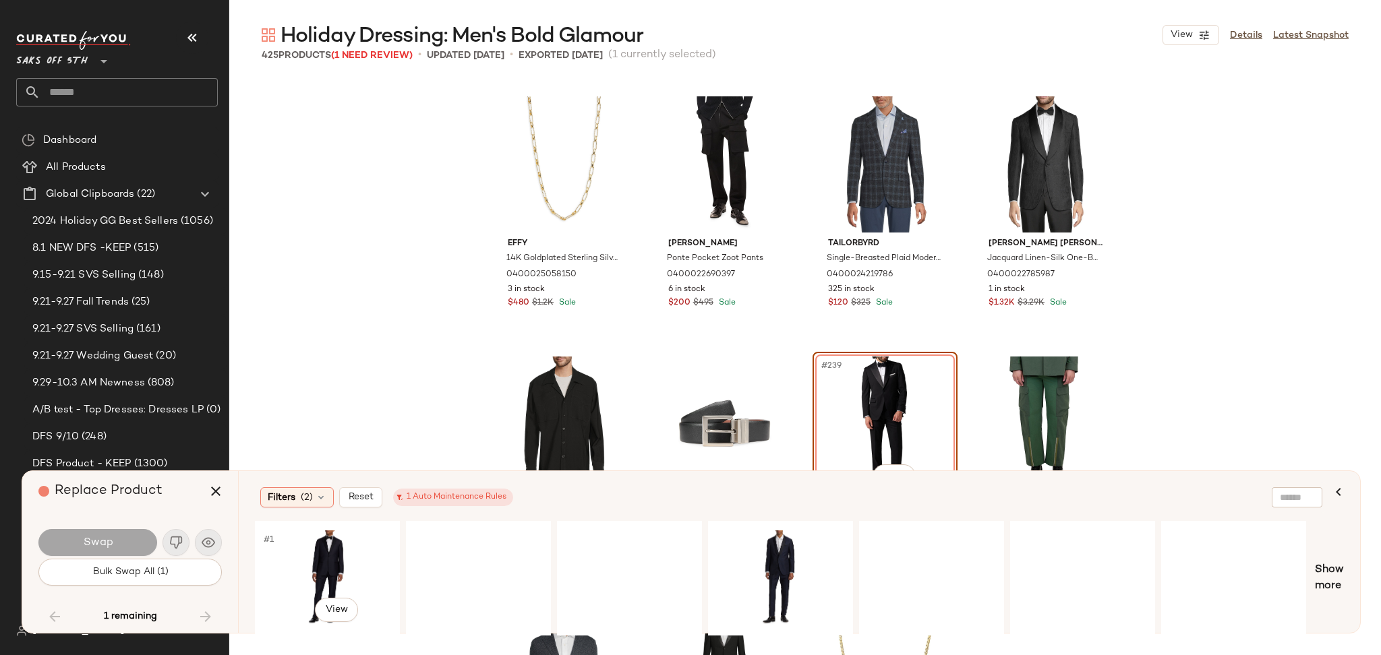
click at [304, 564] on div "#1 View" at bounding box center [328, 579] width 136 height 96
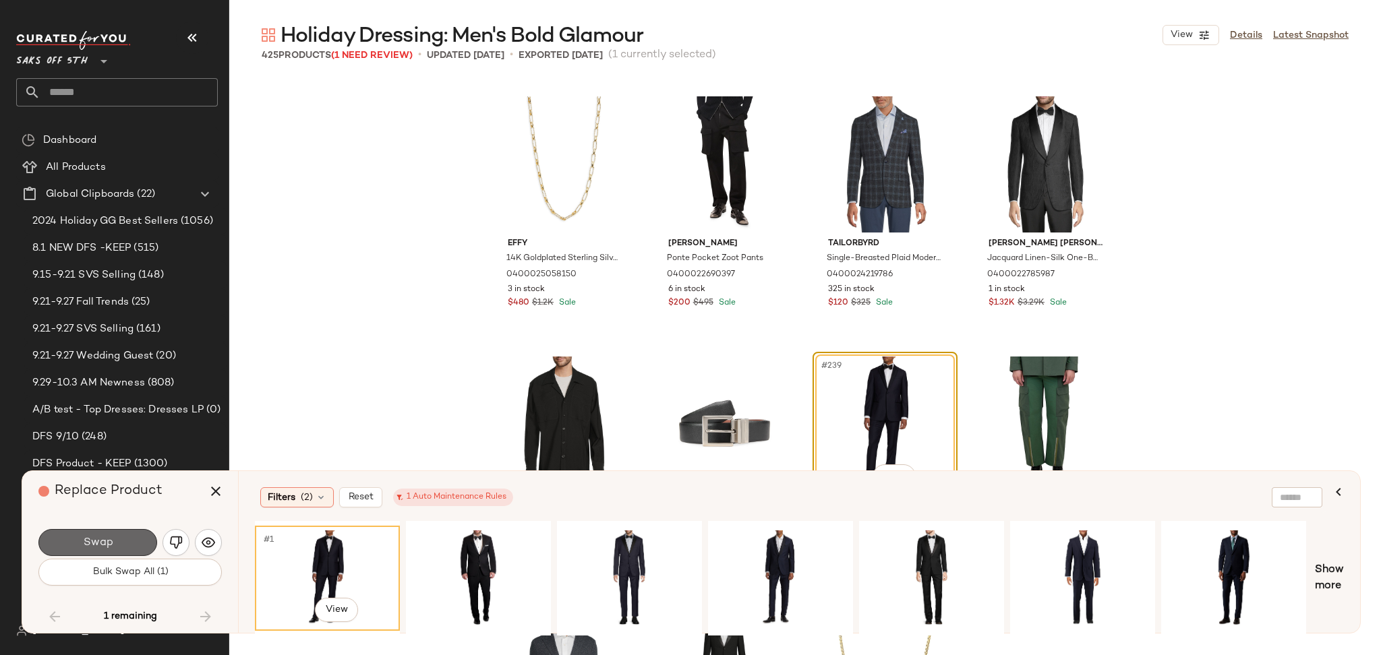
click at [131, 551] on button "Swap" at bounding box center [97, 542] width 119 height 27
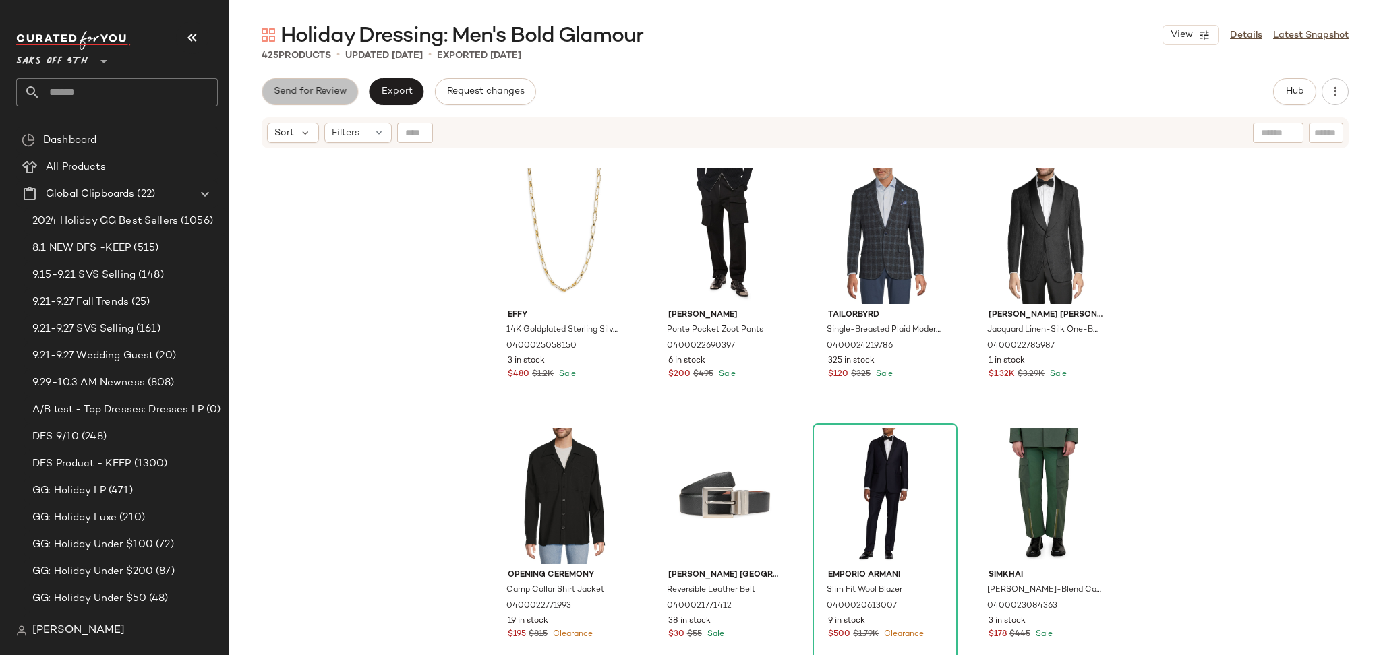
click at [322, 88] on span "Send for Review" at bounding box center [310, 91] width 74 height 11
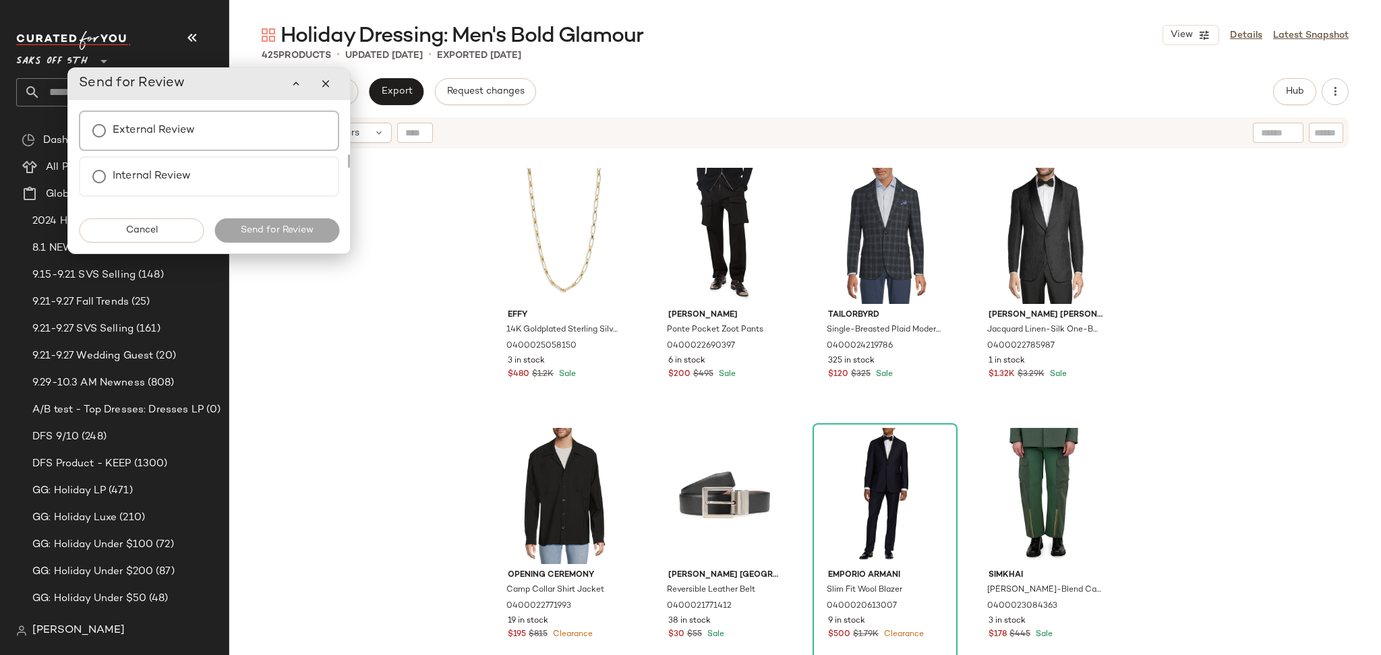
click at [156, 119] on label "External Review" at bounding box center [154, 130] width 82 height 27
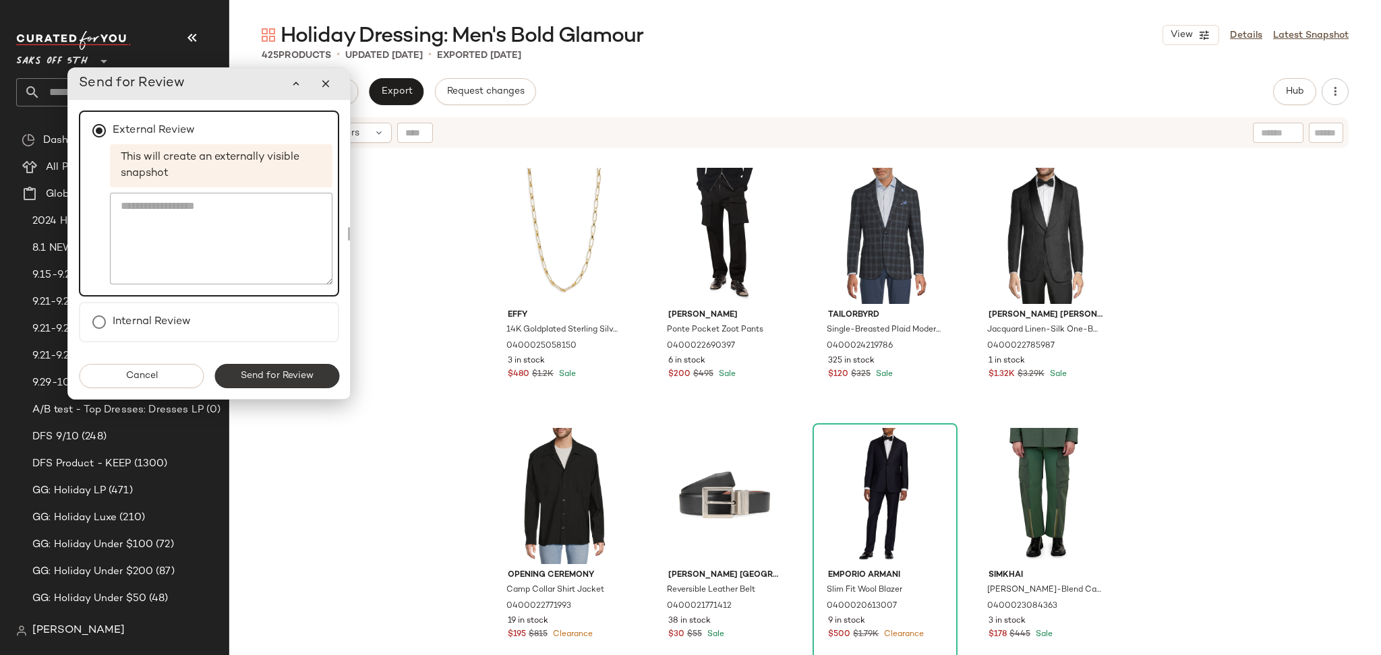
click at [255, 377] on span "Send for Review" at bounding box center [277, 376] width 74 height 11
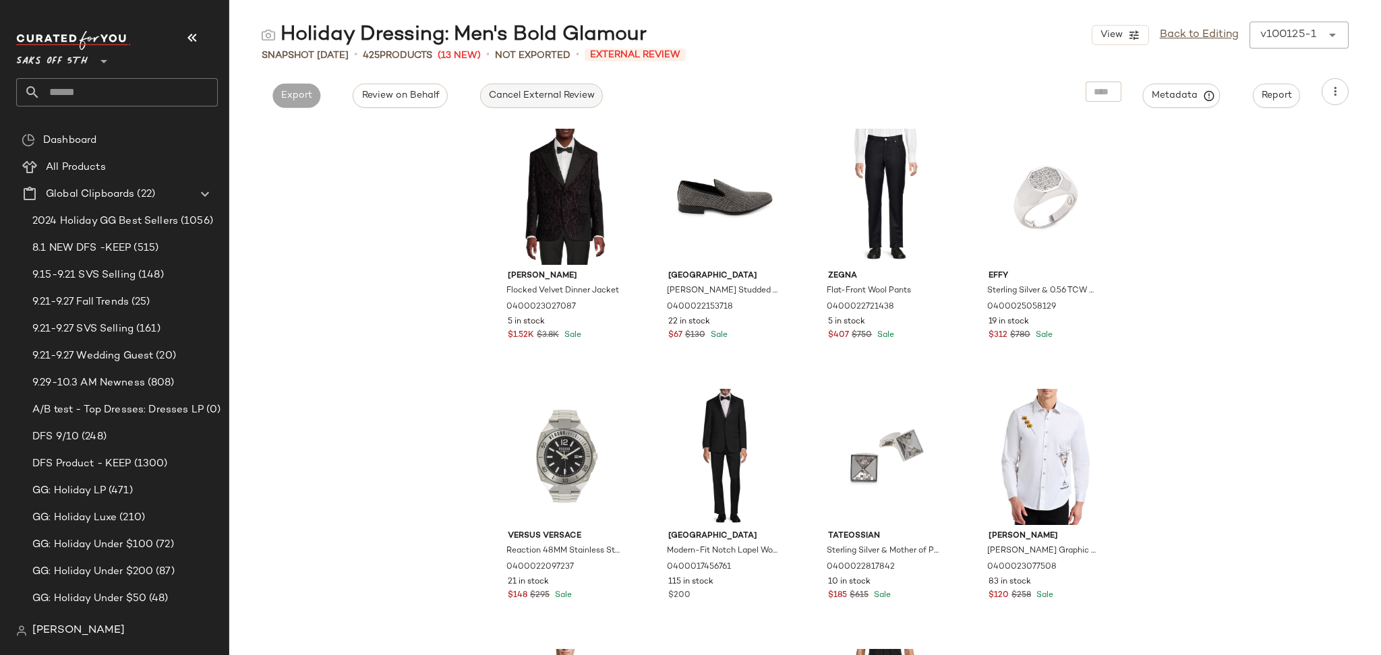
click at [516, 99] on span "Cancel External Review" at bounding box center [541, 95] width 107 height 11
click at [1181, 33] on link "Back to Editing" at bounding box center [1199, 35] width 79 height 16
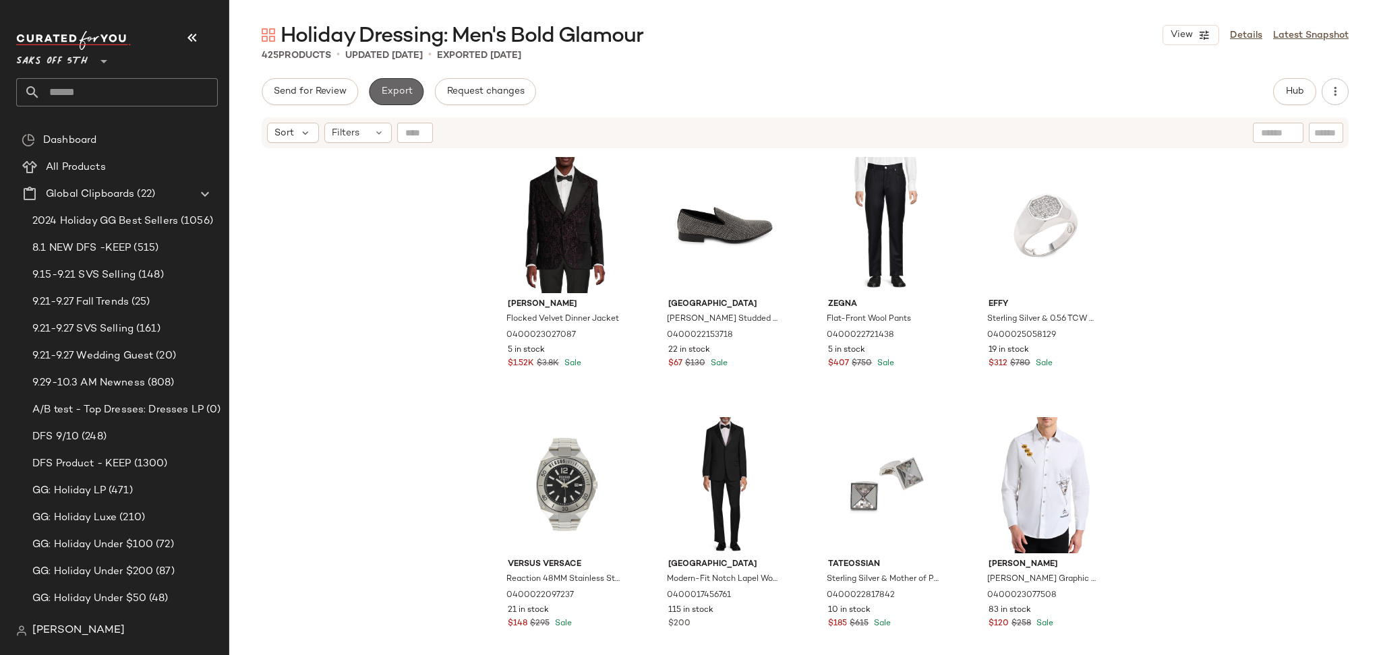
click at [397, 91] on span "Export" at bounding box center [396, 91] width 32 height 11
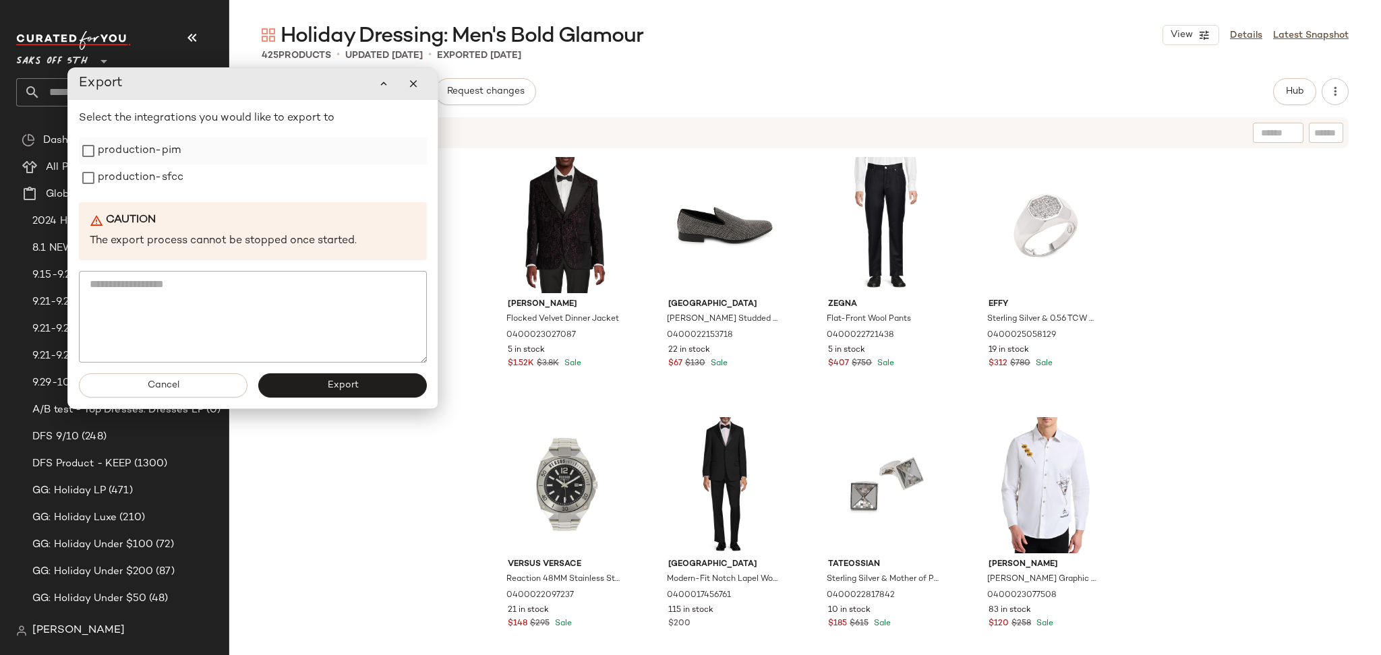
click at [147, 152] on label "production-pim" at bounding box center [139, 151] width 83 height 27
click at [149, 176] on label "production-sfcc" at bounding box center [141, 178] width 86 height 27
click at [320, 383] on button "Export" at bounding box center [342, 386] width 169 height 24
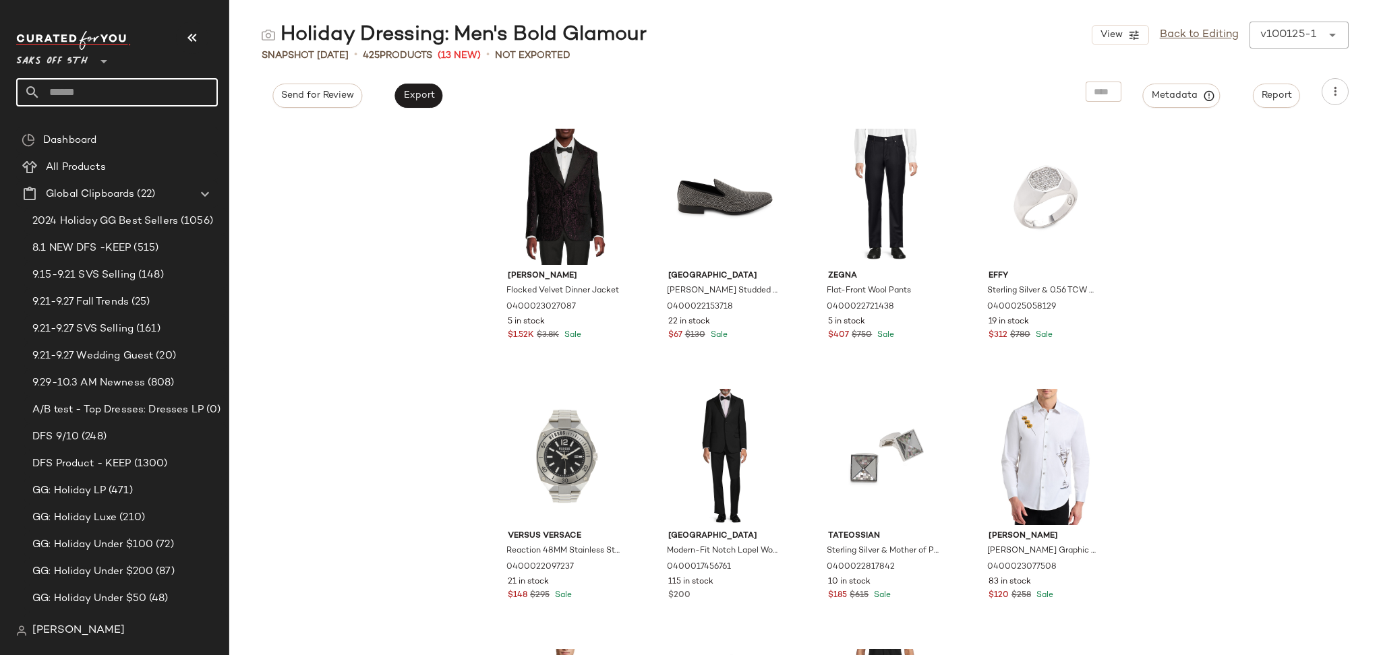
click at [160, 98] on input "text" at bounding box center [128, 92] width 177 height 28
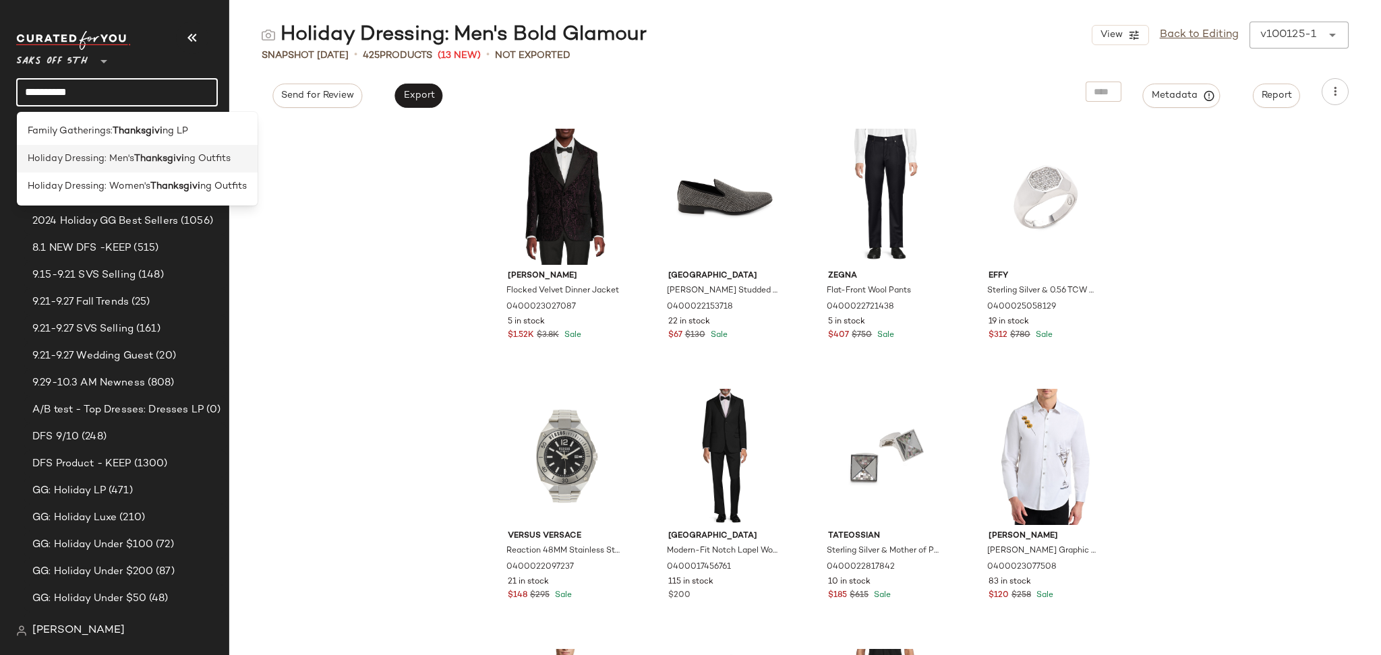
type input "**********"
click at [185, 156] on span "ng Outfits" at bounding box center [207, 159] width 47 height 14
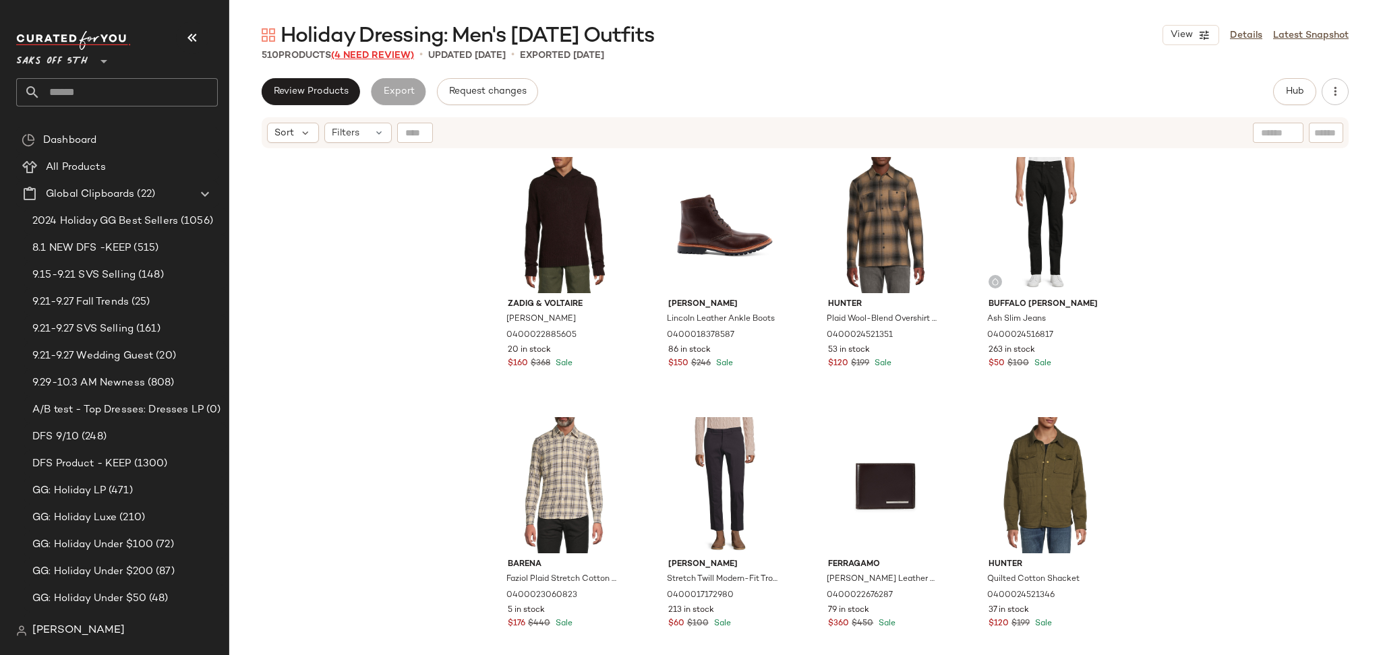
click at [378, 56] on span "(4 Need Review)" at bounding box center [372, 56] width 83 height 10
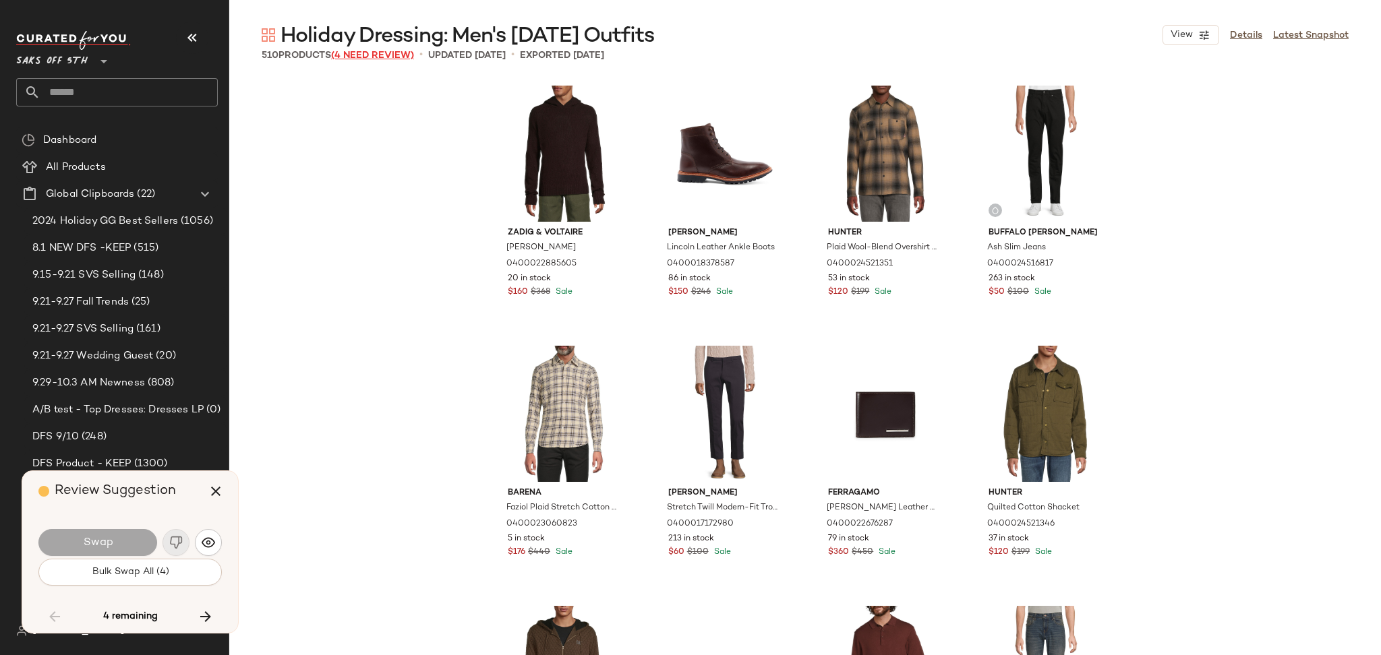
scroll to position [4946, 0]
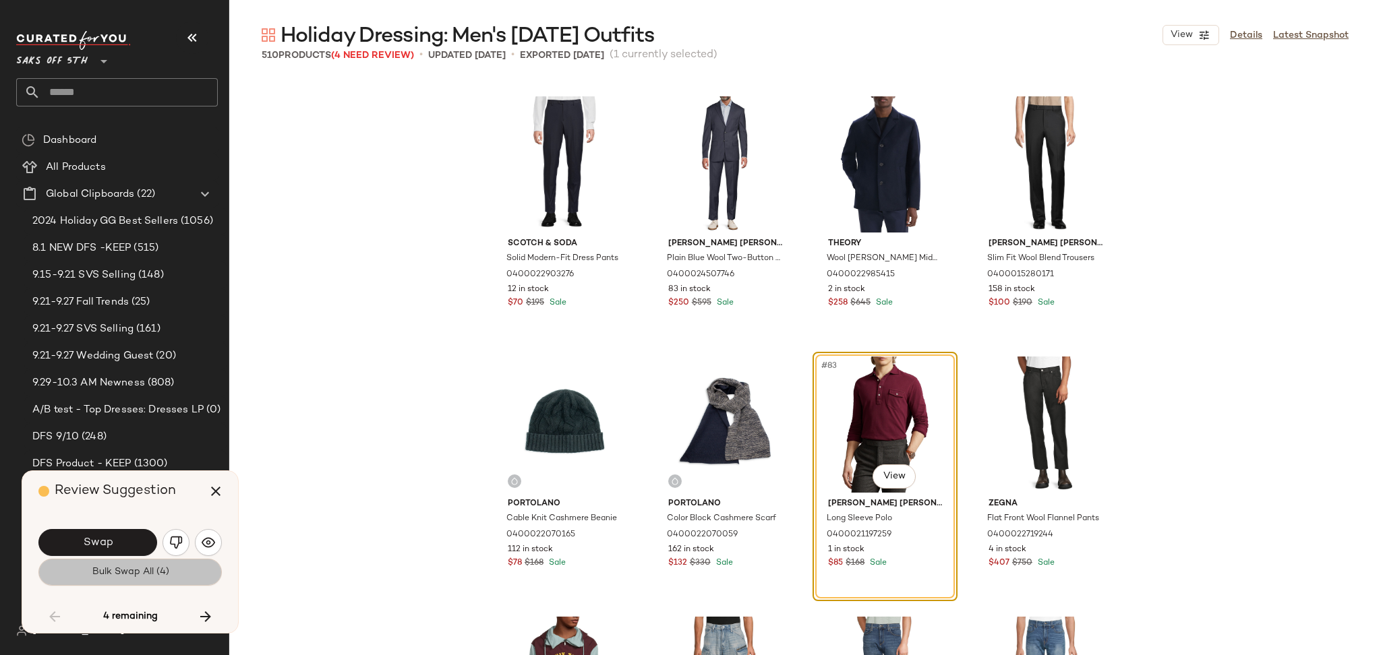
click at [157, 577] on span "Bulk Swap All (4)" at bounding box center [130, 572] width 78 height 11
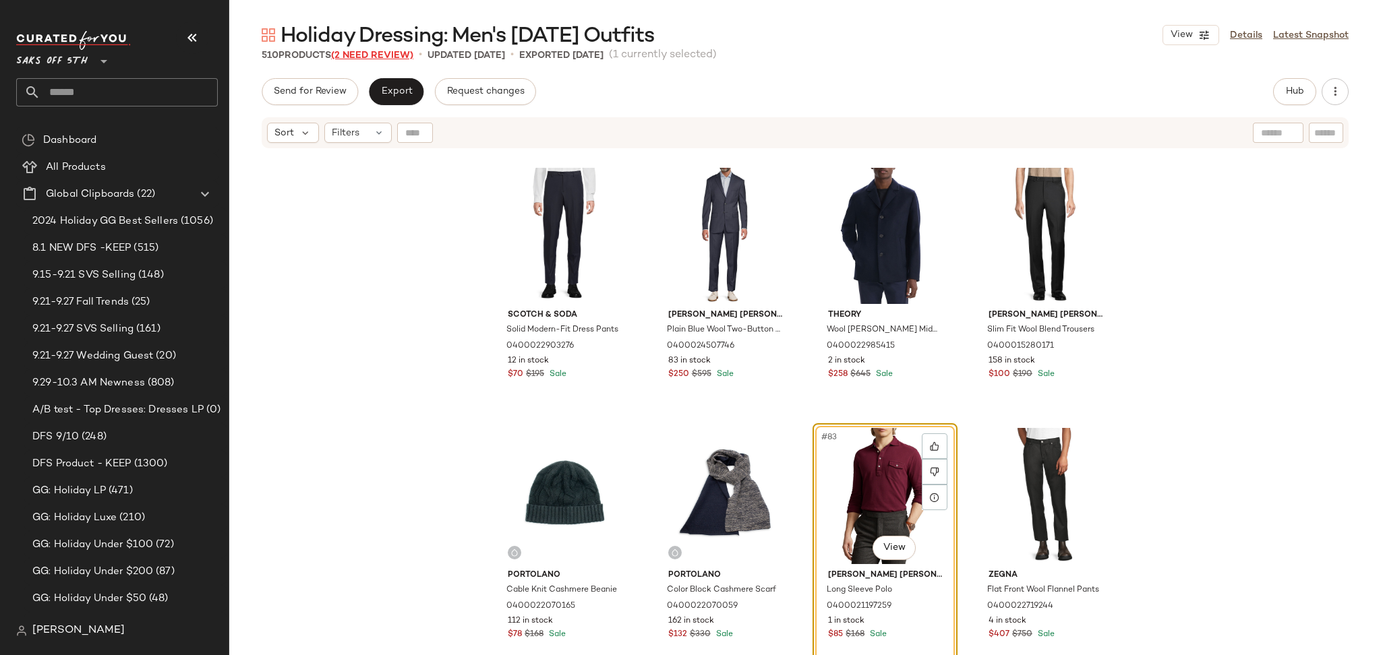
click at [386, 57] on span "(2 Need Review)" at bounding box center [372, 56] width 82 height 10
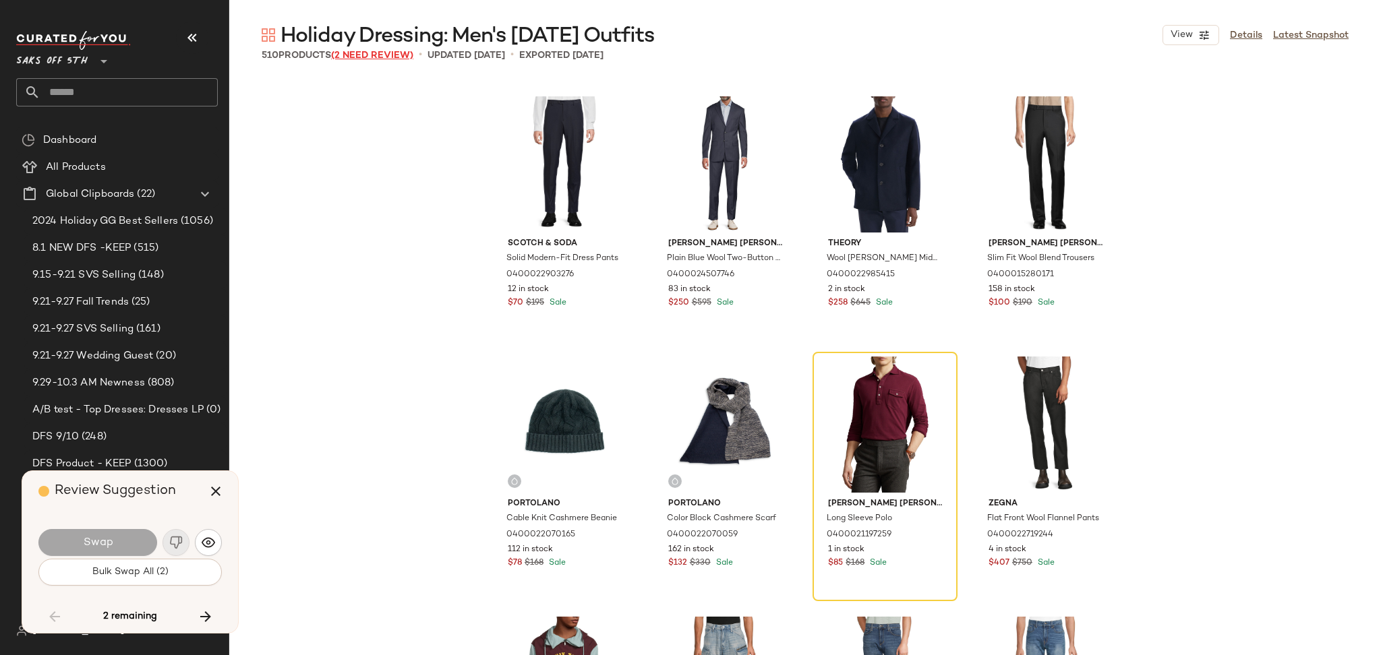
scroll to position [9891, 0]
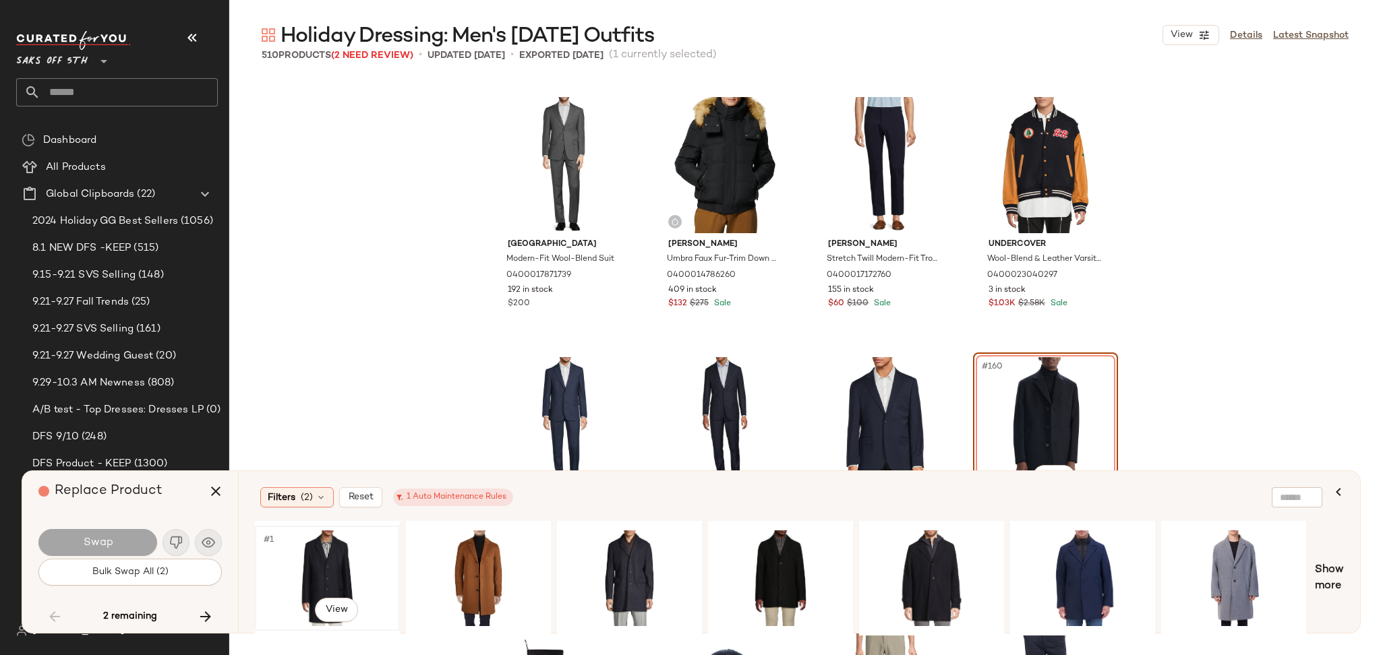
click at [299, 564] on div "#1 View" at bounding box center [328, 579] width 136 height 96
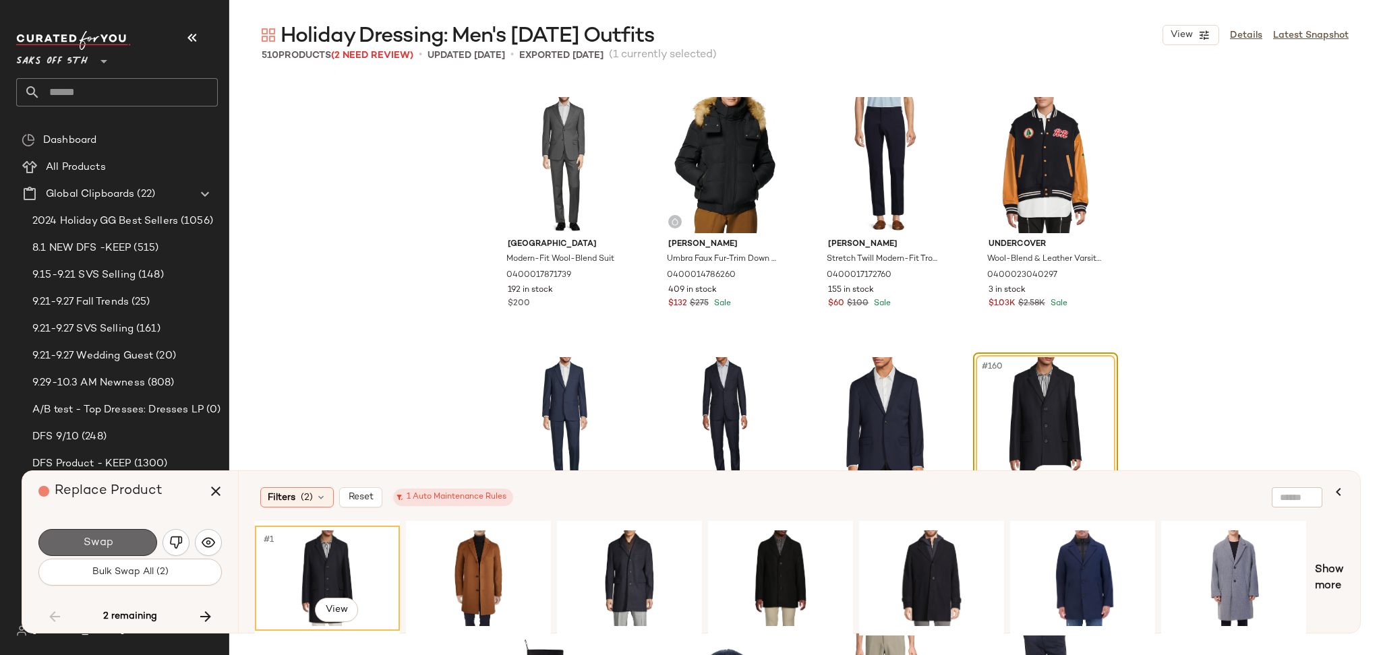
click at [80, 539] on button "Swap" at bounding box center [97, 542] width 119 height 27
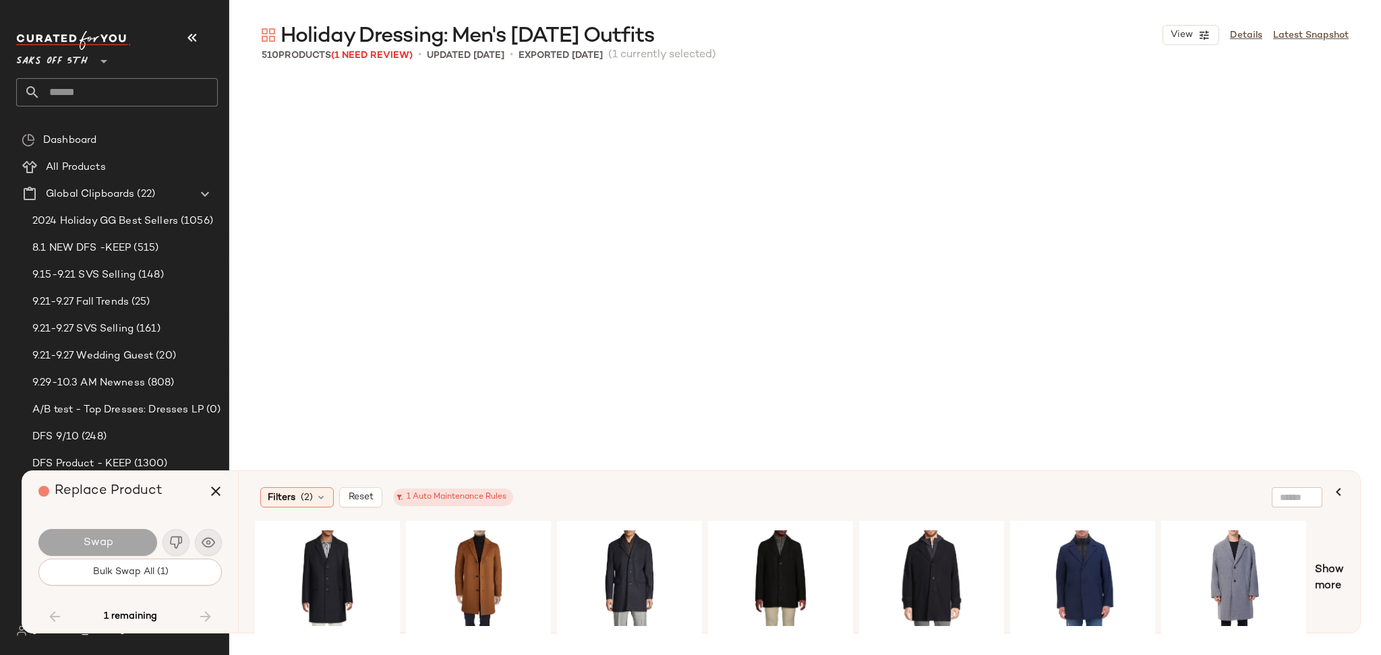
scroll to position [15357, 0]
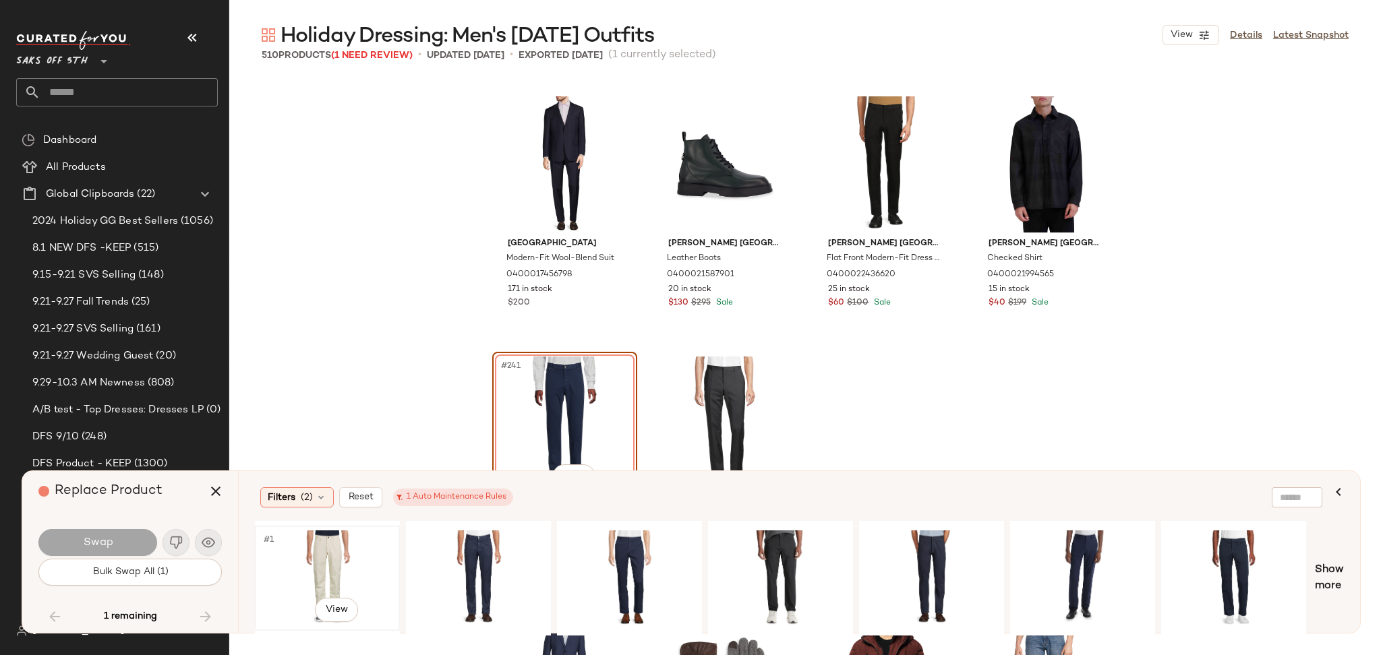
click at [307, 548] on div "#1 View" at bounding box center [328, 579] width 136 height 96
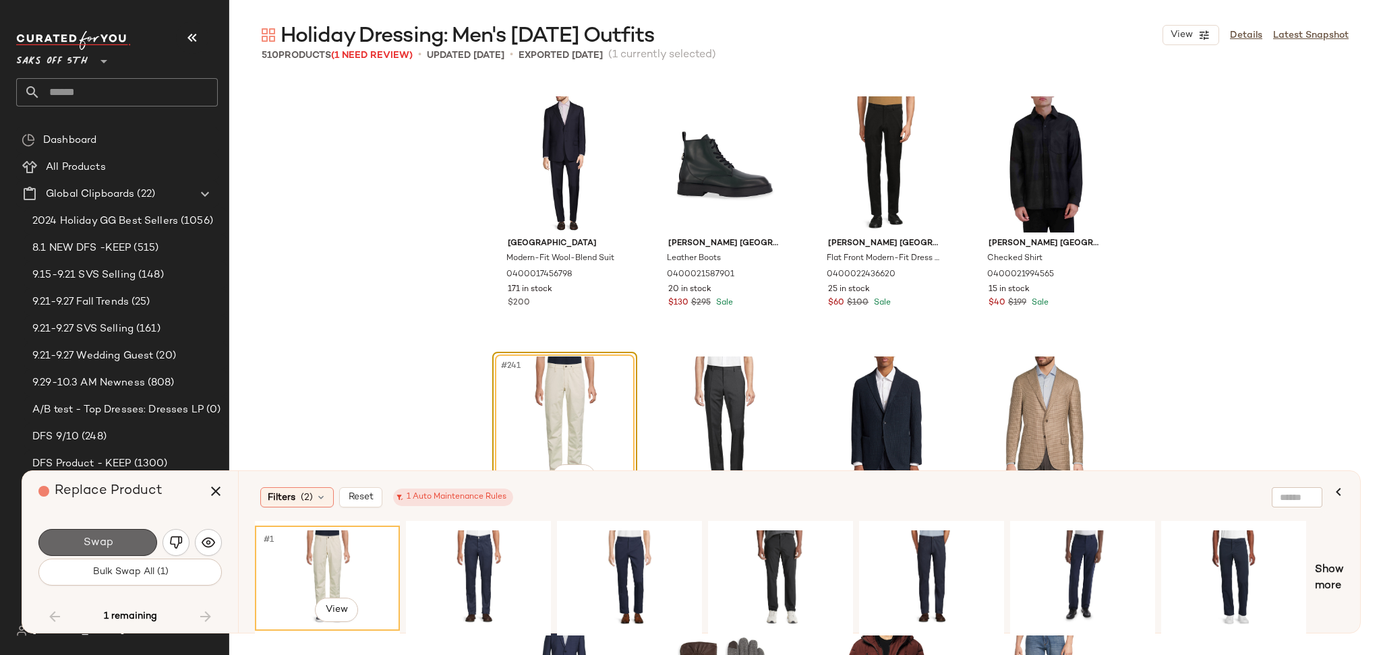
click at [130, 537] on button "Swap" at bounding box center [97, 542] width 119 height 27
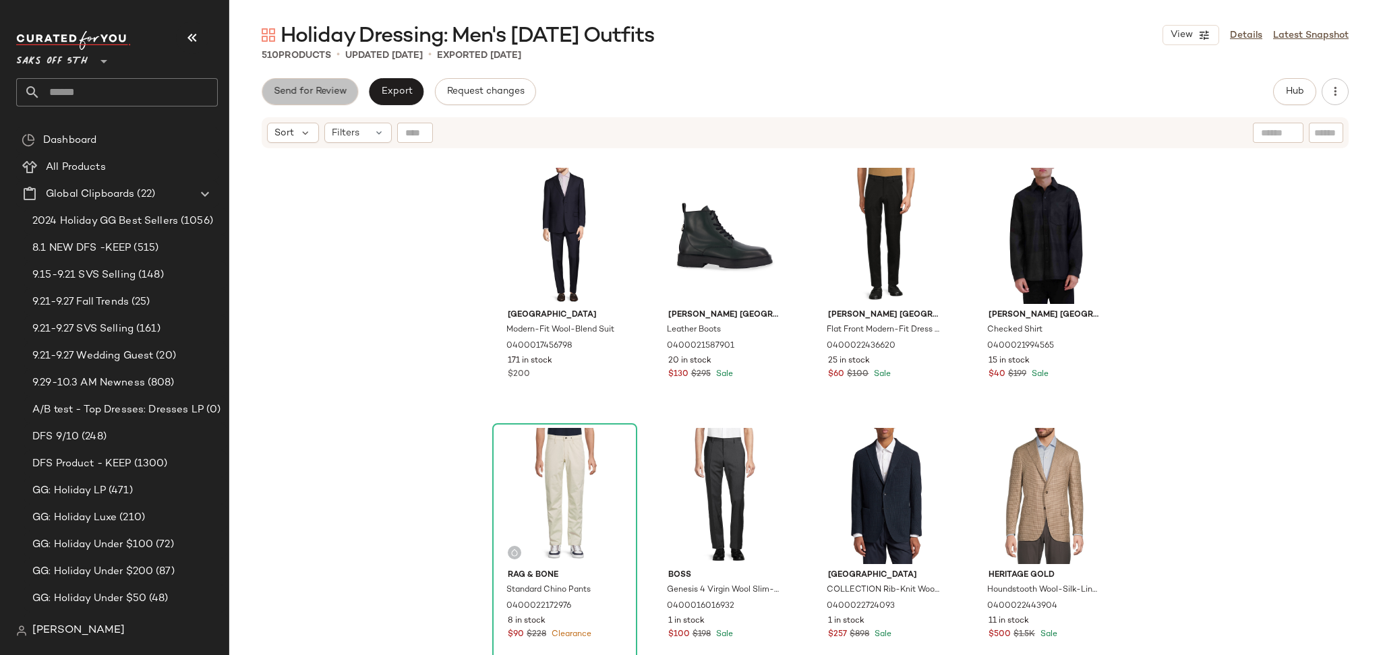
click at [305, 90] on span "Send for Review" at bounding box center [310, 91] width 74 height 11
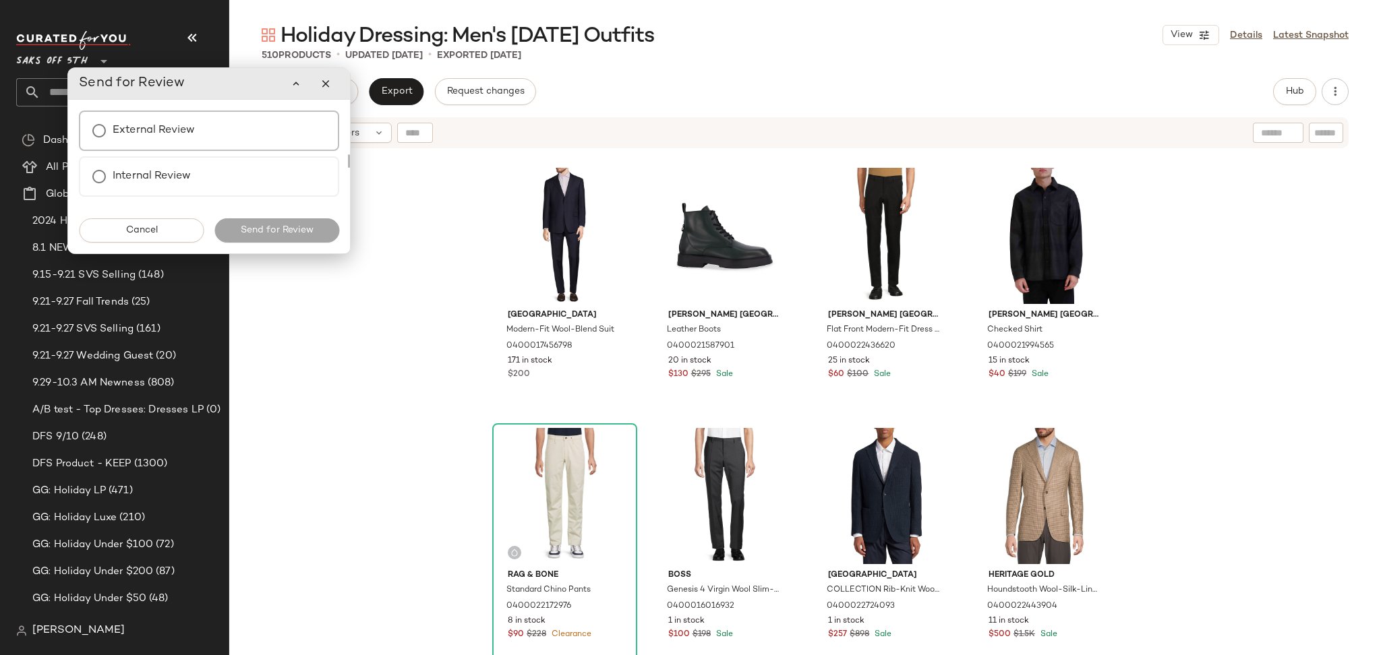
click at [178, 121] on label "External Review" at bounding box center [154, 130] width 82 height 27
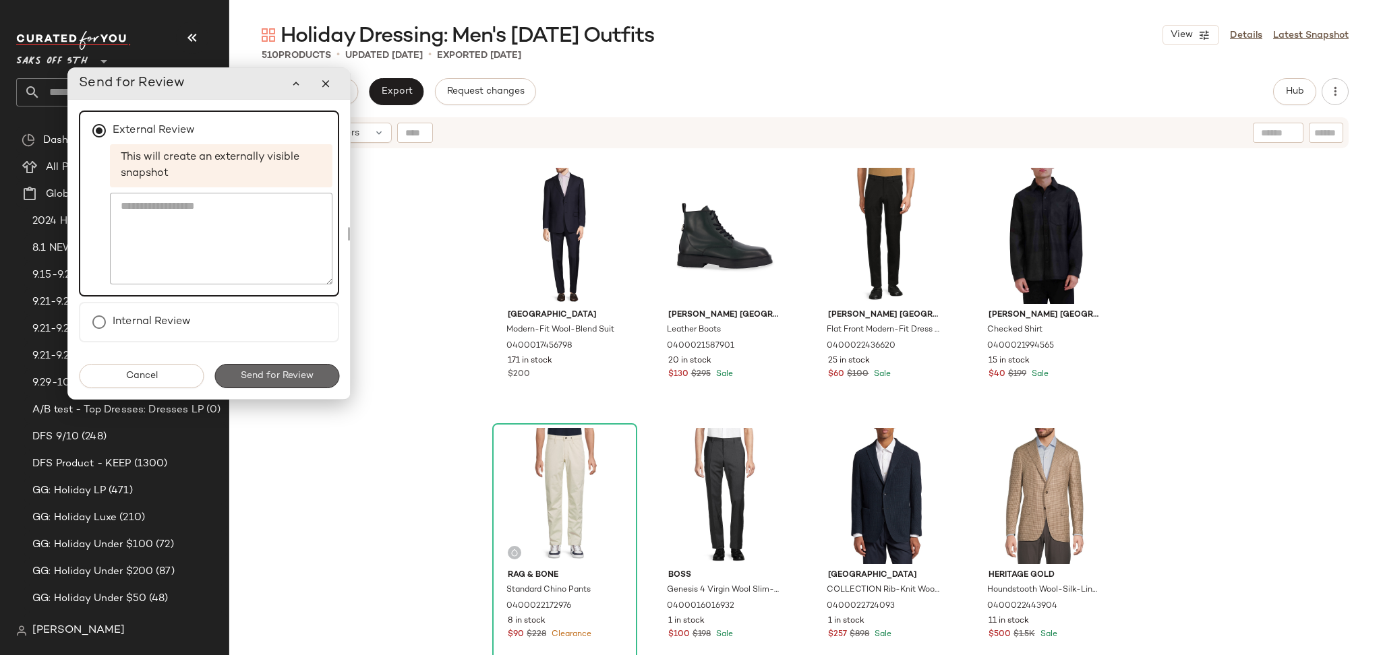
click at [272, 378] on span "Send for Review" at bounding box center [277, 376] width 74 height 11
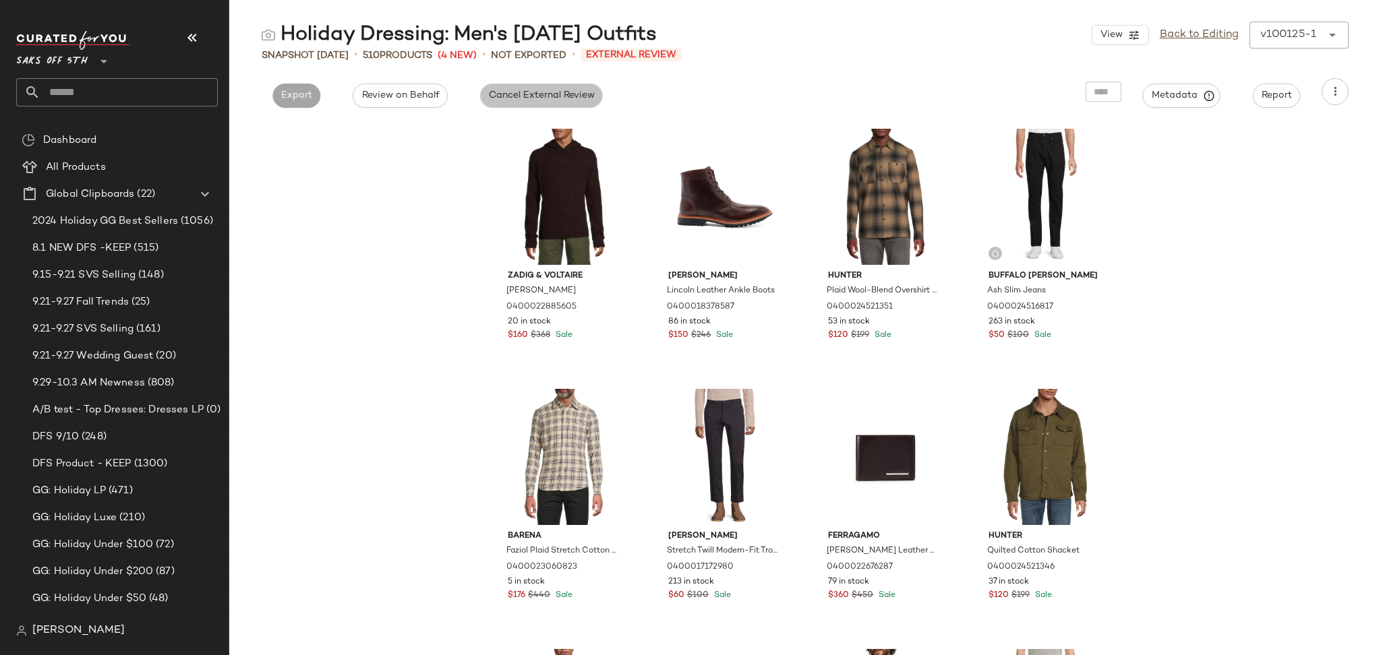
click at [502, 97] on span "Cancel External Review" at bounding box center [541, 95] width 107 height 11
click at [418, 96] on span "Export" at bounding box center [419, 95] width 32 height 11
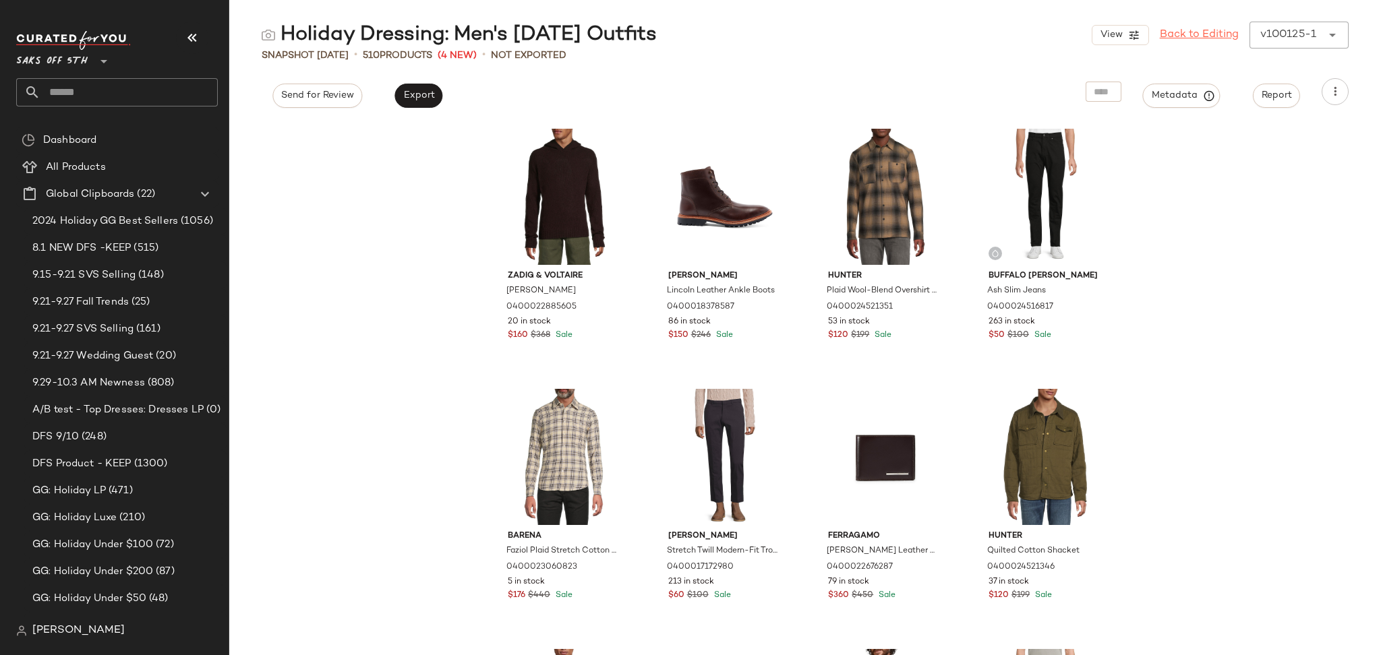
click at [1188, 41] on link "Back to Editing" at bounding box center [1199, 35] width 79 height 16
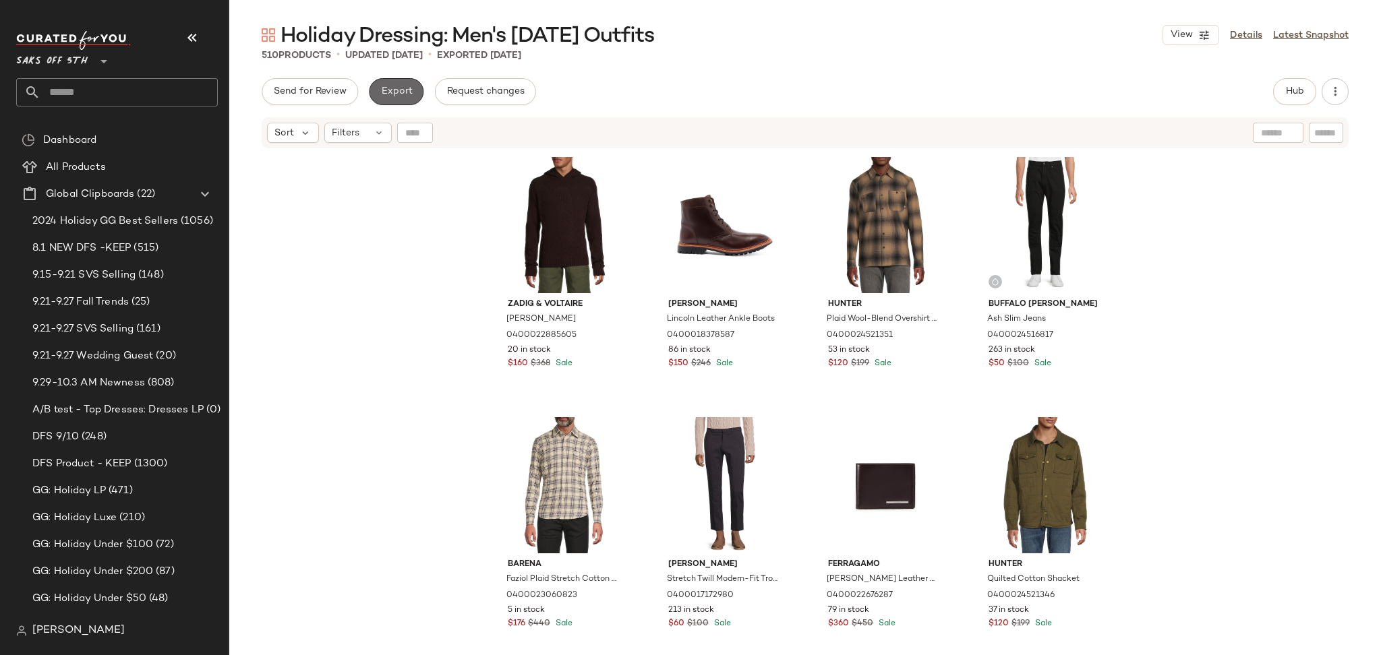
click at [407, 95] on span "Export" at bounding box center [396, 91] width 32 height 11
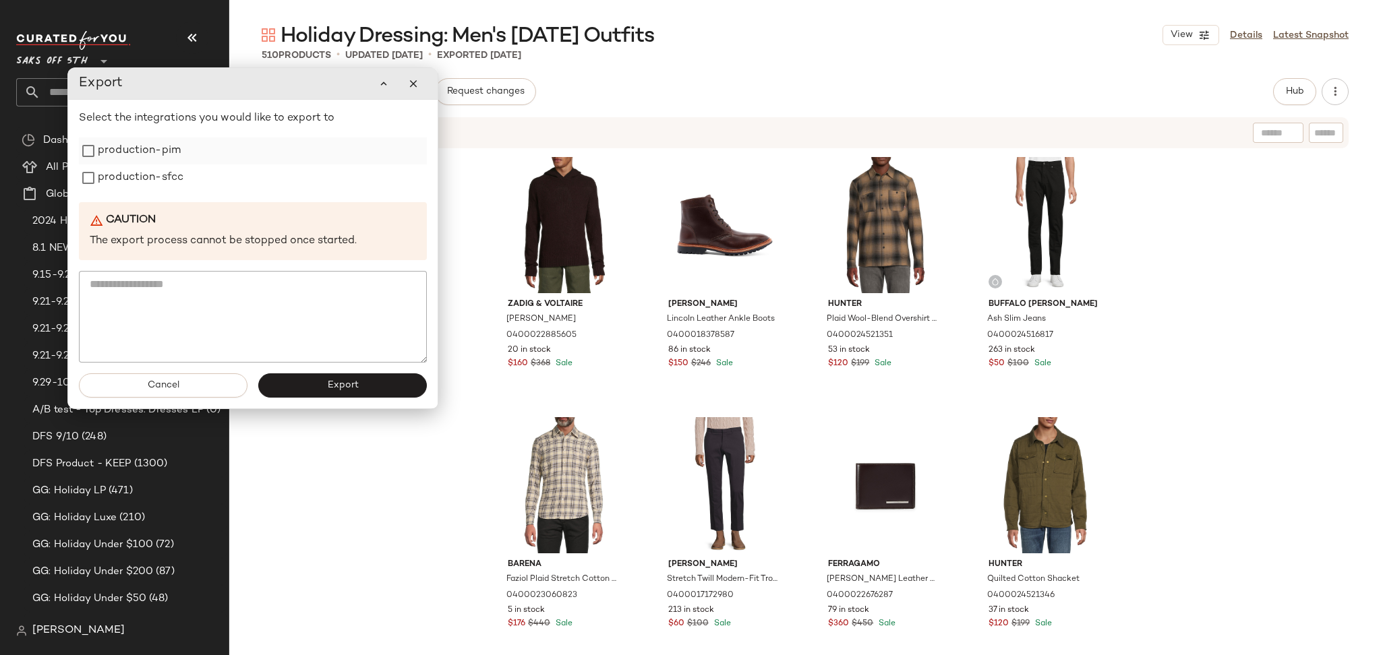
click at [119, 150] on label "production-pim" at bounding box center [139, 151] width 83 height 27
click at [125, 181] on label "production-sfcc" at bounding box center [141, 178] width 86 height 27
click at [324, 381] on button "Export" at bounding box center [342, 386] width 169 height 24
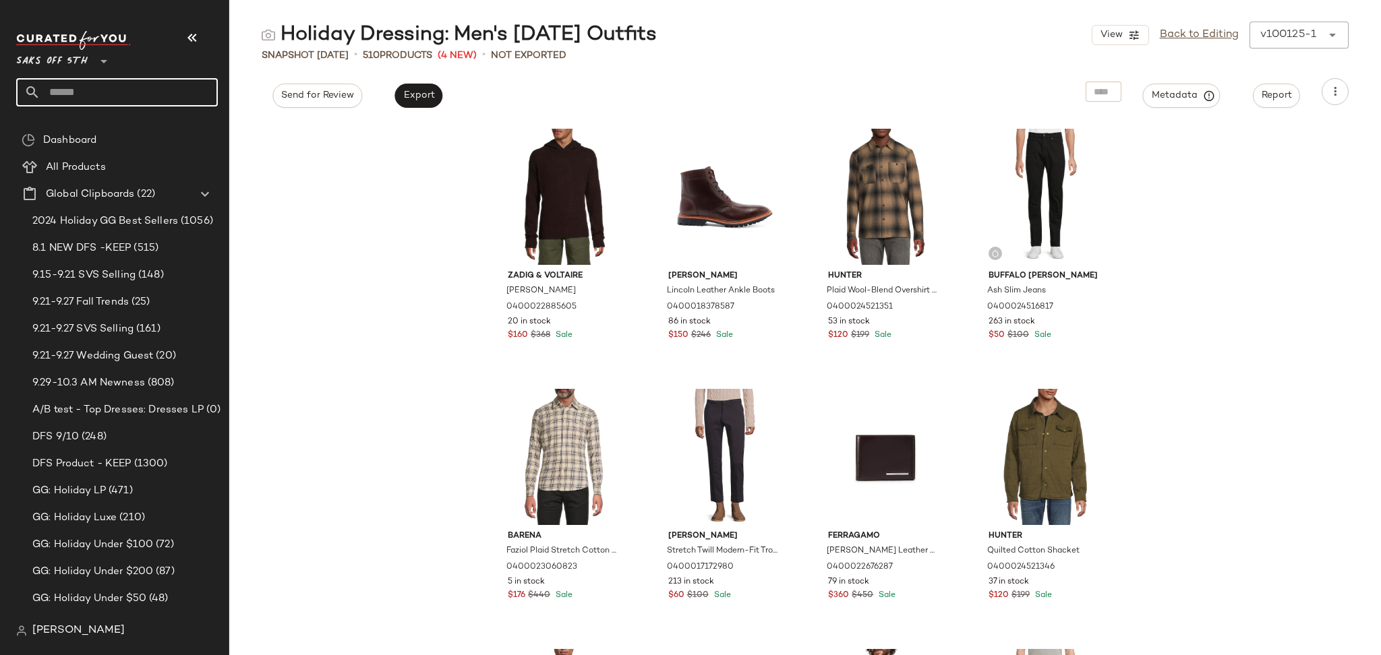
click at [154, 99] on input "text" at bounding box center [128, 92] width 177 height 28
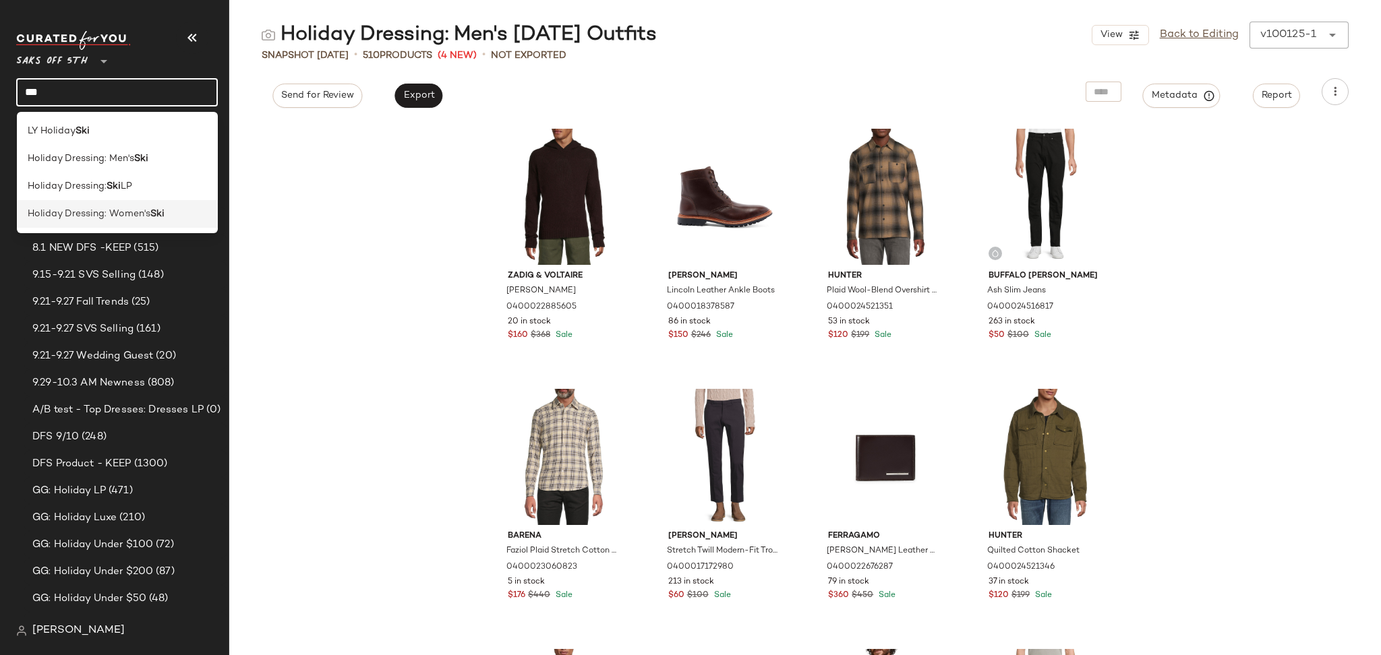
type input "***"
click at [134, 212] on span "Holiday Dressing: Women's" at bounding box center [89, 214] width 123 height 14
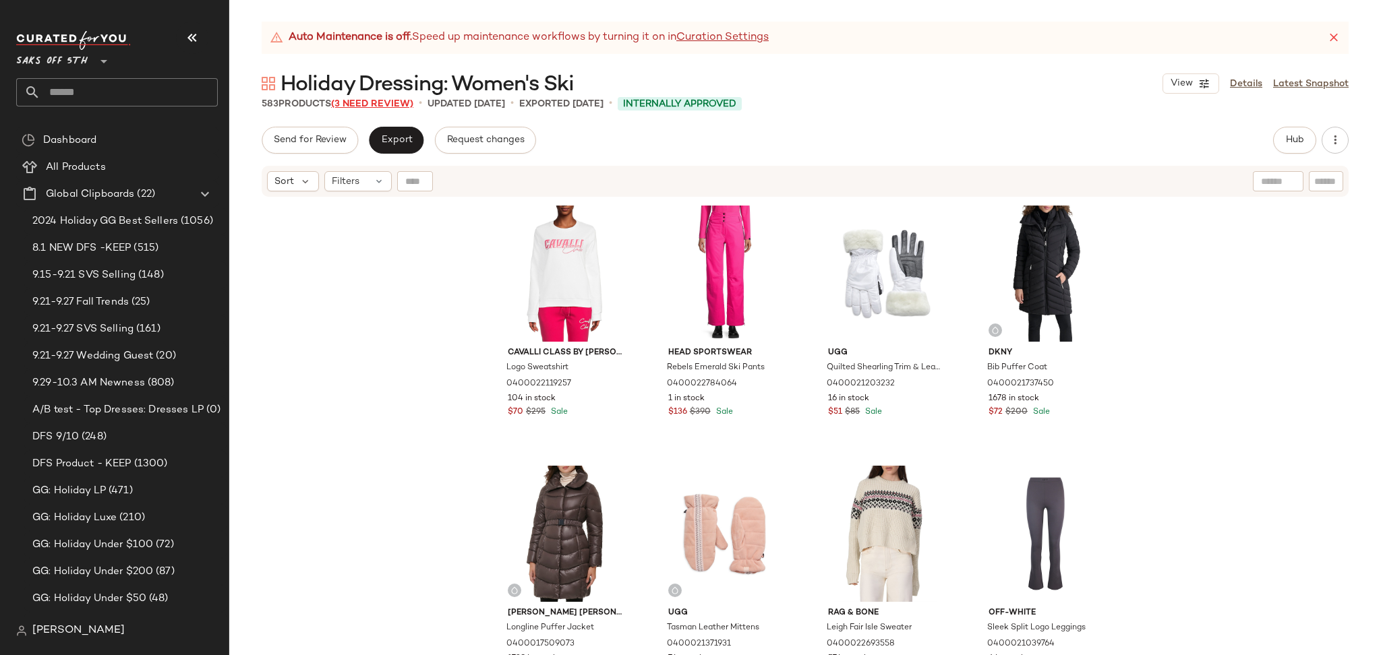
click at [397, 104] on span "(3 Need Review)" at bounding box center [372, 104] width 82 height 10
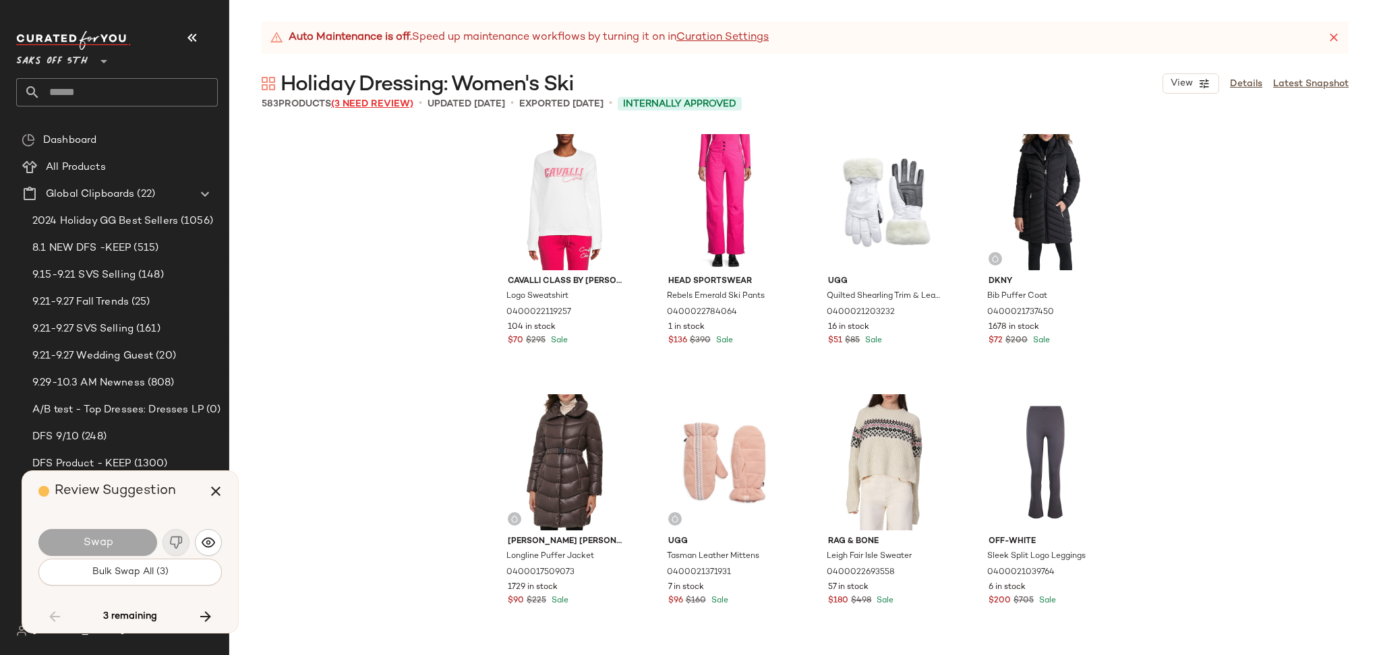
scroll to position [4425, 0]
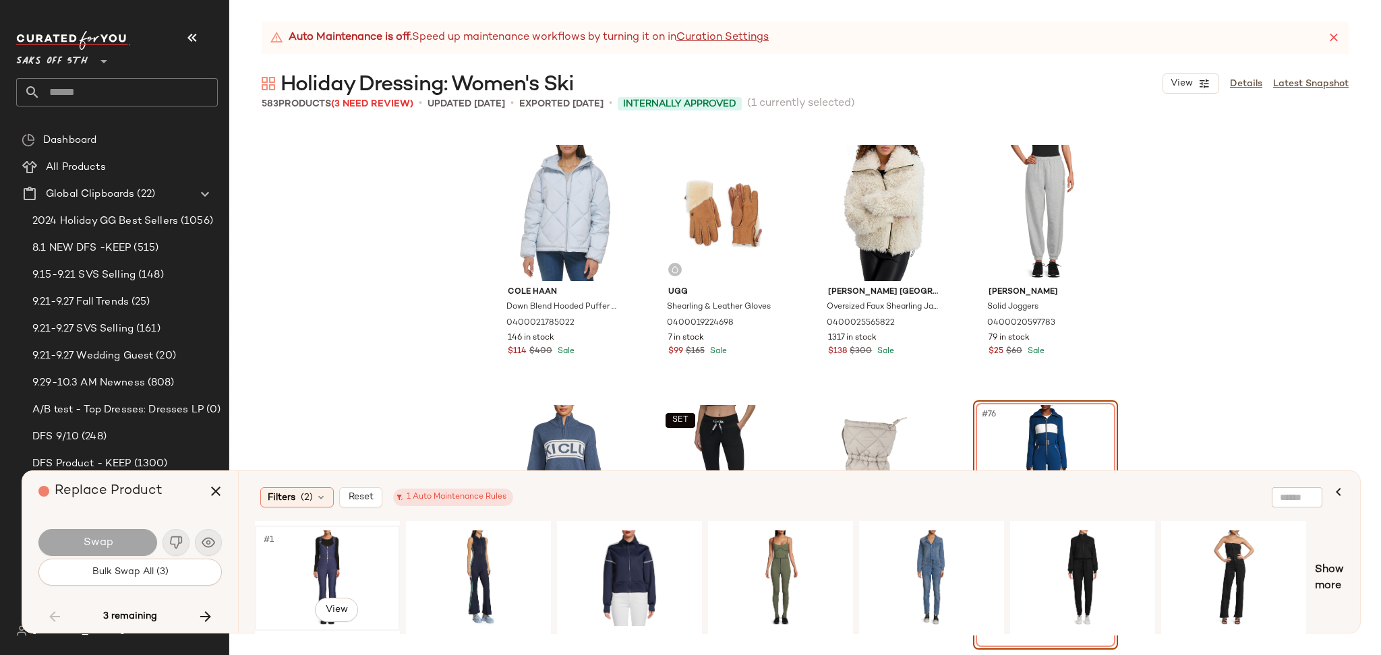
click at [315, 556] on div "#1 View" at bounding box center [328, 579] width 136 height 96
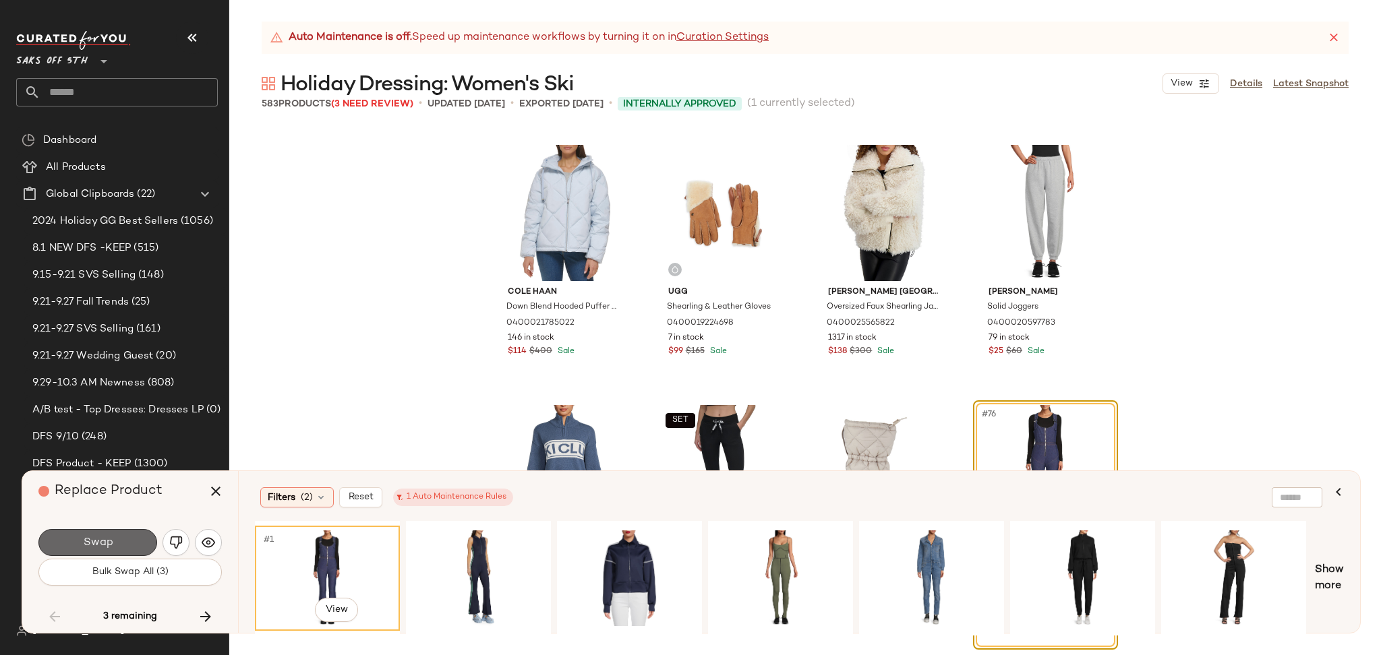
click at [134, 539] on button "Swap" at bounding box center [97, 542] width 119 height 27
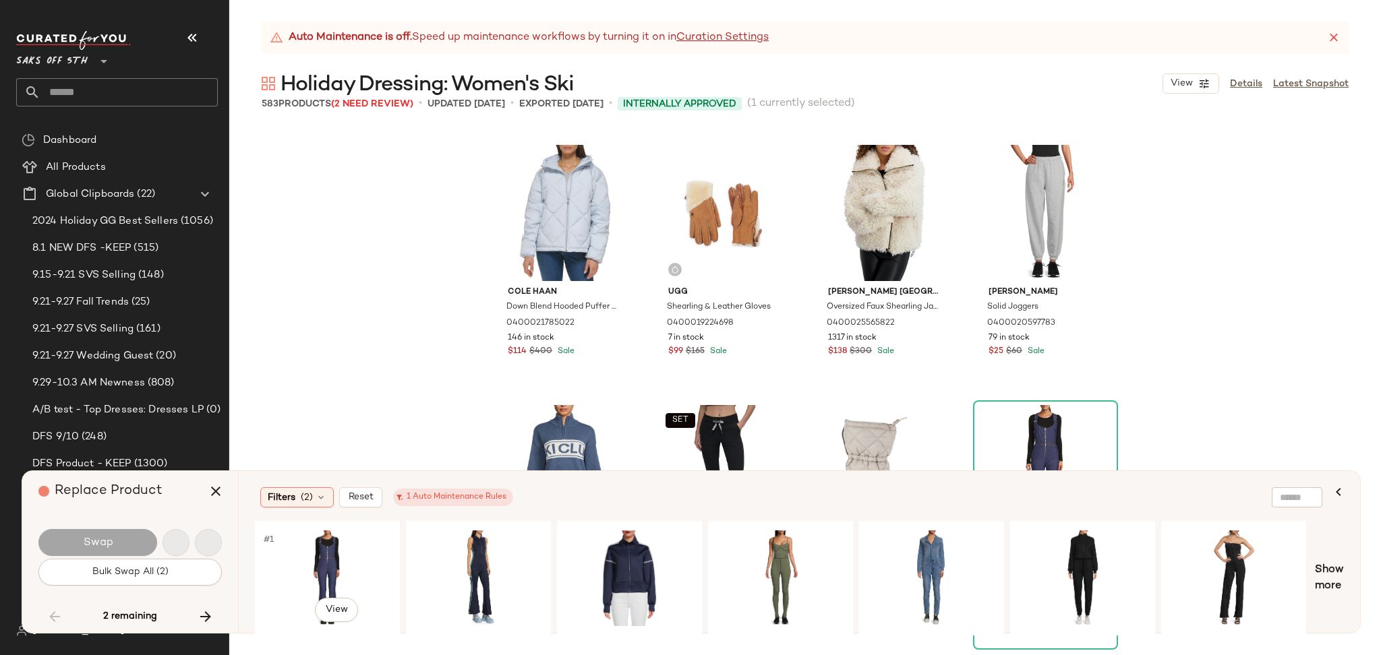
scroll to position [7808, 0]
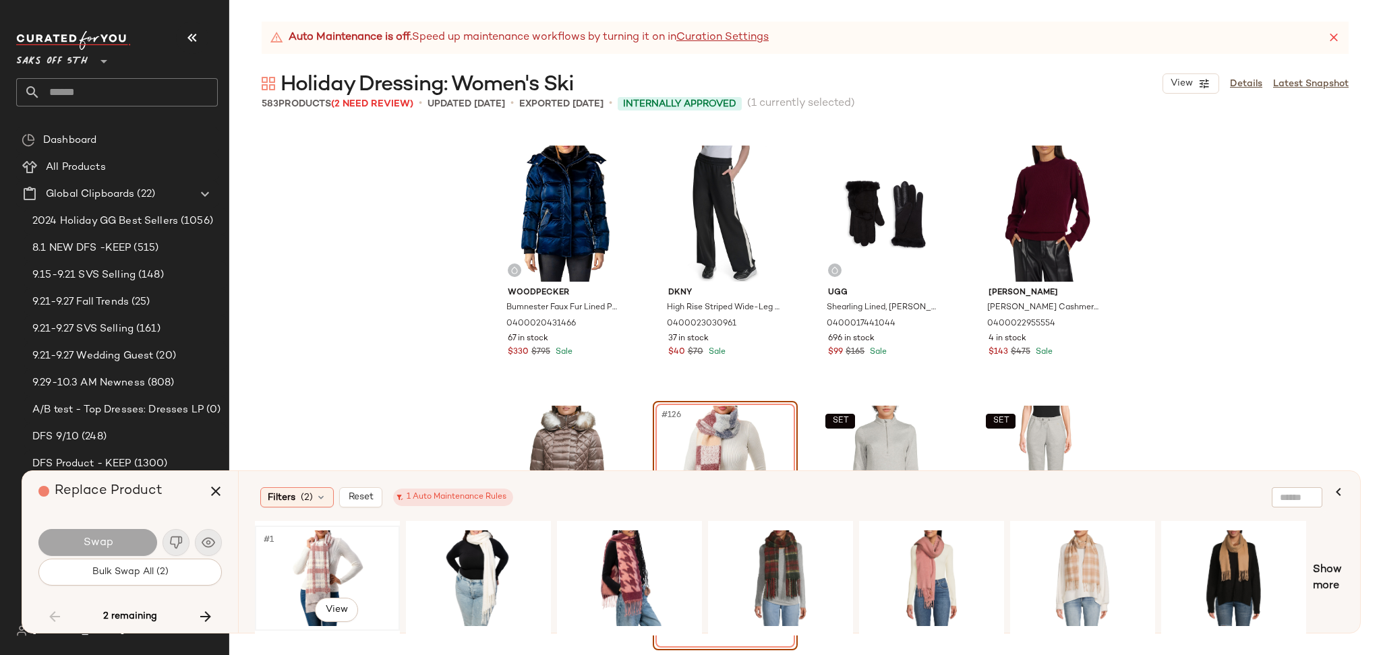
click at [321, 563] on div "#1 View" at bounding box center [328, 579] width 136 height 96
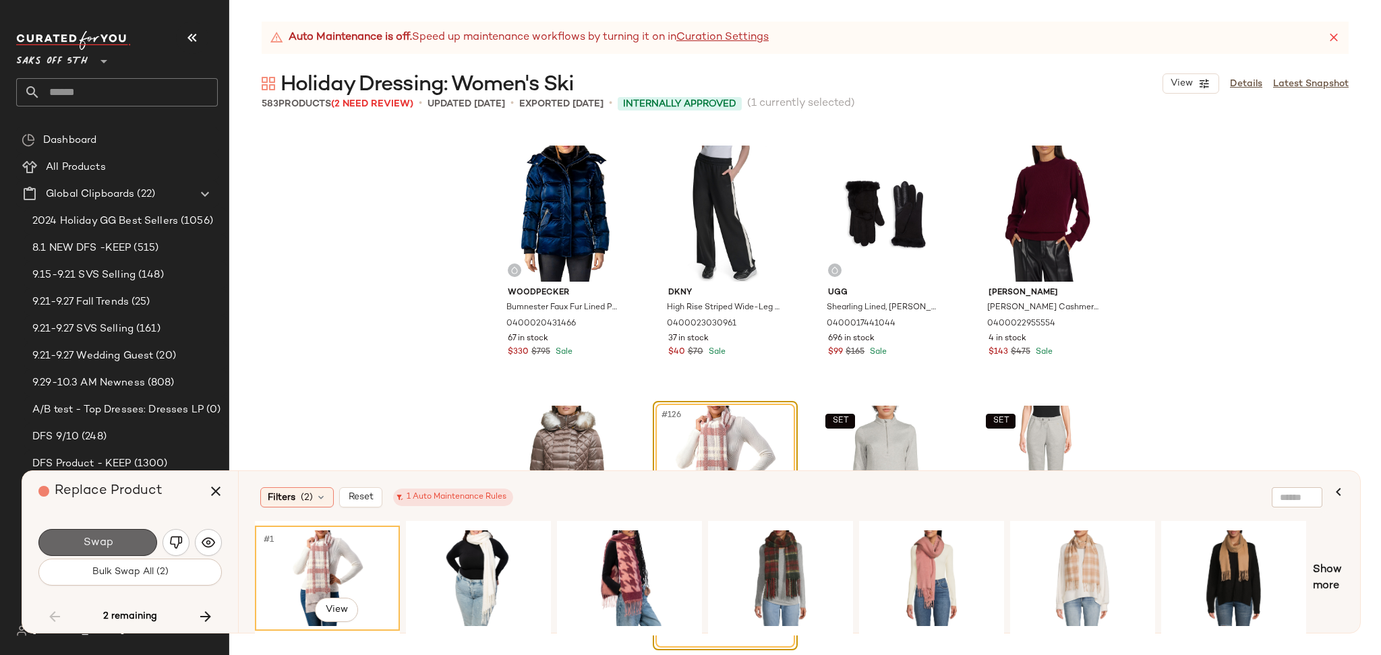
click at [135, 540] on button "Swap" at bounding box center [97, 542] width 119 height 27
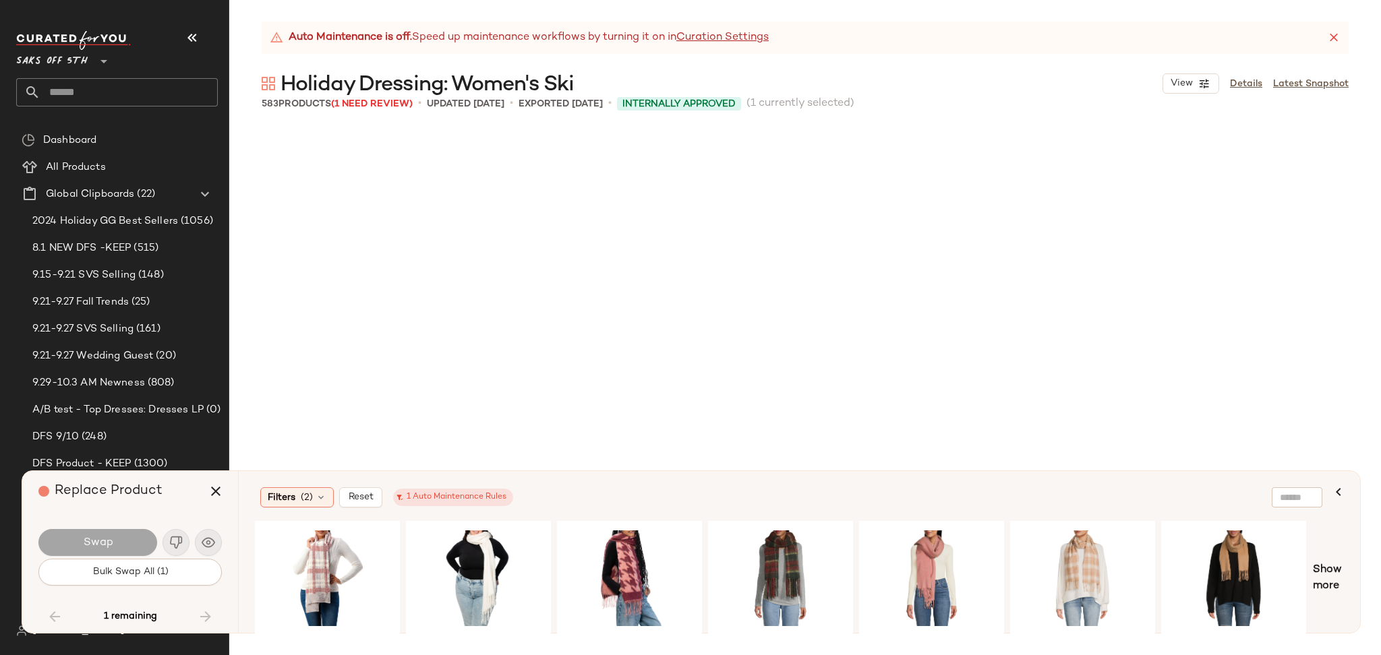
scroll to position [18480, 0]
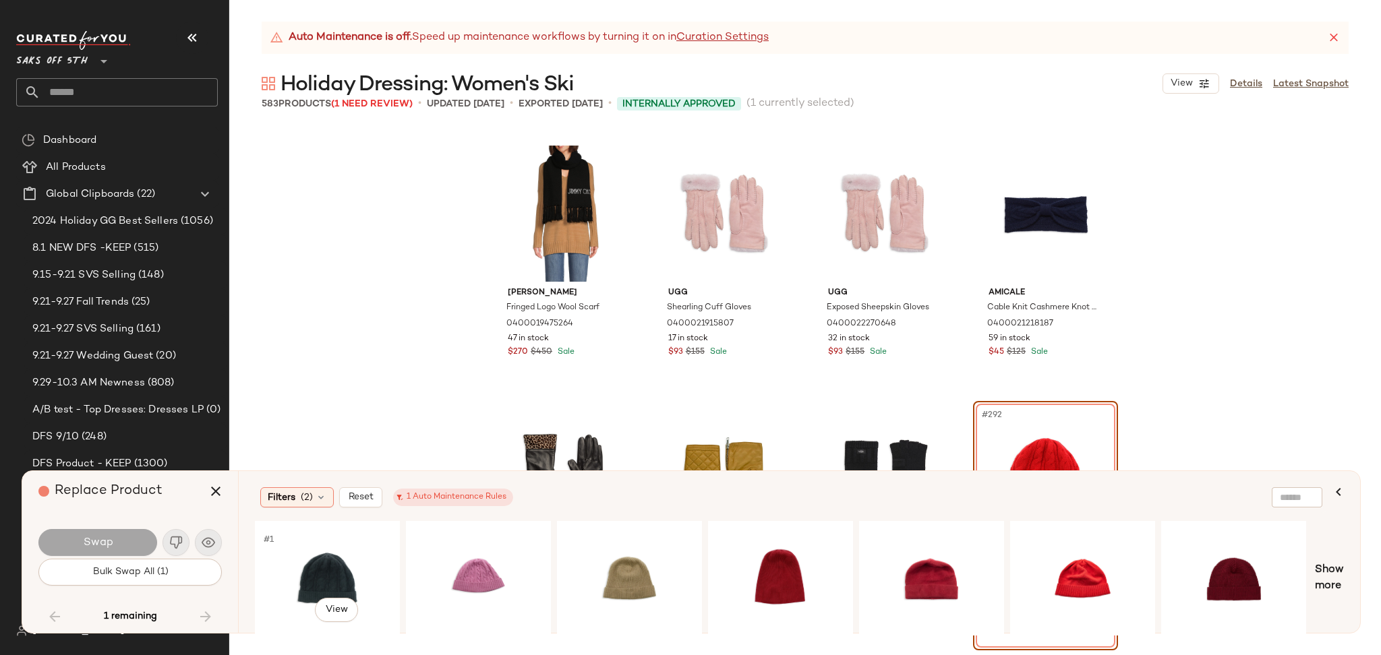
click at [313, 567] on div "#1 View" at bounding box center [328, 579] width 136 height 96
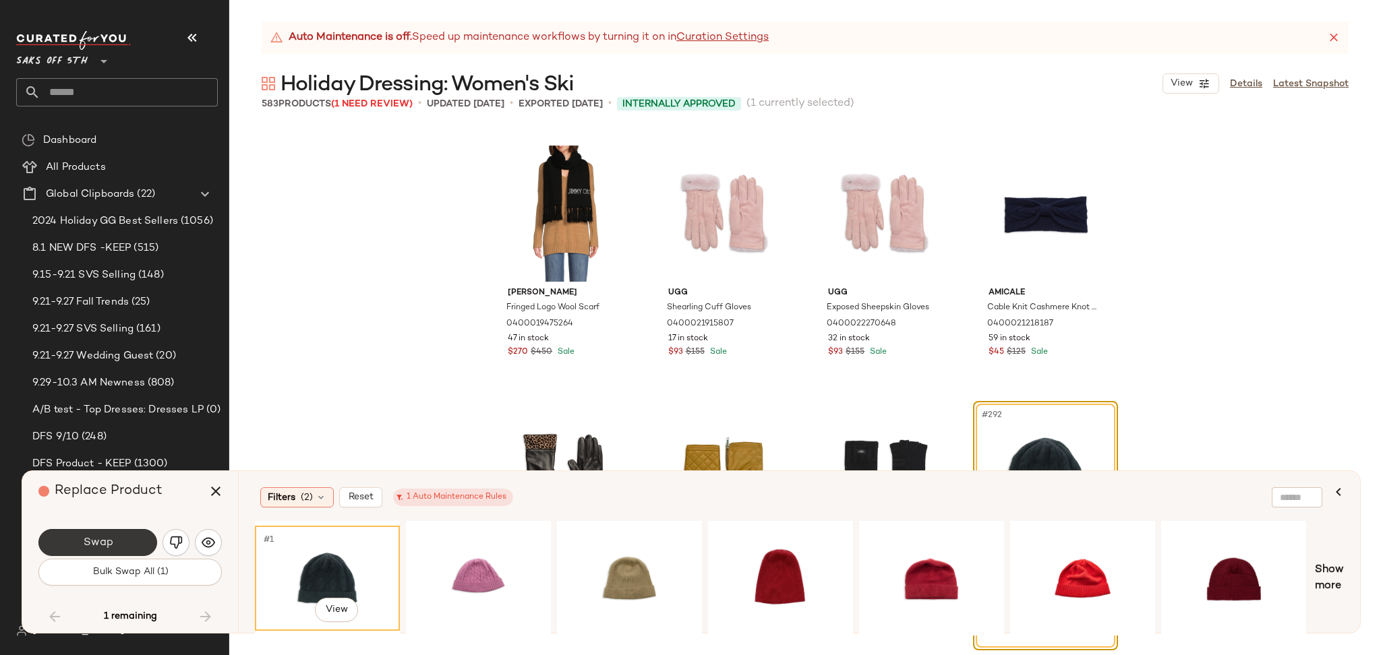
click at [128, 541] on button "Swap" at bounding box center [97, 542] width 119 height 27
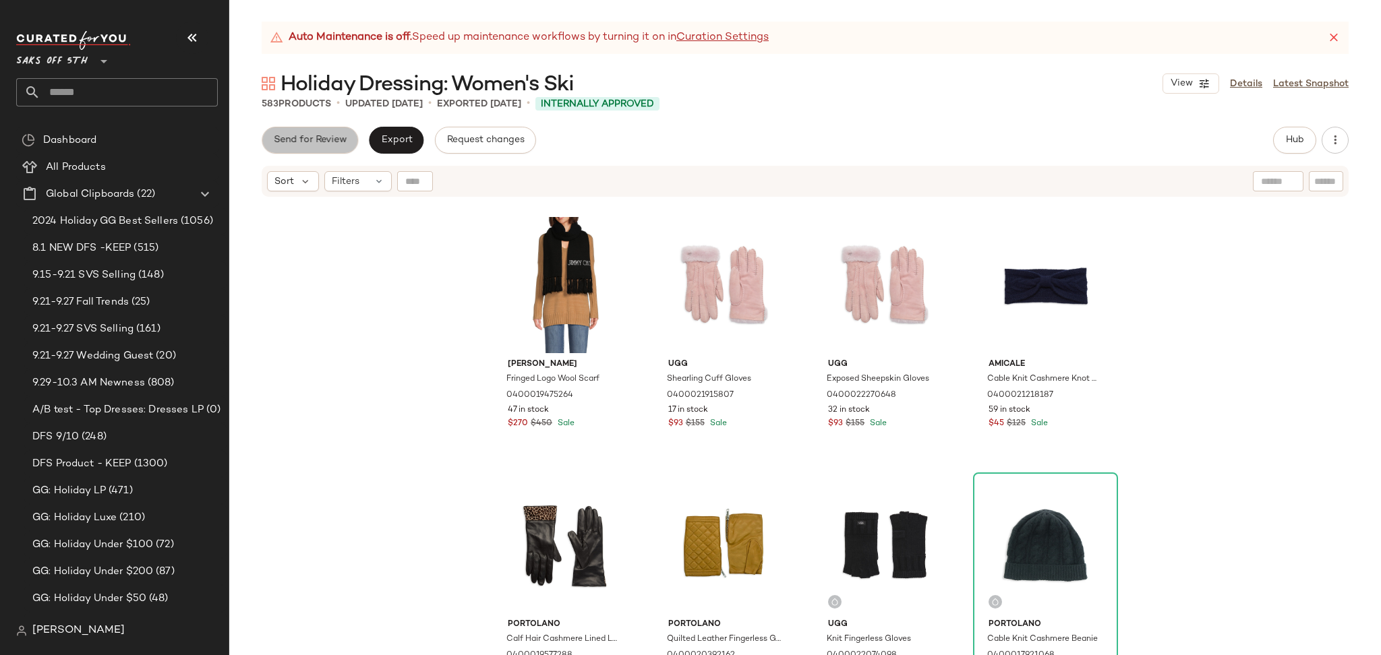
click at [321, 147] on button "Send for Review" at bounding box center [310, 140] width 96 height 27
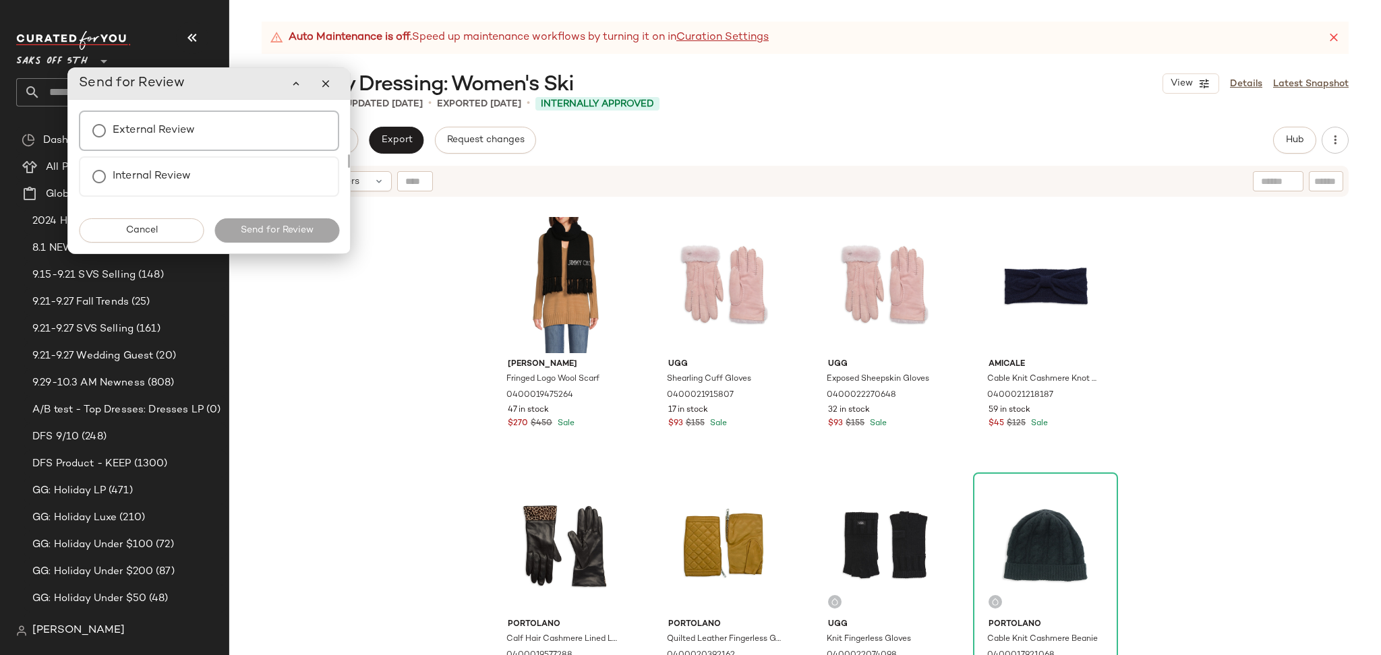
click at [216, 135] on div "External Review" at bounding box center [209, 131] width 260 height 40
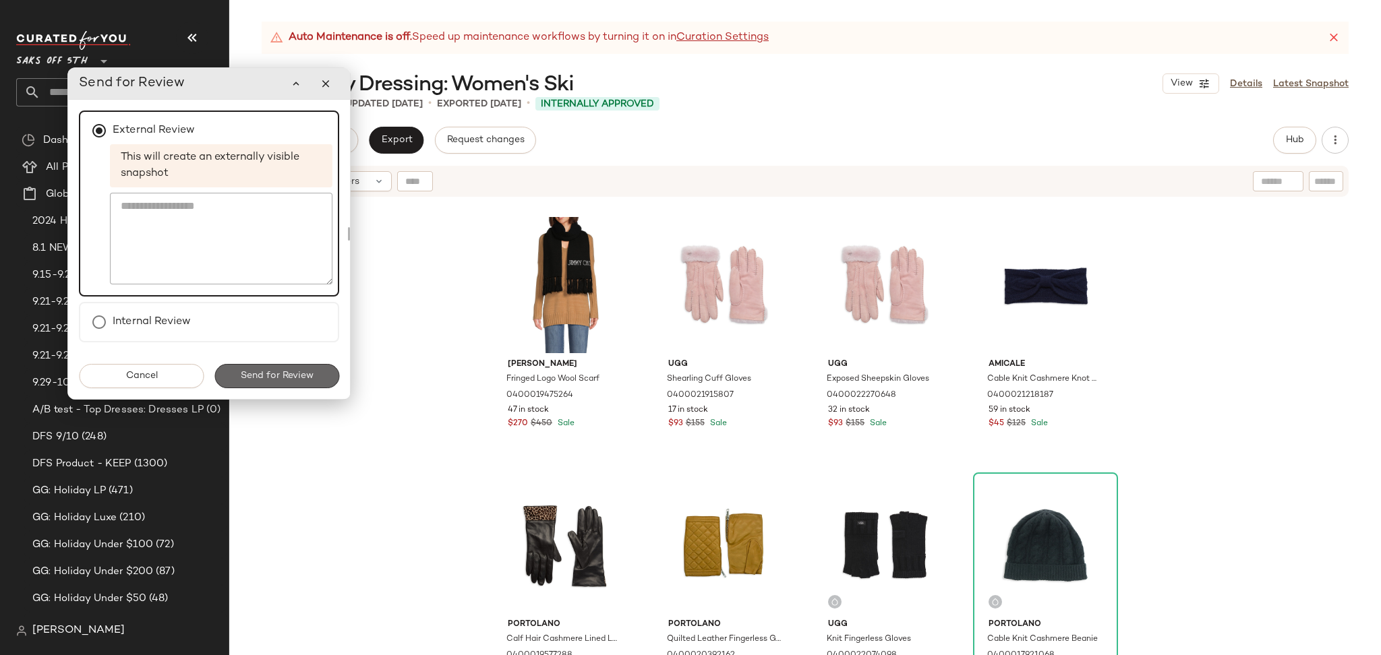
click at [267, 372] on span "Send for Review" at bounding box center [277, 376] width 74 height 11
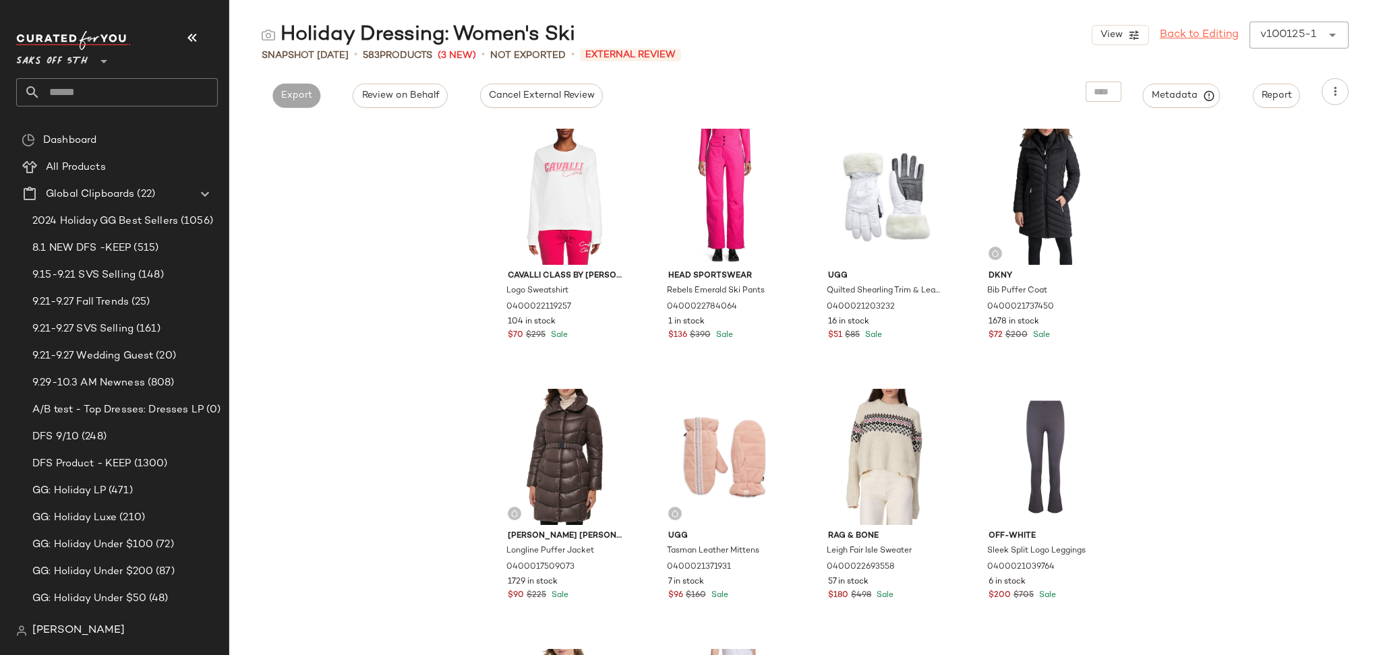
click at [1210, 35] on link "Back to Editing" at bounding box center [1199, 35] width 79 height 16
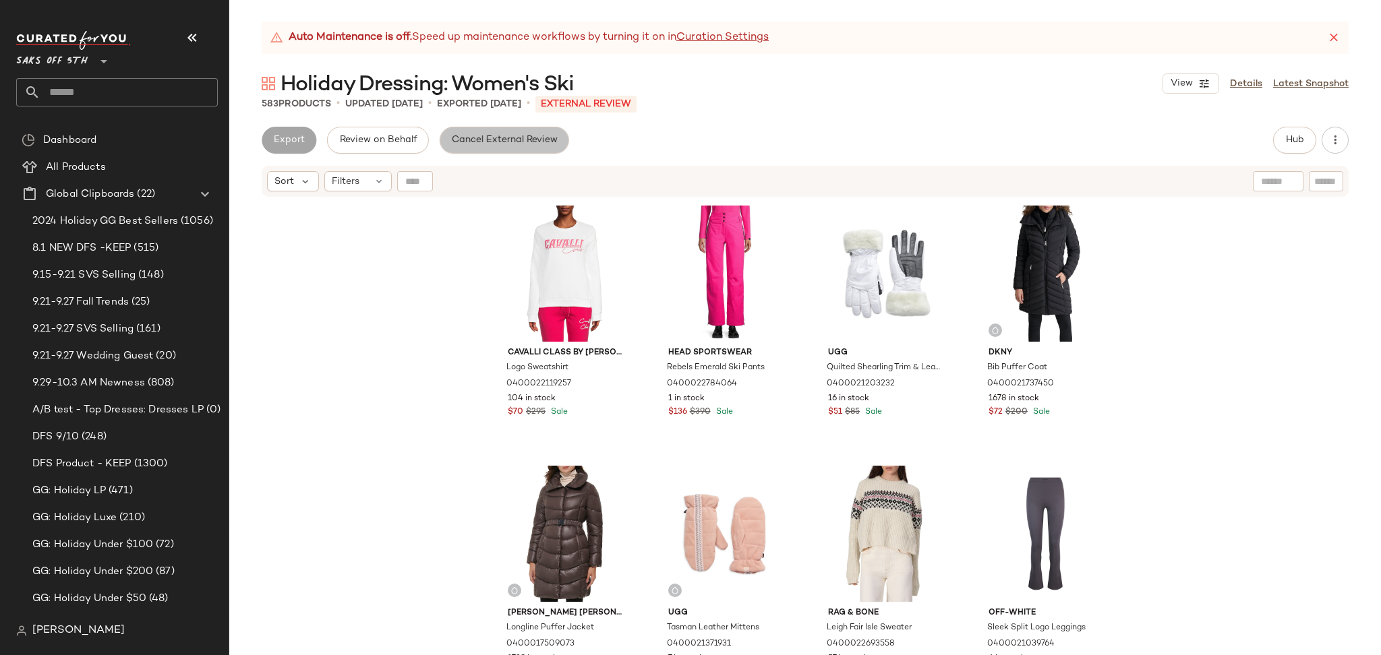
click at [541, 138] on span "Cancel External Review" at bounding box center [504, 140] width 107 height 11
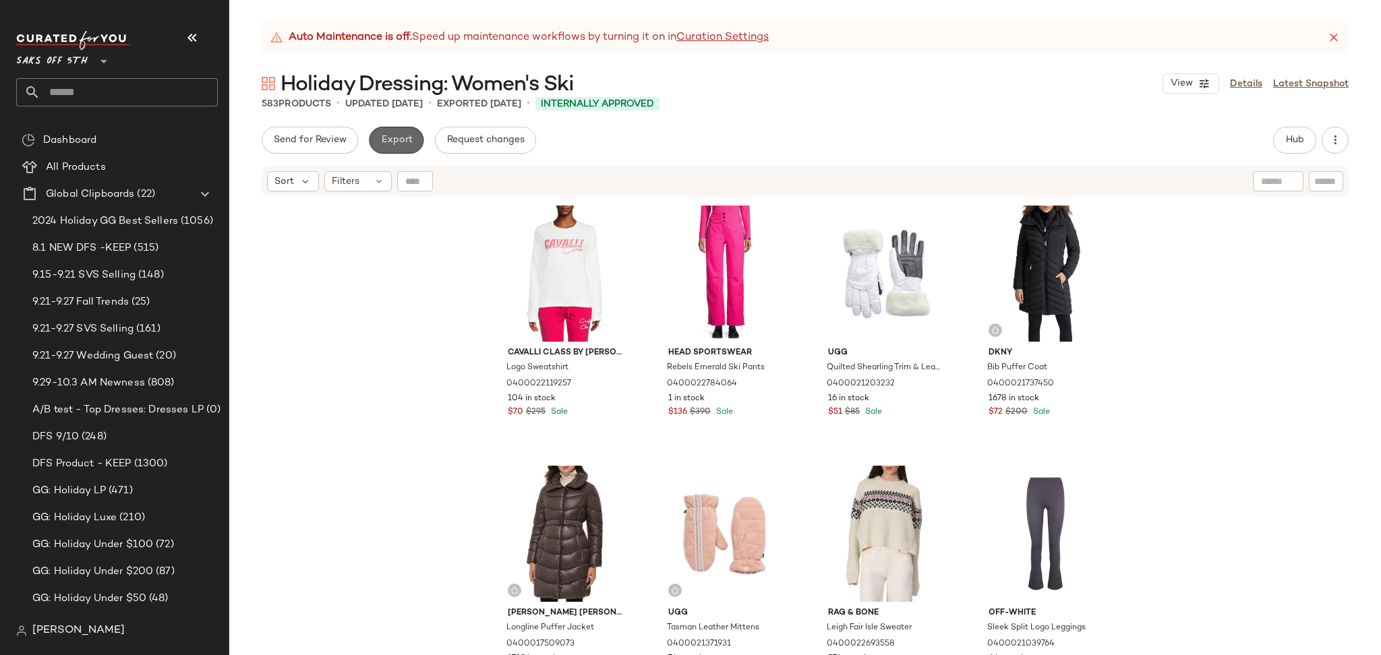
click at [409, 136] on span "Export" at bounding box center [396, 140] width 32 height 11
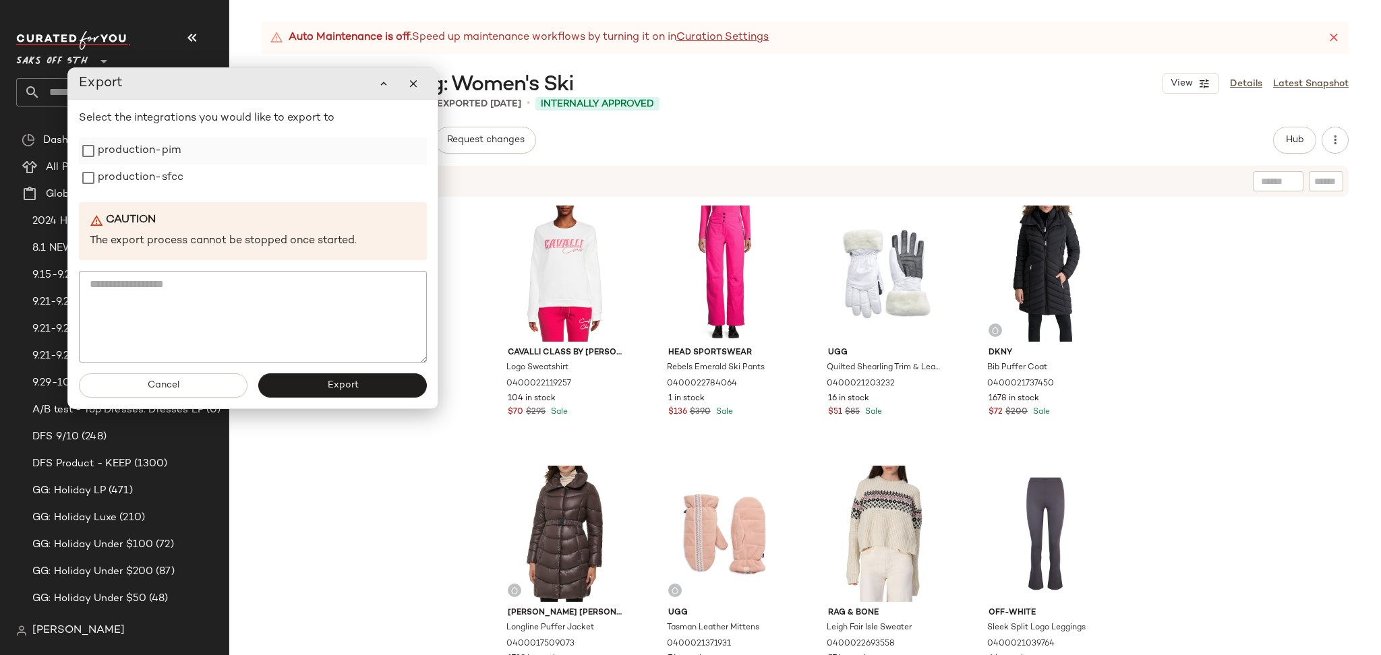
click at [150, 157] on label "production-pim" at bounding box center [139, 151] width 83 height 27
click at [152, 168] on label "production-sfcc" at bounding box center [141, 178] width 86 height 27
click at [308, 390] on button "Export" at bounding box center [342, 386] width 169 height 24
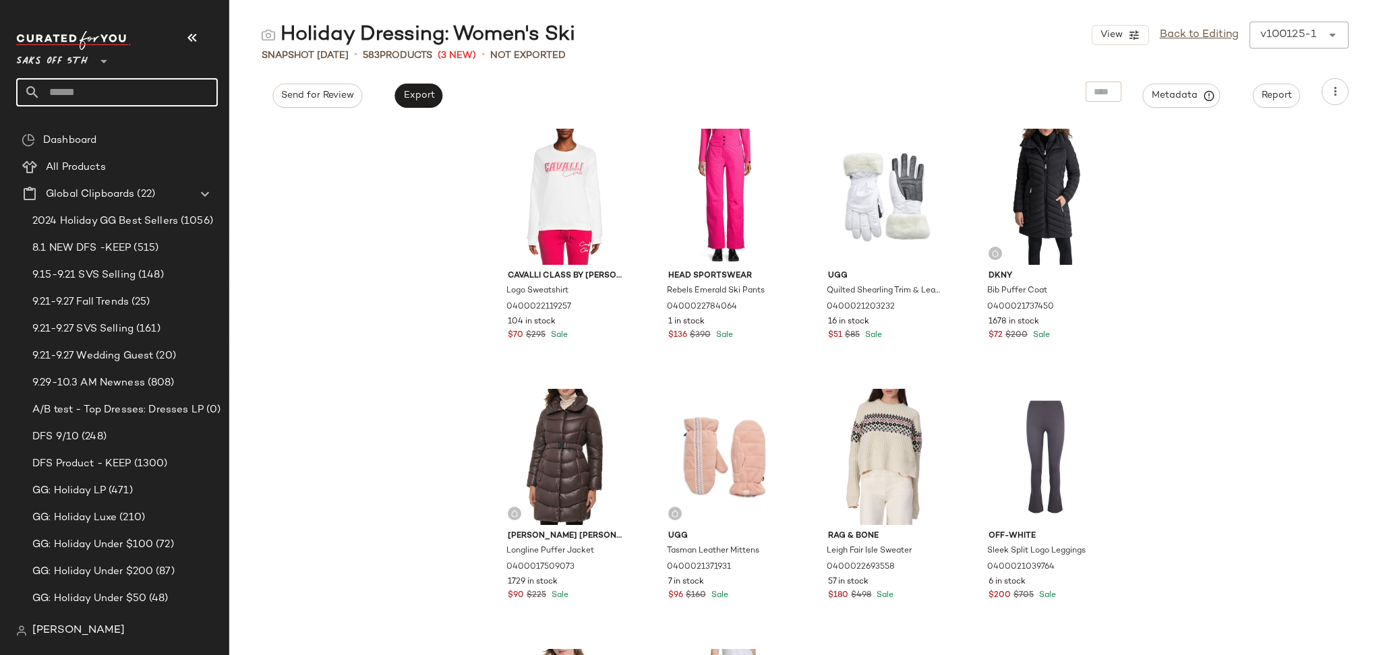
click at [113, 92] on input "text" at bounding box center [128, 92] width 177 height 28
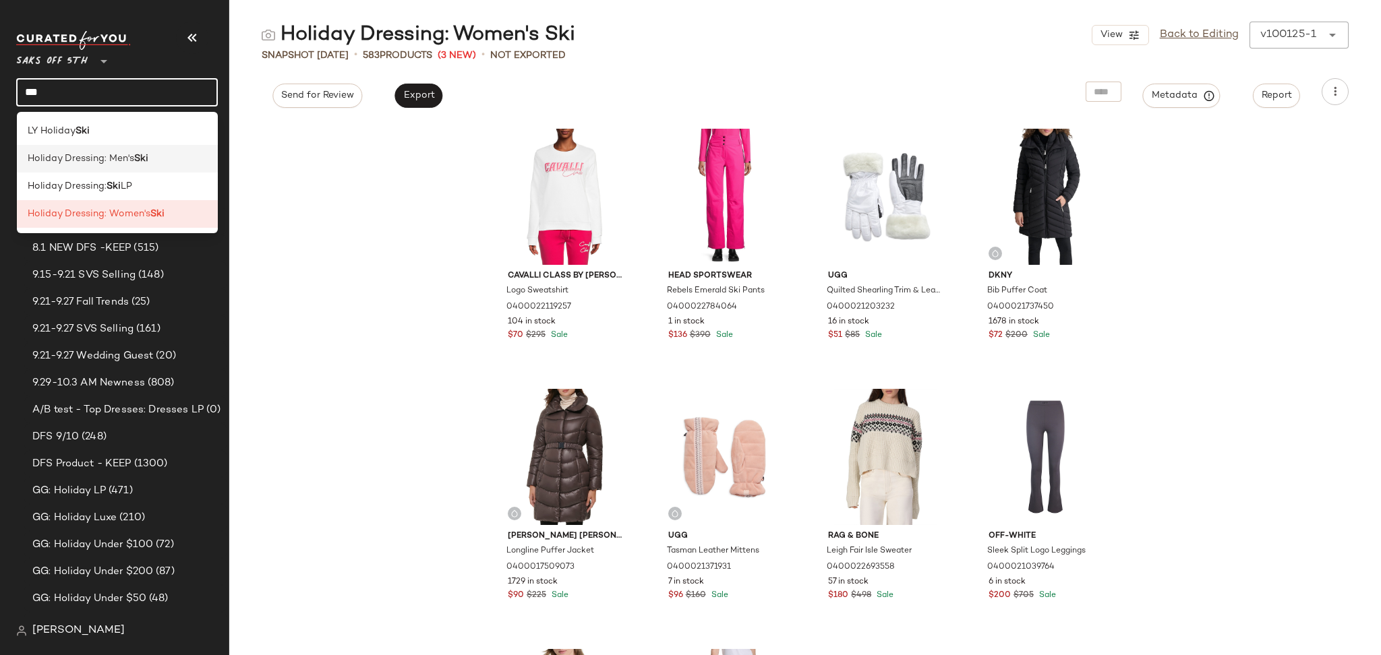
type input "***"
click at [127, 159] on span "Holiday Dressing: Men's" at bounding box center [81, 159] width 107 height 14
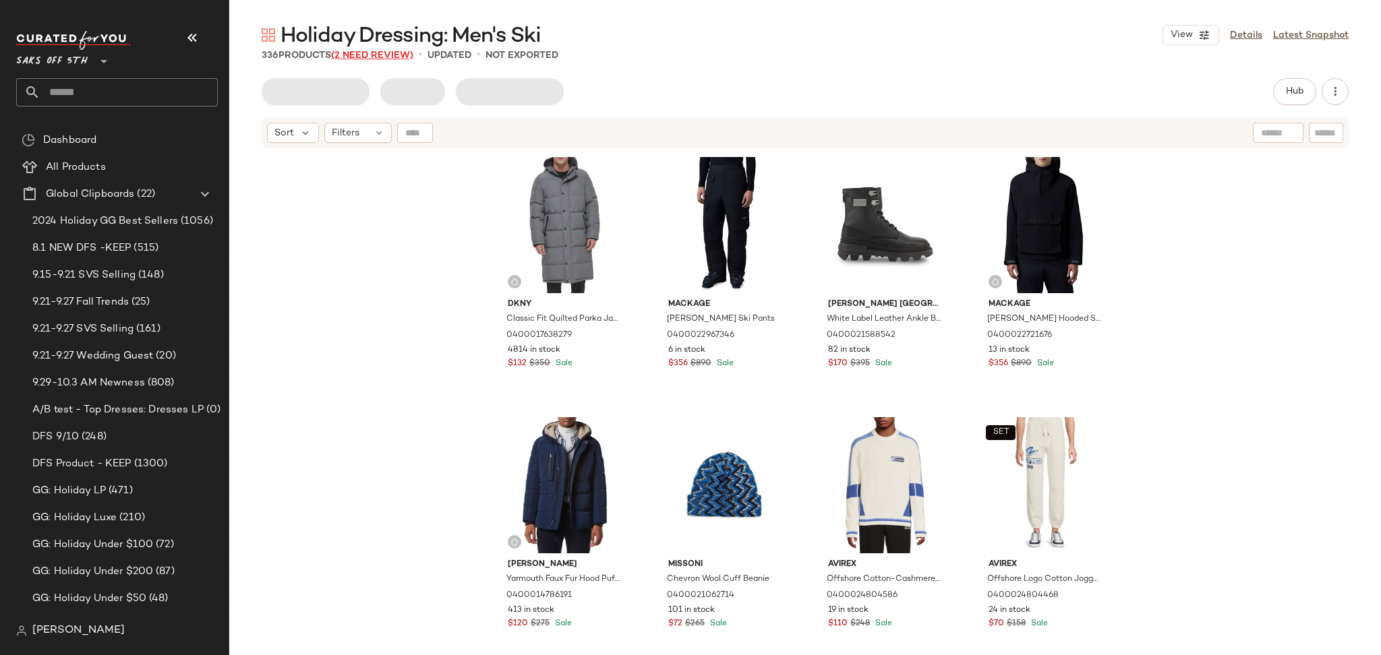
click at [391, 53] on span "(2 Need Review)" at bounding box center [372, 56] width 82 height 10
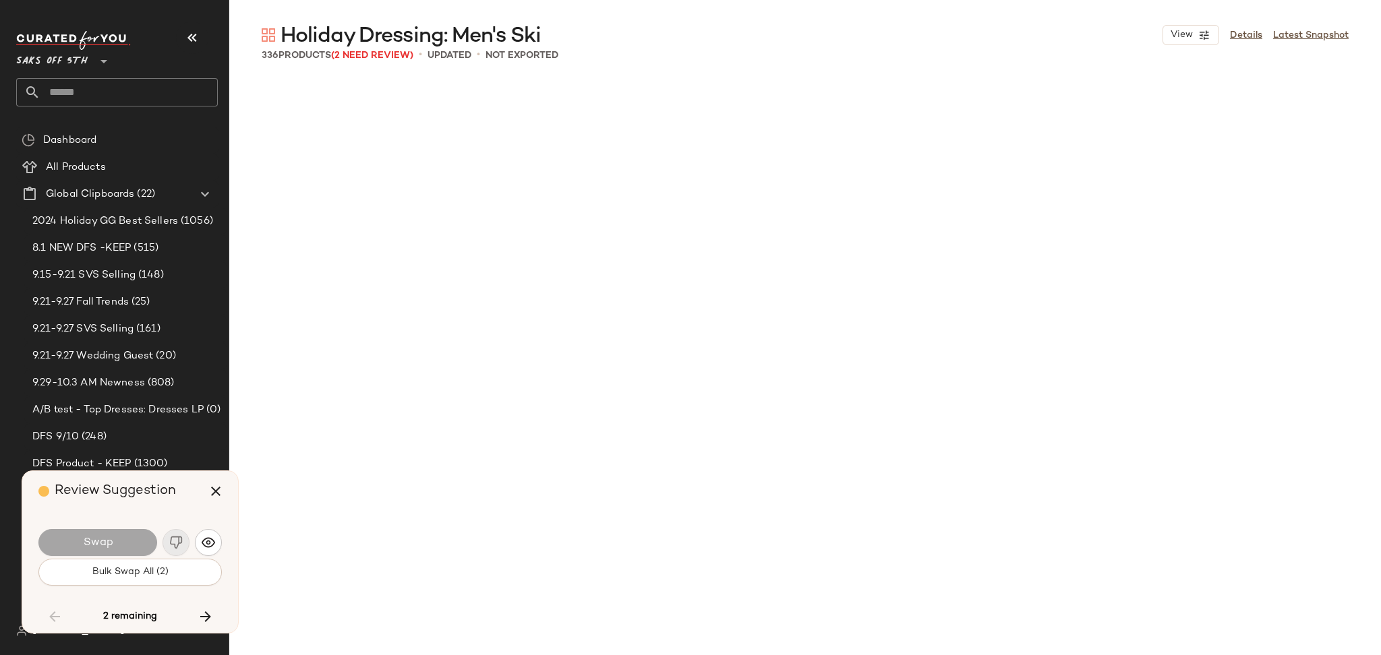
scroll to position [17700, 0]
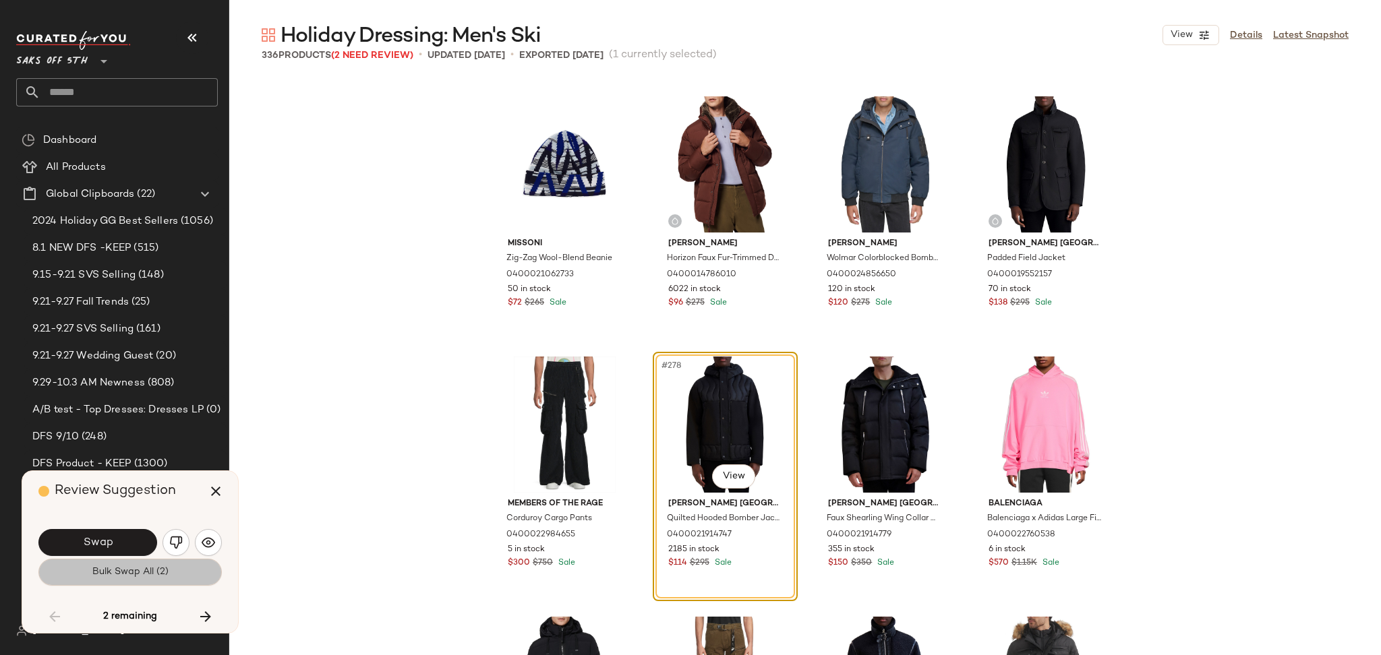
click at [177, 568] on button "Bulk Swap All (2)" at bounding box center [129, 572] width 183 height 27
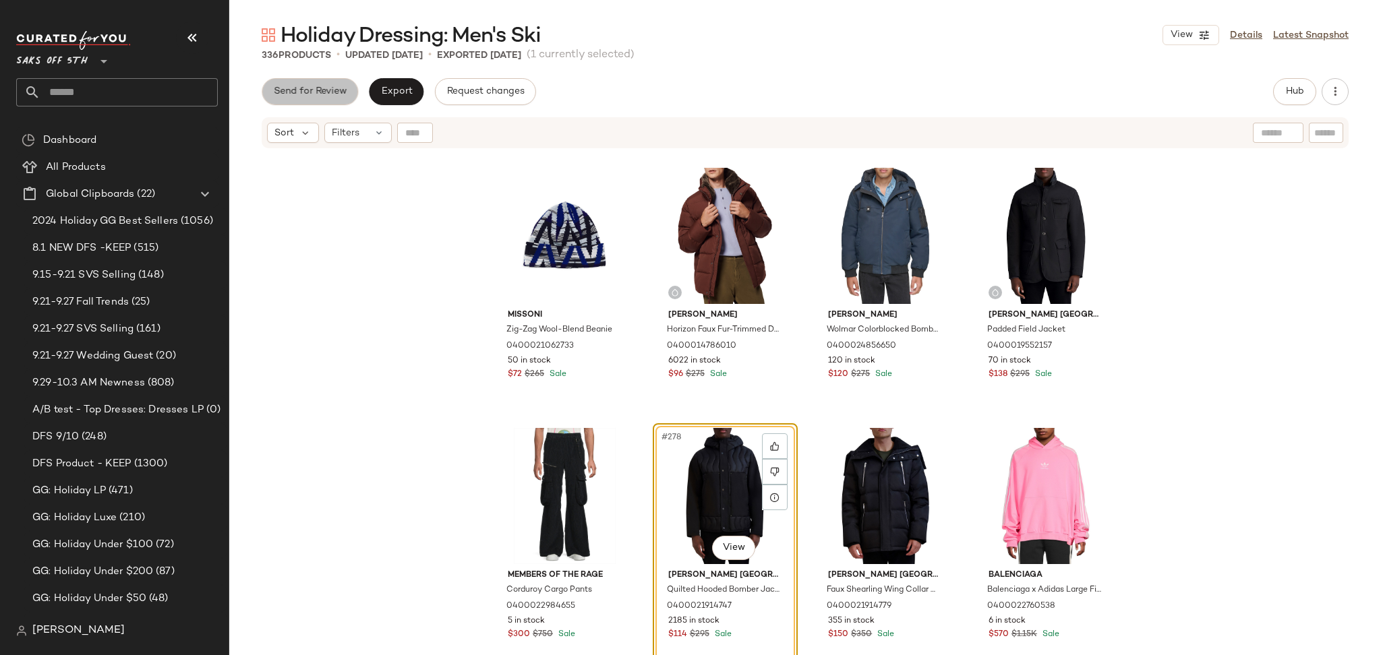
click at [318, 90] on span "Send for Review" at bounding box center [310, 91] width 74 height 11
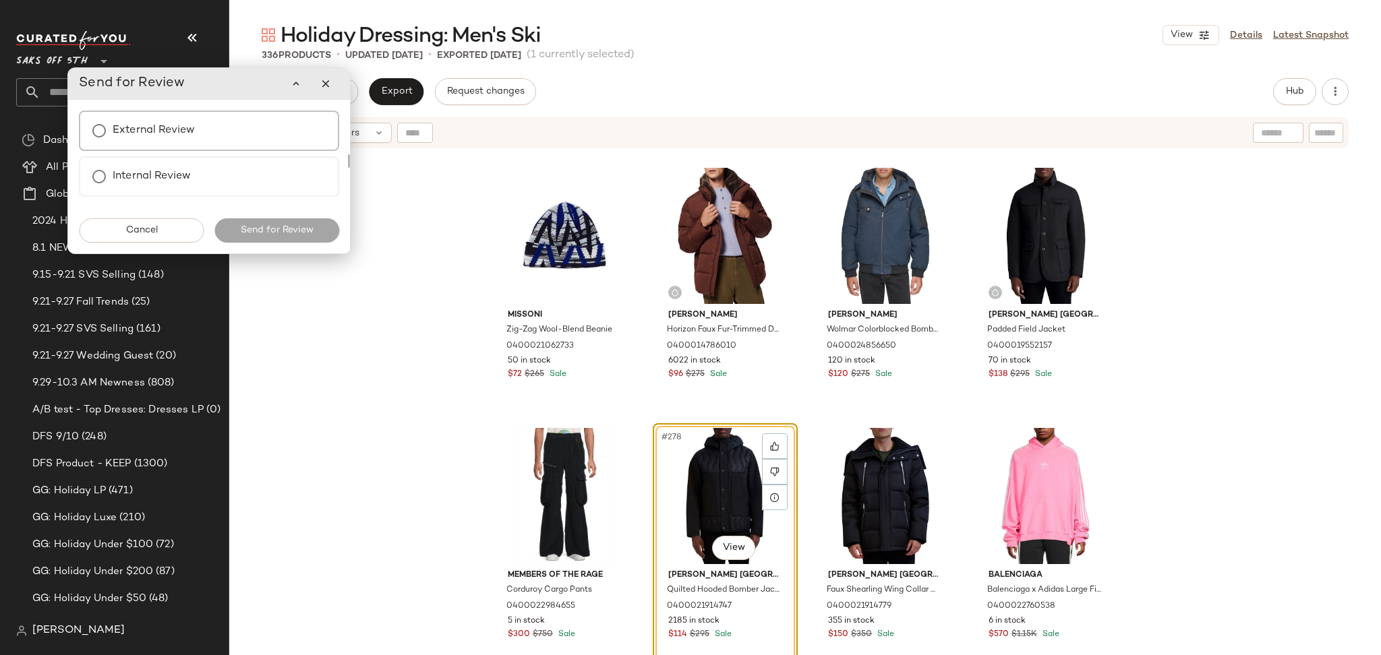
click at [121, 122] on label "External Review" at bounding box center [154, 130] width 82 height 27
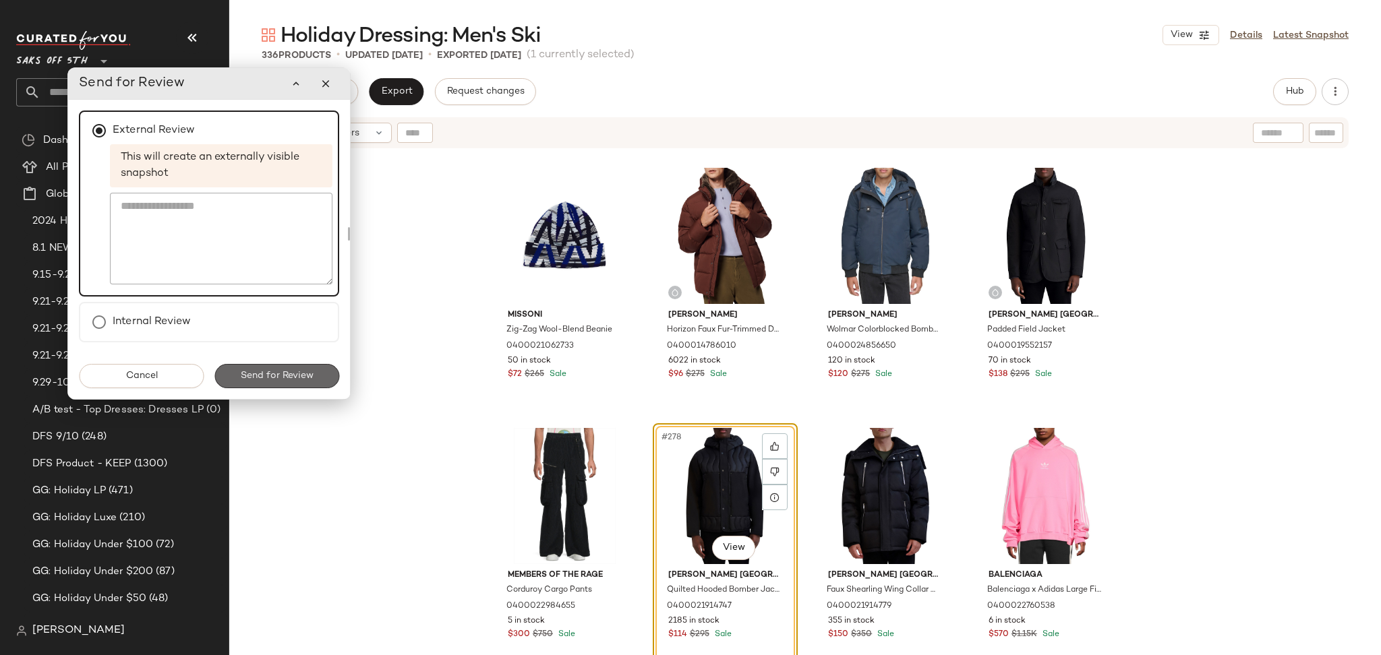
click at [276, 374] on span "Send for Review" at bounding box center [277, 376] width 74 height 11
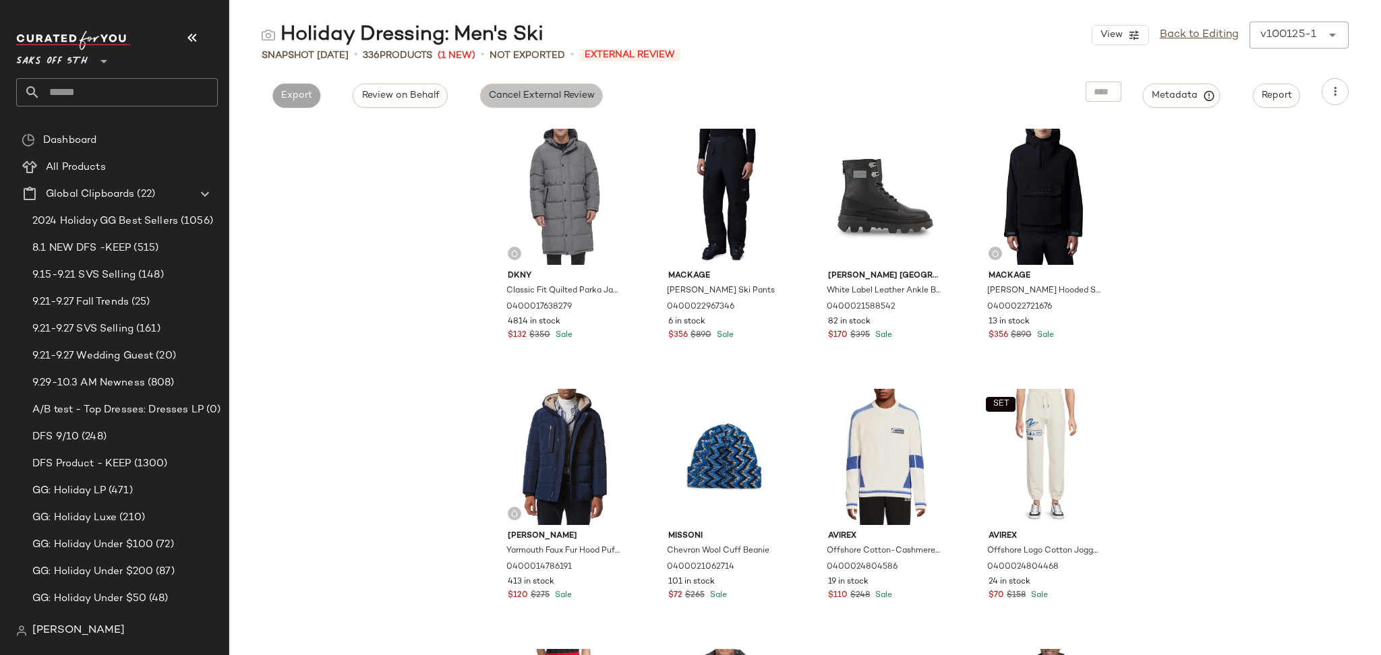
click at [508, 95] on span "Cancel External Review" at bounding box center [541, 95] width 107 height 11
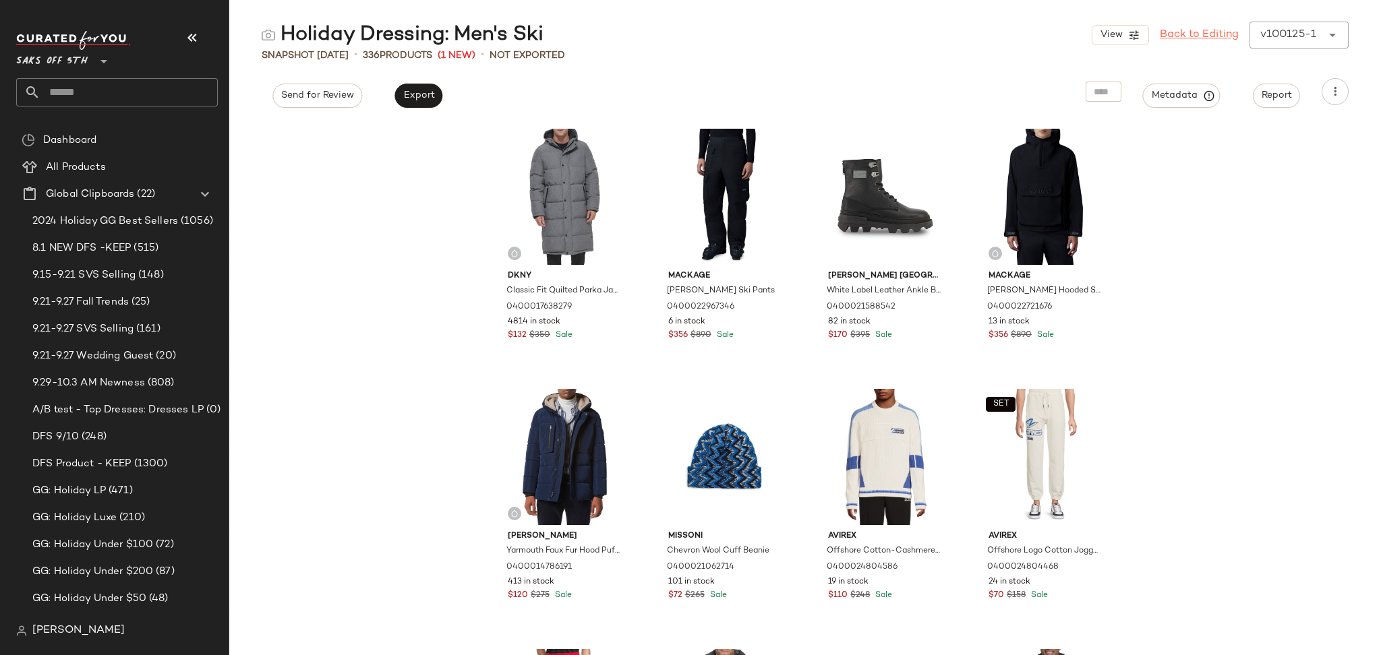
click at [1183, 36] on link "Back to Editing" at bounding box center [1199, 35] width 79 height 16
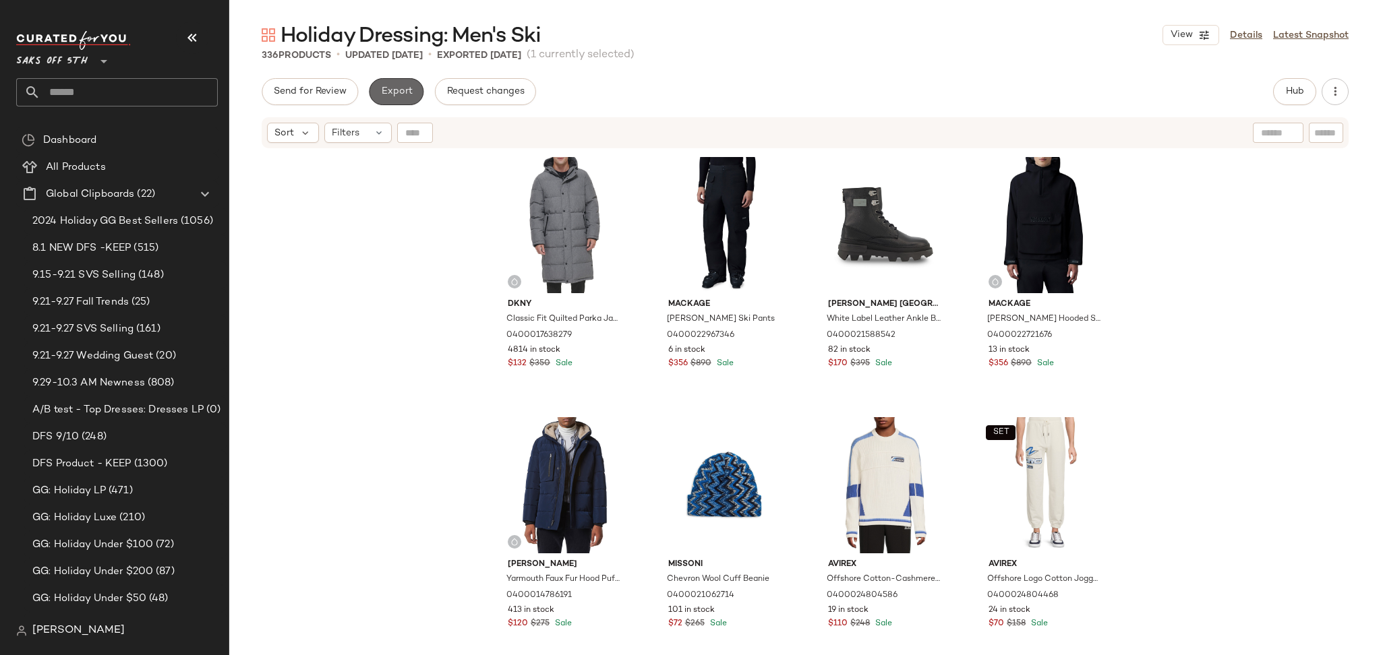
click at [399, 88] on span "Export" at bounding box center [396, 91] width 32 height 11
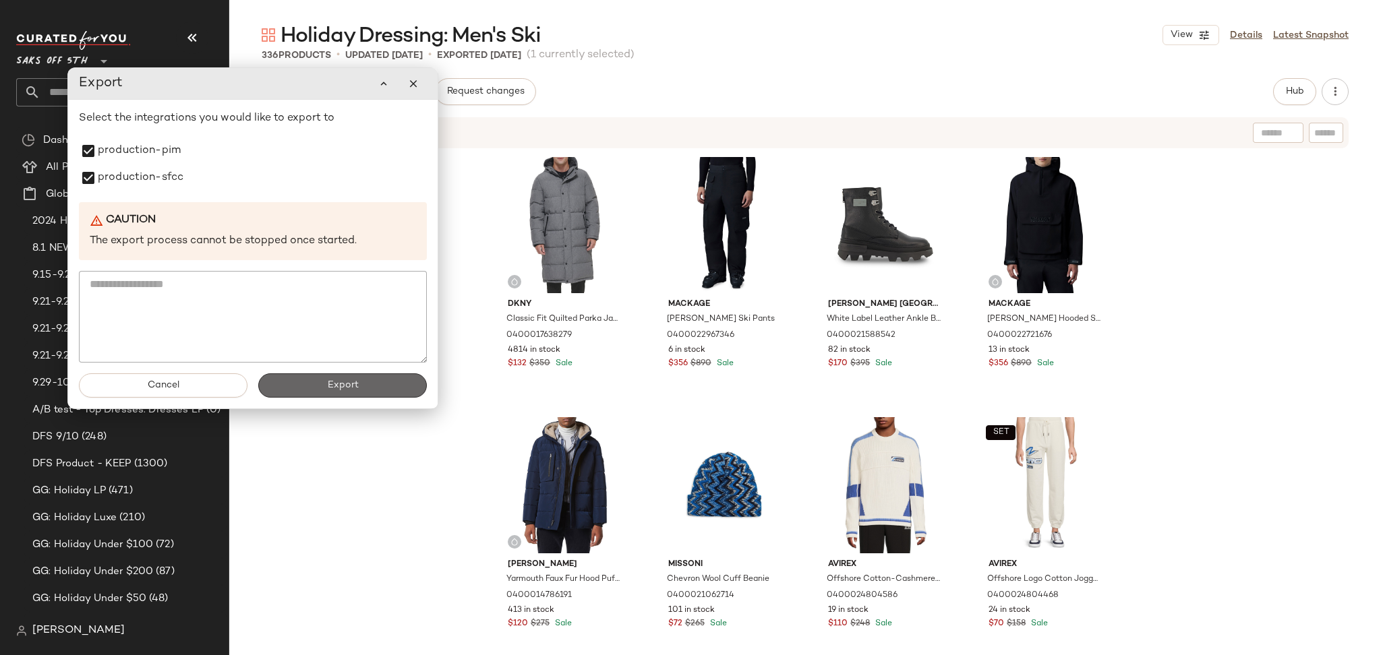
click at [316, 384] on button "Export" at bounding box center [342, 386] width 169 height 24
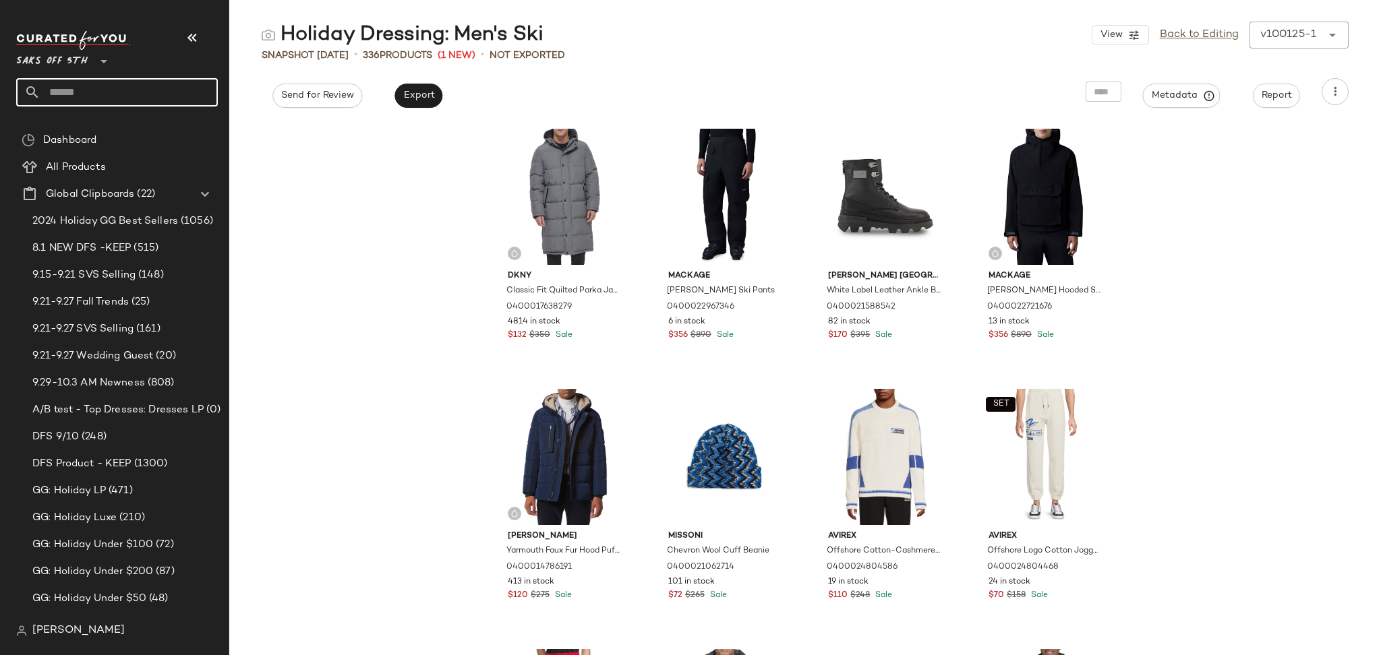
click at [175, 92] on input "text" at bounding box center [128, 92] width 177 height 28
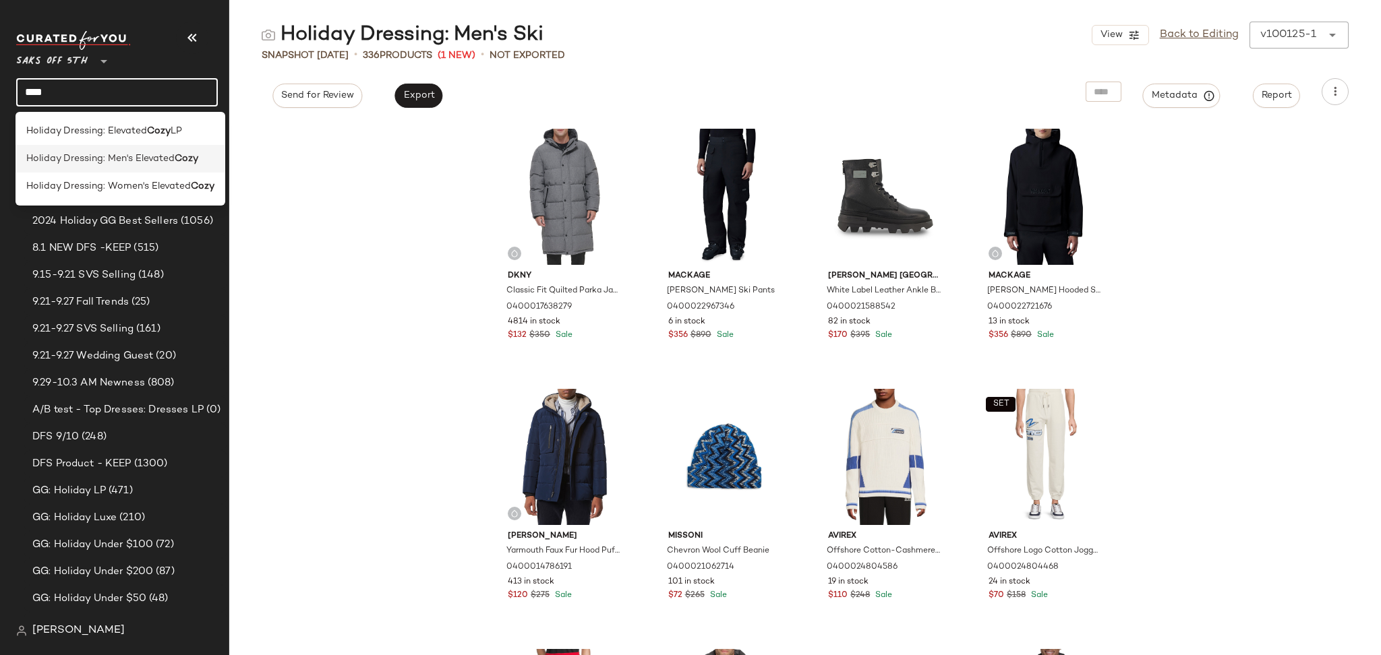
type input "****"
click at [175, 161] on span "Holiday Dressing: Men's Elevated" at bounding box center [100, 159] width 148 height 14
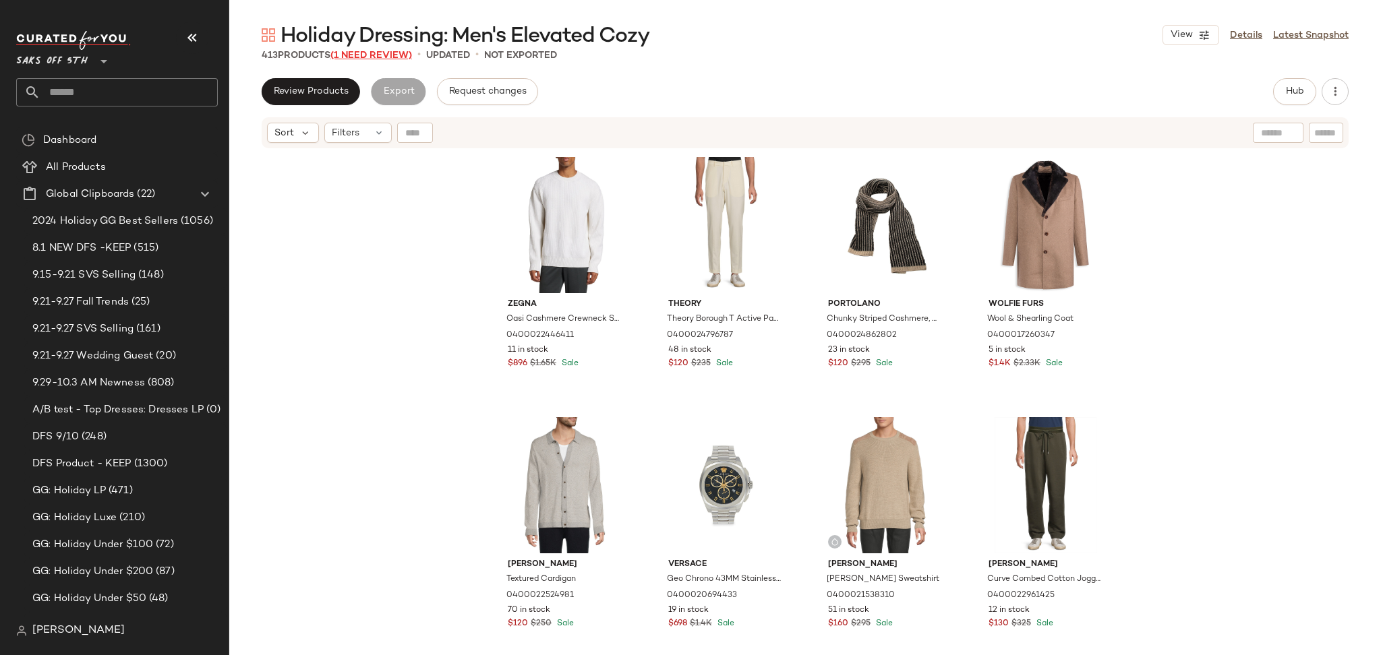
click at [389, 59] on span "(1 Need Review)" at bounding box center [371, 56] width 82 height 10
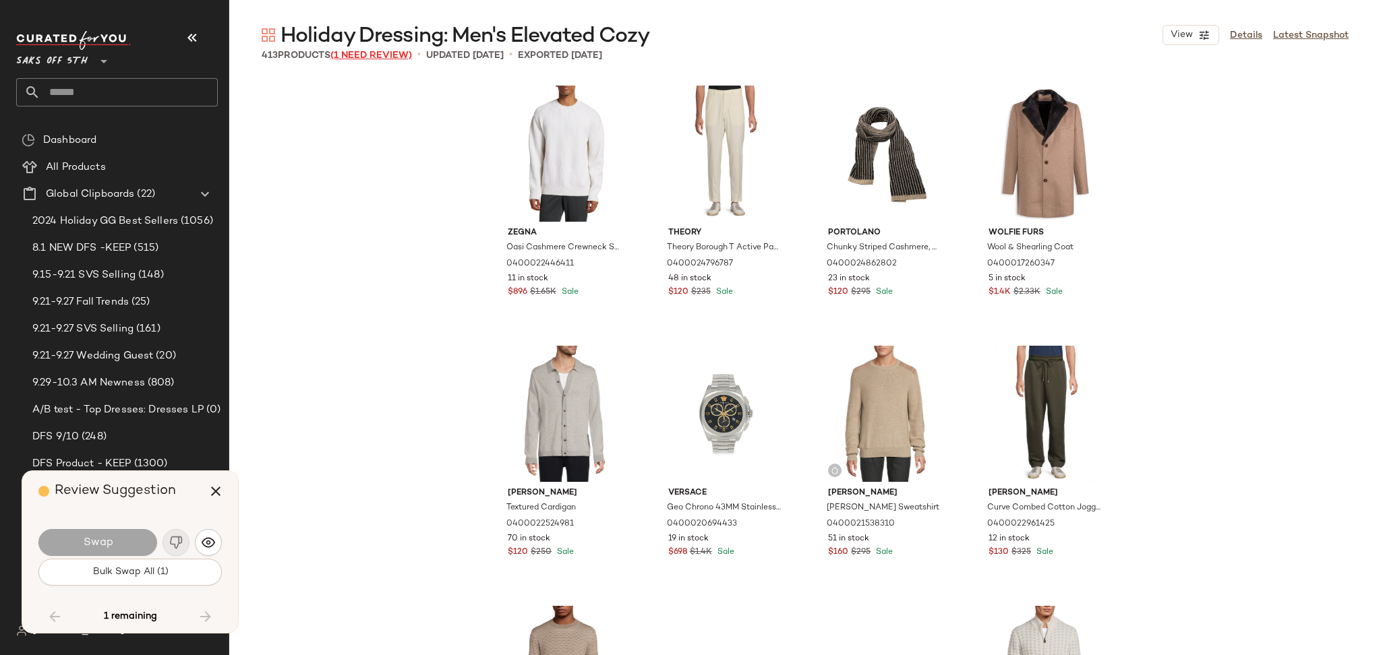
scroll to position [18480, 0]
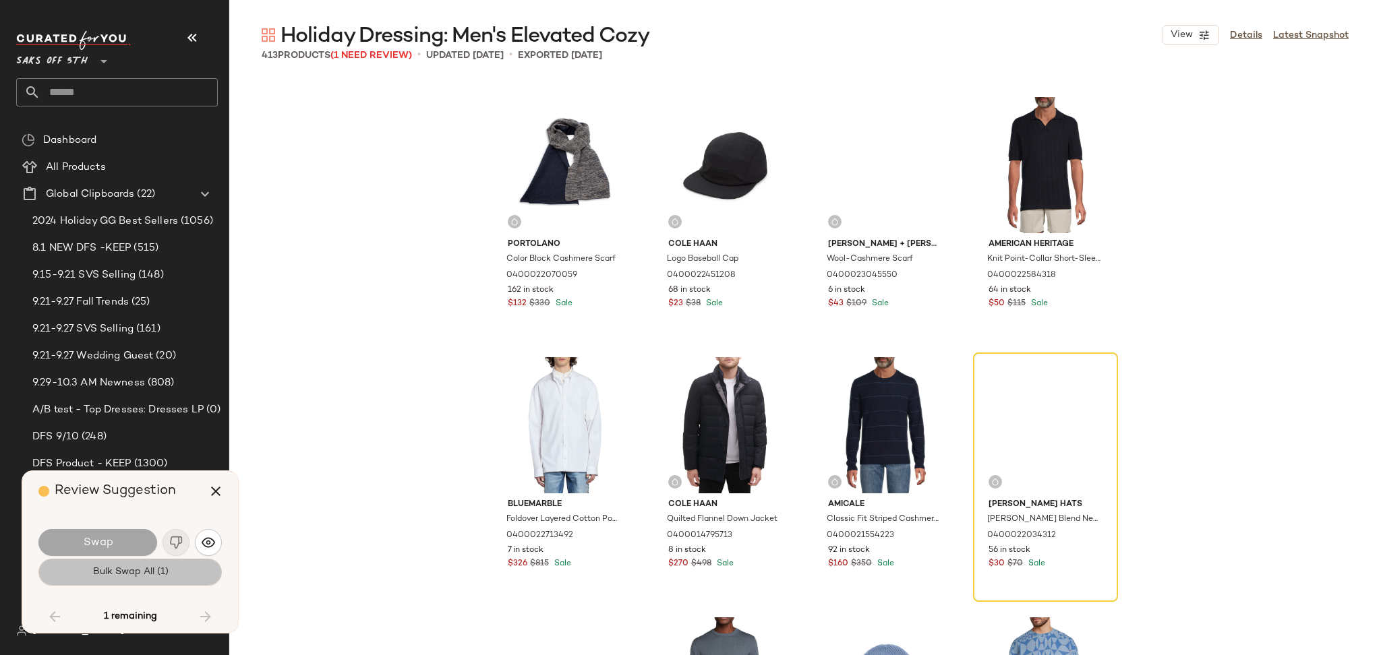
click at [185, 578] on button "Bulk Swap All (1)" at bounding box center [129, 572] width 183 height 27
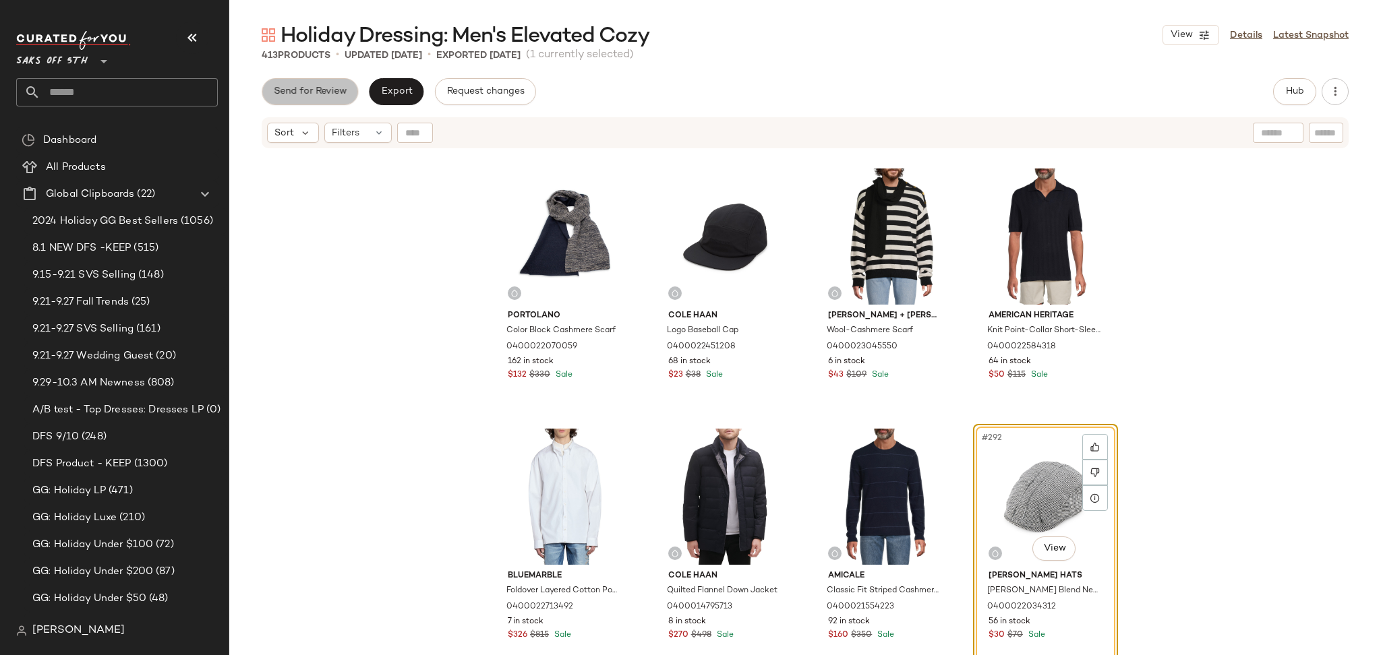
click at [314, 89] on span "Send for Review" at bounding box center [310, 91] width 74 height 11
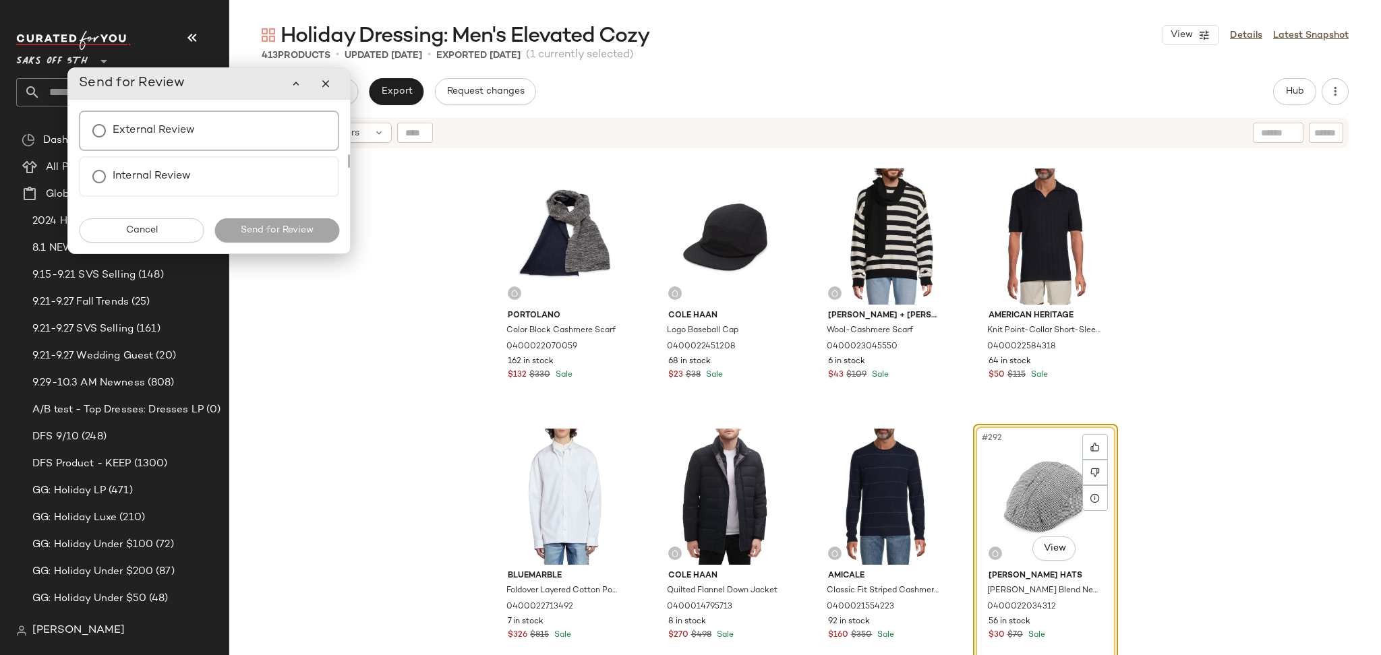
click at [156, 129] on label "External Review" at bounding box center [154, 130] width 82 height 27
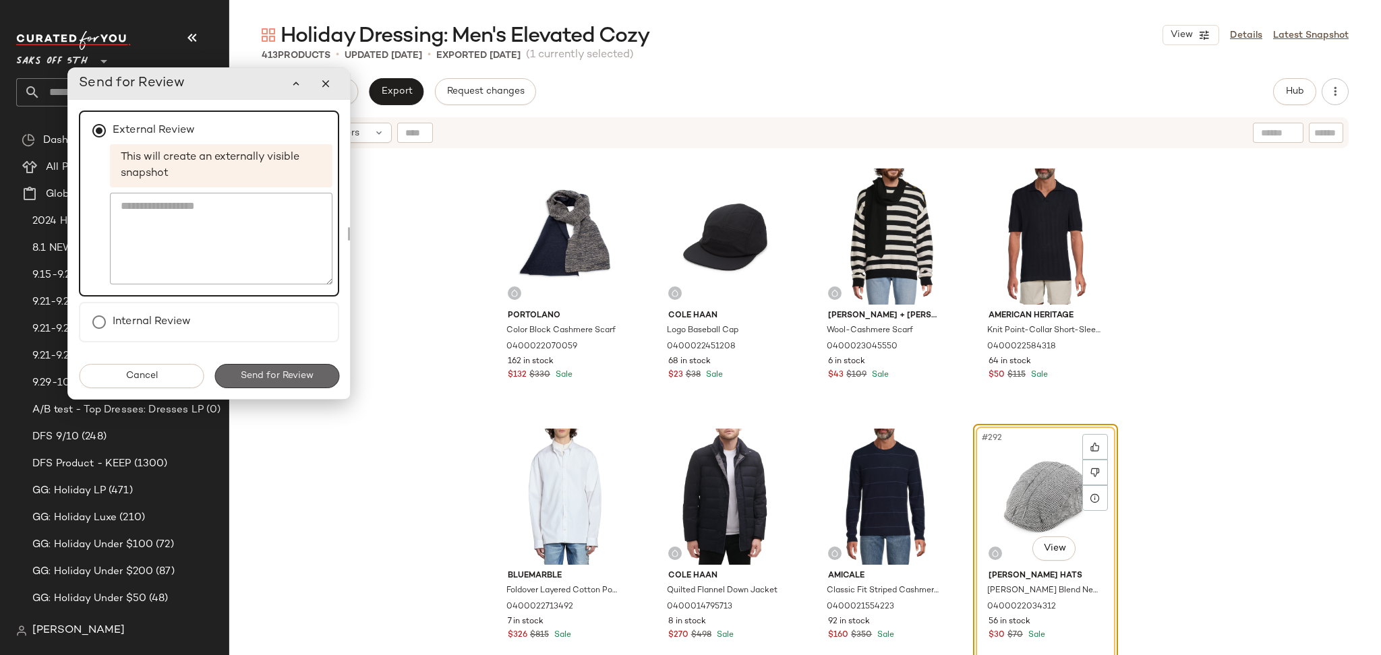
click at [268, 373] on span "Send for Review" at bounding box center [277, 376] width 74 height 11
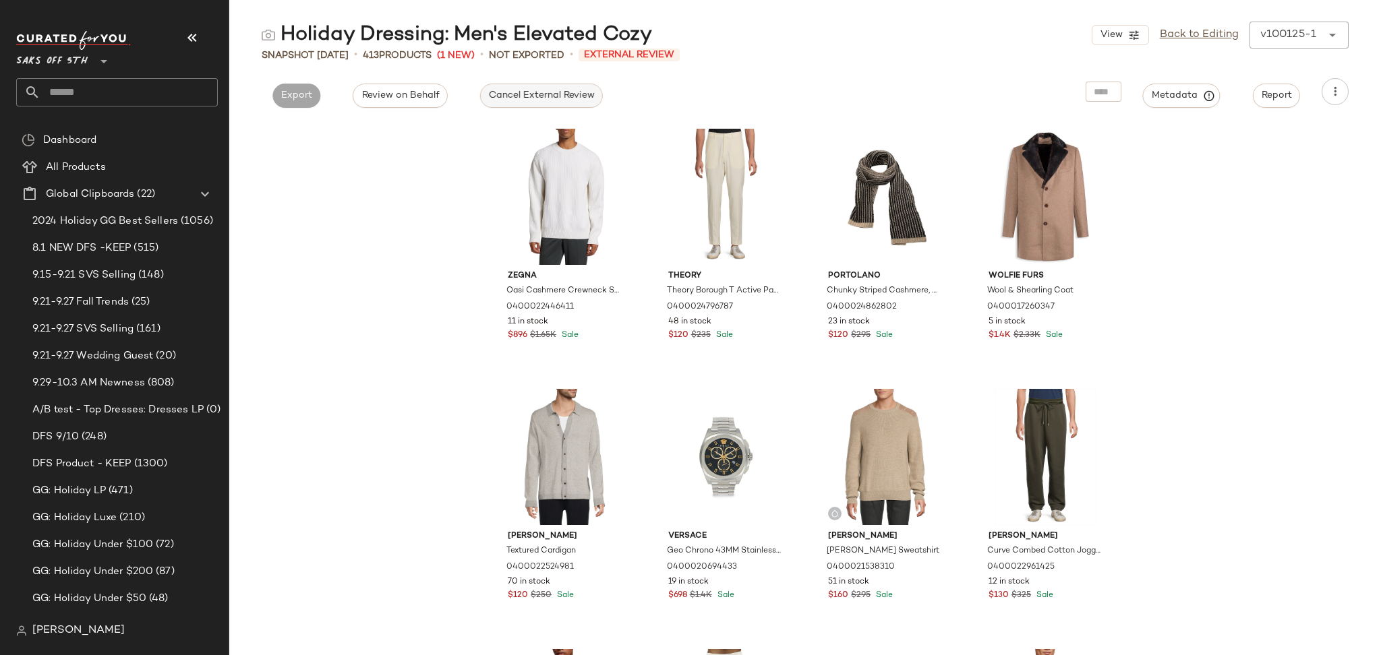
click at [539, 92] on span "Cancel External Review" at bounding box center [541, 95] width 107 height 11
click at [426, 100] on span "Export" at bounding box center [419, 95] width 32 height 11
click at [428, 78] on div "Export" at bounding box center [418, 91] width 69 height 27
drag, startPoint x: 422, startPoint y: 95, endPoint x: 1000, endPoint y: 56, distance: 579.2
click at [1000, 56] on div "Holiday Dressing: Men's Elevated Cozy View Back to Editing v100125-1 ****** Sna…" at bounding box center [805, 339] width 1152 height 634
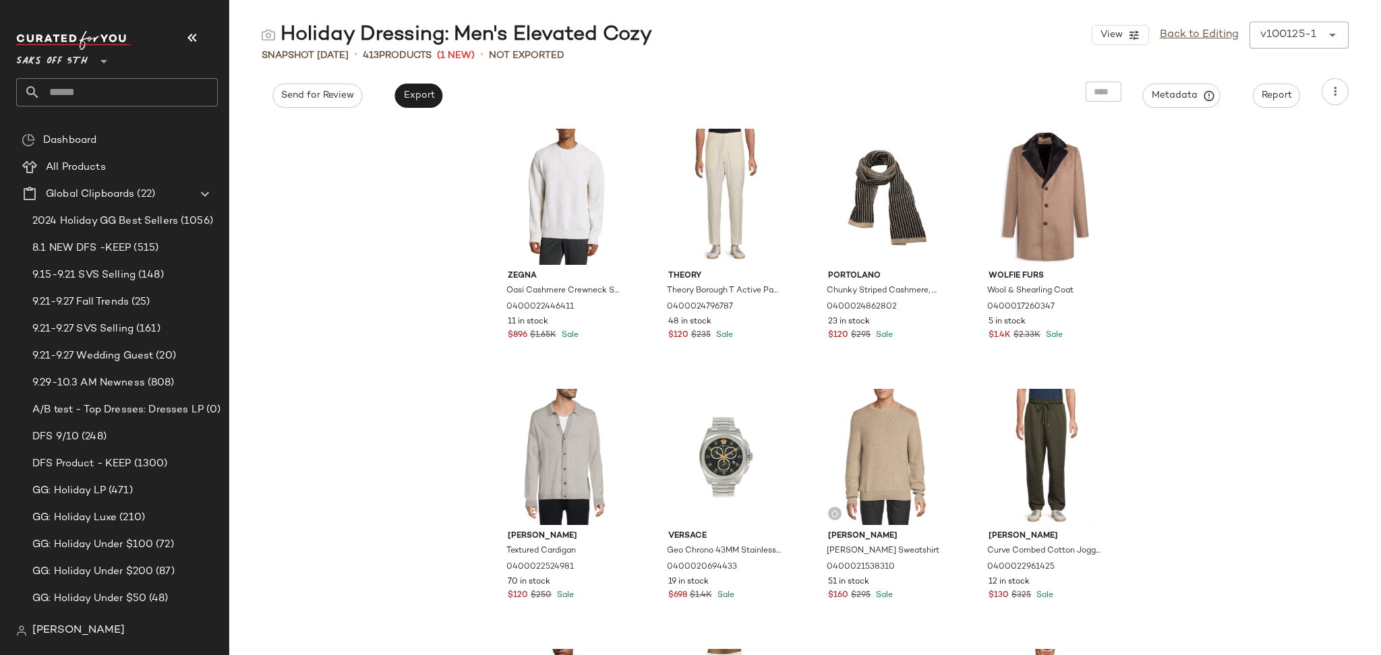
click at [1185, 44] on div "View Back to Editing v100125-1 ******" at bounding box center [1220, 35] width 257 height 27
click at [1194, 38] on link "Back to Editing" at bounding box center [1199, 35] width 79 height 16
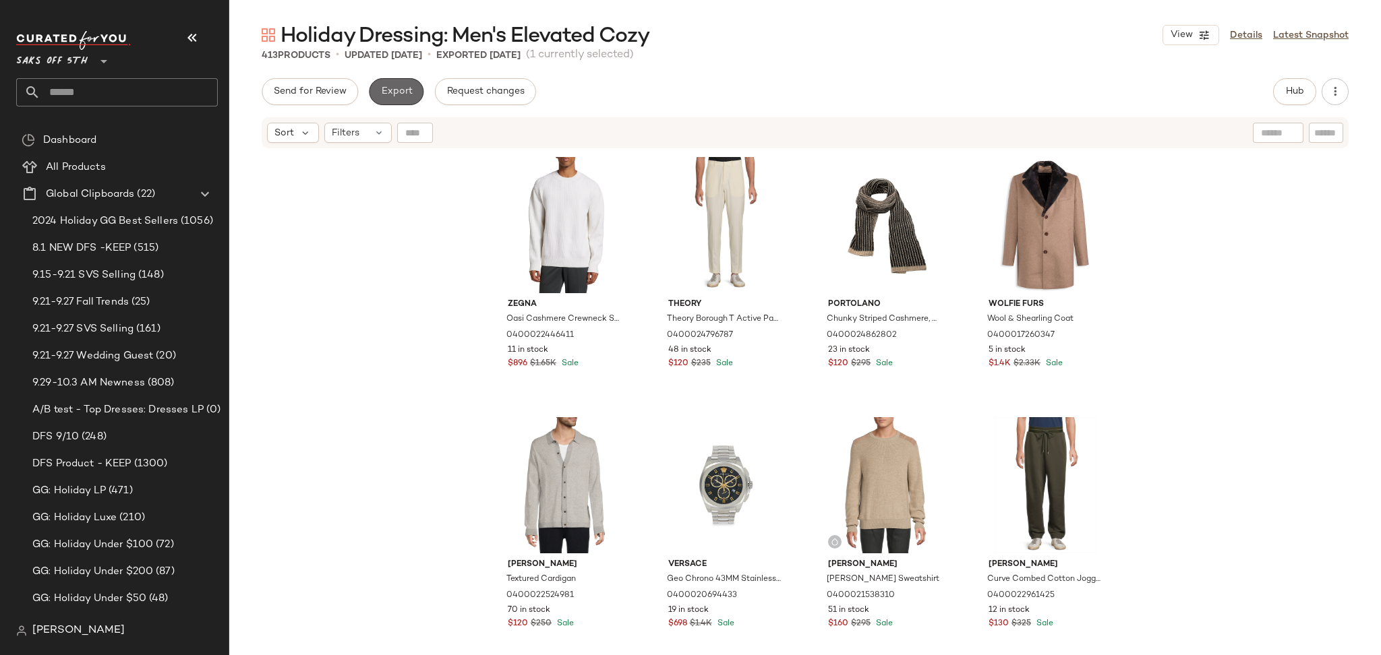
click at [395, 93] on span "Export" at bounding box center [396, 91] width 32 height 11
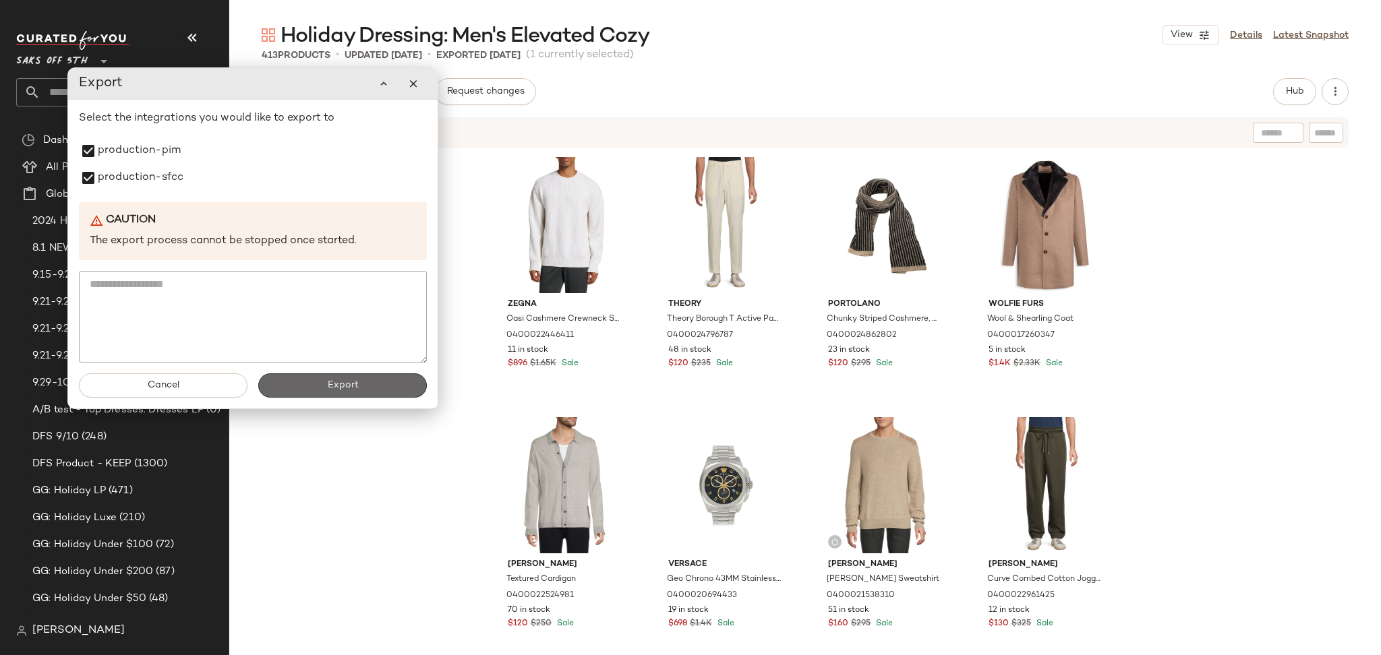
click at [319, 390] on button "Export" at bounding box center [342, 386] width 169 height 24
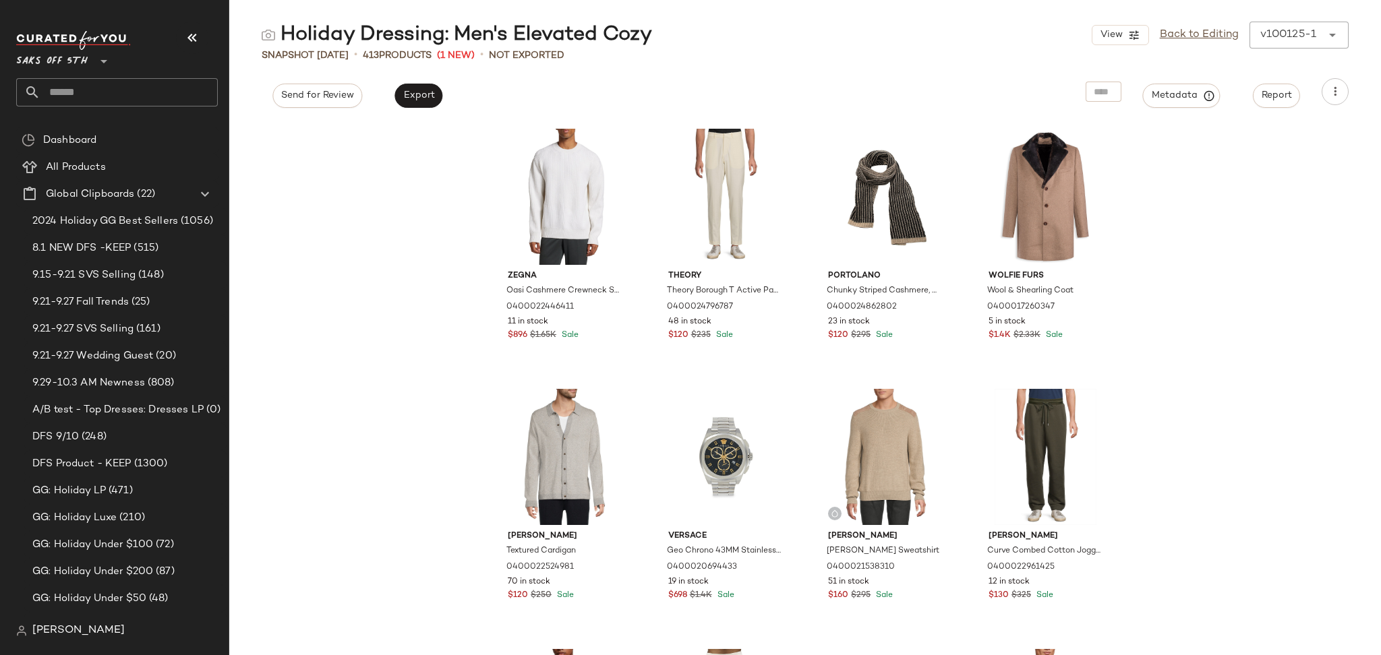
click at [152, 88] on input "text" at bounding box center [128, 92] width 177 height 28
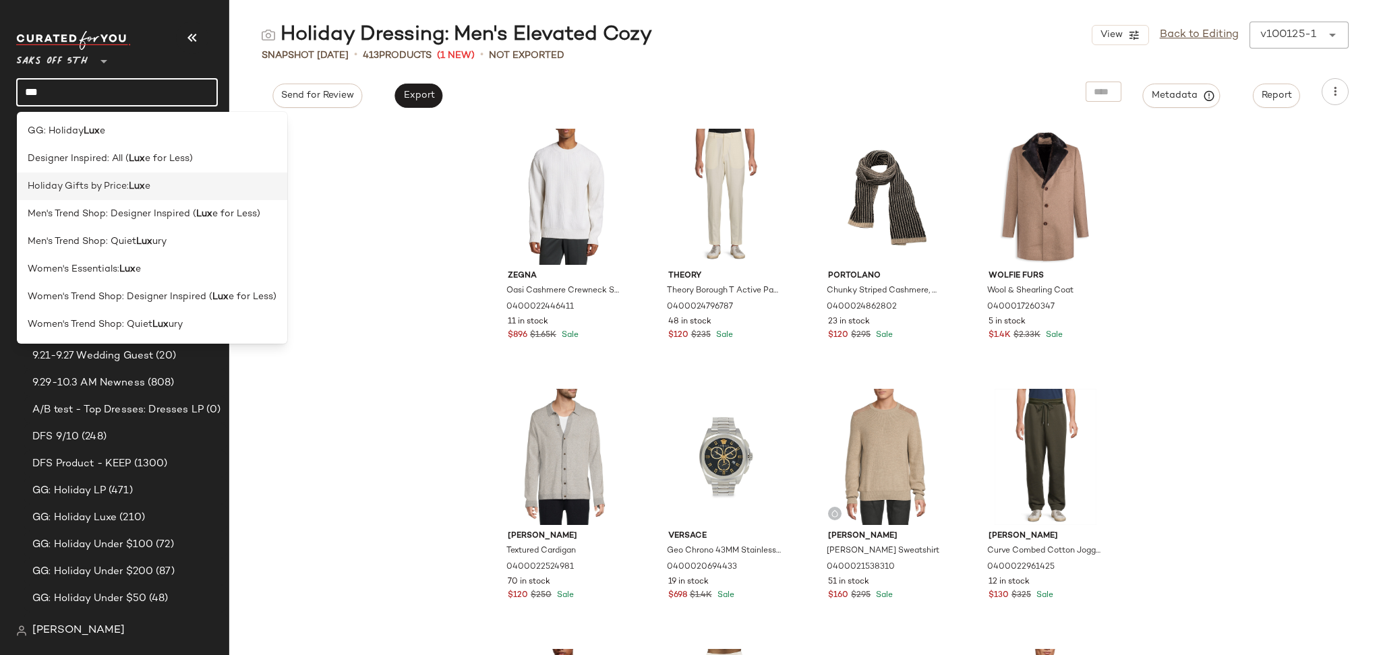
type input "***"
click at [121, 189] on span "Holiday Gifts by Price:" at bounding box center [78, 186] width 101 height 14
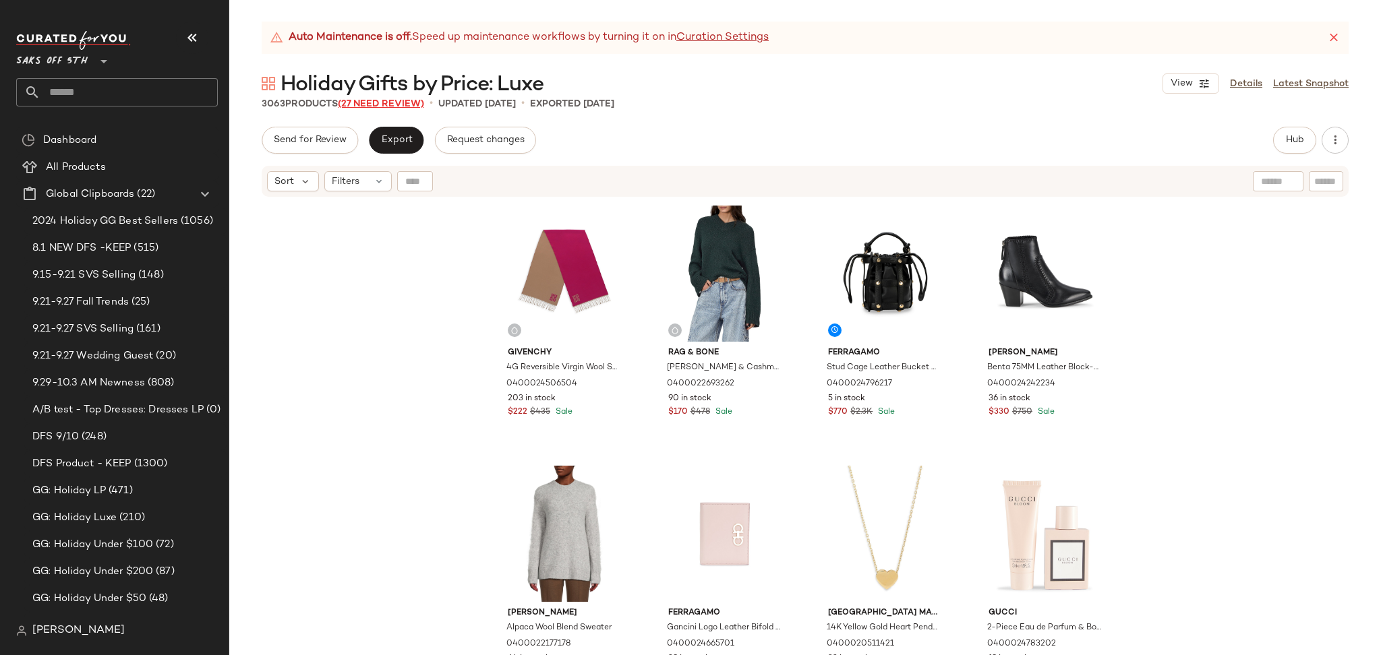
click at [391, 104] on span "(27 Need Review)" at bounding box center [381, 104] width 86 height 10
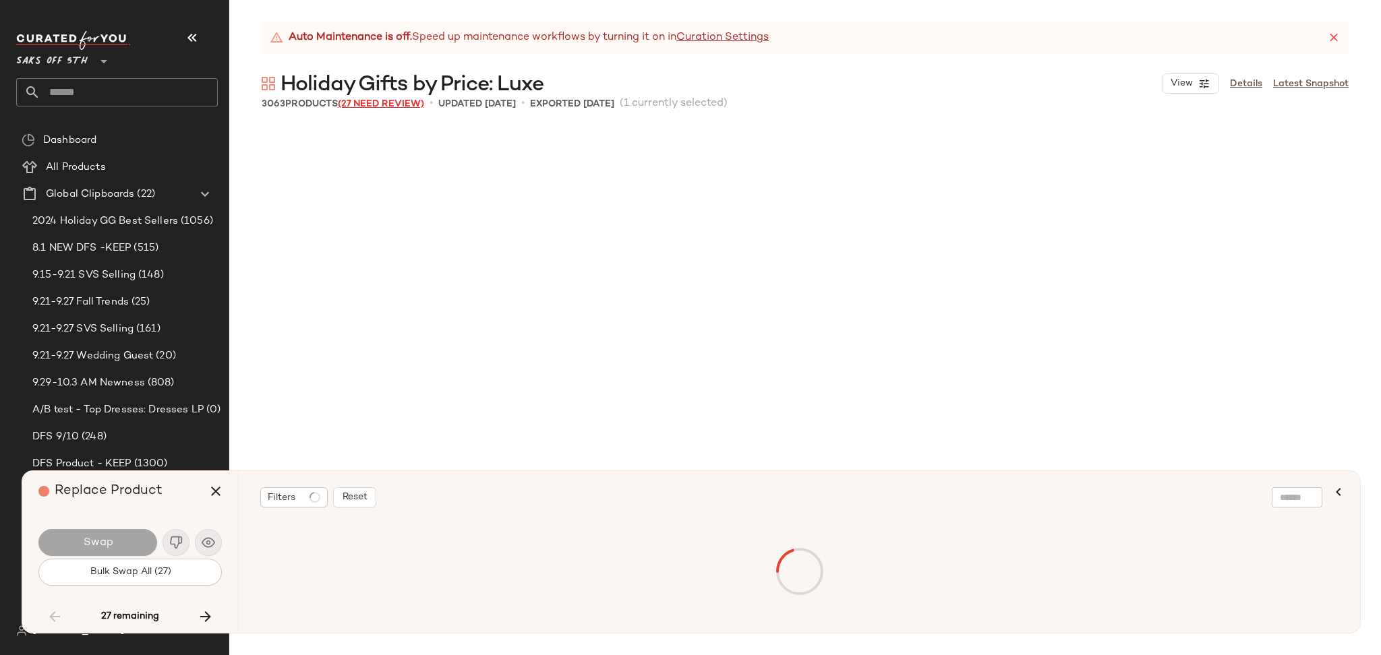
scroll to position [16398, 0]
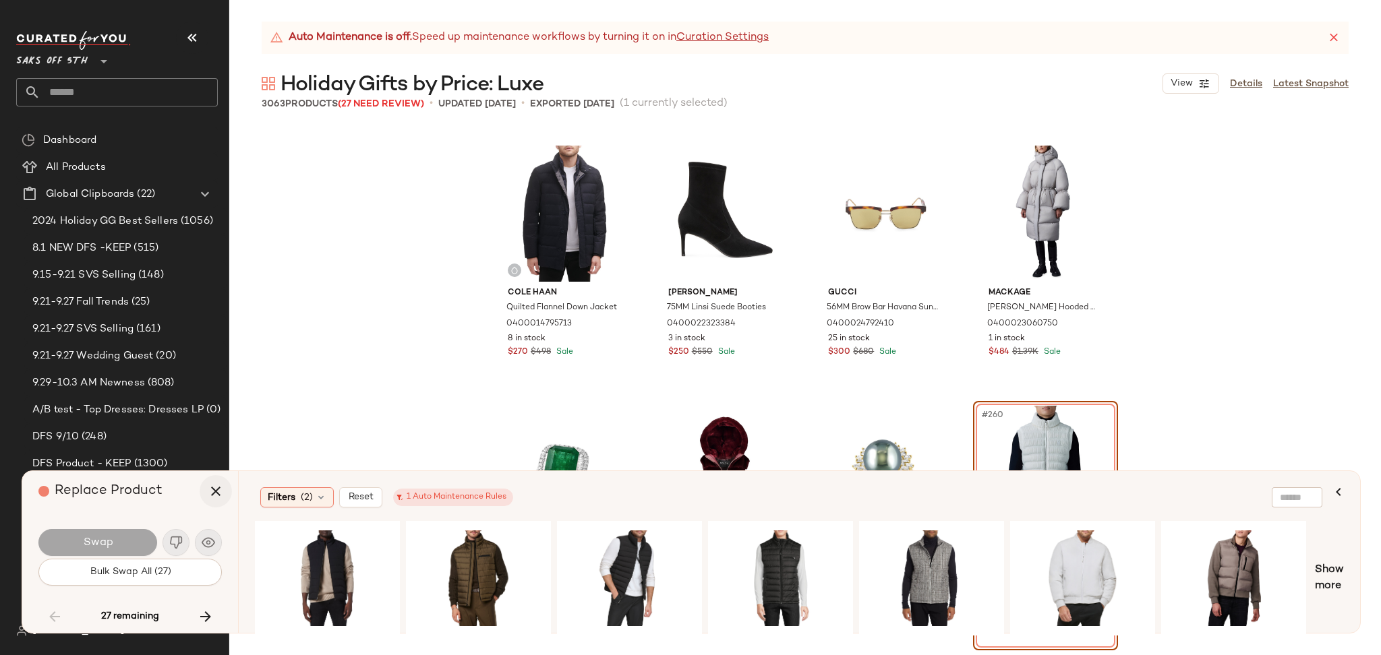
click at [216, 494] on icon "button" at bounding box center [216, 492] width 16 height 16
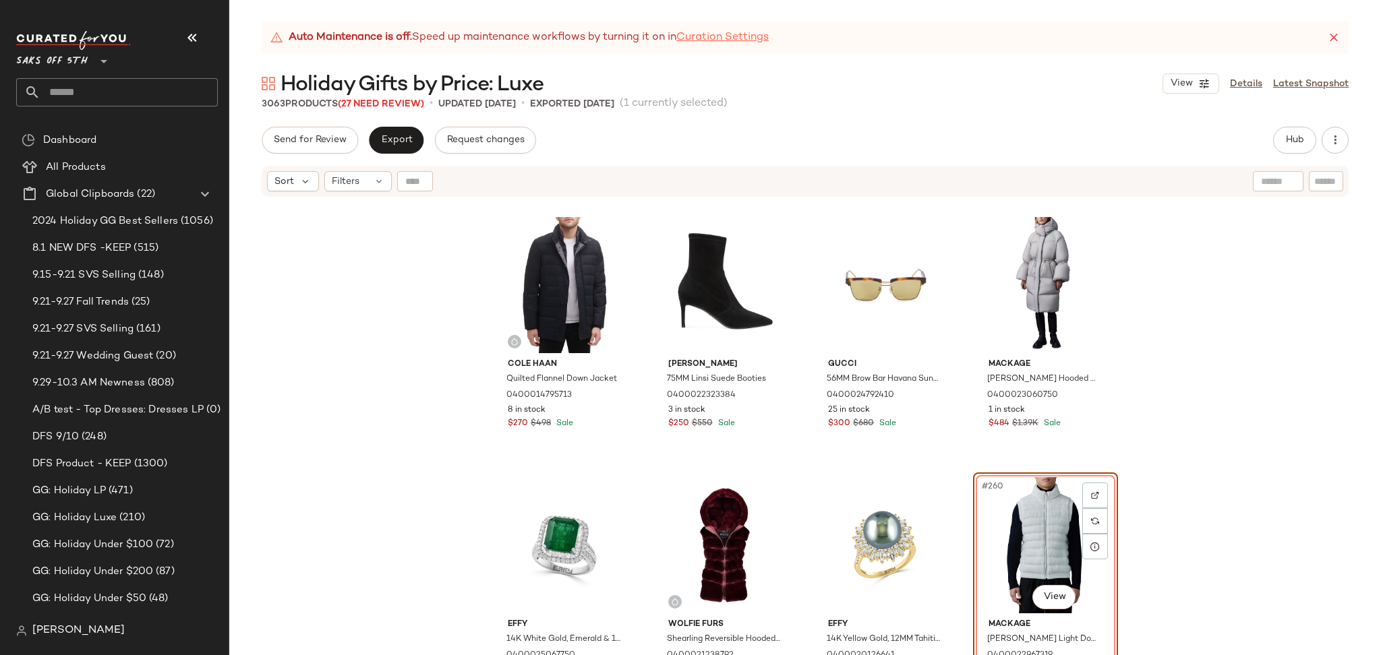
click at [759, 45] on link "Curation Settings" at bounding box center [722, 38] width 92 height 16
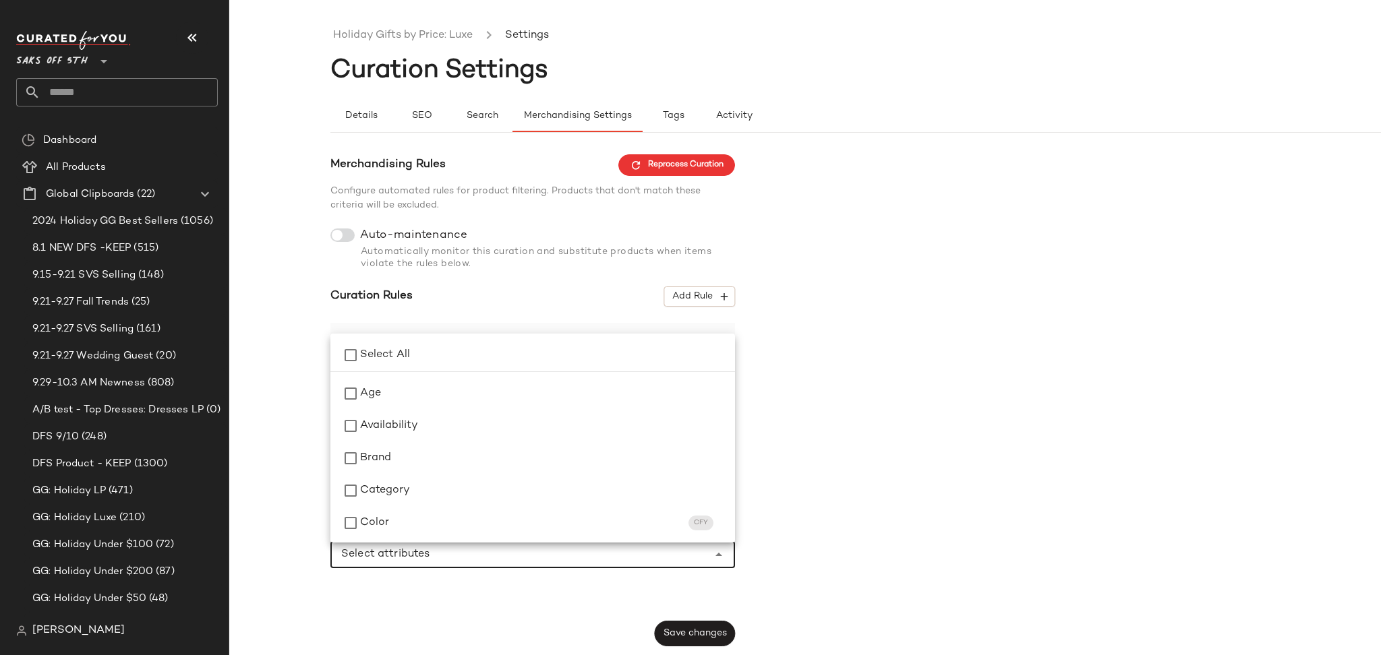
click at [616, 555] on input "Select attributes" at bounding box center [522, 555] width 363 height 16
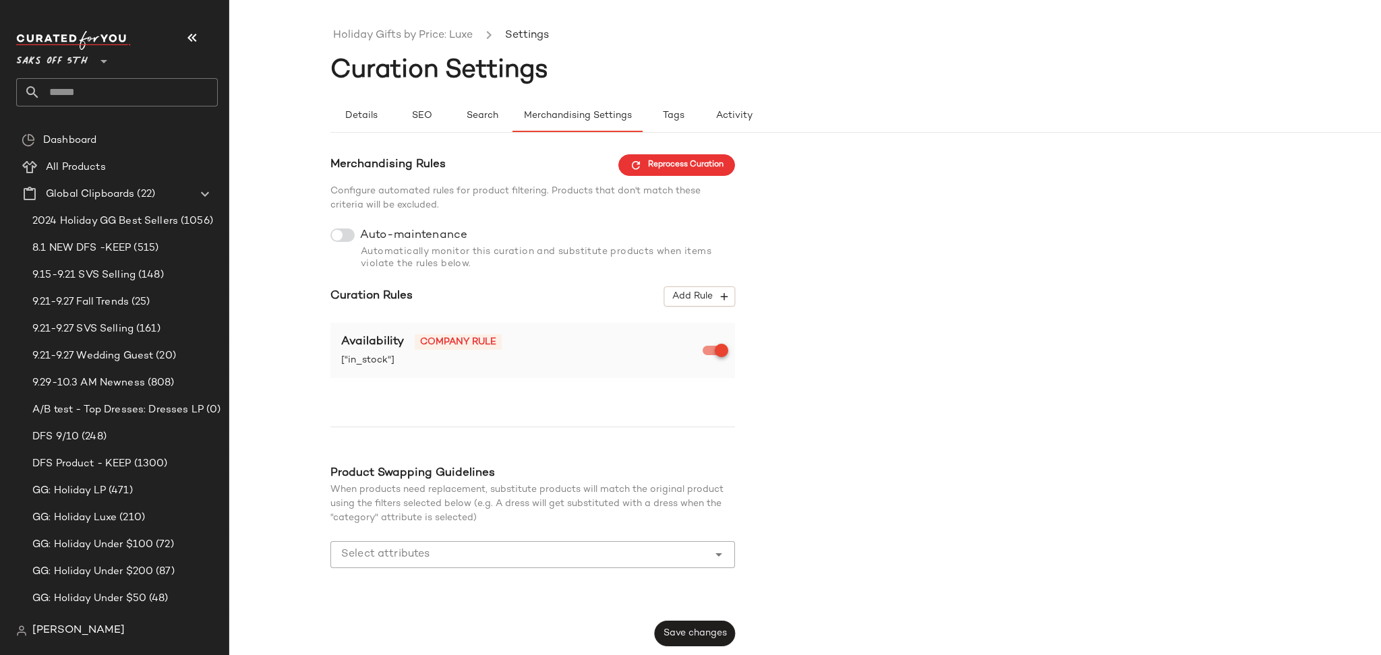
click at [824, 320] on div "Merchandising Rules Reprocess Curation Configure automated rules for product fi…" at bounding box center [906, 400] width 1152 height 492
click at [728, 303] on icon "button" at bounding box center [724, 297] width 12 height 12
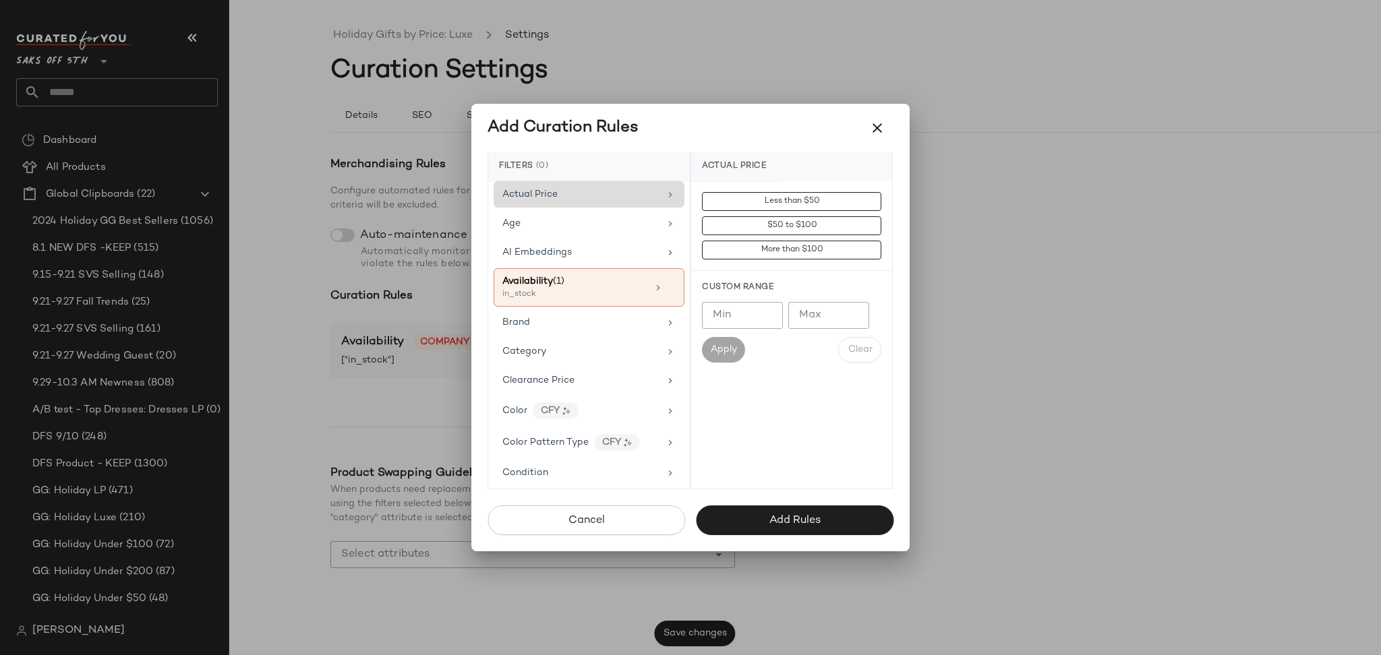
click at [615, 189] on div "Actual Price" at bounding box center [580, 194] width 157 height 14
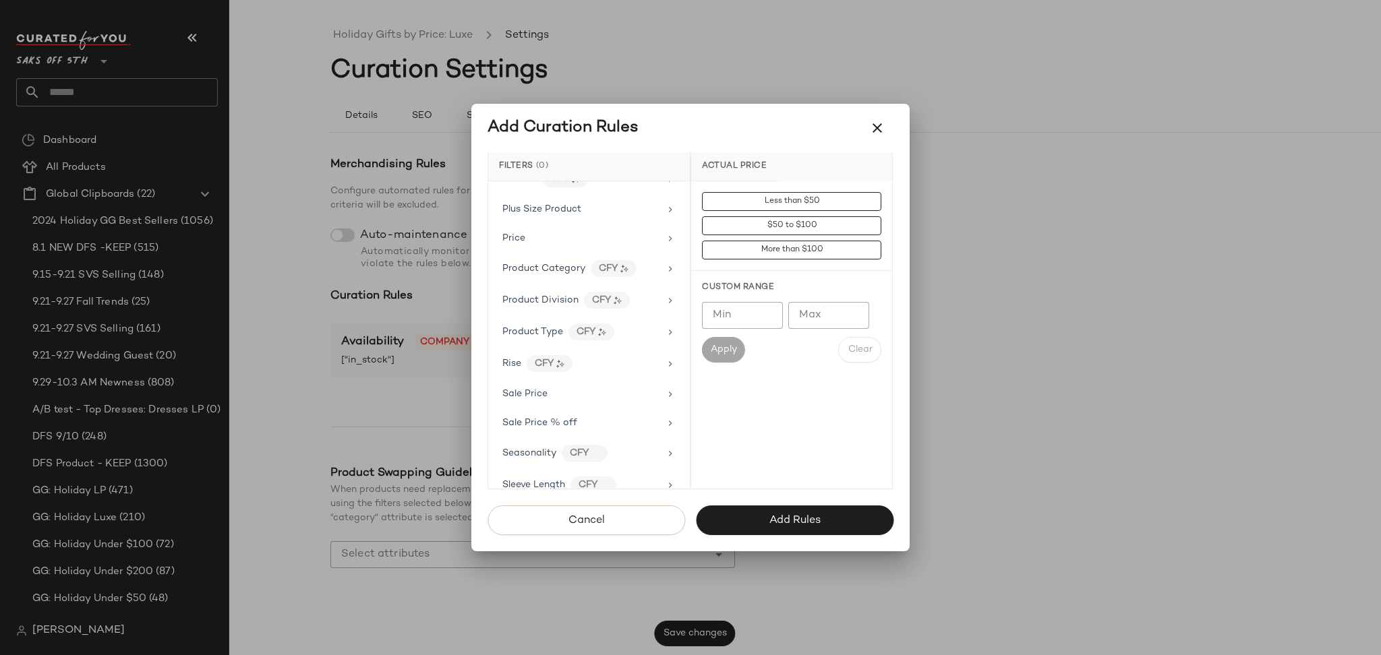
scroll to position [816, 0]
click at [599, 239] on div "Price" at bounding box center [580, 235] width 157 height 14
click at [746, 324] on input "Min" at bounding box center [742, 315] width 81 height 27
type input "***"
click at [730, 345] on span "Apply" at bounding box center [723, 350] width 27 height 11
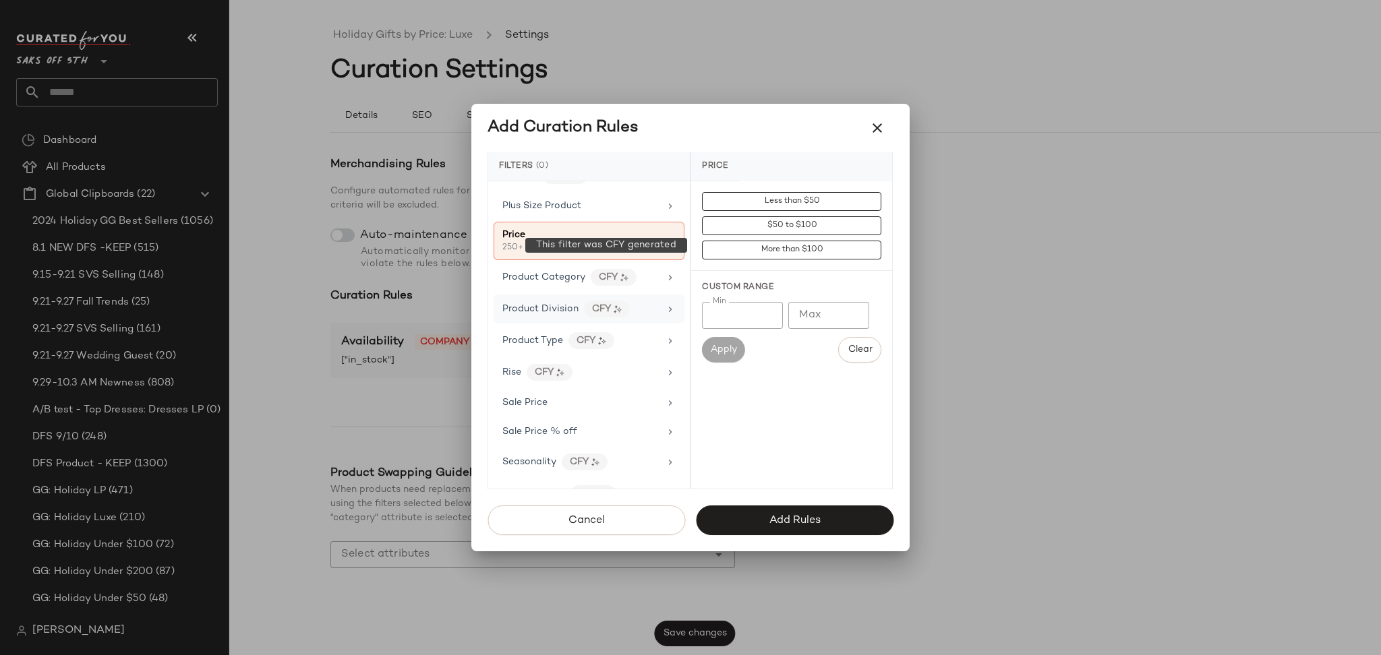
scroll to position [902, 0]
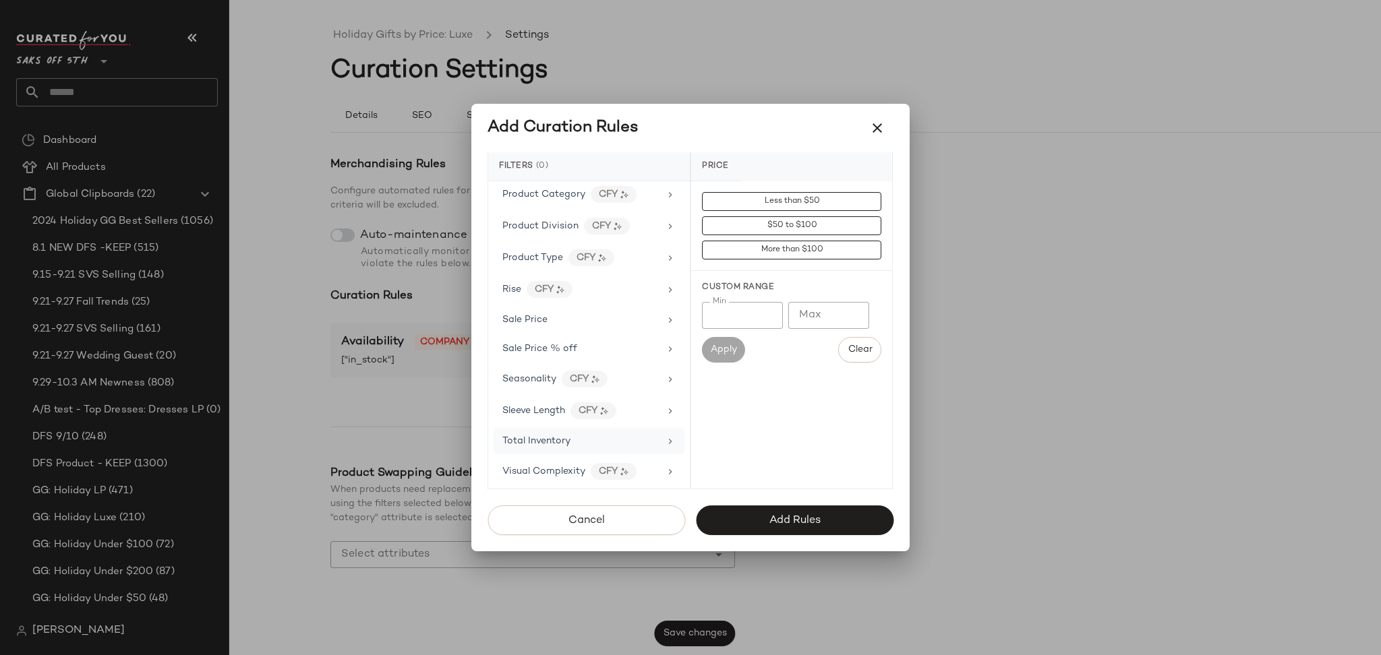
click at [602, 447] on div "Total Inventory" at bounding box center [580, 441] width 157 height 14
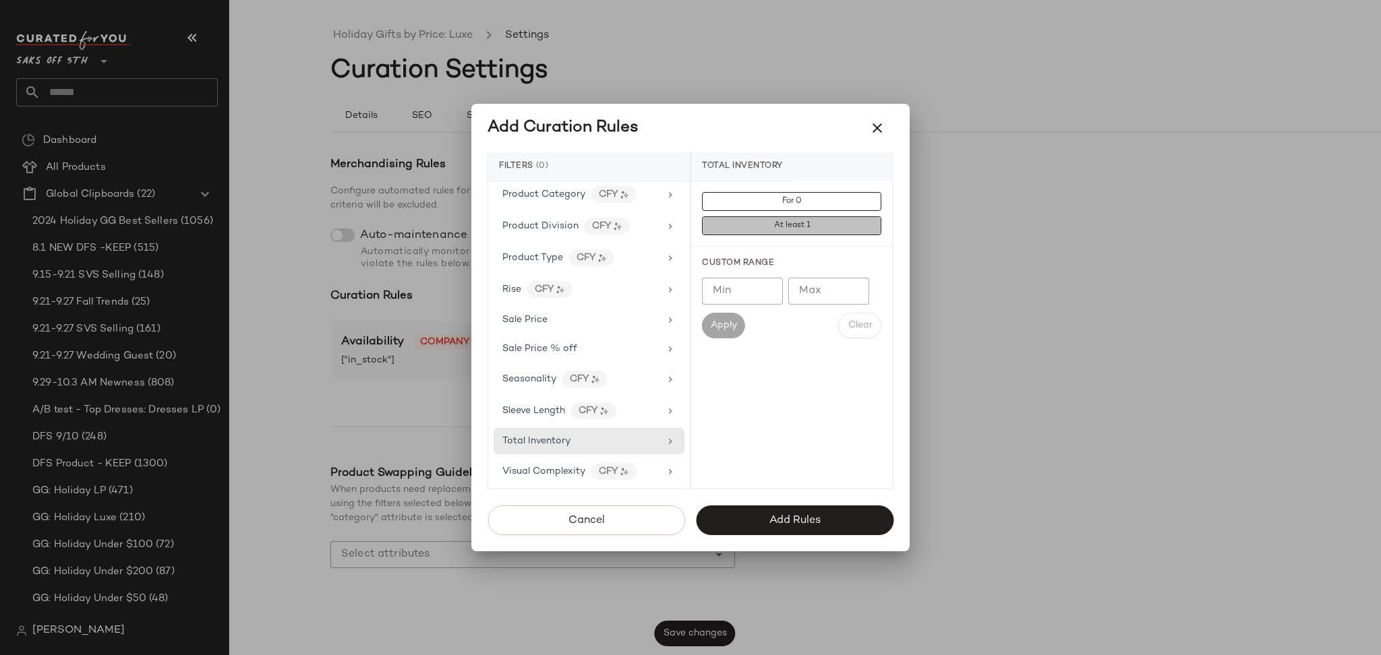
click at [767, 227] on button "At least 1" at bounding box center [791, 225] width 179 height 19
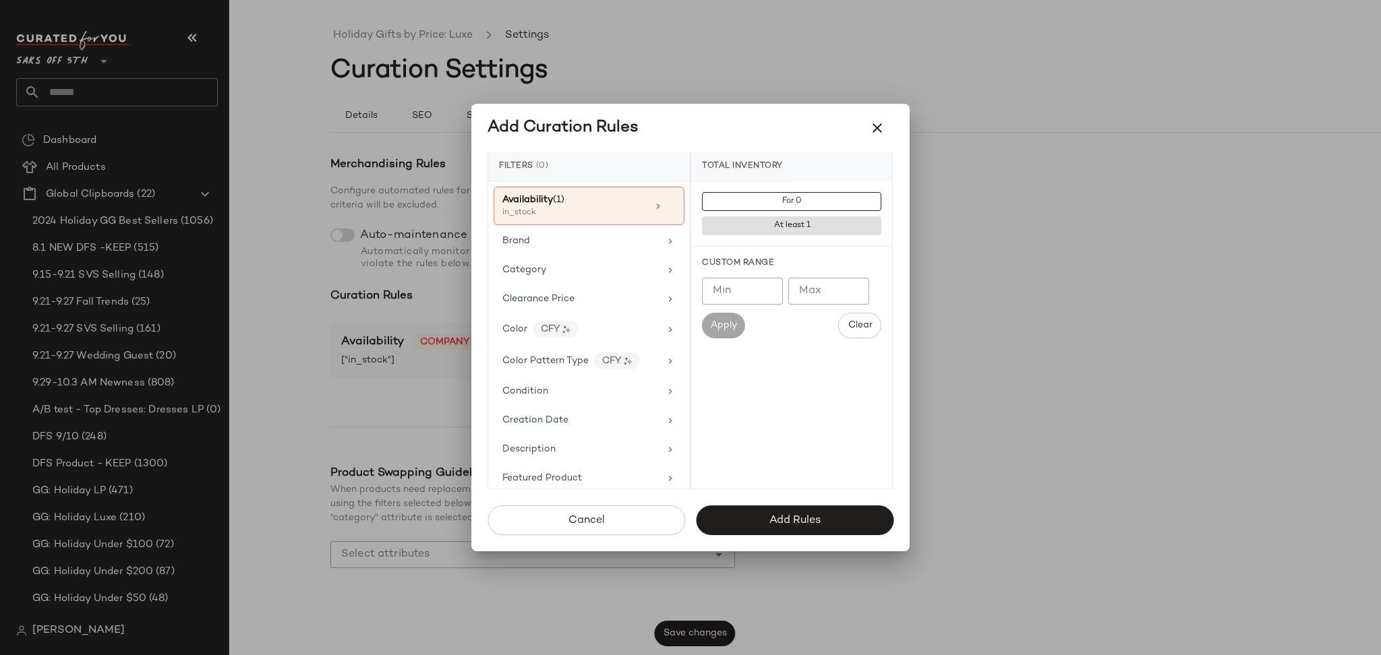
scroll to position [0, 0]
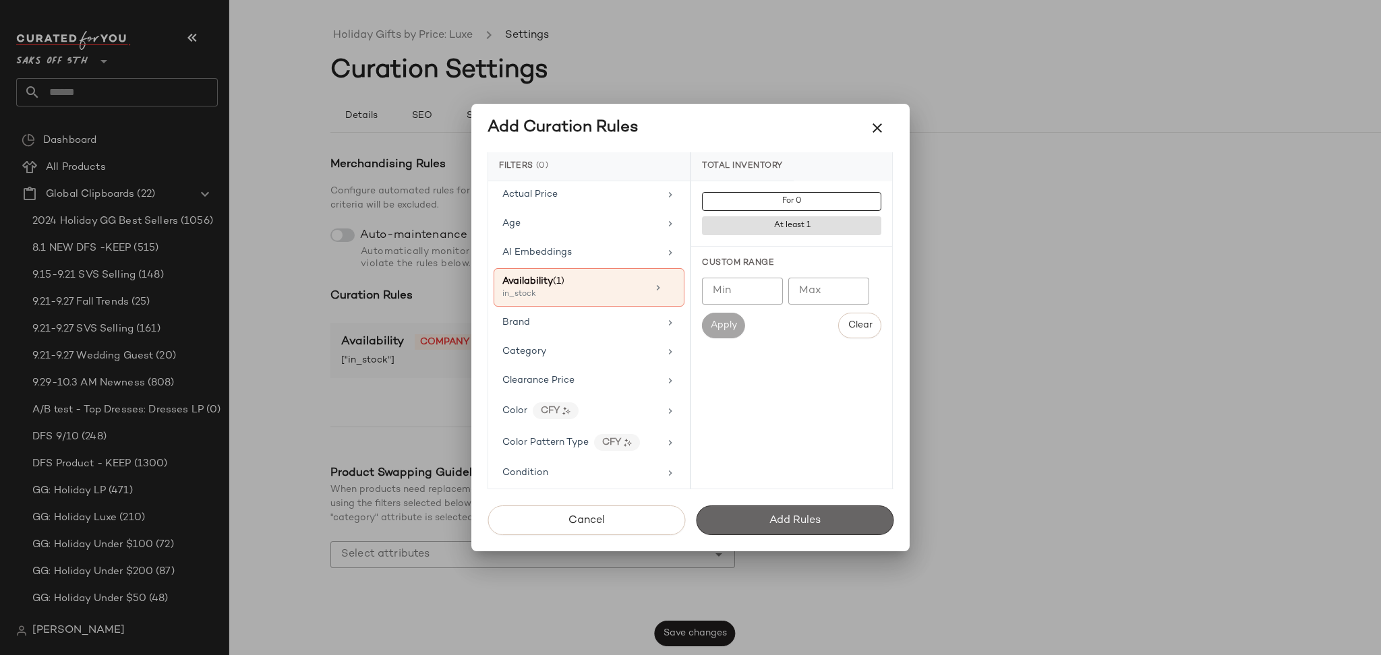
click at [788, 522] on span "Add Rules" at bounding box center [795, 521] width 52 height 13
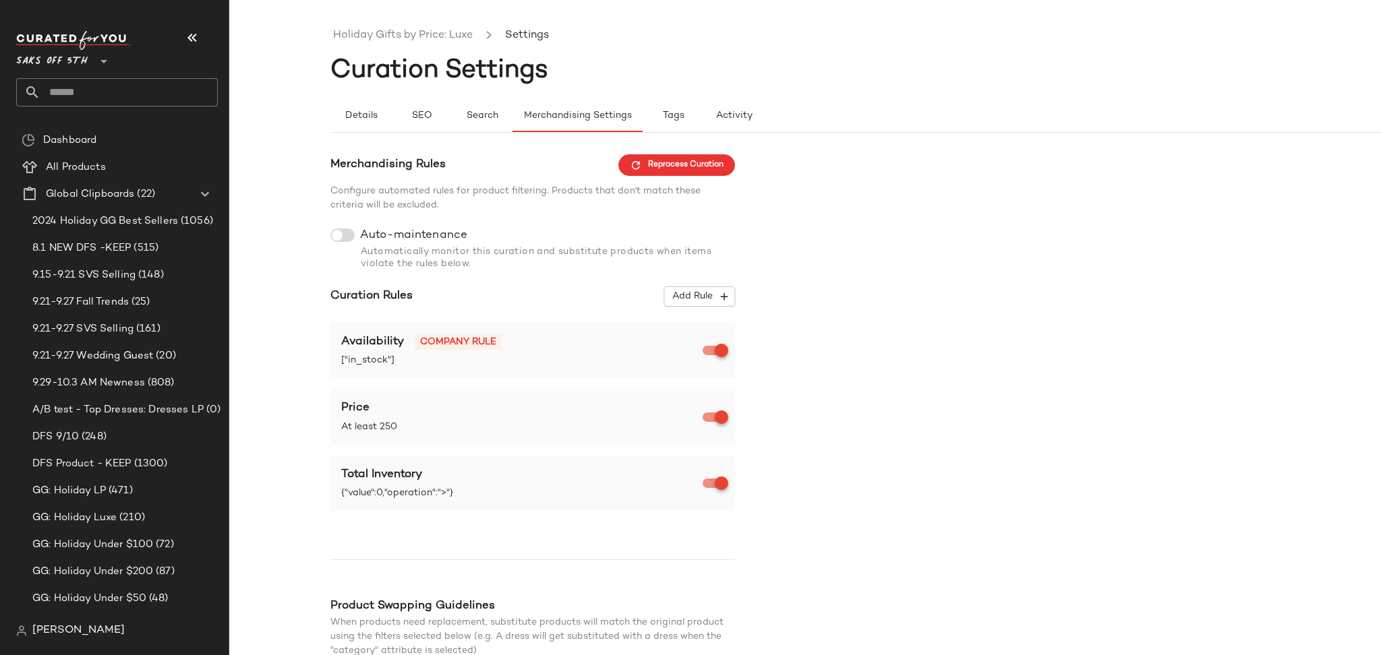
click at [352, 238] on div at bounding box center [342, 235] width 24 height 13
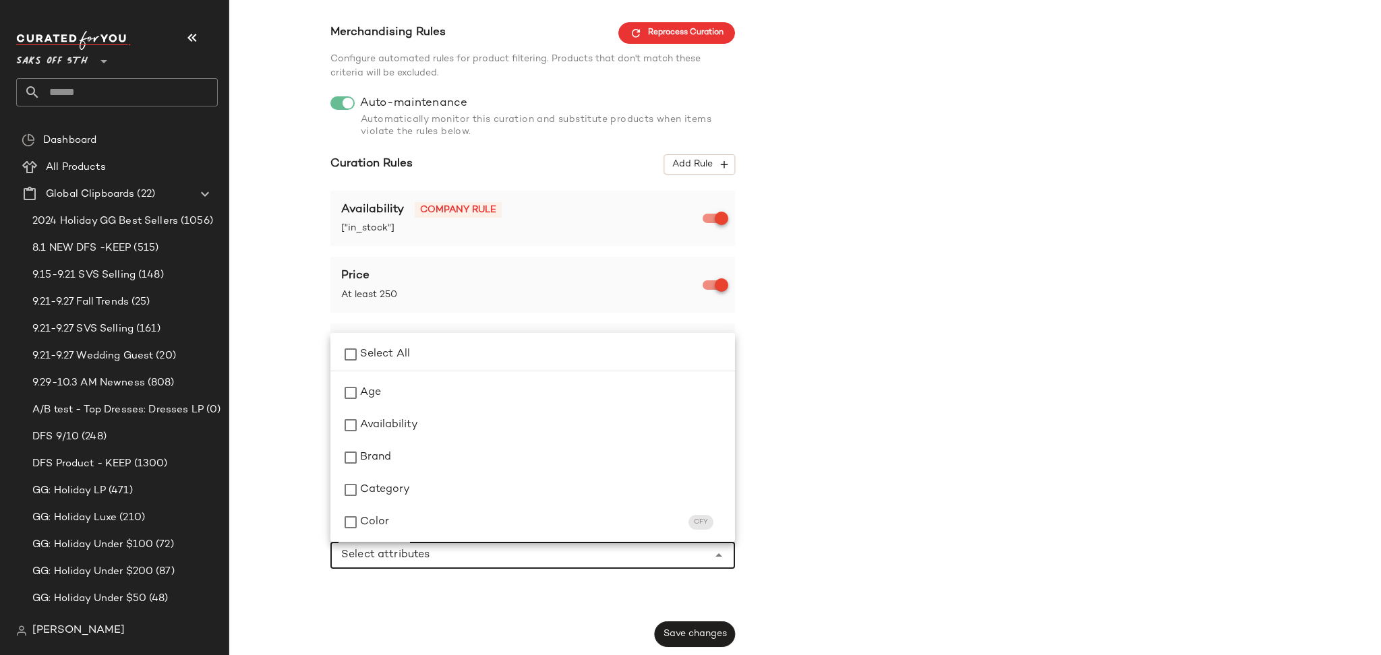
click at [714, 552] on icon "Close" at bounding box center [719, 556] width 16 height 16
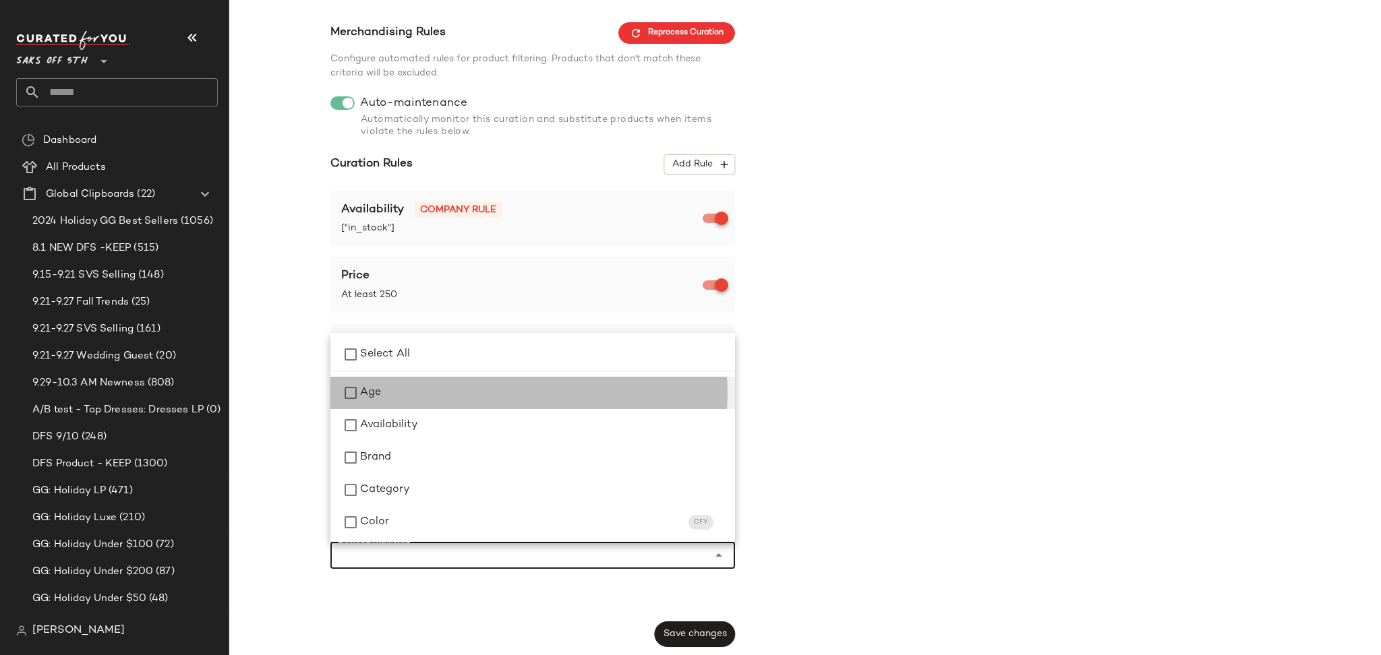
click at [390, 392] on div "Age" at bounding box center [542, 393] width 364 height 16
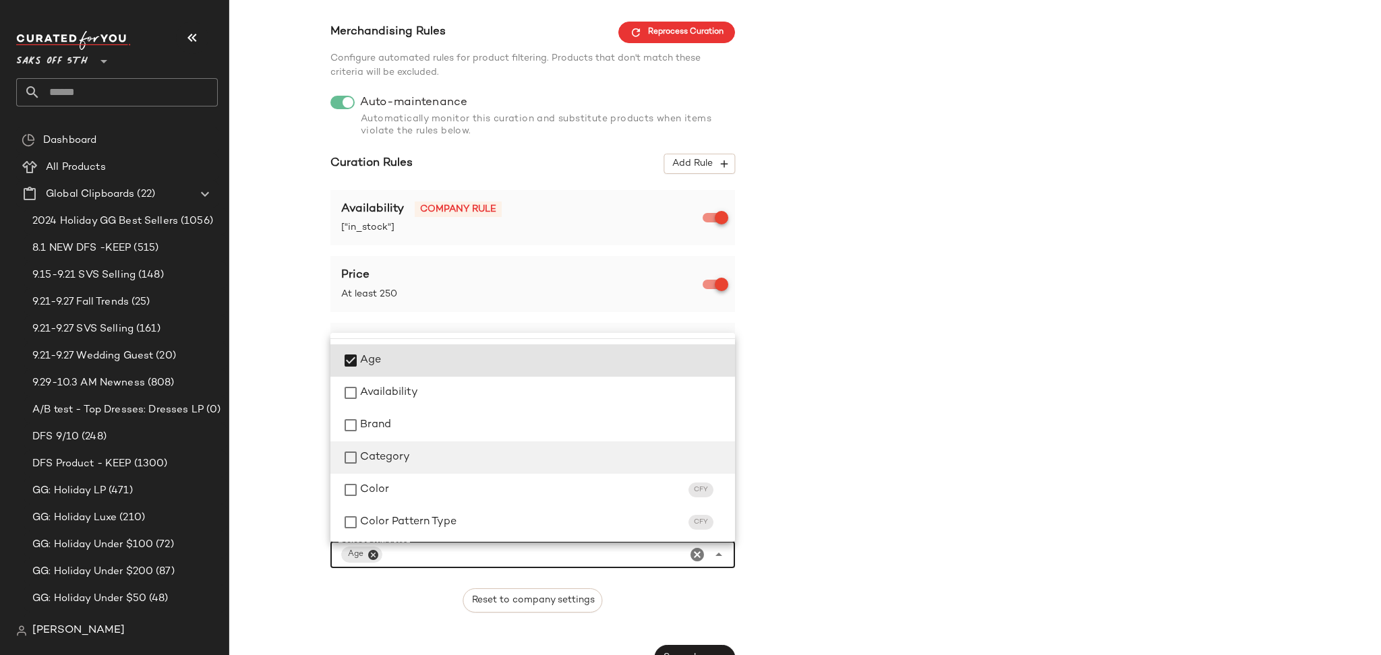
scroll to position [33, 0]
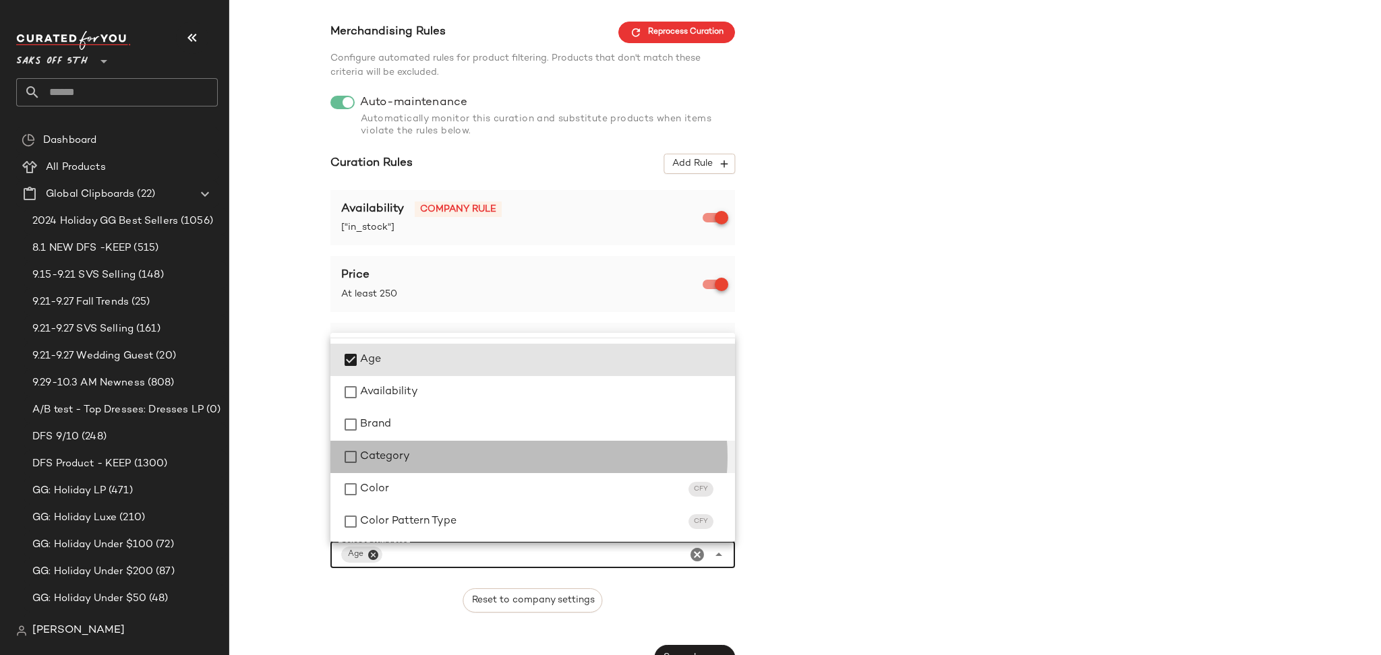
click at [413, 459] on div "Category" at bounding box center [542, 457] width 364 height 16
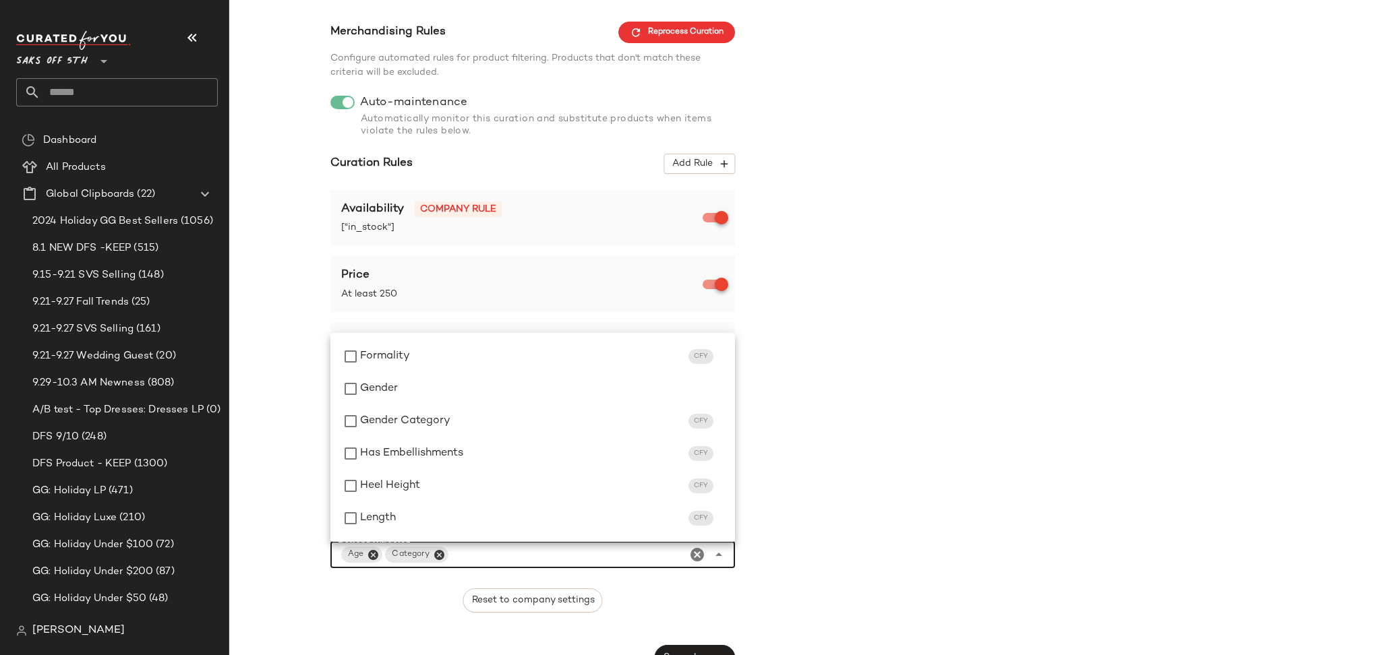
scroll to position [297, 0]
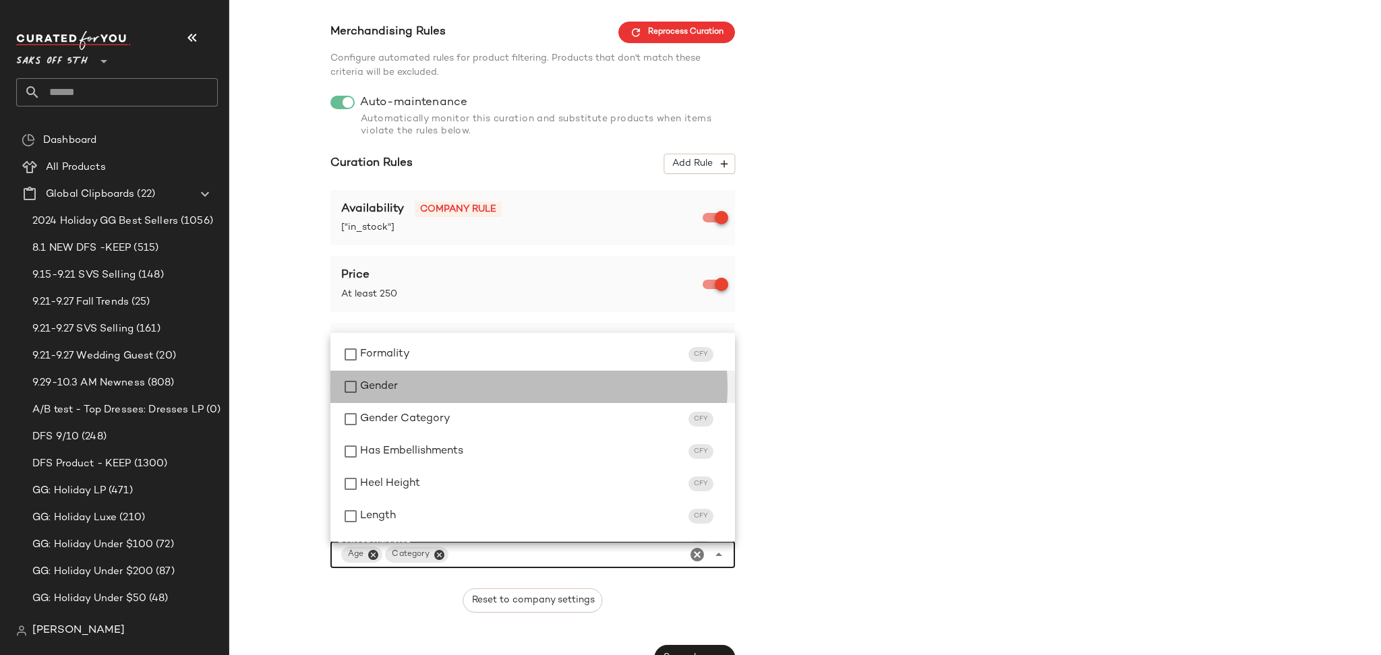
click at [373, 388] on span "Gender" at bounding box center [379, 387] width 38 height 16
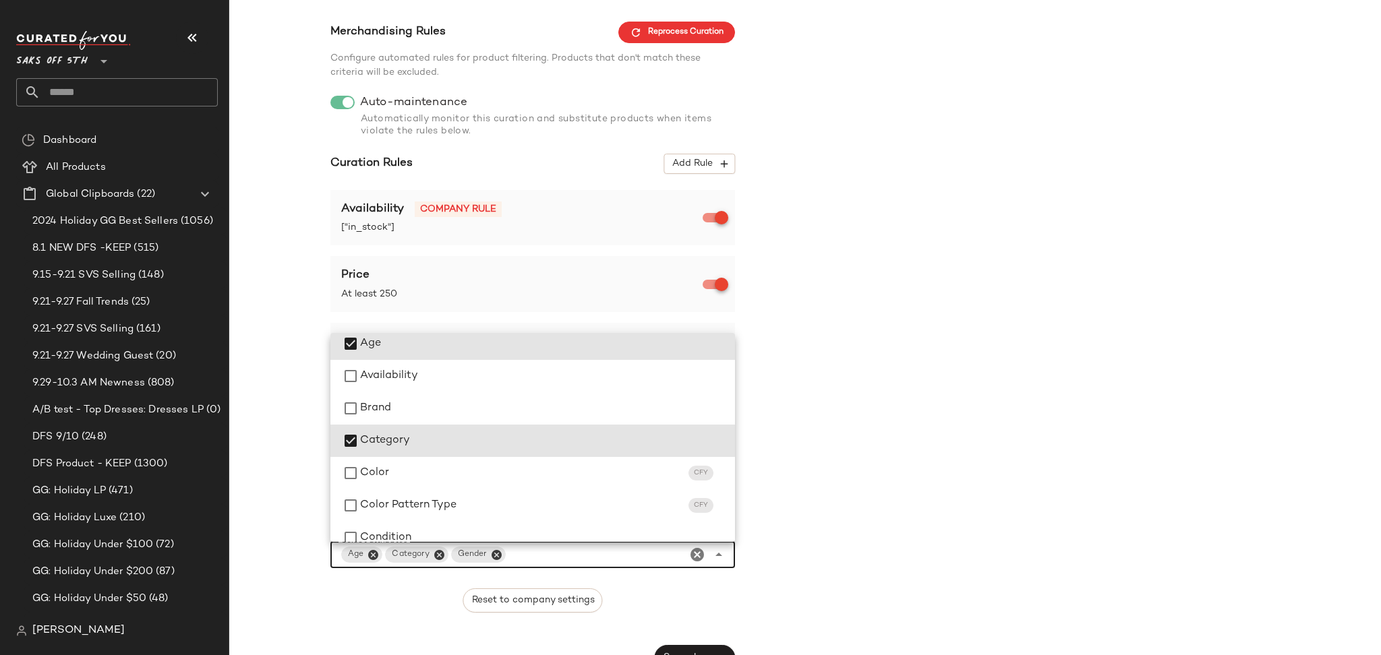
scroll to position [0, 0]
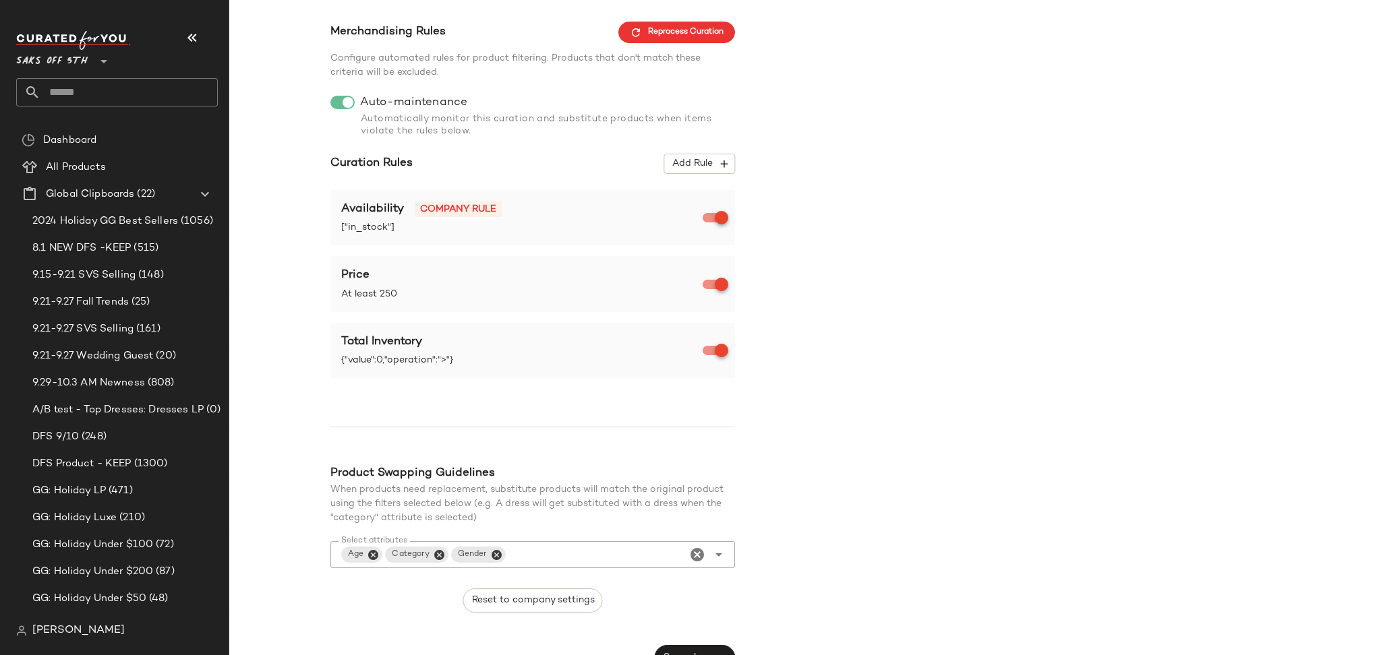
click at [881, 614] on div "Merchandising Rules Reprocess Curation Configure automated rules for product fi…" at bounding box center [906, 346] width 1152 height 649
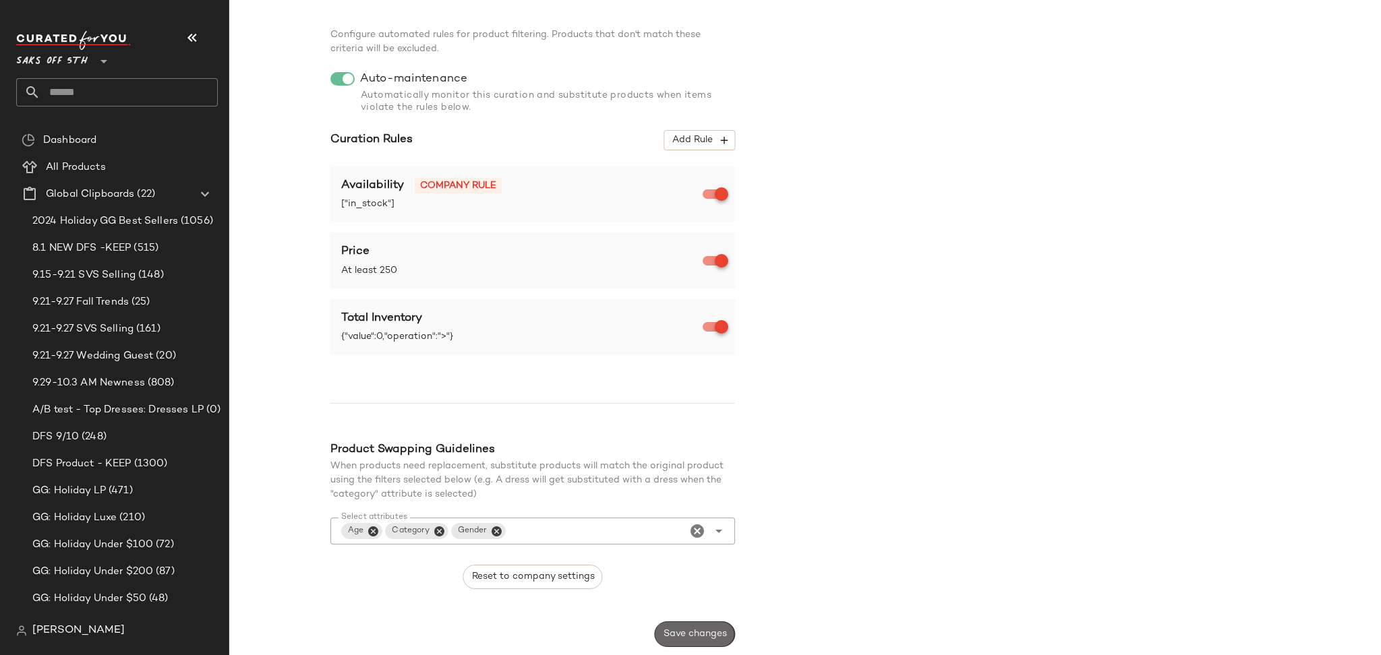
click at [713, 634] on span "Save changes" at bounding box center [695, 634] width 64 height 11
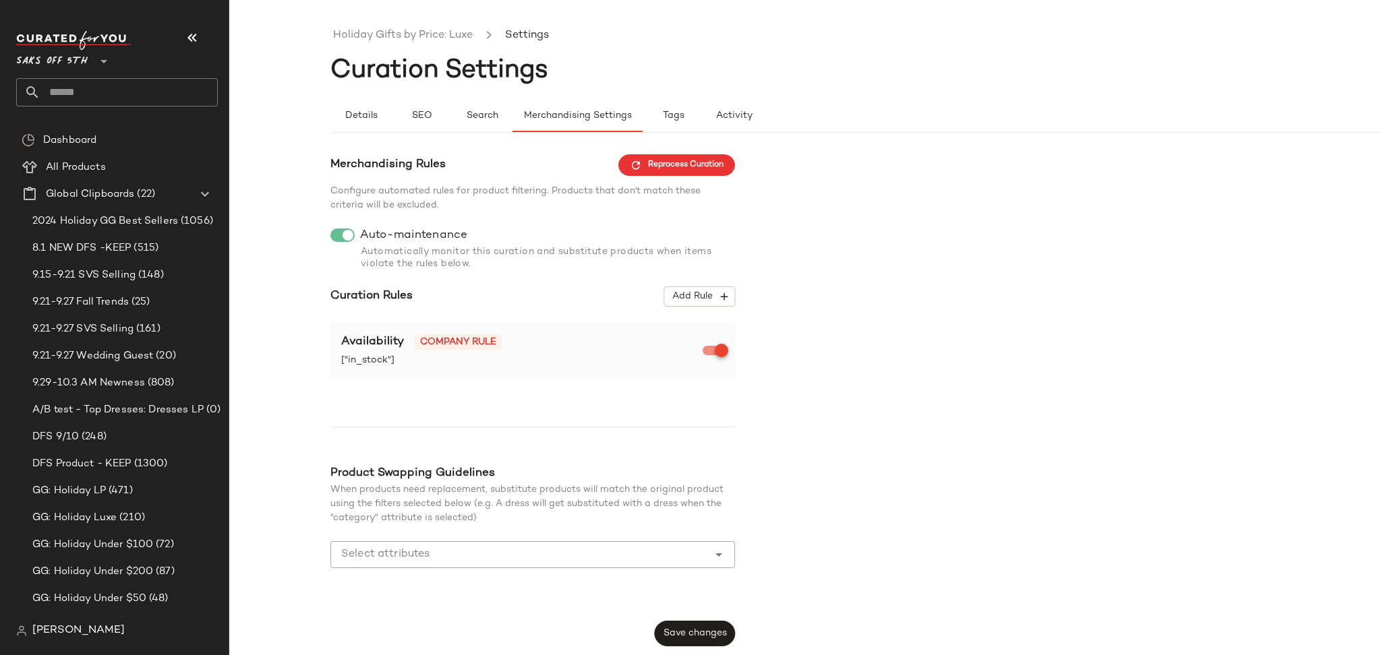
scroll to position [0, 0]
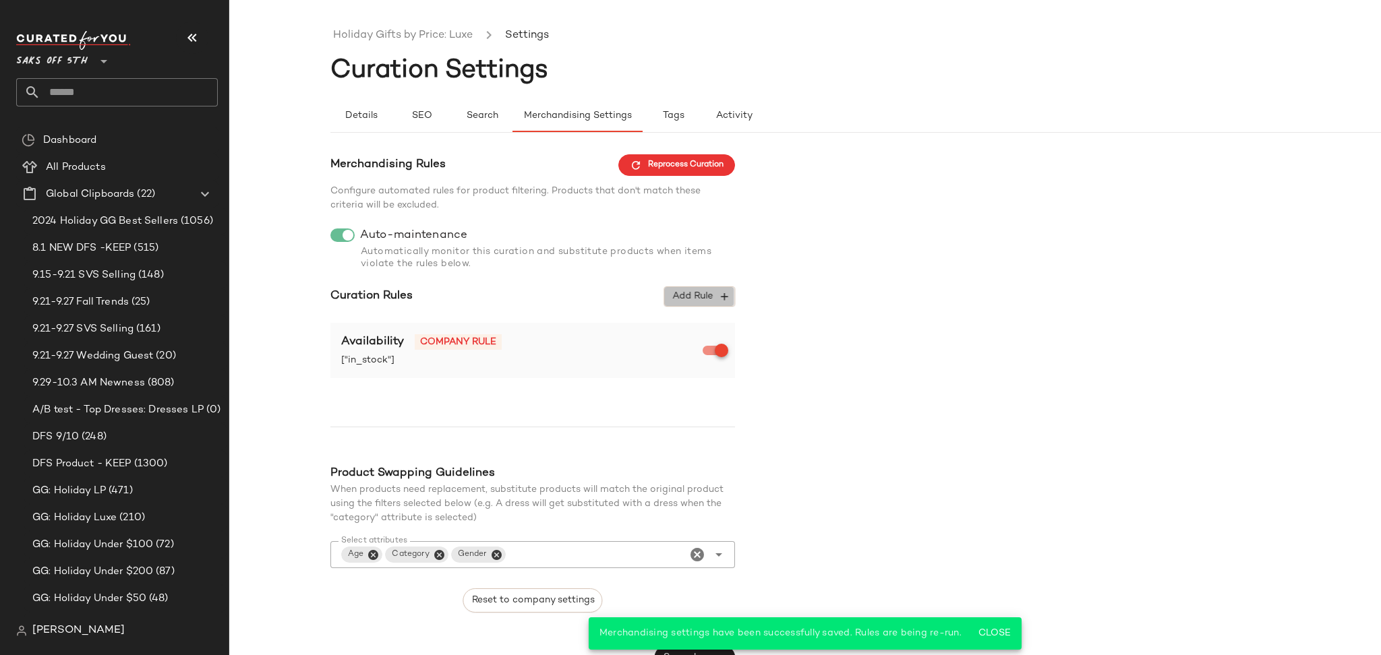
click at [712, 290] on button "Add Rule" at bounding box center [699, 297] width 71 height 20
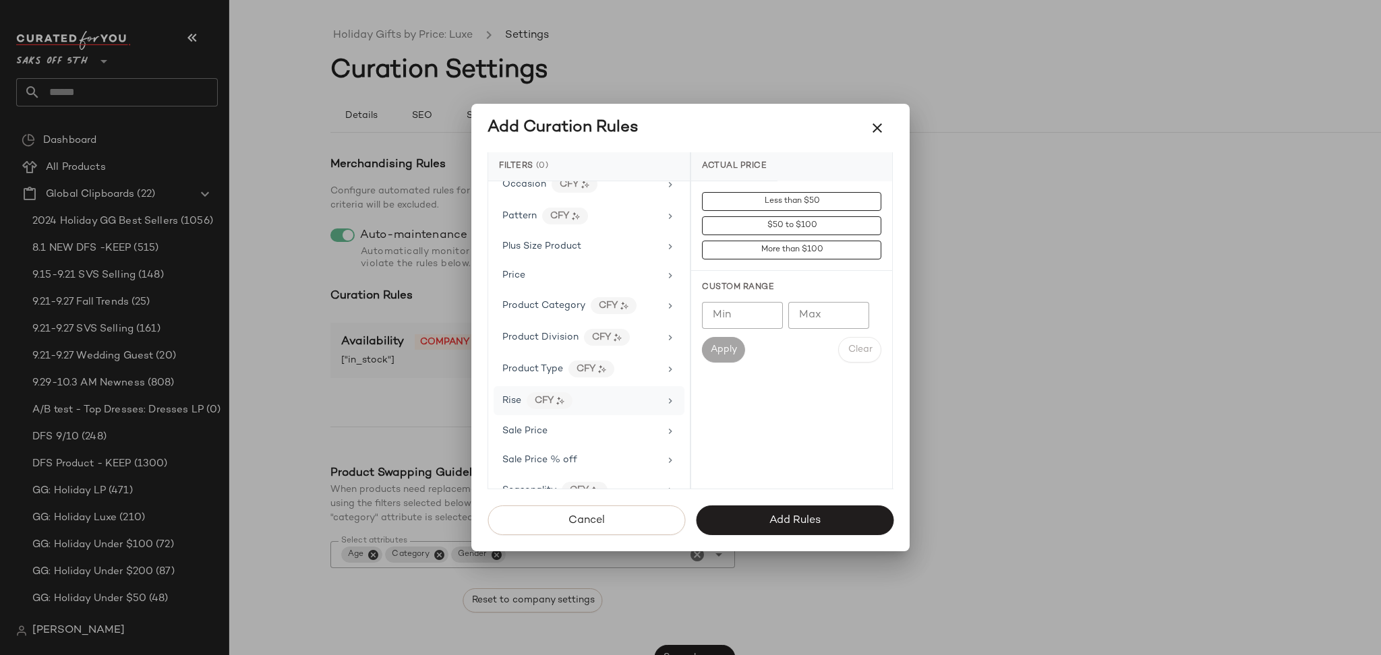
scroll to position [775, 0]
click at [584, 281] on div "Price" at bounding box center [580, 276] width 157 height 14
click at [726, 306] on input "Min" at bounding box center [742, 315] width 81 height 27
type input "***"
click at [720, 347] on span "Apply" at bounding box center [723, 350] width 27 height 11
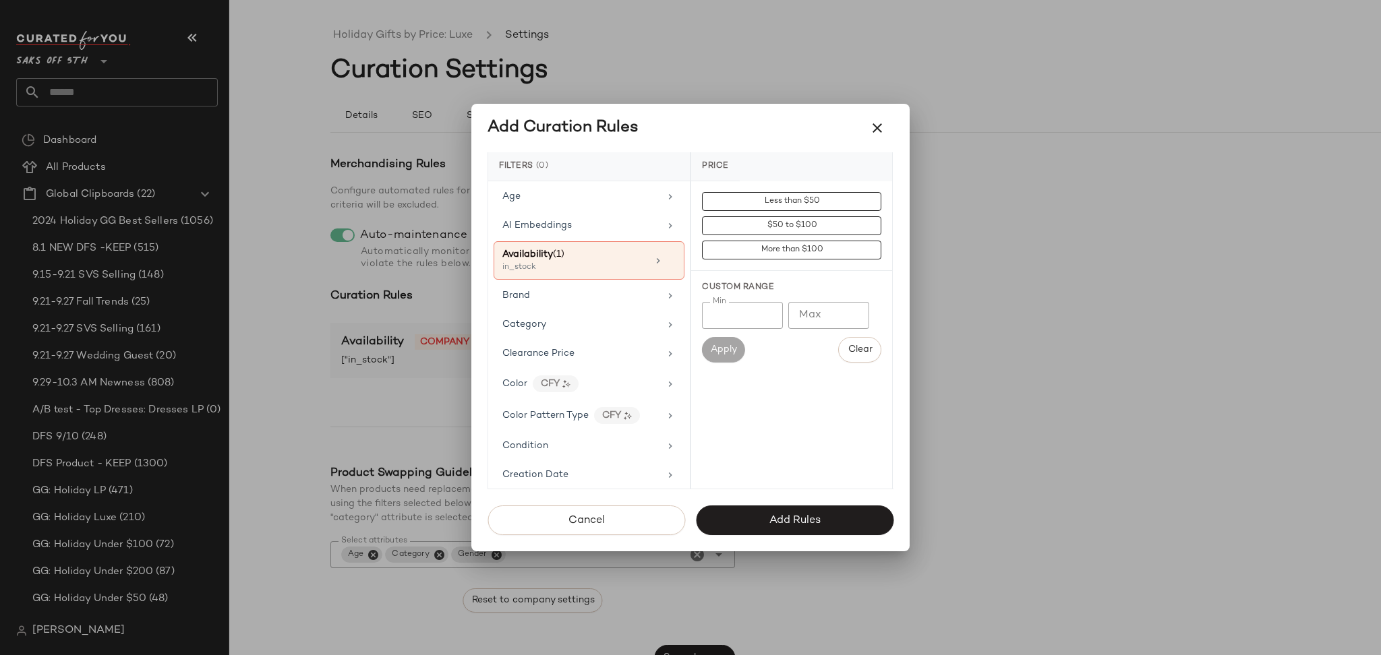
scroll to position [0, 0]
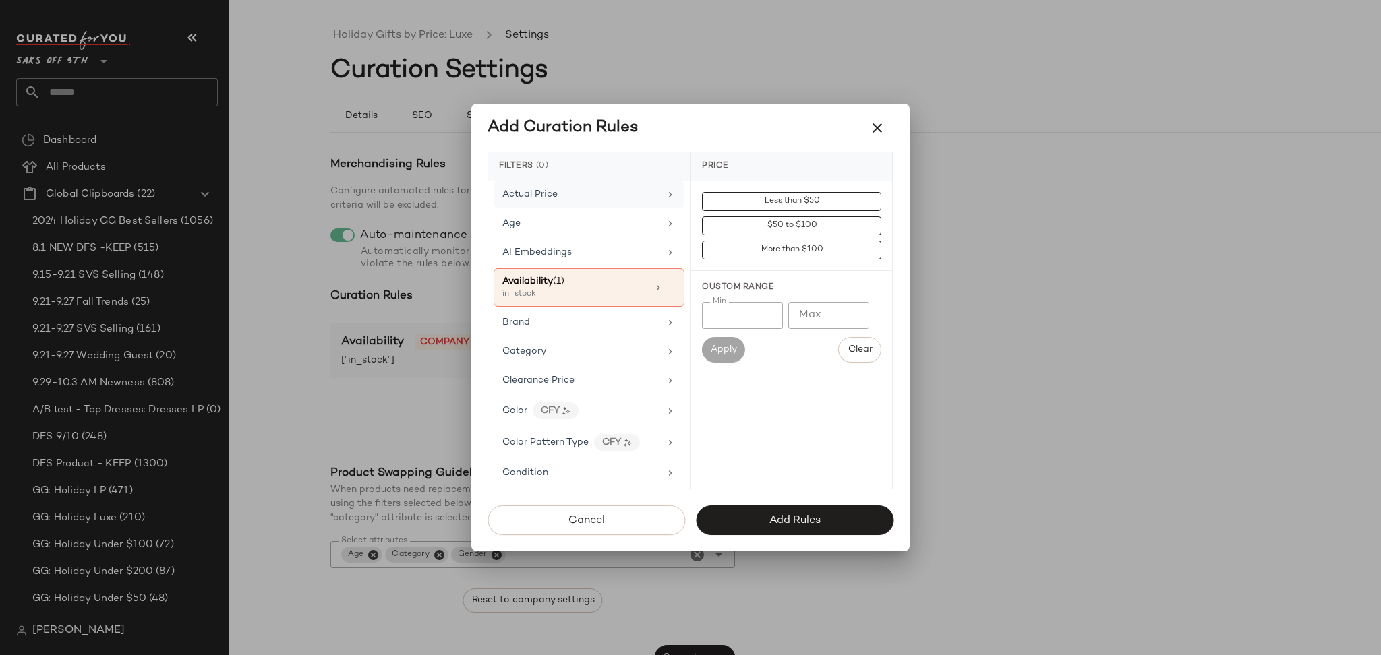
click at [601, 202] on div "Actual Price" at bounding box center [589, 194] width 191 height 26
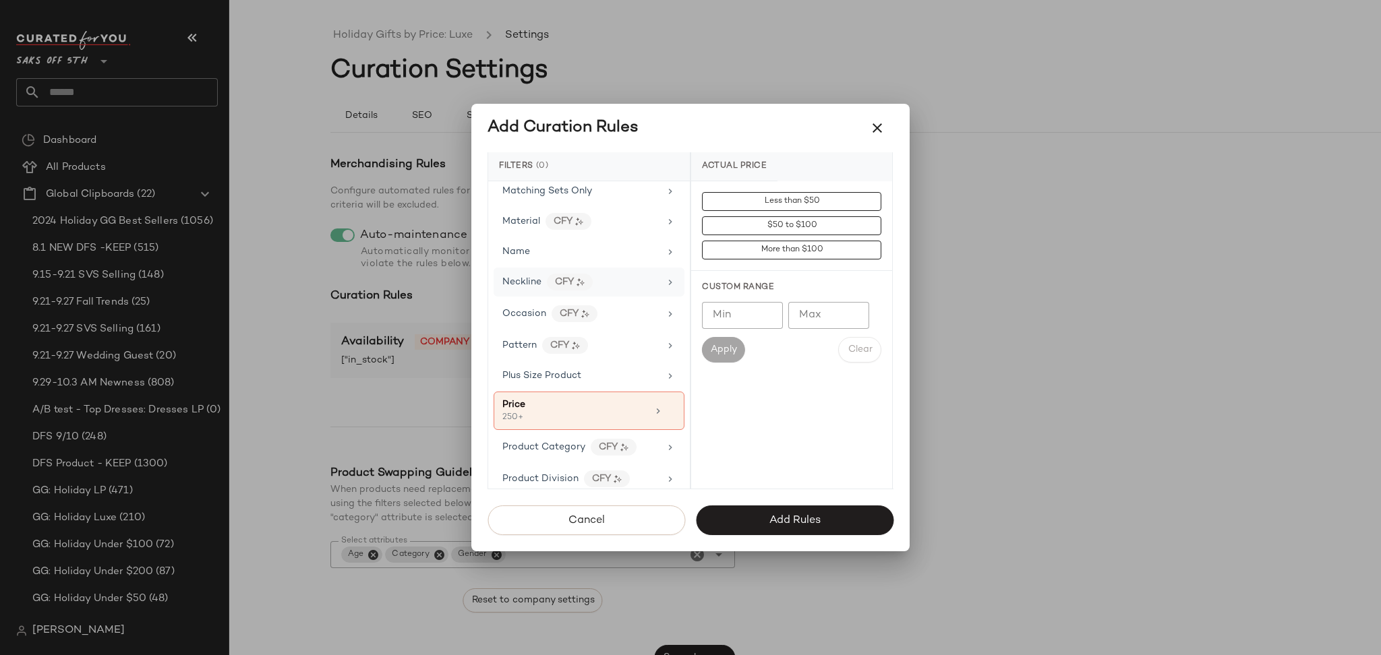
scroll to position [653, 0]
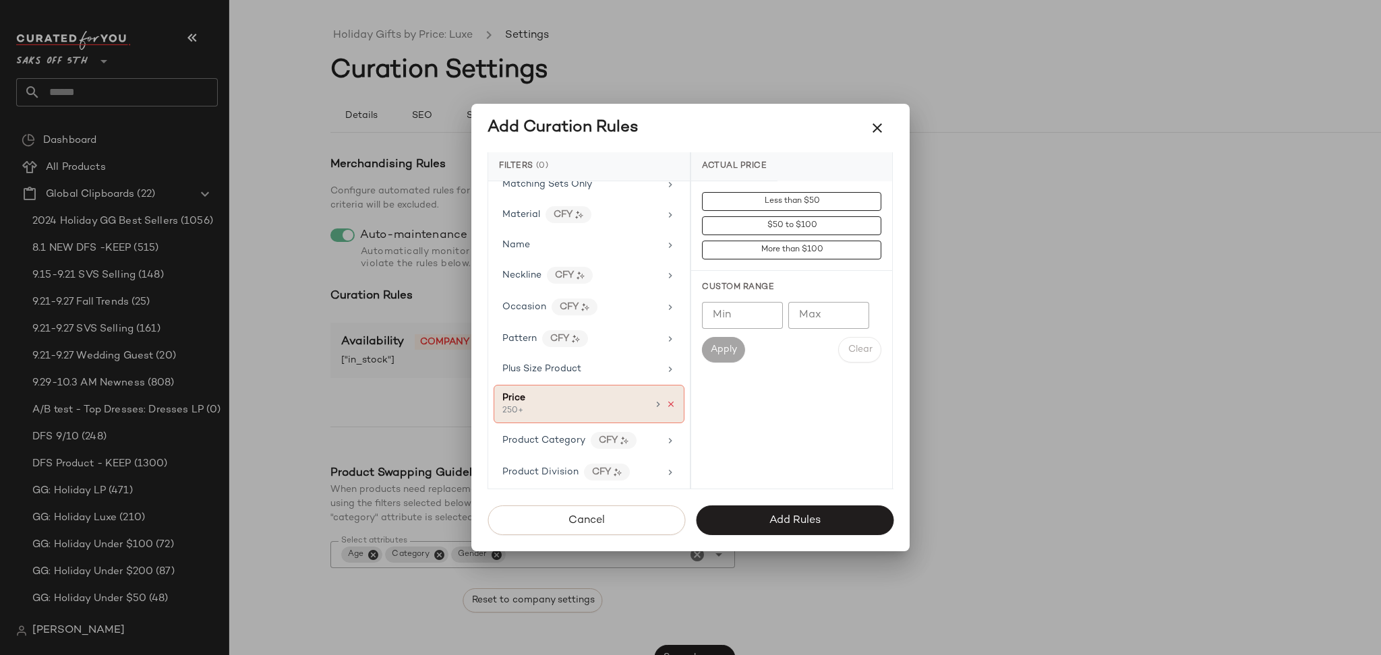
click at [666, 406] on icon at bounding box center [670, 404] width 9 height 9
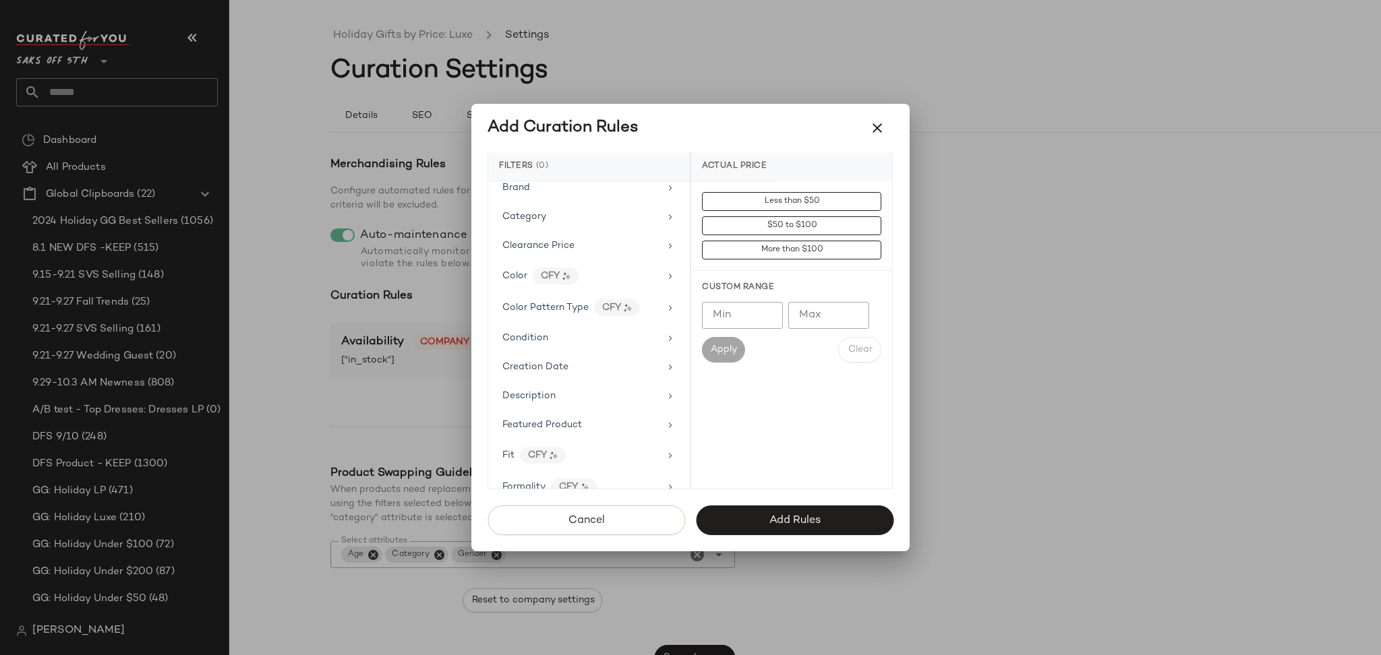
scroll to position [0, 0]
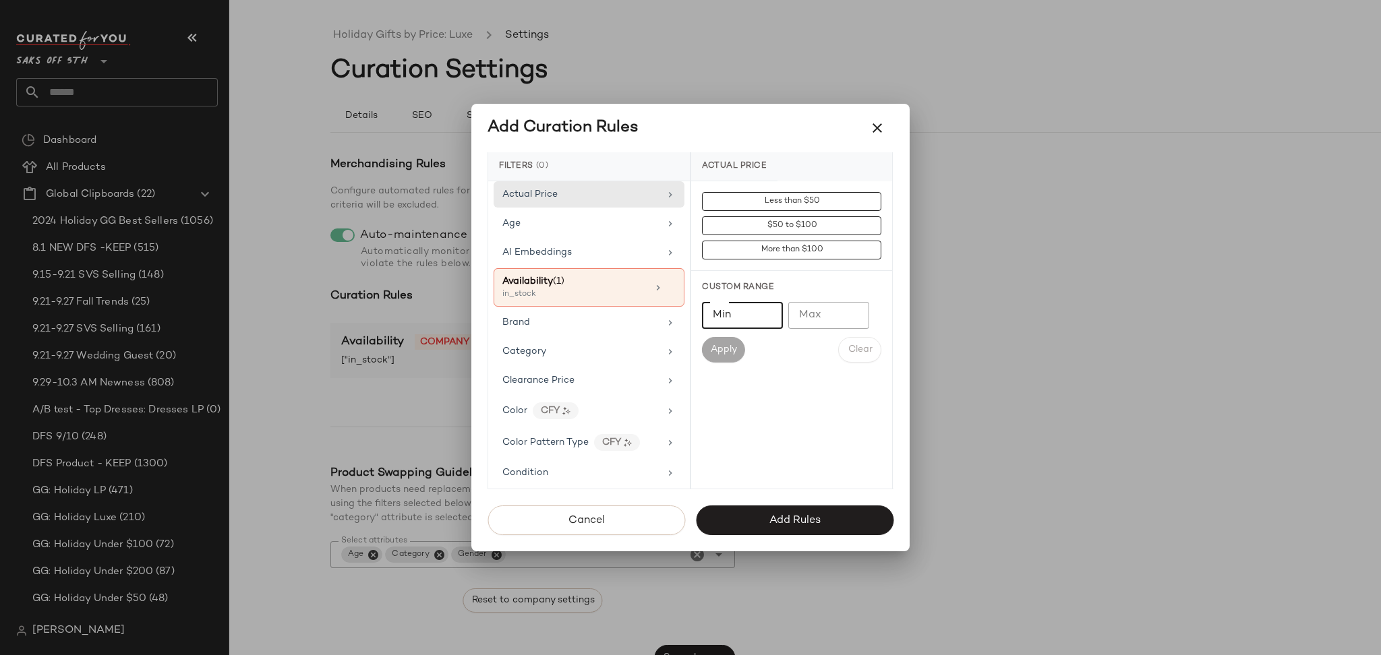
click at [730, 312] on input "Min" at bounding box center [742, 315] width 81 height 27
type input "***"
click at [721, 341] on button "Apply" at bounding box center [723, 350] width 43 height 26
click at [597, 216] on div "Age" at bounding box center [580, 223] width 157 height 14
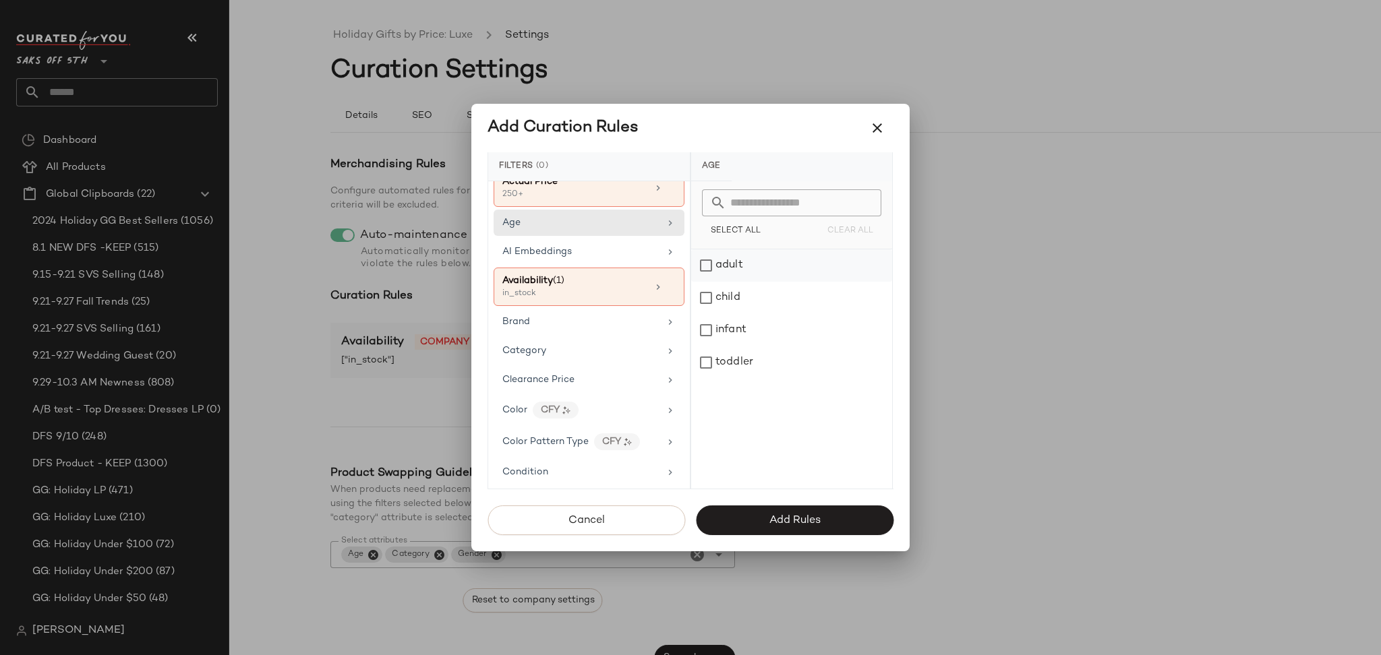
click at [707, 267] on div "adult" at bounding box center [791, 266] width 201 height 32
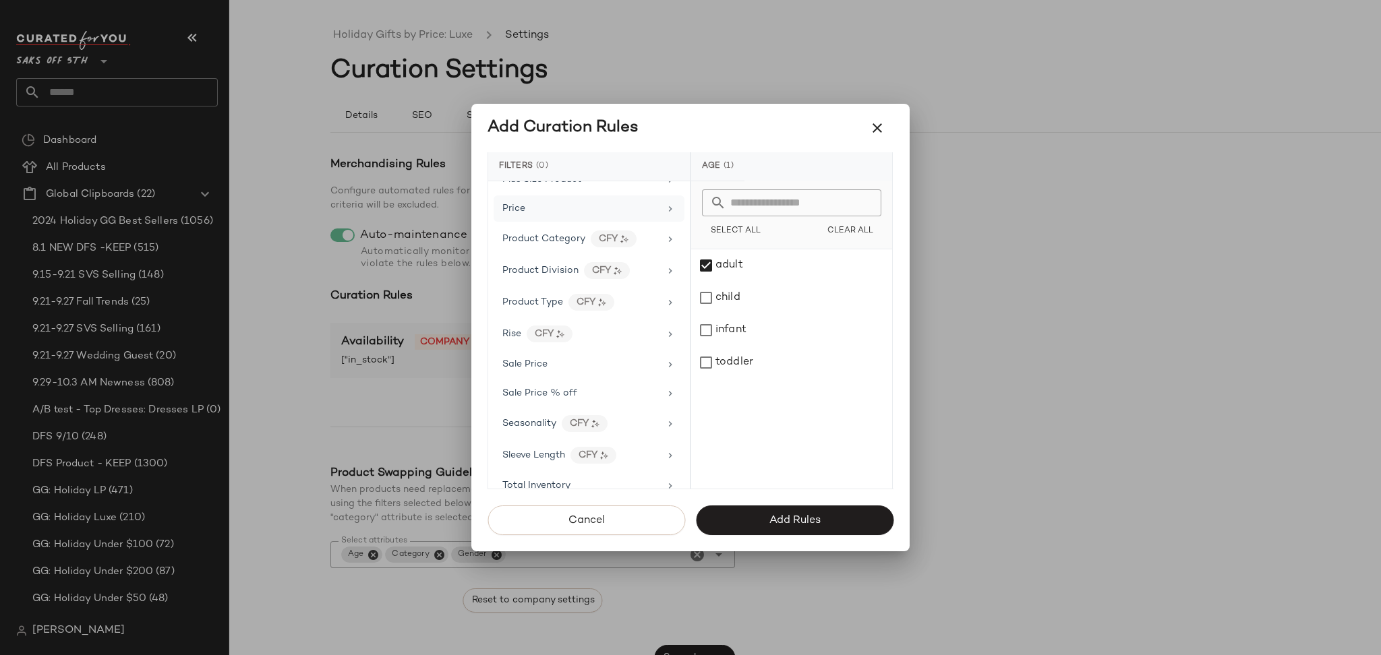
scroll to position [914, 0]
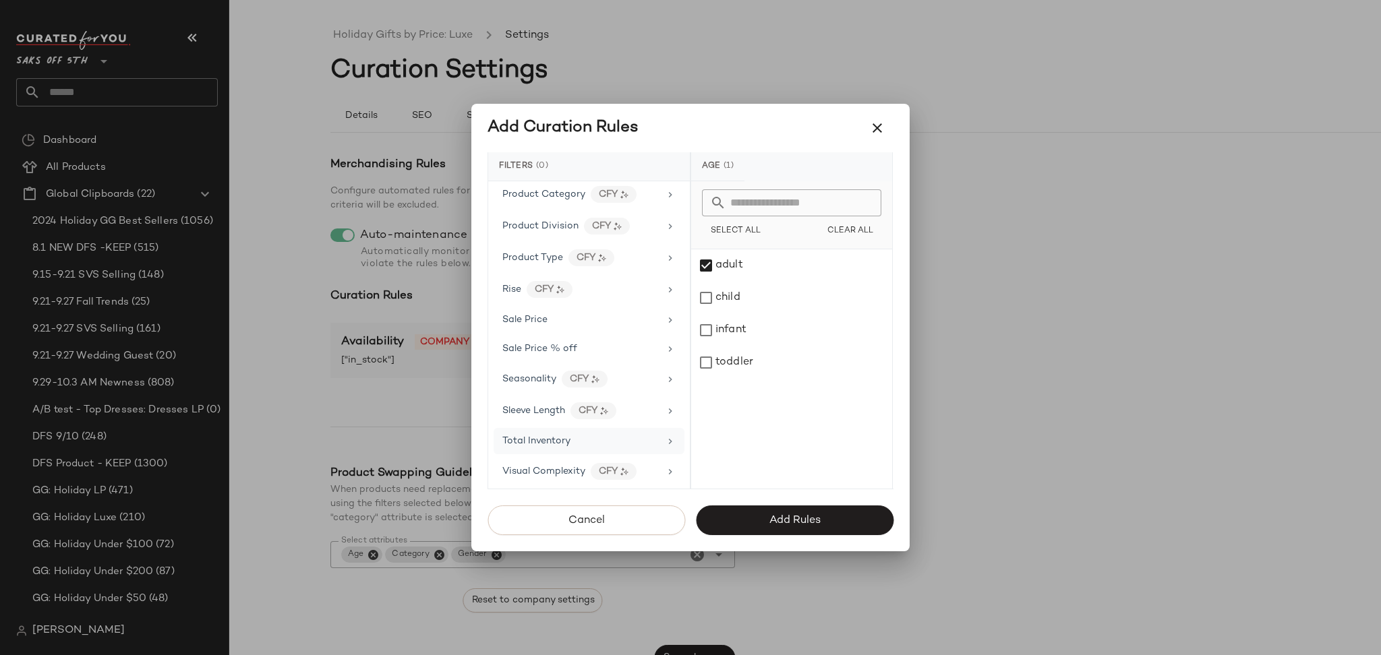
click at [616, 437] on div "Total Inventory" at bounding box center [580, 441] width 157 height 14
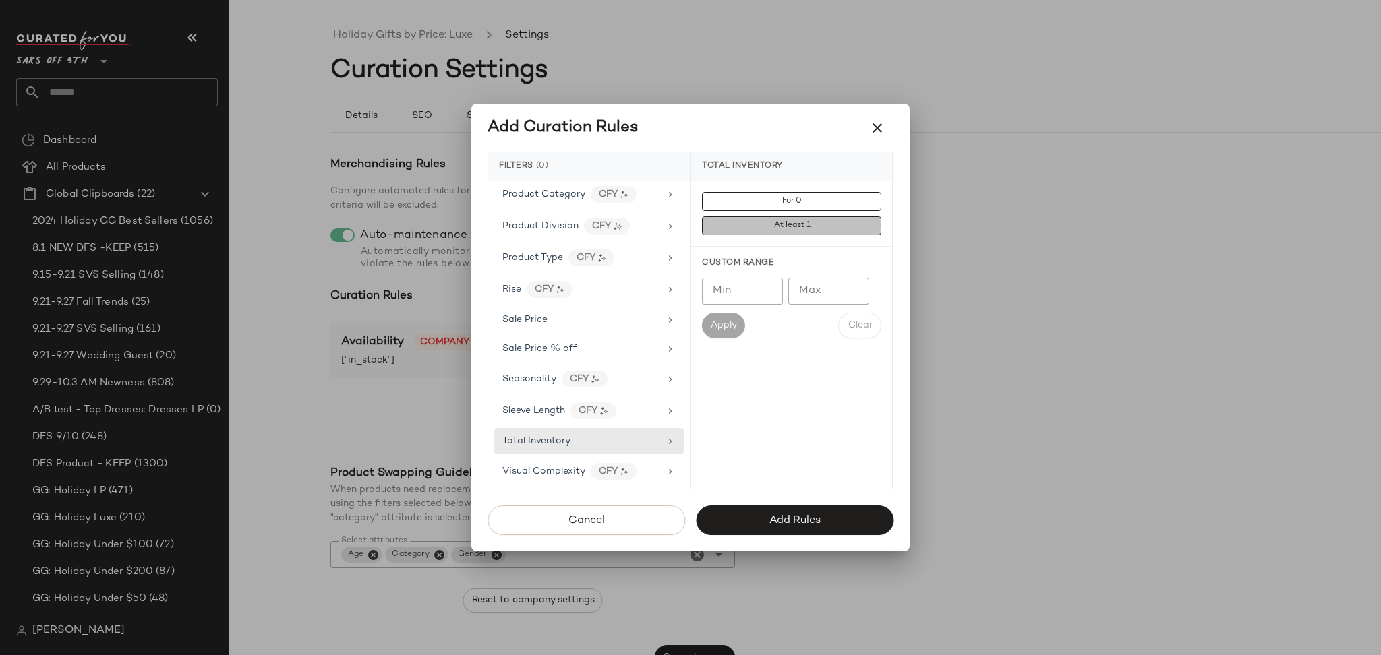
click at [757, 230] on button "At least 1" at bounding box center [791, 225] width 179 height 19
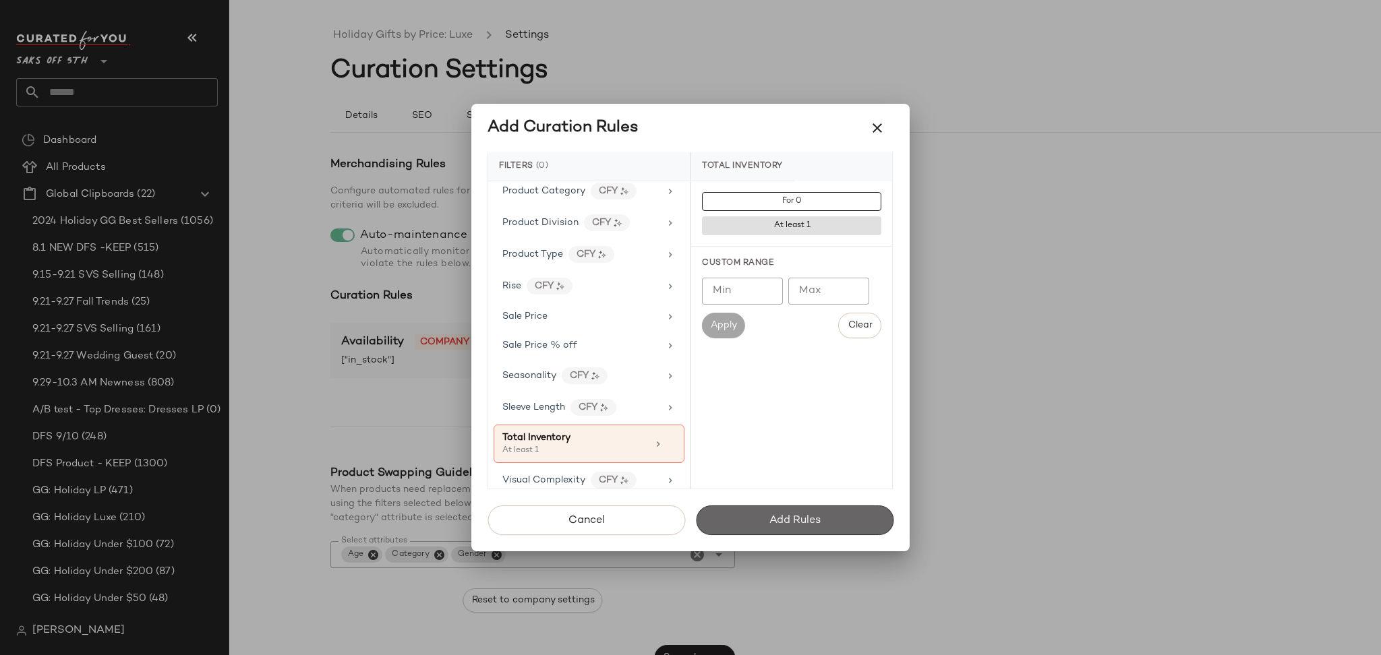
click at [793, 517] on span "Add Rules" at bounding box center [795, 521] width 52 height 13
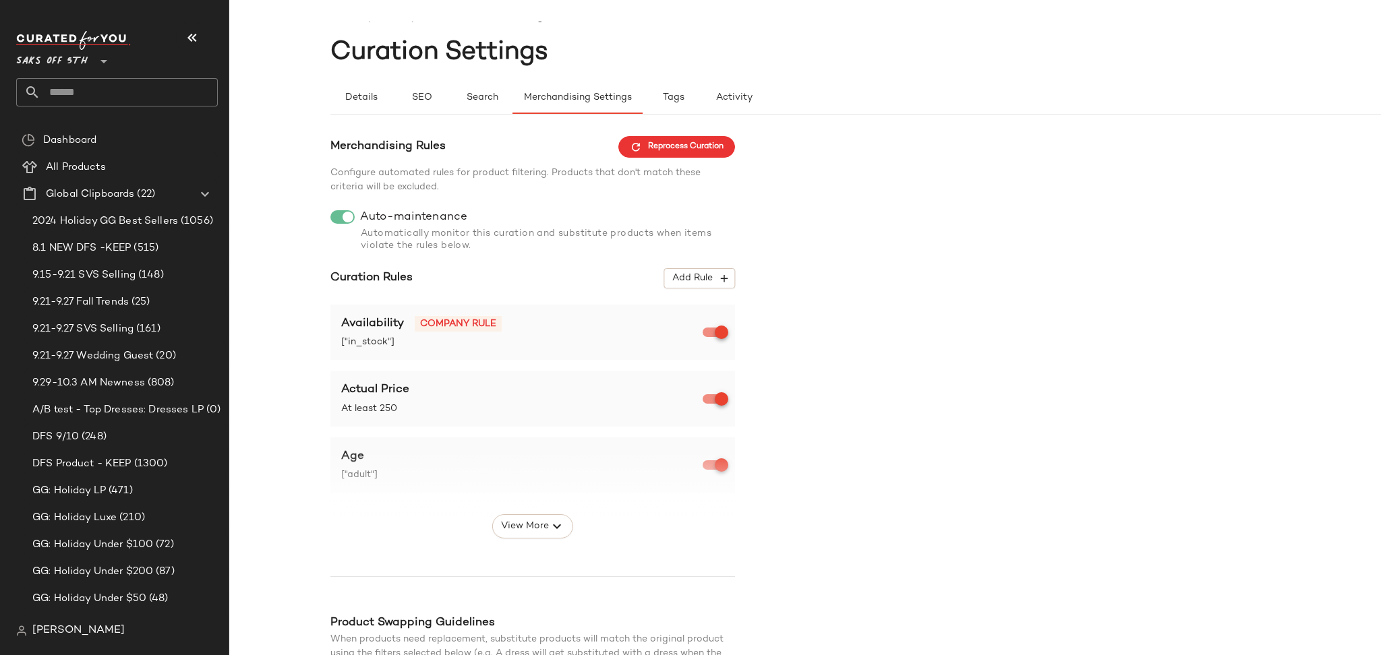
scroll to position [192, 0]
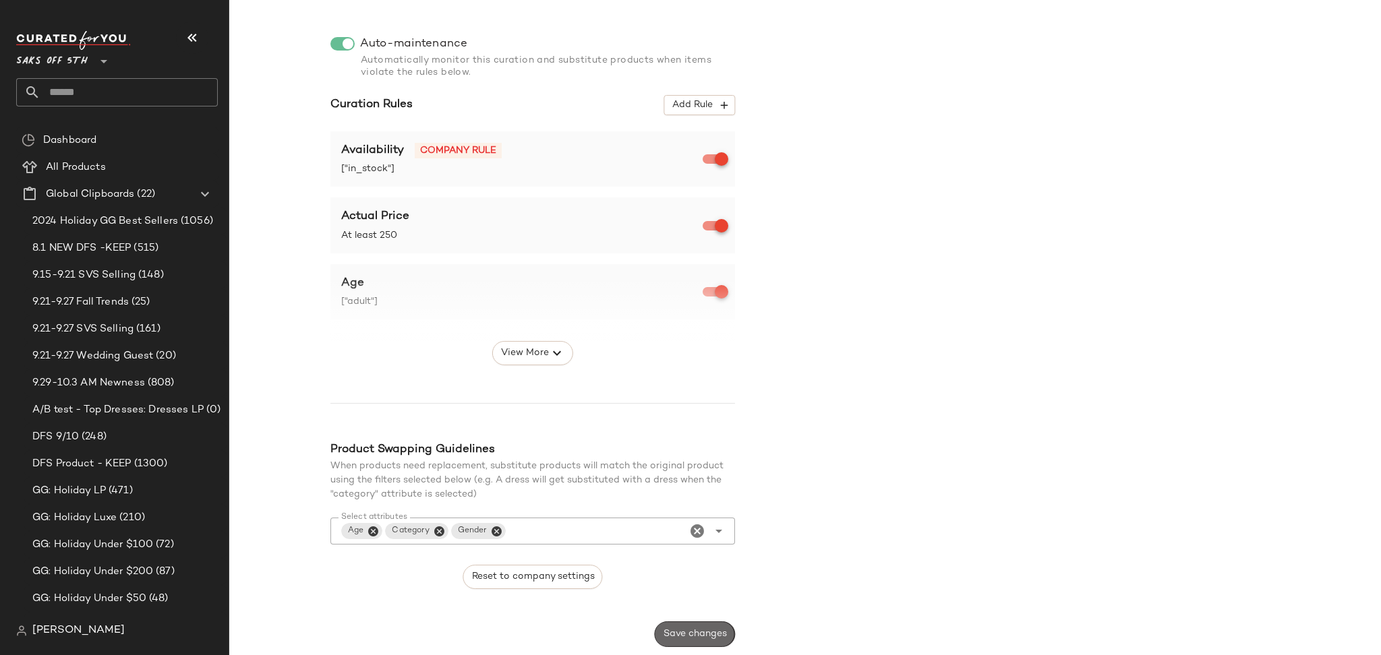
click at [695, 629] on span "Save changes" at bounding box center [695, 634] width 64 height 11
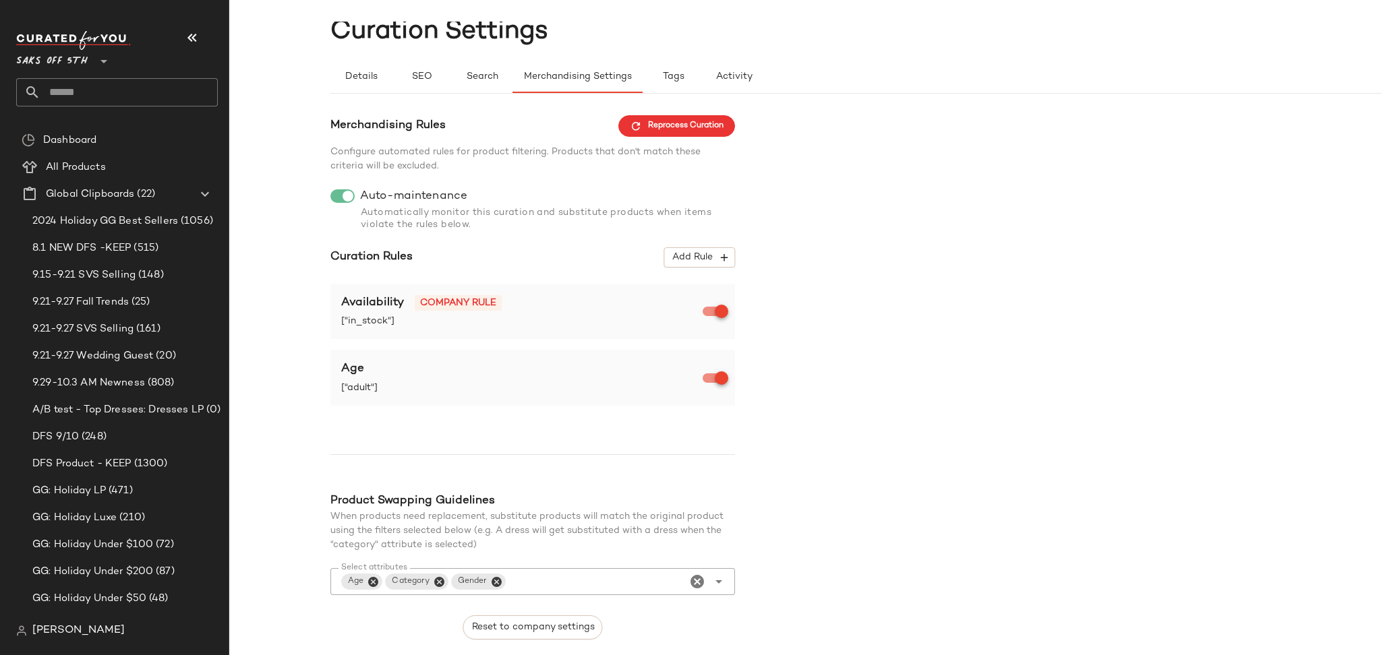
scroll to position [0, 0]
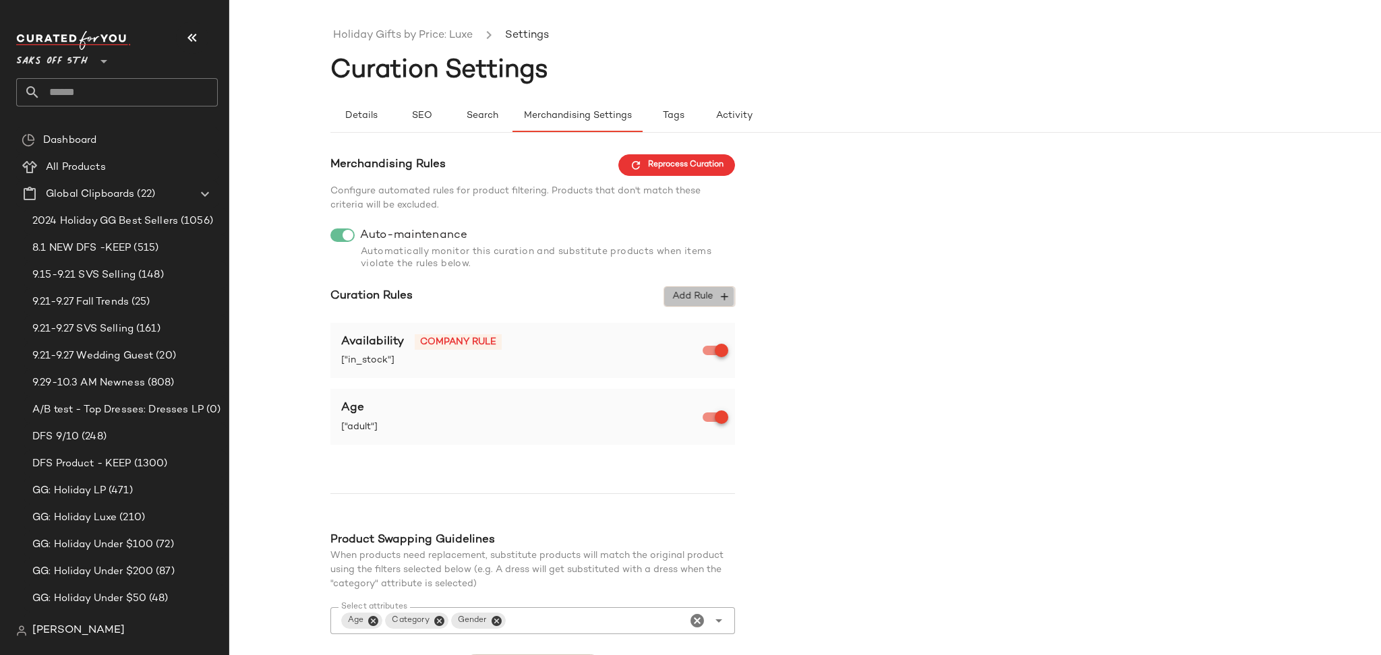
click at [682, 297] on span "Add Rule" at bounding box center [700, 297] width 56 height 12
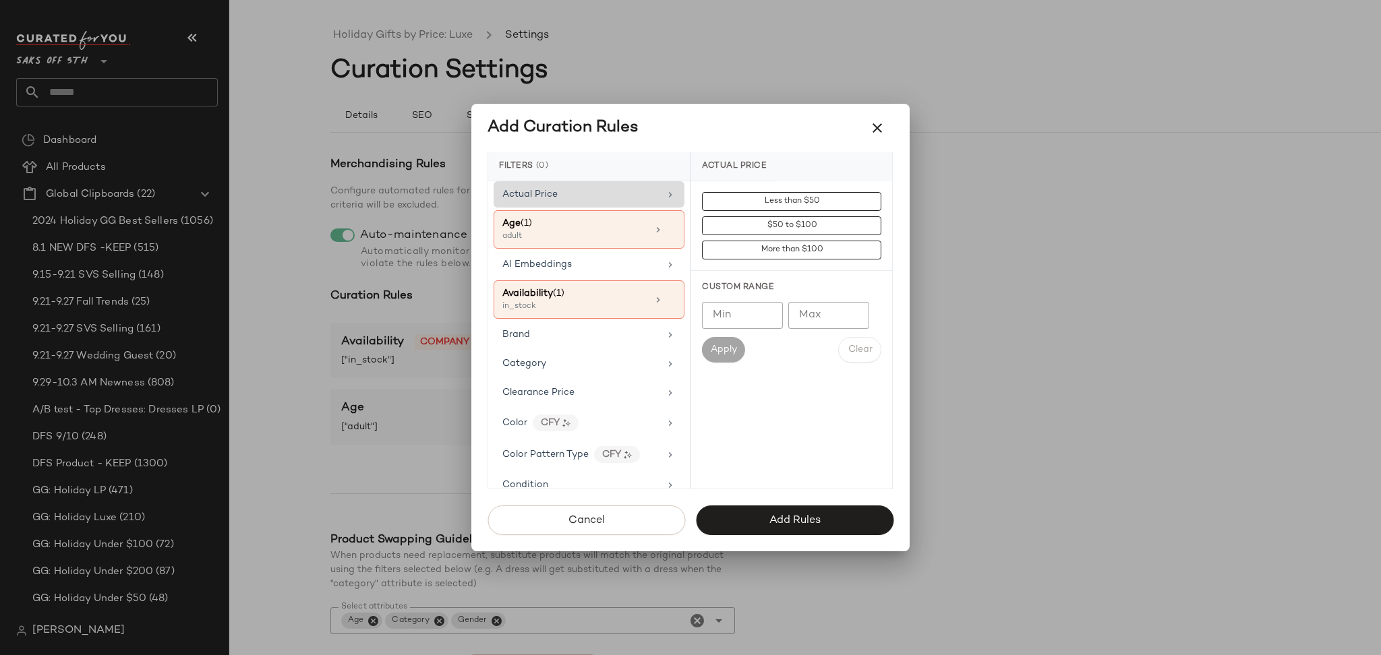
click at [635, 190] on div "Actual Price" at bounding box center [580, 194] width 157 height 14
click at [740, 301] on div "Custom Range Min Min Max Max Apply Clear" at bounding box center [791, 322] width 201 height 102
click at [740, 318] on input "Min" at bounding box center [742, 315] width 81 height 27
type input "***"
click at [727, 349] on span "Apply" at bounding box center [723, 350] width 27 height 11
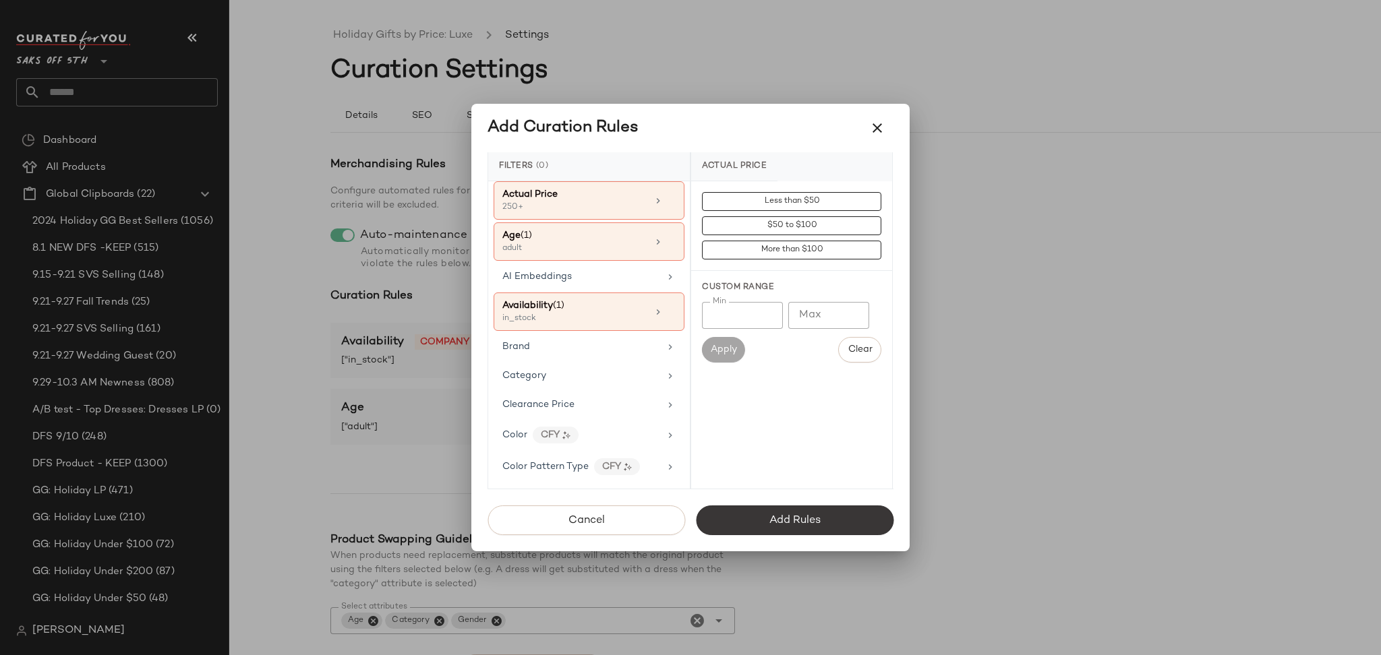
click at [771, 519] on span "Add Rules" at bounding box center [795, 521] width 52 height 13
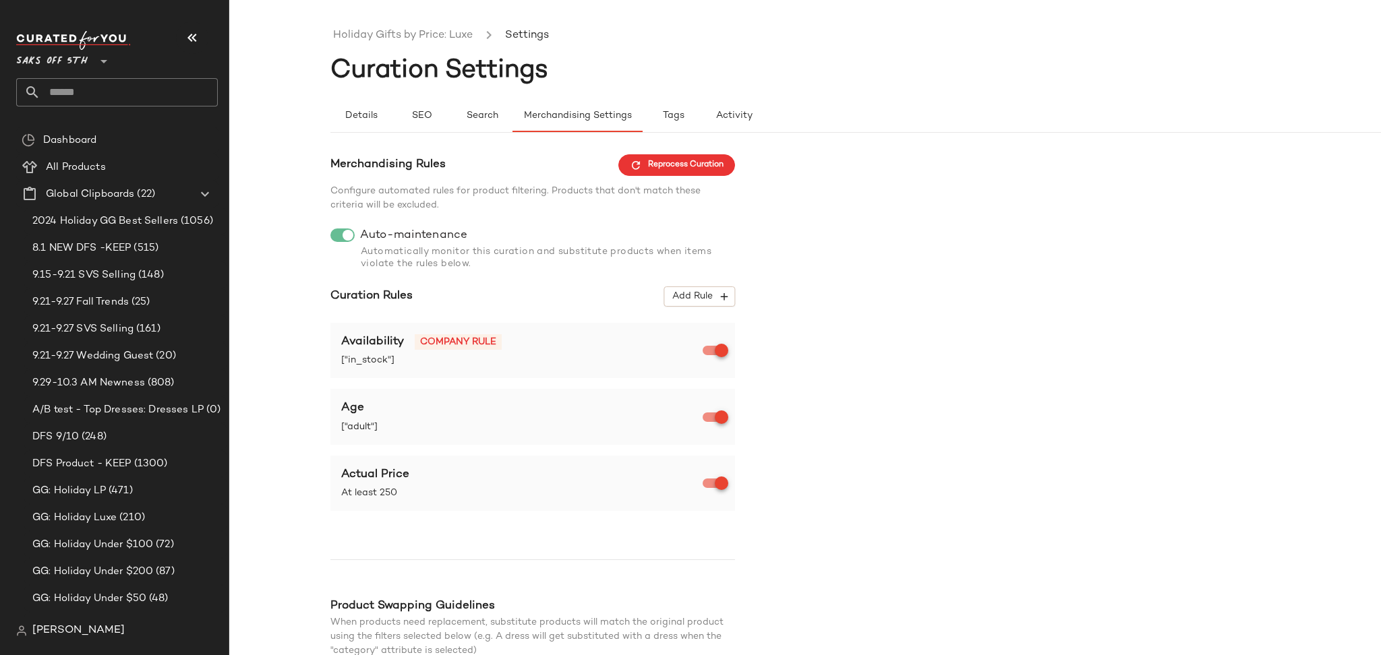
scroll to position [157, 0]
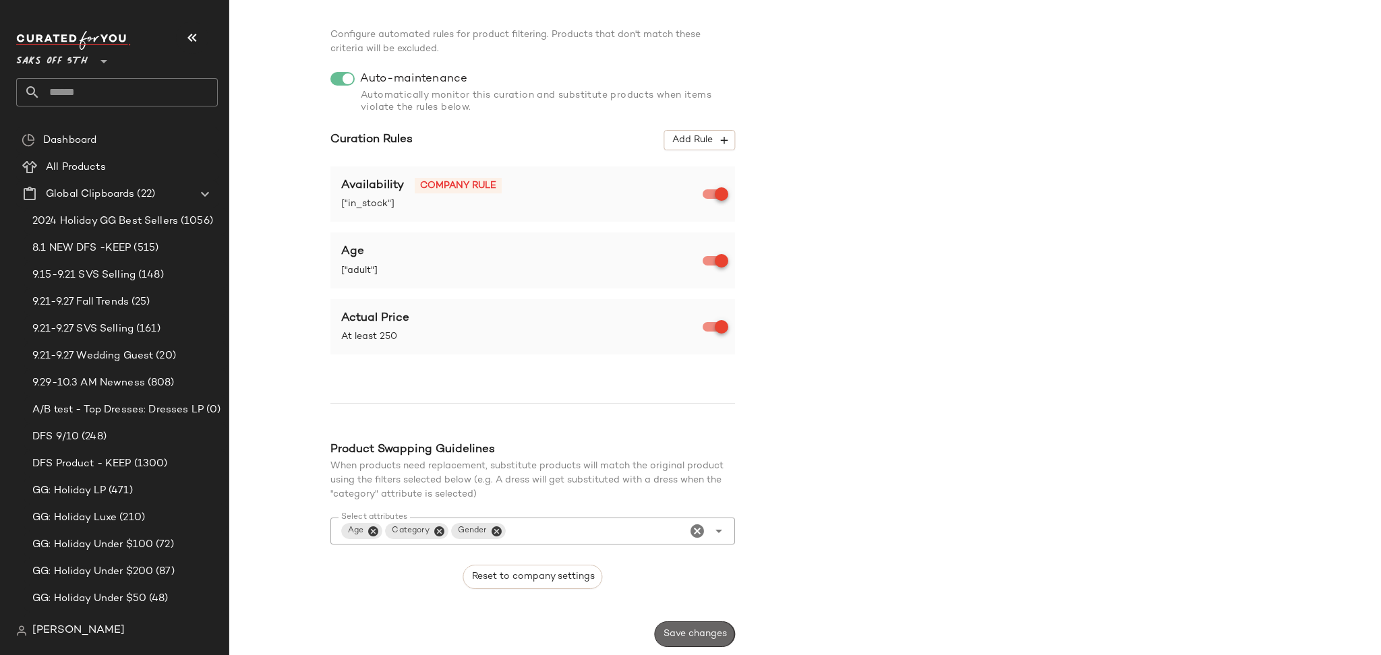
click at [693, 633] on span "Save changes" at bounding box center [695, 634] width 64 height 11
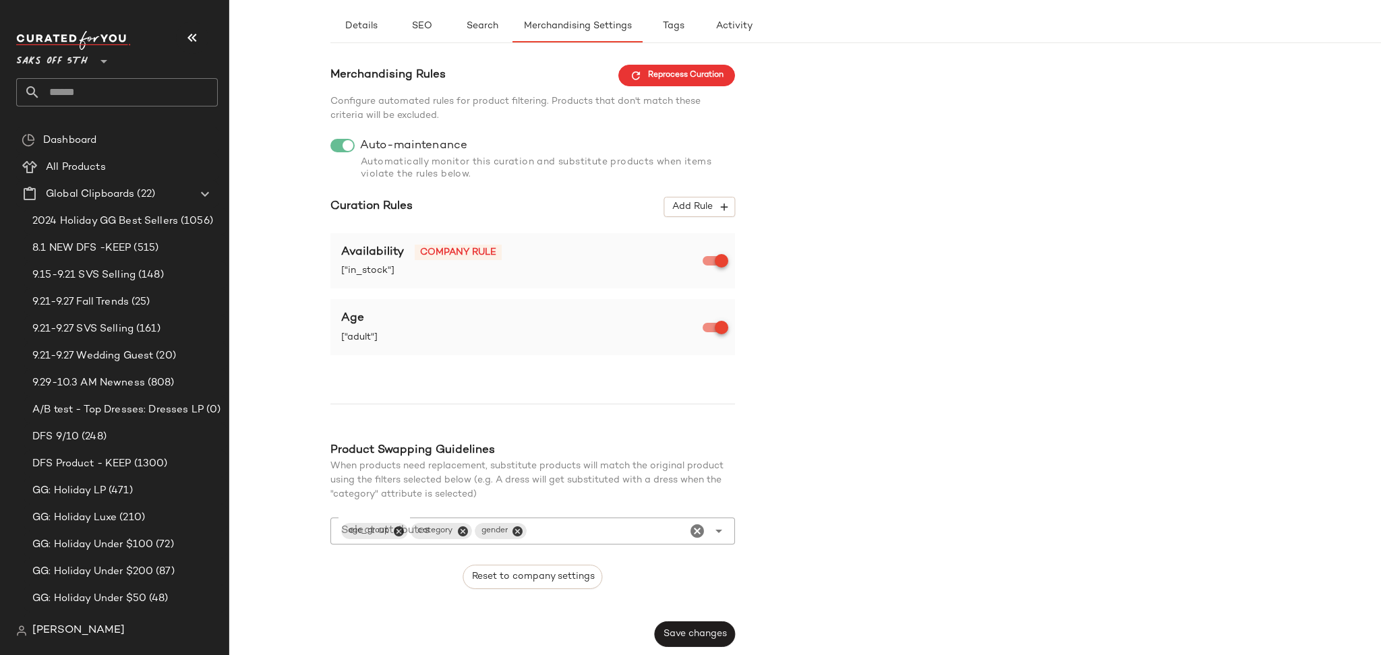
scroll to position [0, 0]
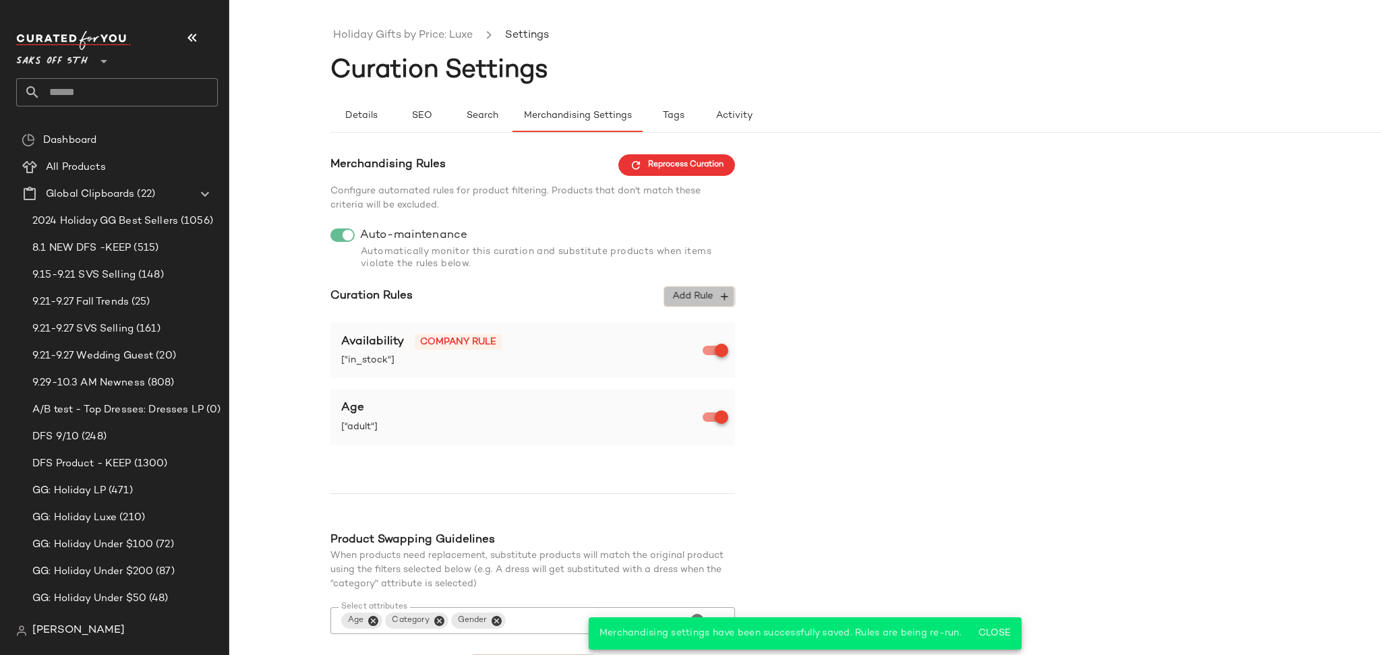
click at [695, 295] on span "Add Rule" at bounding box center [700, 297] width 56 height 12
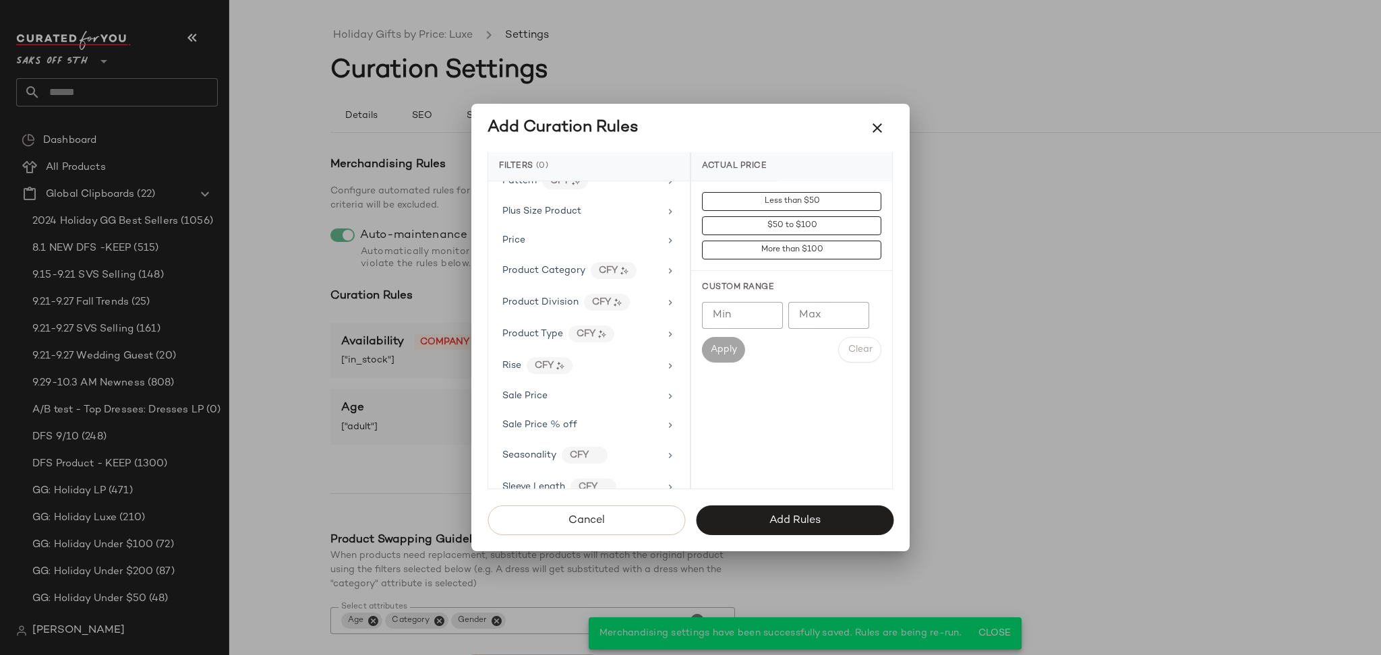
scroll to position [902, 0]
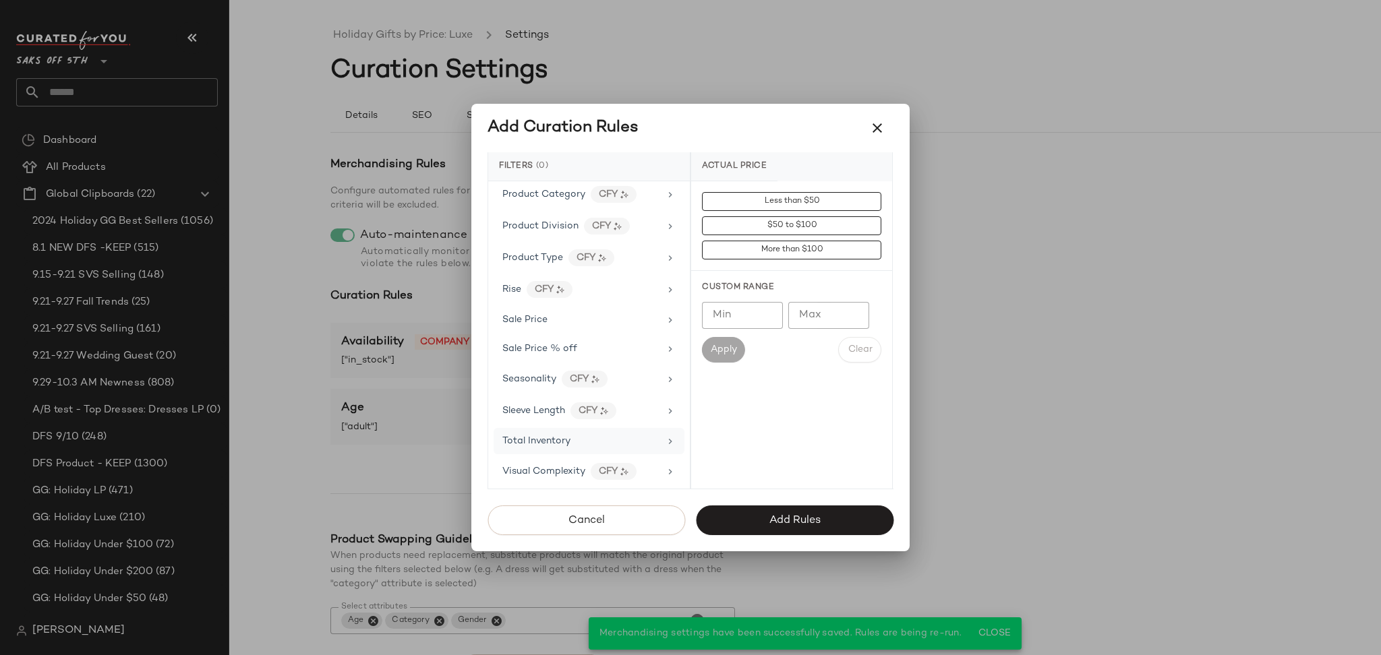
click at [604, 440] on div "Total Inventory" at bounding box center [580, 441] width 157 height 14
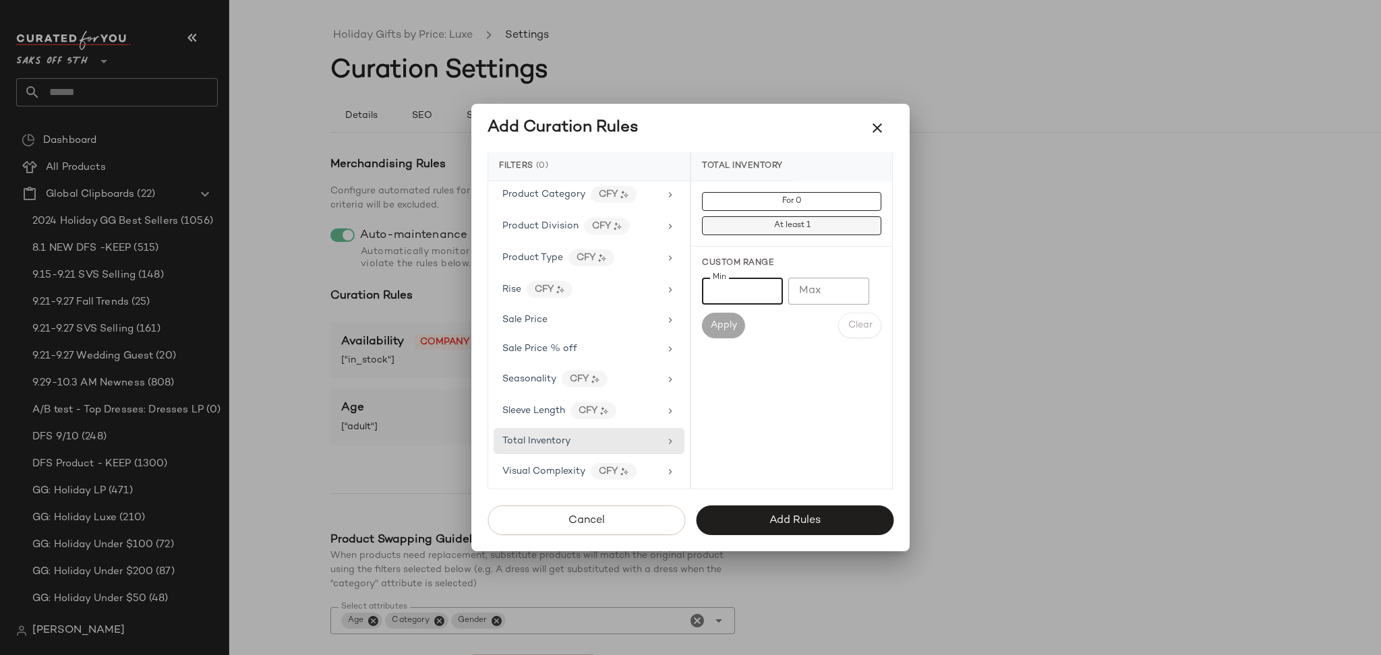
drag, startPoint x: 734, startPoint y: 297, endPoint x: 777, endPoint y: 221, distance: 88.2
click at [777, 221] on div "For 0 At least 1 Custom Range Min Min Max Max Apply Clear" at bounding box center [791, 265] width 201 height 168
click at [777, 221] on span "At least 1" at bounding box center [791, 225] width 37 height 9
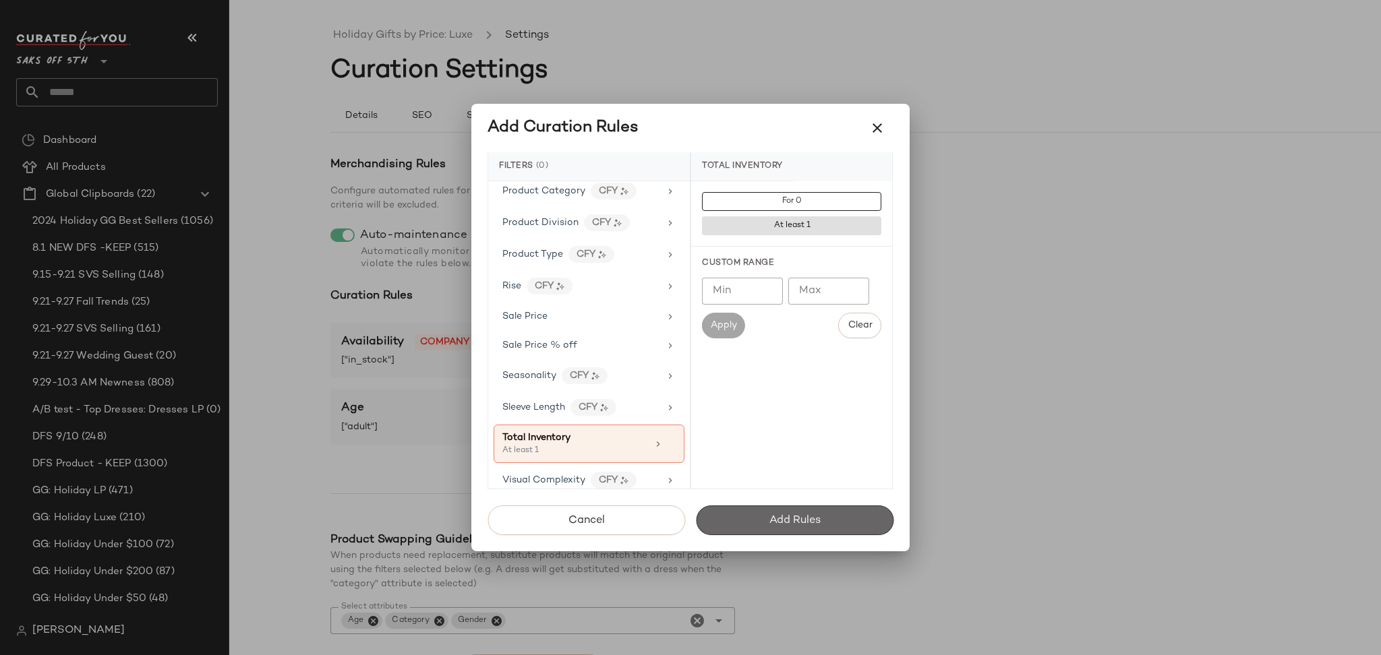
click at [797, 517] on span "Add Rules" at bounding box center [795, 521] width 52 height 13
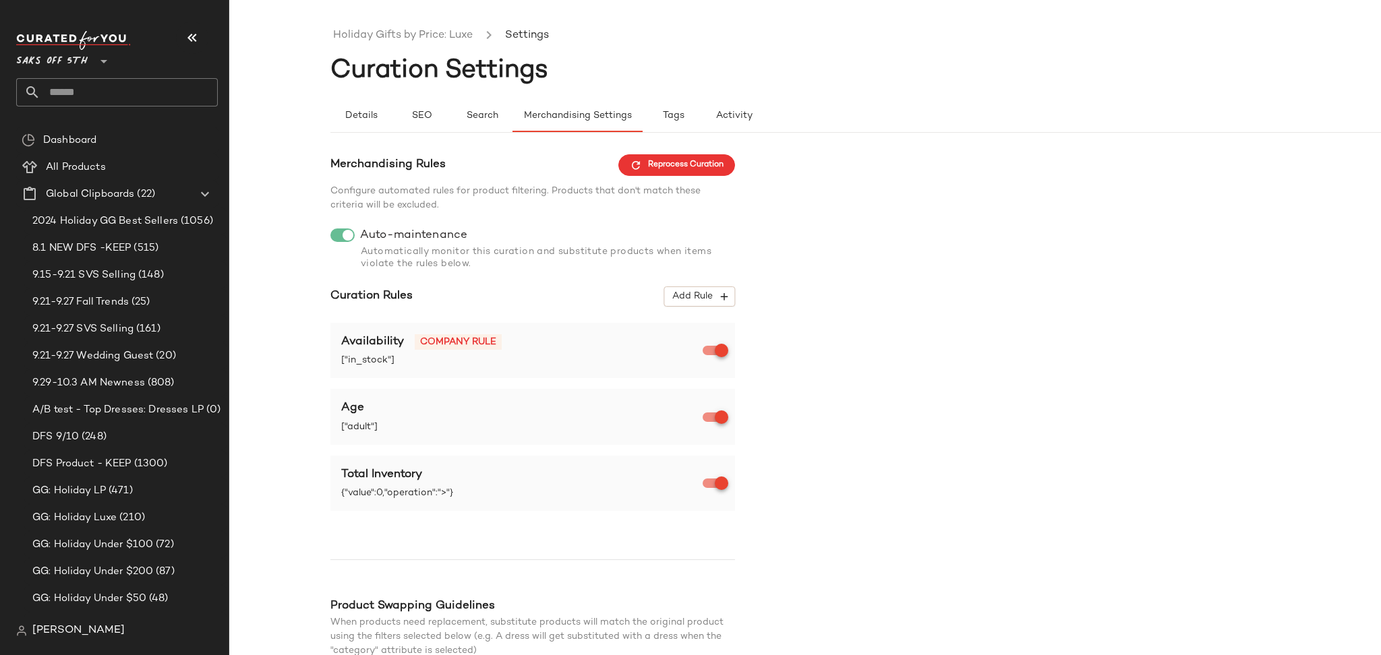
scroll to position [157, 0]
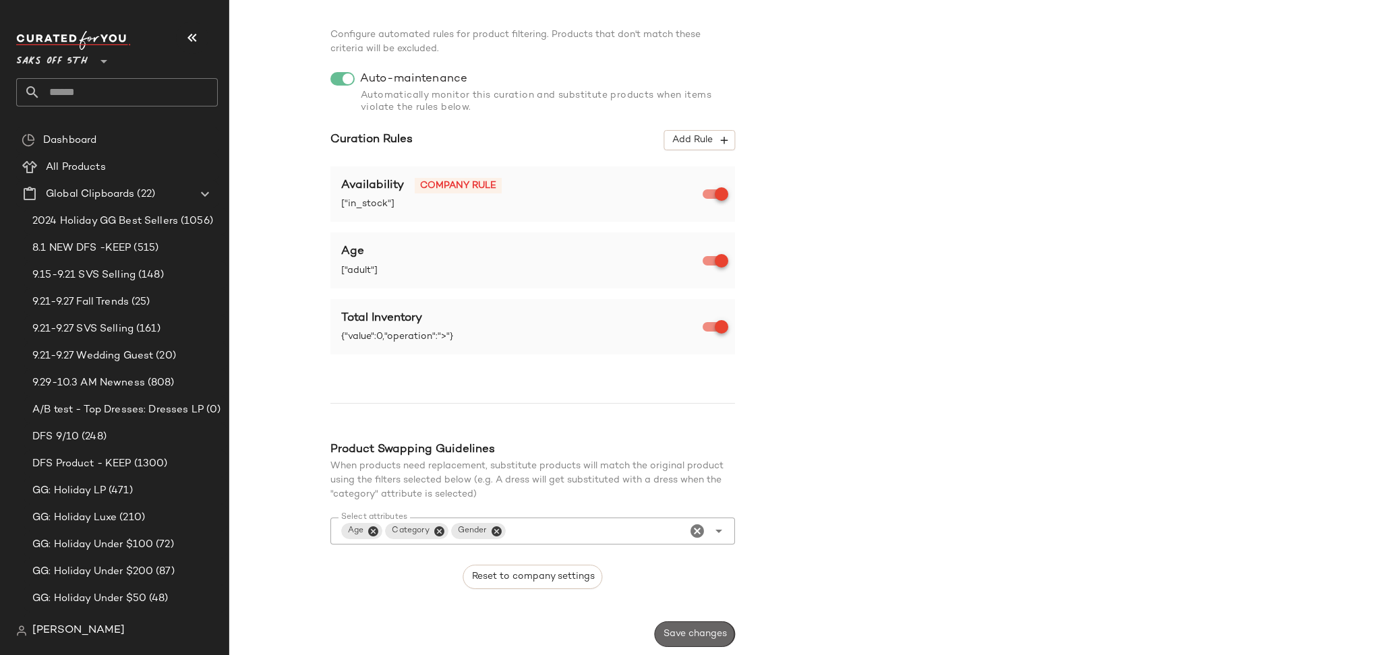
click at [720, 635] on span "Save changes" at bounding box center [695, 634] width 64 height 11
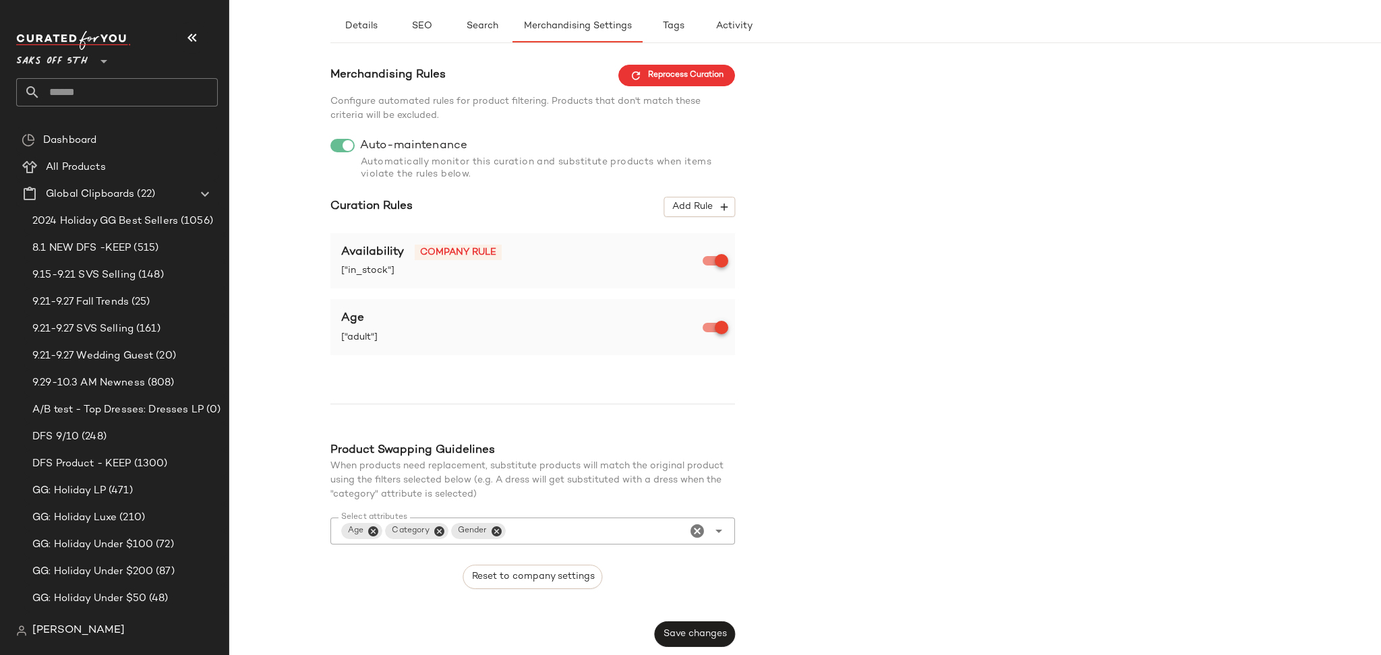
scroll to position [0, 0]
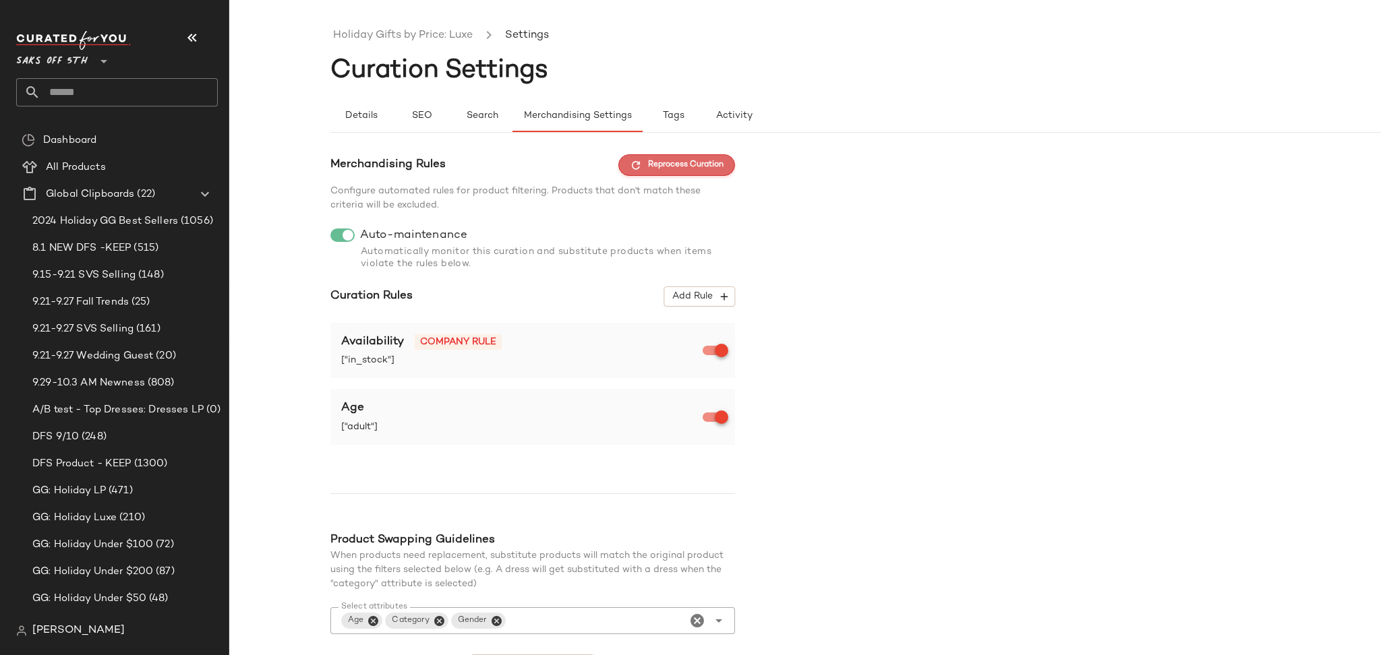
click at [643, 163] on span "Reprocess Curation" at bounding box center [677, 165] width 94 height 12
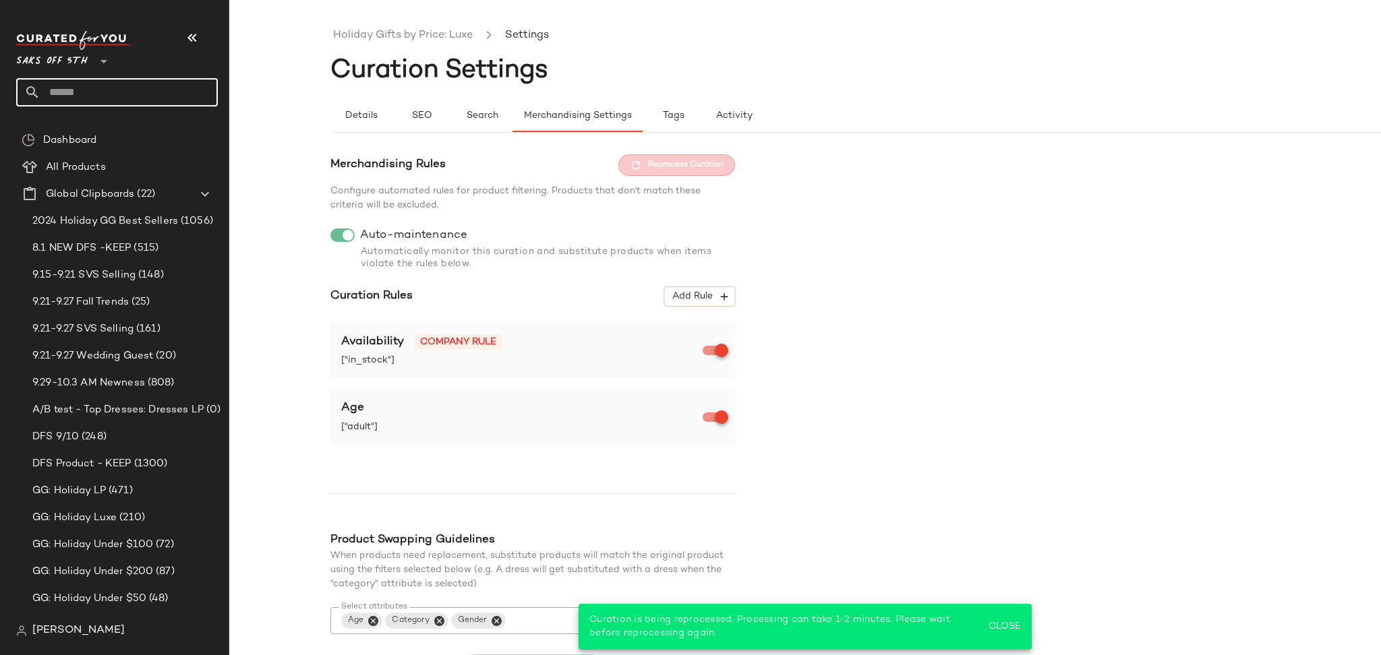
click at [173, 95] on input "text" at bounding box center [128, 92] width 177 height 28
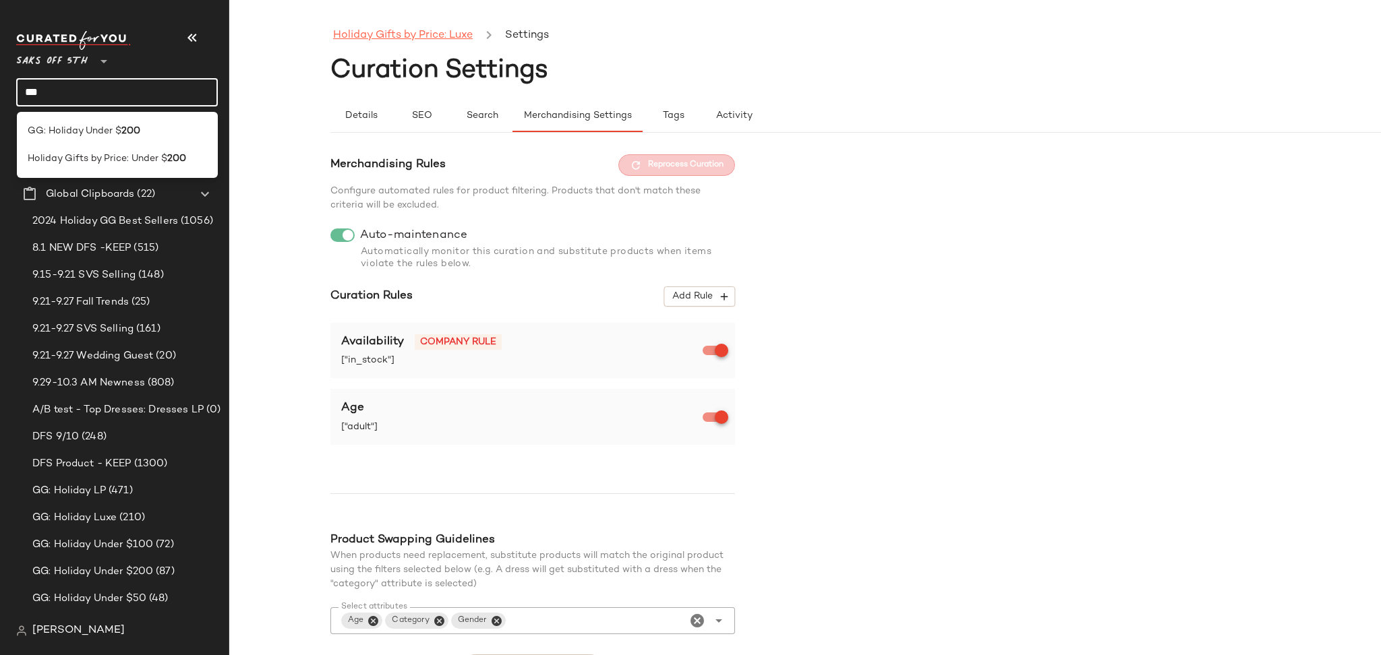
type input "***"
click at [421, 32] on link "Holiday Gifts by Price: Luxe" at bounding box center [403, 36] width 140 height 18
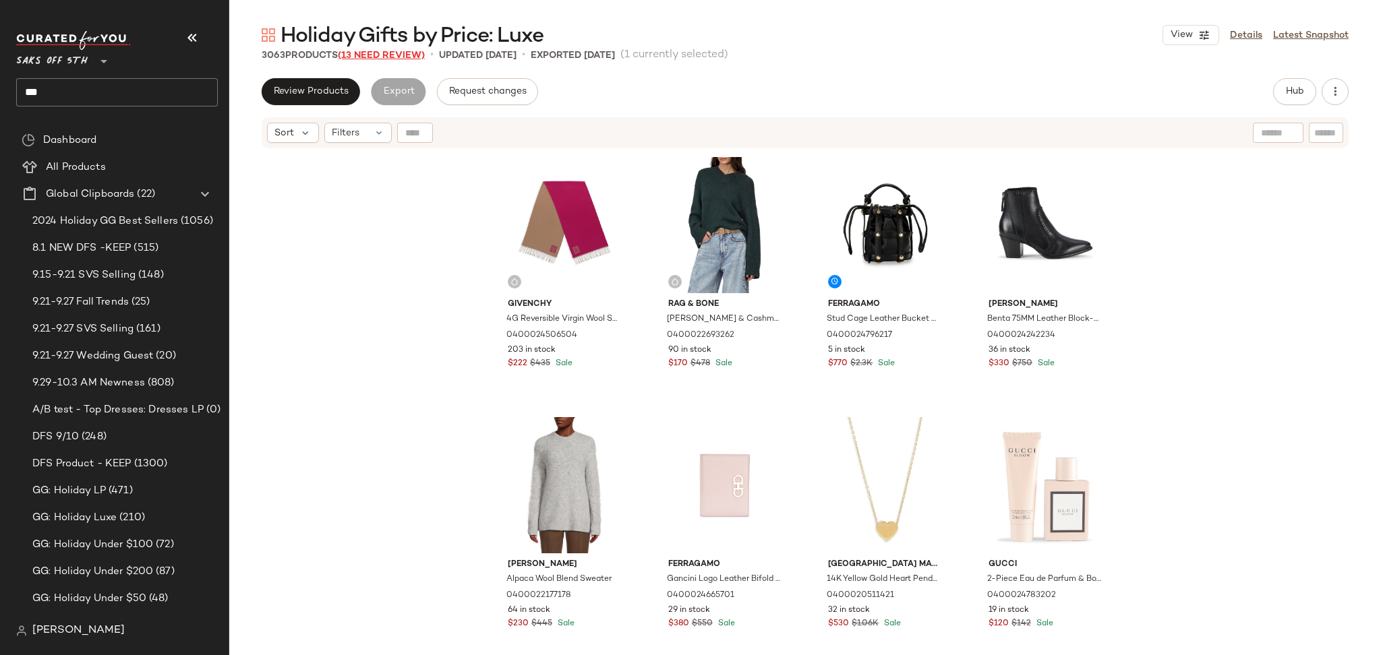
click at [387, 55] on span "(13 Need Review)" at bounding box center [381, 56] width 87 height 10
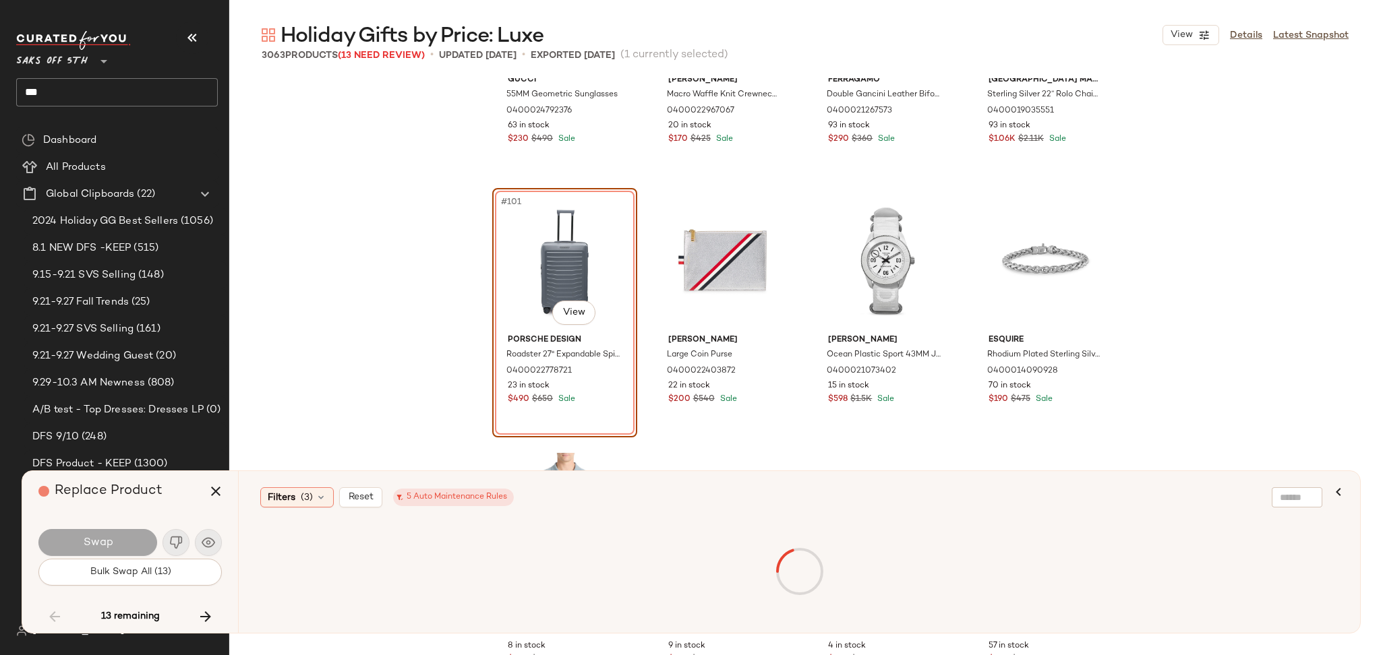
scroll to position [6412, 0]
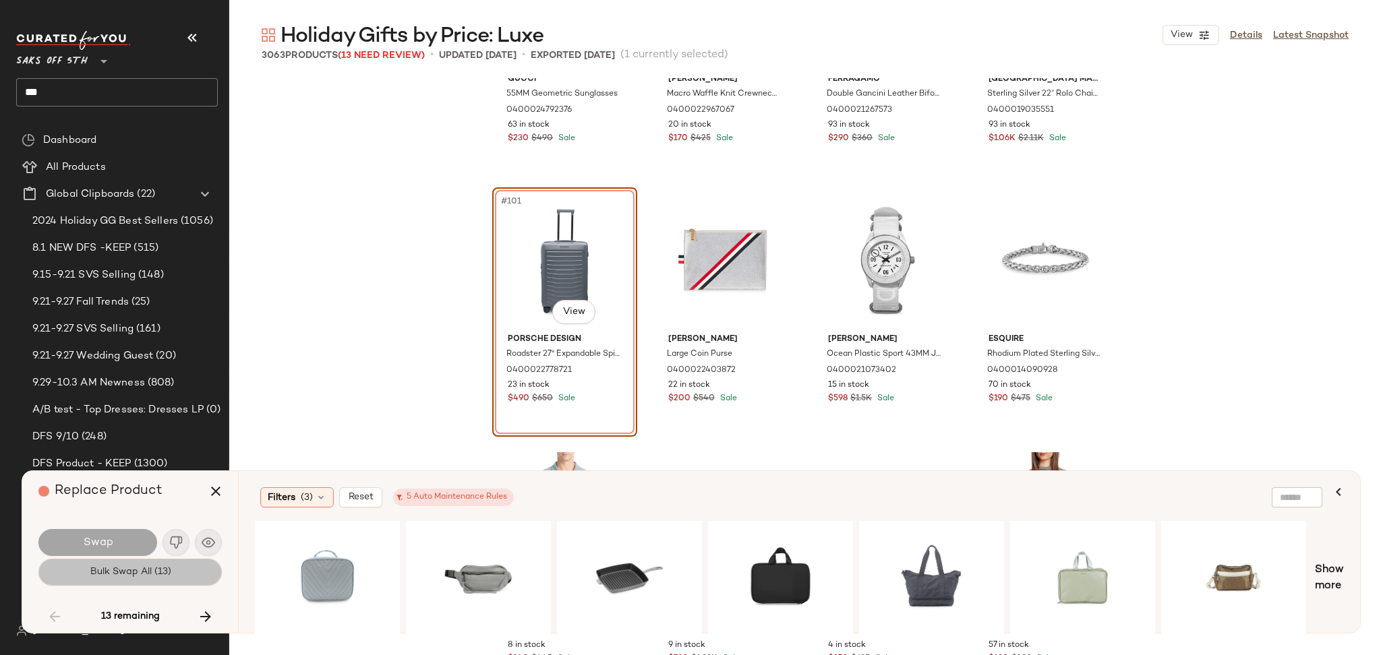
click at [181, 576] on button "Bulk Swap All (13)" at bounding box center [129, 572] width 183 height 27
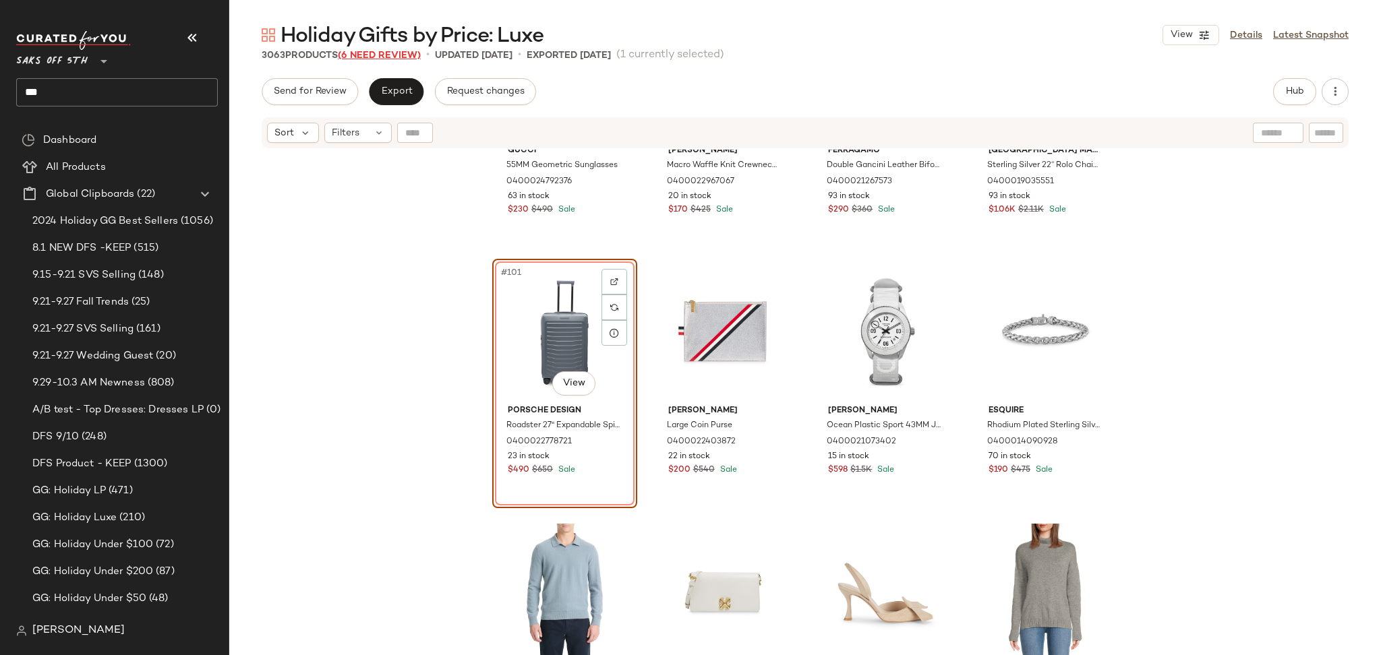
click at [401, 53] on span "(6 Need Review)" at bounding box center [379, 56] width 83 height 10
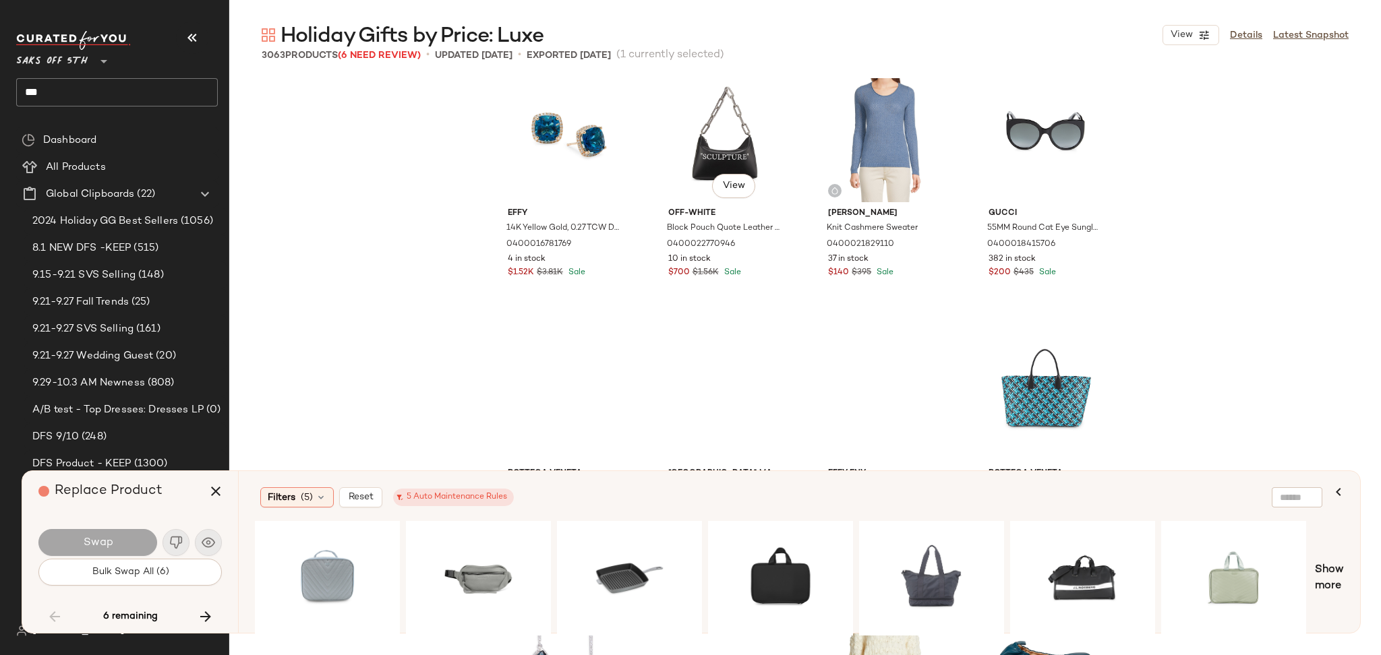
scroll to position [7590, 0]
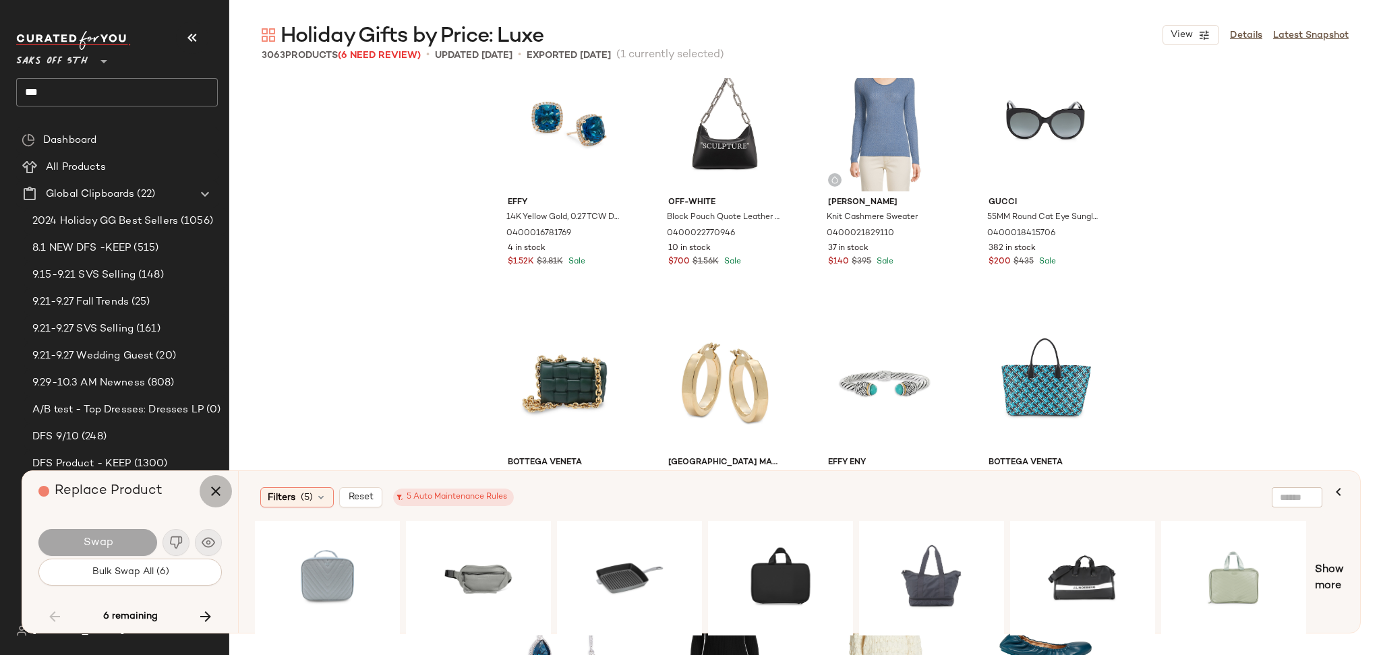
click at [219, 490] on icon "button" at bounding box center [216, 492] width 16 height 16
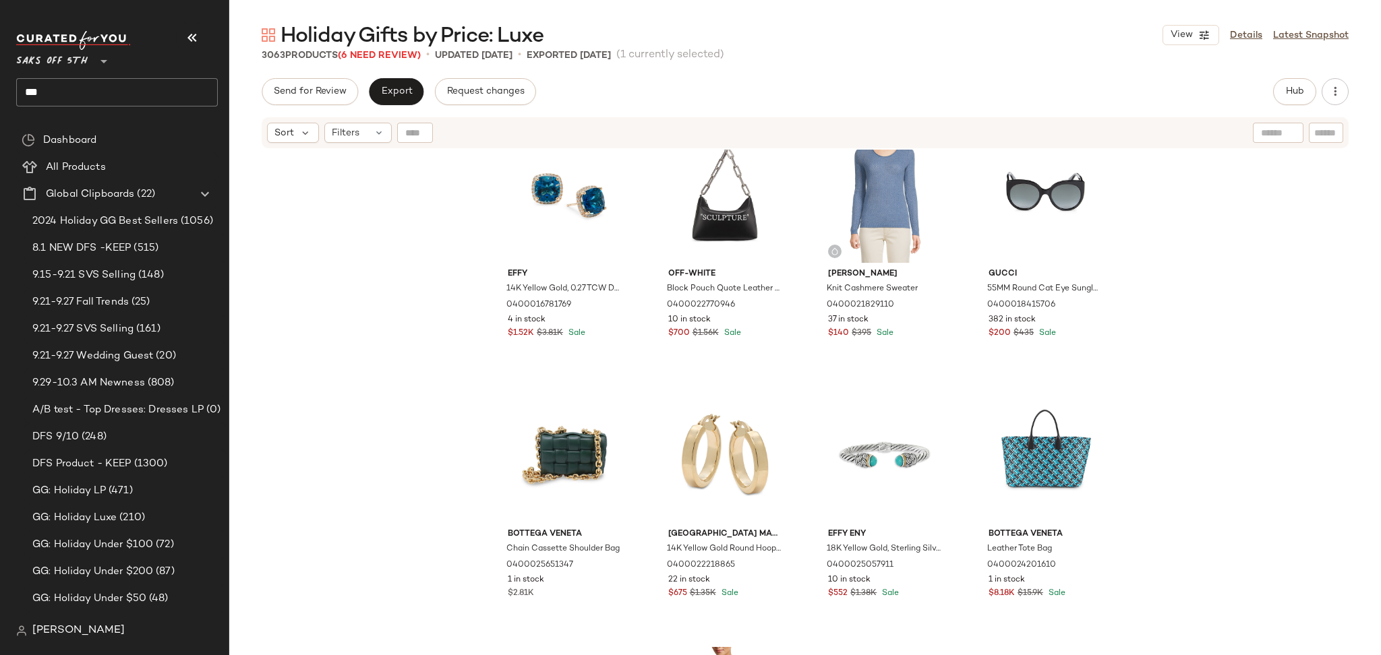
click at [162, 90] on input "***" at bounding box center [117, 92] width 202 height 28
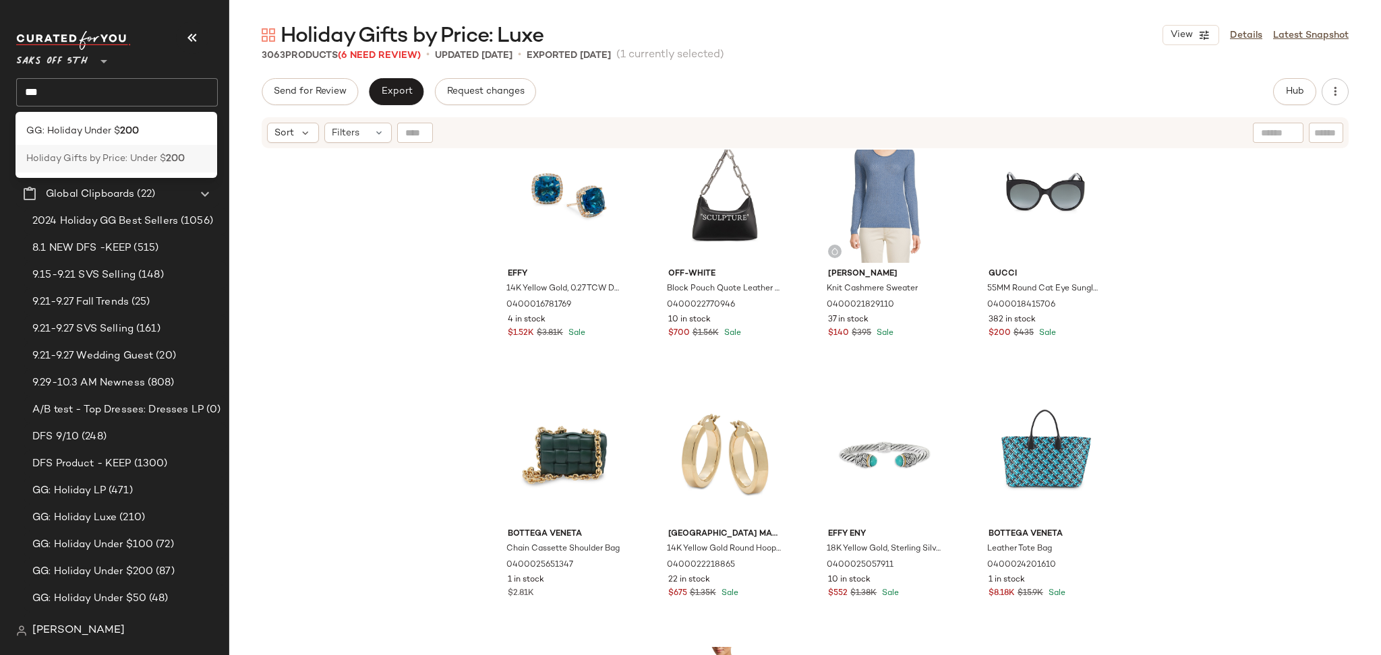
click at [149, 160] on span "Holiday Gifts by Price: Under $" at bounding box center [96, 159] width 140 height 14
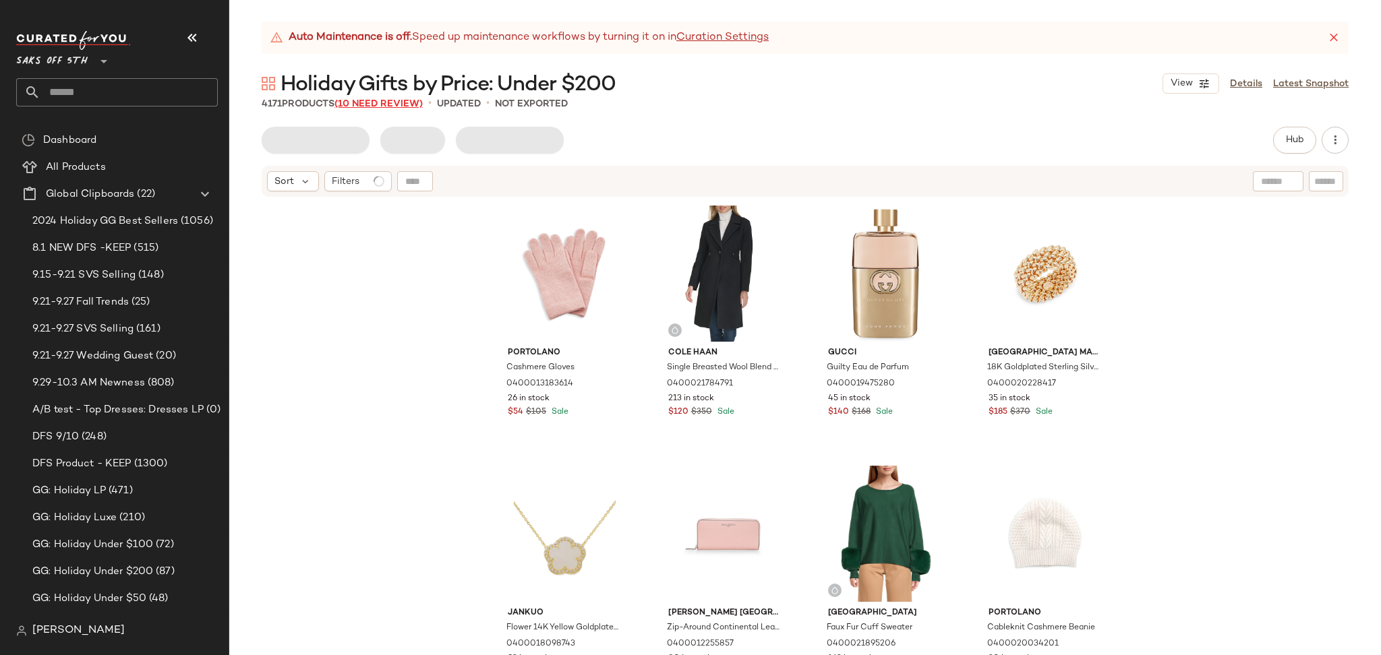
click at [403, 102] on span "(10 Need Review)" at bounding box center [378, 104] width 88 height 10
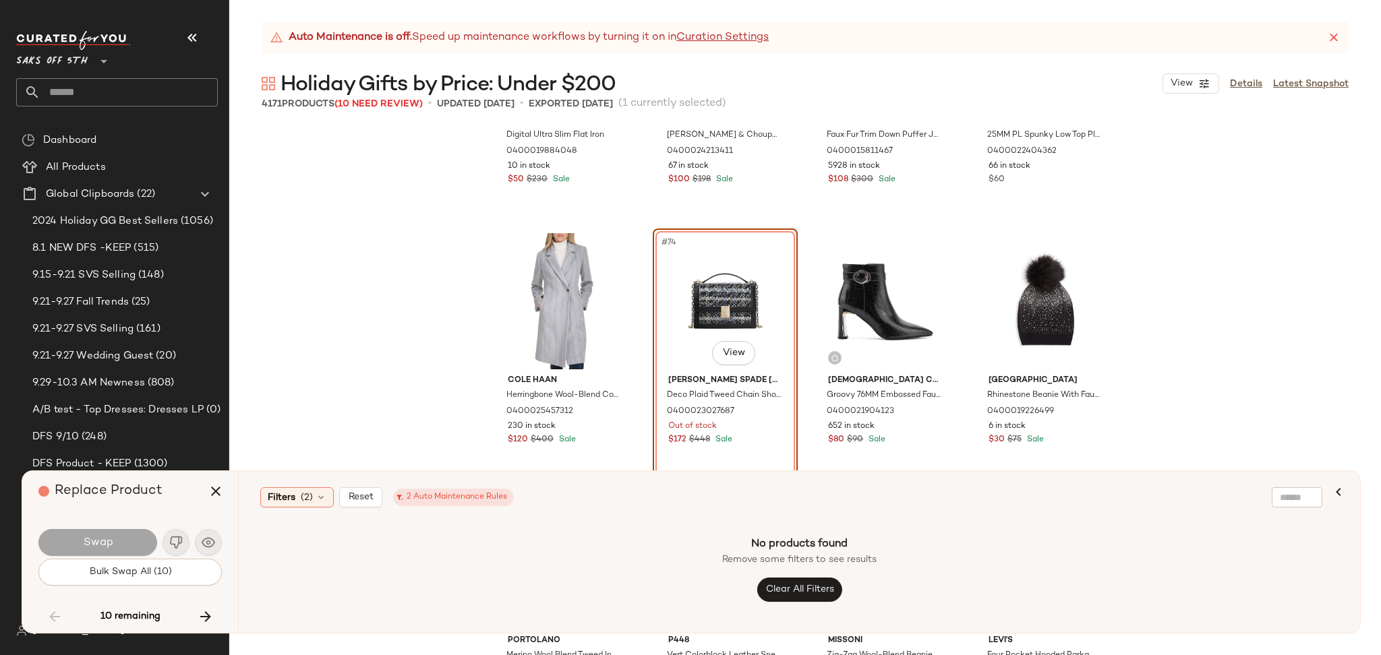
scroll to position [4583, 0]
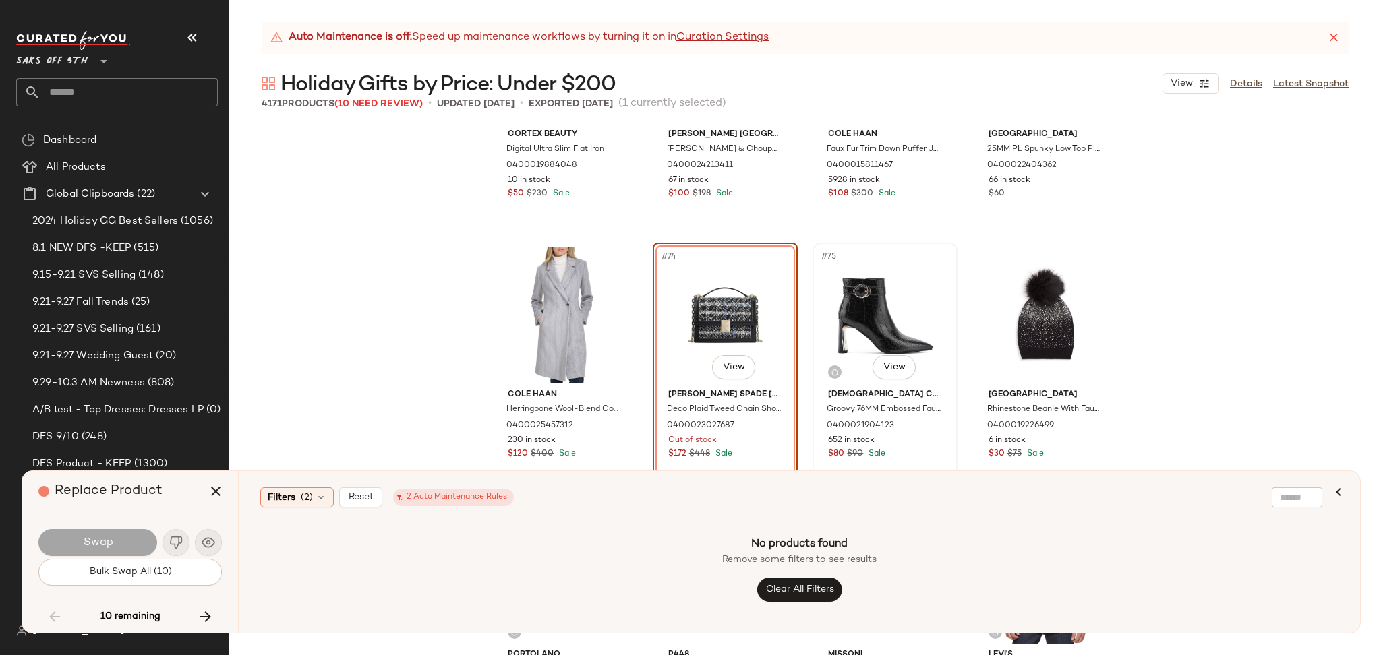
click at [869, 295] on div "#75 View" at bounding box center [885, 315] width 136 height 136
click at [713, 312] on div "#74 View" at bounding box center [725, 315] width 136 height 136
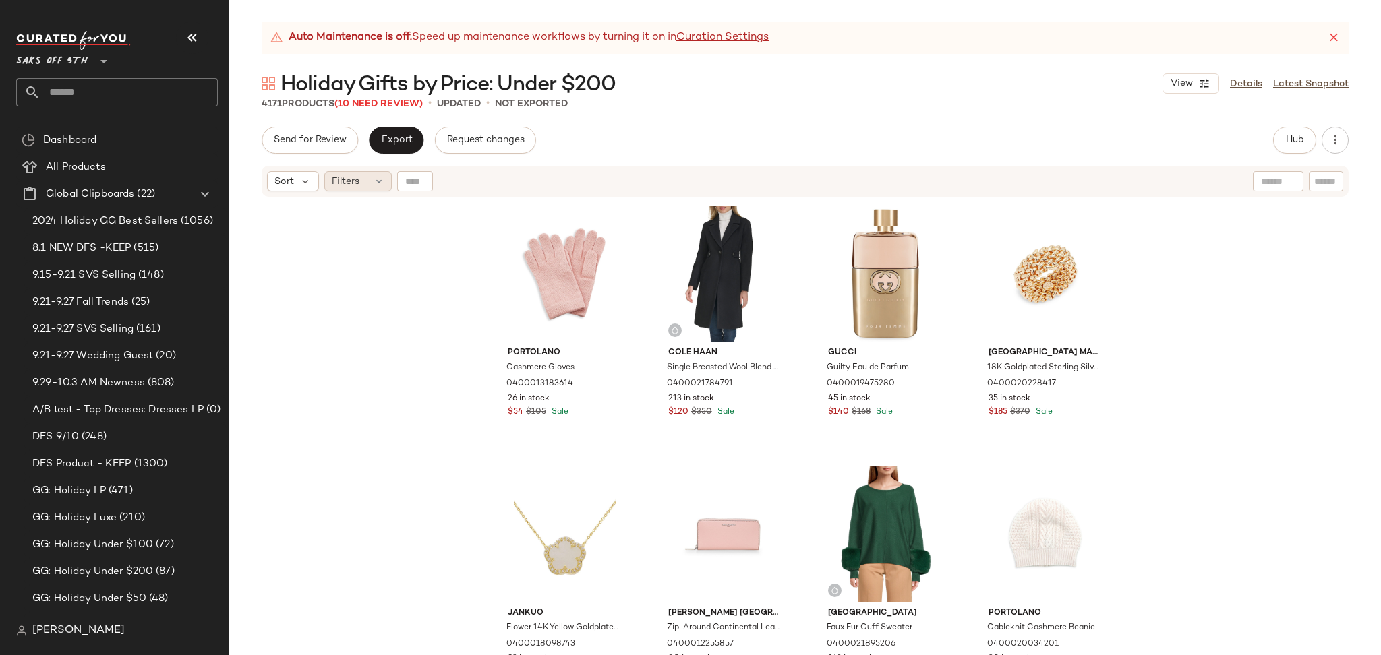
click at [354, 185] on span "Filters" at bounding box center [346, 182] width 28 height 14
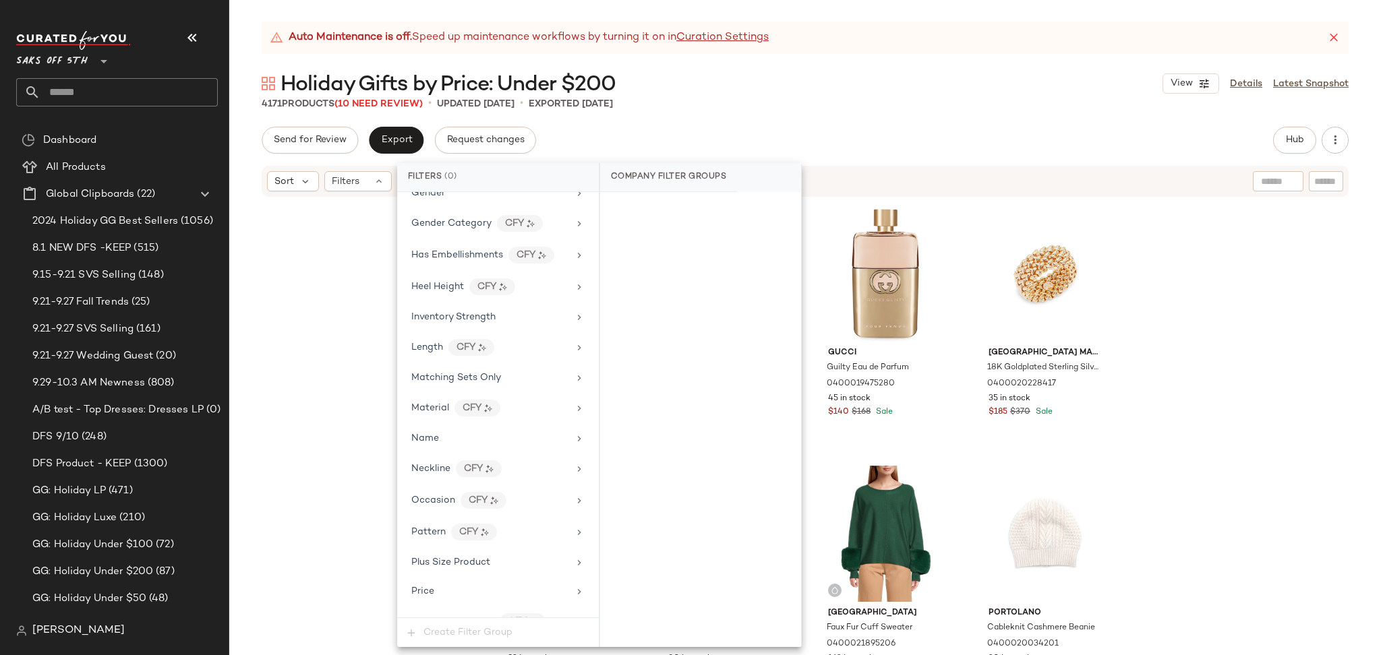
scroll to position [791, 0]
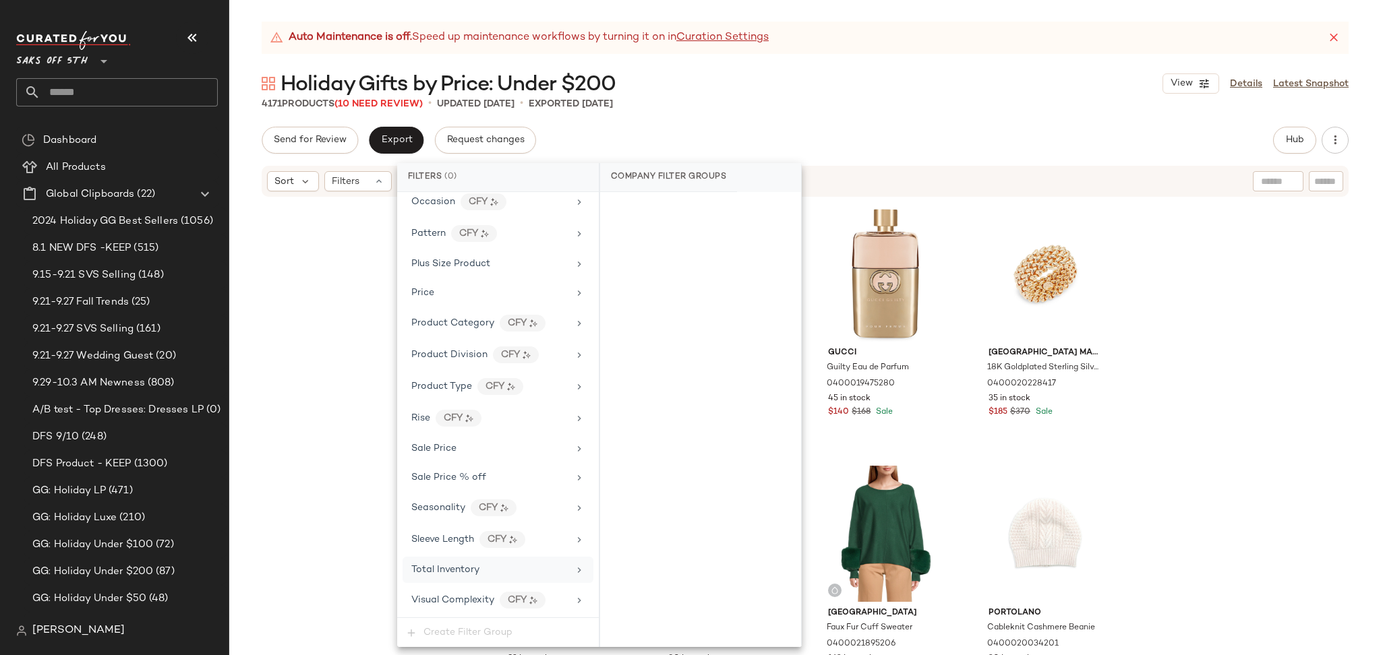
click at [510, 573] on div "Total Inventory" at bounding box center [489, 570] width 157 height 14
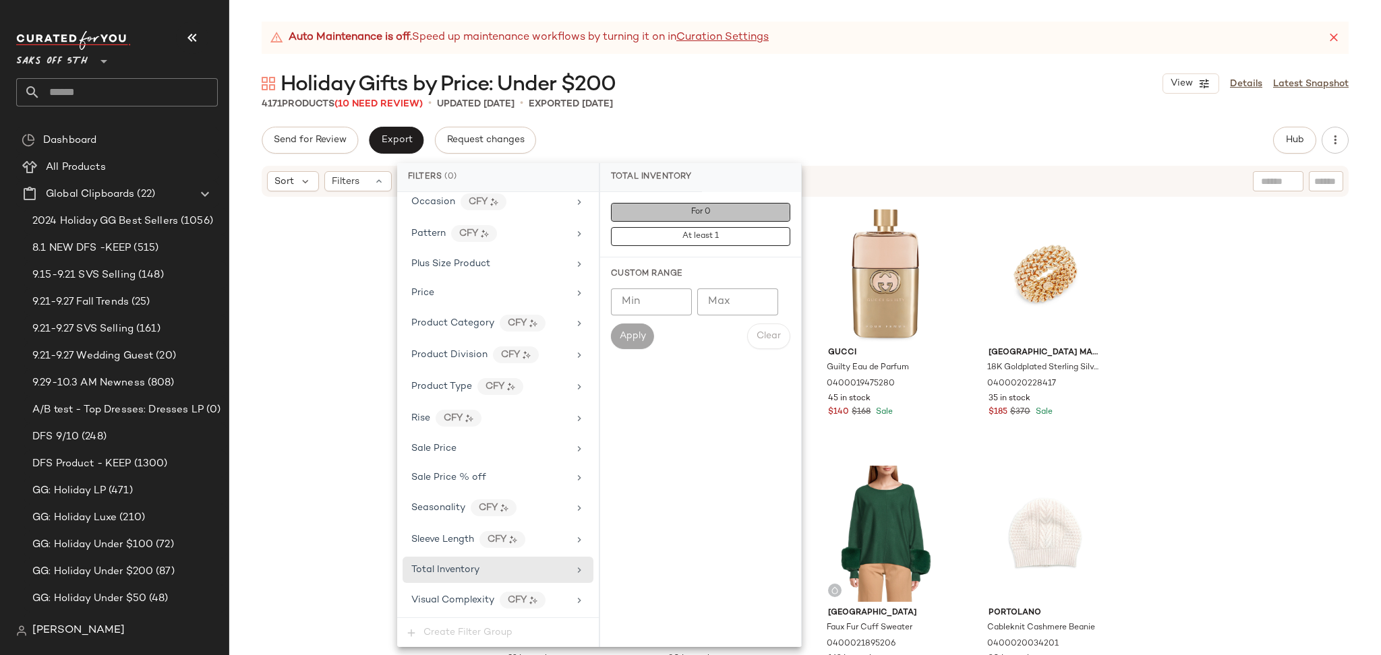
click at [683, 215] on button "For 0" at bounding box center [700, 212] width 179 height 19
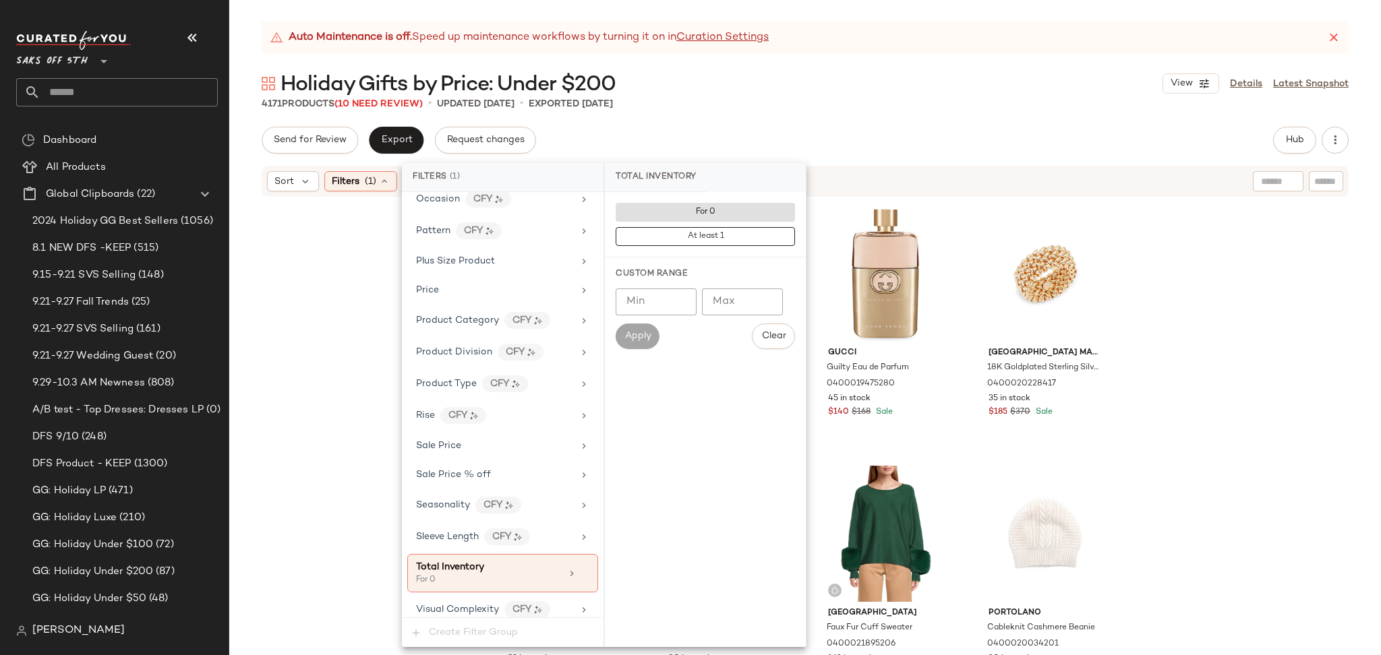
click at [809, 121] on div "Auto Maintenance is off. Speed up maintenance workflows by turning it on in Cur…" at bounding box center [805, 339] width 1152 height 634
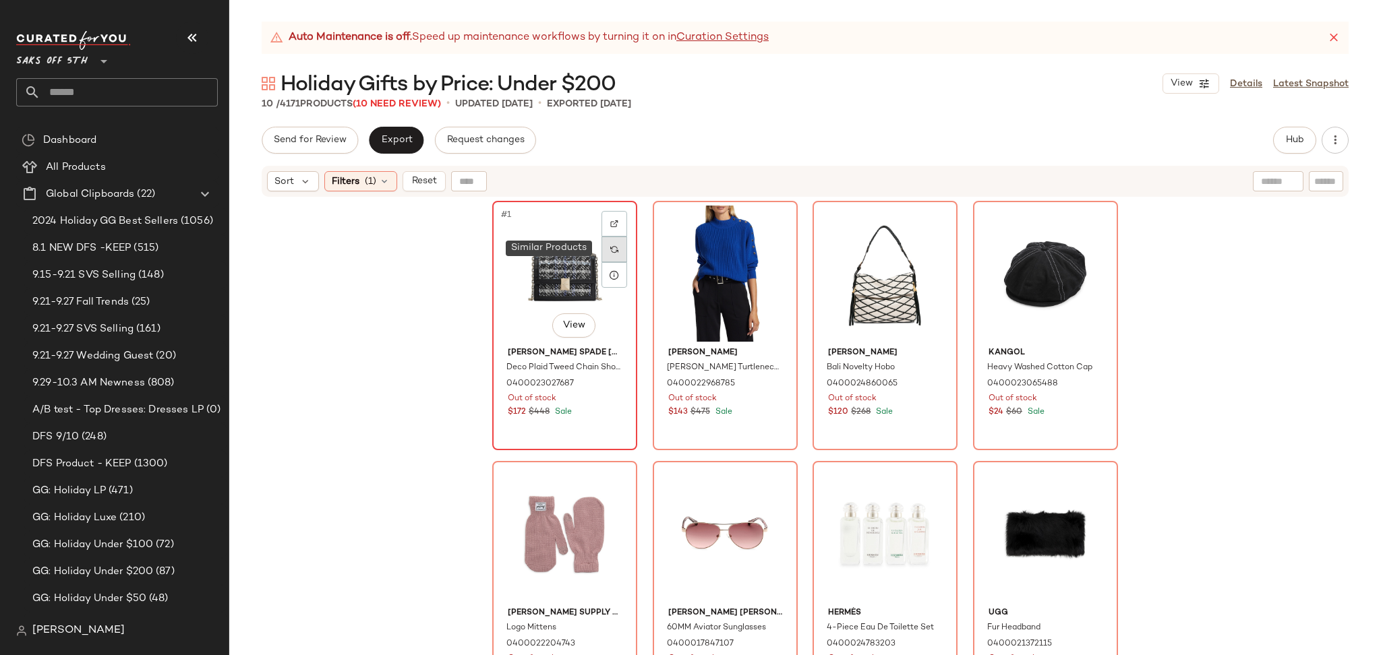
click at [605, 251] on div at bounding box center [615, 250] width 26 height 26
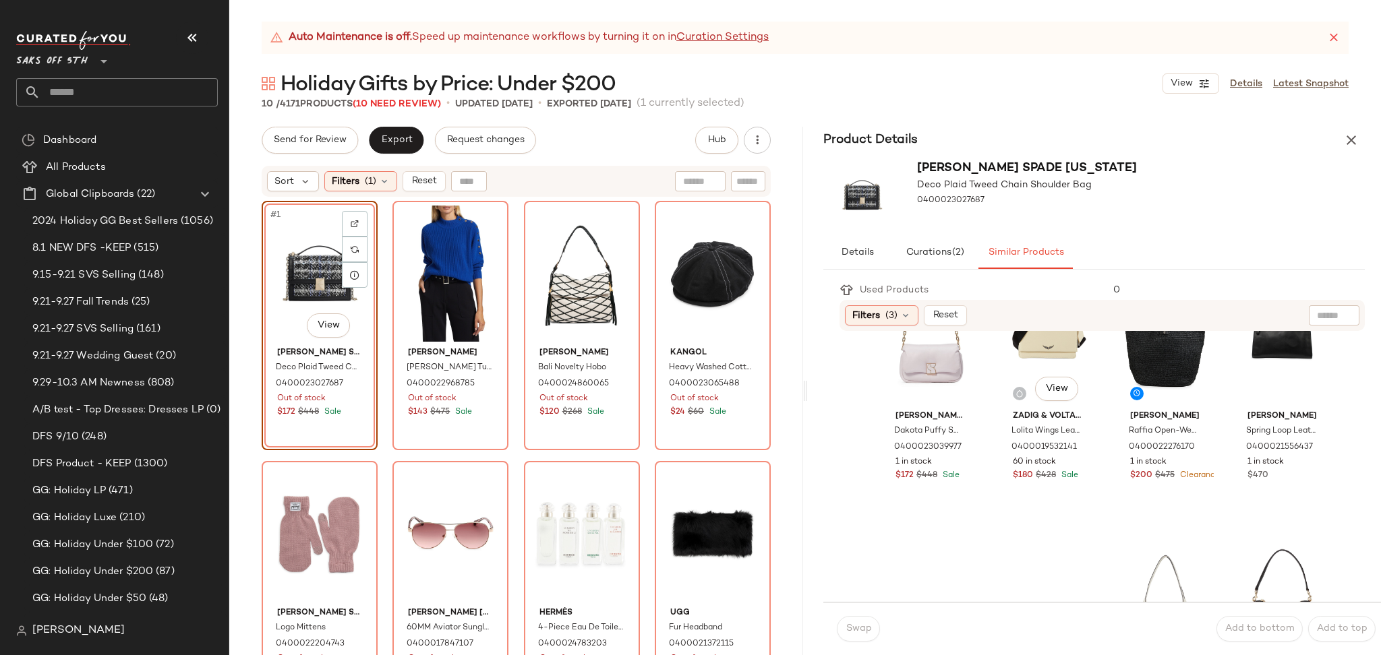
scroll to position [340, 0]
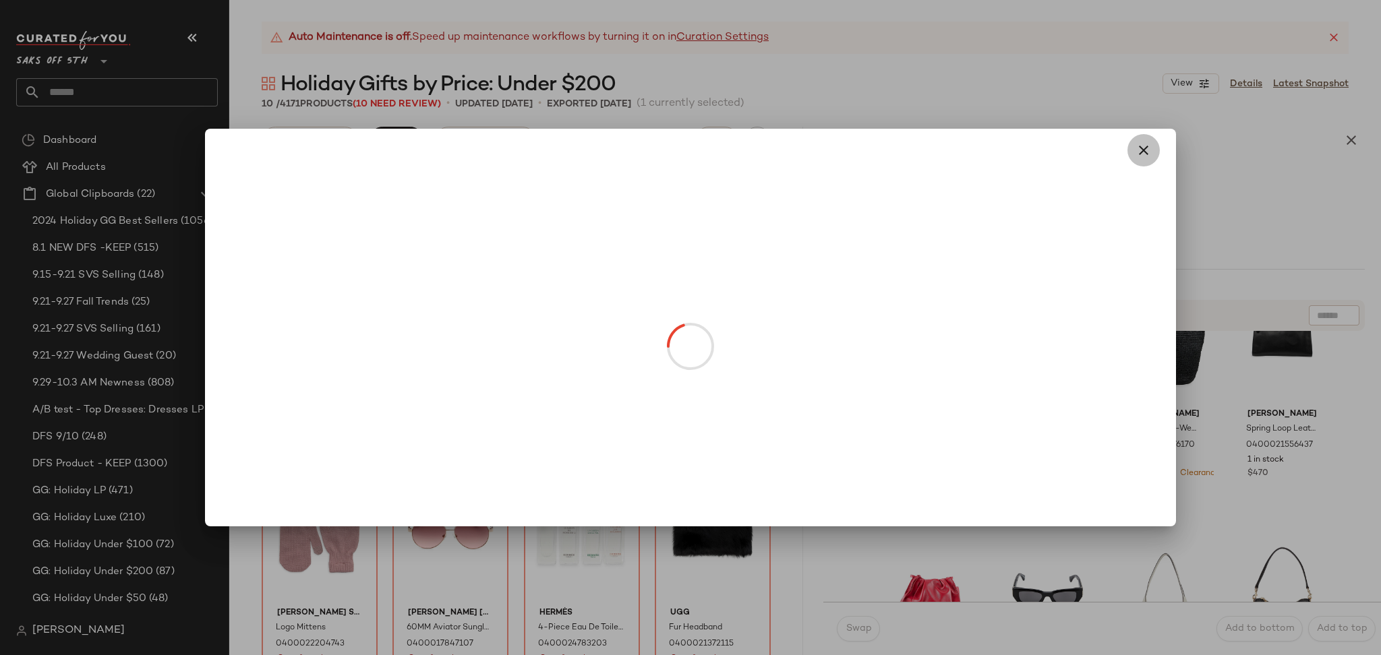
click at [1144, 152] on icon "button" at bounding box center [1144, 150] width 16 height 16
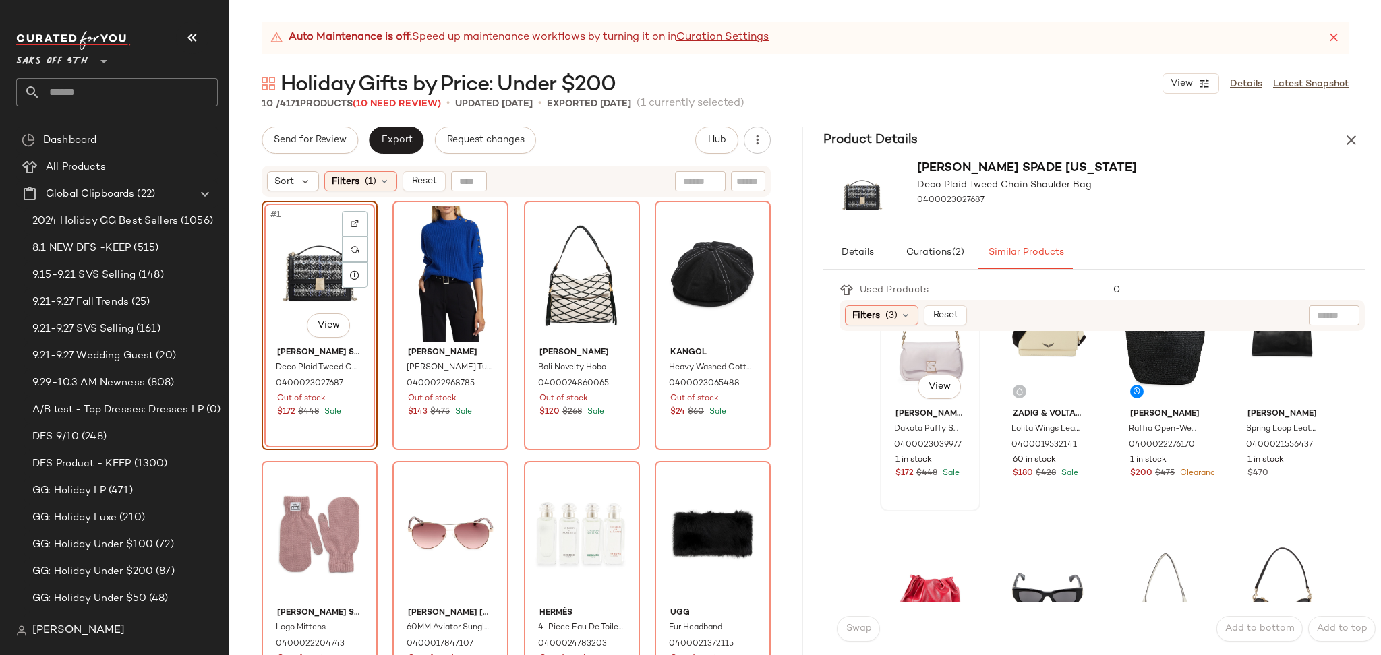
click at [916, 351] on div "#5 View" at bounding box center [930, 335] width 91 height 136
click at [863, 626] on span "Swap" at bounding box center [858, 629] width 26 height 11
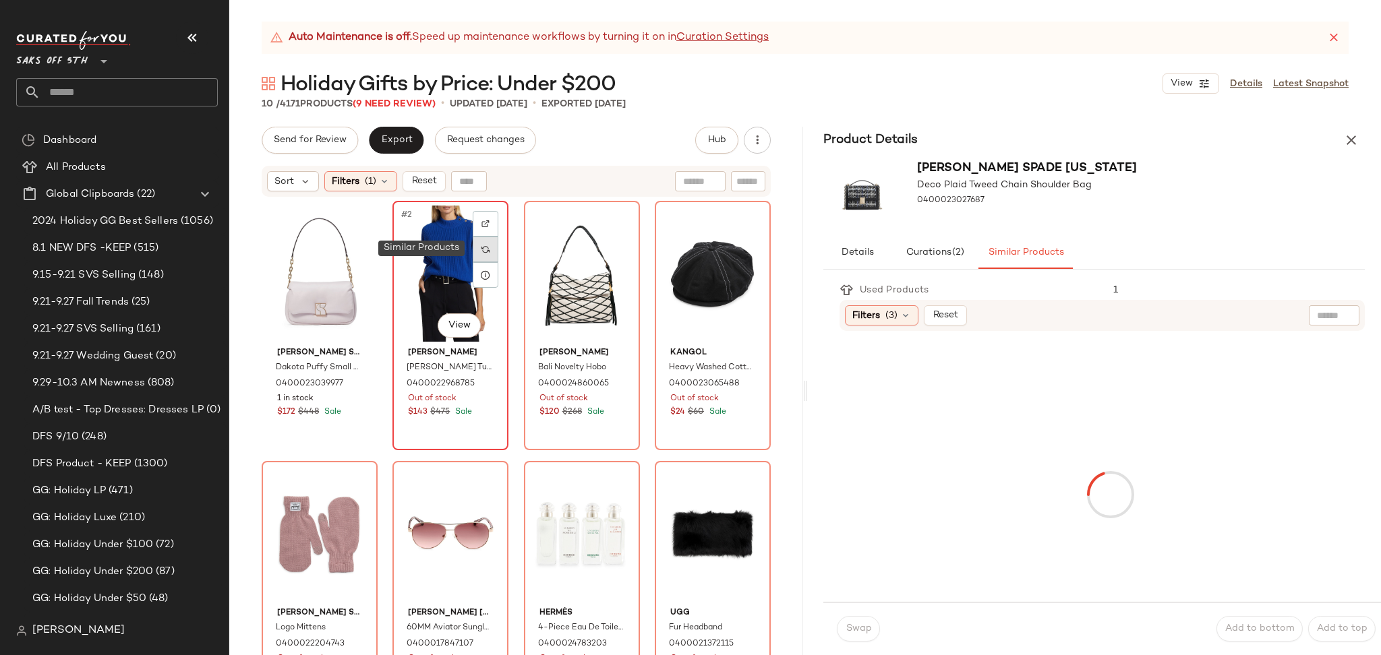
click at [488, 255] on div at bounding box center [486, 250] width 26 height 26
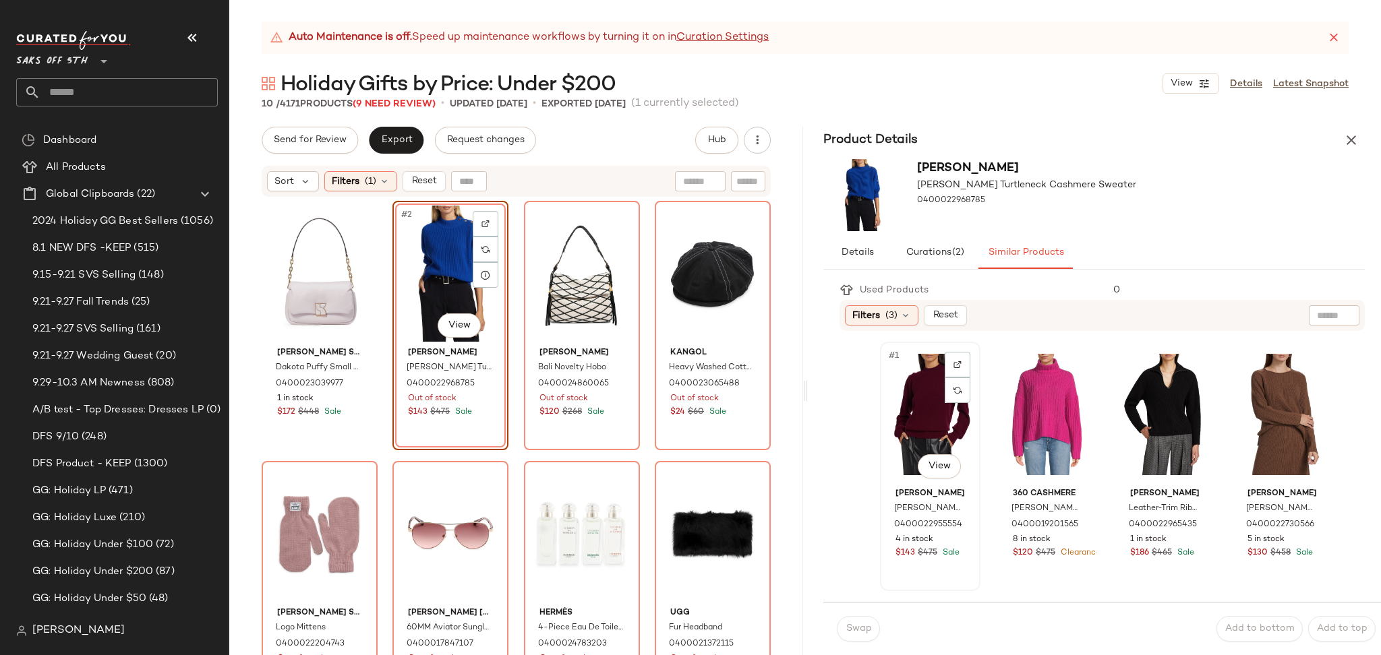
click at [919, 420] on div "#1 View" at bounding box center [930, 415] width 91 height 136
click at [850, 630] on span "Swap" at bounding box center [858, 629] width 26 height 11
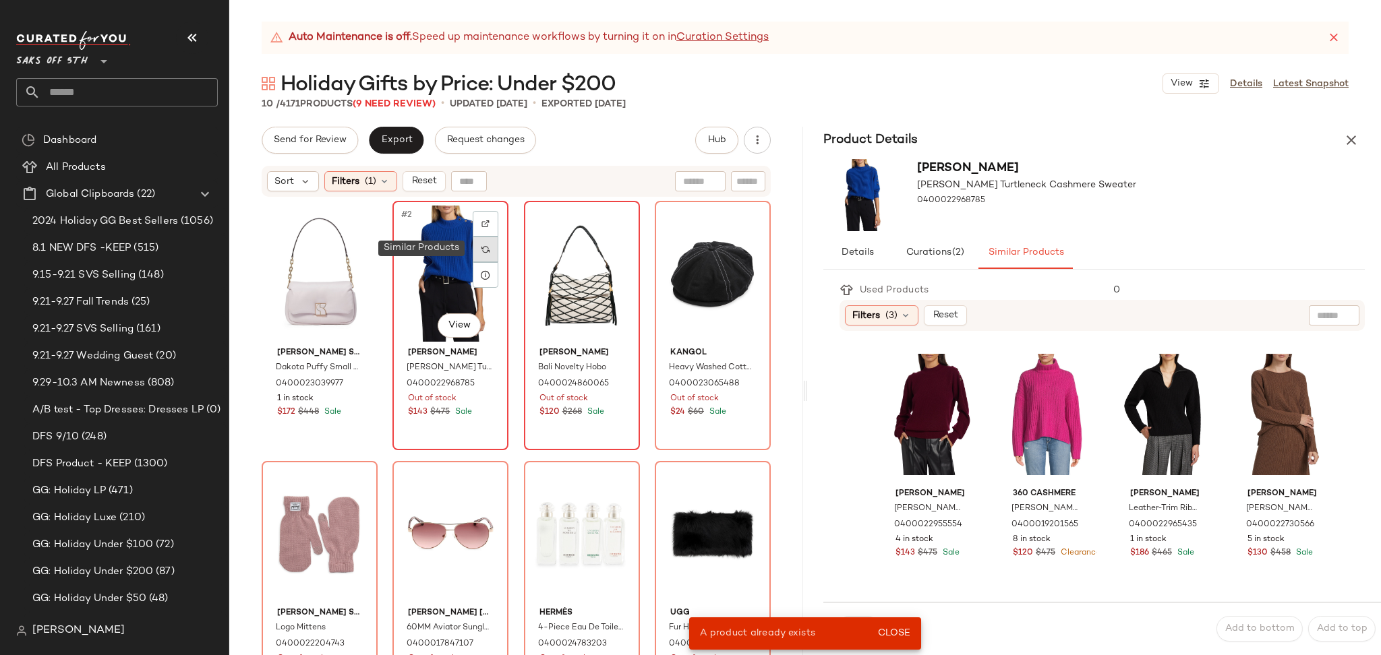
click at [487, 241] on div at bounding box center [486, 250] width 26 height 26
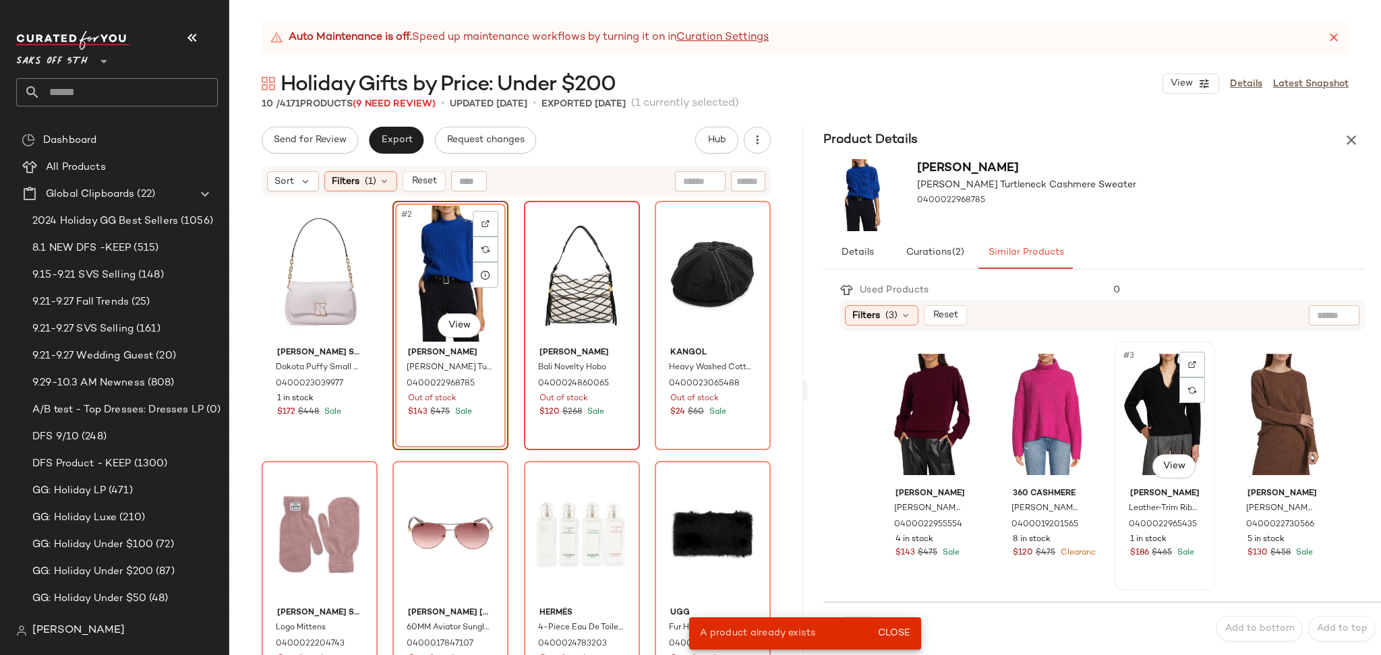
click at [1155, 441] on div "#3 View" at bounding box center [1164, 415] width 91 height 136
click at [897, 639] on span "Close" at bounding box center [893, 633] width 33 height 11
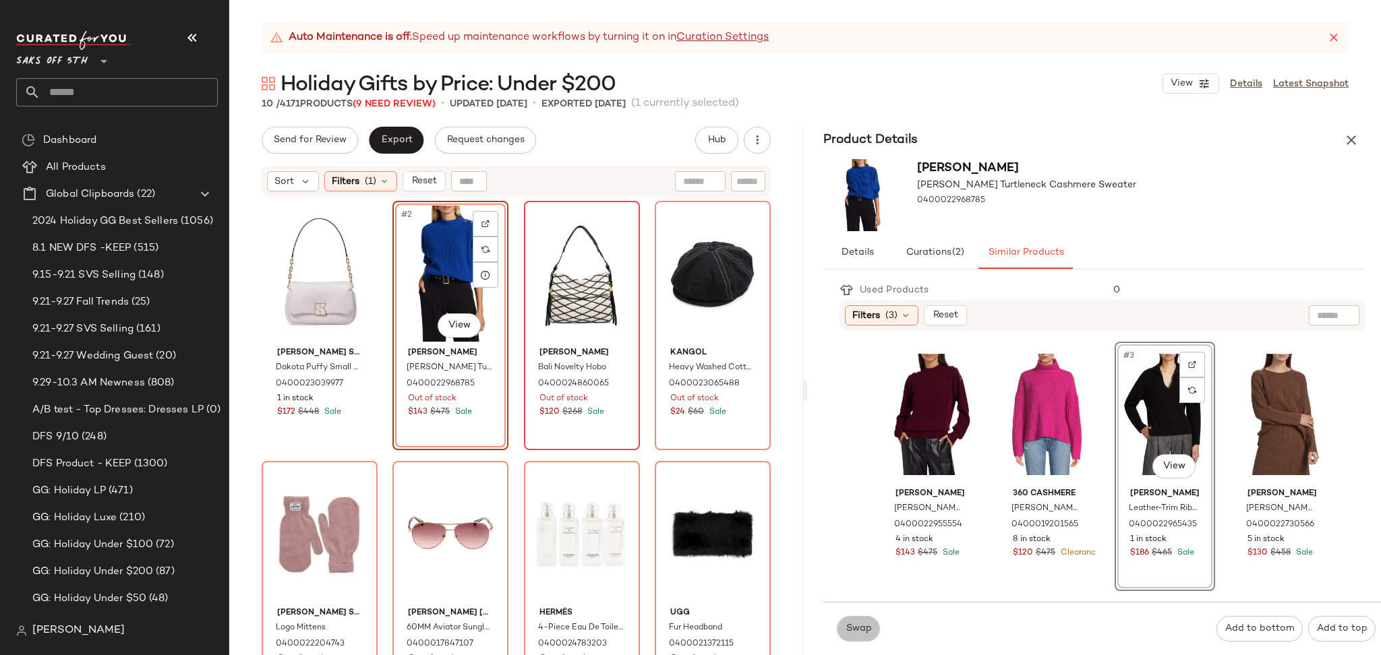
click at [847, 629] on span "Swap" at bounding box center [858, 629] width 26 height 11
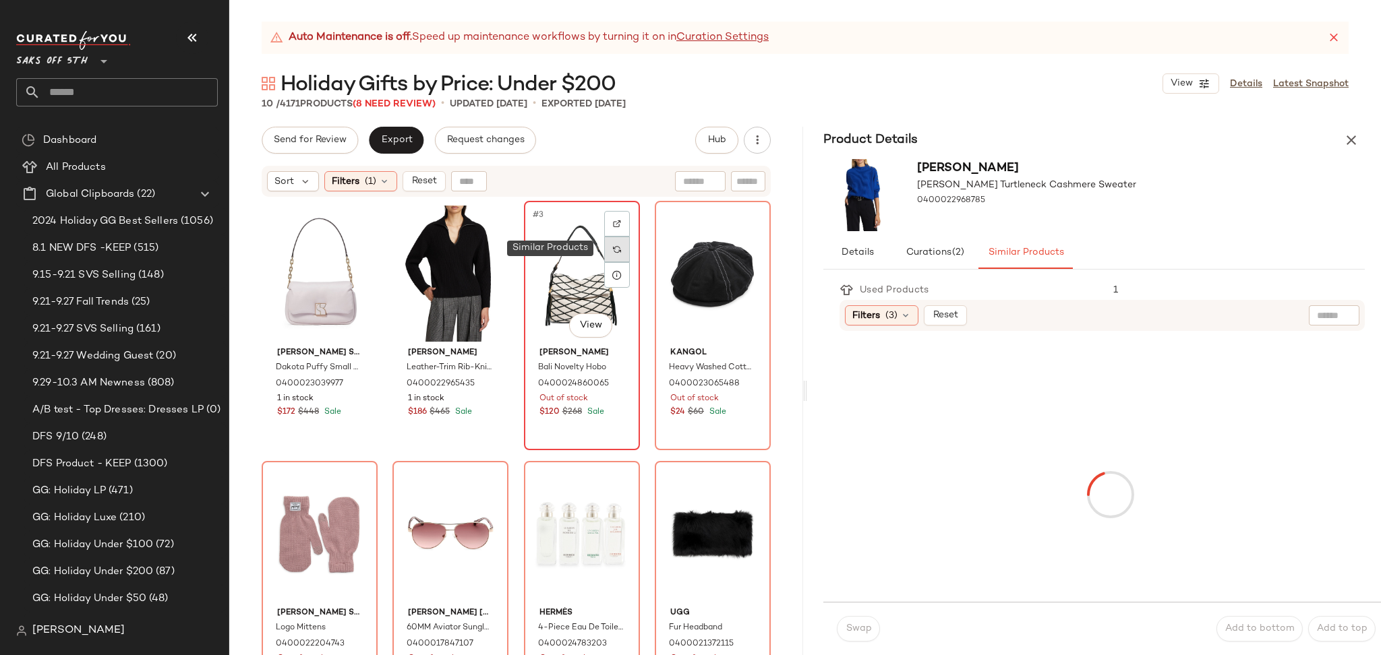
click at [617, 243] on div at bounding box center [617, 250] width 26 height 26
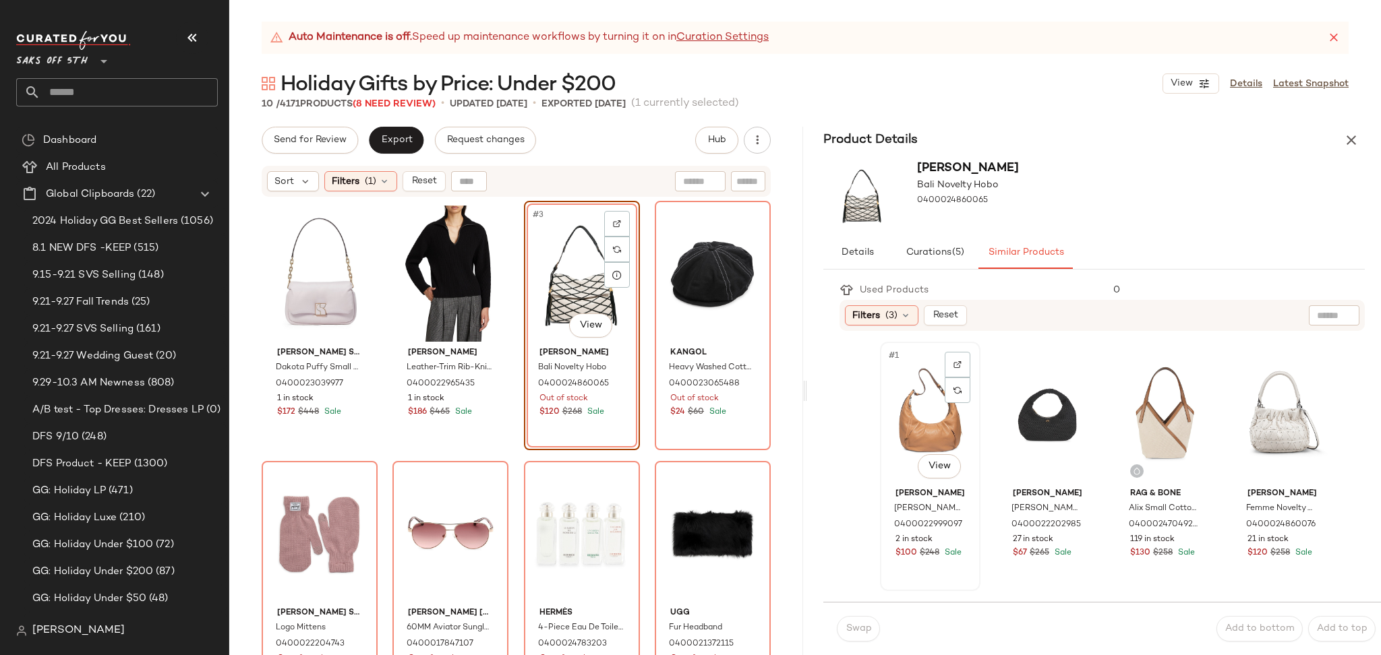
click at [927, 399] on div "#1 View" at bounding box center [930, 415] width 91 height 136
click at [851, 638] on button "Swap" at bounding box center [858, 629] width 43 height 26
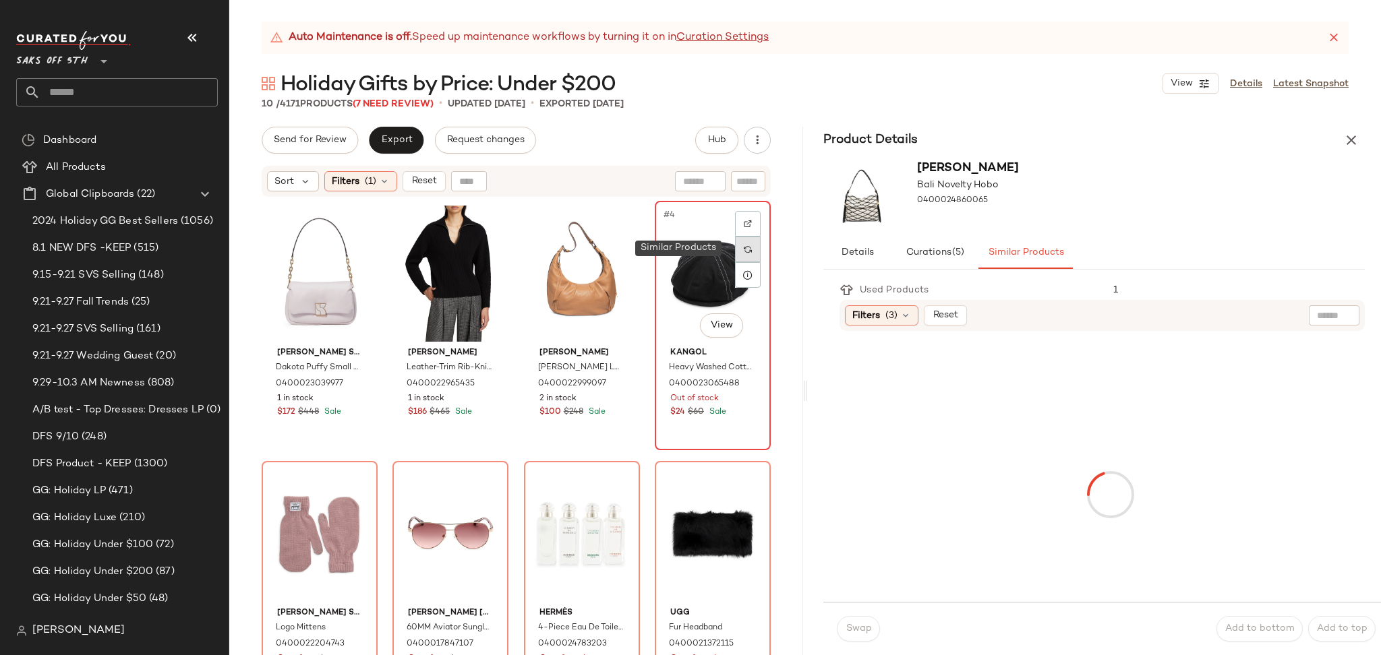
click at [744, 246] on img at bounding box center [748, 249] width 8 height 8
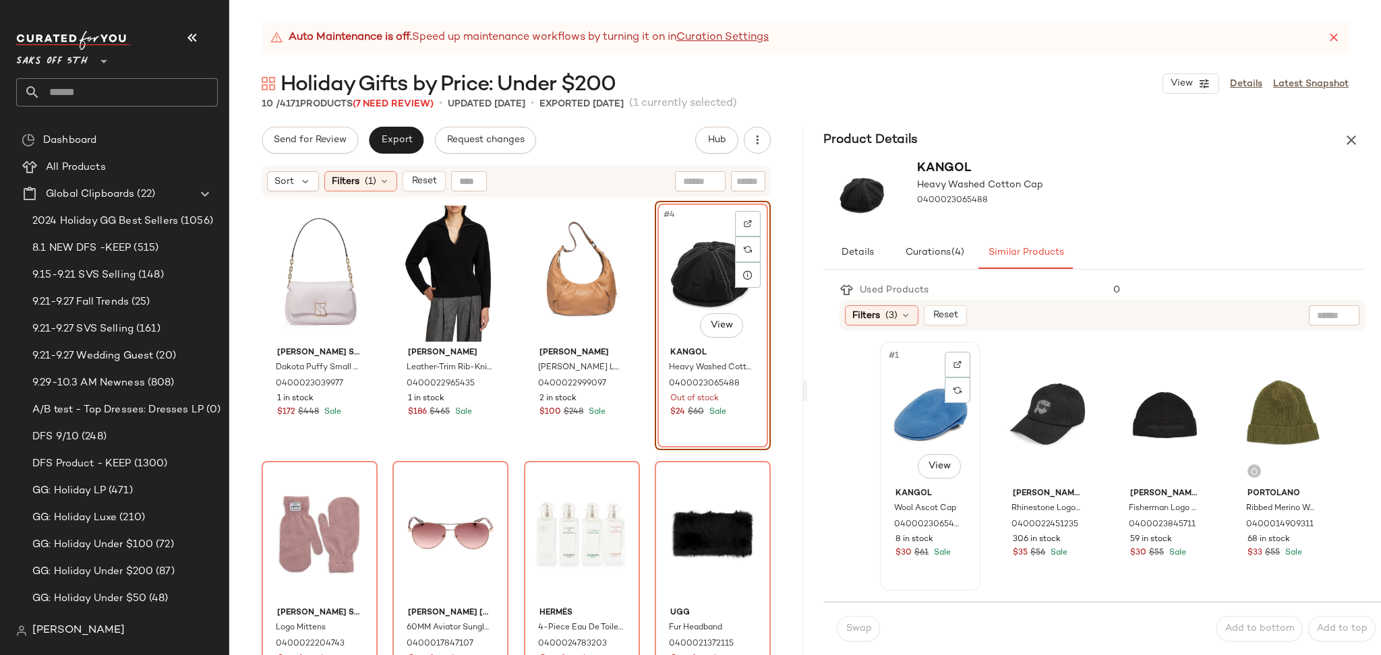
click at [915, 398] on div "#1 View" at bounding box center [930, 415] width 91 height 136
click at [867, 624] on span "Swap" at bounding box center [858, 629] width 26 height 11
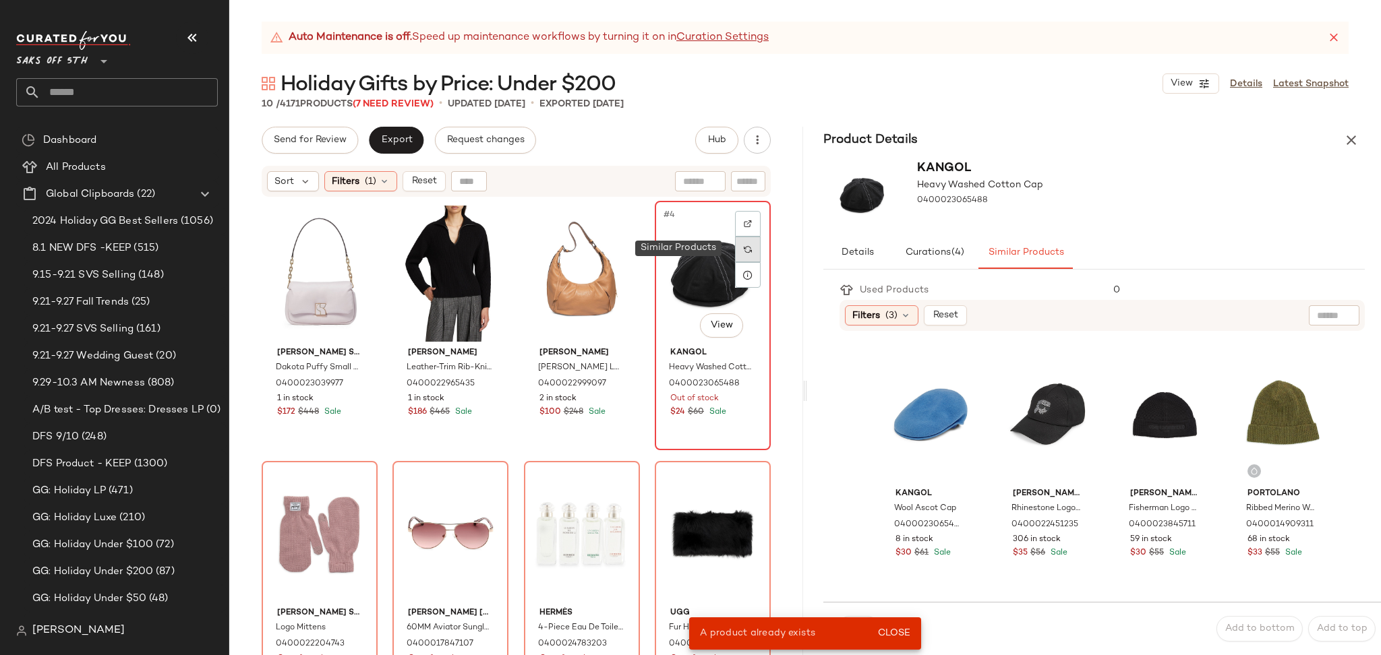
click at [738, 254] on div at bounding box center [748, 250] width 26 height 26
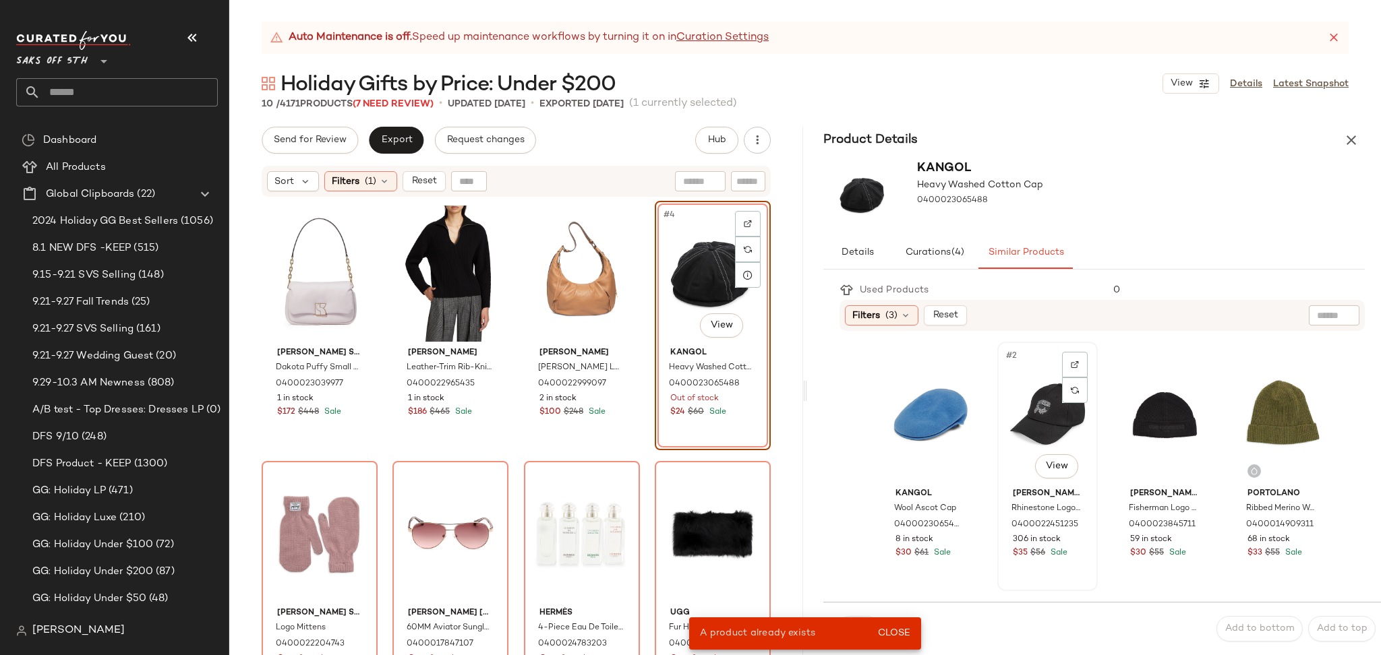
click at [1007, 390] on div "#2 View" at bounding box center [1047, 415] width 91 height 136
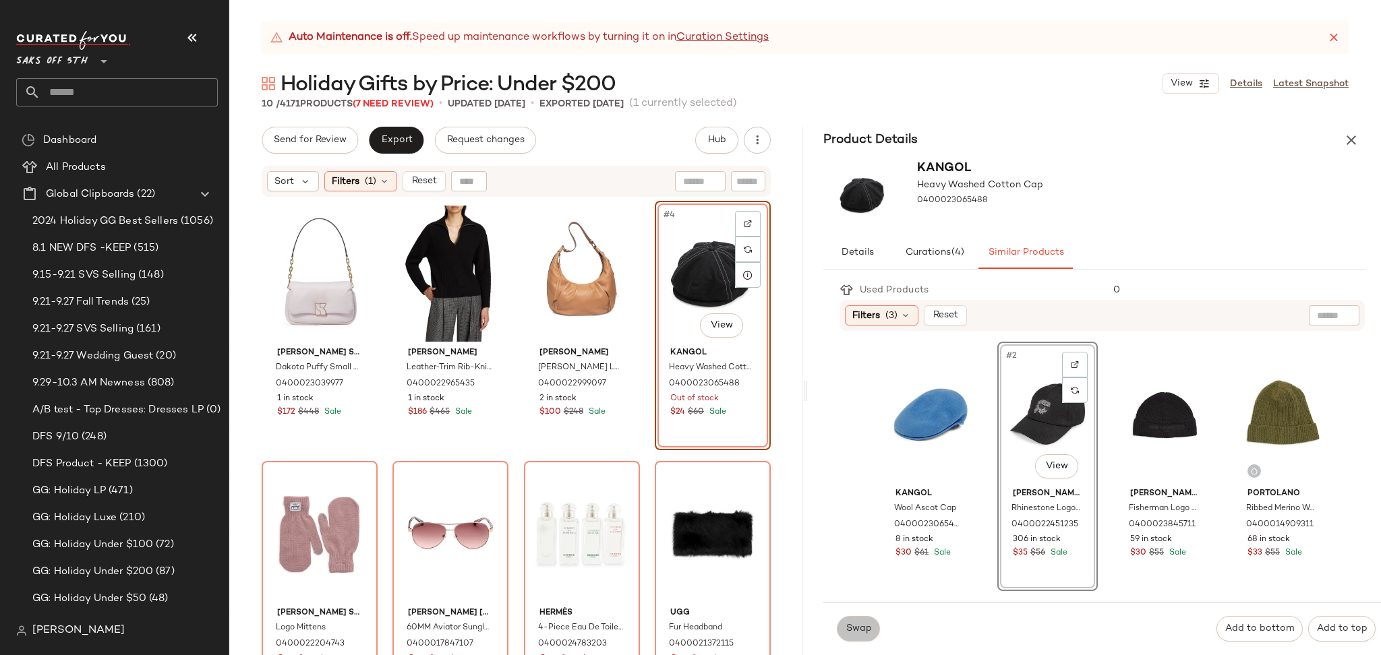
click at [868, 631] on span "Swap" at bounding box center [858, 629] width 26 height 11
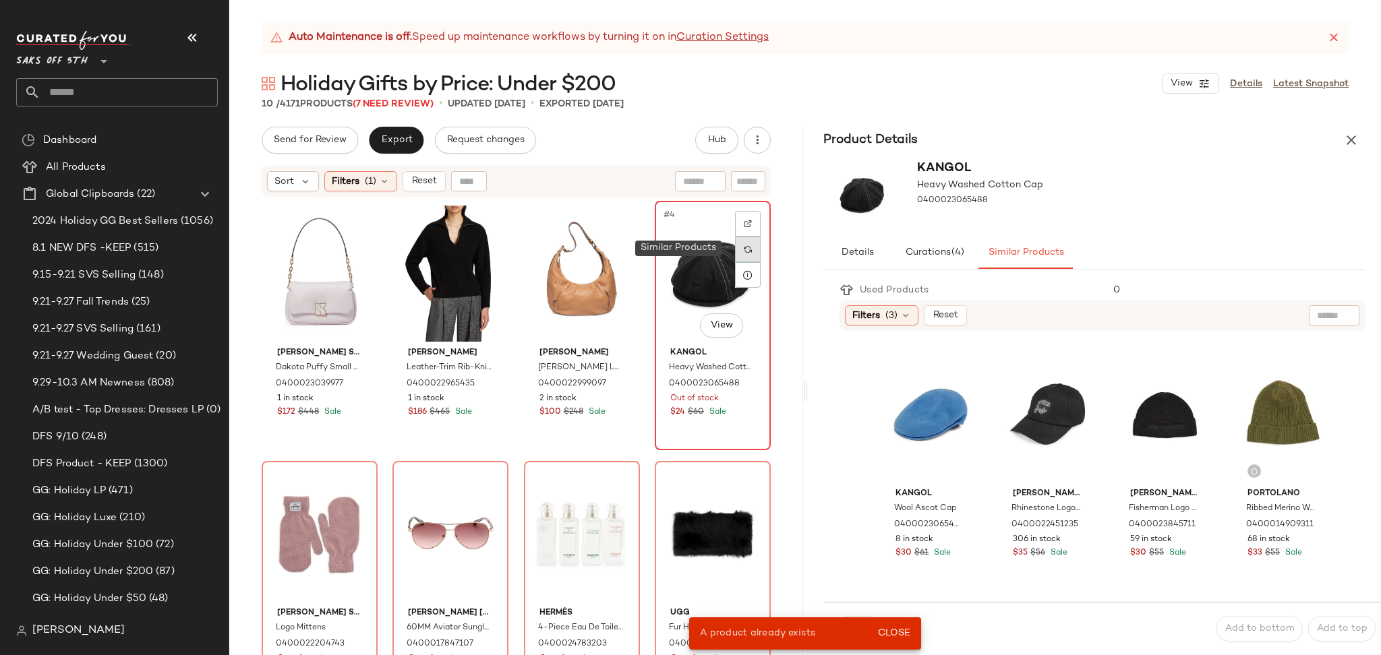
click at [744, 252] on img at bounding box center [748, 249] width 8 height 8
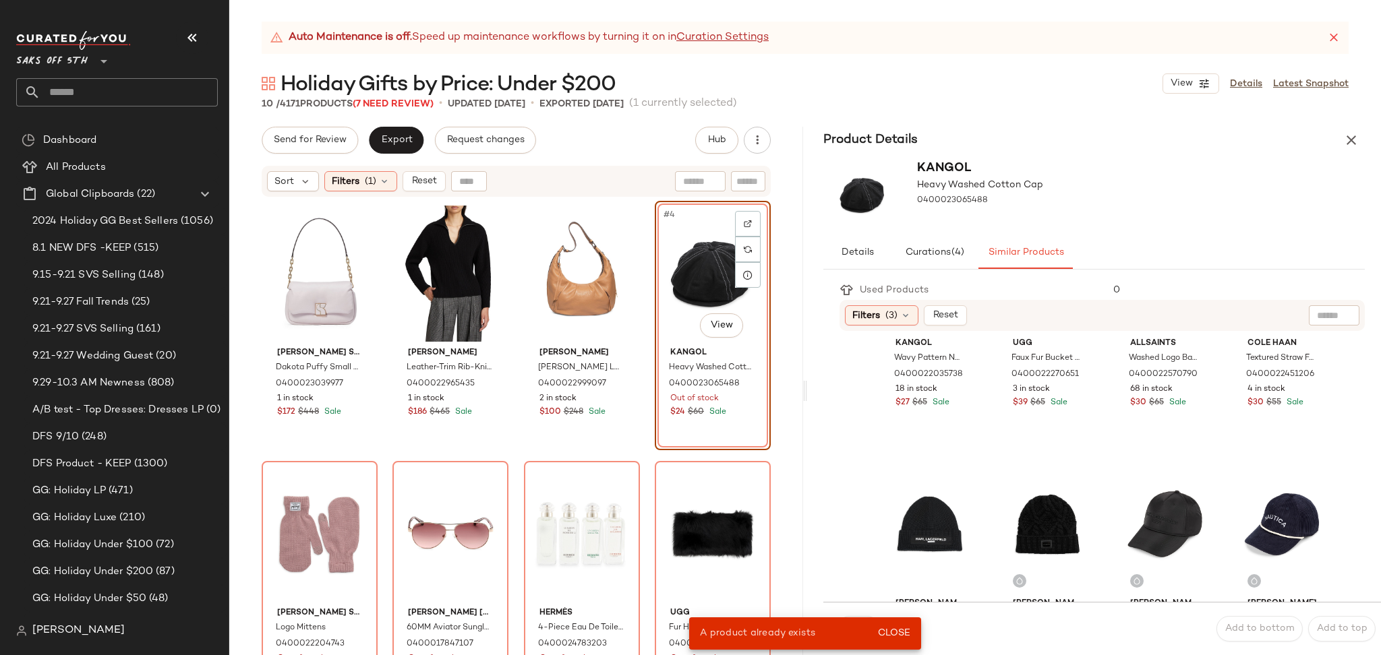
scroll to position [450, 0]
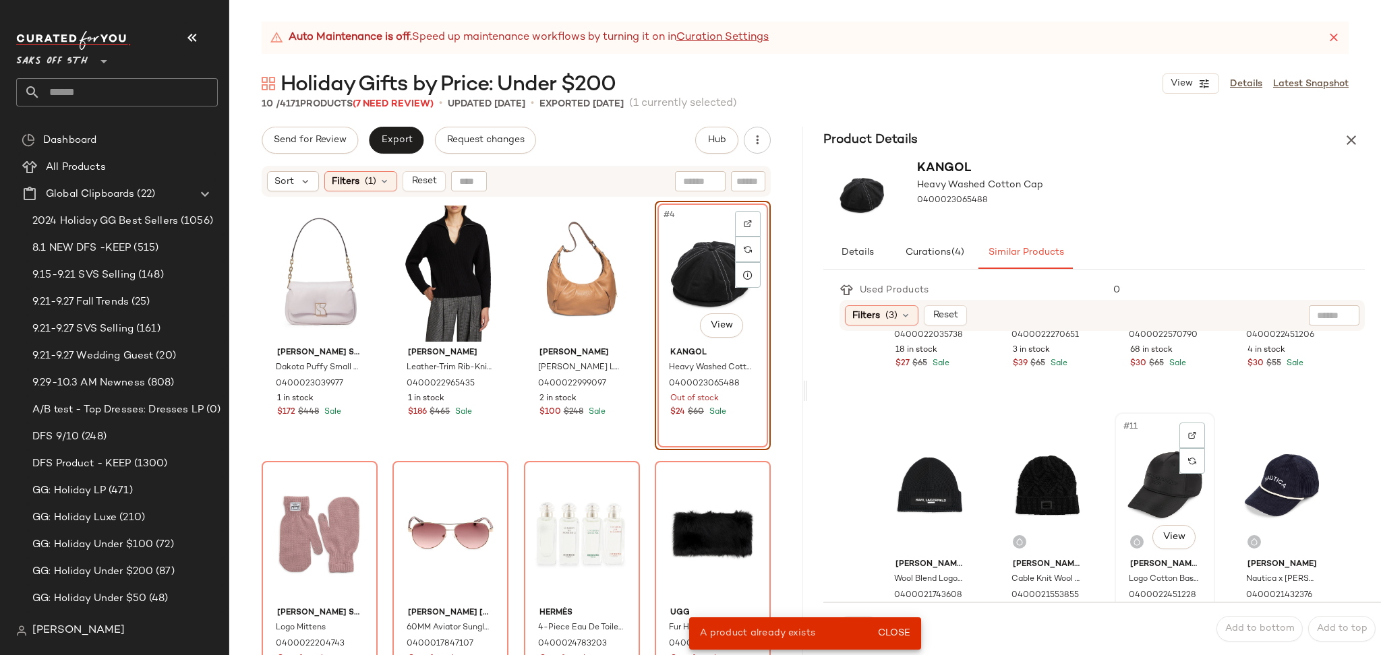
click at [1136, 463] on div "#11 View" at bounding box center [1164, 485] width 91 height 136
click at [889, 635] on span "Close" at bounding box center [893, 633] width 33 height 11
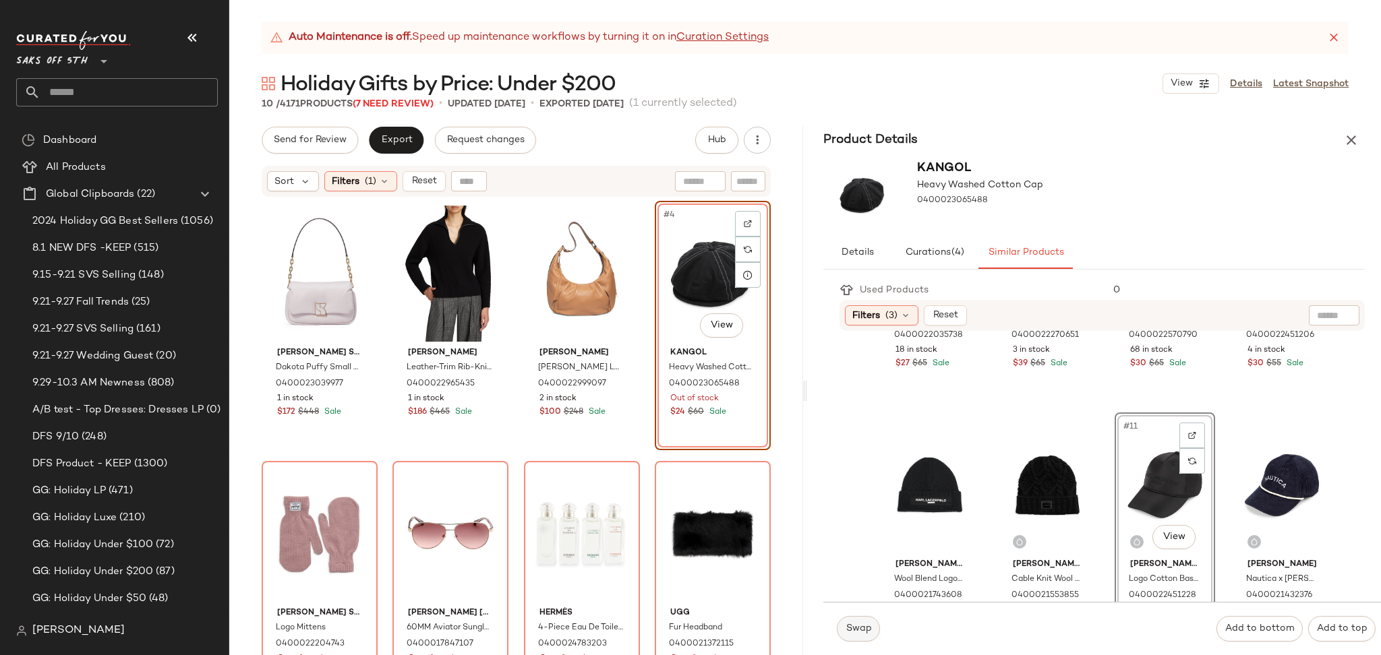
click at [850, 631] on span "Swap" at bounding box center [858, 629] width 26 height 11
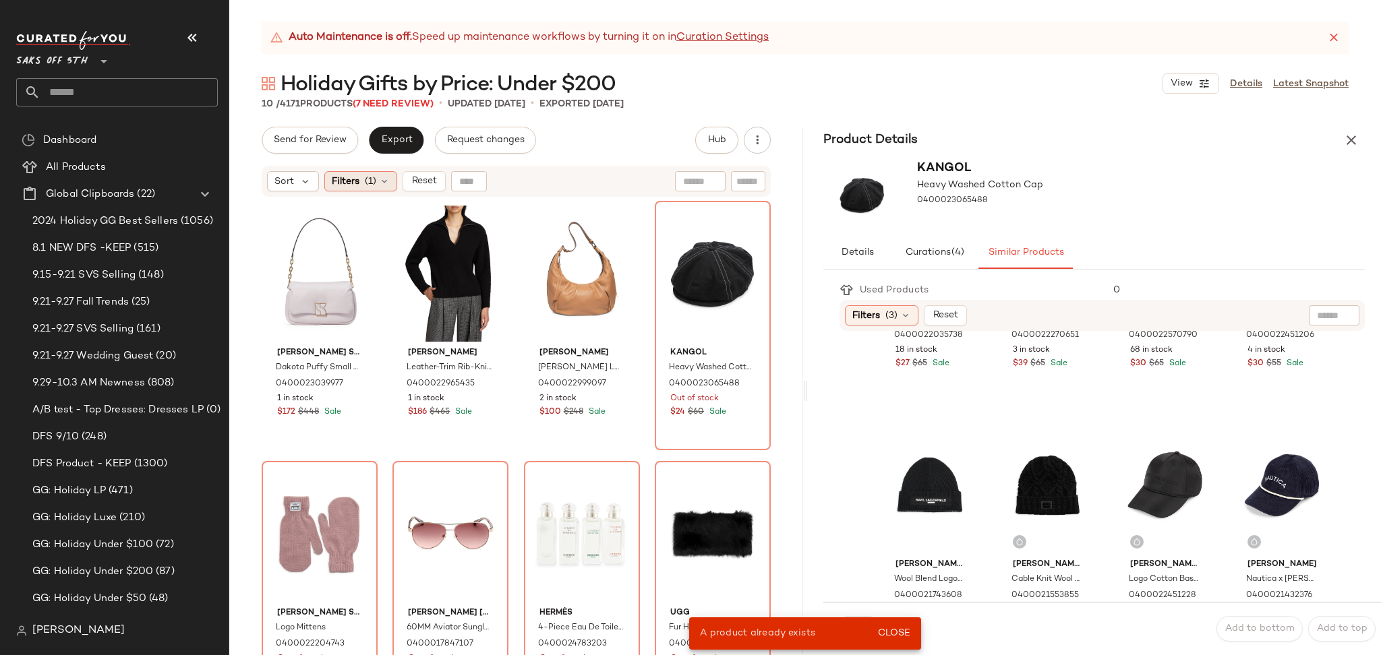
click at [378, 178] on div "Filters (1)" at bounding box center [360, 181] width 73 height 20
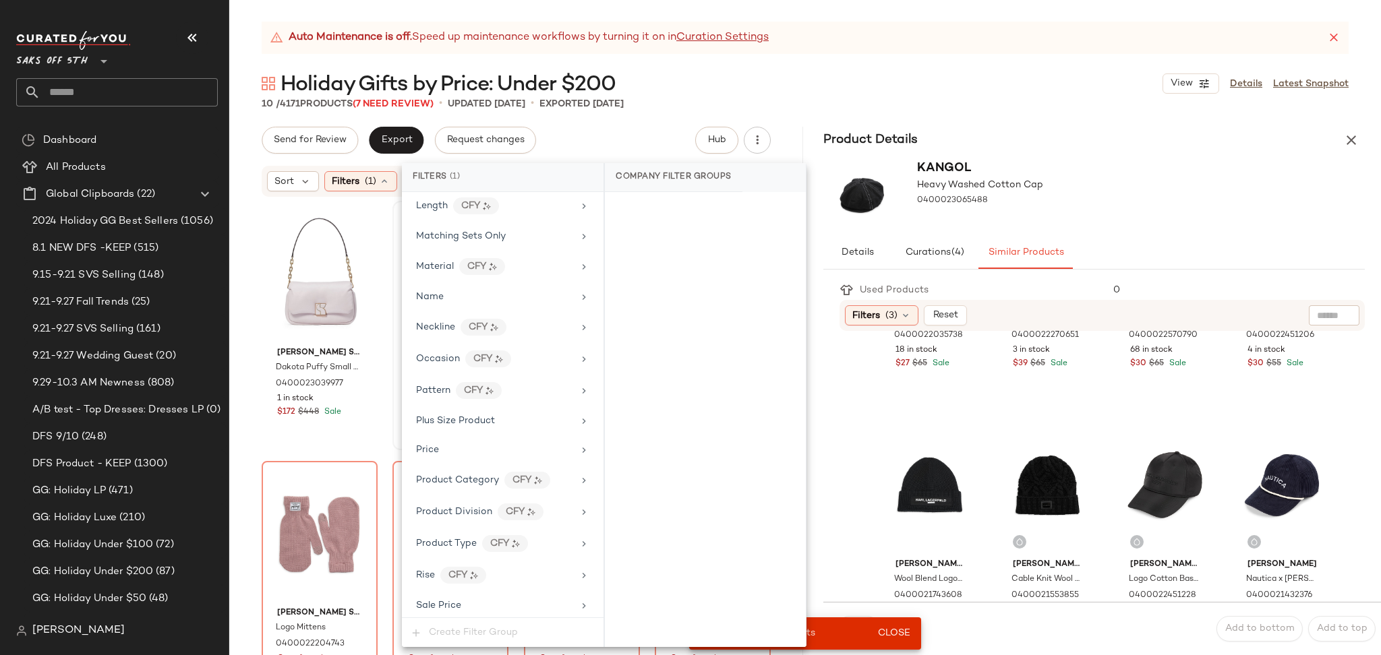
scroll to position [803, 0]
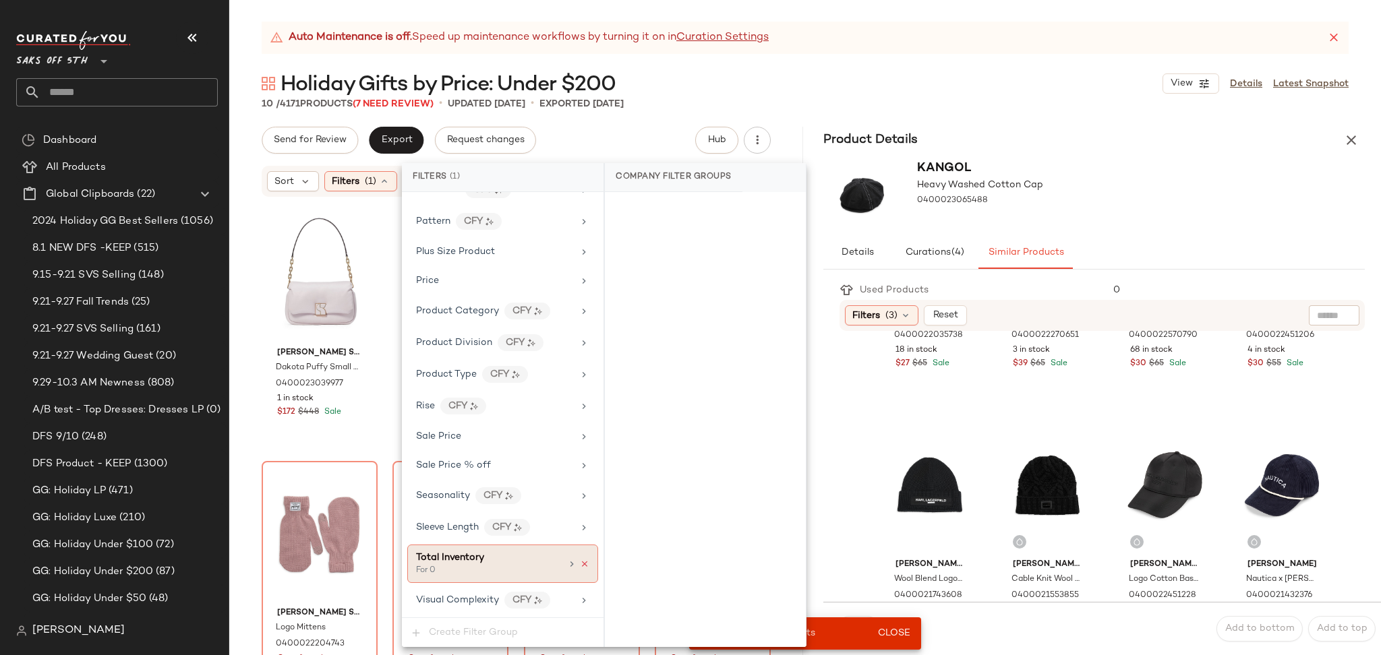
click at [580, 564] on icon at bounding box center [584, 564] width 9 height 9
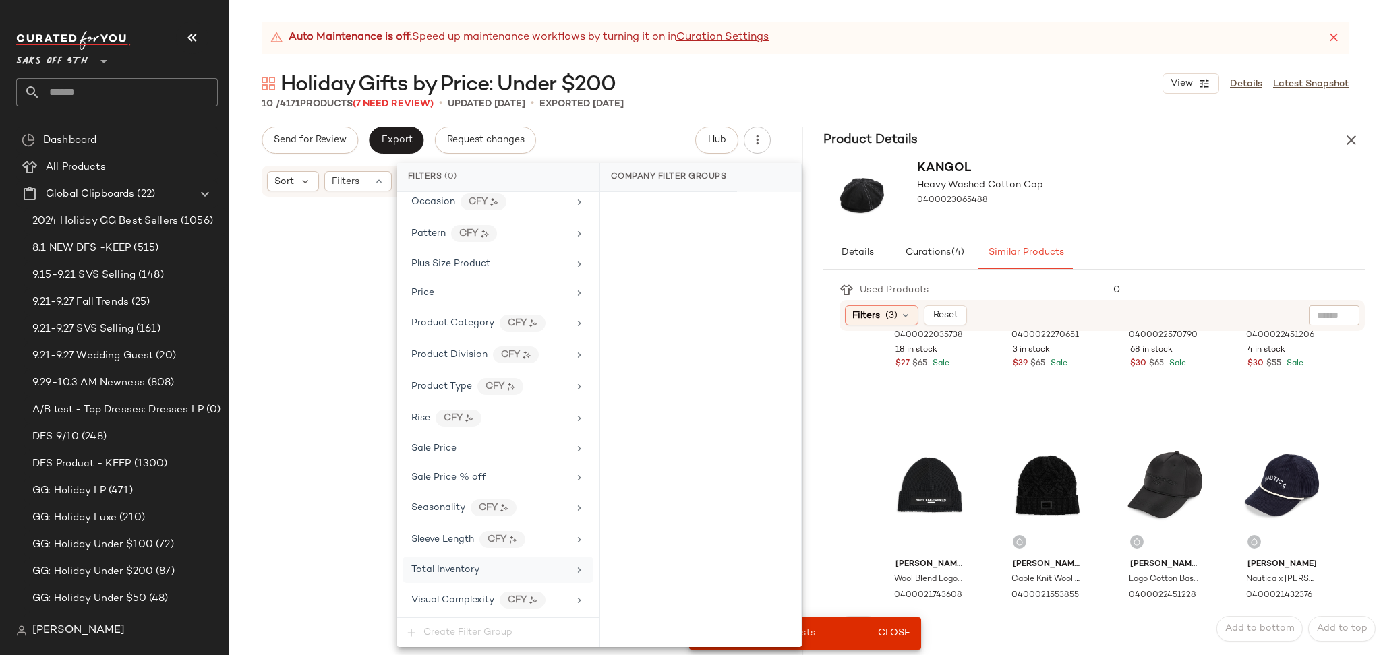
scroll to position [0, 0]
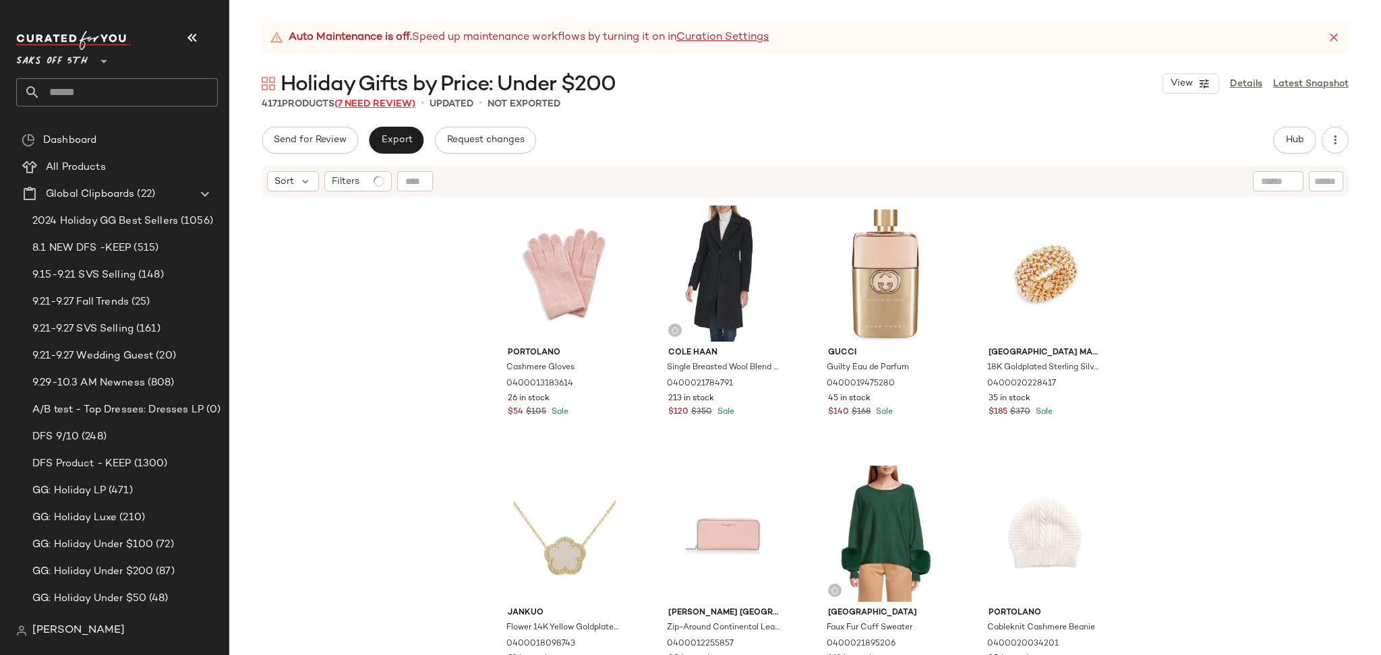
click at [398, 105] on span "(7 Need Review)" at bounding box center [374, 104] width 81 height 10
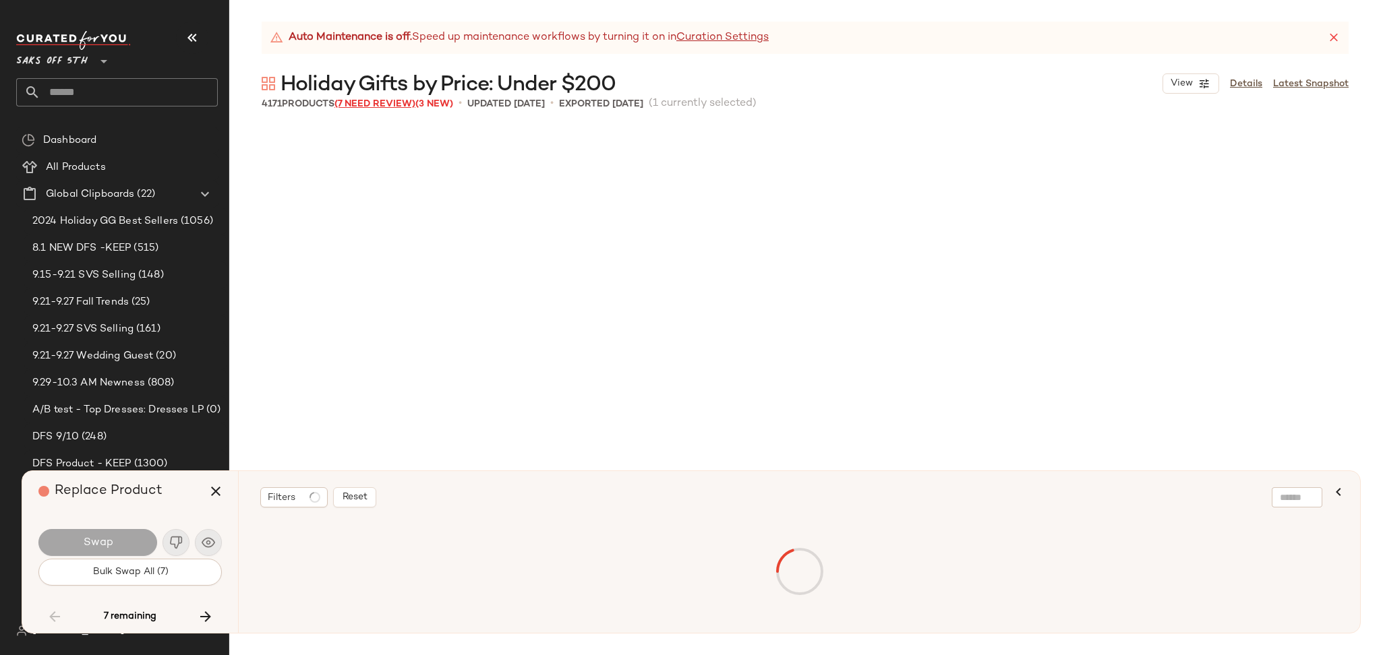
scroll to position [42689, 0]
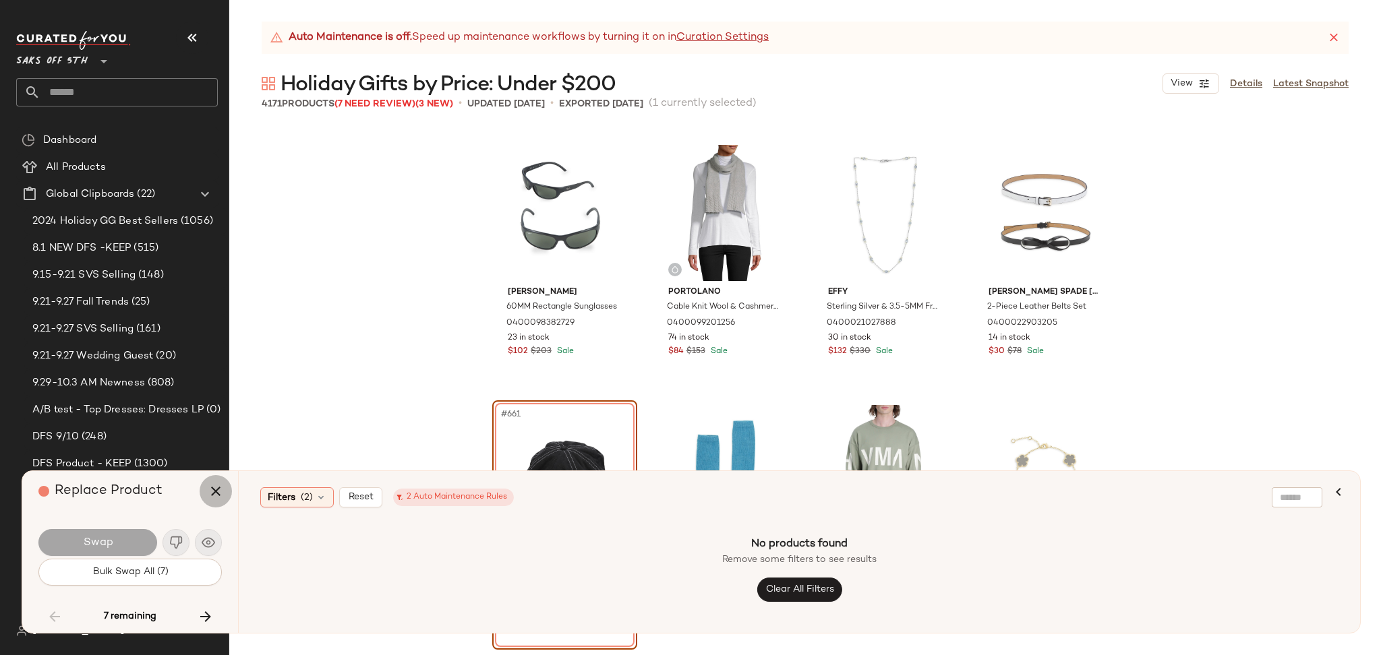
click at [217, 490] on icon "button" at bounding box center [216, 492] width 16 height 16
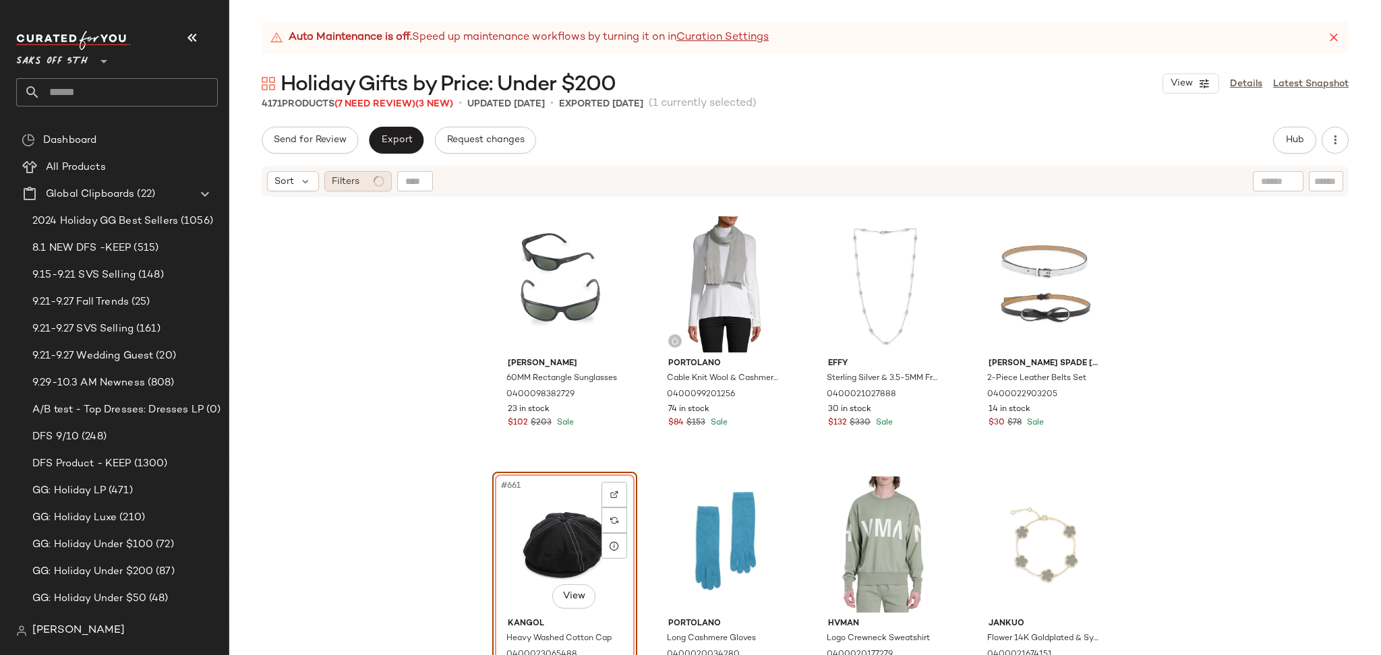
click at [376, 175] on div "Filters" at bounding box center [357, 181] width 67 height 20
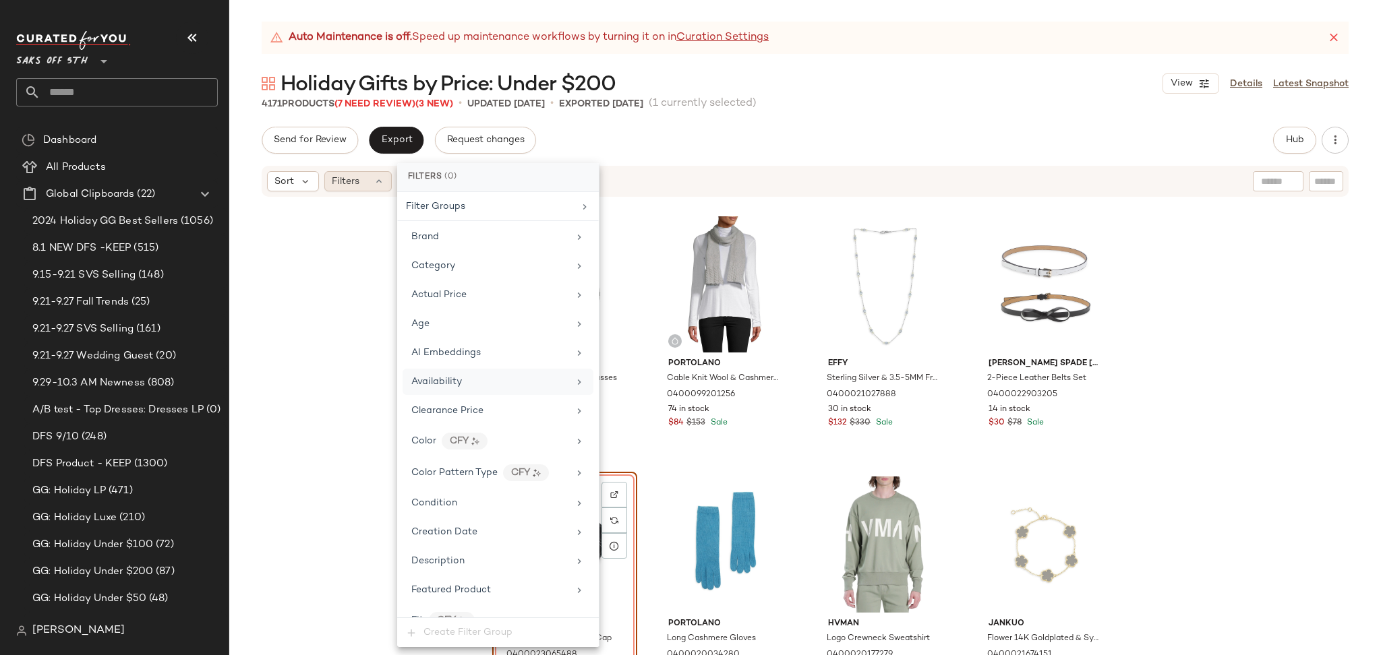
scroll to position [791, 0]
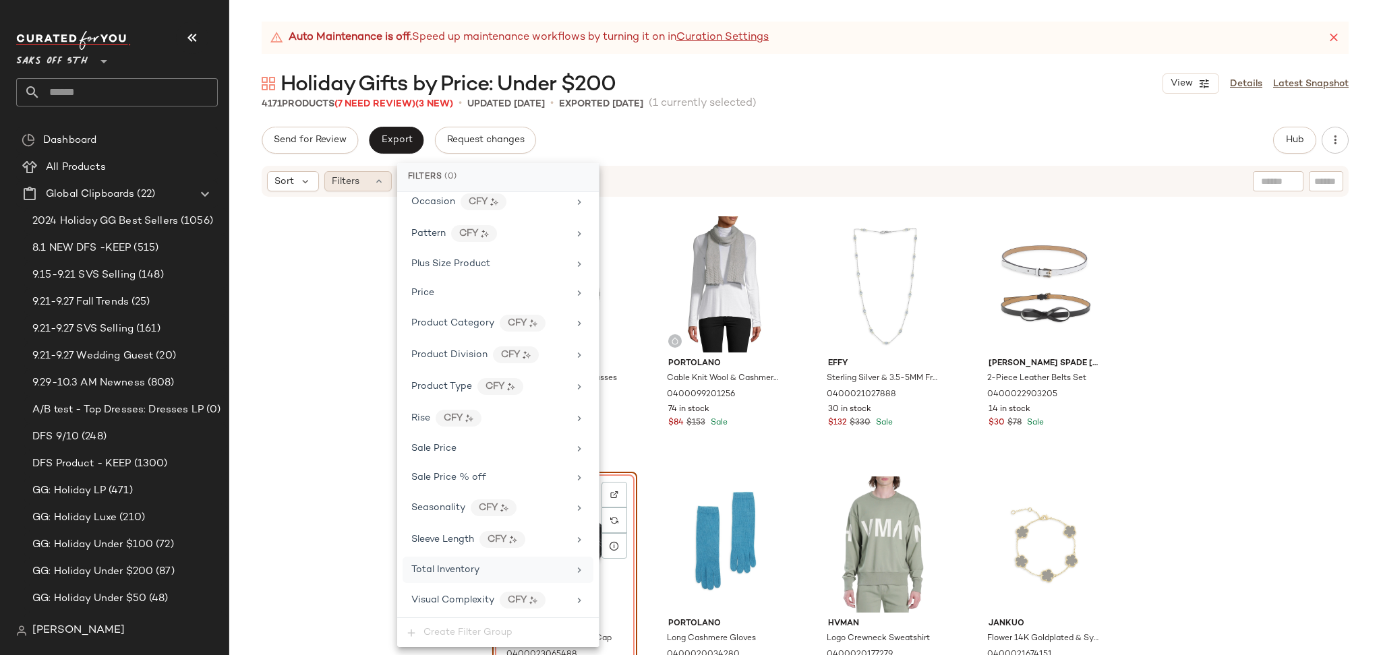
click at [464, 567] on span "Total Inventory" at bounding box center [445, 570] width 68 height 10
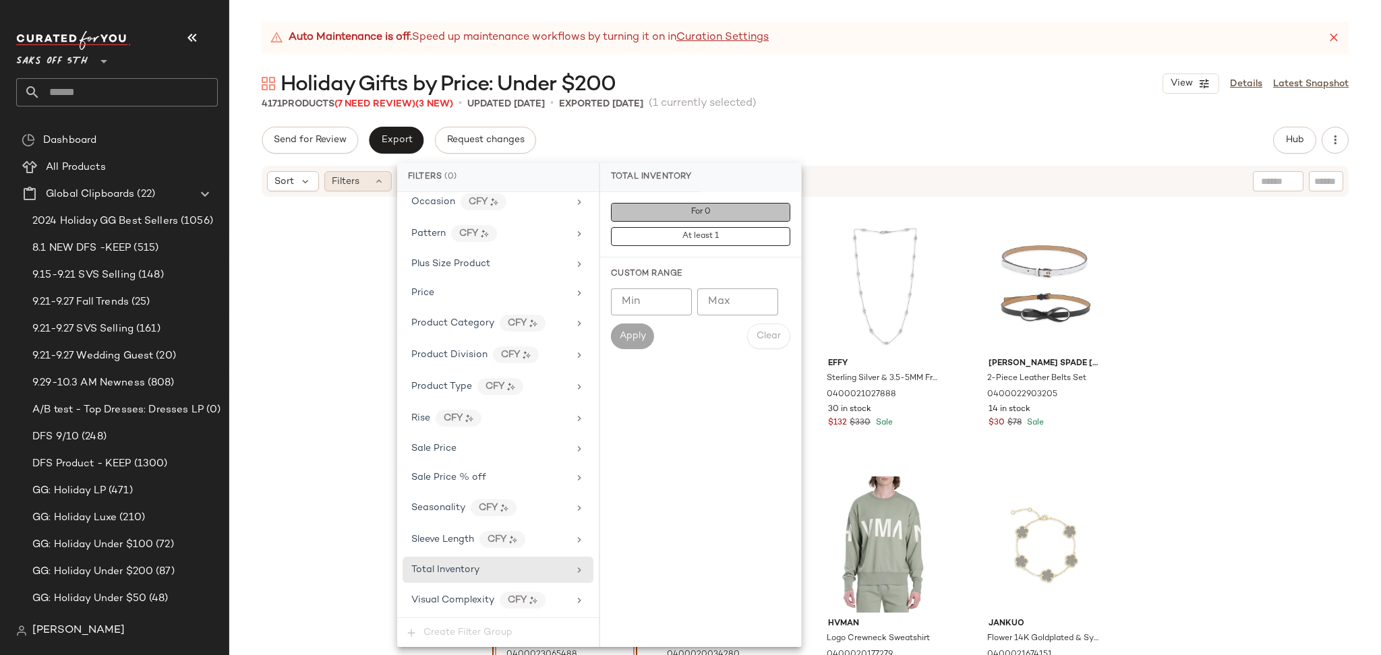
click at [660, 212] on button "For 0" at bounding box center [700, 212] width 179 height 19
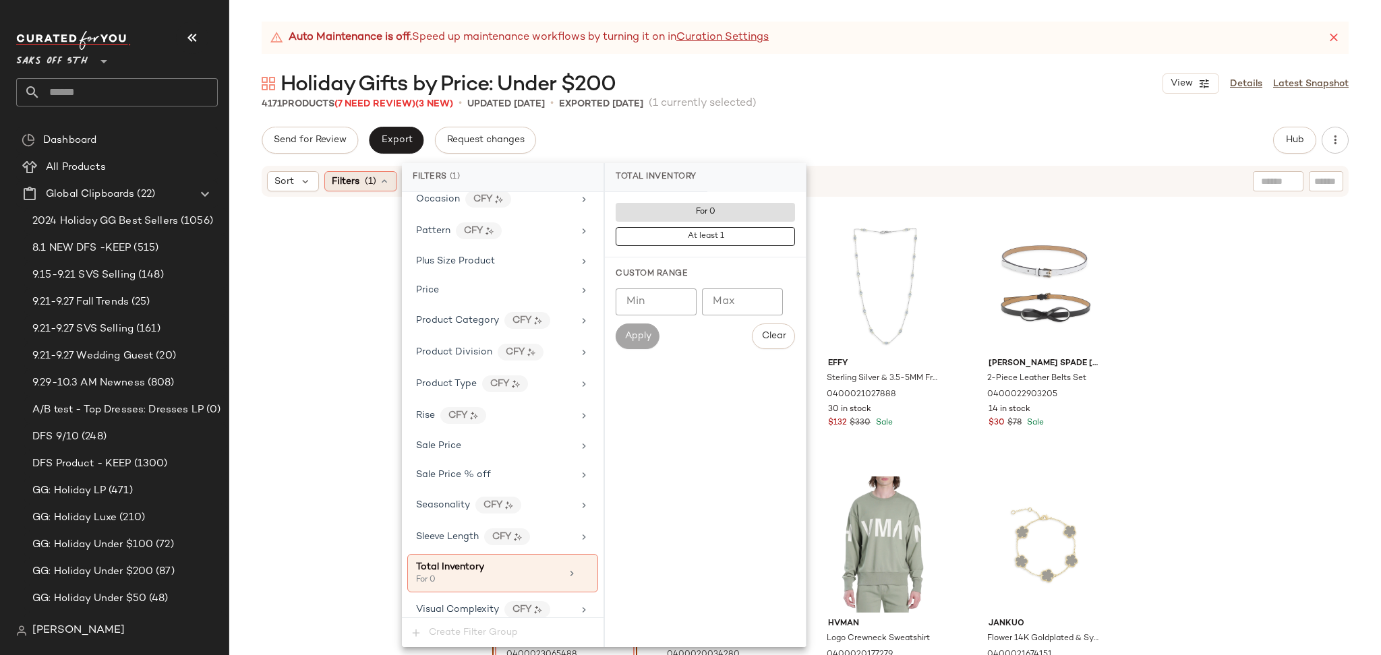
click at [904, 114] on div "Auto Maintenance is off. Speed up maintenance workflows by turning it on in Cur…" at bounding box center [805, 339] width 1152 height 634
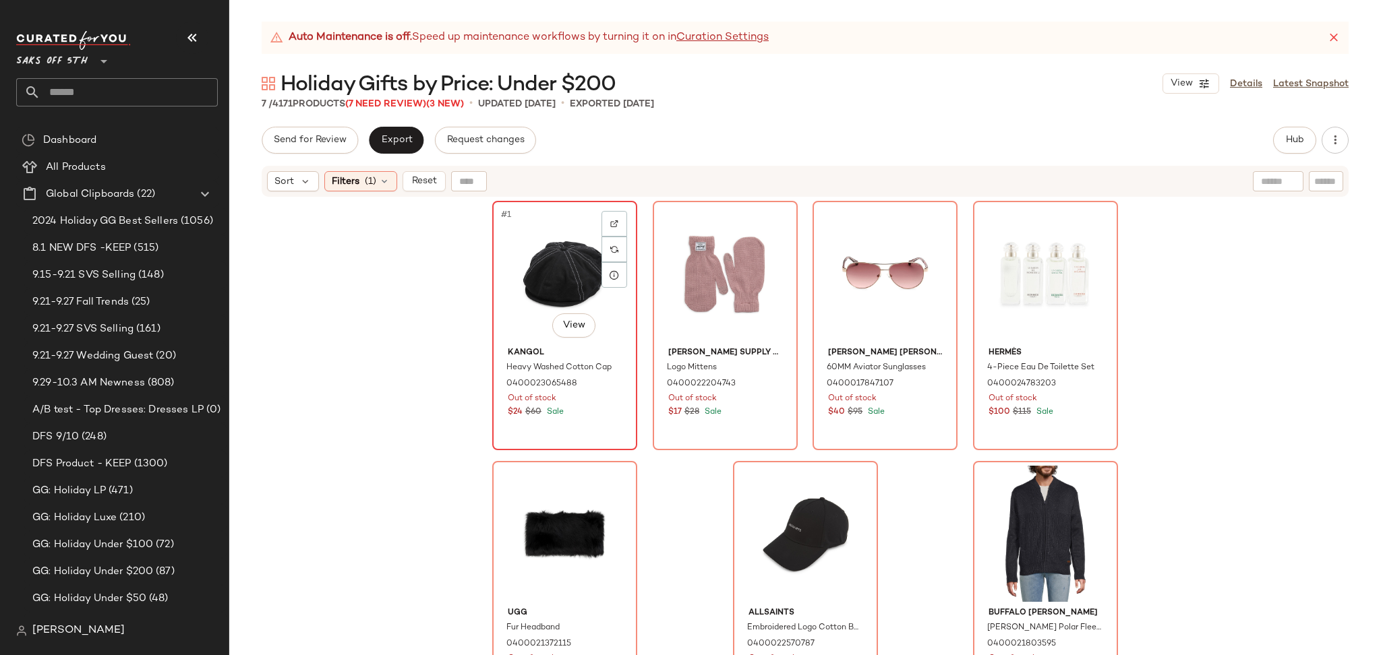
click at [537, 270] on div "#1 View" at bounding box center [565, 274] width 136 height 136
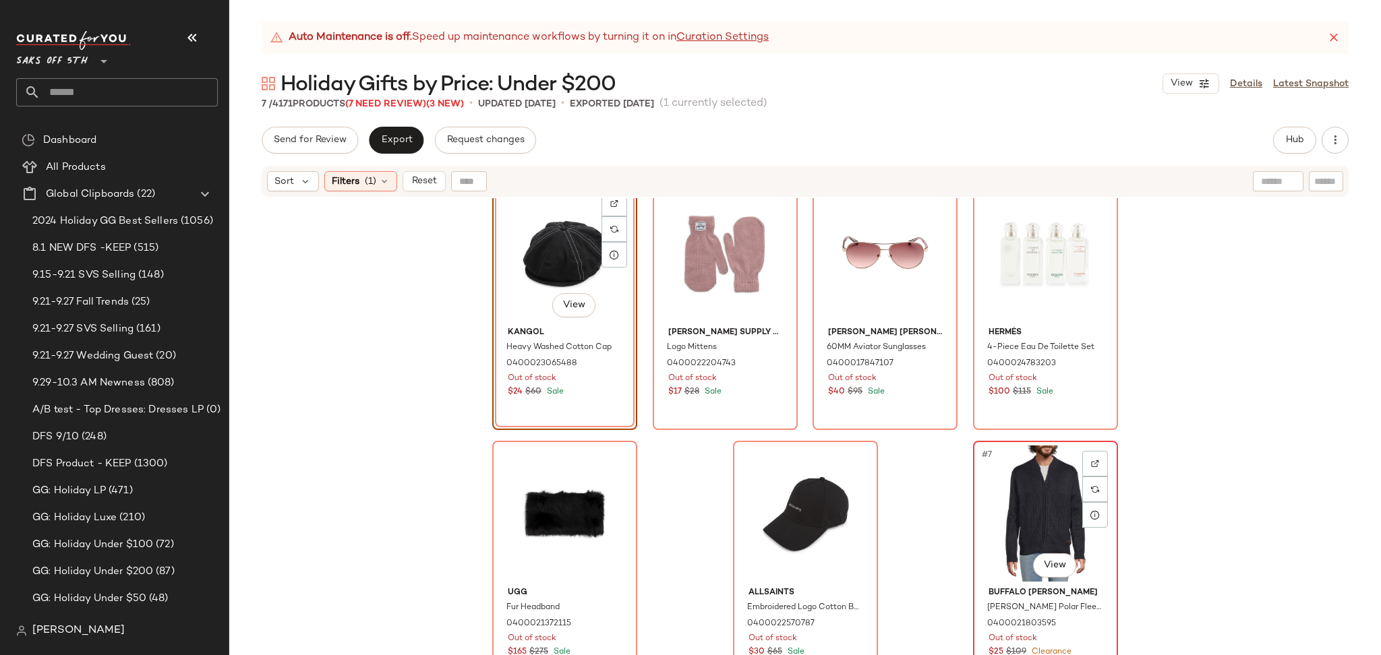
click at [1015, 494] on div "#7 View" at bounding box center [1046, 514] width 136 height 136
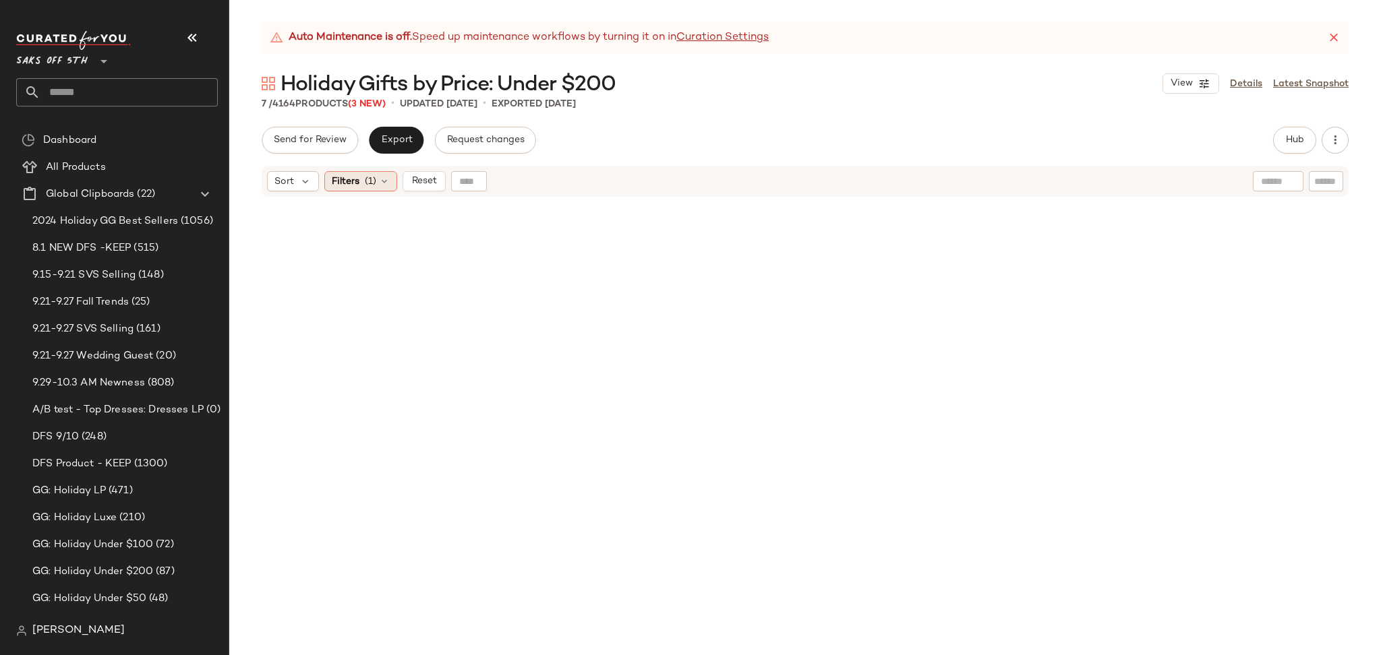
click at [359, 183] on div "Filters (1)" at bounding box center [360, 181] width 73 height 20
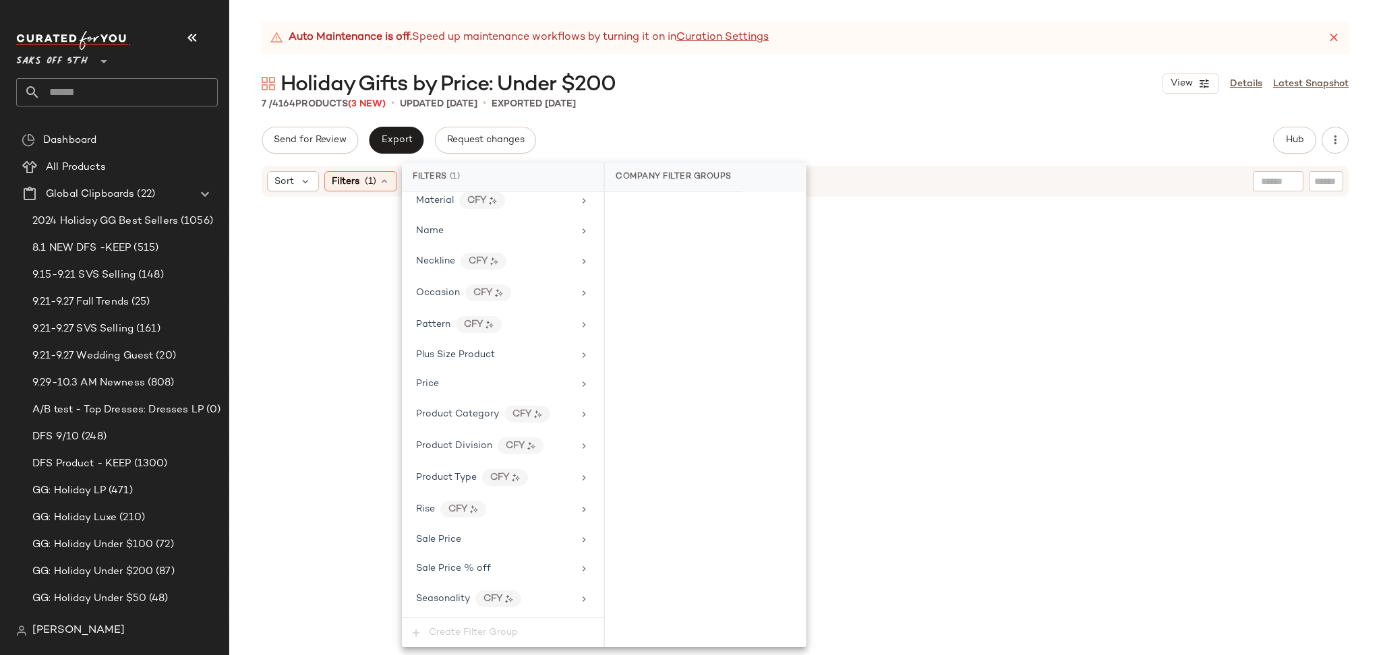
scroll to position [803, 0]
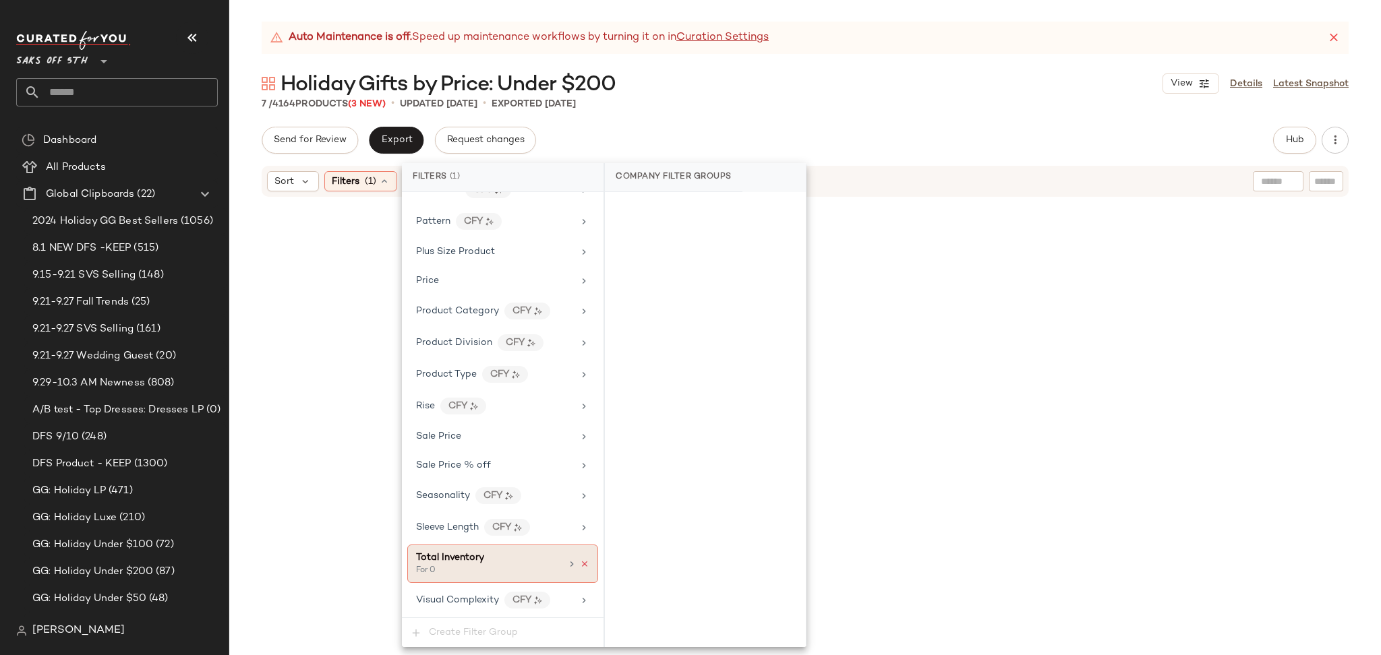
click at [580, 564] on icon at bounding box center [584, 564] width 9 height 9
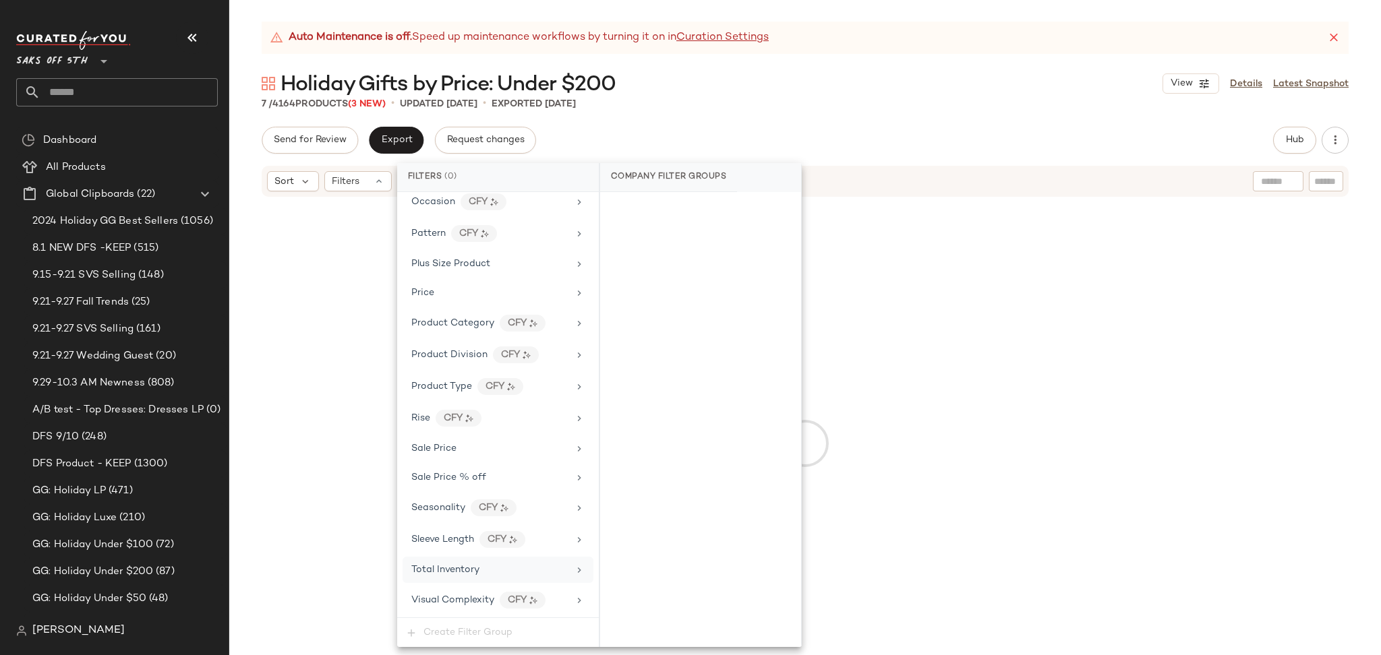
scroll to position [791, 0]
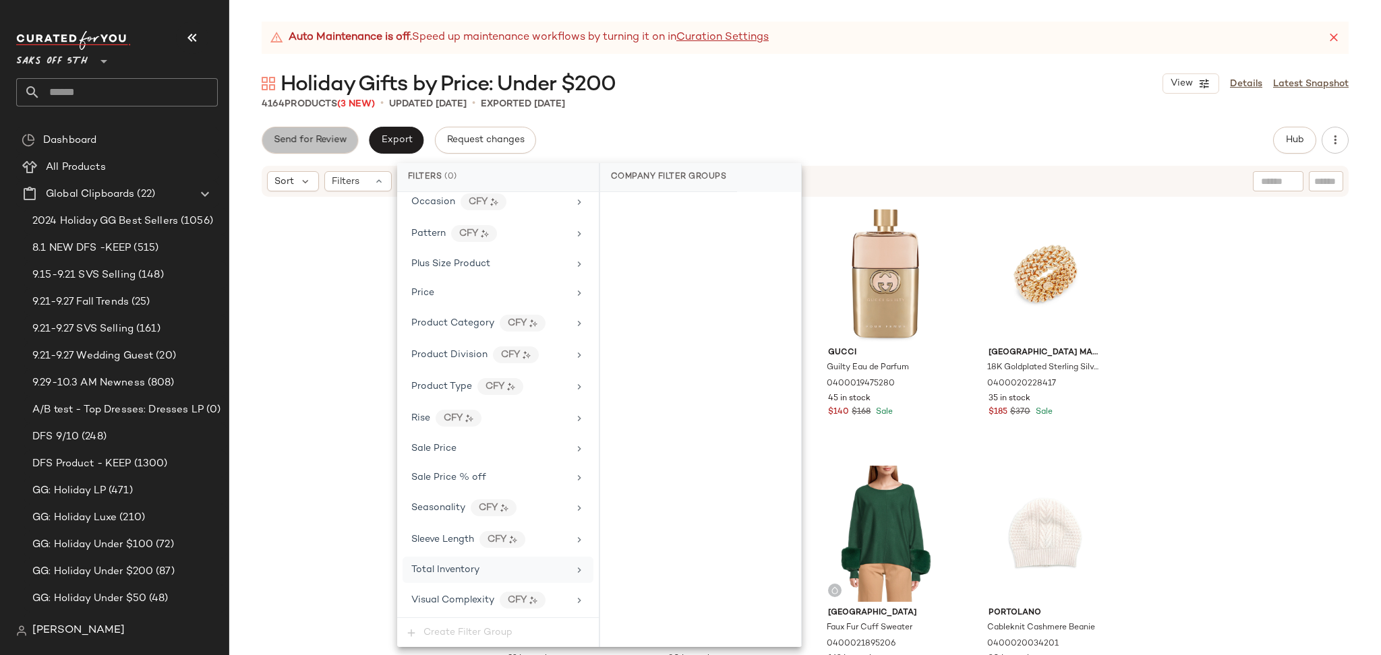
click at [306, 145] on span "Send for Review" at bounding box center [310, 140] width 74 height 11
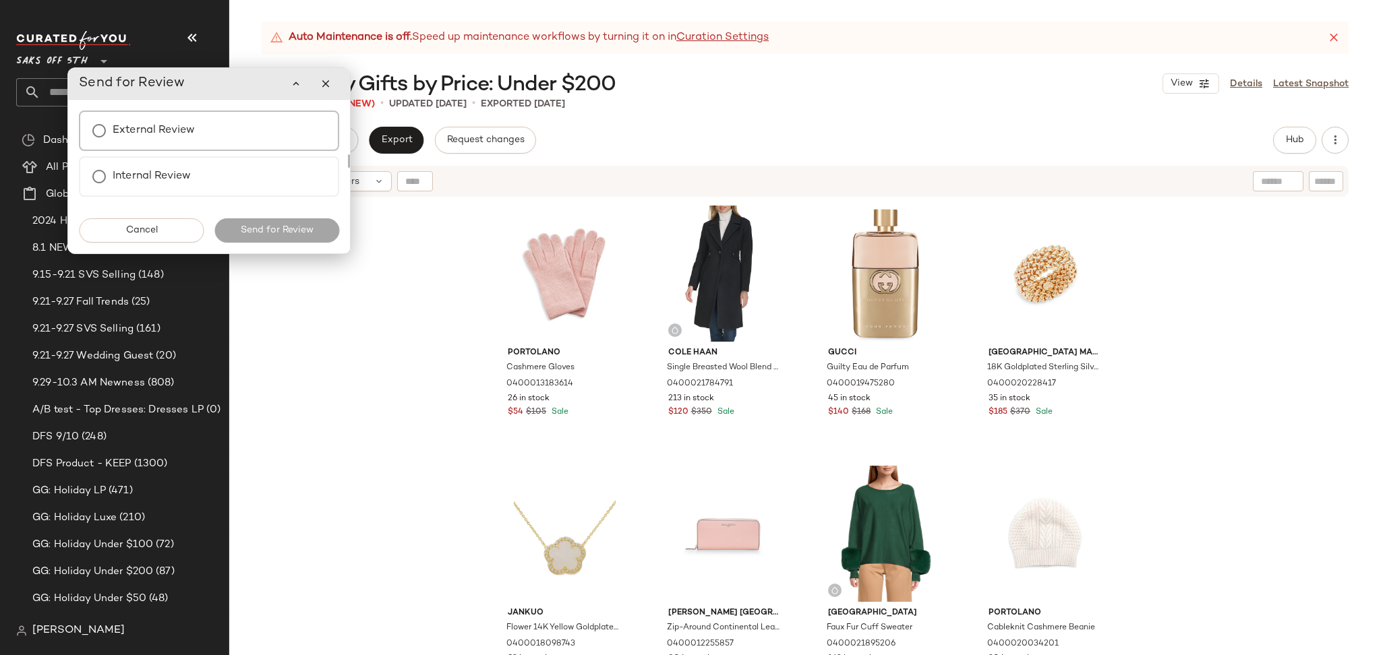
click at [186, 131] on label "External Review" at bounding box center [154, 130] width 82 height 27
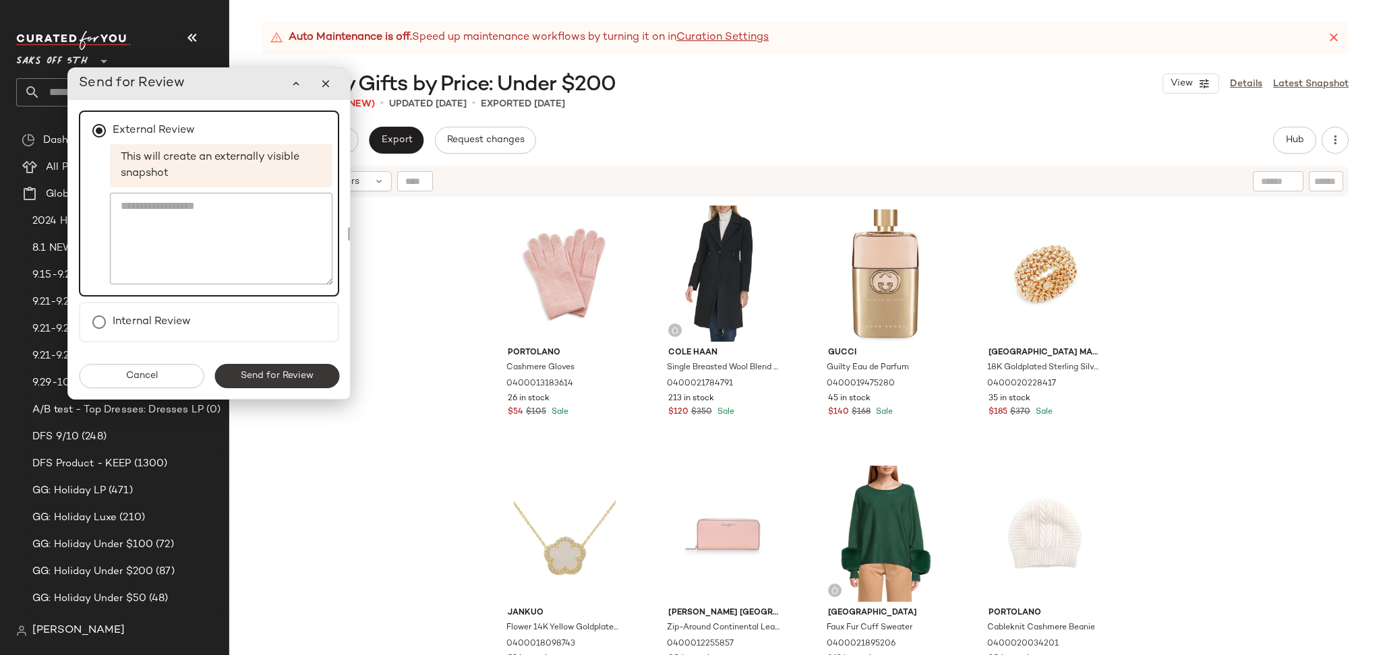
click at [292, 375] on span "Send for Review" at bounding box center [277, 376] width 74 height 11
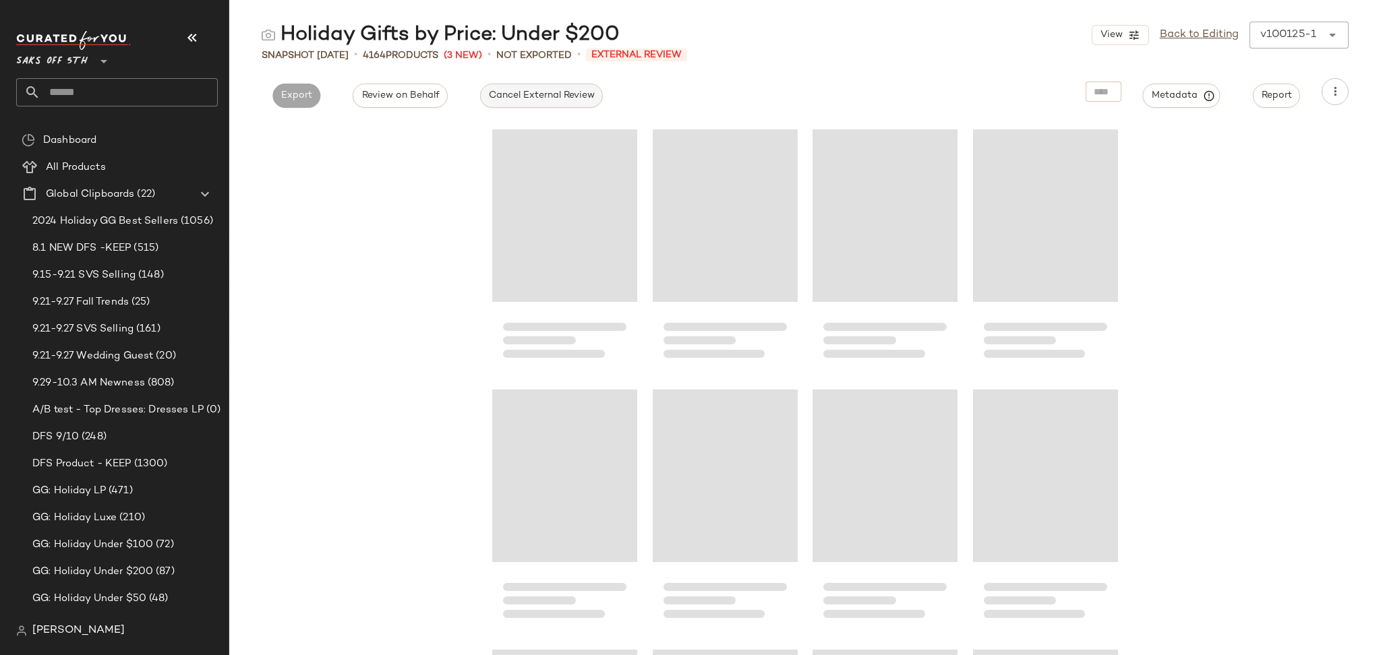
click at [520, 96] on span "Cancel External Review" at bounding box center [541, 95] width 107 height 11
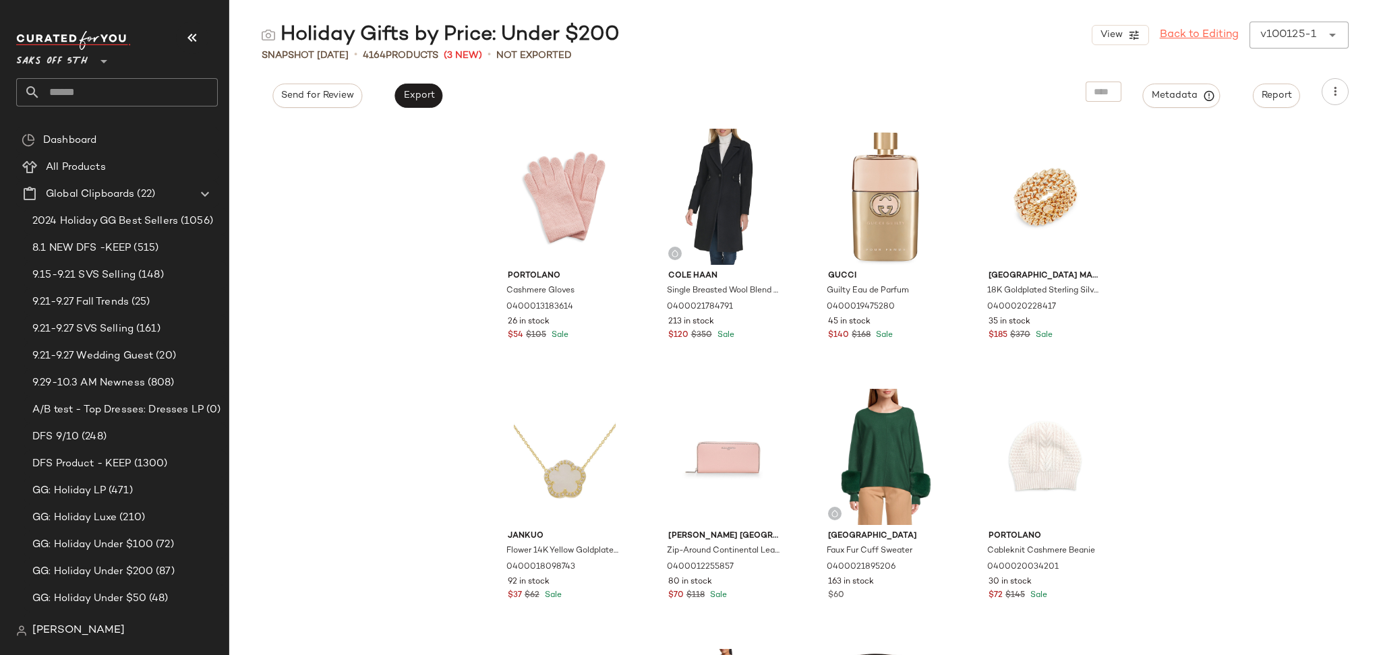
click at [1181, 32] on link "Back to Editing" at bounding box center [1199, 35] width 79 height 16
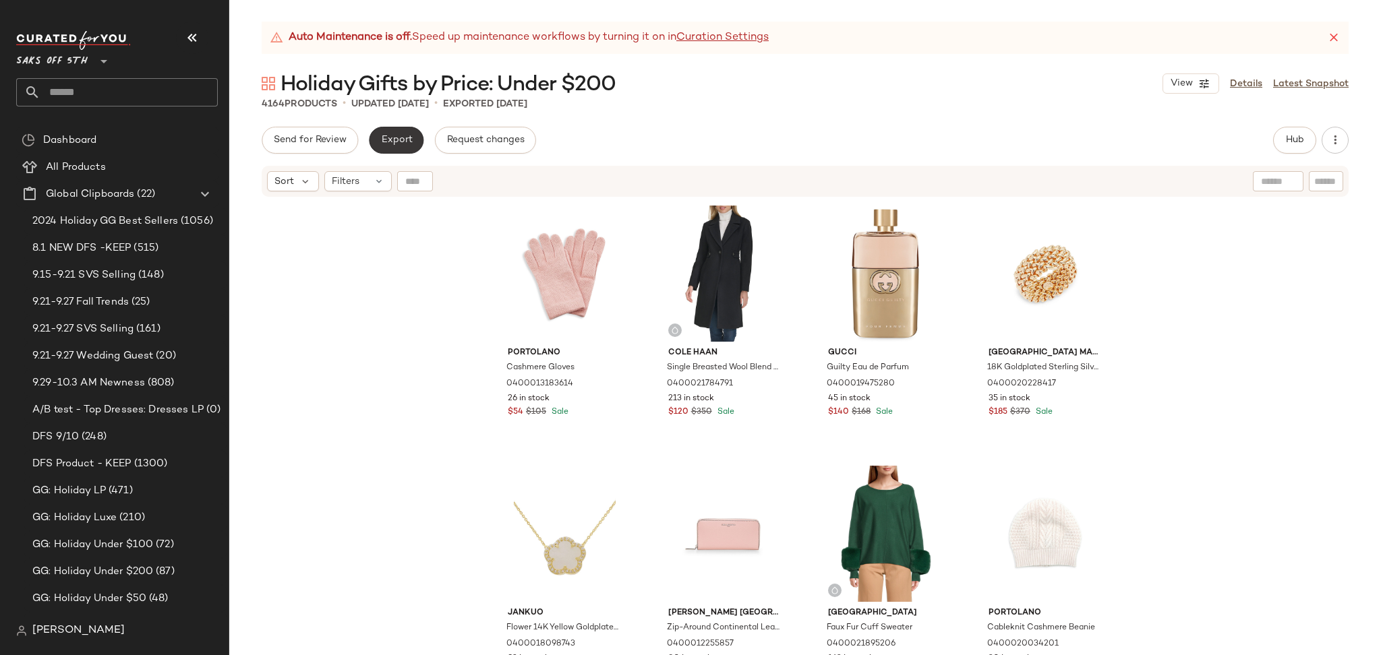
click at [397, 135] on span "Export" at bounding box center [396, 140] width 32 height 11
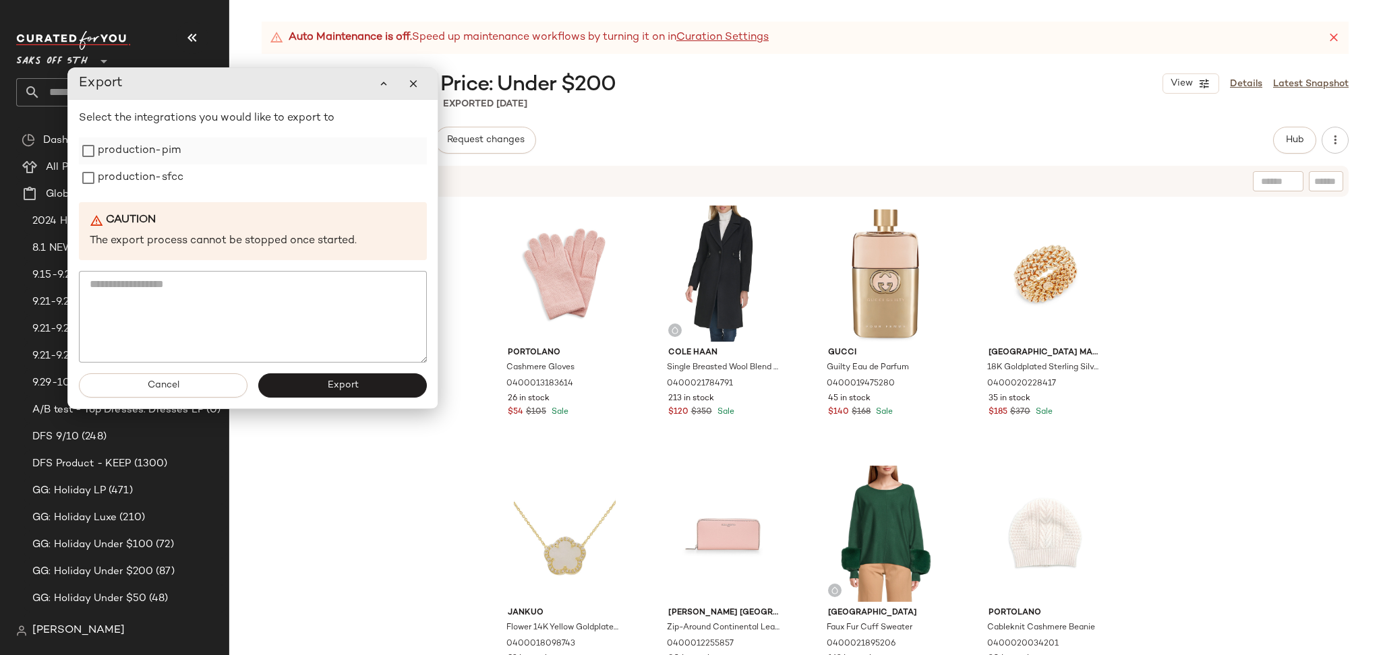
click at [106, 151] on label "production-pim" at bounding box center [139, 151] width 83 height 27
click at [109, 183] on label "production-sfcc" at bounding box center [141, 178] width 86 height 27
click at [298, 384] on button "Export" at bounding box center [342, 386] width 169 height 24
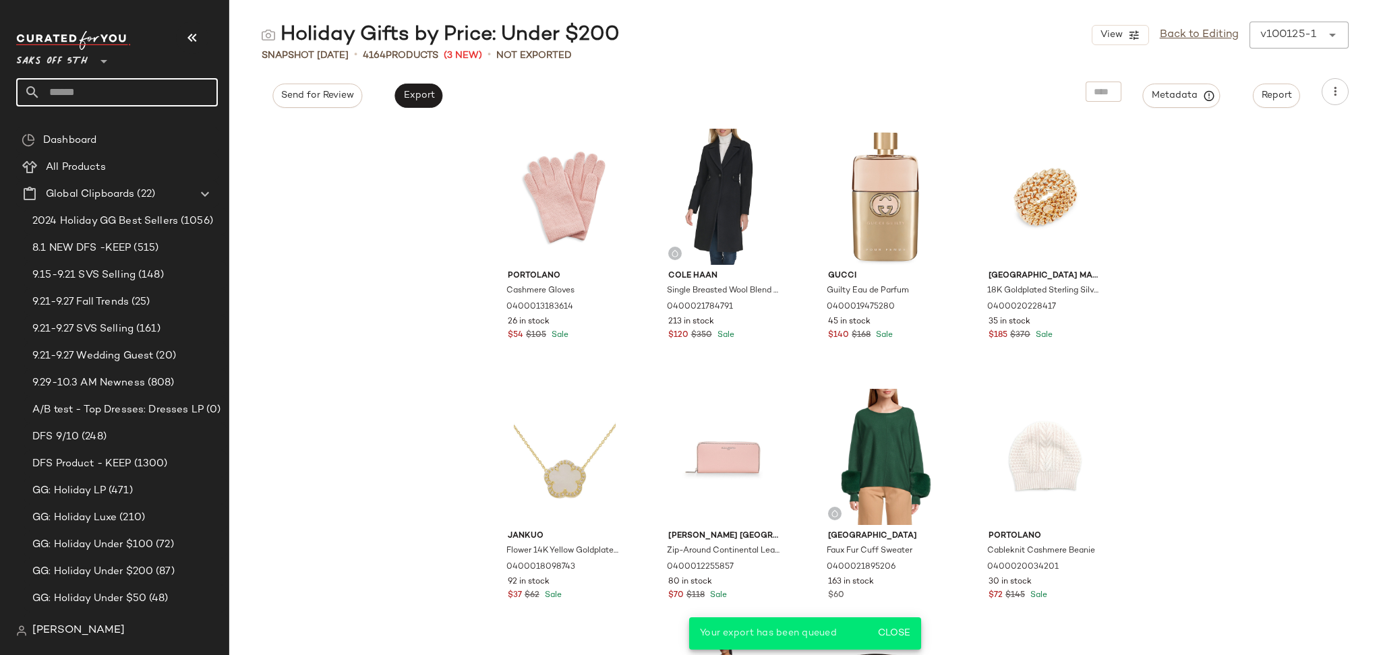
click at [115, 85] on input "text" at bounding box center [128, 92] width 177 height 28
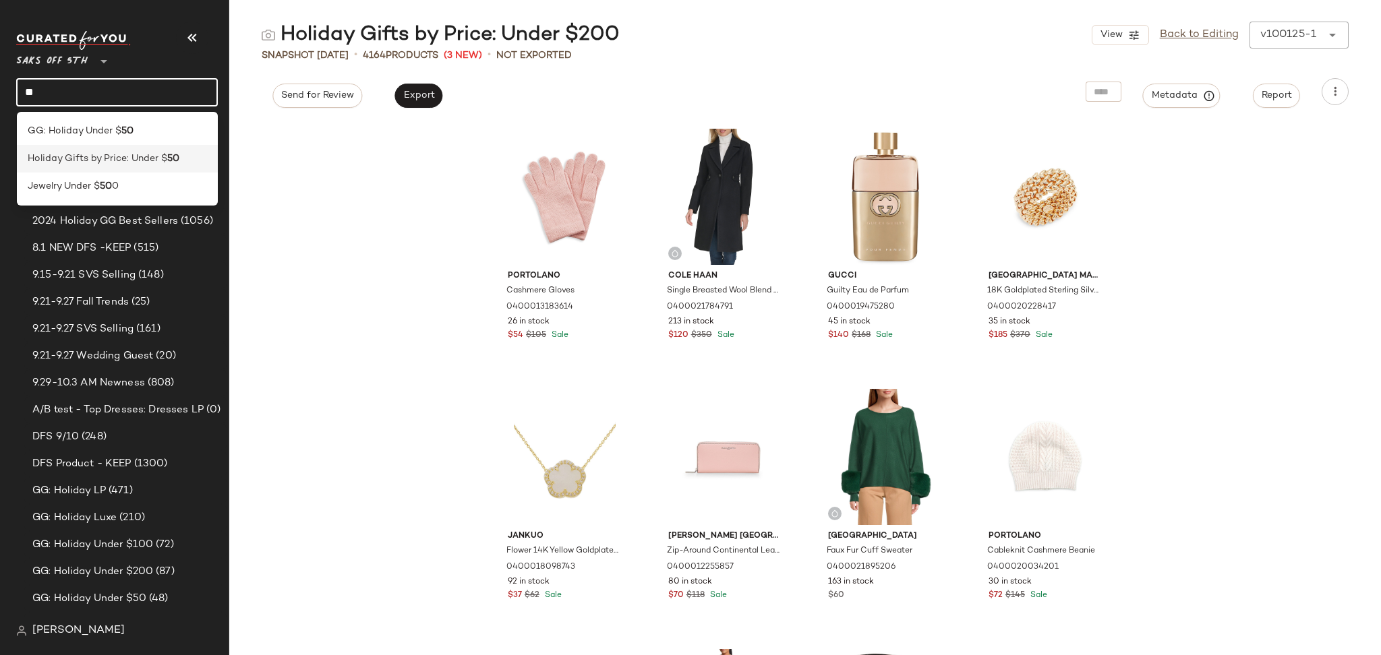
type input "**"
click at [123, 162] on span "Holiday Gifts by Price: Under $" at bounding box center [98, 159] width 140 height 14
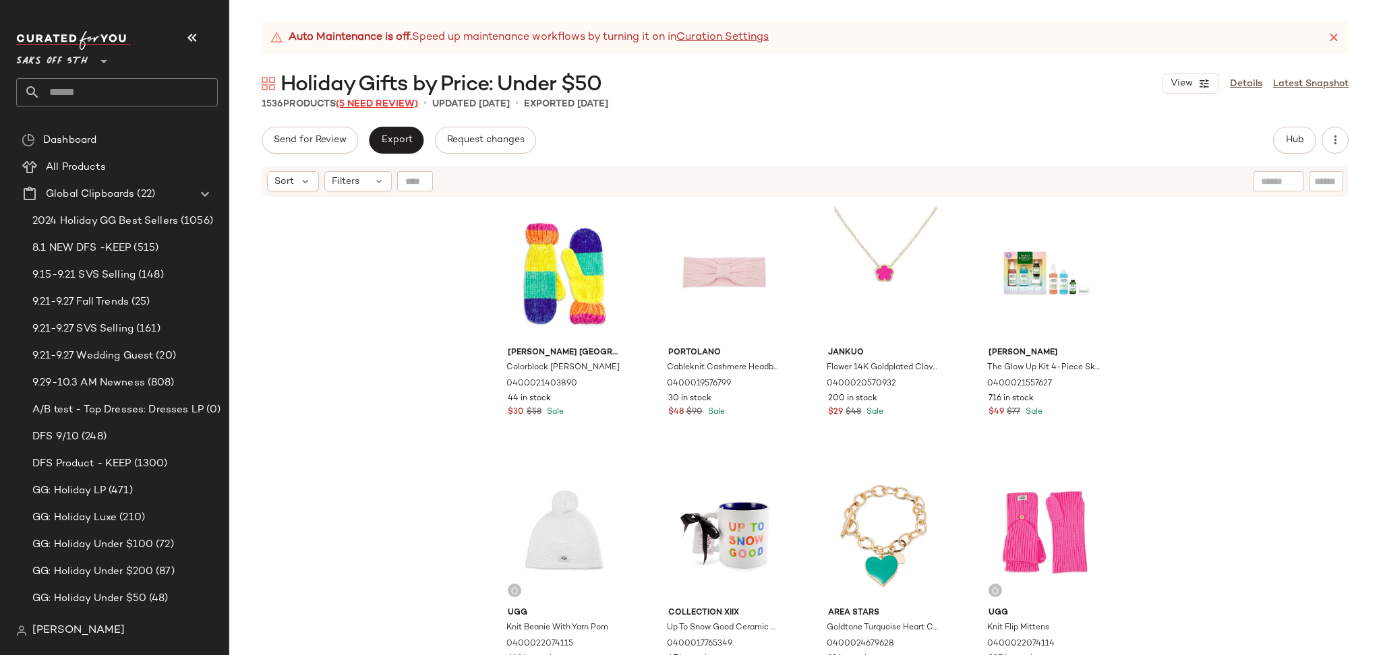
click at [384, 109] on span "(5 Need Review)" at bounding box center [377, 104] width 82 height 10
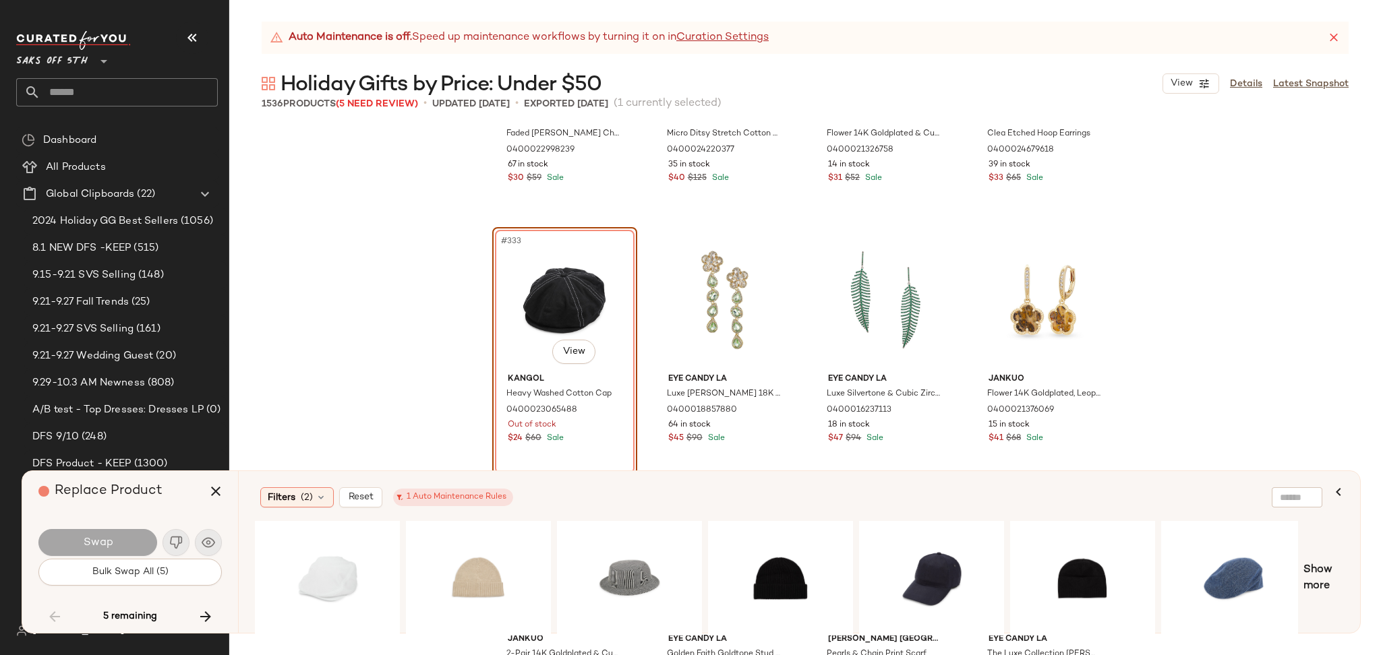
scroll to position [21520, 0]
click at [328, 556] on div "#1 View" at bounding box center [328, 579] width 136 height 96
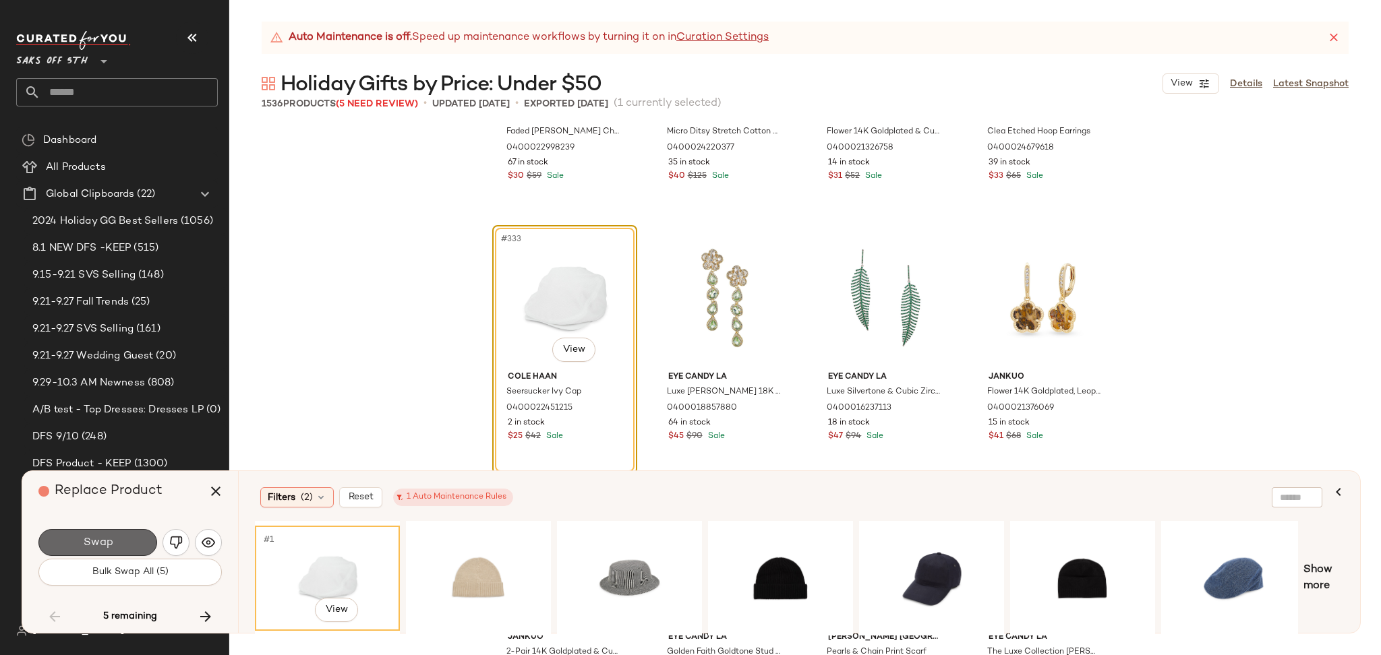
click at [129, 542] on button "Swap" at bounding box center [97, 542] width 119 height 27
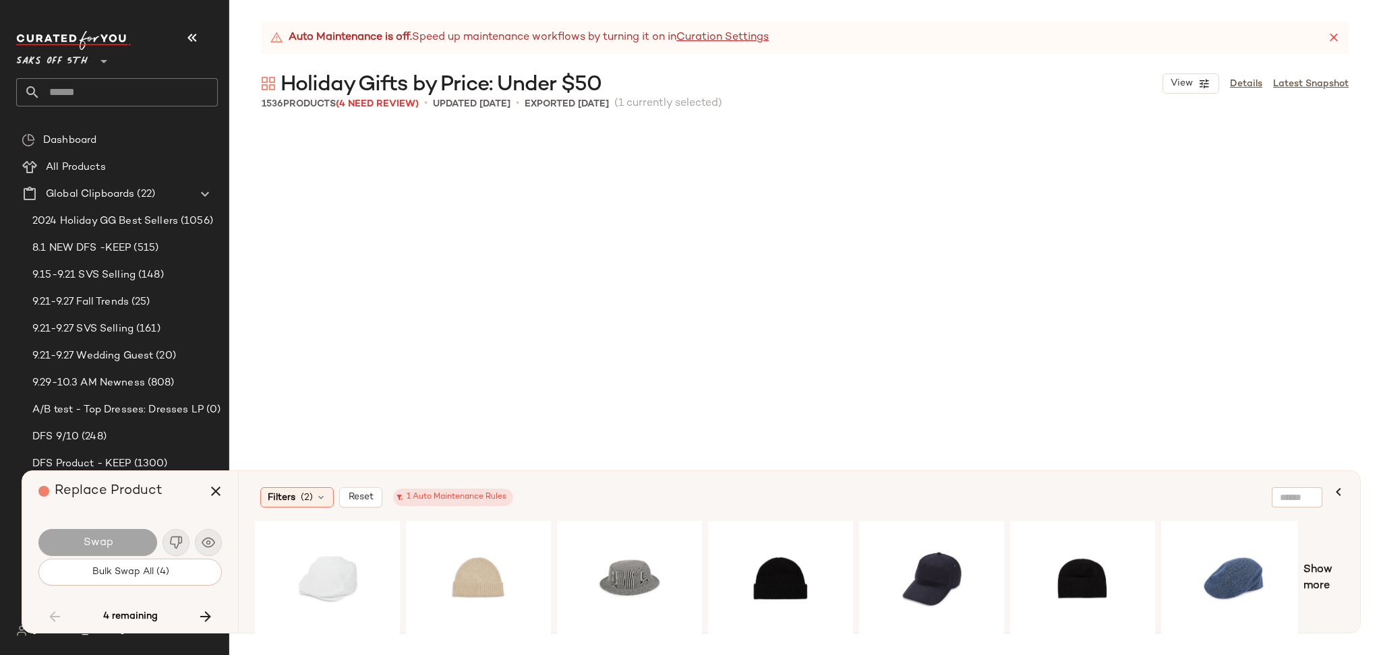
scroll to position [33578, 0]
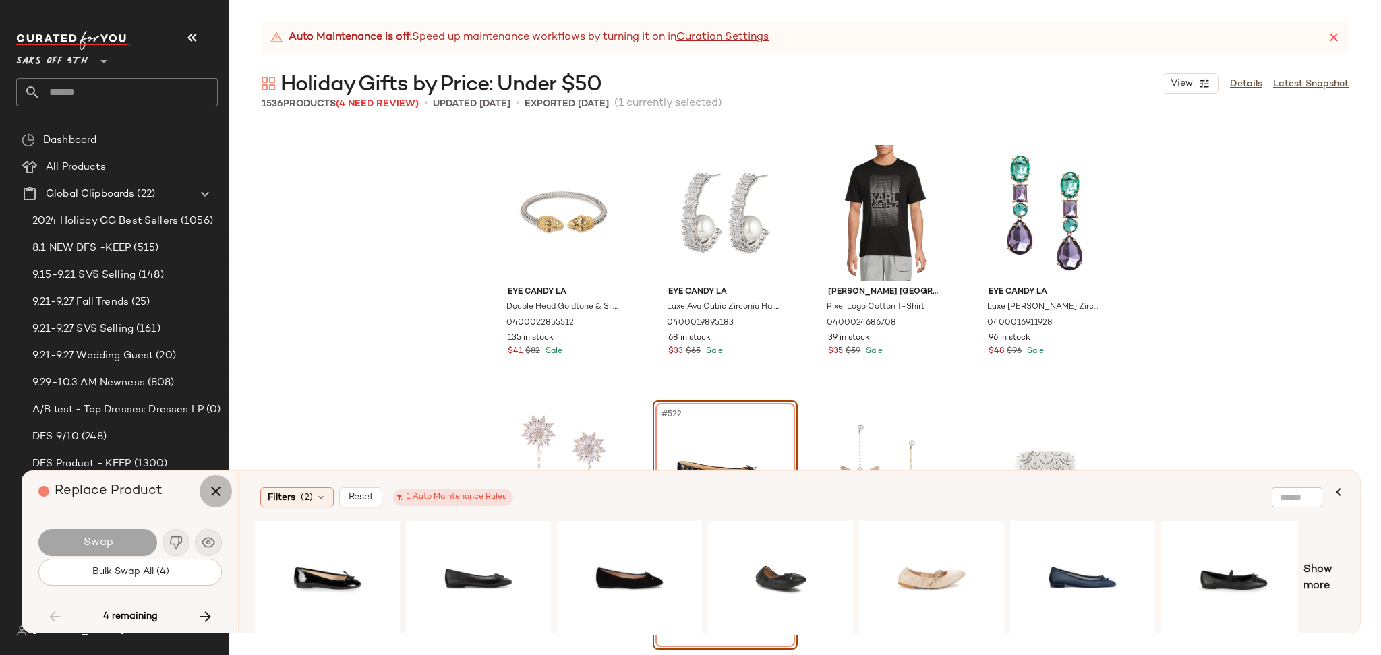
click at [216, 490] on icon "button" at bounding box center [216, 492] width 16 height 16
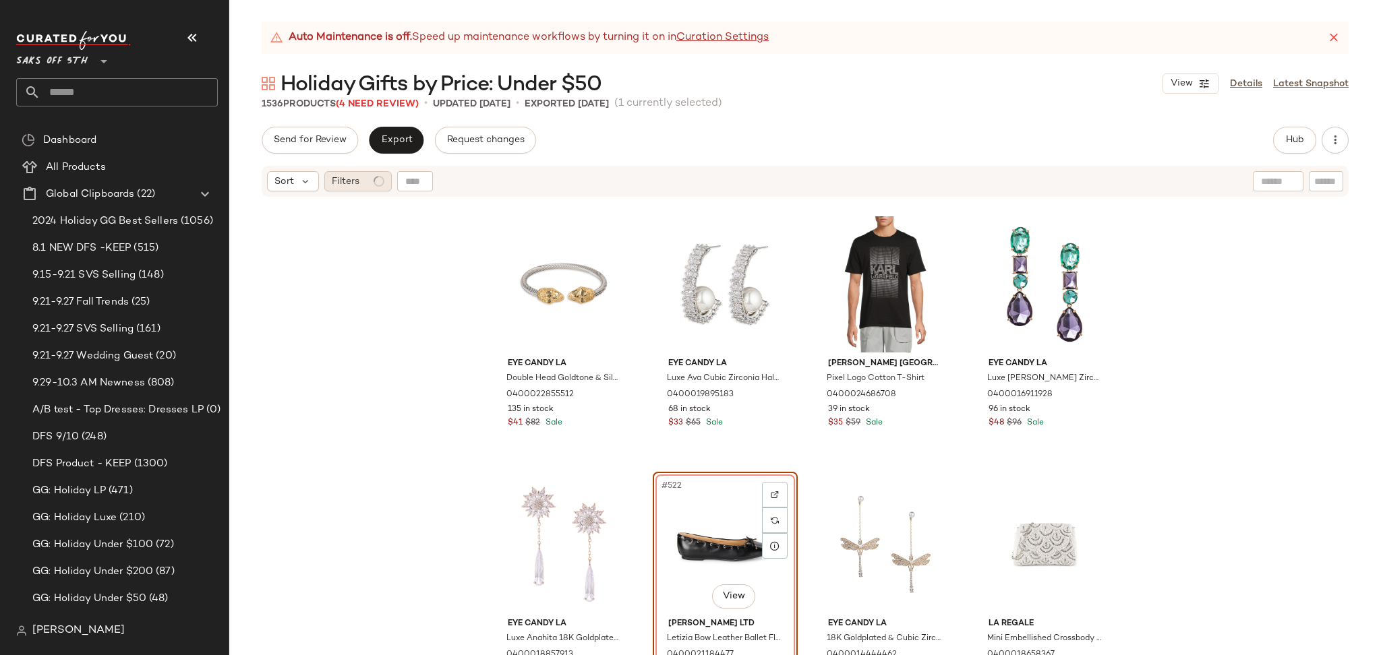
click at [369, 185] on div "Filters" at bounding box center [357, 181] width 67 height 20
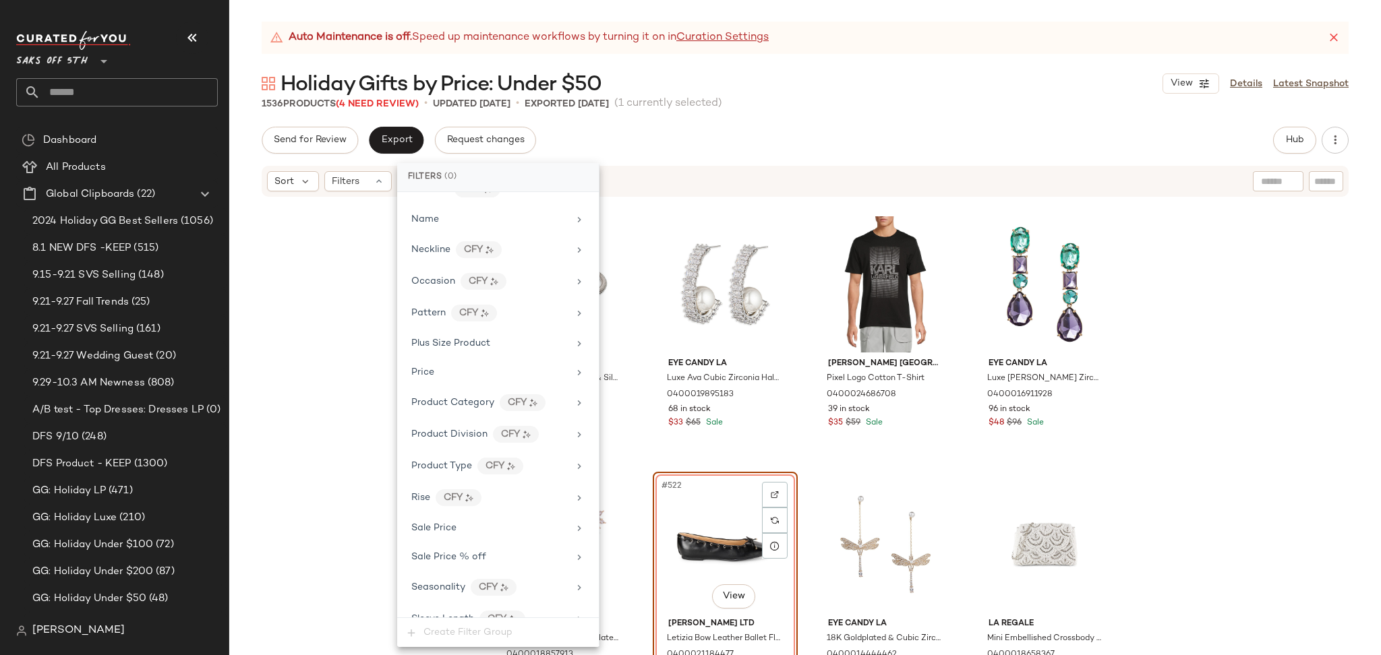
scroll to position [791, 0]
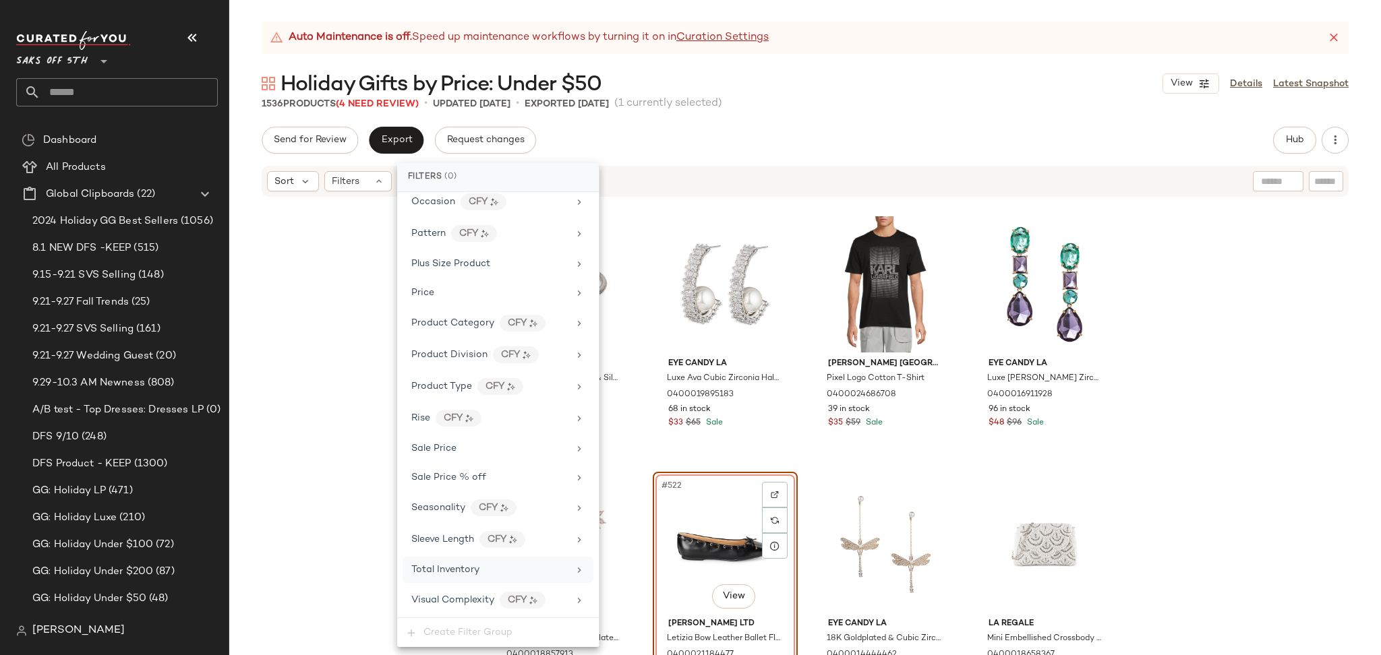
click at [484, 562] on div "Total Inventory" at bounding box center [498, 570] width 191 height 26
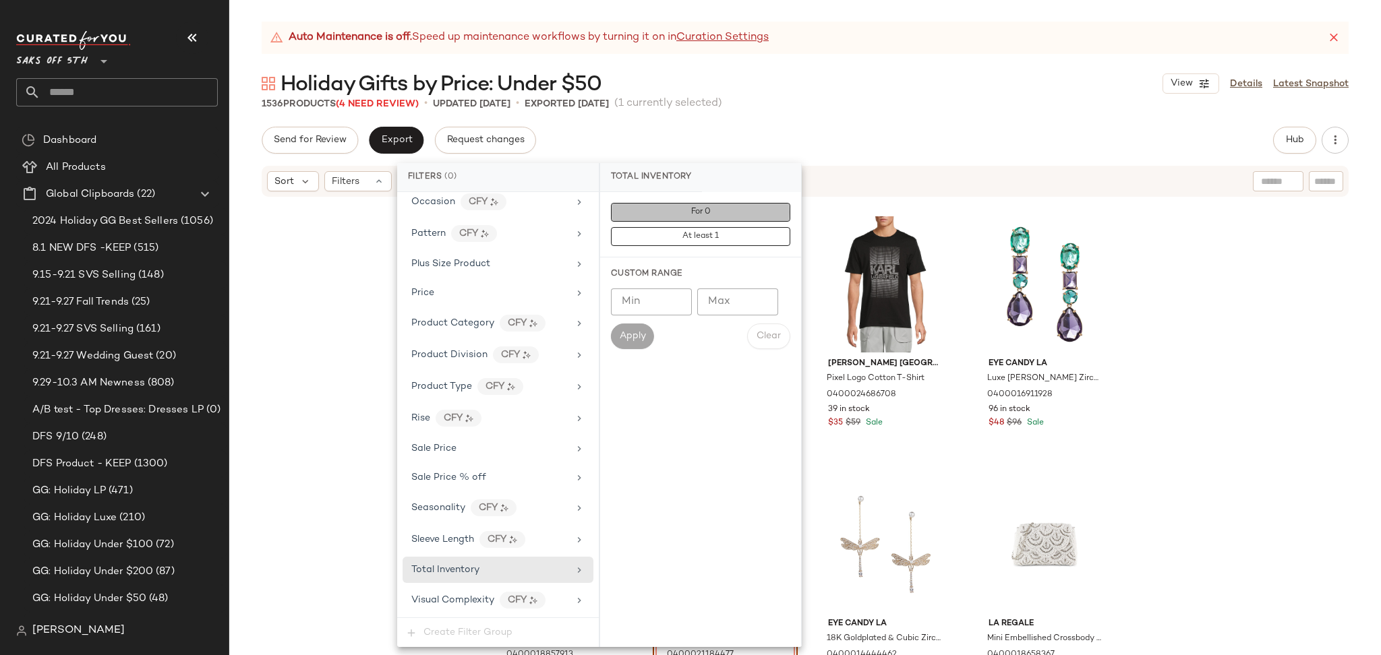
click at [726, 214] on button "For 0" at bounding box center [700, 212] width 179 height 19
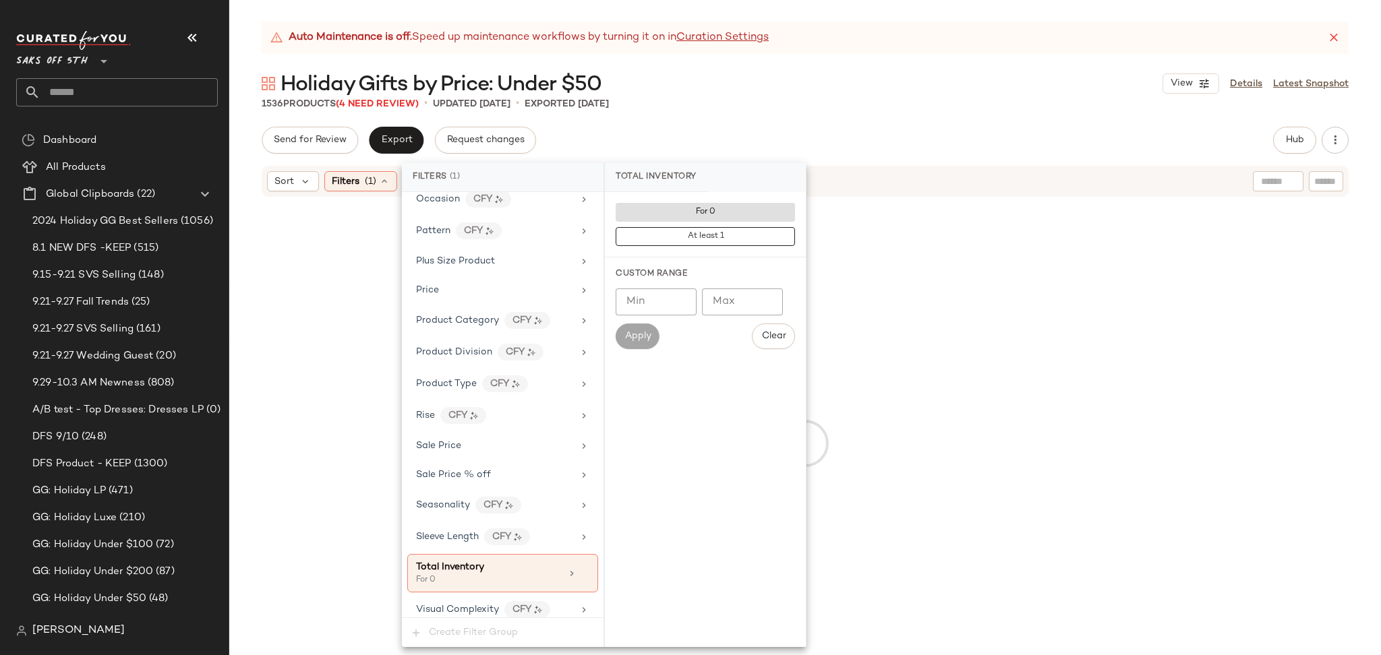
click at [859, 86] on div "Holiday Gifts by Price: Under $50 View Details Latest Snapshot" at bounding box center [805, 83] width 1152 height 27
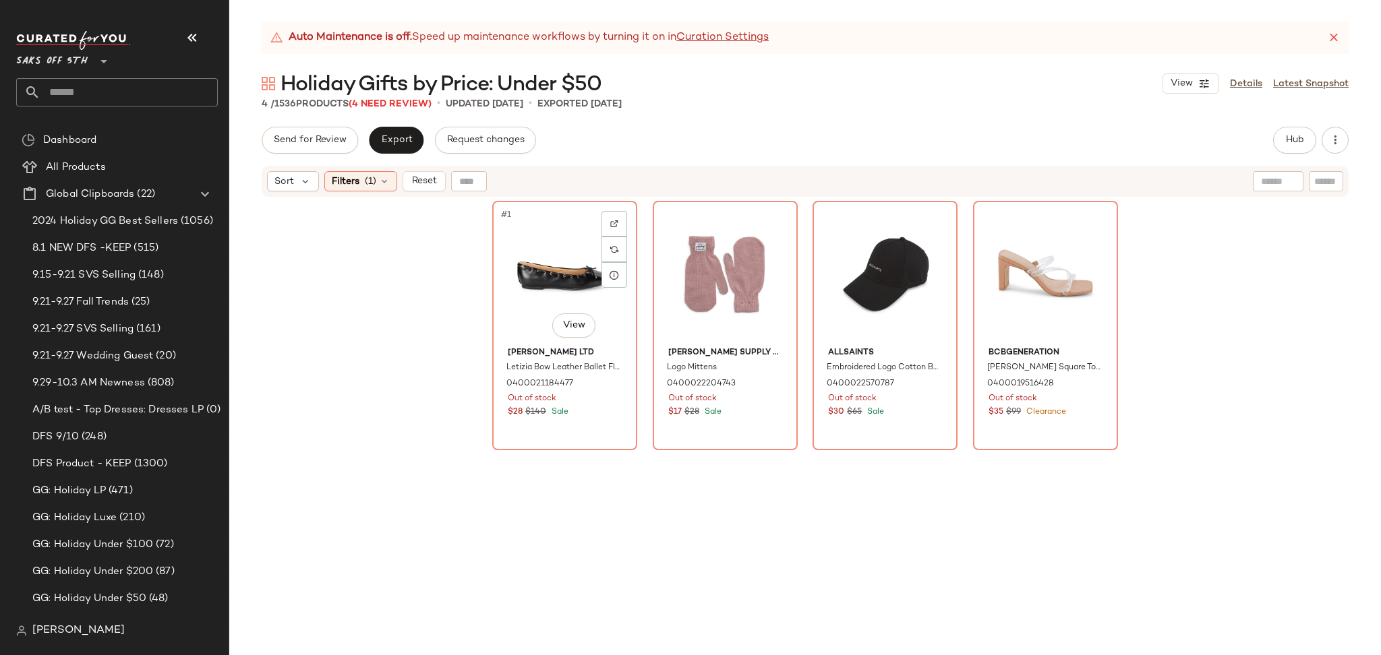
click at [542, 250] on div "#1 View" at bounding box center [565, 274] width 136 height 136
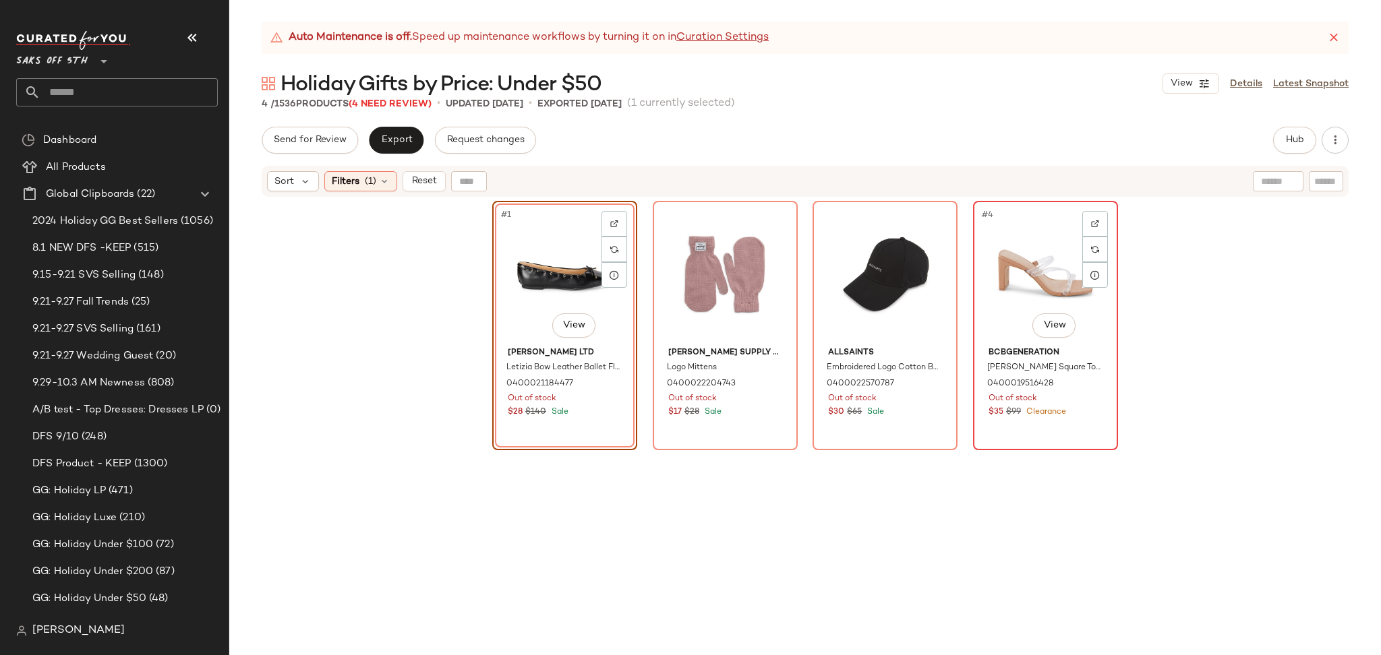
click at [1018, 255] on div "#4 View" at bounding box center [1046, 274] width 136 height 136
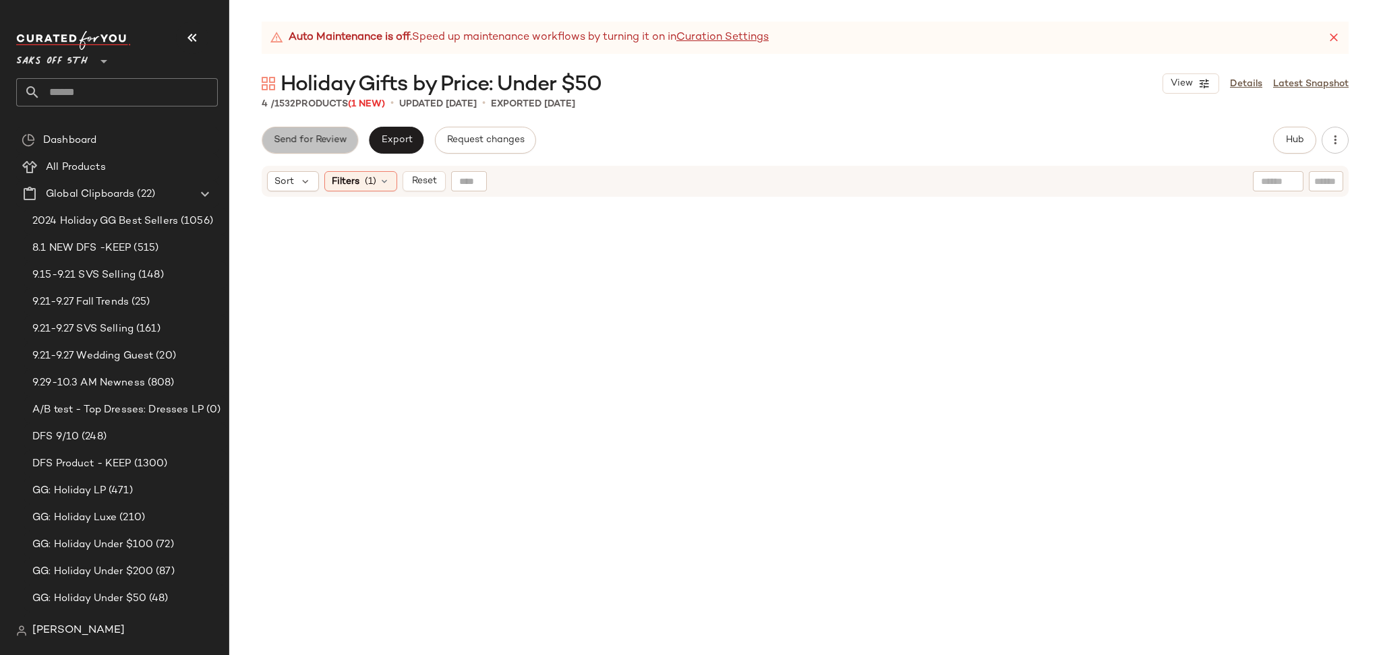
click at [337, 140] on span "Send for Review" at bounding box center [310, 140] width 74 height 11
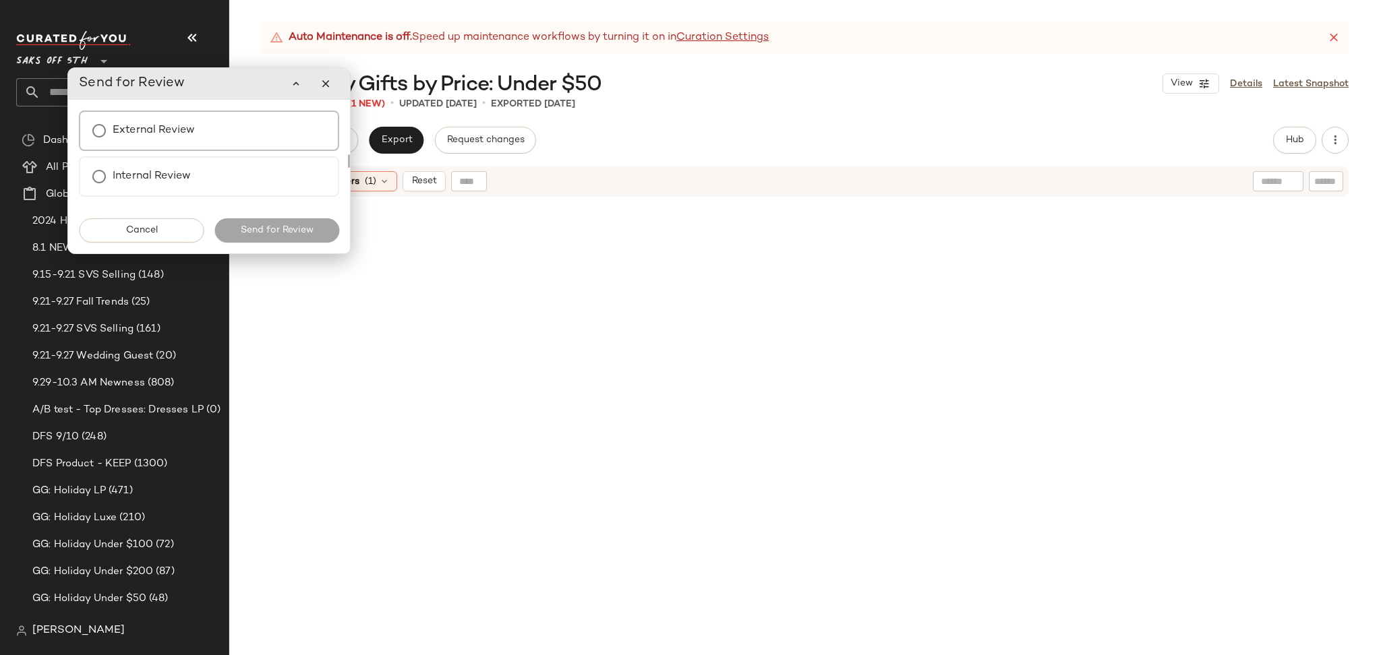
click at [251, 142] on div "External Review" at bounding box center [209, 131] width 260 height 40
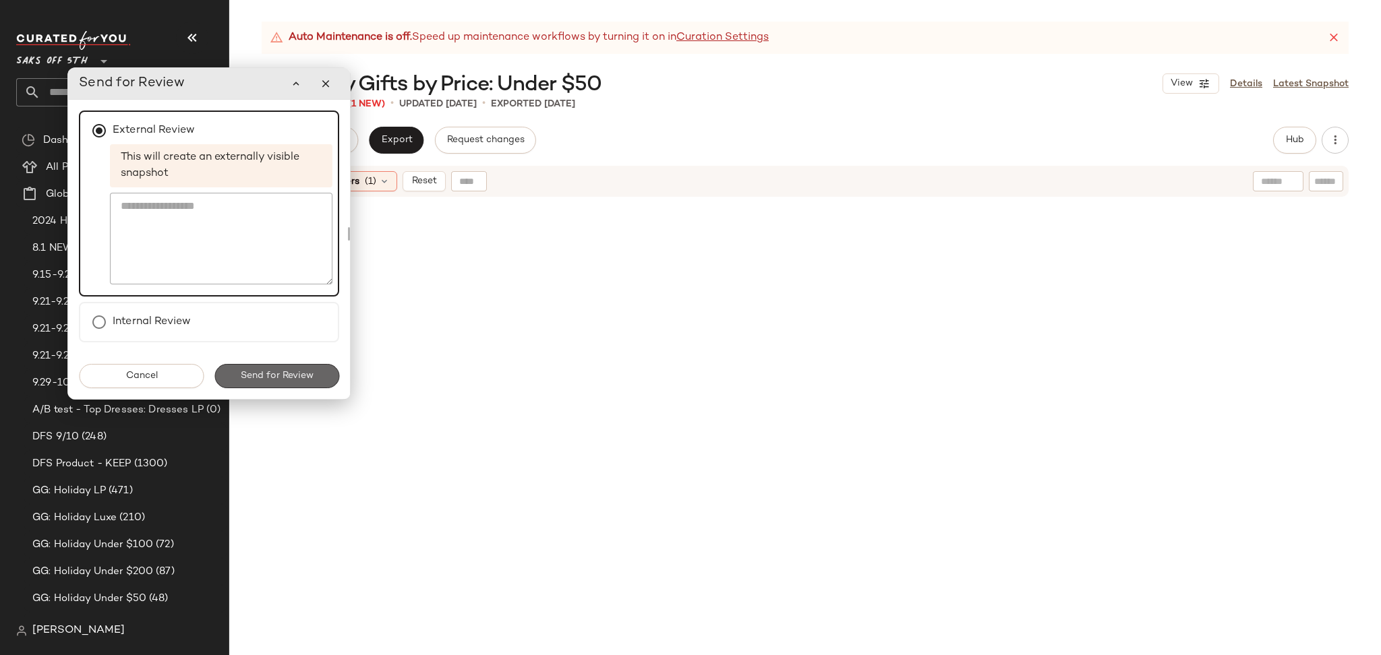
click at [270, 380] on button "Send for Review" at bounding box center [276, 376] width 125 height 24
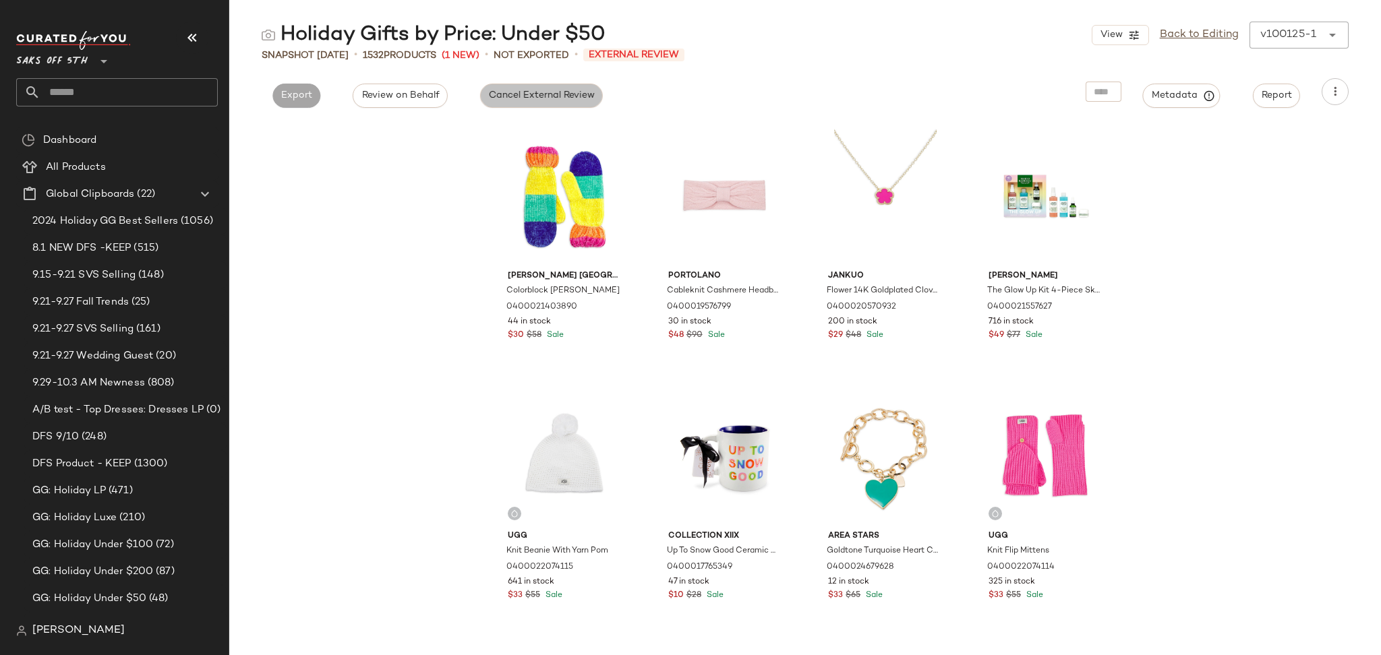
click at [555, 98] on span "Cancel External Review" at bounding box center [541, 95] width 107 height 11
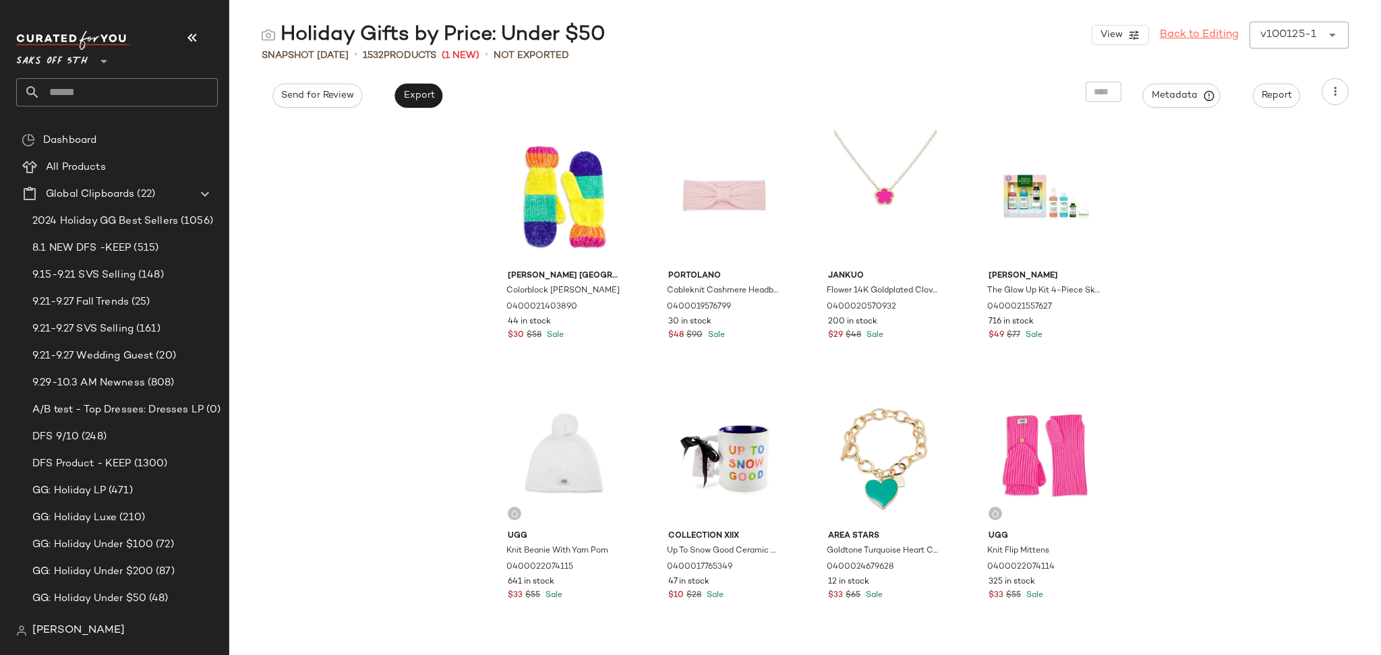
click at [1216, 40] on link "Back to Editing" at bounding box center [1199, 35] width 79 height 16
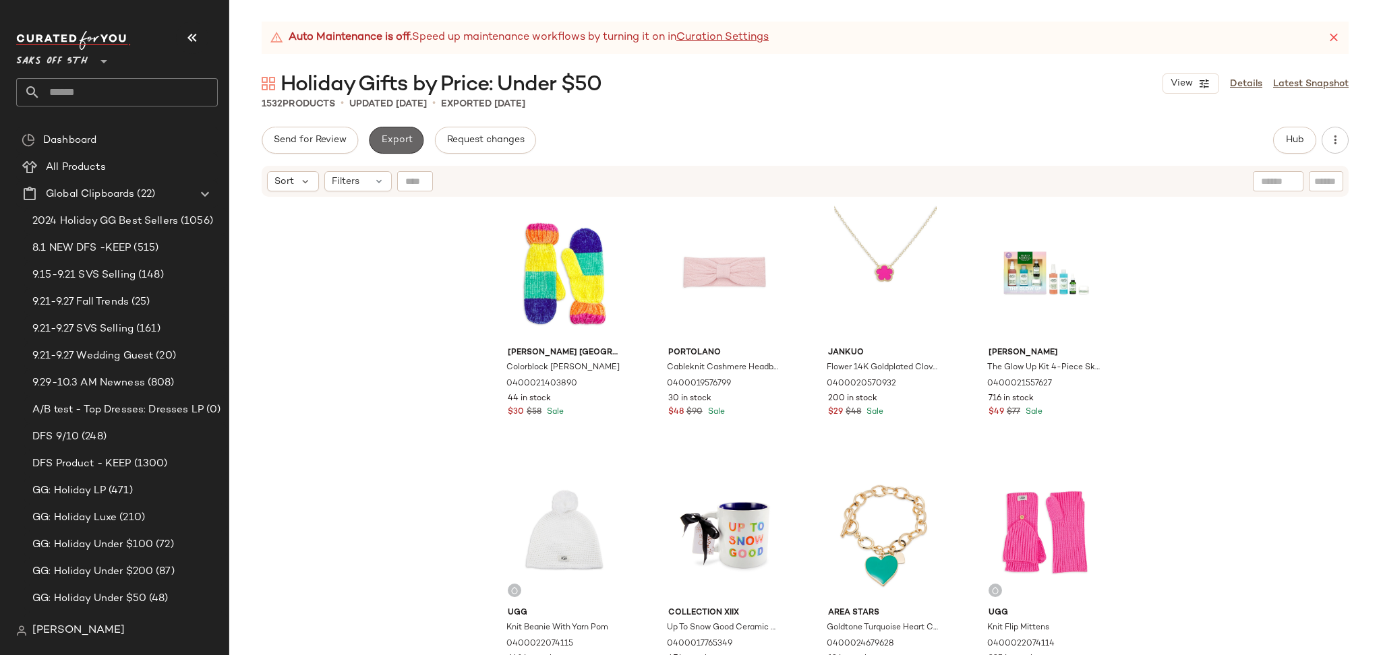
click at [412, 144] on button "Export" at bounding box center [396, 140] width 55 height 27
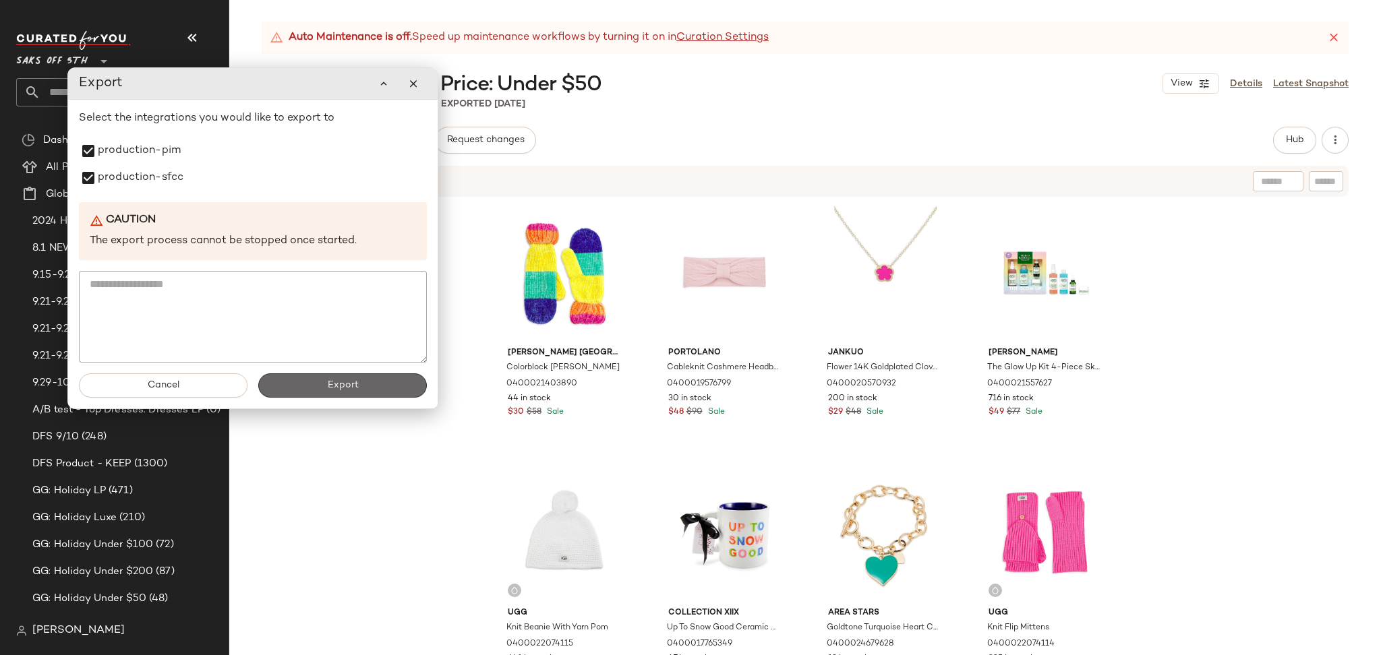
click at [318, 383] on button "Export" at bounding box center [342, 386] width 169 height 24
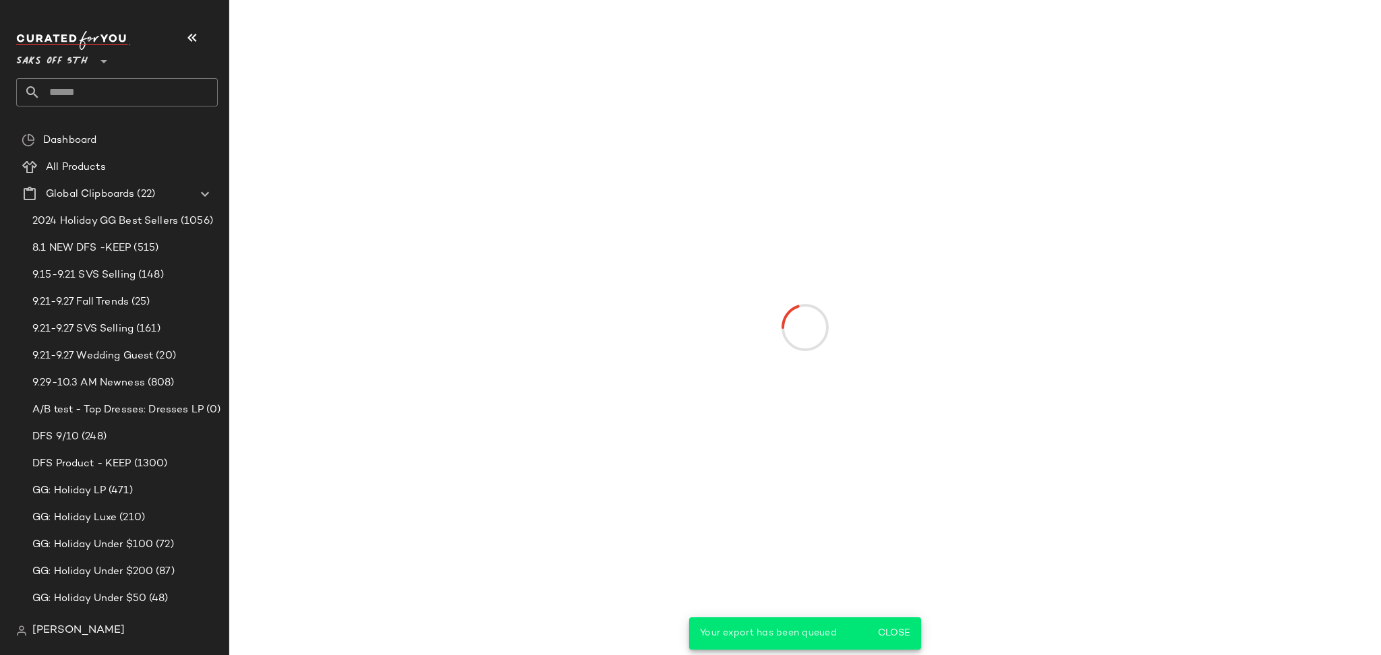
click at [146, 85] on input "text" at bounding box center [128, 92] width 177 height 28
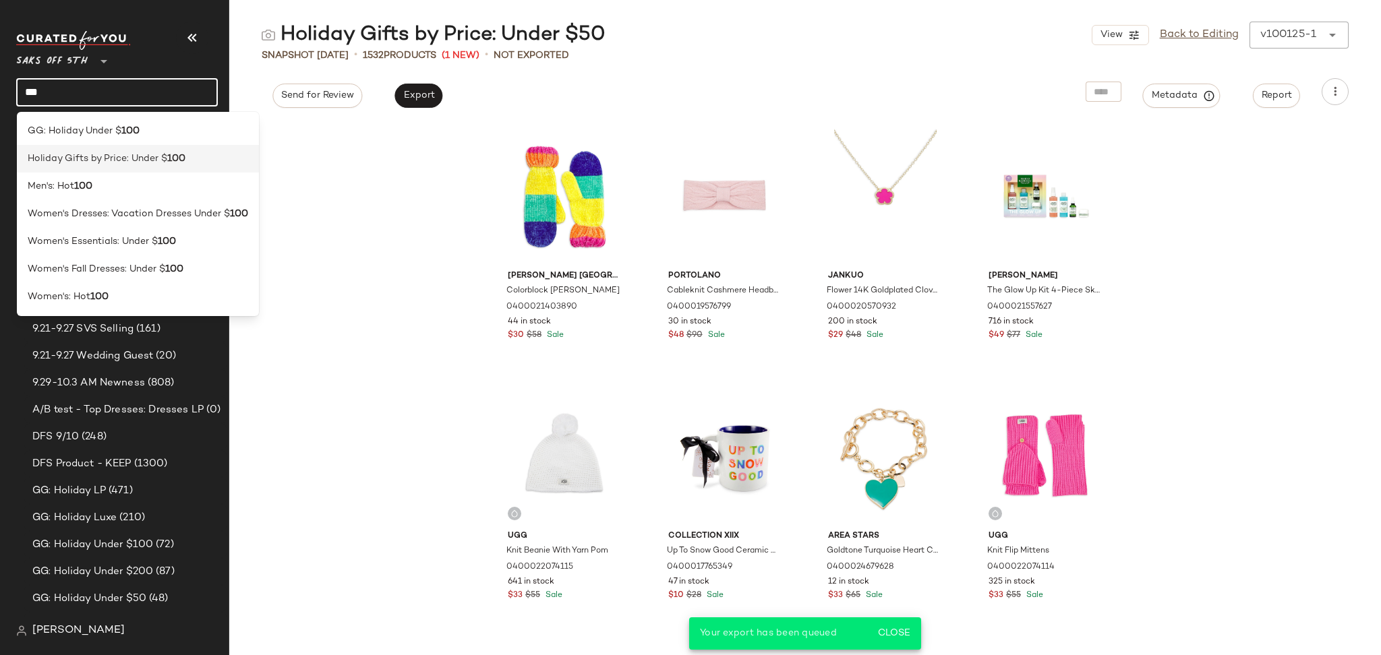
type input "***"
click at [132, 163] on span "Holiday Gifts by Price: Under $" at bounding box center [98, 159] width 140 height 14
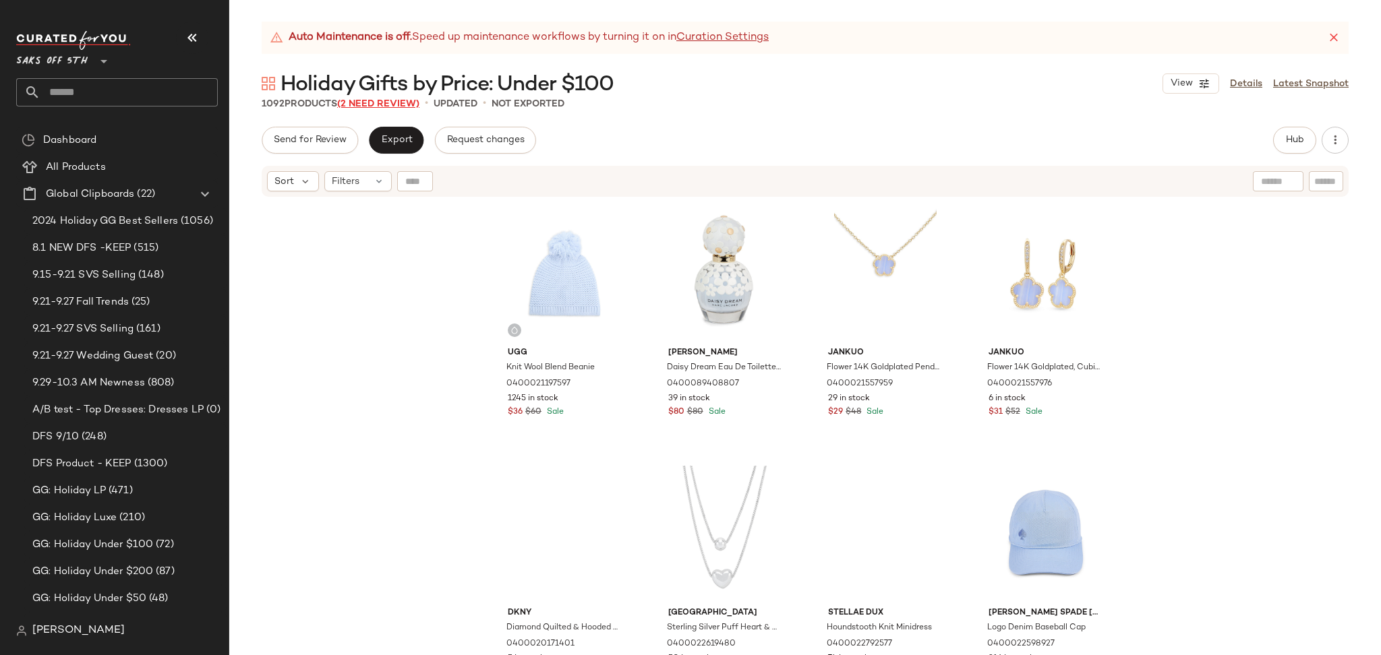
click at [401, 109] on span "(2 Need Review)" at bounding box center [378, 104] width 82 height 10
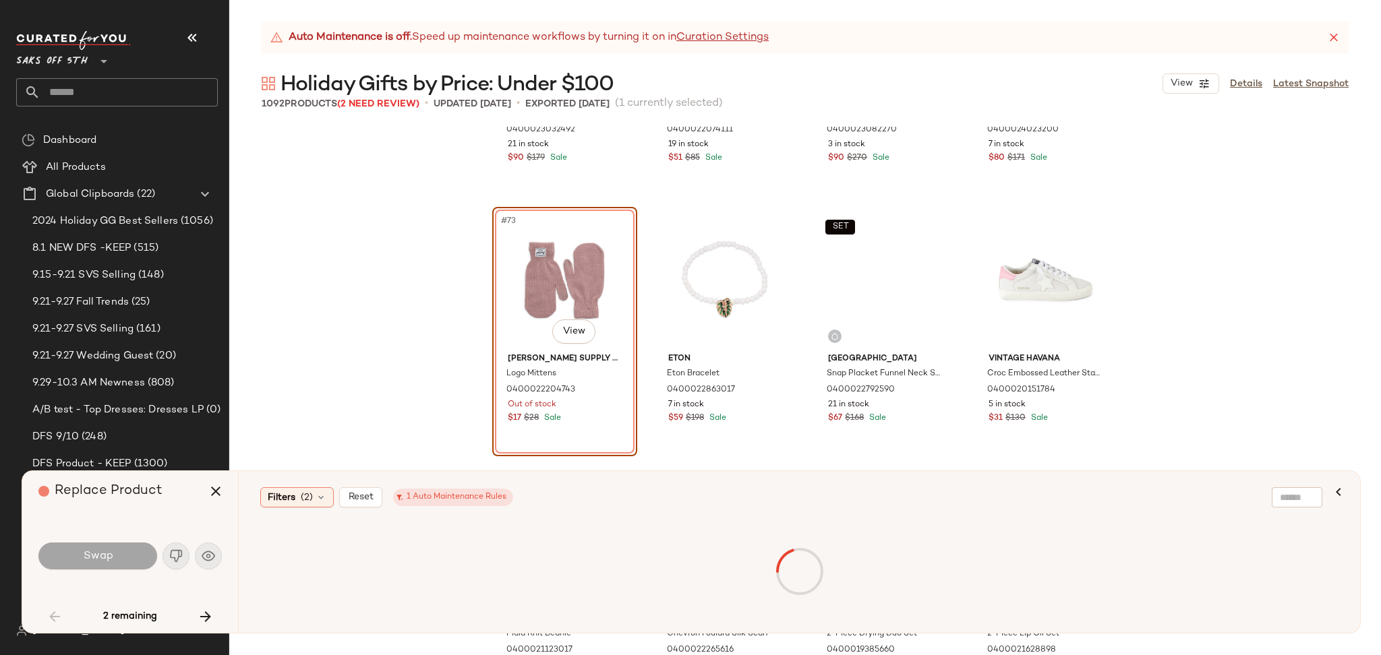
scroll to position [4619, 0]
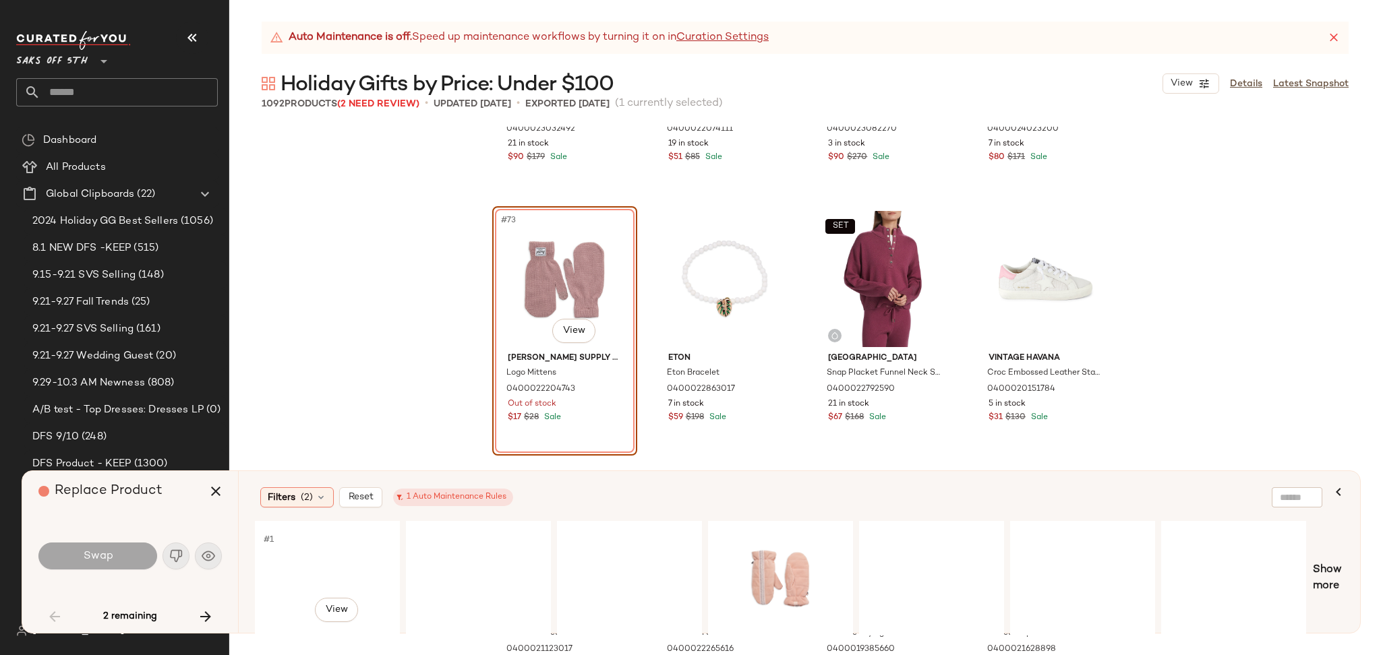
click at [313, 548] on div "#1 View" at bounding box center [328, 579] width 136 height 96
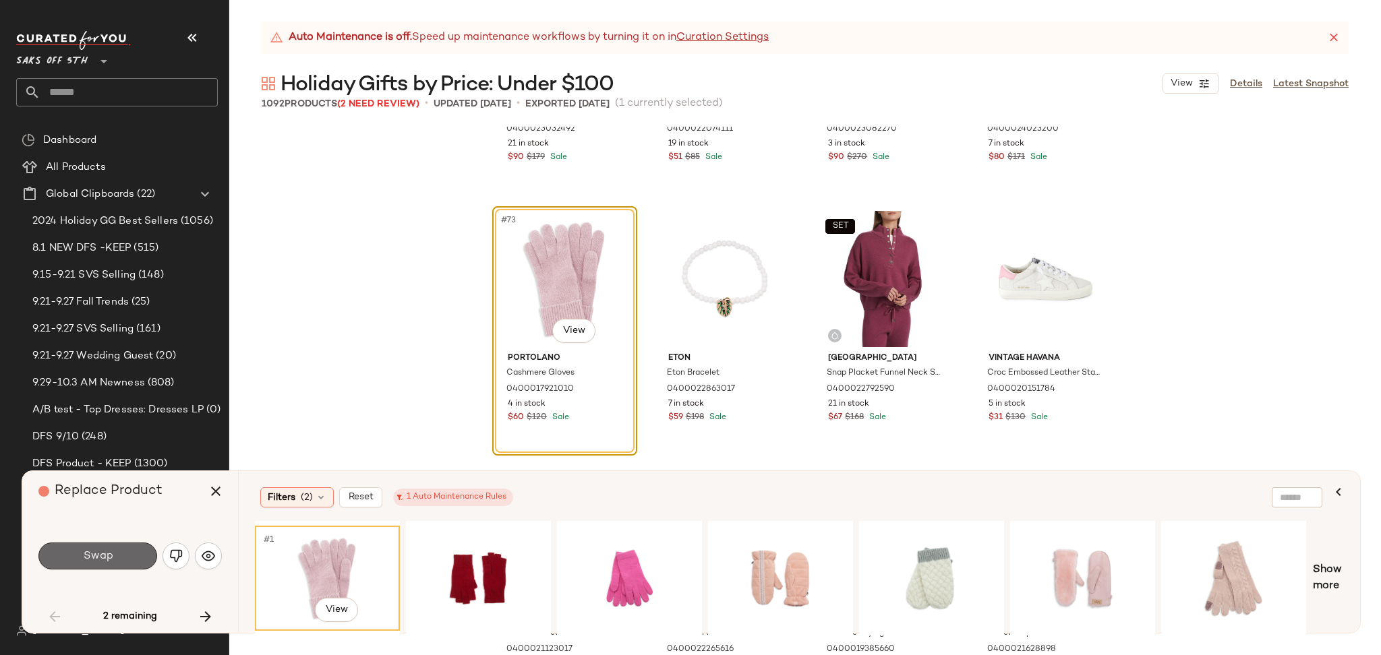
click at [128, 553] on button "Swap" at bounding box center [97, 556] width 119 height 27
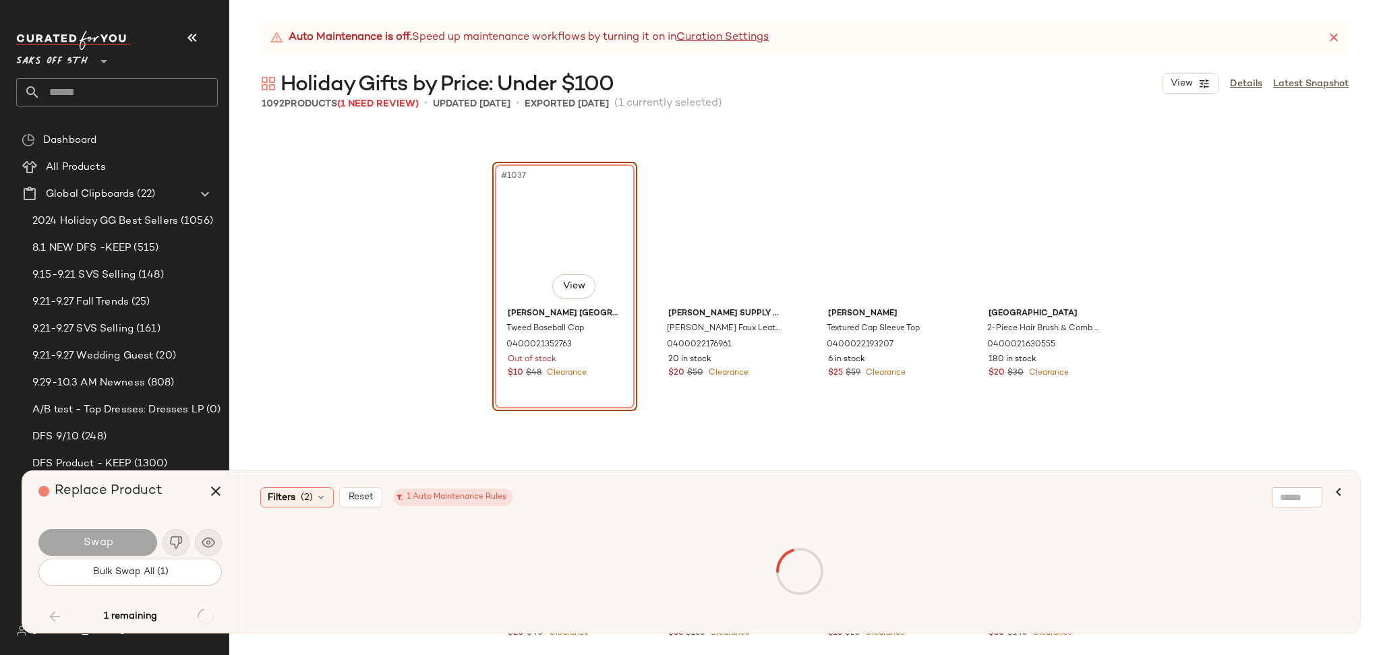
scroll to position [67397, 0]
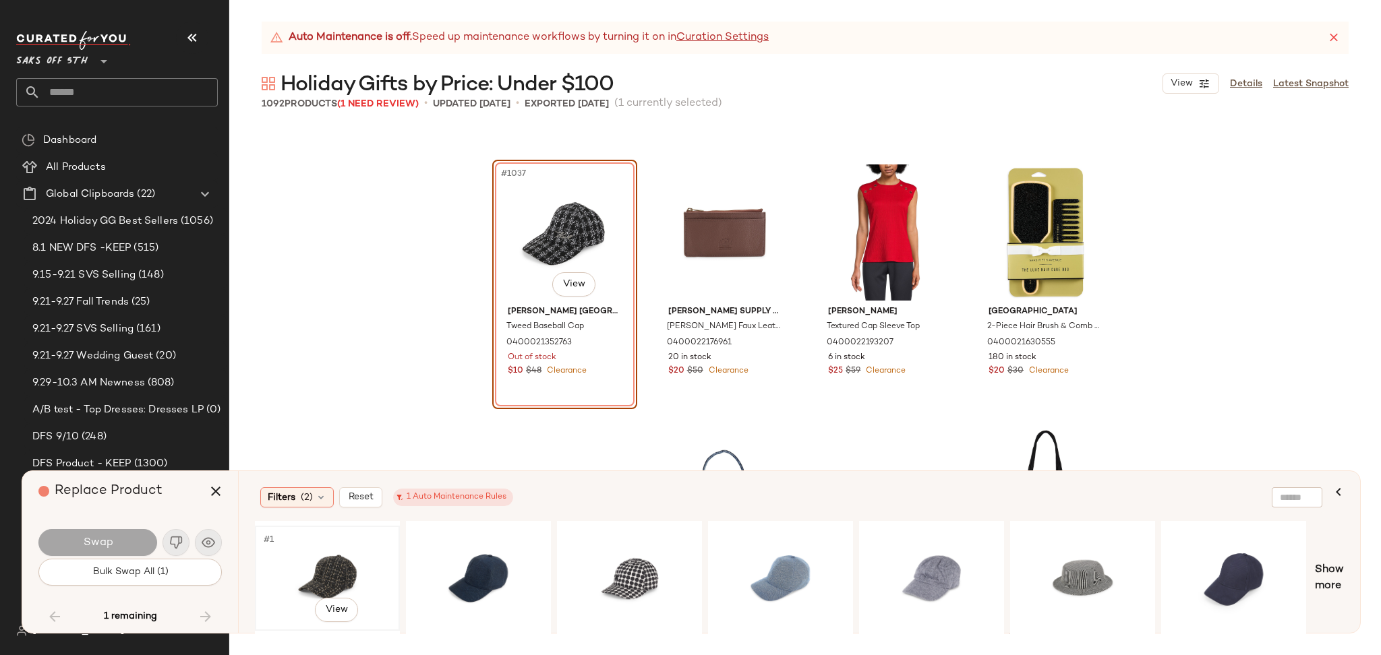
click at [329, 562] on div "#1 View" at bounding box center [328, 579] width 136 height 96
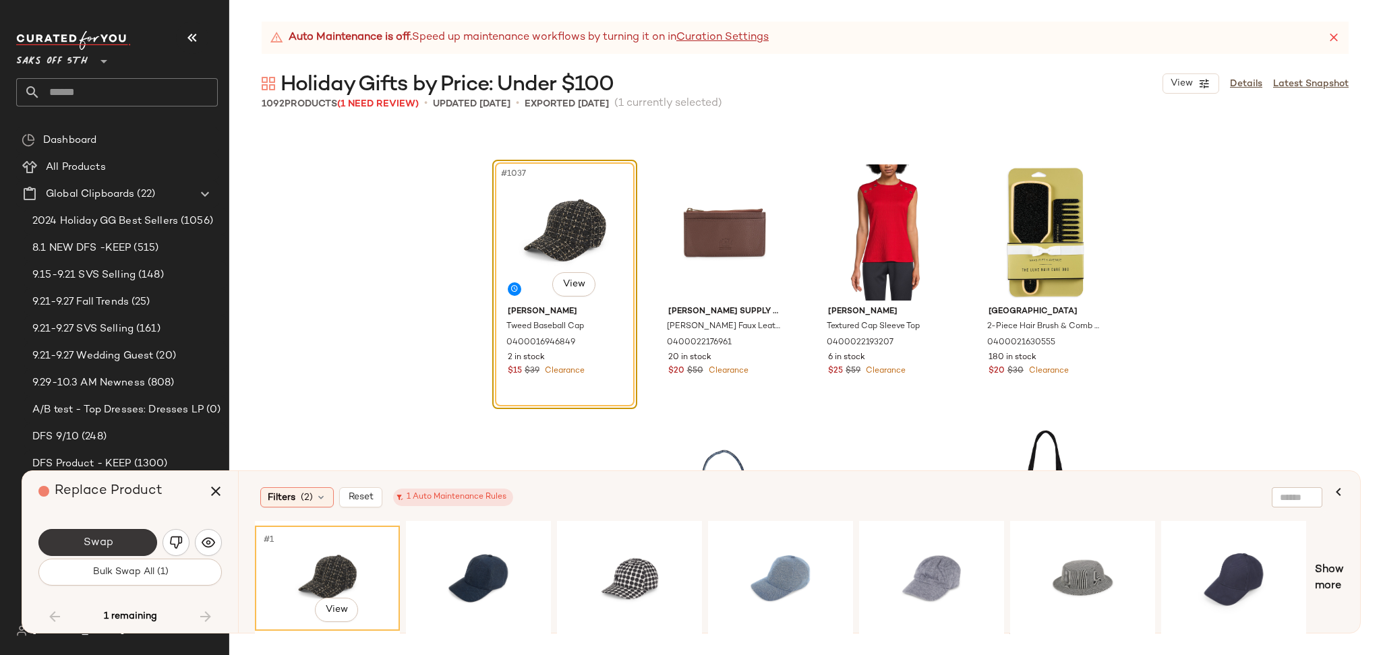
click at [130, 542] on button "Swap" at bounding box center [97, 542] width 119 height 27
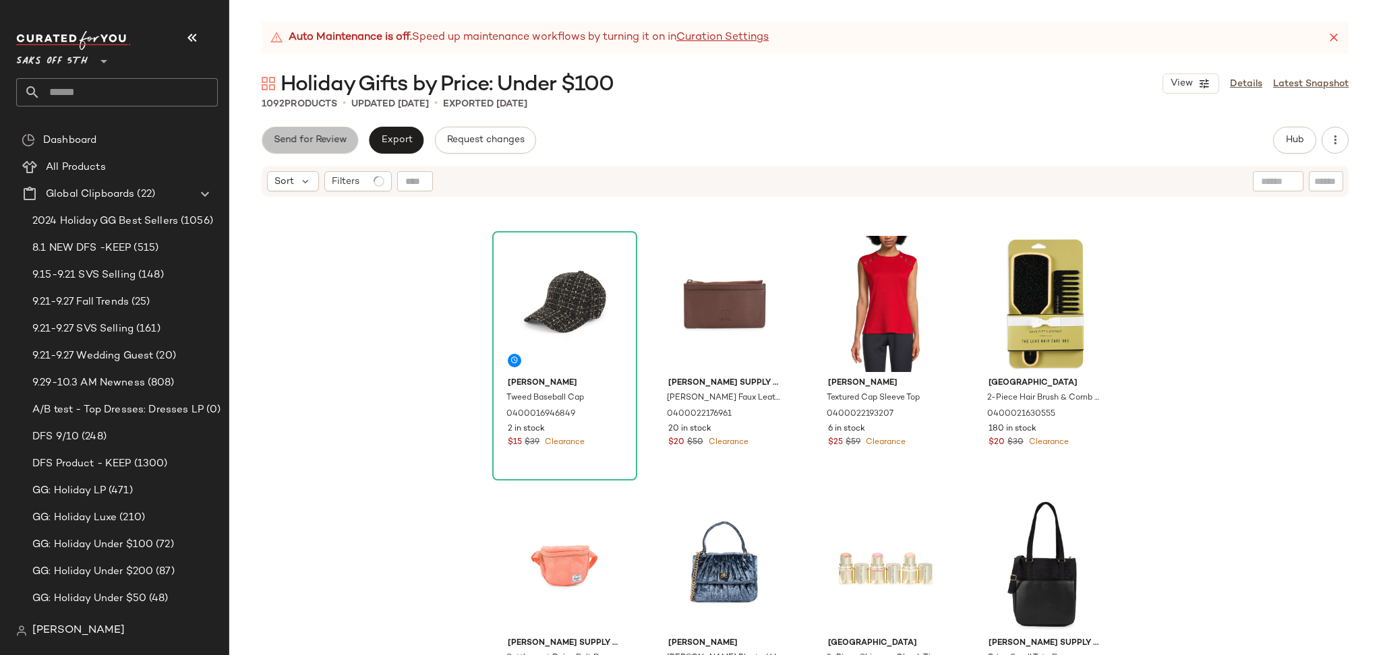
click at [335, 144] on span "Send for Review" at bounding box center [310, 140] width 74 height 11
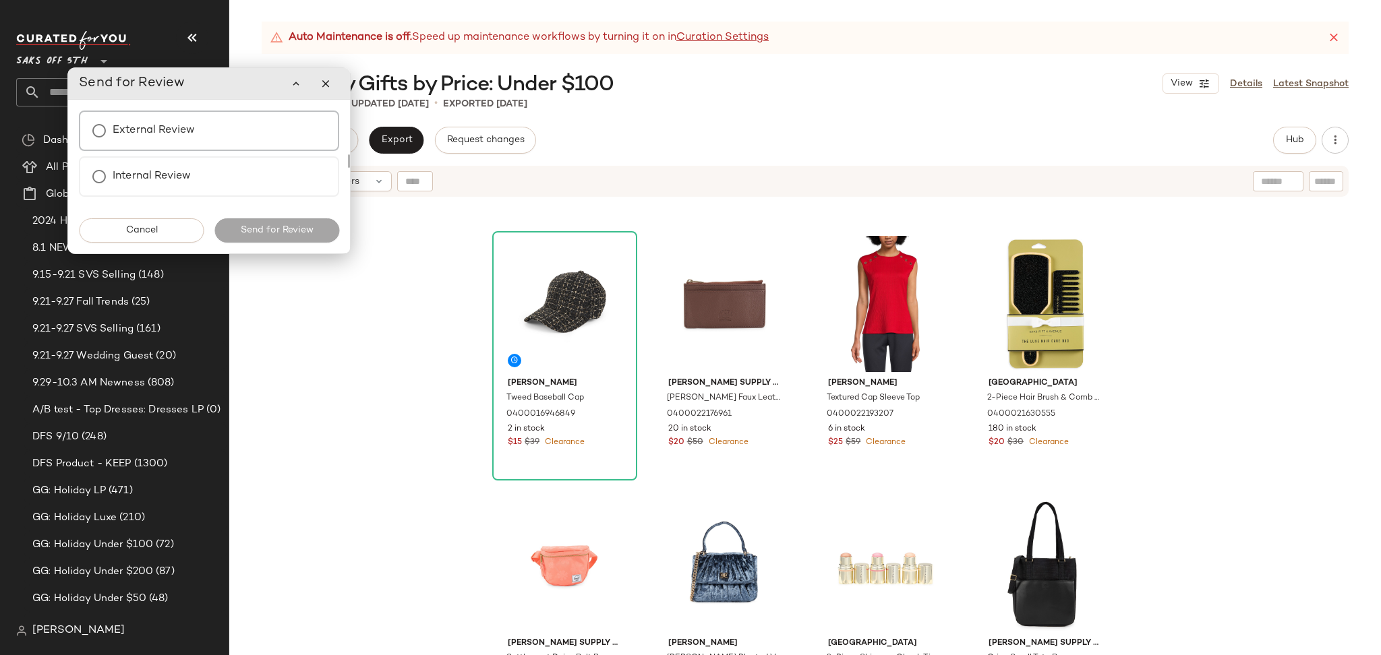
click at [193, 130] on label "External Review" at bounding box center [154, 130] width 82 height 27
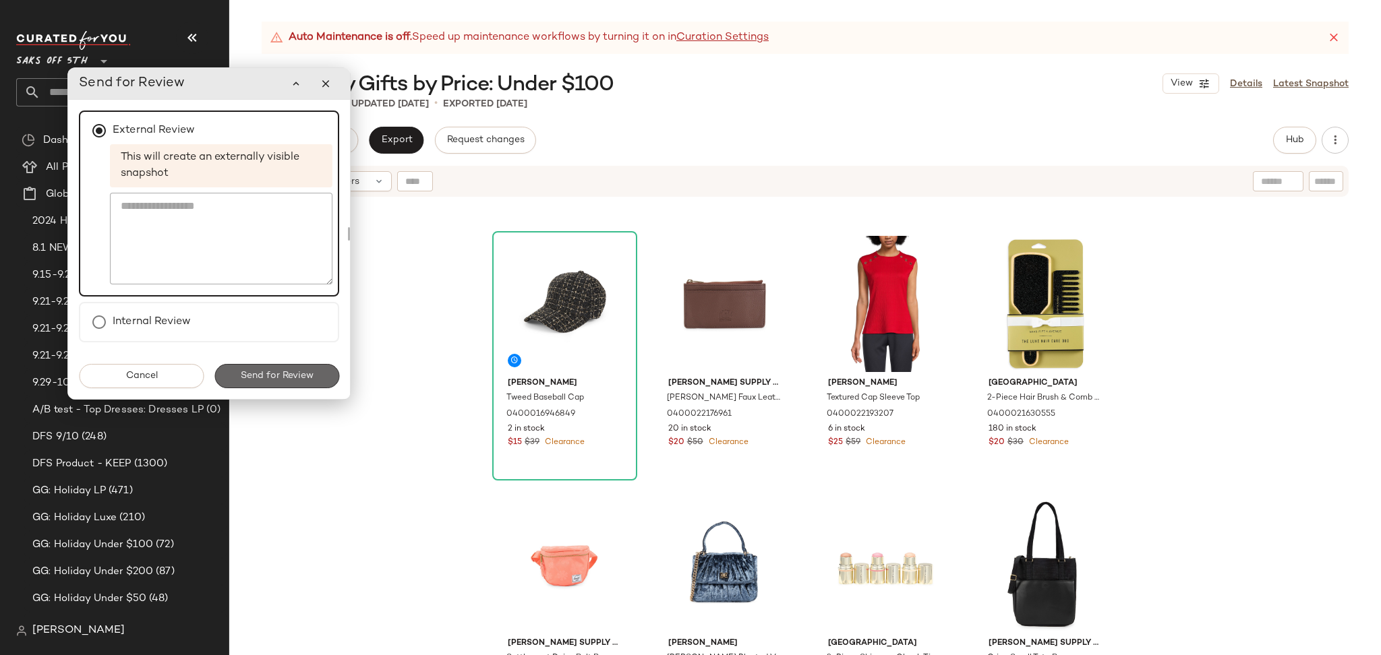
click at [260, 371] on span "Send for Review" at bounding box center [277, 376] width 74 height 11
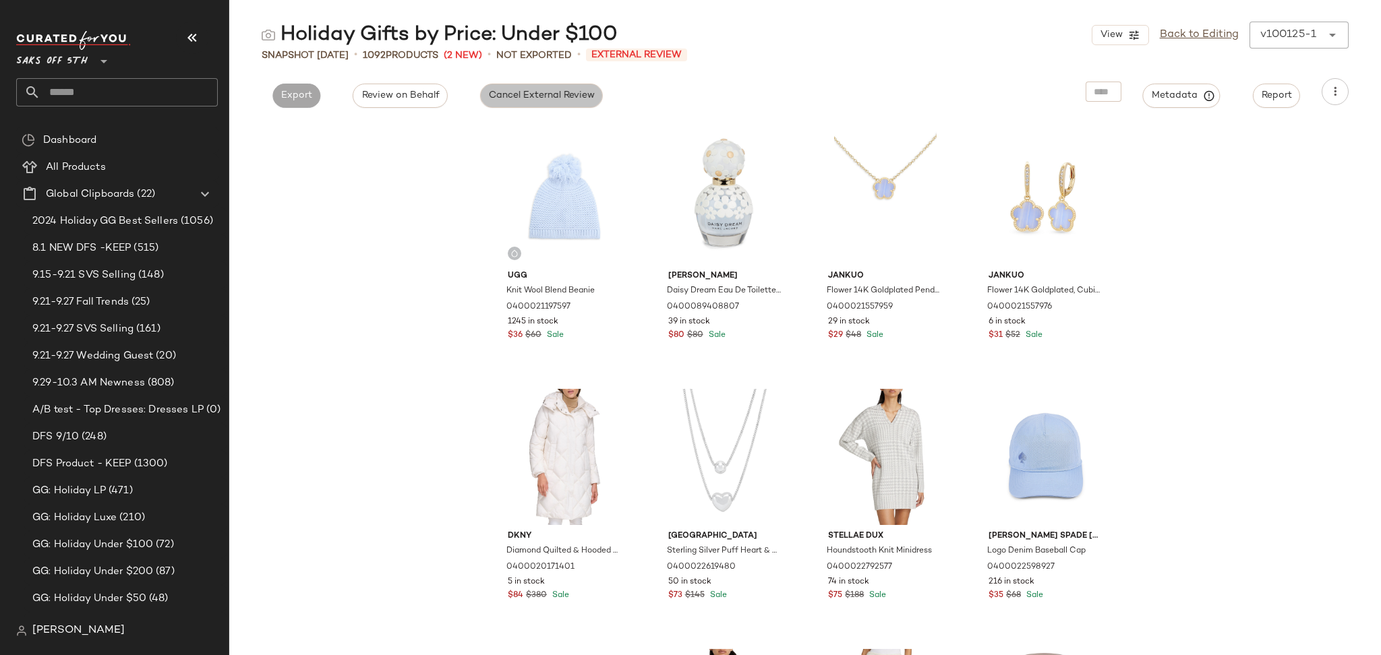
click at [527, 96] on span "Cancel External Review" at bounding box center [541, 95] width 107 height 11
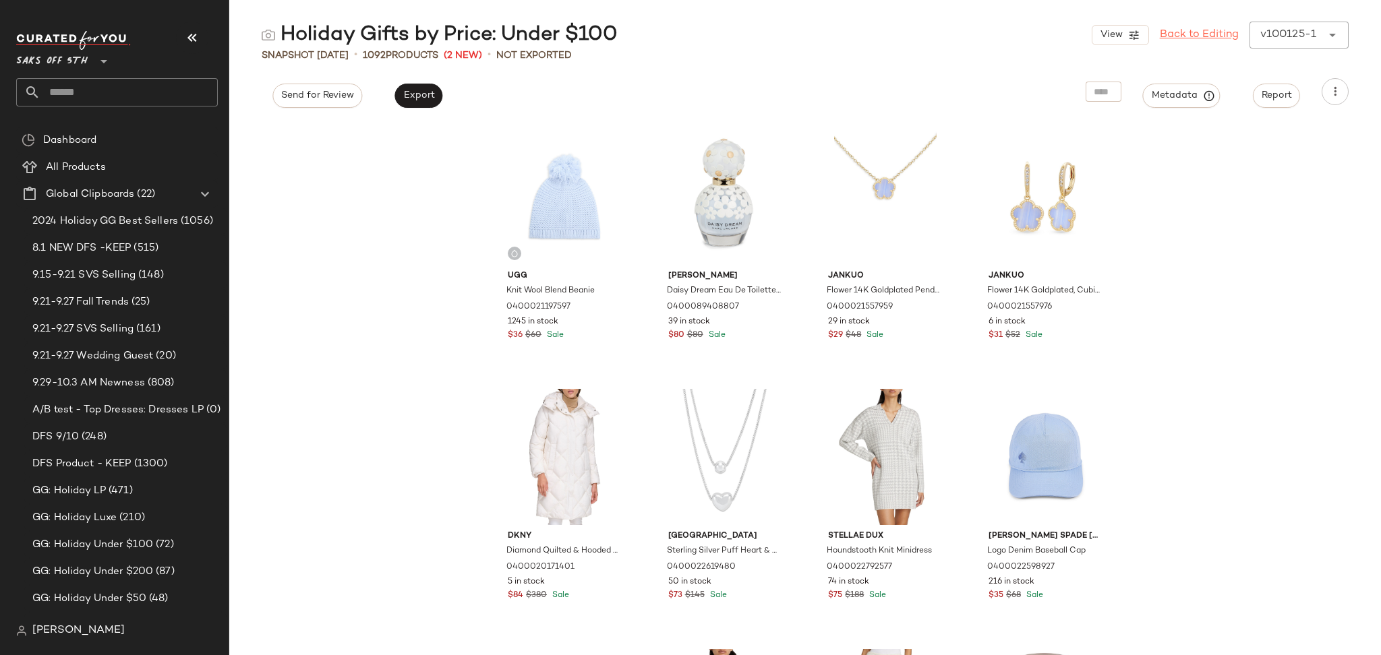
click at [1202, 30] on link "Back to Editing" at bounding box center [1199, 35] width 79 height 16
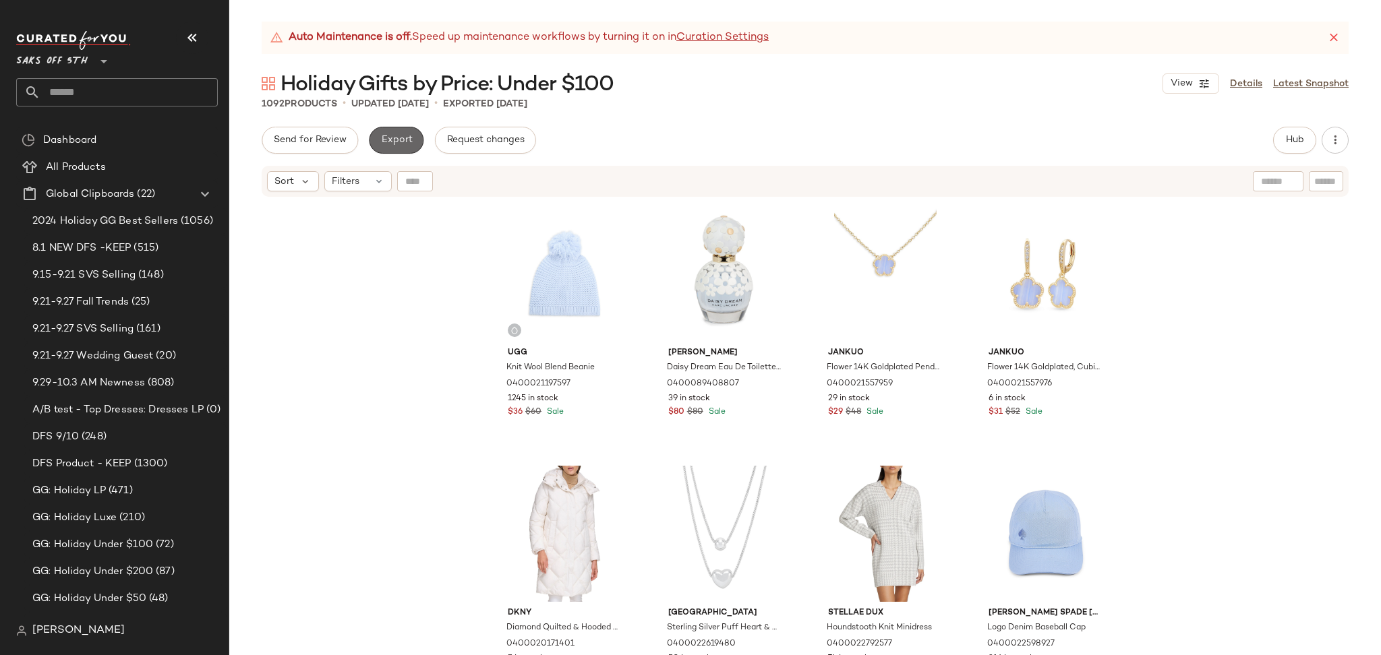
click at [380, 128] on button "Export" at bounding box center [396, 140] width 55 height 27
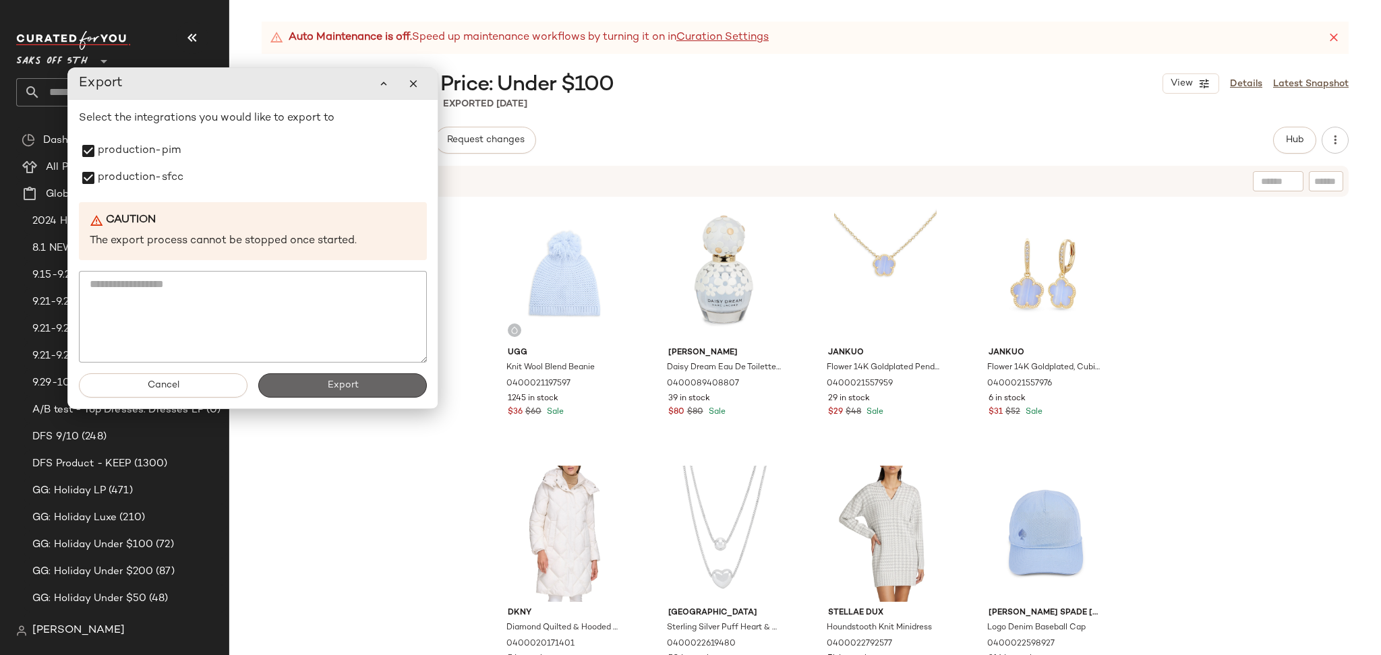
click at [308, 391] on button "Export" at bounding box center [342, 386] width 169 height 24
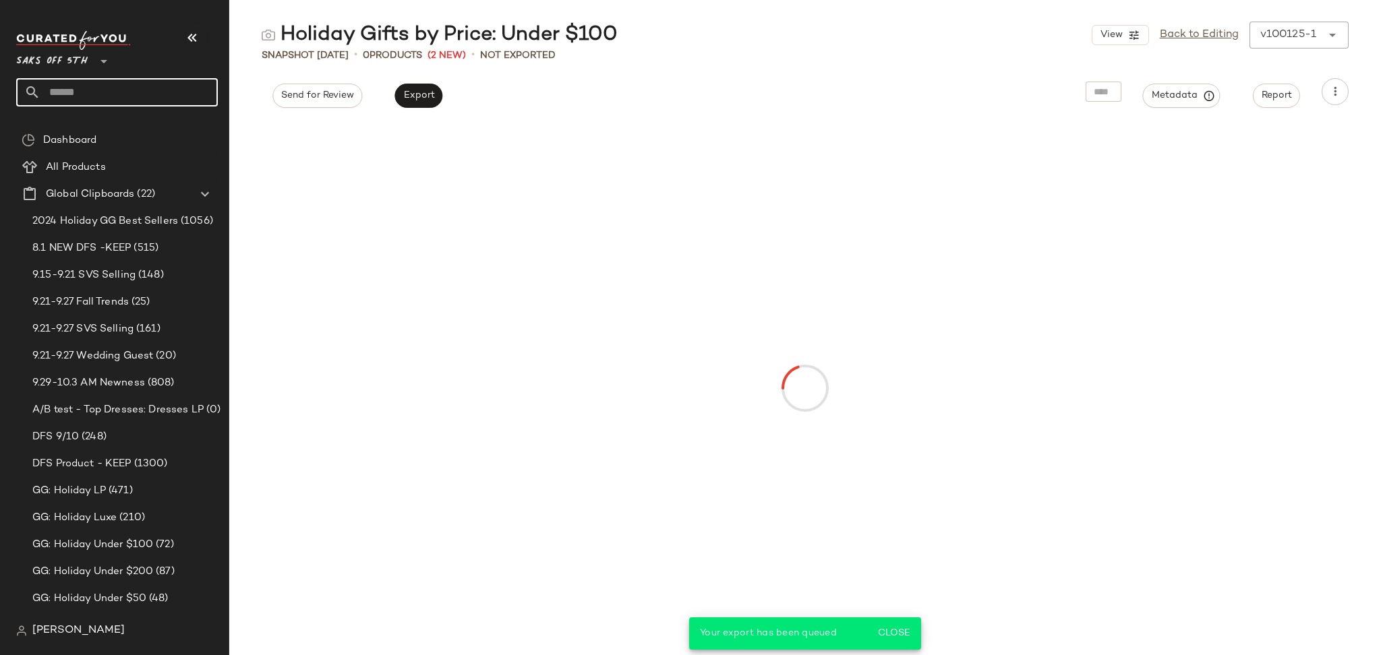
click at [121, 98] on input "text" at bounding box center [128, 92] width 177 height 28
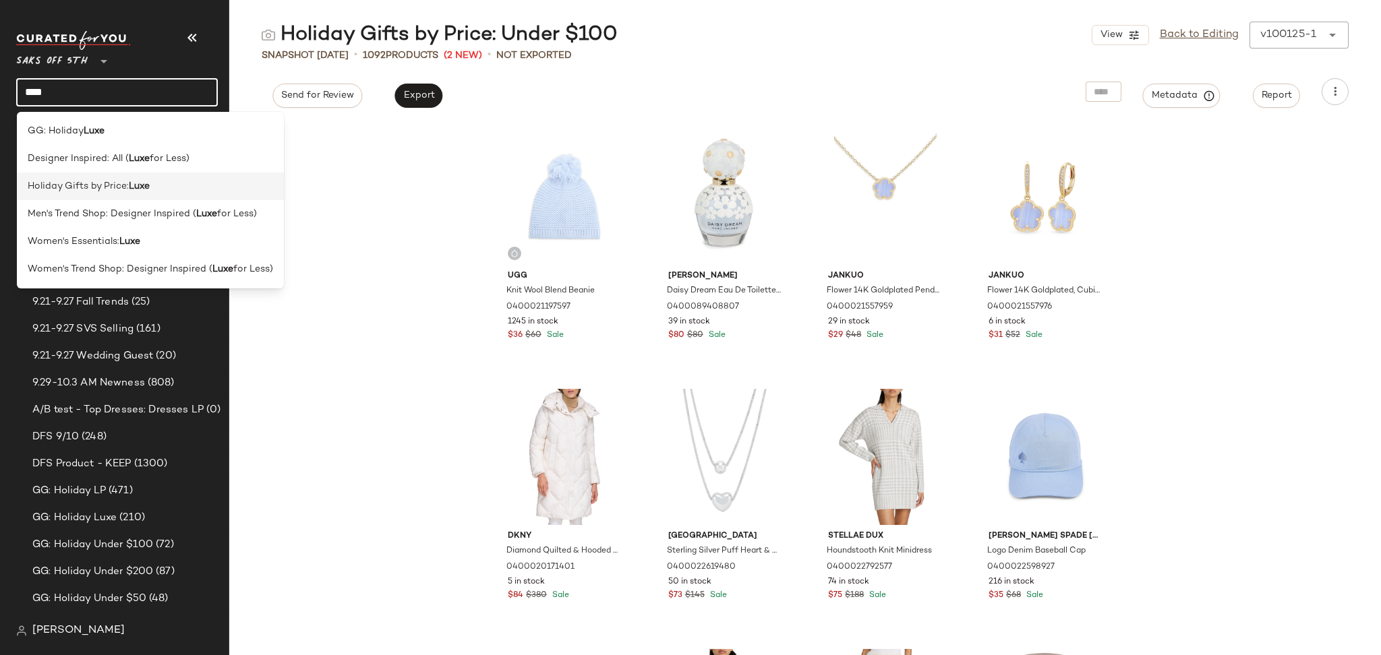
type input "****"
click at [123, 185] on span "Holiday Gifts by Price:" at bounding box center [78, 186] width 101 height 14
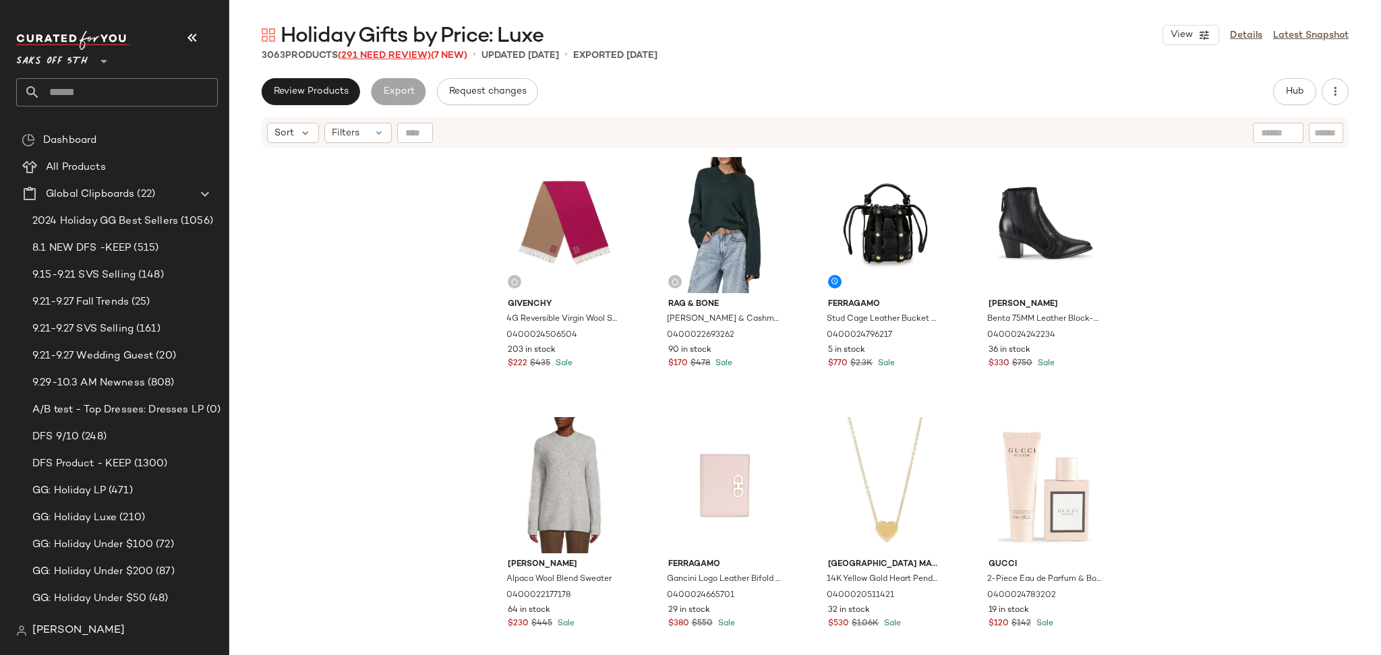
click at [407, 59] on span "(291 Need Review)" at bounding box center [384, 56] width 93 height 10
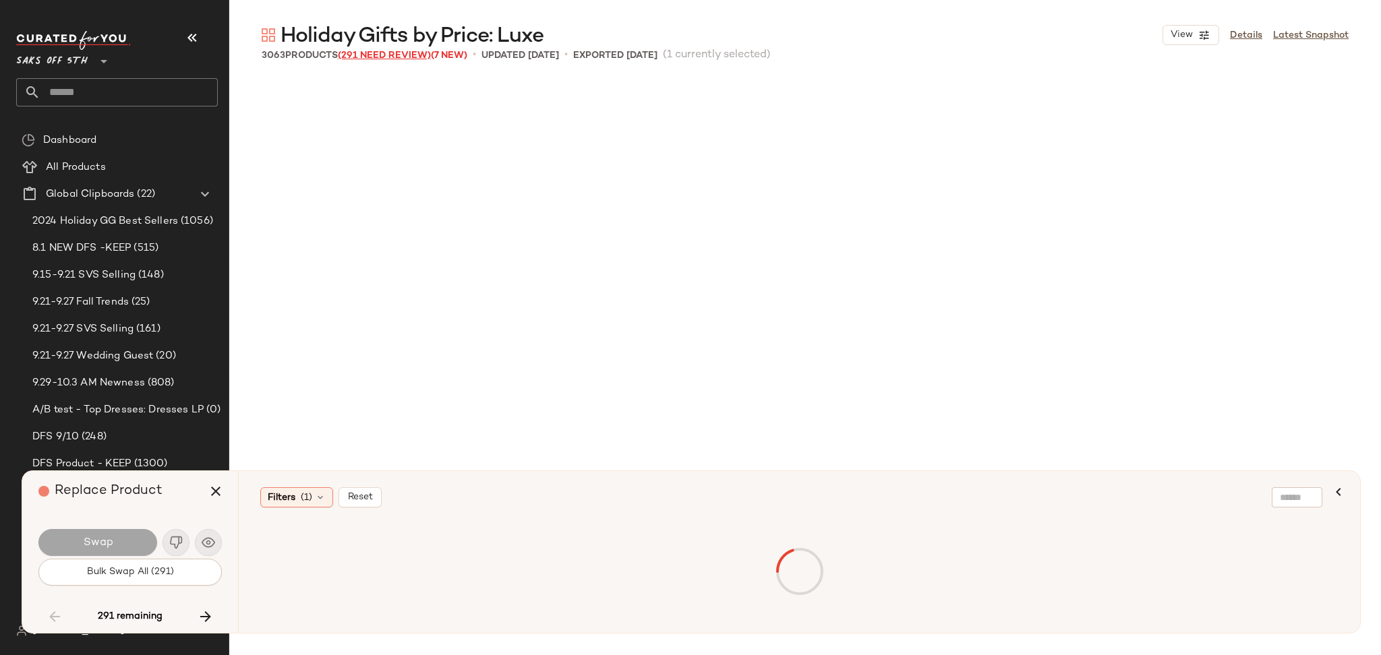
scroll to position [6247, 0]
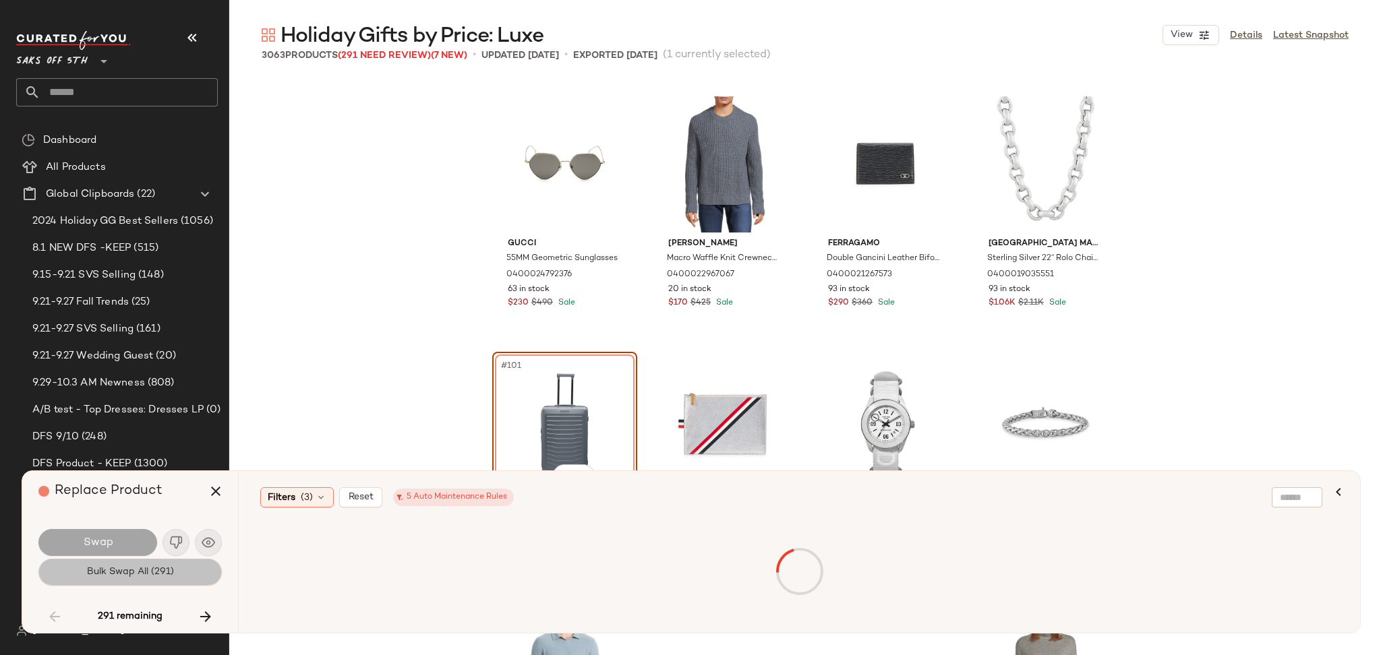
click at [197, 574] on button "Bulk Swap All (291)" at bounding box center [129, 572] width 183 height 27
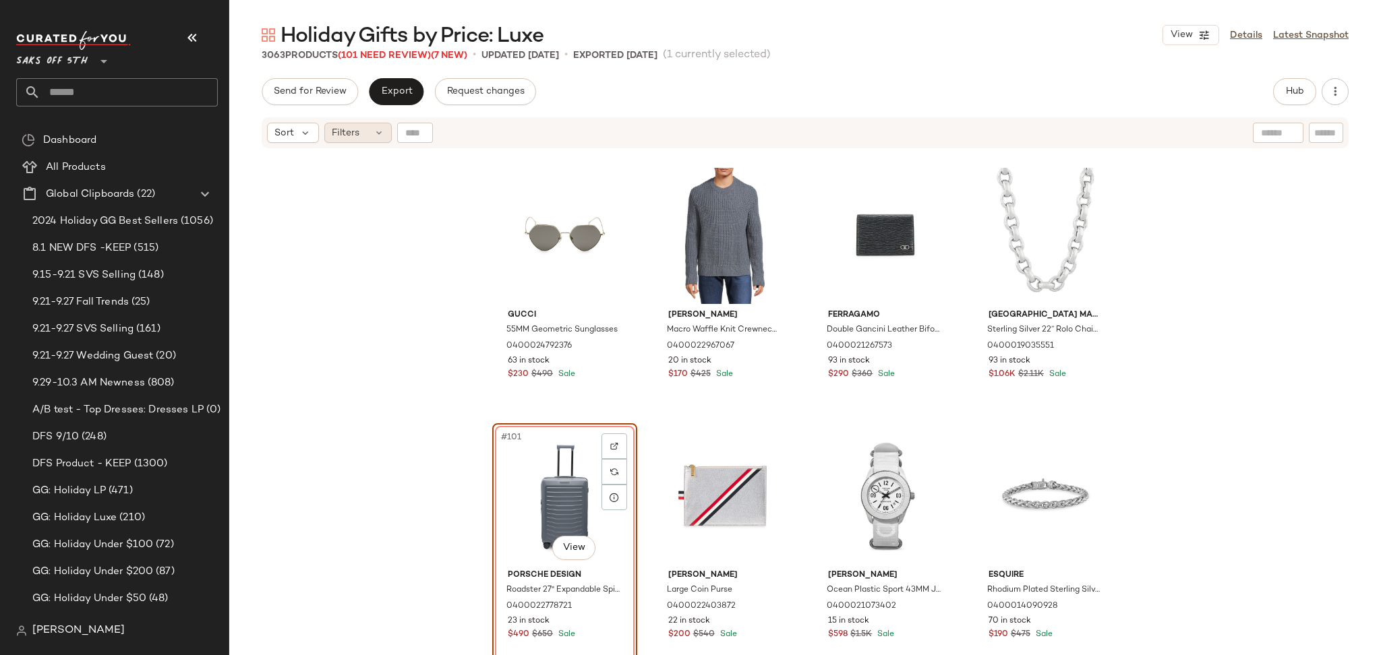
click at [363, 136] on div "Filters" at bounding box center [357, 133] width 67 height 20
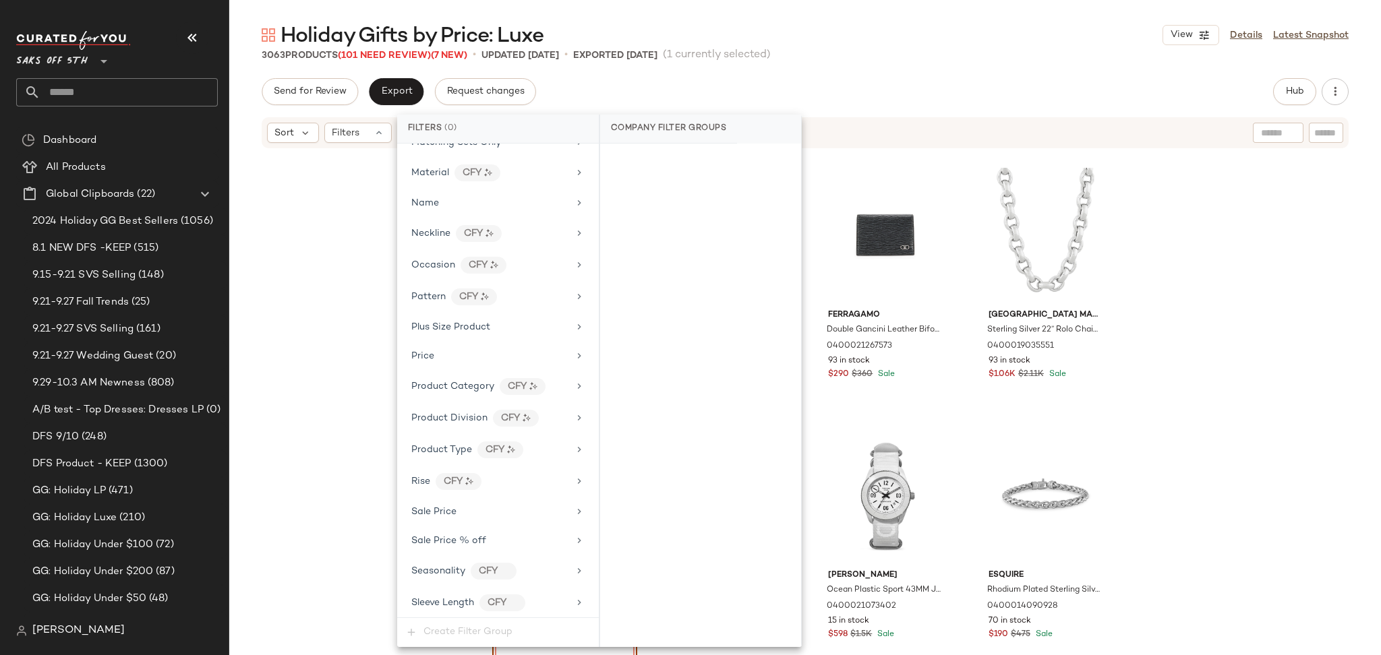
scroll to position [742, 0]
click at [487, 572] on div "Total Inventory" at bounding box center [489, 570] width 157 height 14
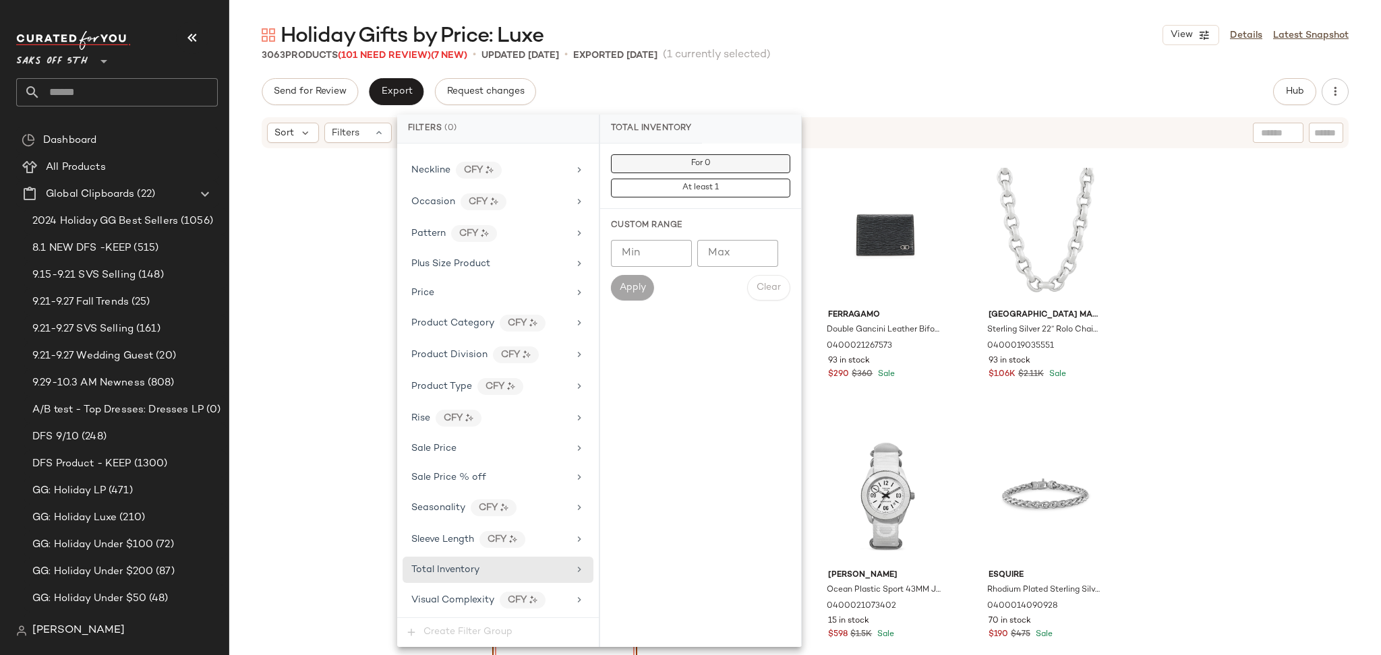
click at [674, 156] on button "For 0" at bounding box center [700, 163] width 179 height 19
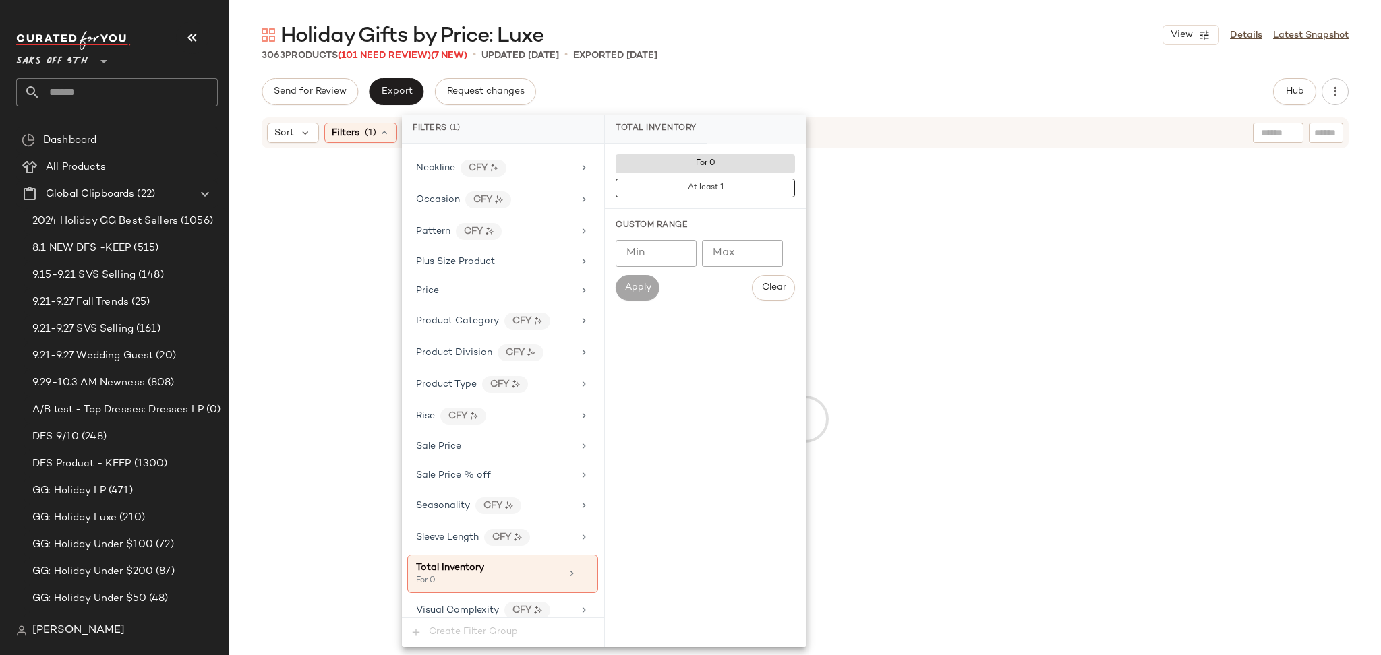
click at [865, 81] on div "Send for Review Export Request changes Hub Send for Review External Review Inte…" at bounding box center [805, 91] width 1087 height 27
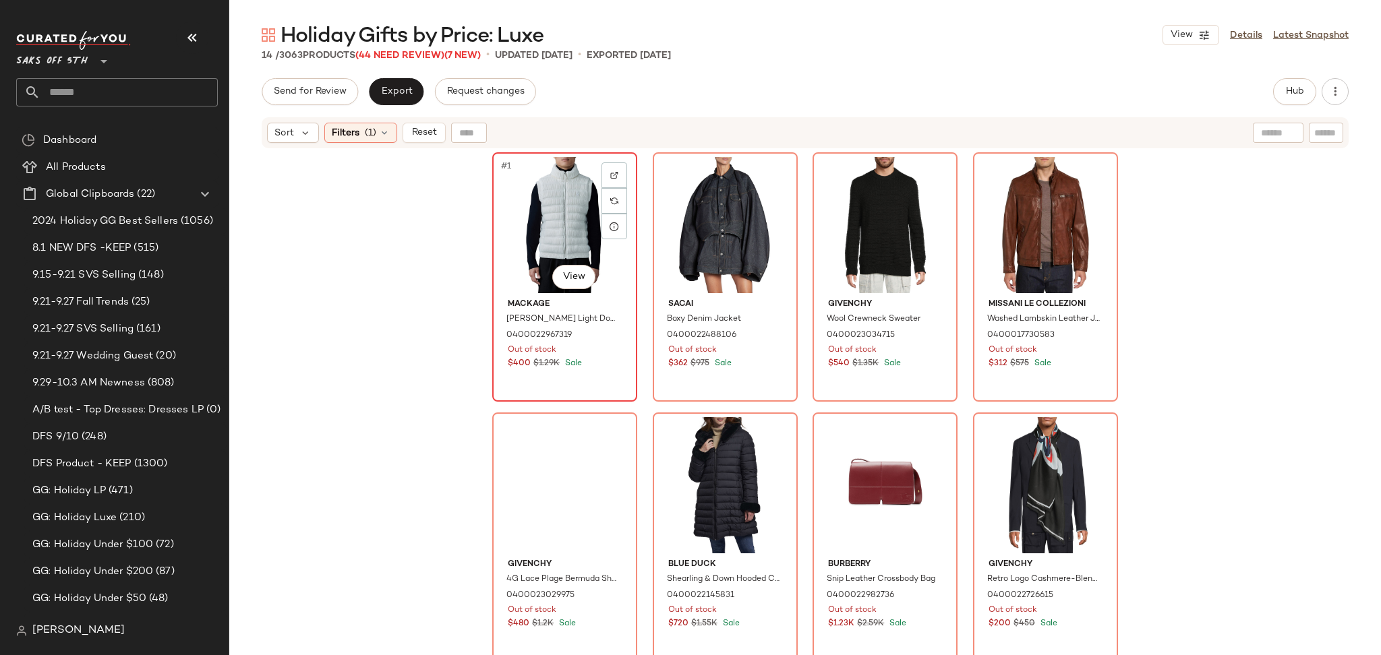
click at [569, 232] on div "#1 View" at bounding box center [565, 225] width 136 height 136
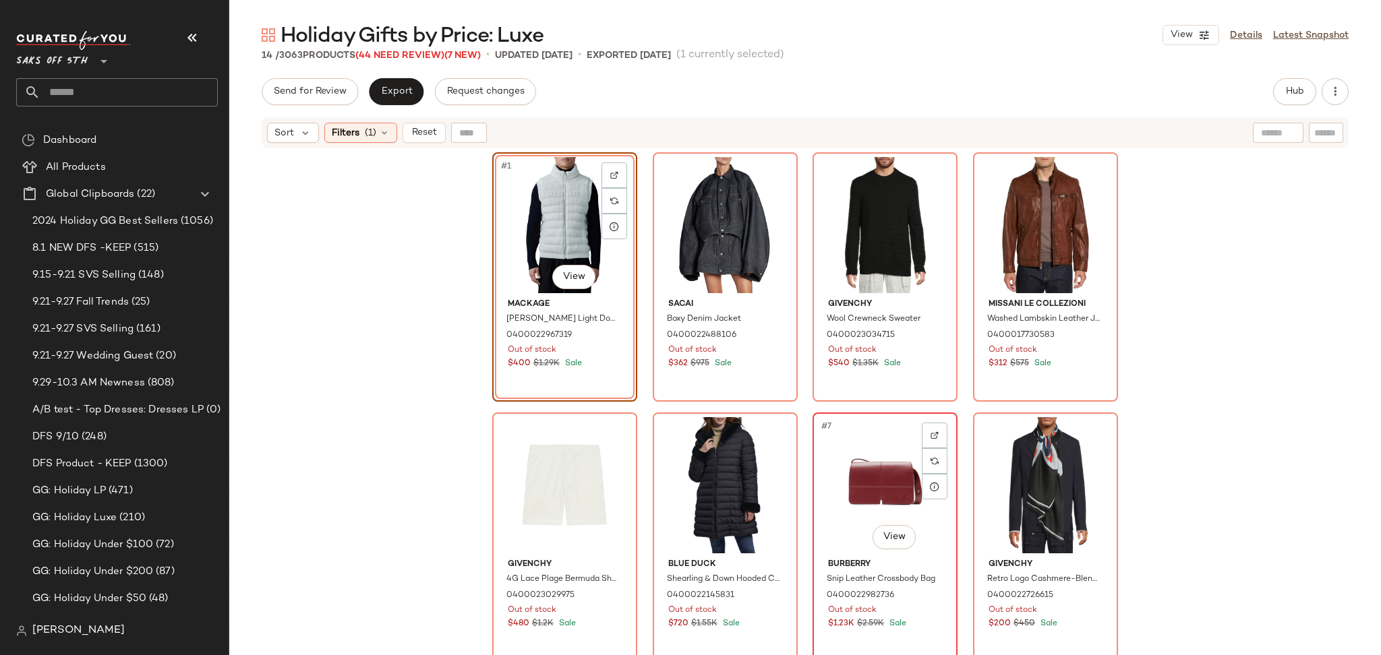
scroll to position [503, 0]
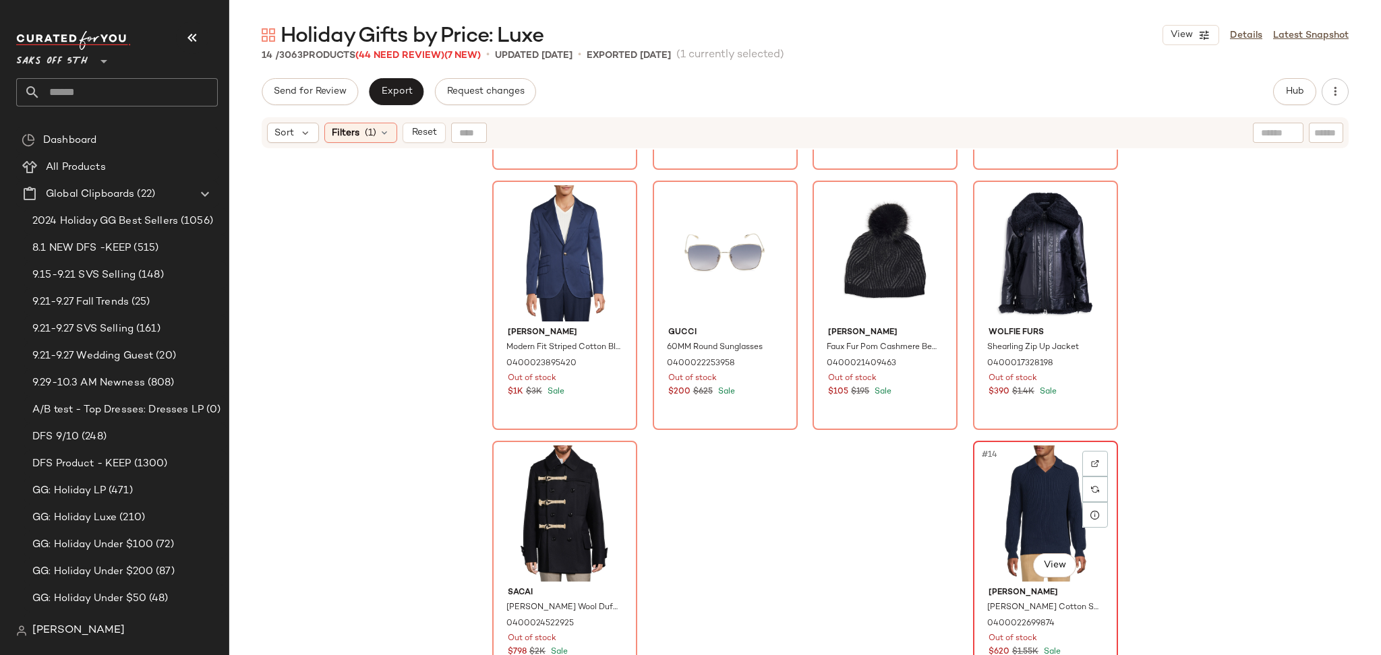
click at [1022, 502] on div "#14 View" at bounding box center [1046, 514] width 136 height 136
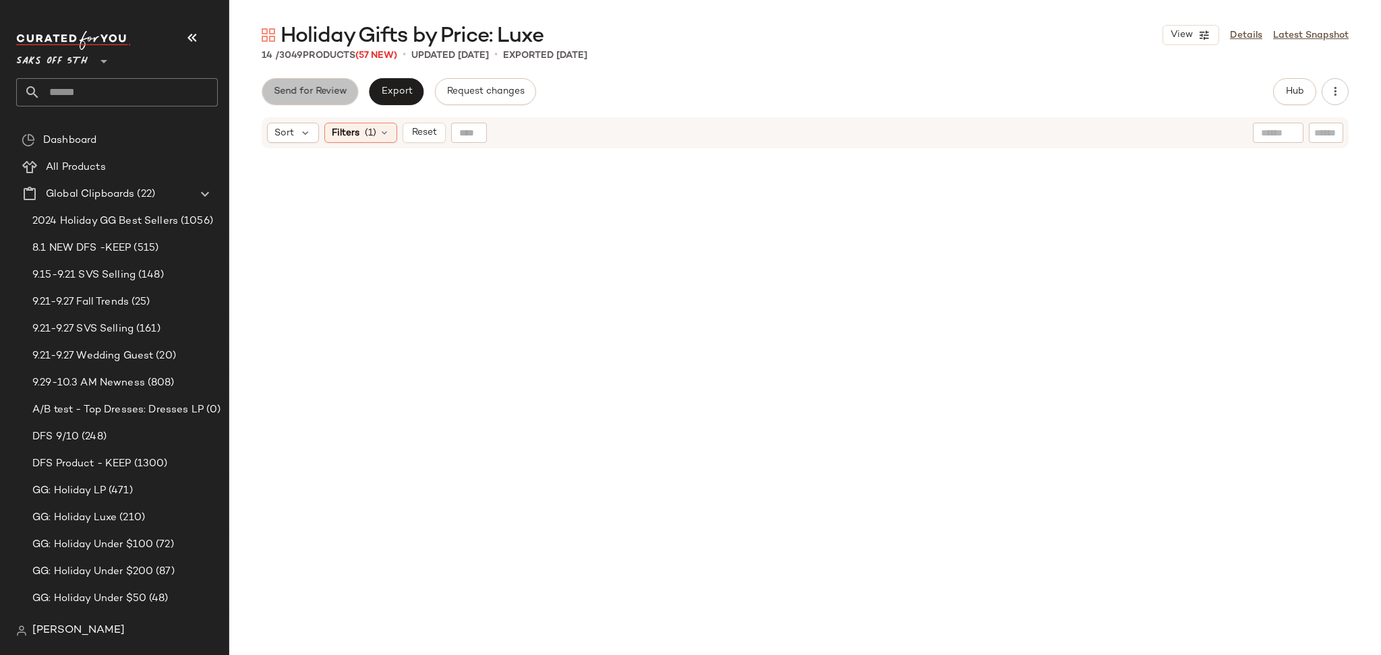
click at [339, 86] on span "Send for Review" at bounding box center [310, 91] width 74 height 11
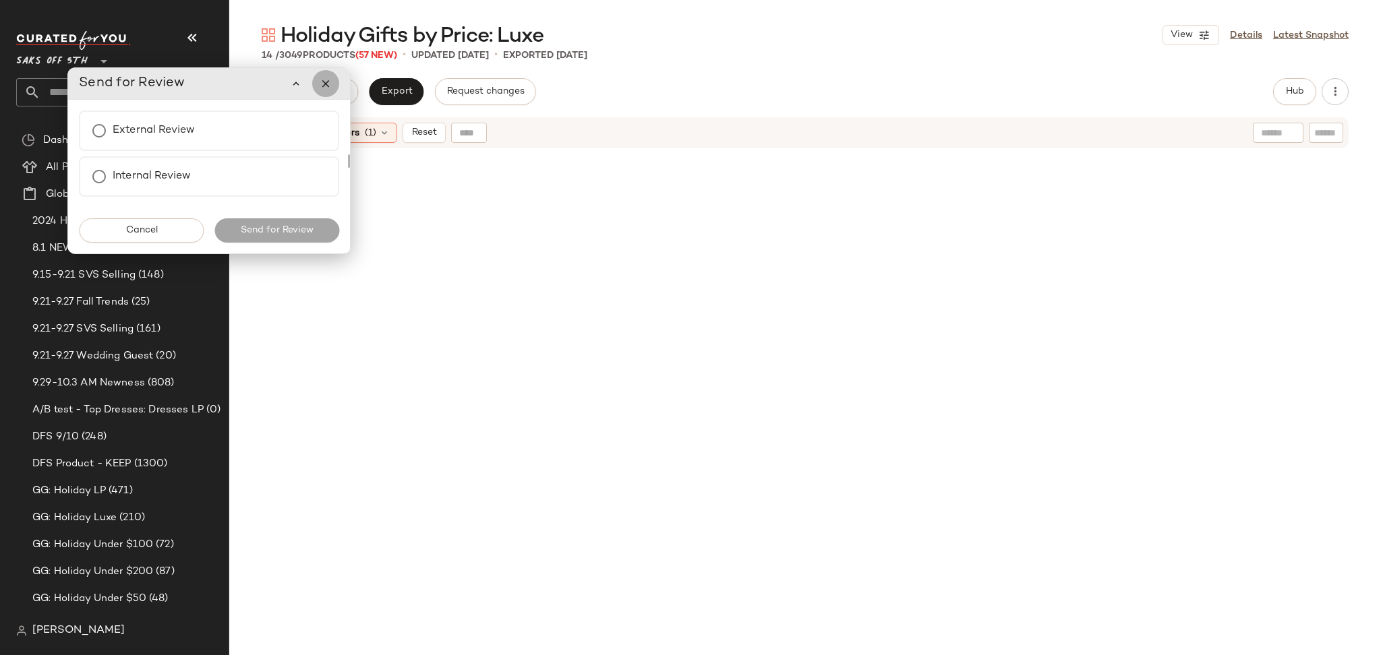
click at [321, 92] on button "button" at bounding box center [325, 83] width 27 height 27
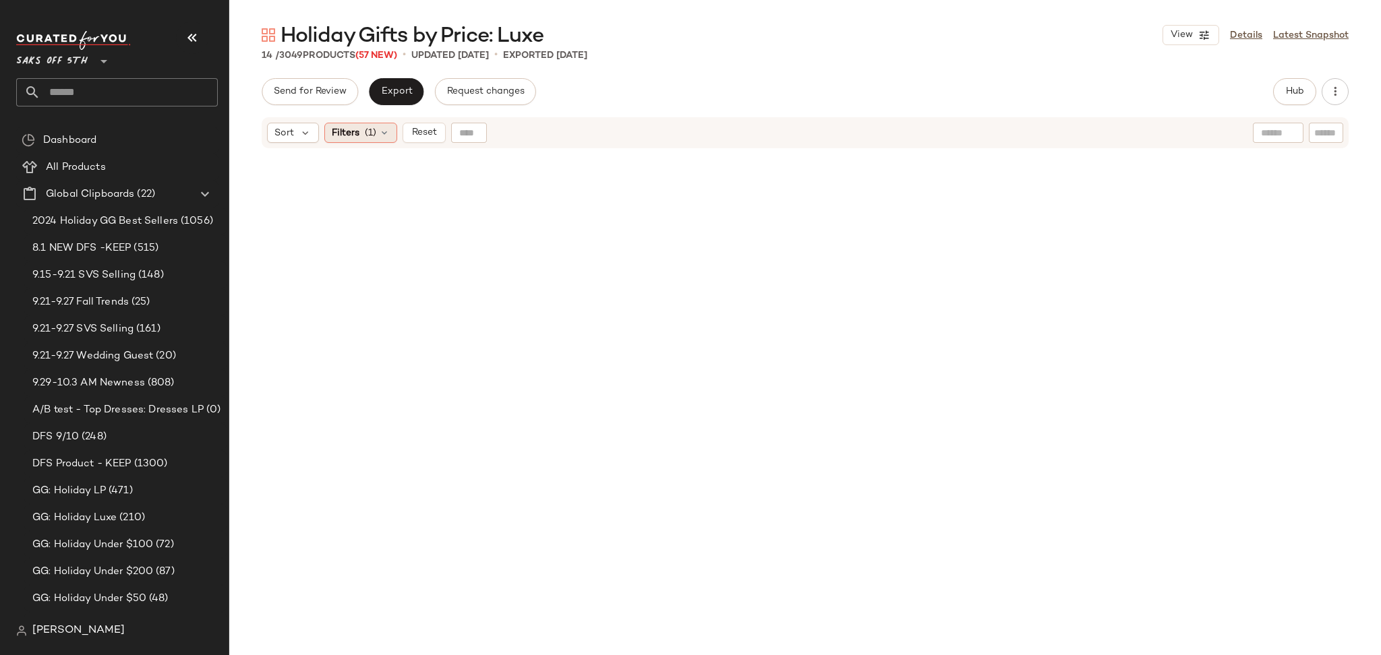
click at [372, 134] on span "(1)" at bounding box center [370, 133] width 11 height 14
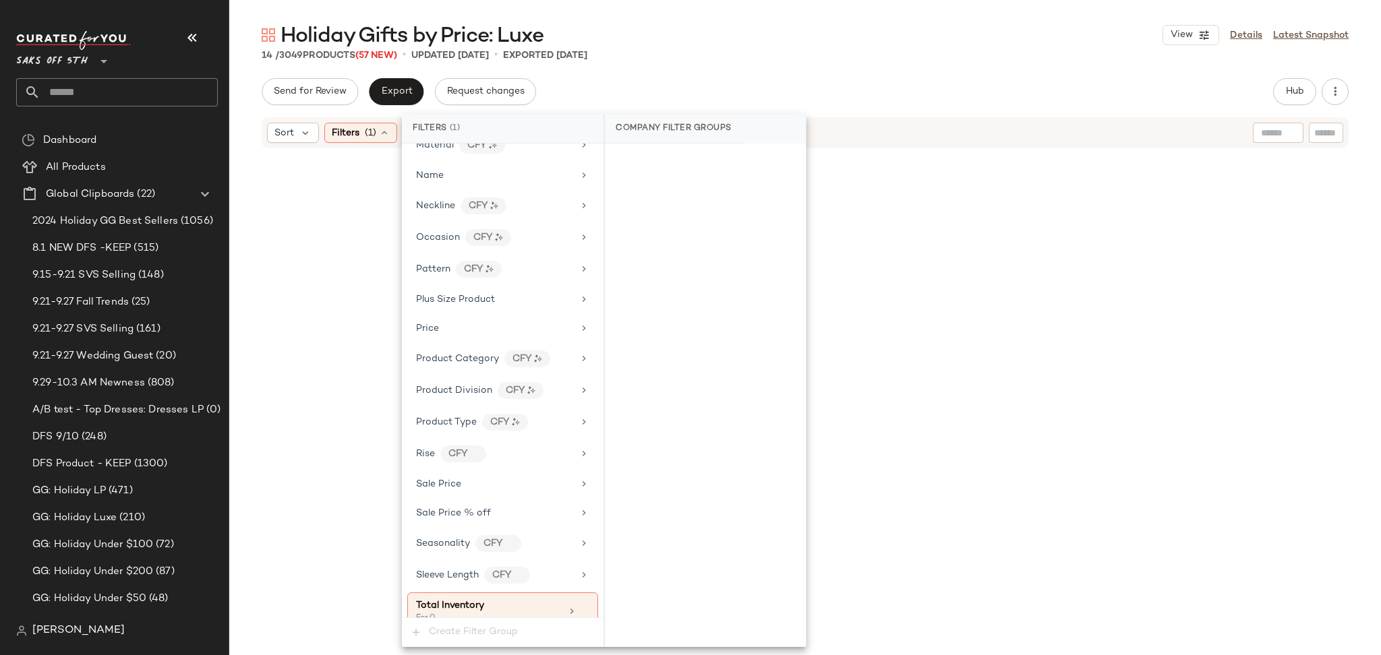
scroll to position [754, 0]
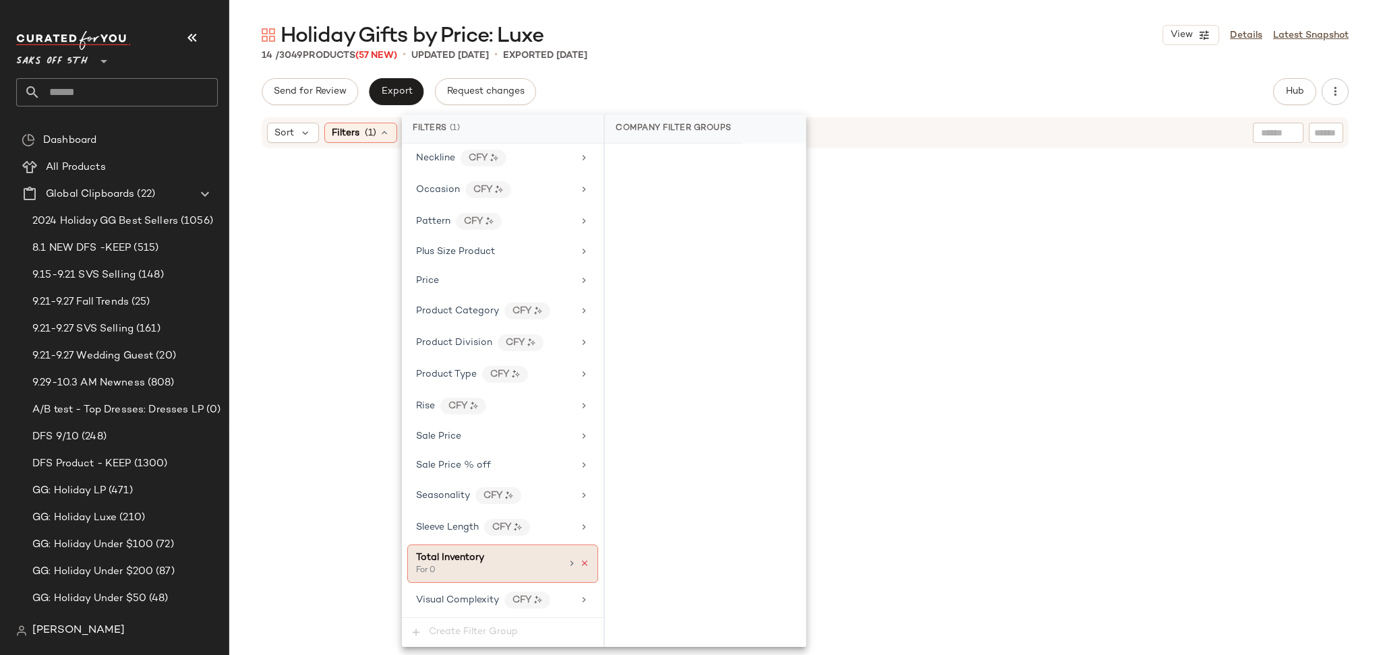
click at [581, 568] on icon at bounding box center [584, 563] width 9 height 9
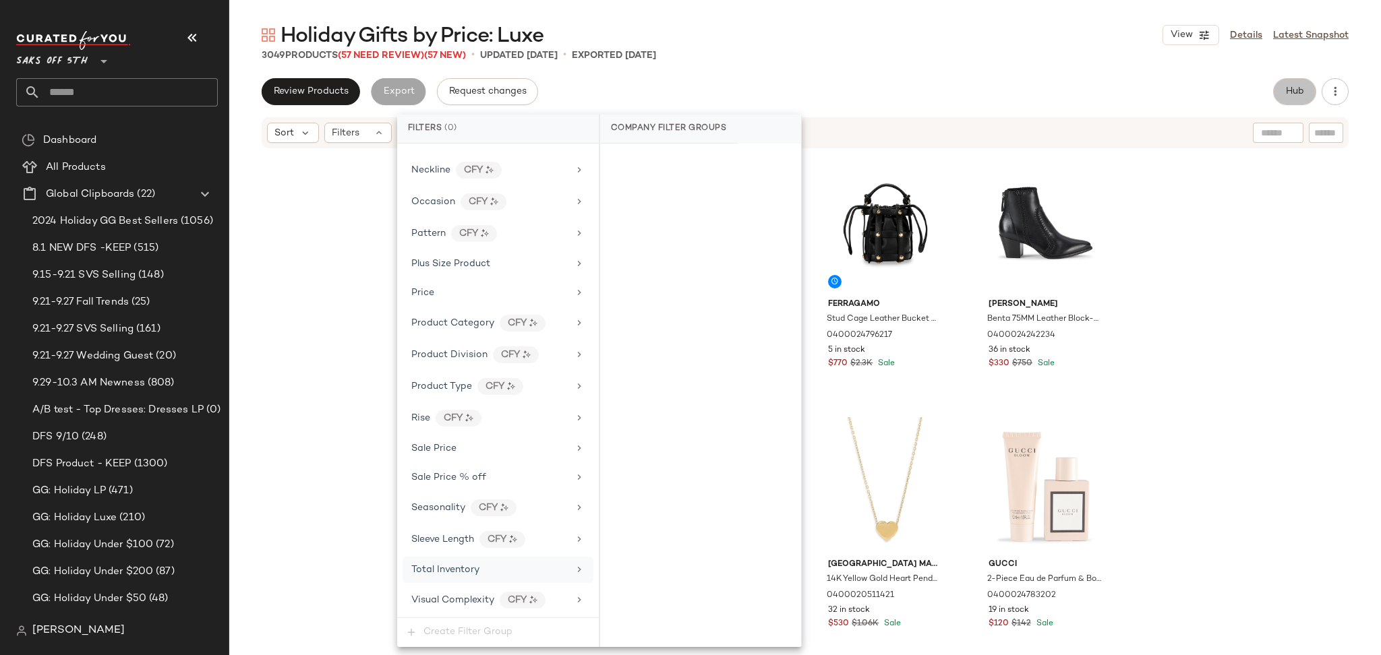
click at [1285, 89] on span "Hub" at bounding box center [1294, 91] width 19 height 11
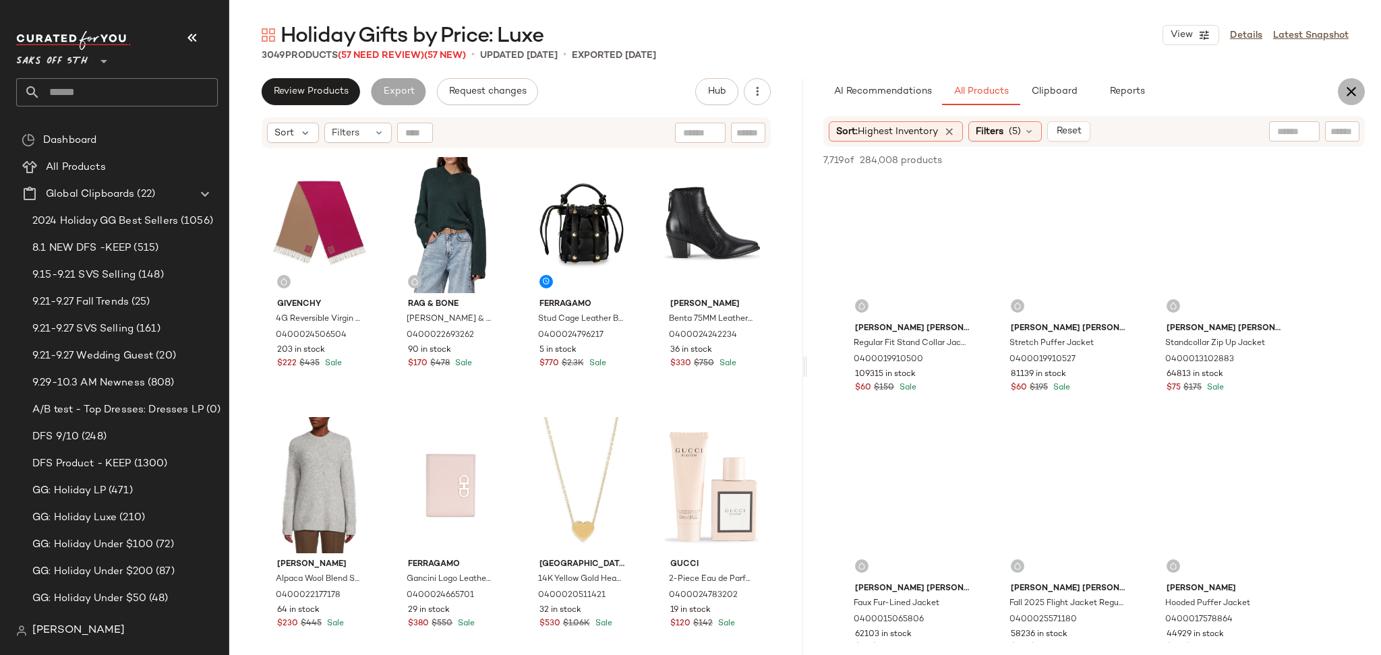
click at [1352, 88] on icon "button" at bounding box center [1351, 92] width 16 height 16
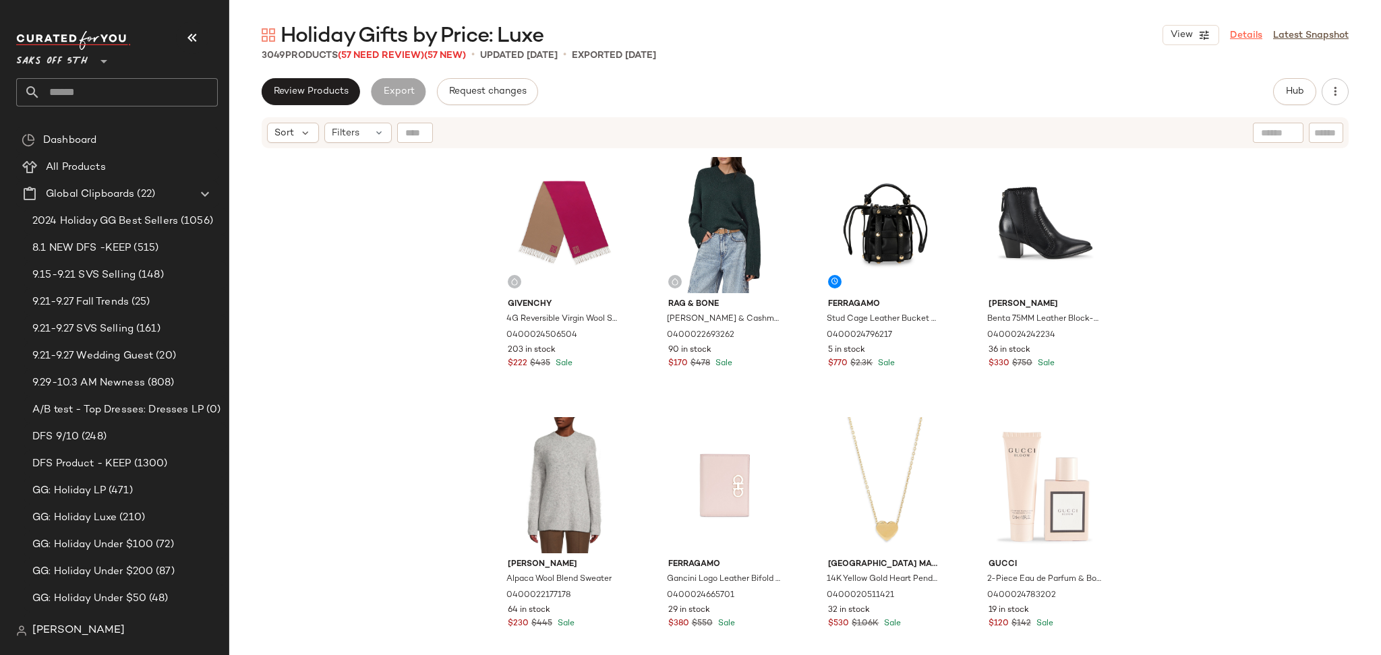
click at [1237, 36] on link "Details" at bounding box center [1246, 35] width 32 height 14
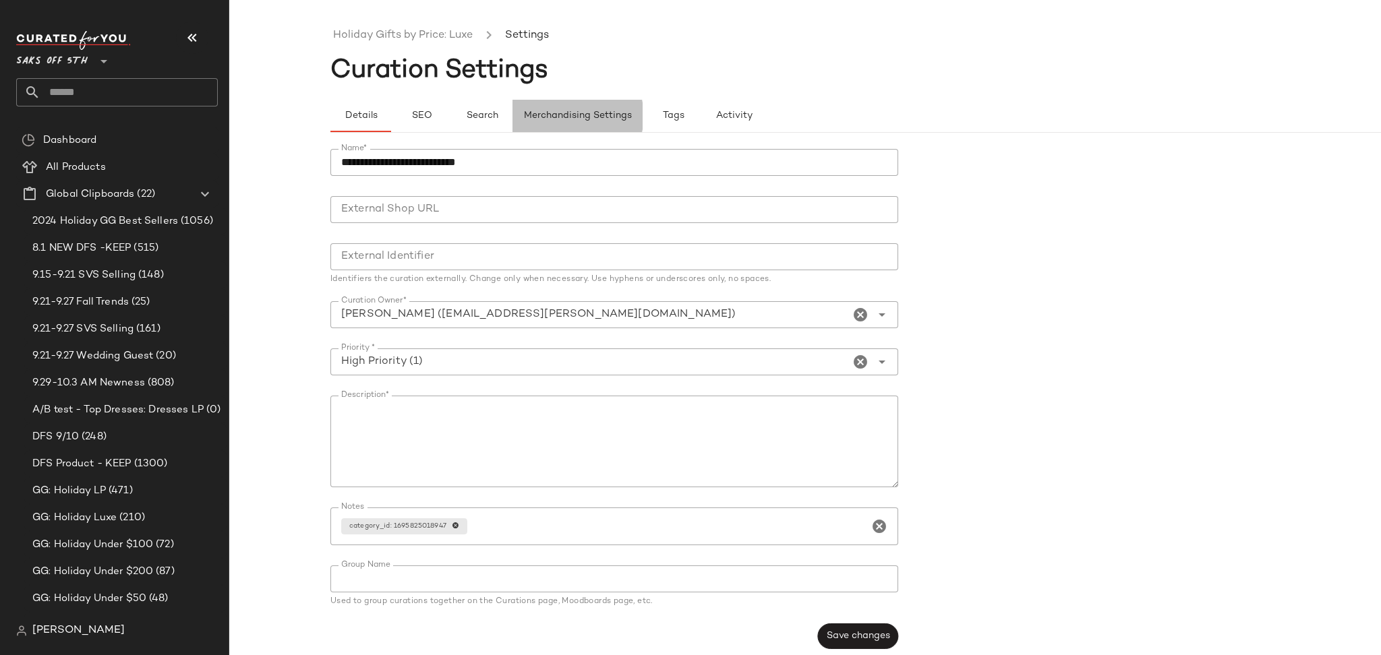
click at [561, 106] on button "Merchandising Settings" at bounding box center [577, 116] width 130 height 32
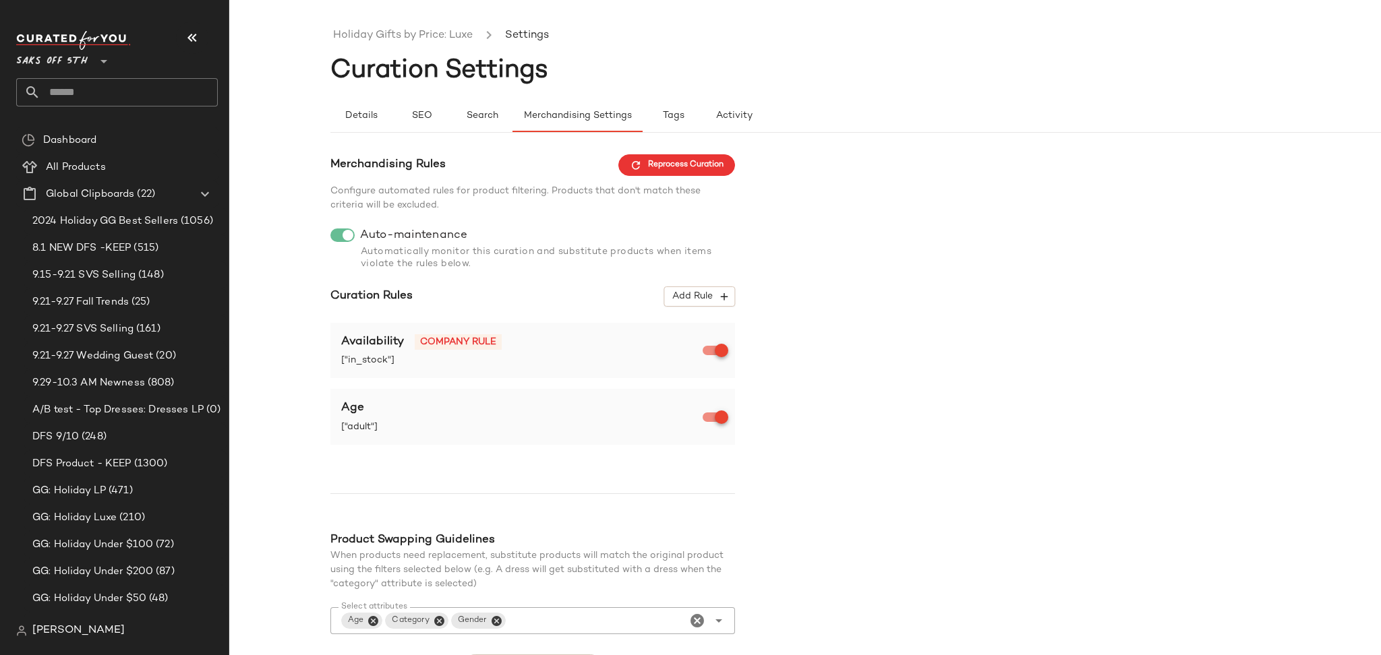
scroll to position [90, 0]
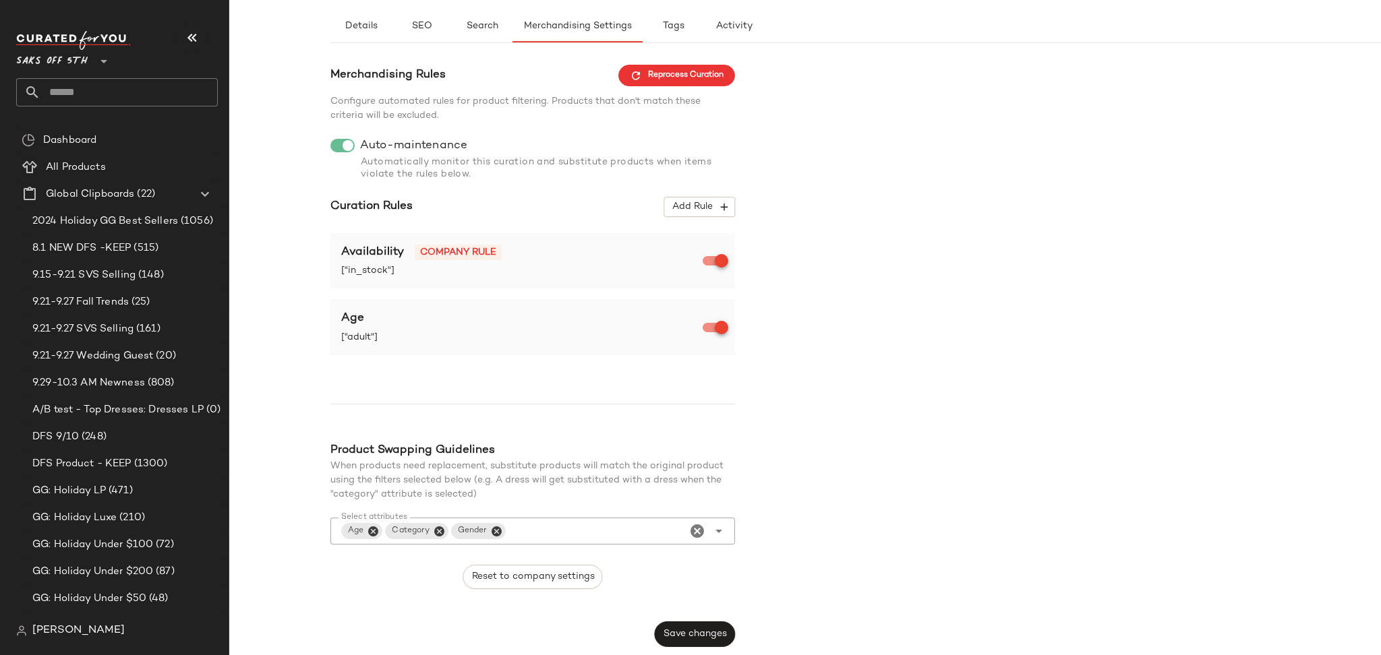
click at [695, 527] on icon "Clear Select attributes" at bounding box center [697, 531] width 16 height 16
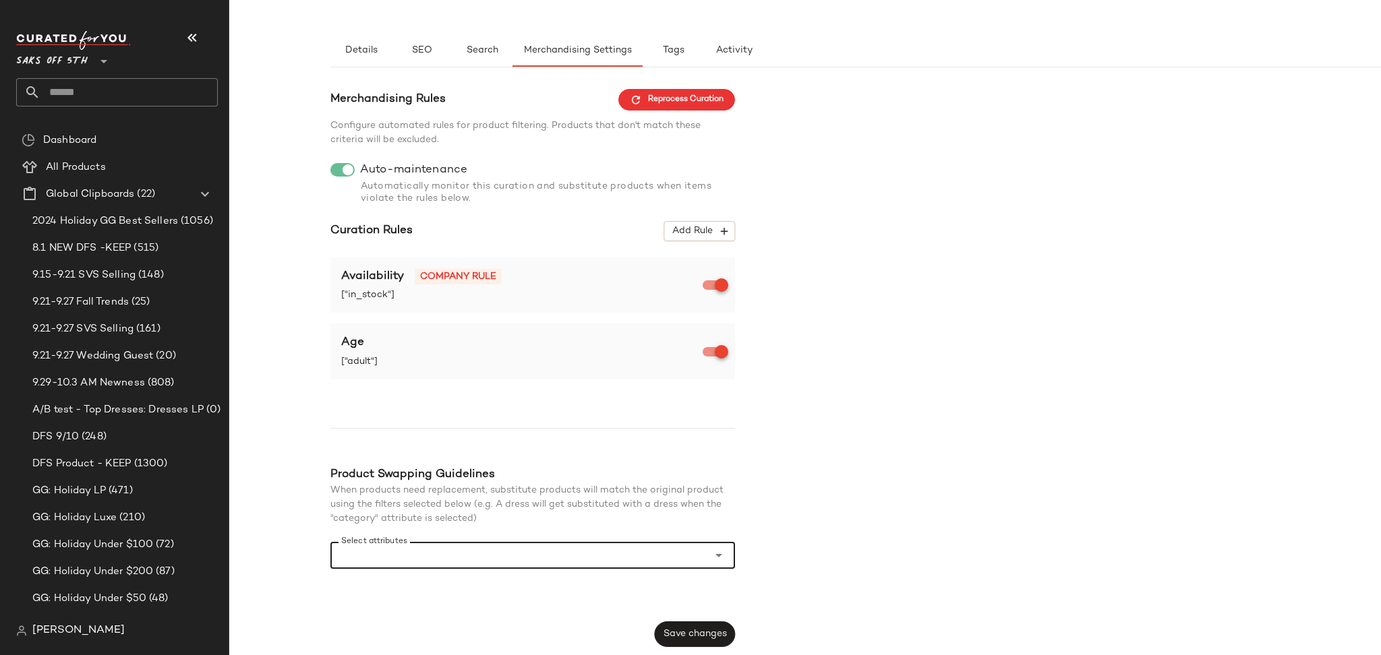
scroll to position [66, 0]
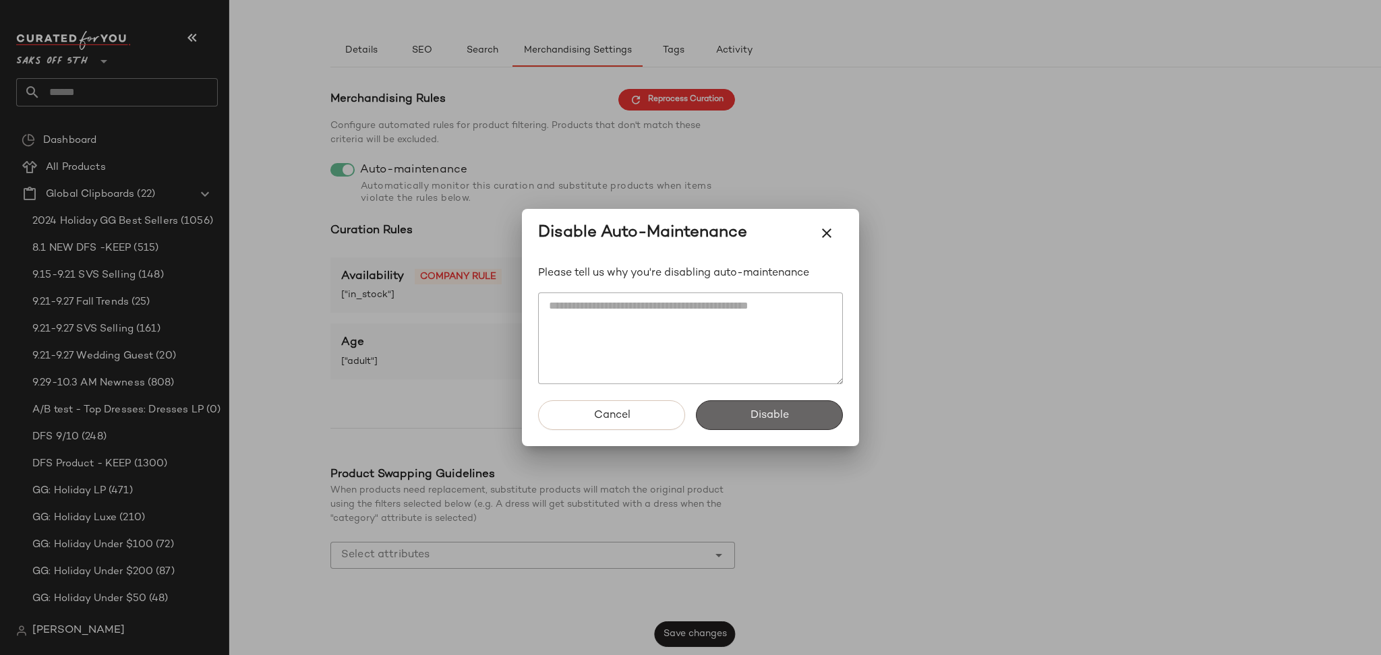
click at [736, 423] on button "Disable" at bounding box center [769, 416] width 147 height 30
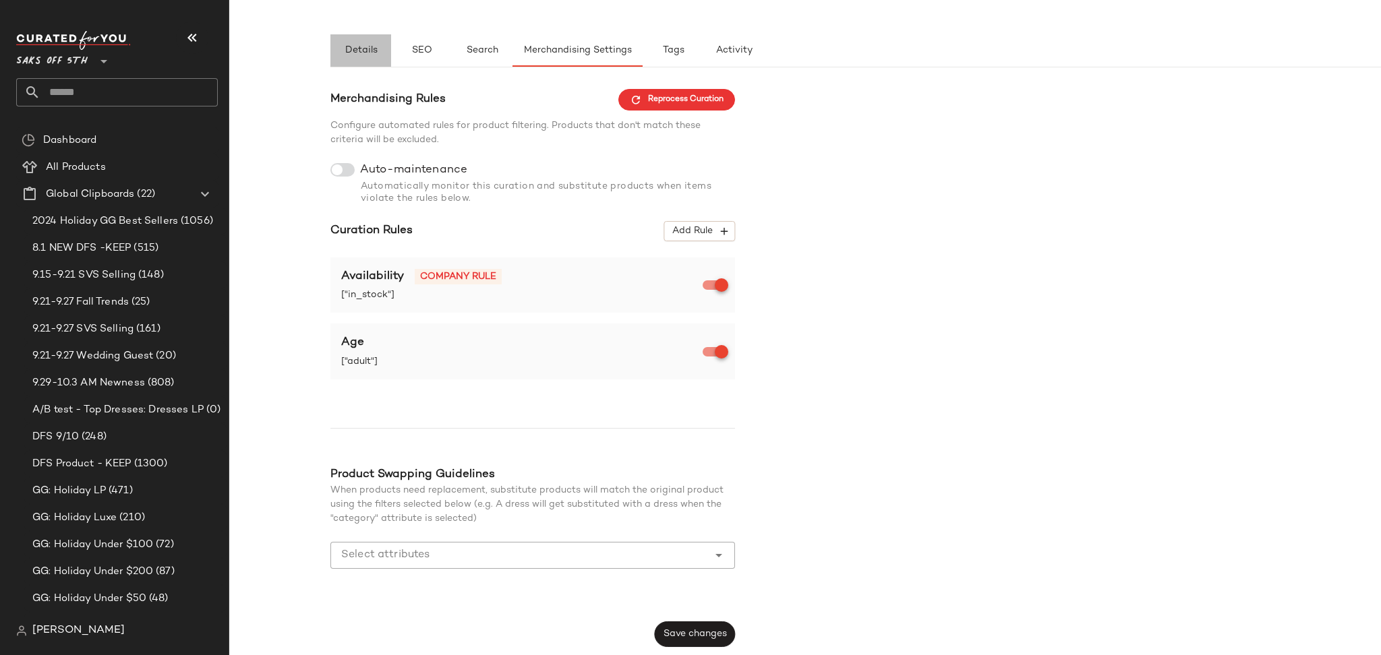
click at [364, 40] on button "Details" at bounding box center [360, 50] width 61 height 32
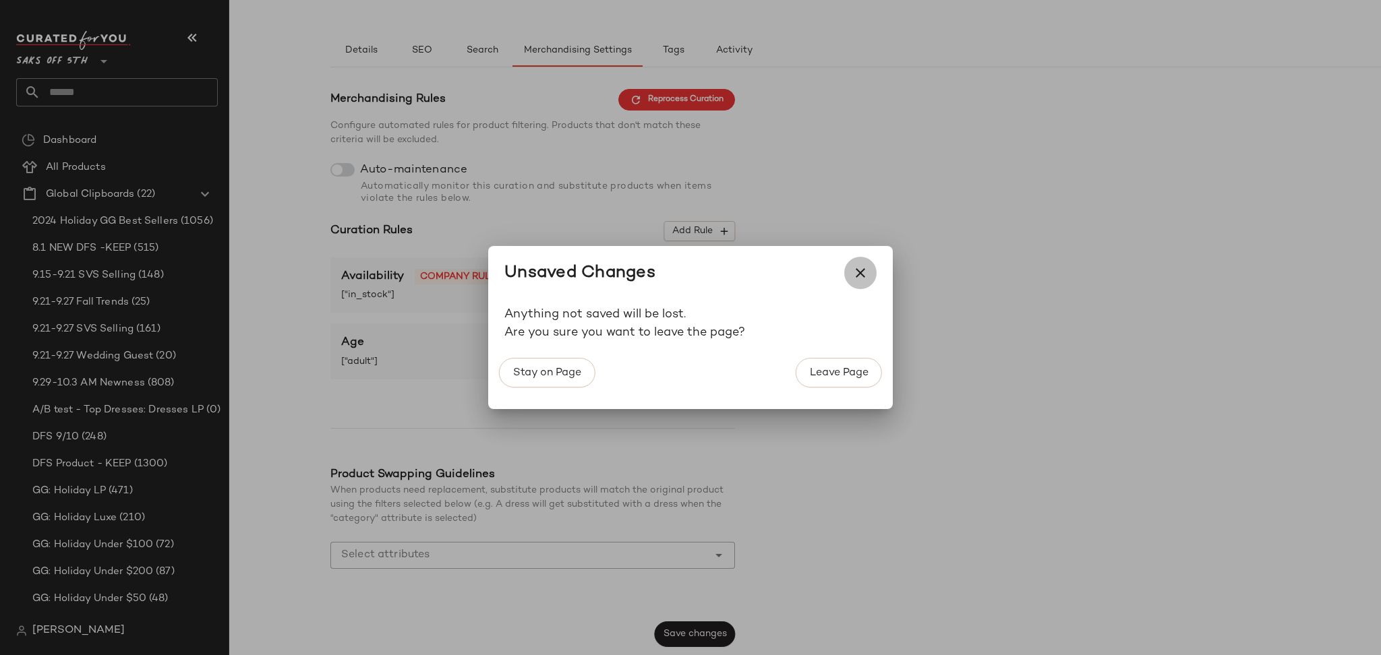
click at [856, 270] on icon "button" at bounding box center [860, 273] width 16 height 16
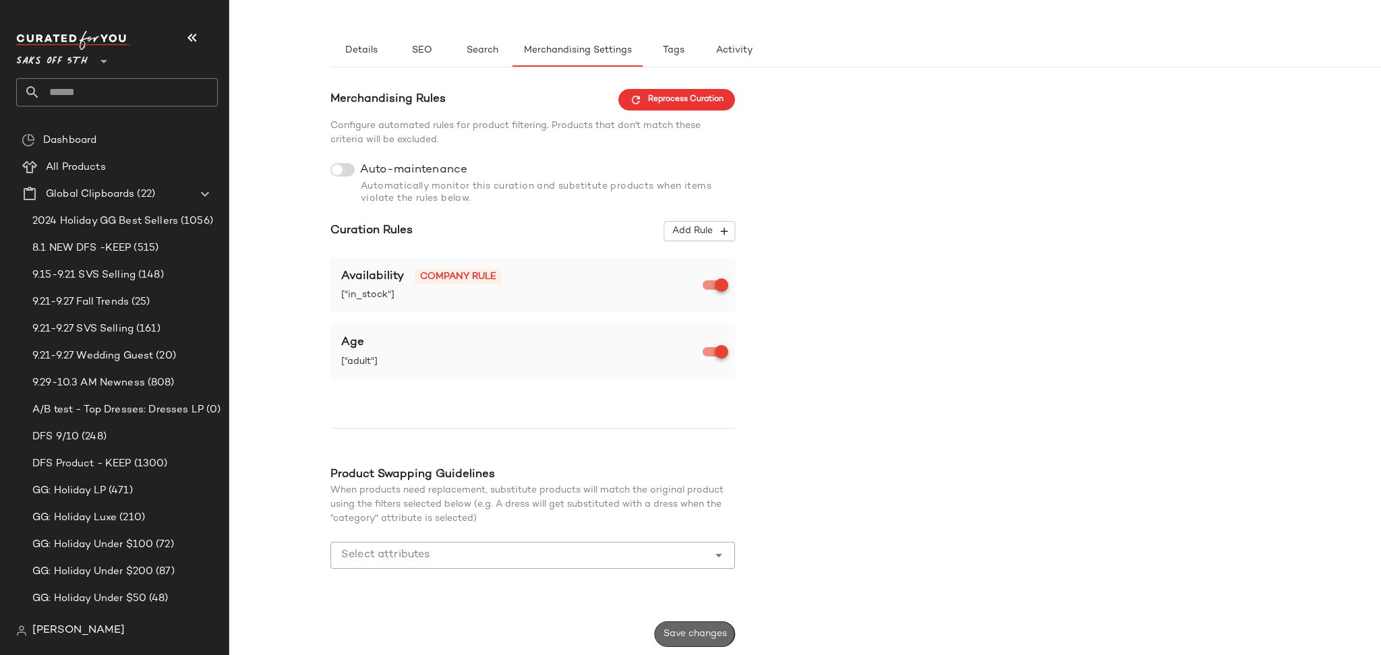
click at [682, 639] on span "Save changes" at bounding box center [695, 634] width 64 height 11
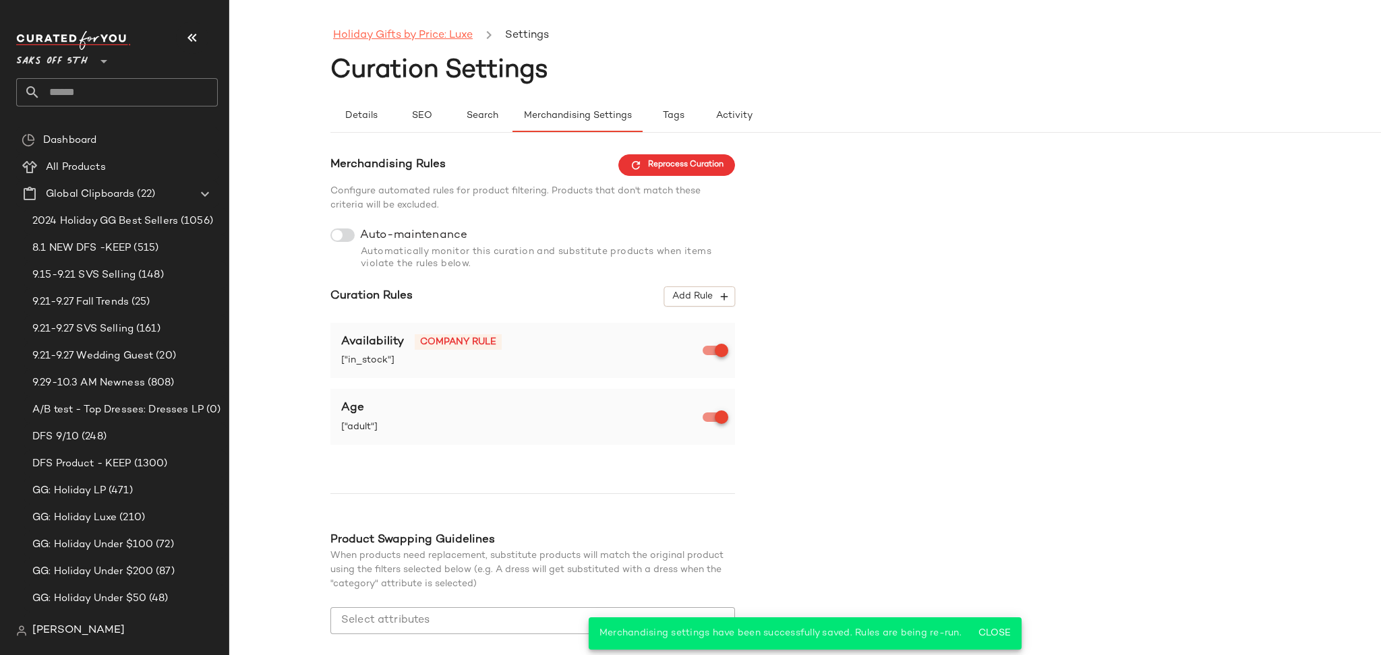
click at [397, 34] on link "Holiday Gifts by Price: Luxe" at bounding box center [403, 36] width 140 height 18
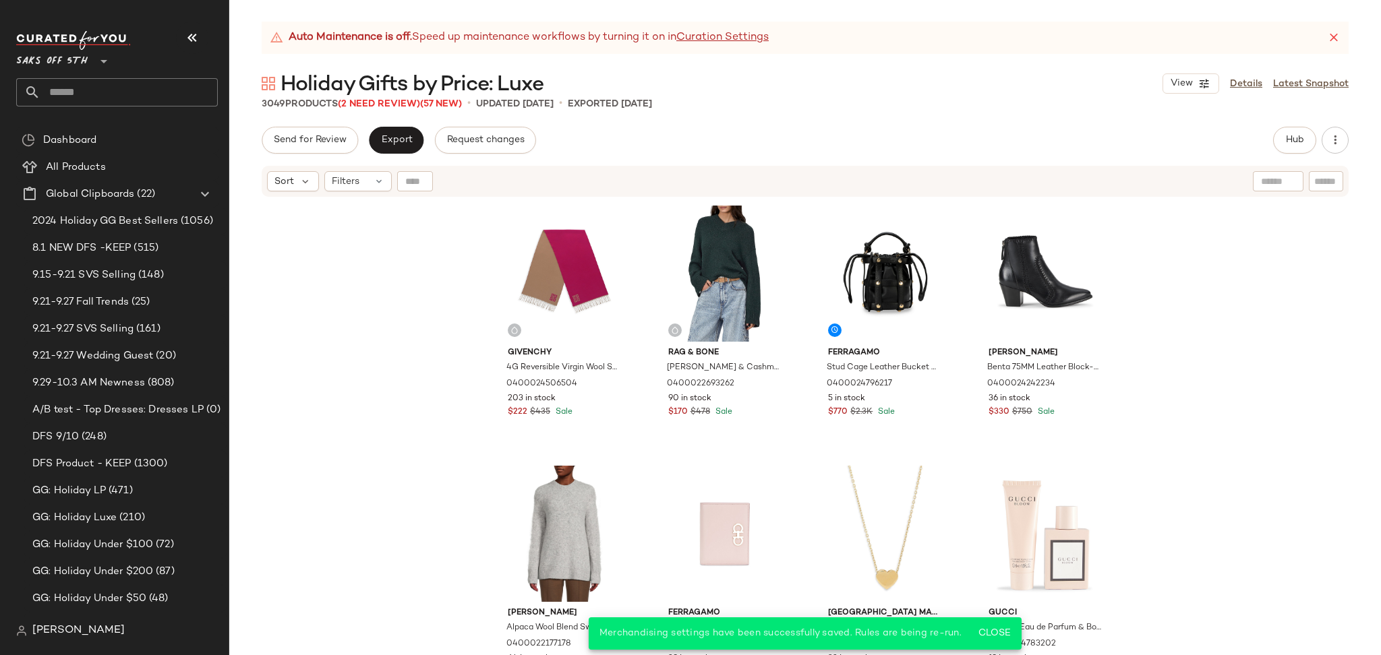
click at [378, 98] on span "Holiday Gifts by Price: Luxe" at bounding box center [412, 84] width 263 height 27
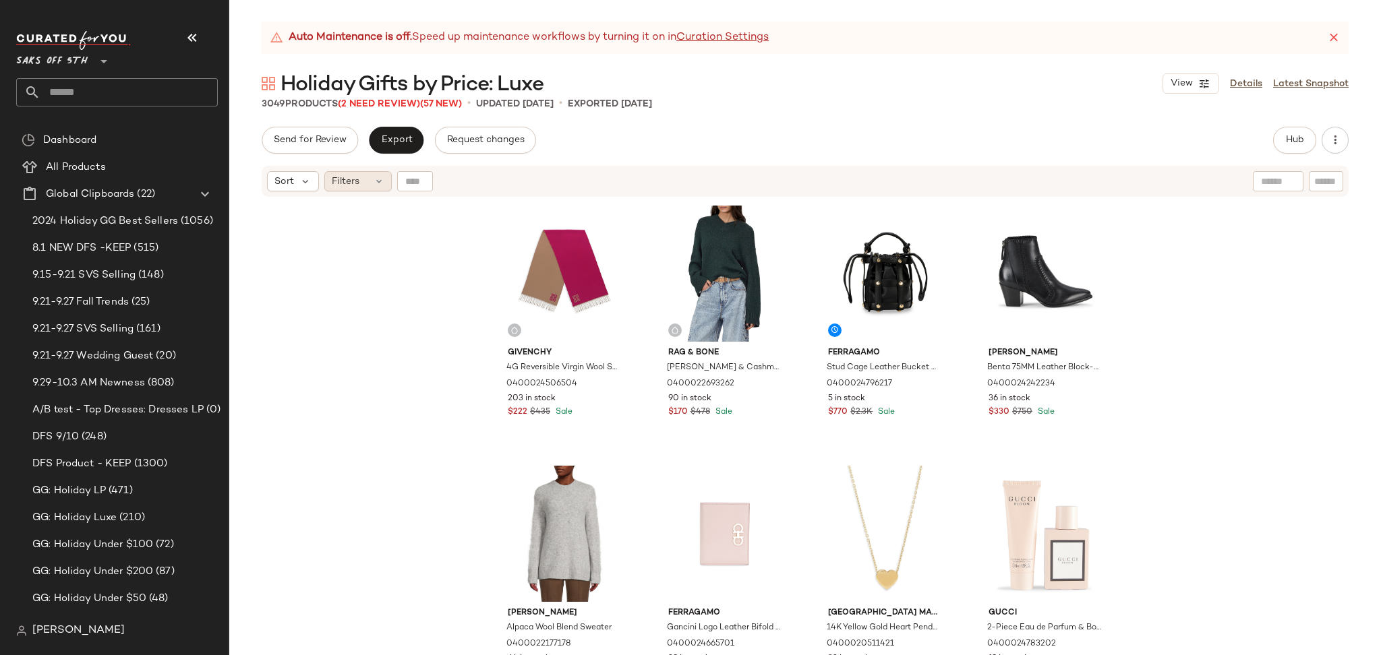
click at [355, 182] on span "Filters" at bounding box center [346, 182] width 28 height 14
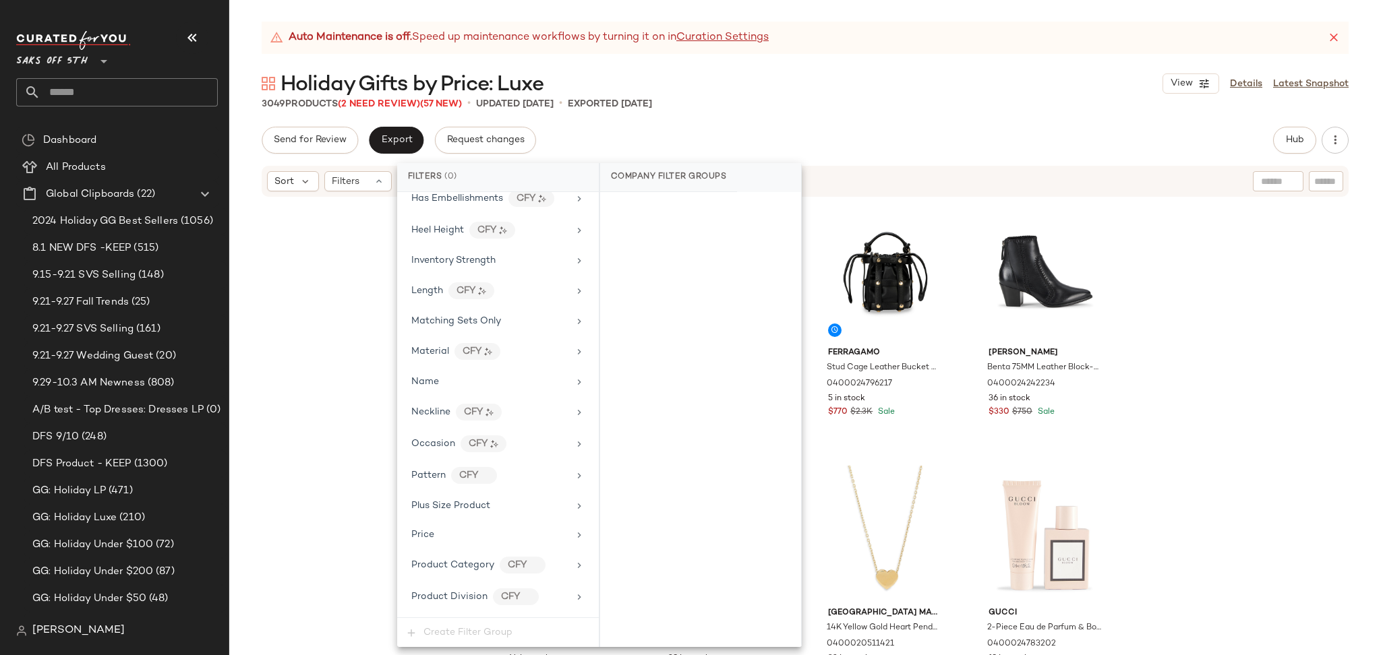
scroll to position [791, 0]
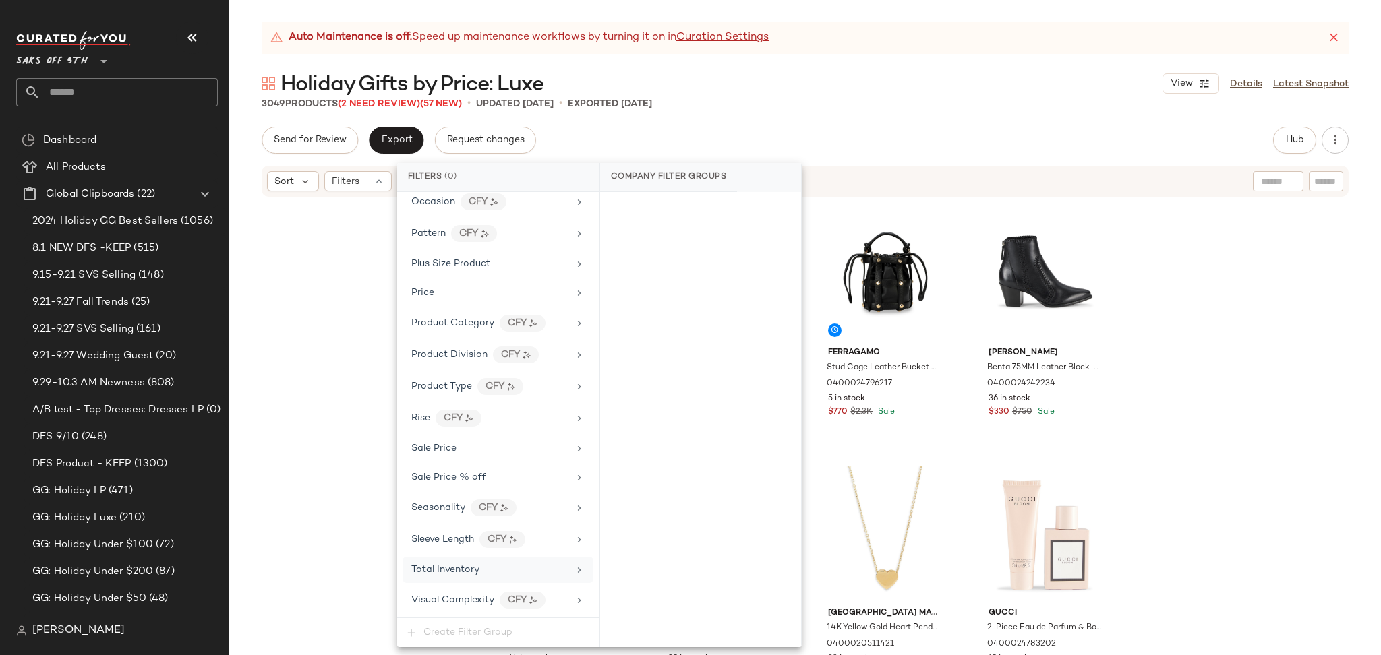
click at [471, 571] on span "Total Inventory" at bounding box center [445, 570] width 68 height 10
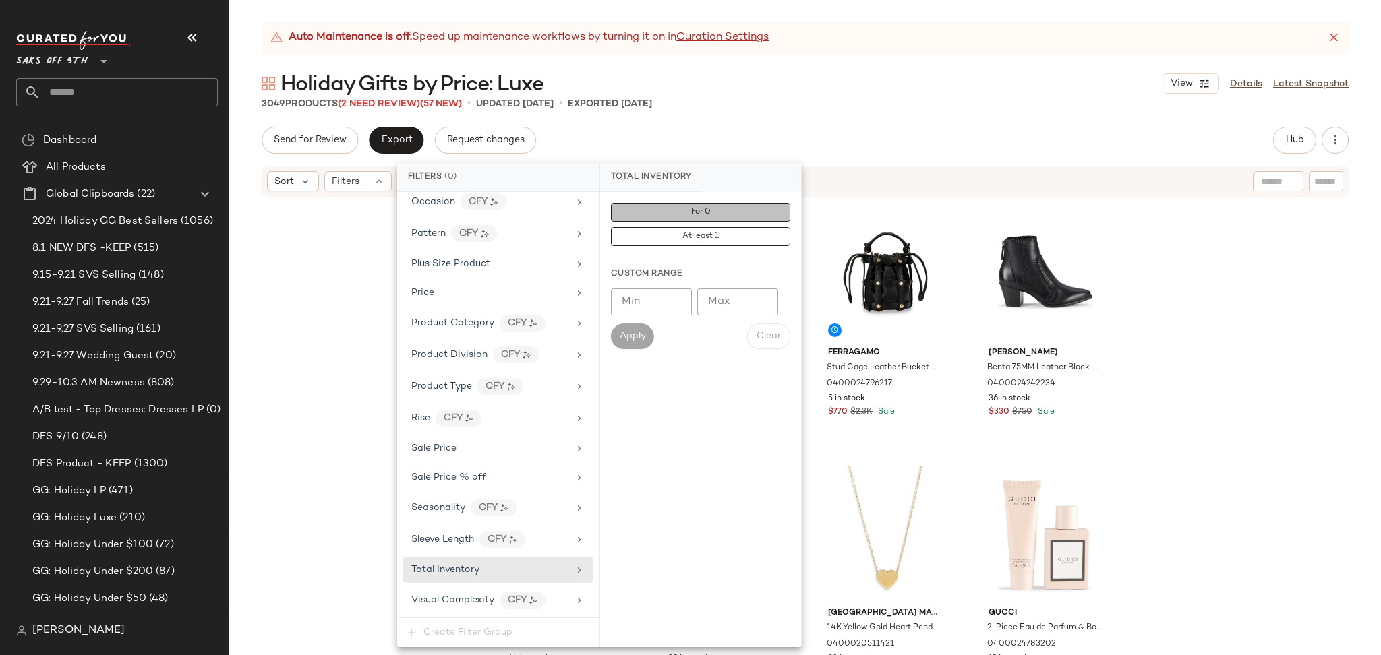
click at [695, 216] on span "For 0" at bounding box center [701, 212] width 20 height 9
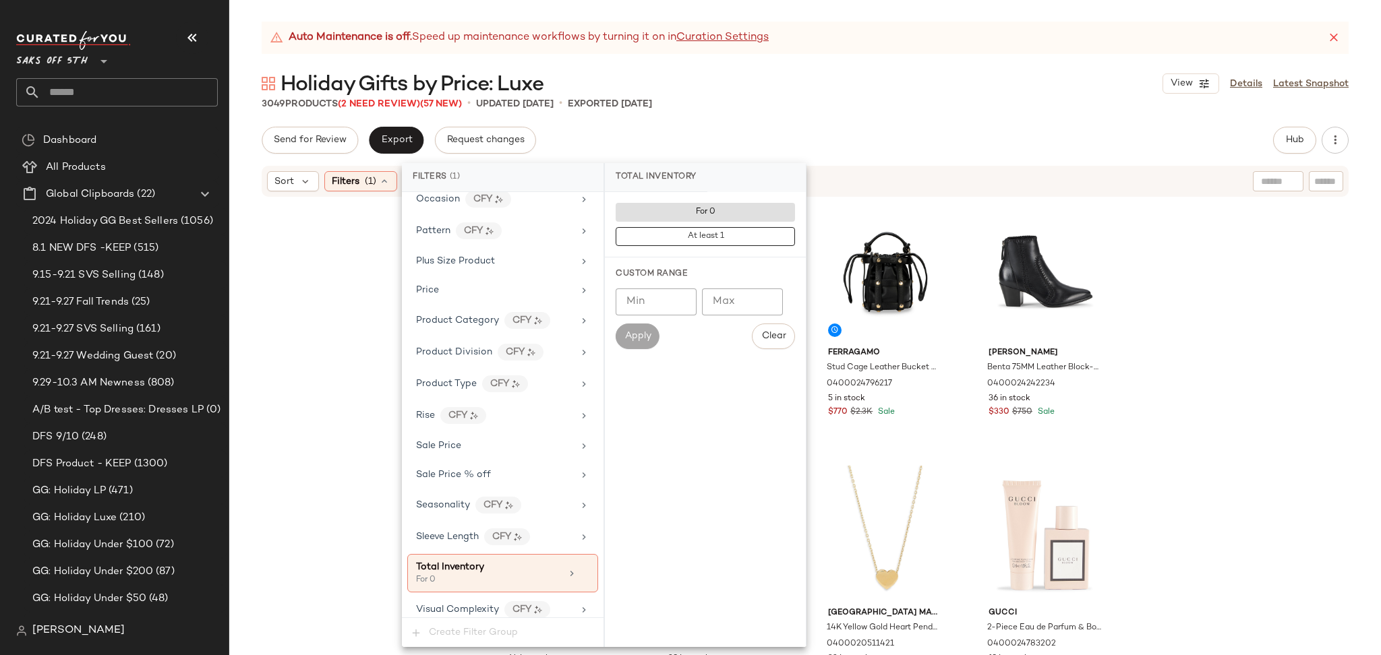
click at [801, 118] on div "Auto Maintenance is off. Speed up maintenance workflows by turning it on in Cur…" at bounding box center [805, 339] width 1152 height 634
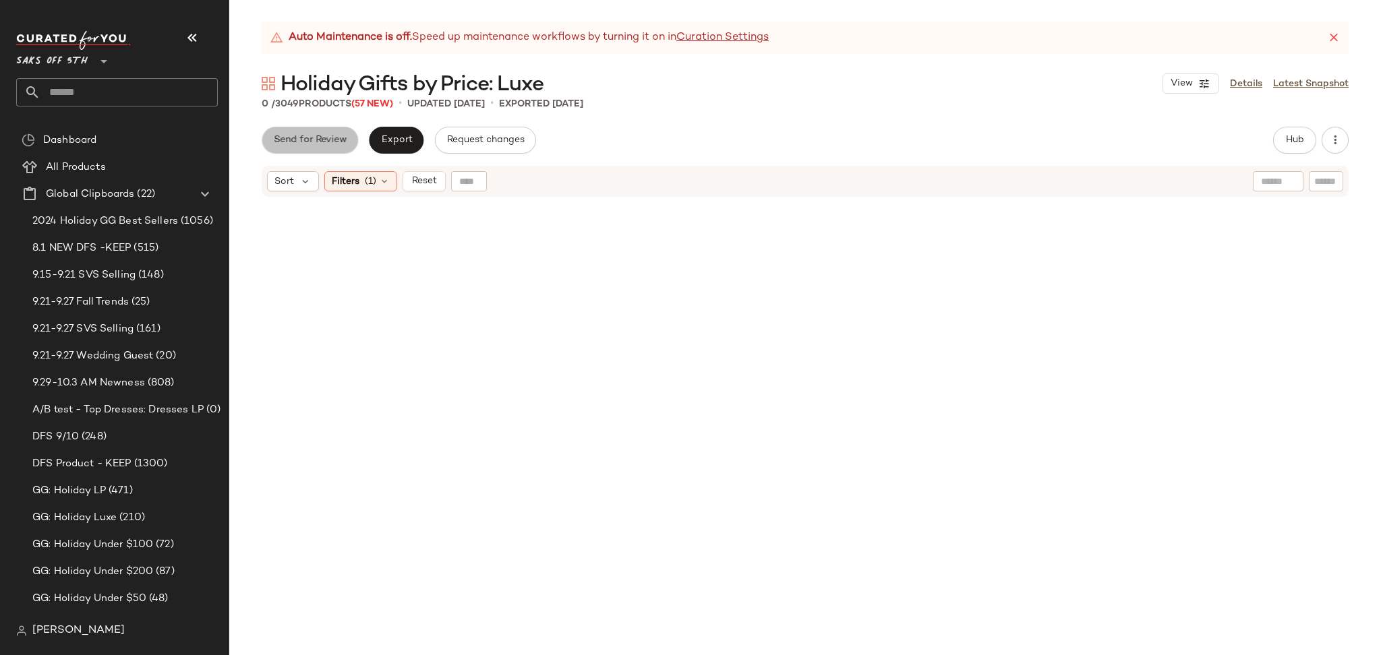
click at [332, 135] on span "Send for Review" at bounding box center [310, 140] width 74 height 11
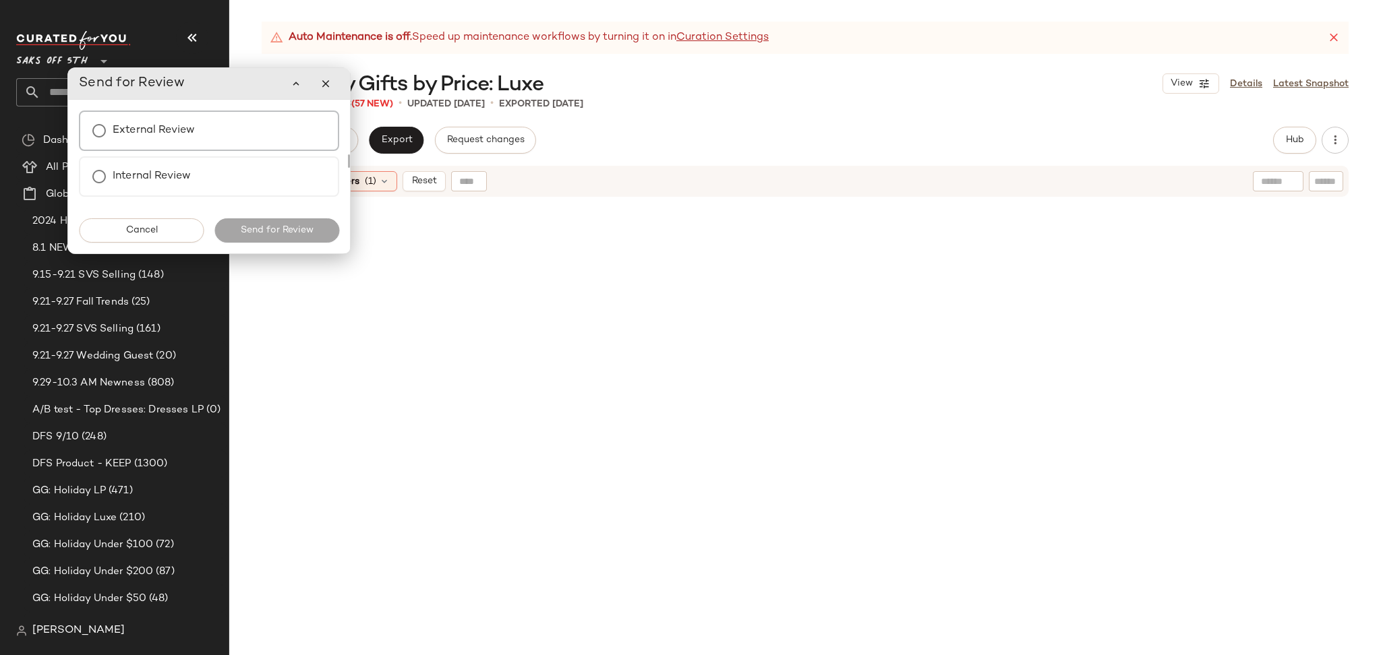
click at [171, 127] on label "External Review" at bounding box center [154, 130] width 82 height 27
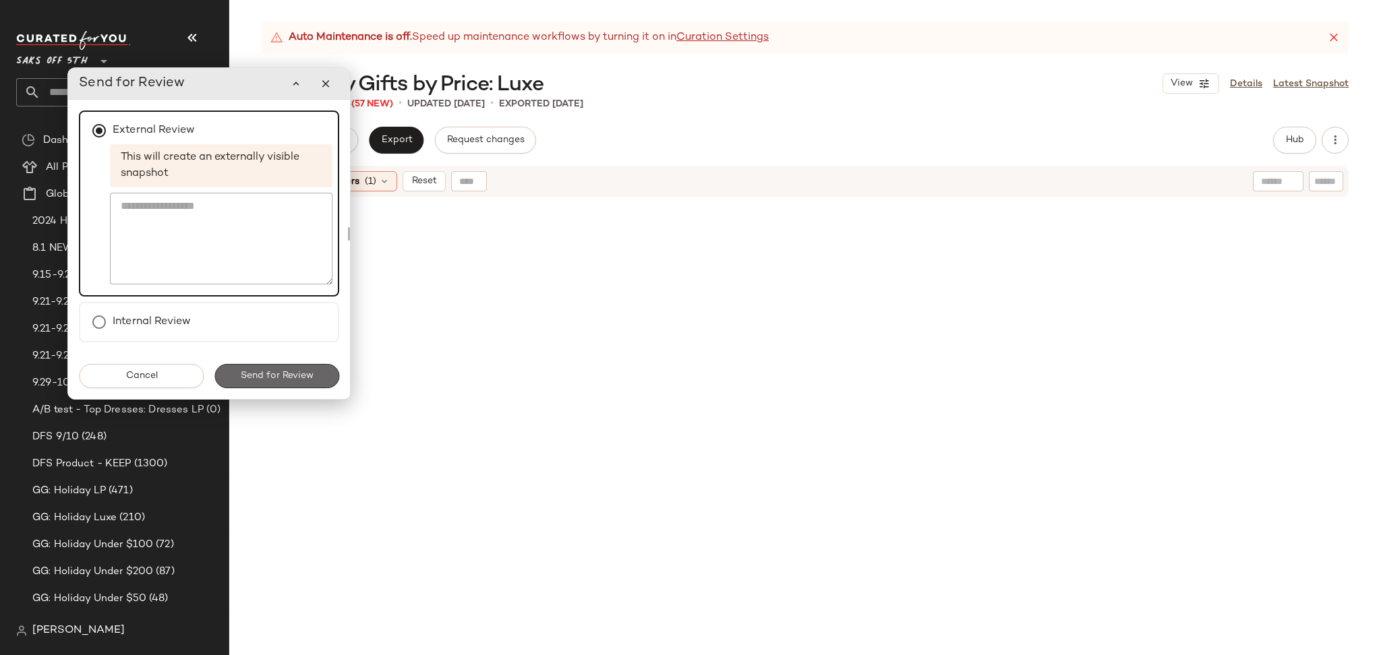
click at [246, 371] on span "Send for Review" at bounding box center [277, 376] width 74 height 11
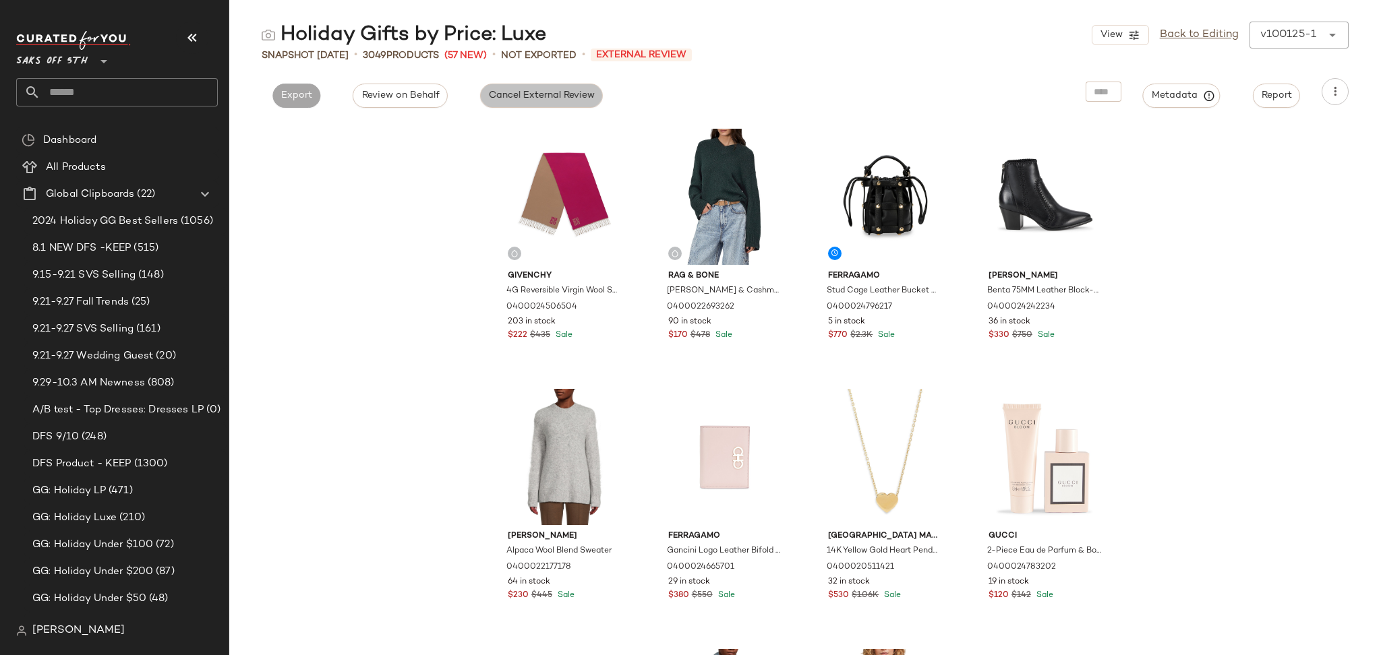
click at [558, 86] on button "Cancel External Review" at bounding box center [541, 96] width 123 height 24
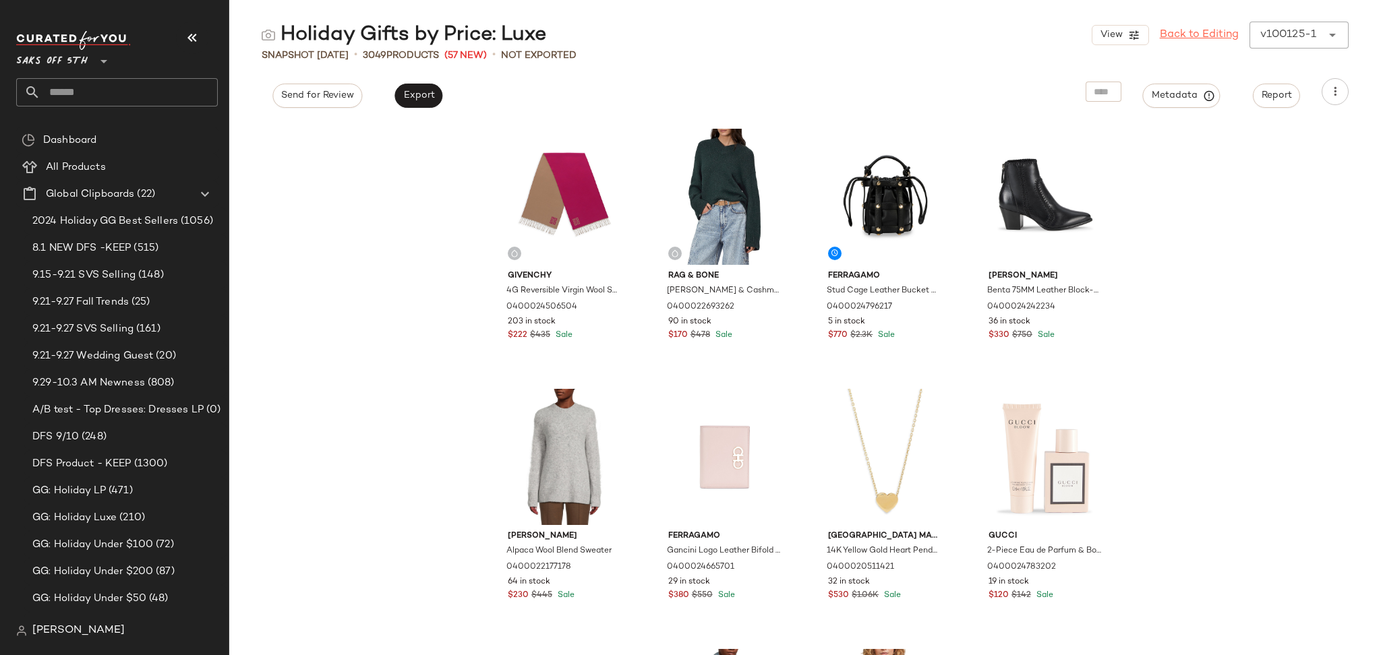
click at [1213, 38] on link "Back to Editing" at bounding box center [1199, 35] width 79 height 16
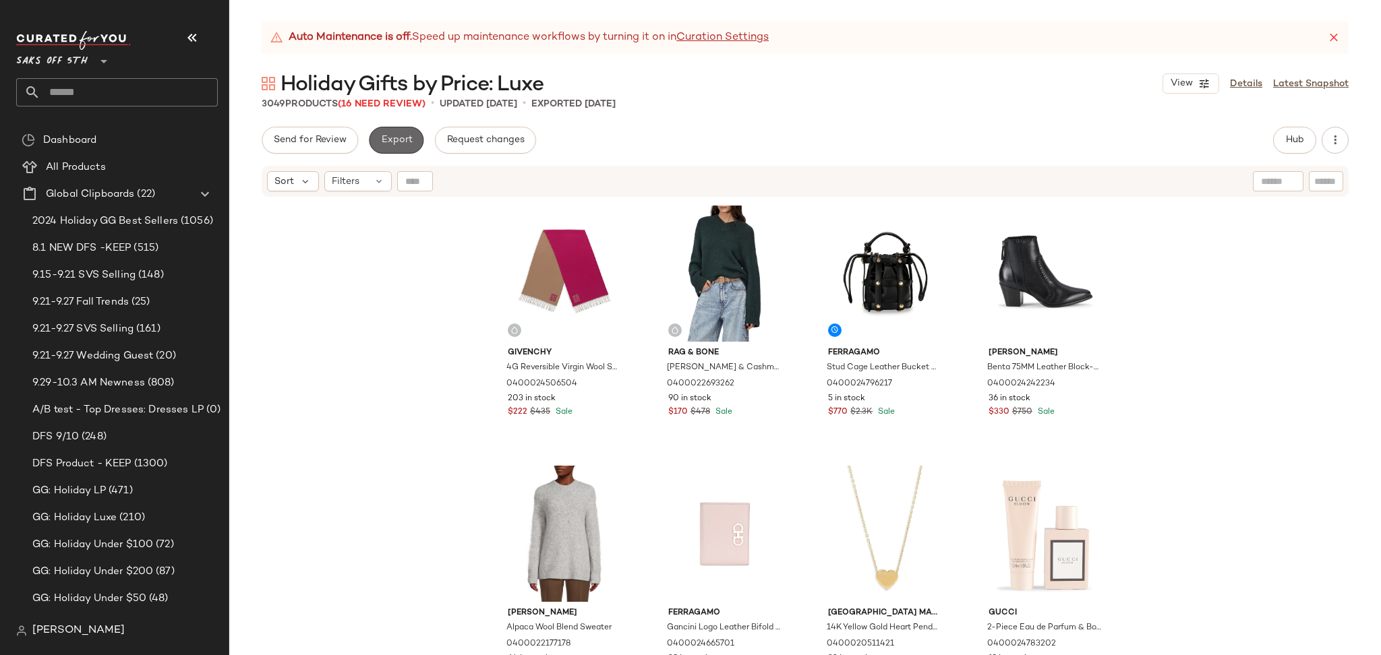
click at [376, 145] on button "Export" at bounding box center [396, 140] width 55 height 27
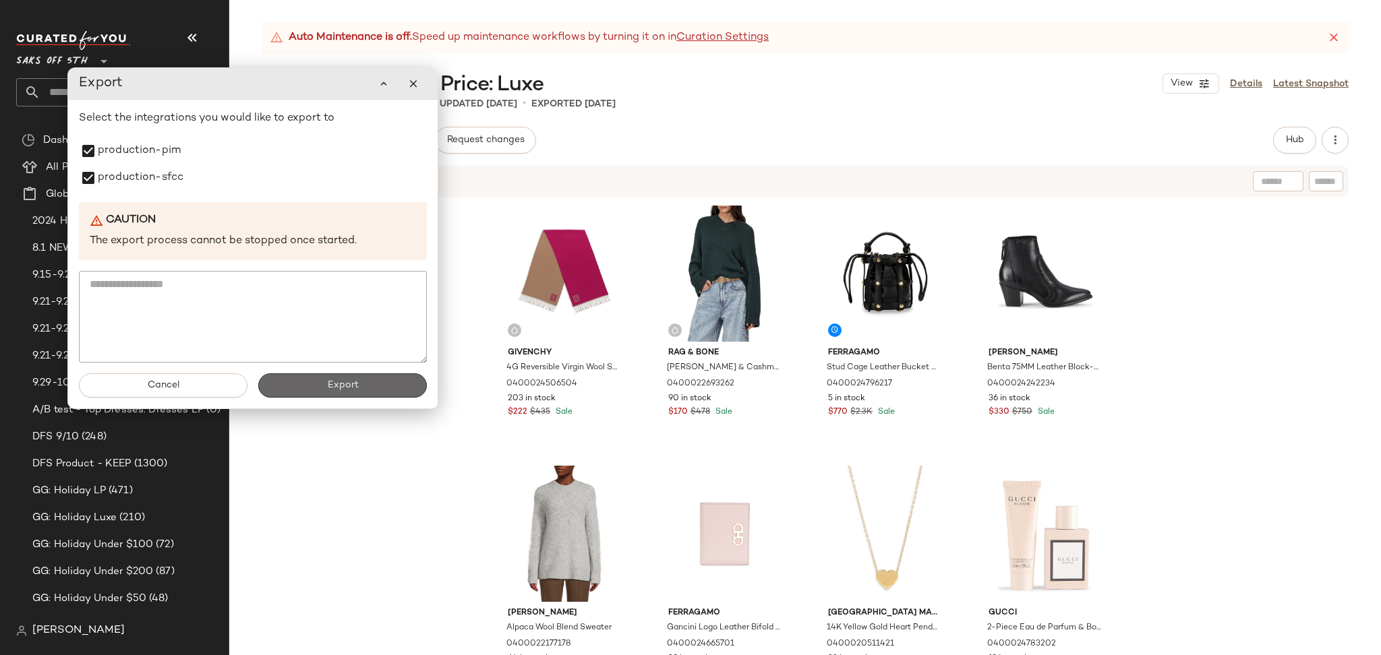
click at [316, 393] on button "Export" at bounding box center [342, 386] width 169 height 24
